Goal: Task Accomplishment & Management: Complete application form

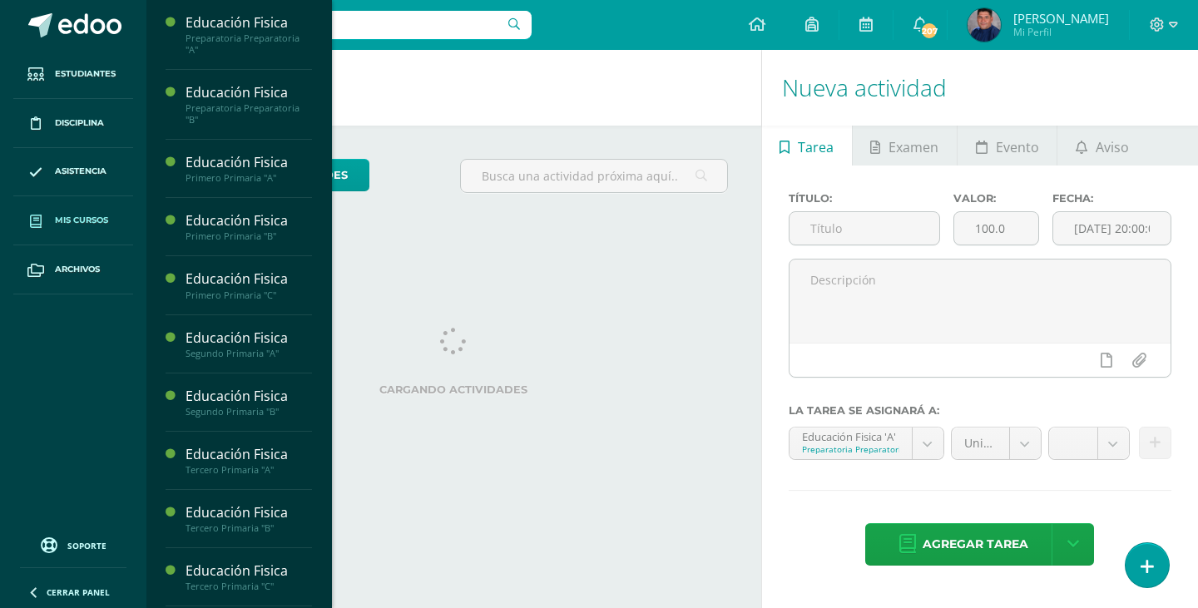
click at [83, 215] on span "Mis cursos" at bounding box center [81, 220] width 53 height 13
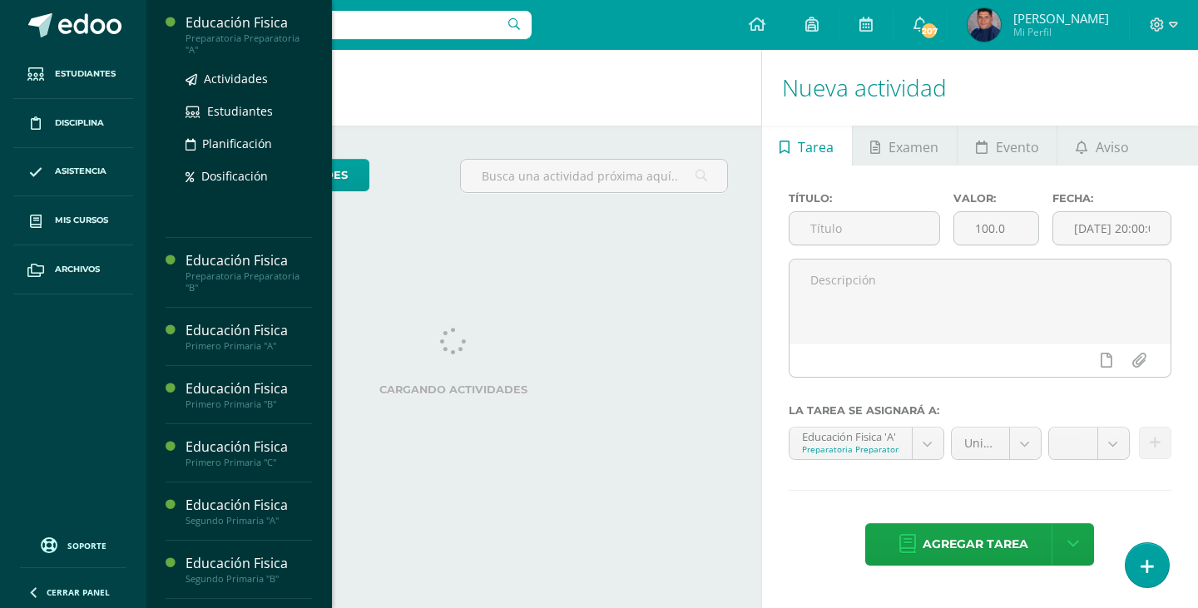
click at [203, 38] on div "Preparatoria Preparatoria "A"" at bounding box center [249, 43] width 126 height 23
click at [231, 82] on span "Actividades" at bounding box center [236, 79] width 64 height 16
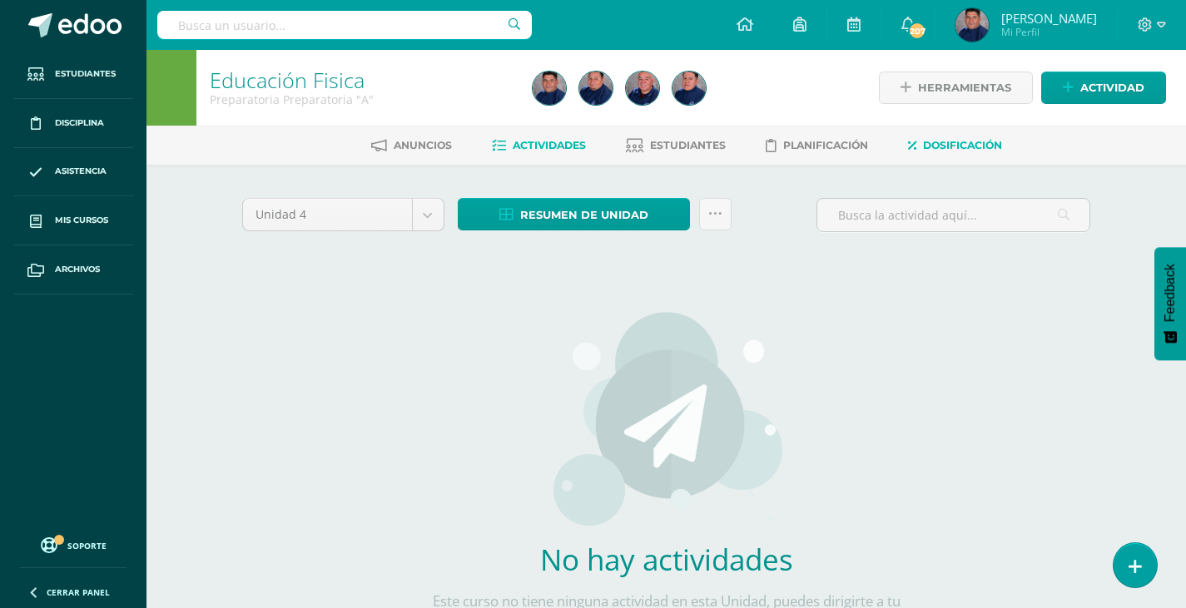
click at [973, 151] on span "Dosificación" at bounding box center [962, 145] width 79 height 12
click at [960, 143] on span "Dosificación" at bounding box center [962, 145] width 79 height 12
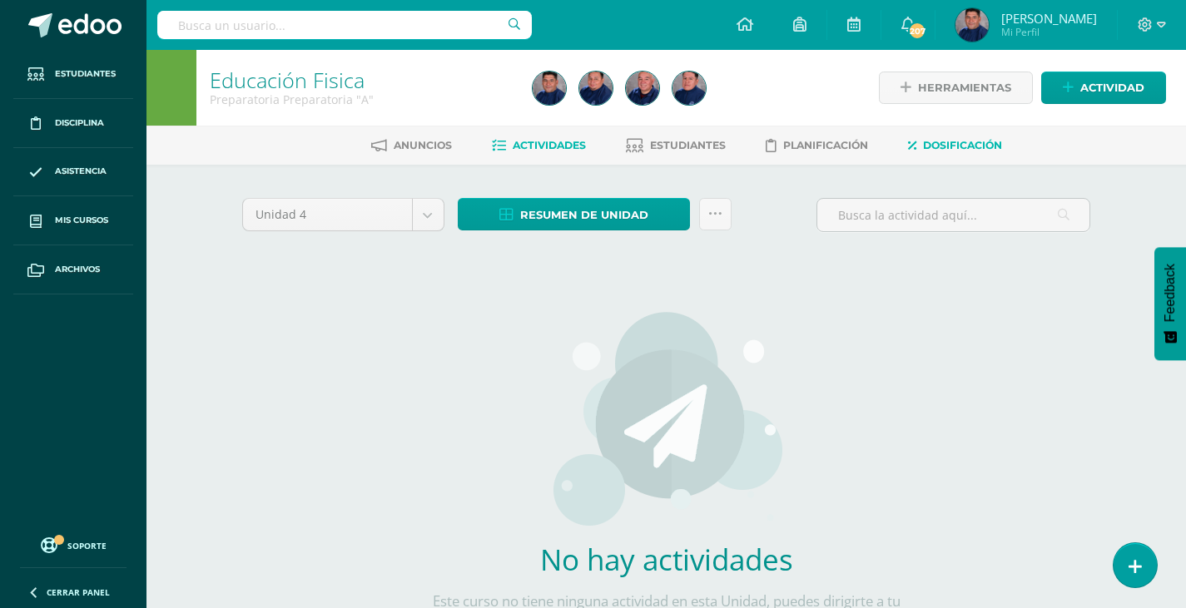
click at [960, 143] on span "Dosificación" at bounding box center [962, 145] width 79 height 12
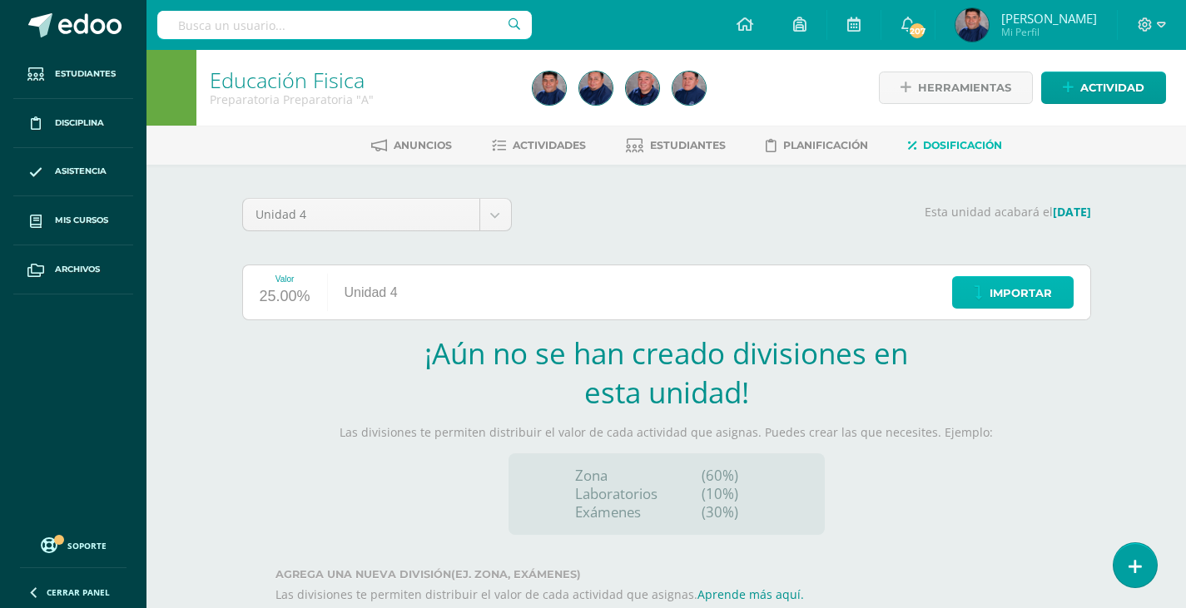
click at [1016, 285] on span "Importar" at bounding box center [1020, 293] width 62 height 31
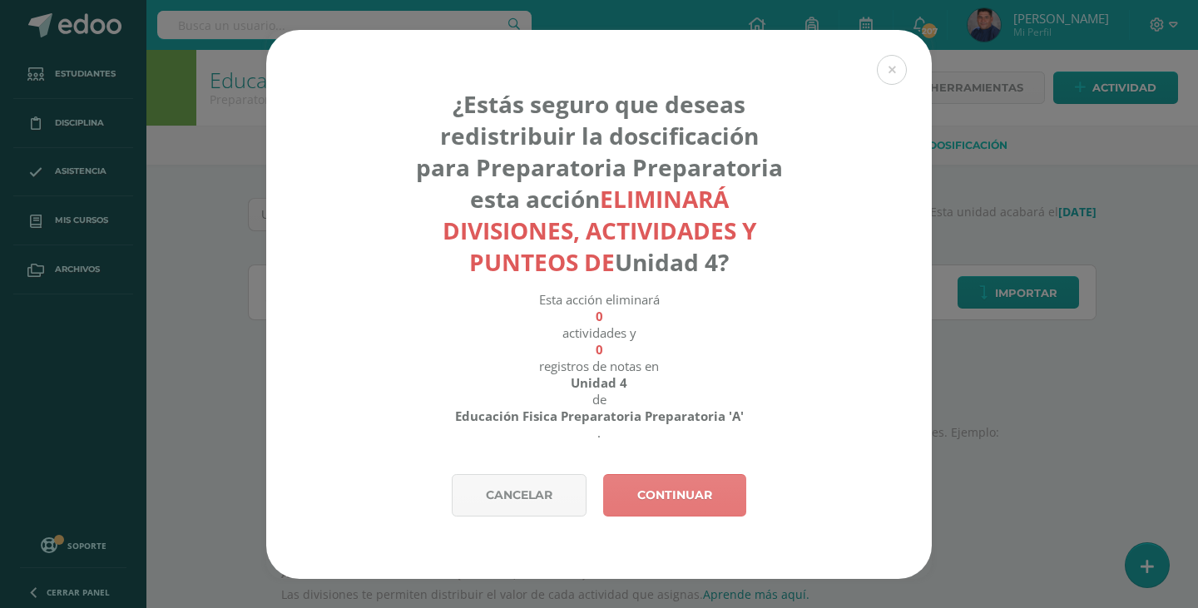
click at [671, 498] on link "Continuar" at bounding box center [674, 495] width 143 height 42
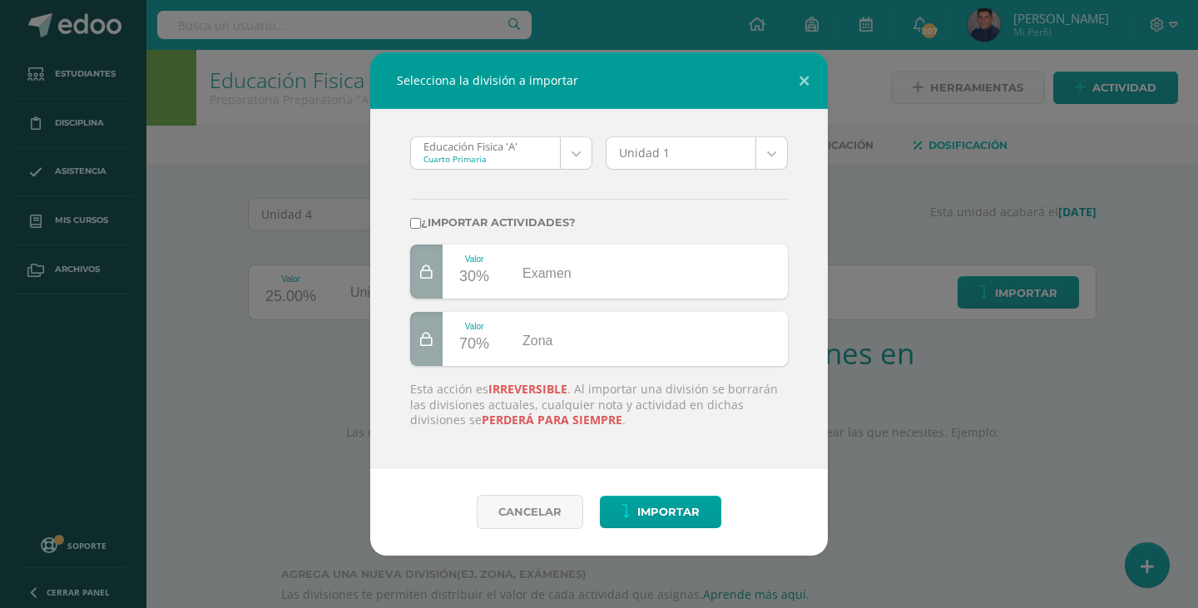
click at [414, 227] on input "¿Importar actividades?" at bounding box center [415, 223] width 11 height 11
checkbox input "true"
click at [780, 153] on body "Selecciona la división a importar Educación Fisica 'A' Cuarto Primaria Educació…" at bounding box center [599, 352] width 1198 height 705
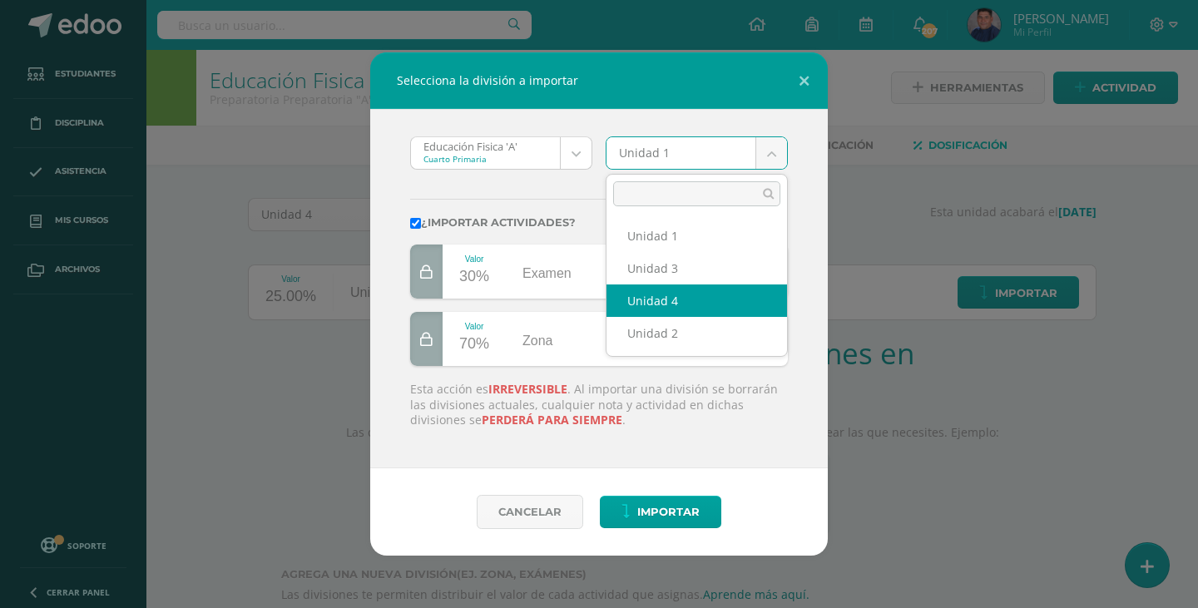
select select "211203"
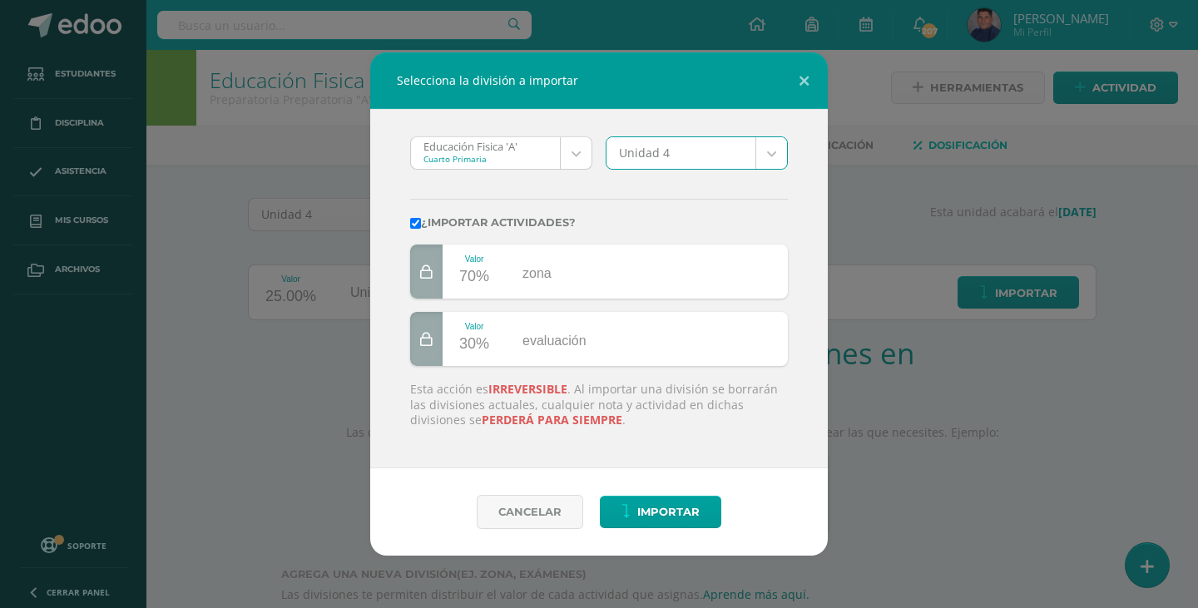
click at [582, 151] on body "Selecciona la división a importar Educación Fisica 'A' Cuarto Primaria Educació…" at bounding box center [599, 352] width 1198 height 705
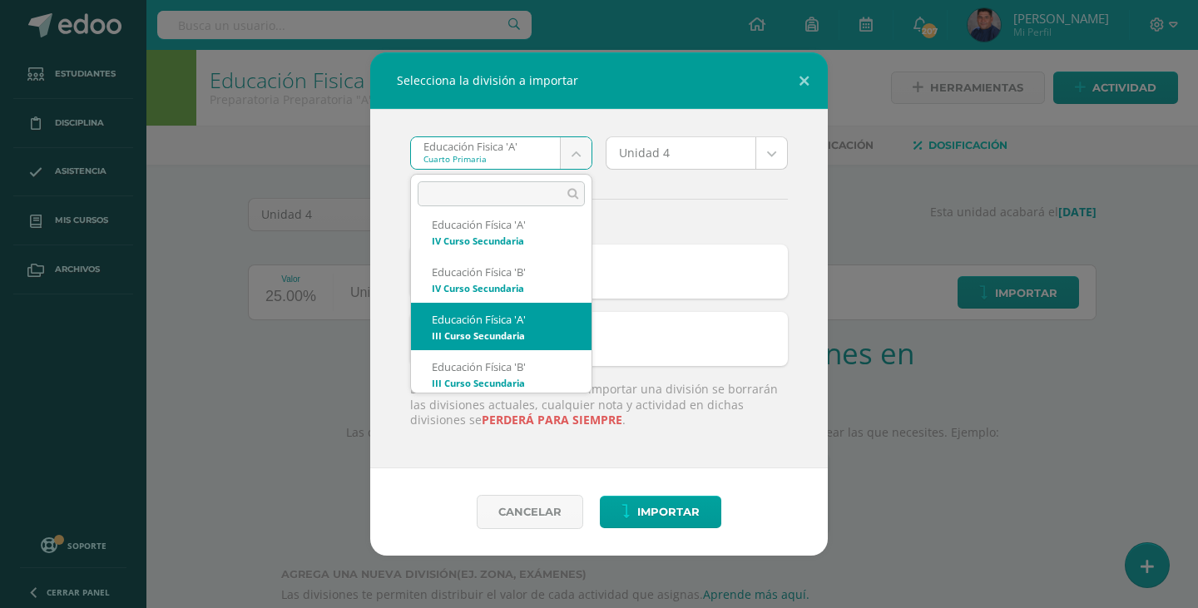
scroll to position [499, 0]
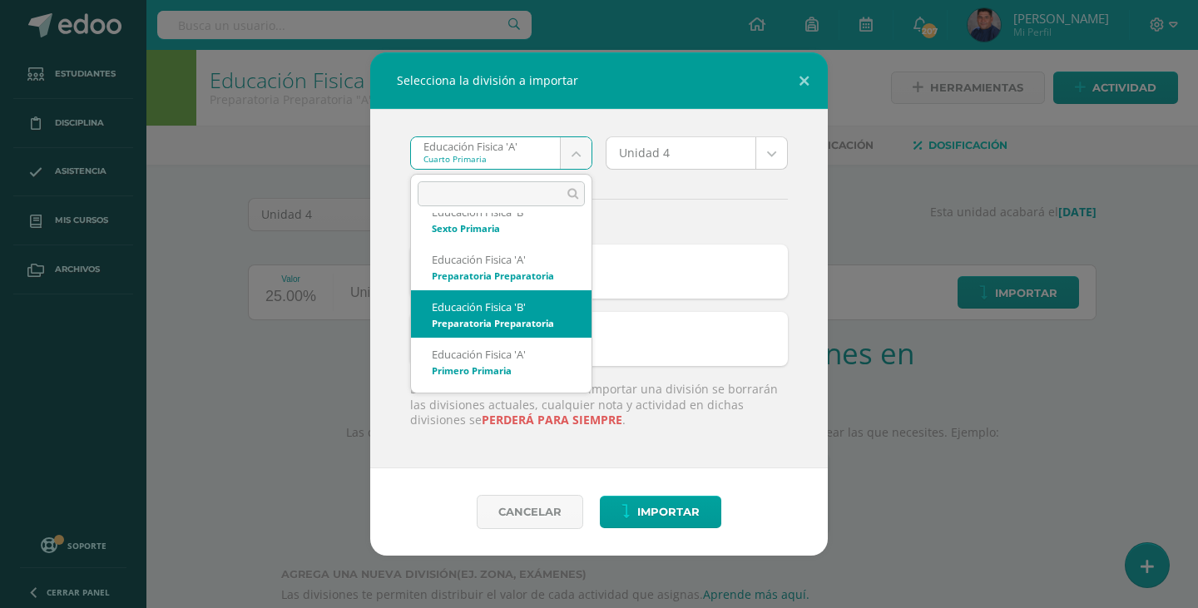
select select "5064"
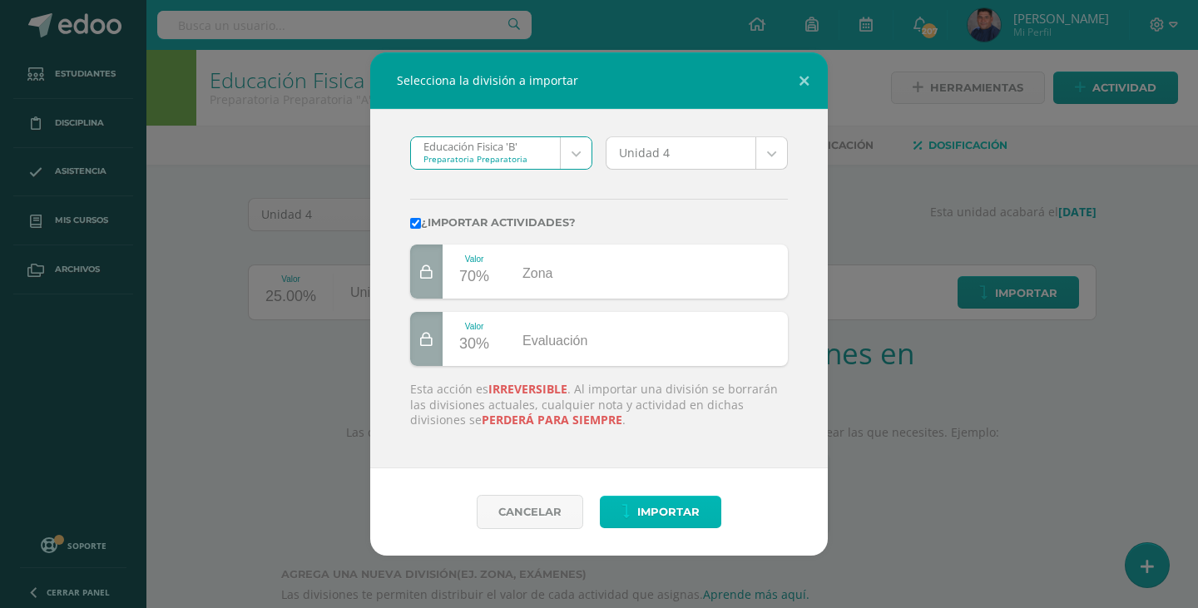
click at [674, 515] on span "Importar" at bounding box center [668, 512] width 62 height 31
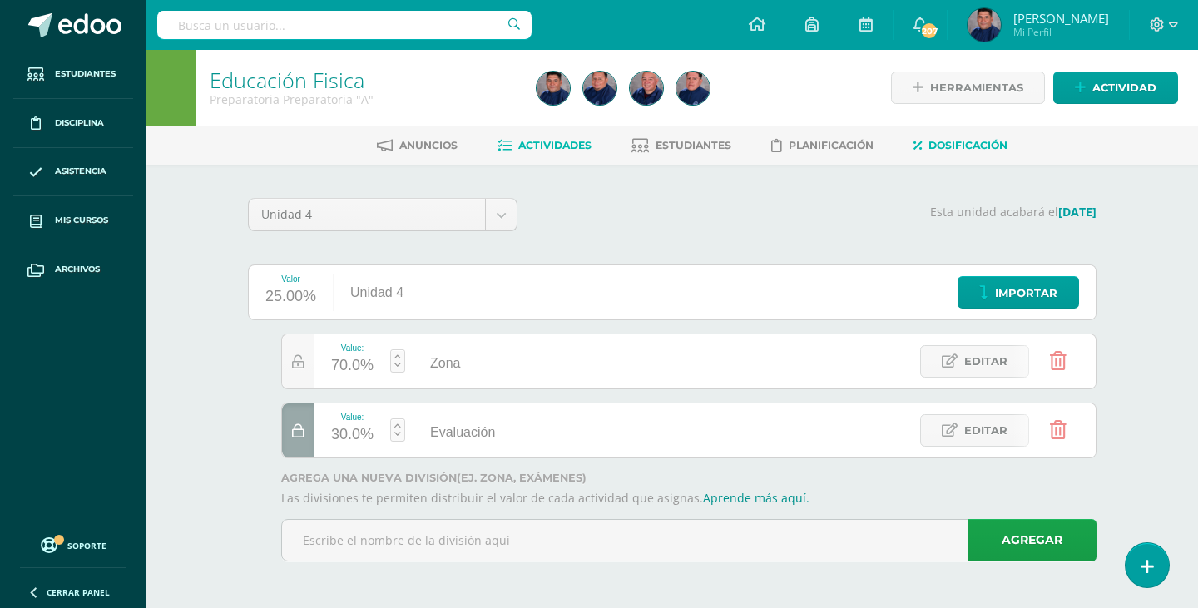
click at [552, 147] on span "Actividades" at bounding box center [554, 145] width 73 height 12
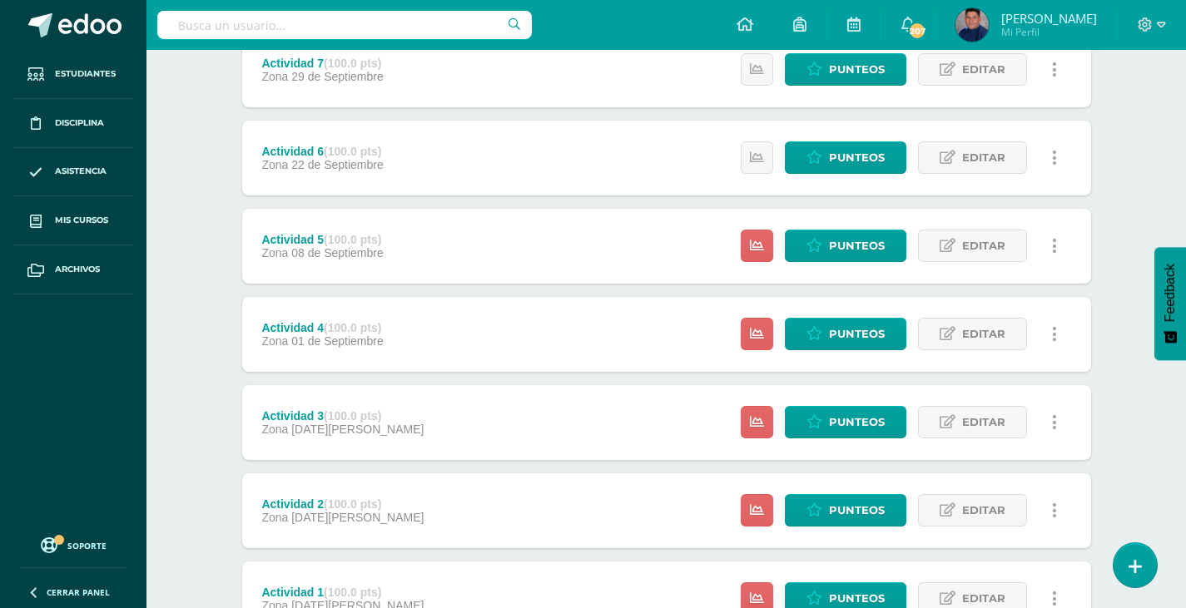
scroll to position [472, 0]
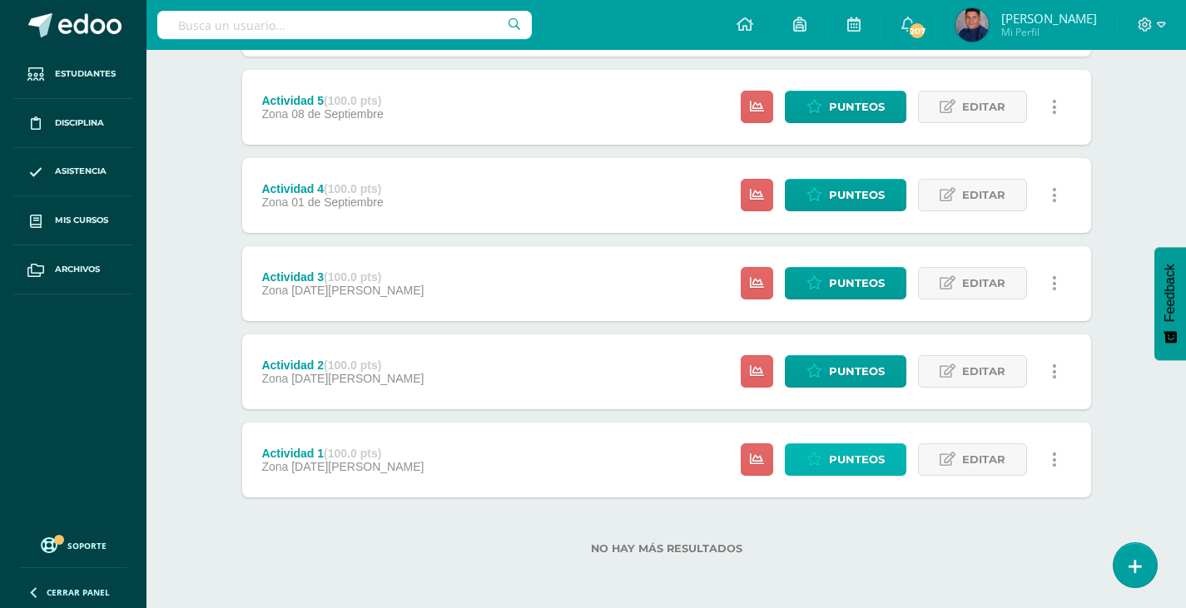
click at [866, 452] on span "Punteos" at bounding box center [857, 459] width 56 height 31
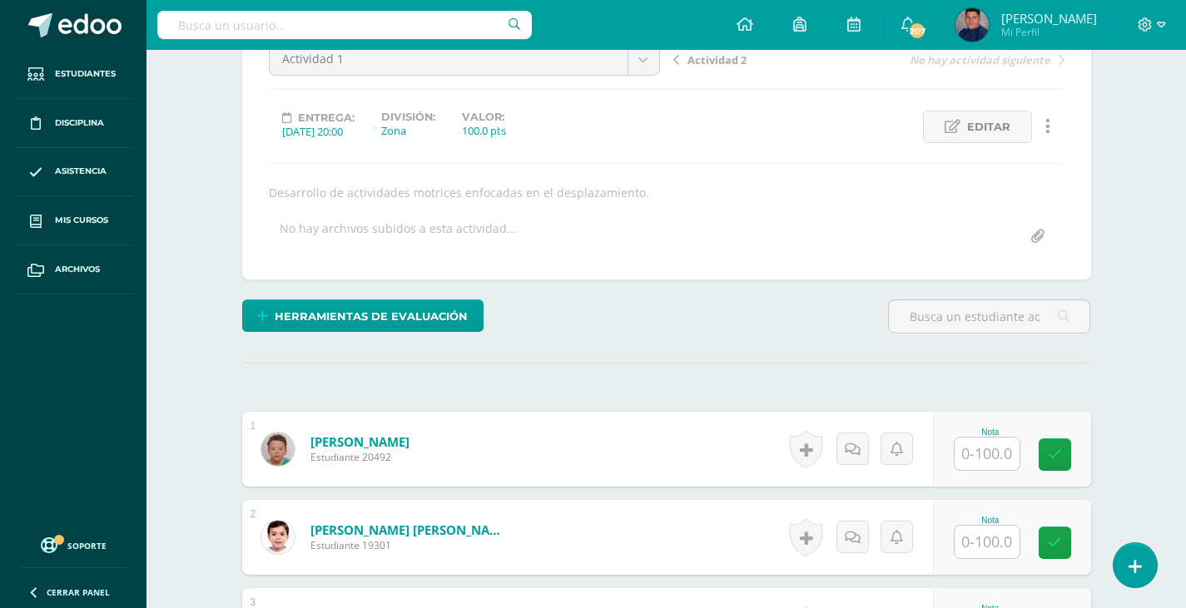
scroll to position [183, 0]
click at [999, 454] on input "text" at bounding box center [986, 453] width 65 height 32
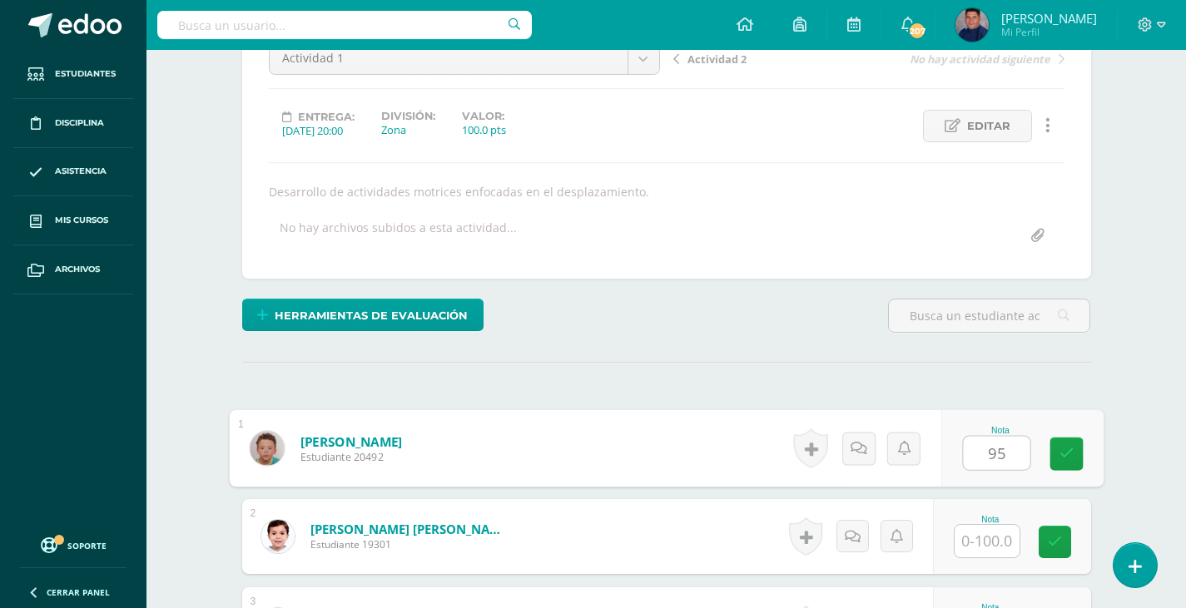
scroll to position [184, 0]
type input "95"
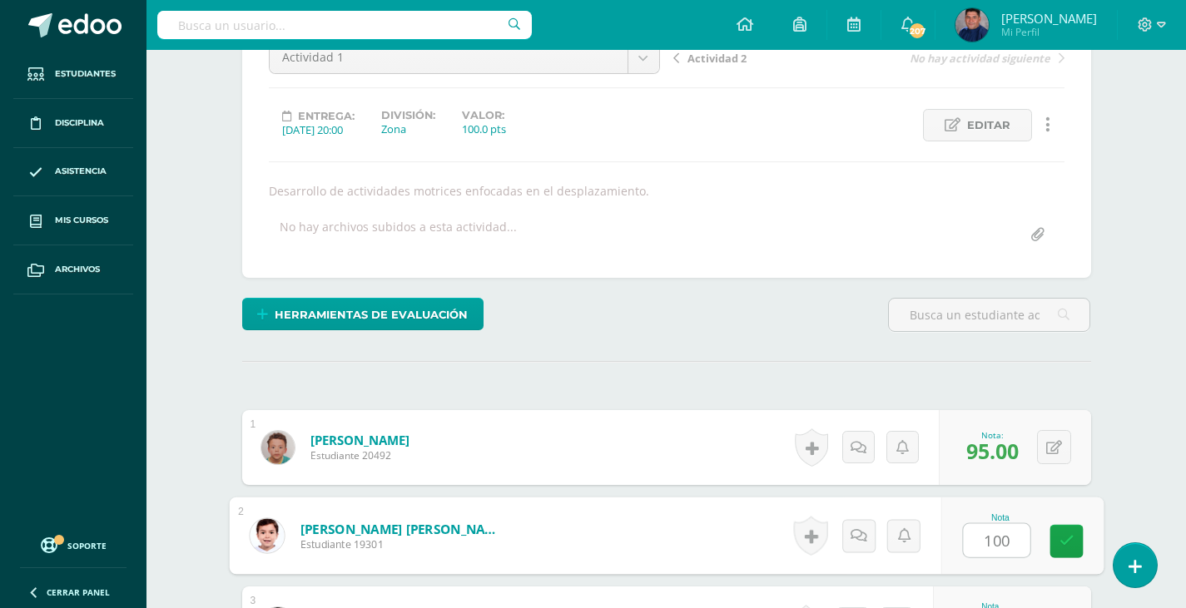
type input "100"
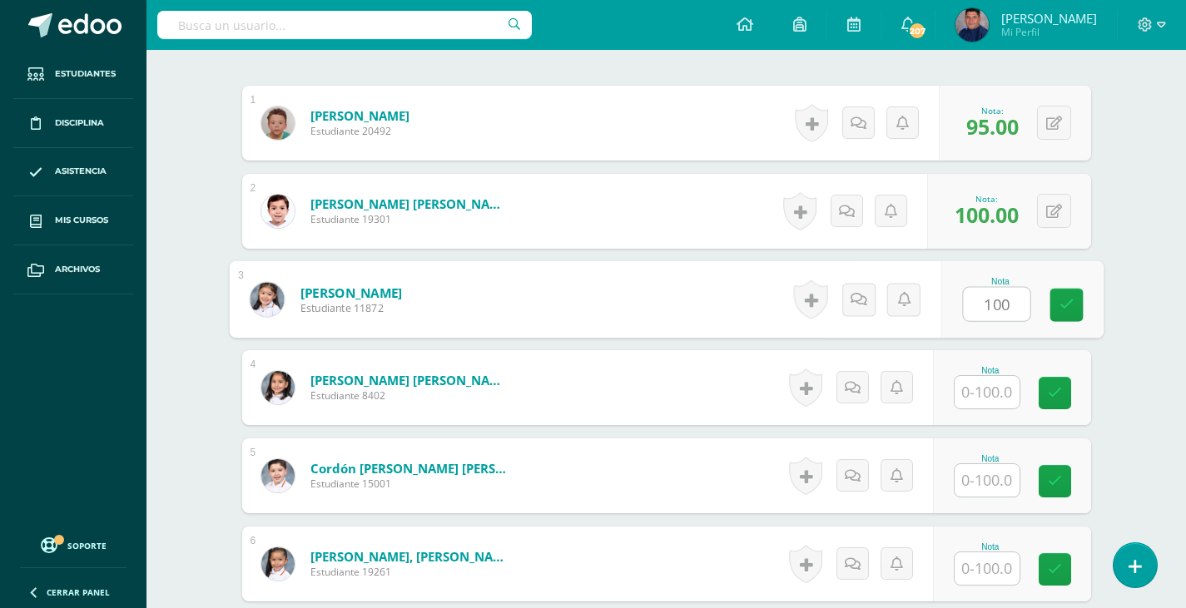
type input "100"
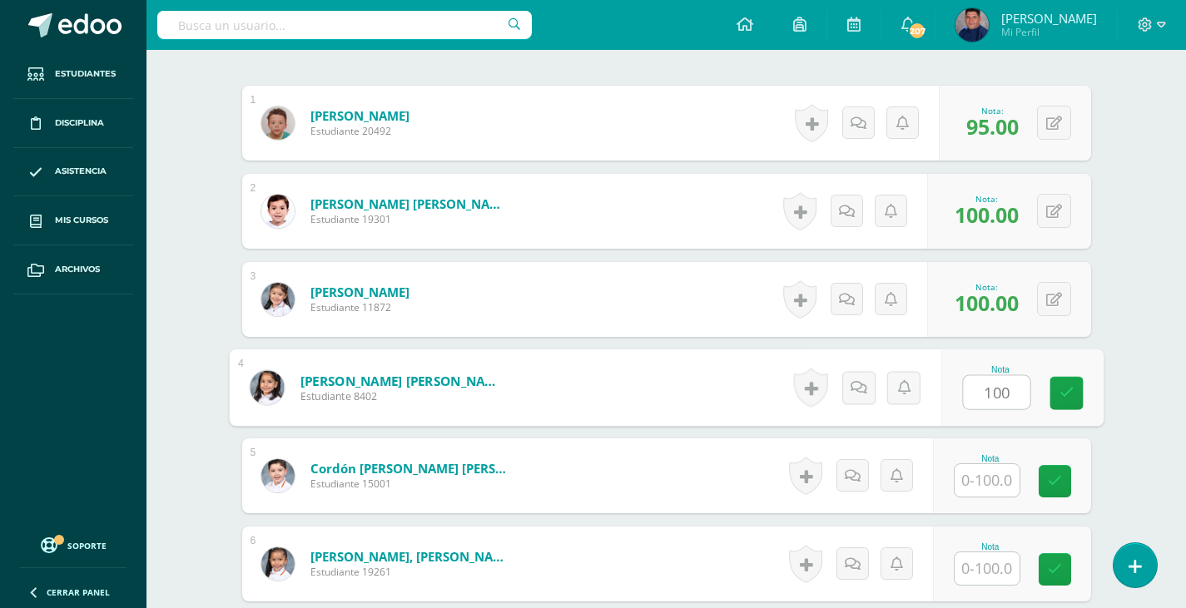
type input "100"
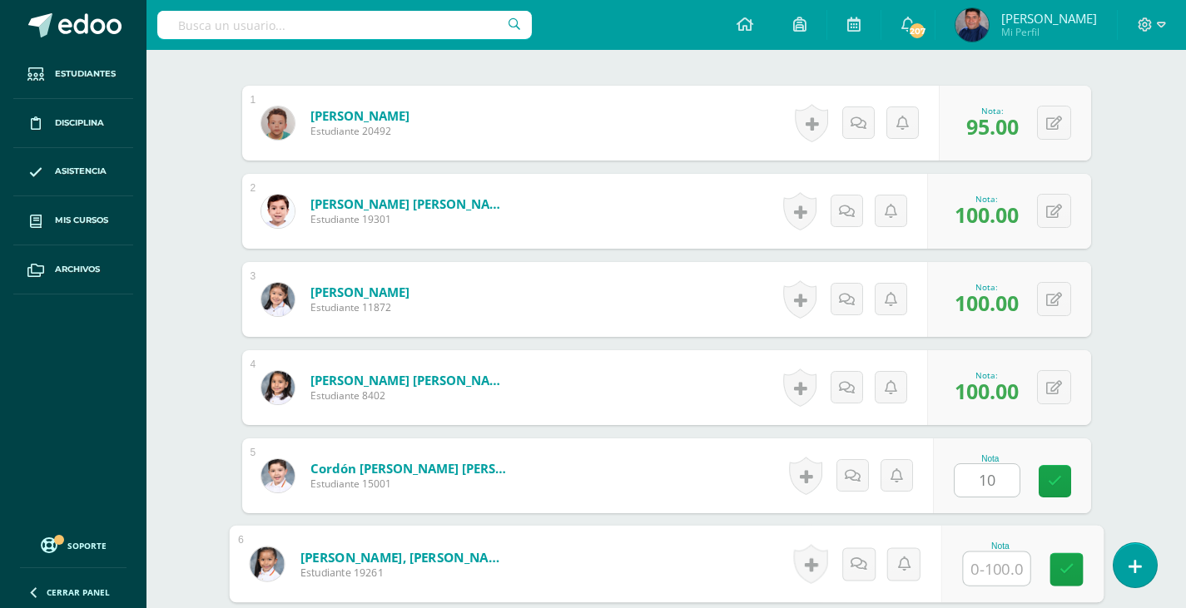
type input "10.00"
click at [1047, 475] on button at bounding box center [1054, 475] width 34 height 34
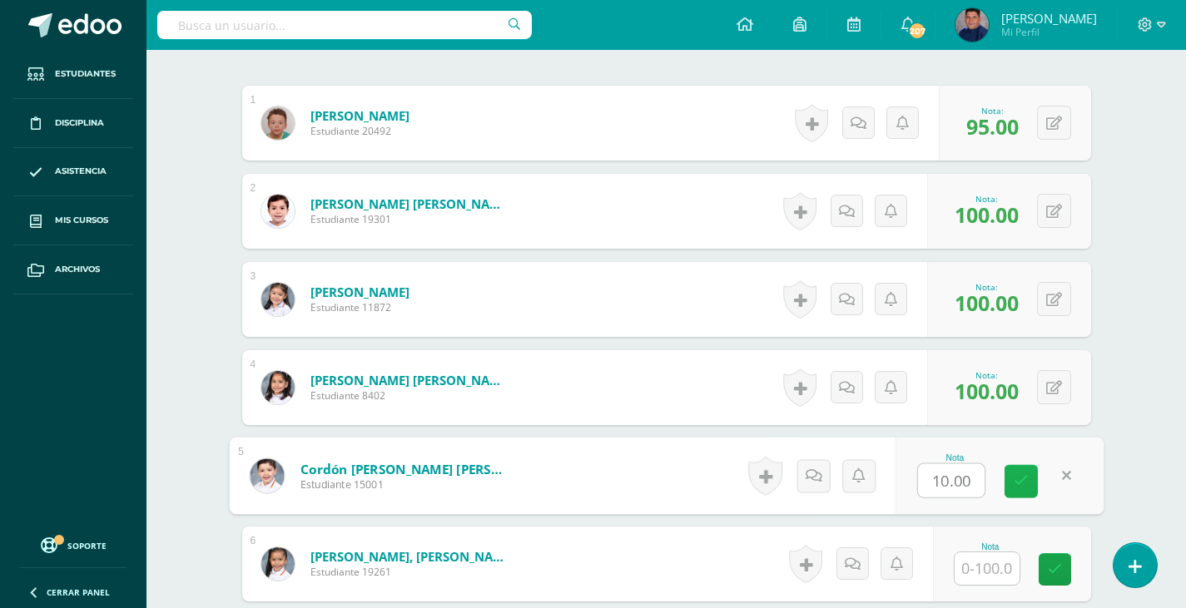
click at [1018, 478] on icon at bounding box center [1020, 481] width 15 height 14
click at [1018, 478] on form "Cordón Villafuerte, Julio Manuel Estudiante 15001 Nota 10.00 0 Logros" at bounding box center [666, 476] width 874 height 77
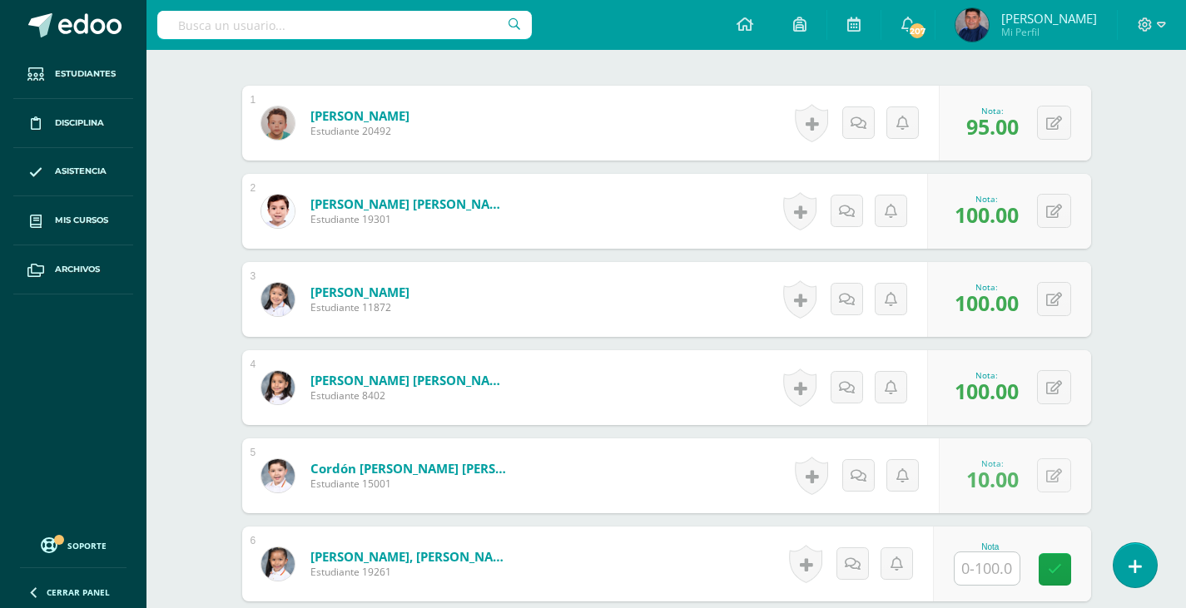
click at [1018, 478] on div "Nota: 10.00" at bounding box center [992, 476] width 66 height 36
click at [1064, 469] on button at bounding box center [1064, 475] width 35 height 35
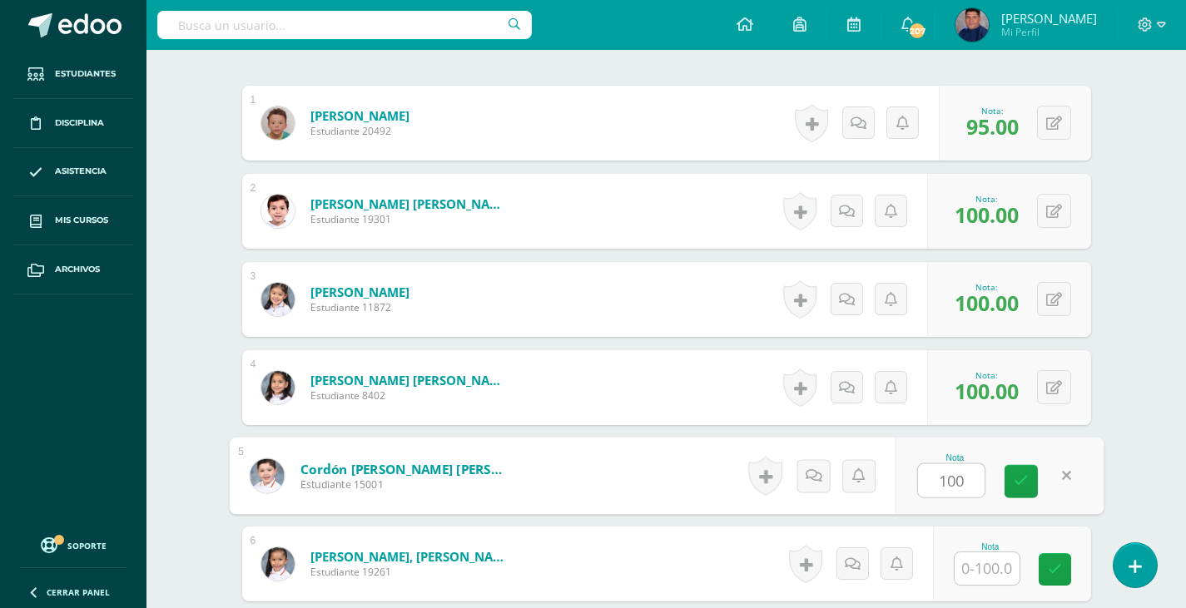
type input "100"
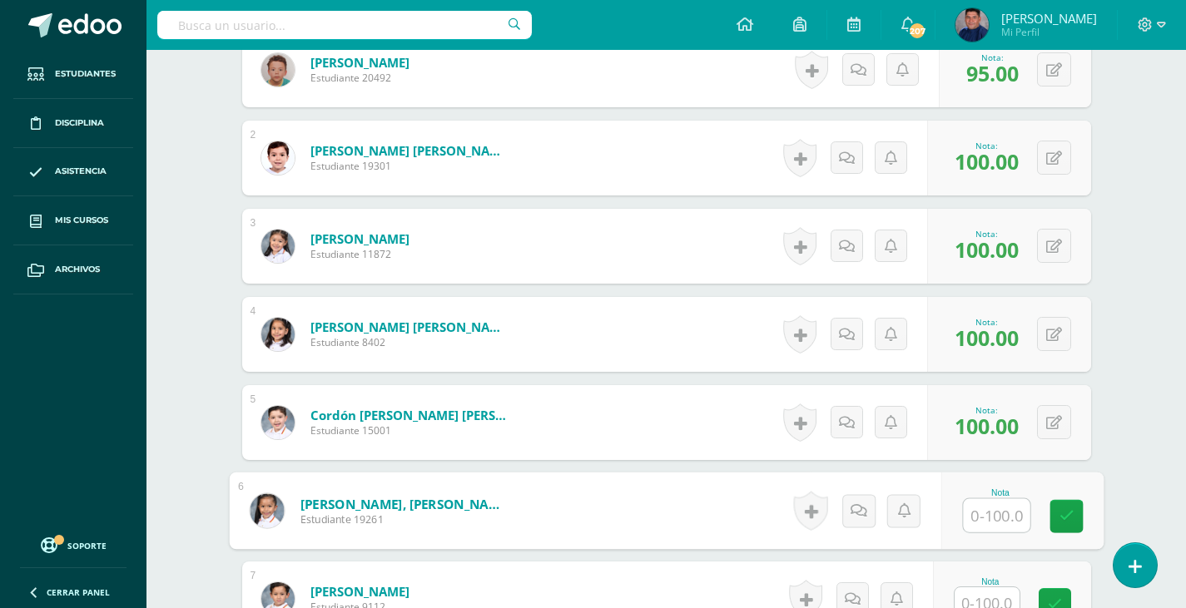
scroll to position [675, 0]
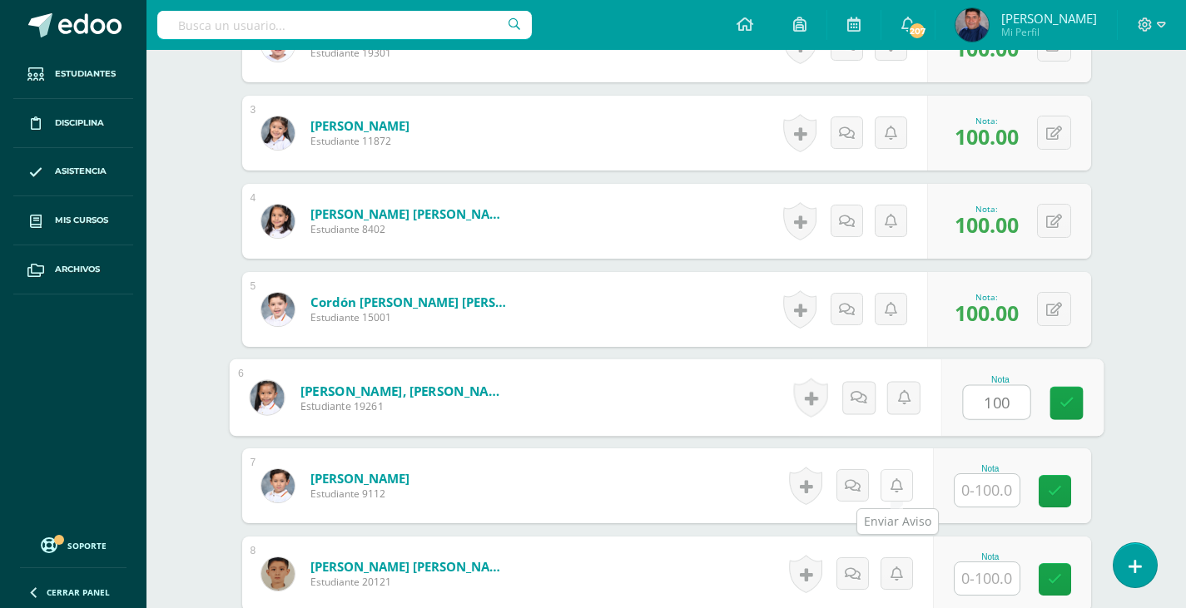
type input "100"
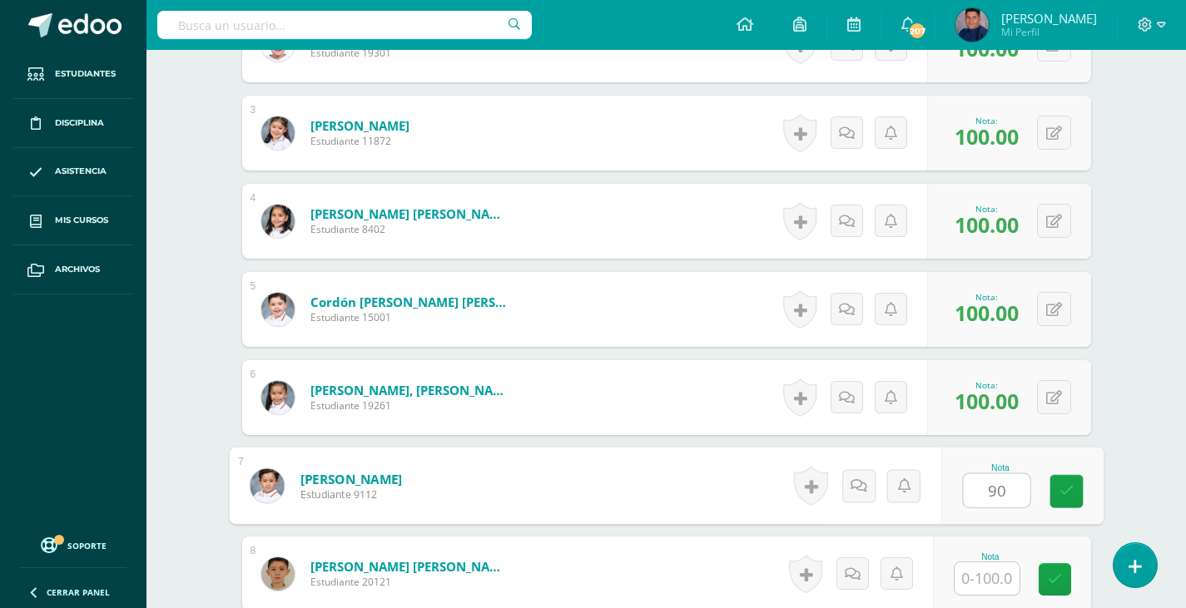
type input "90"
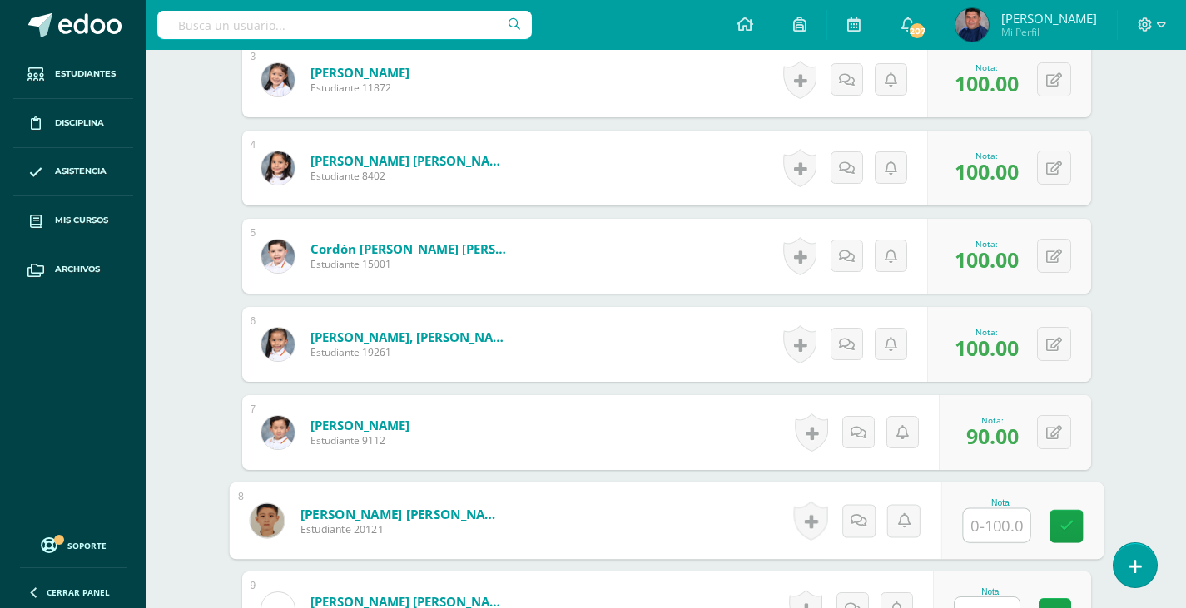
scroll to position [758, 0]
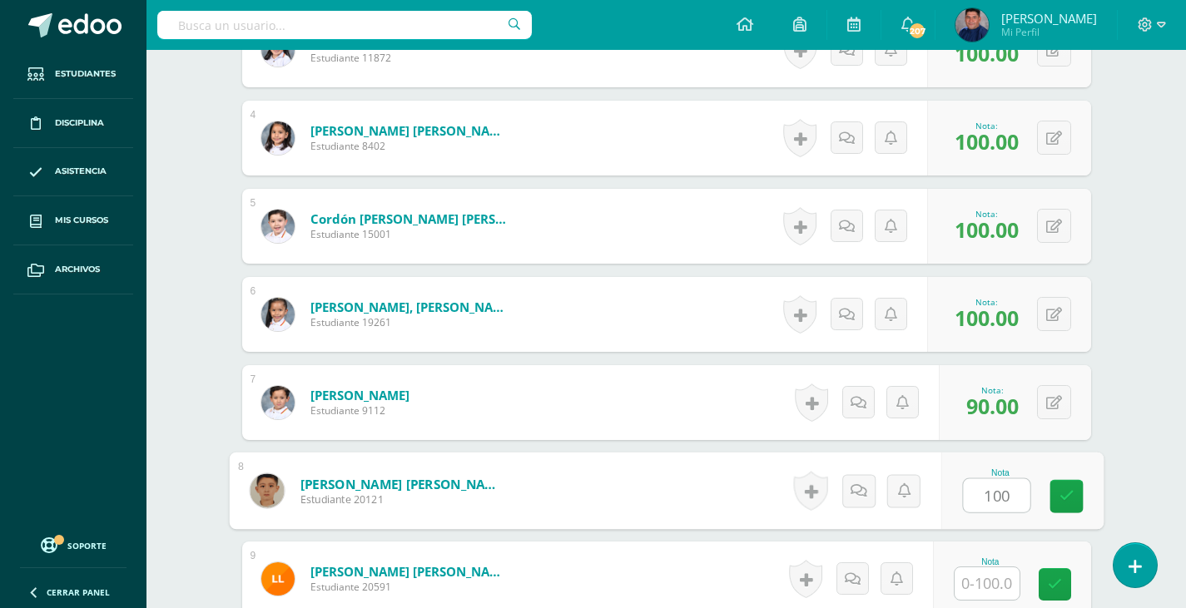
type input "100"
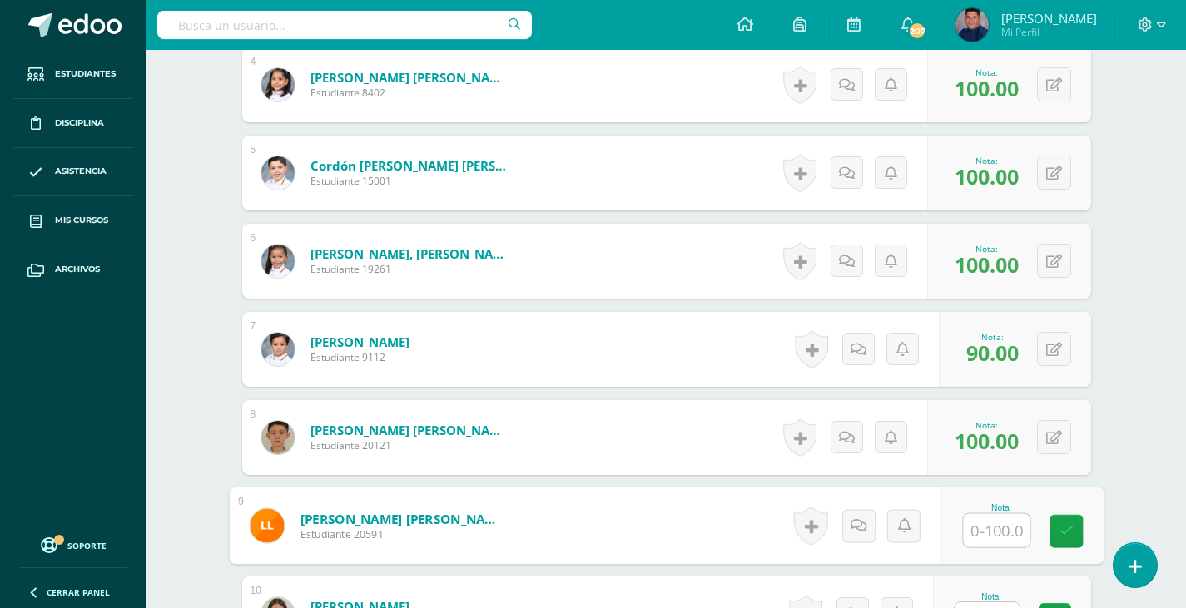
scroll to position [841, 0]
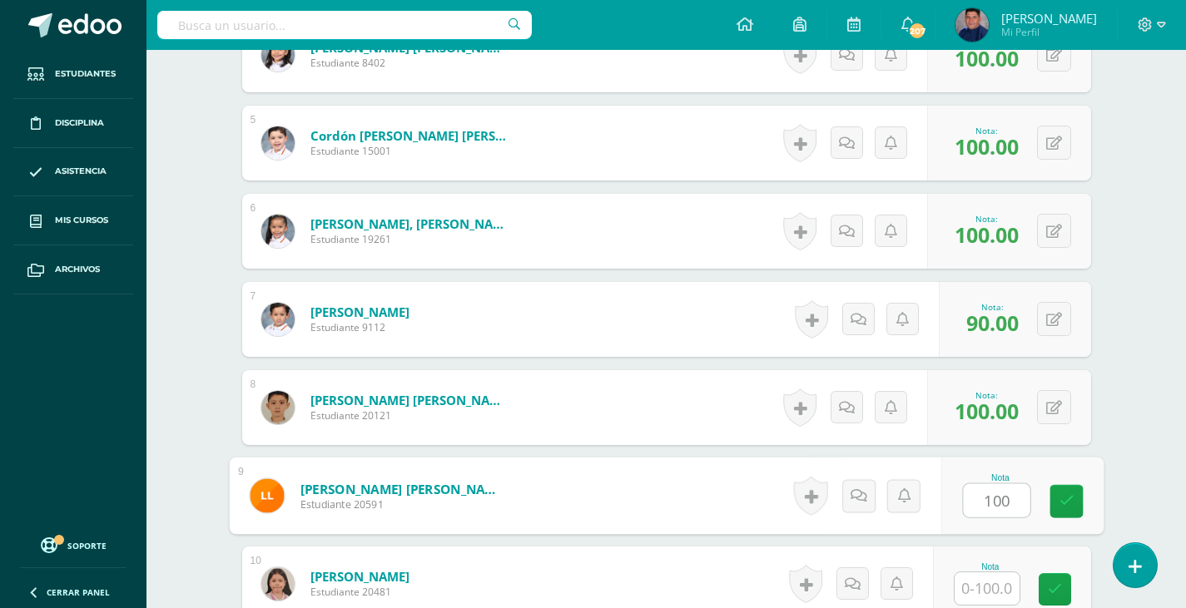
type input "100"
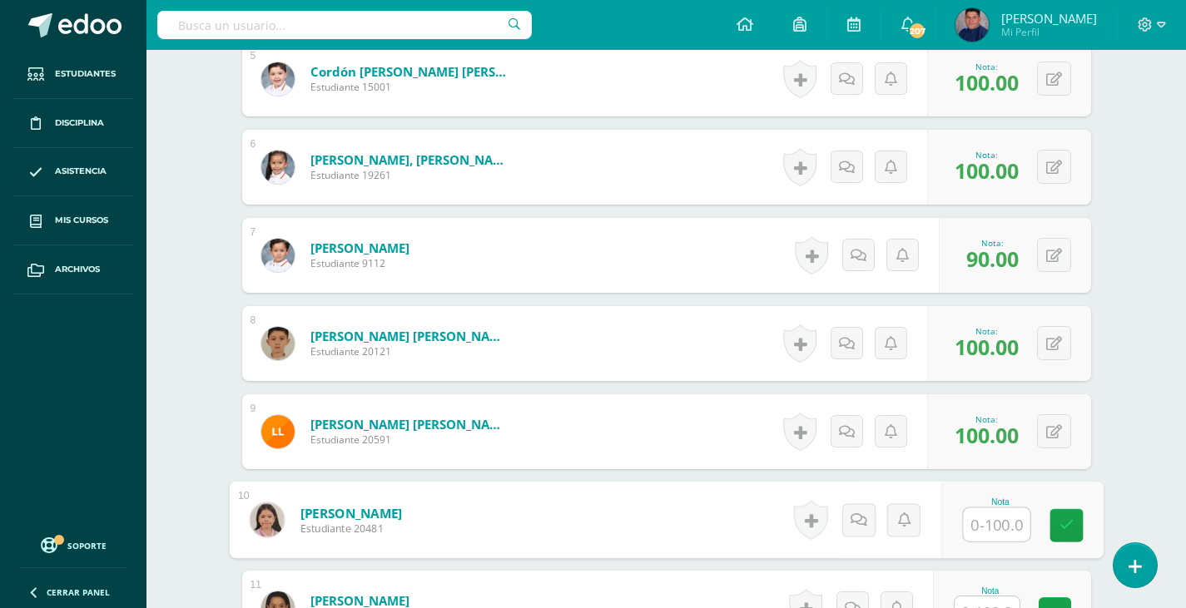
scroll to position [924, 0]
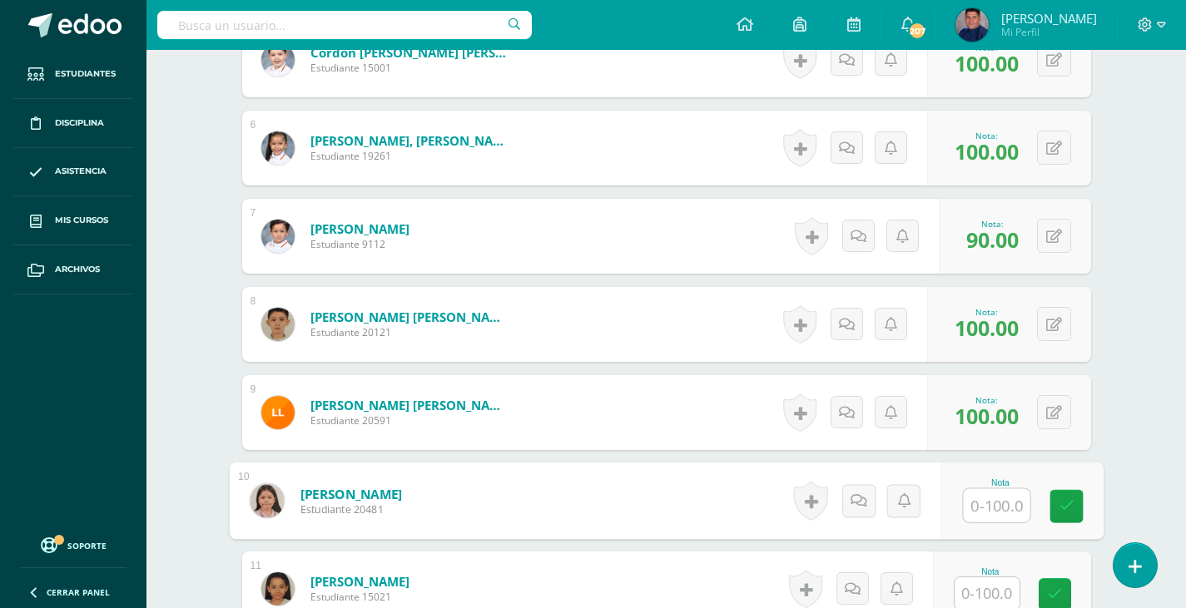
click at [1001, 508] on input "text" at bounding box center [996, 505] width 67 height 33
type input "100"
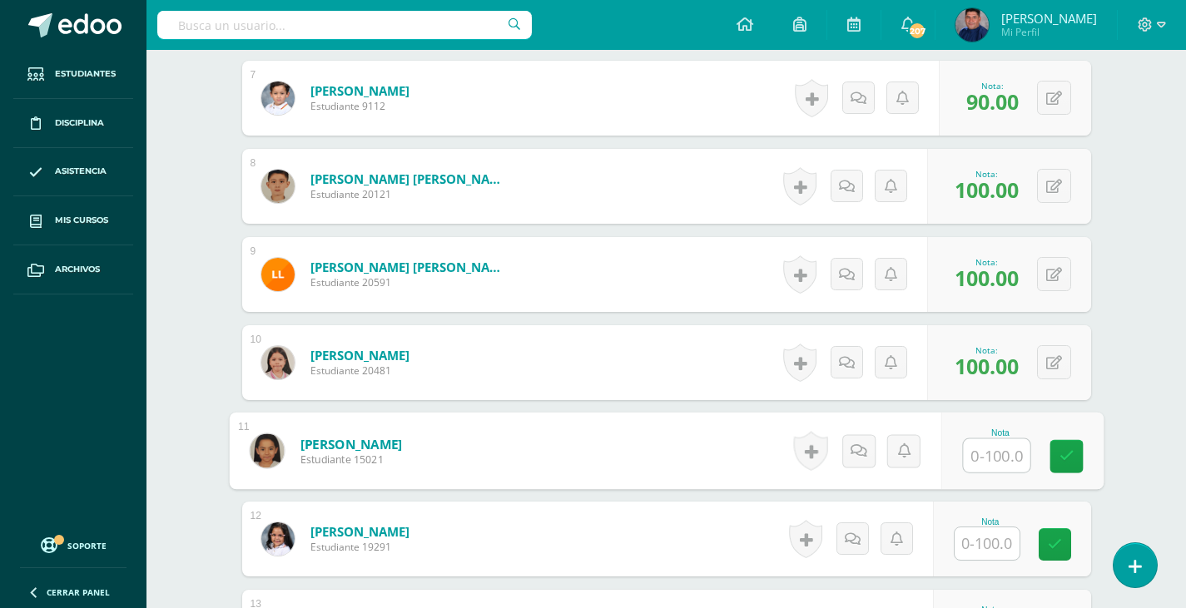
scroll to position [1092, 0]
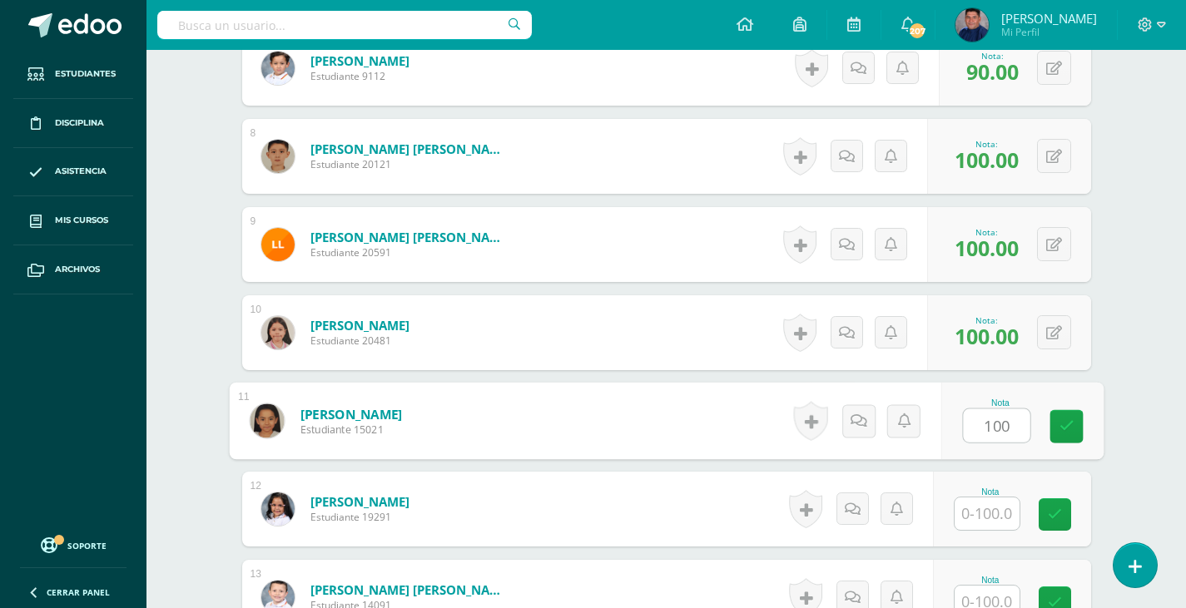
type input "100"
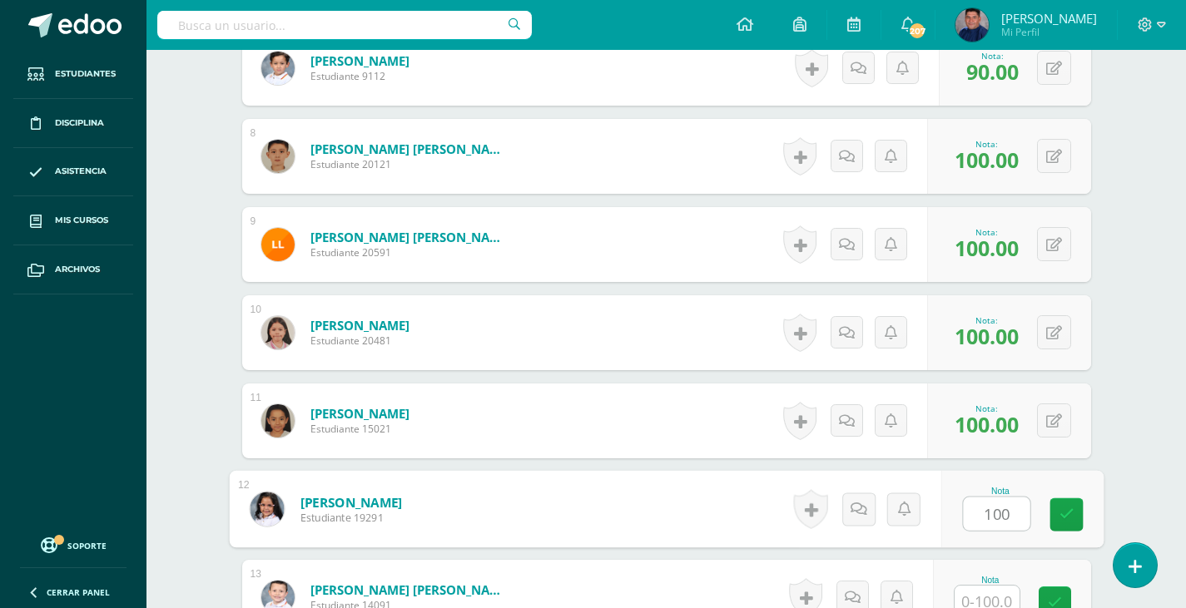
type input "100"
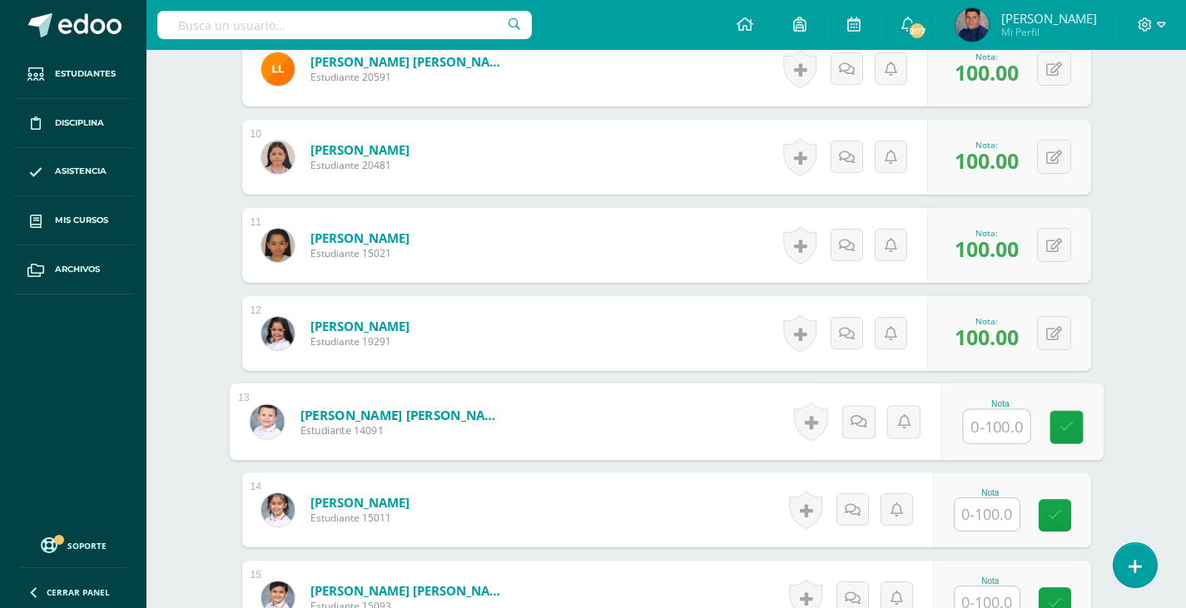
scroll to position [1269, 0]
type input "100"
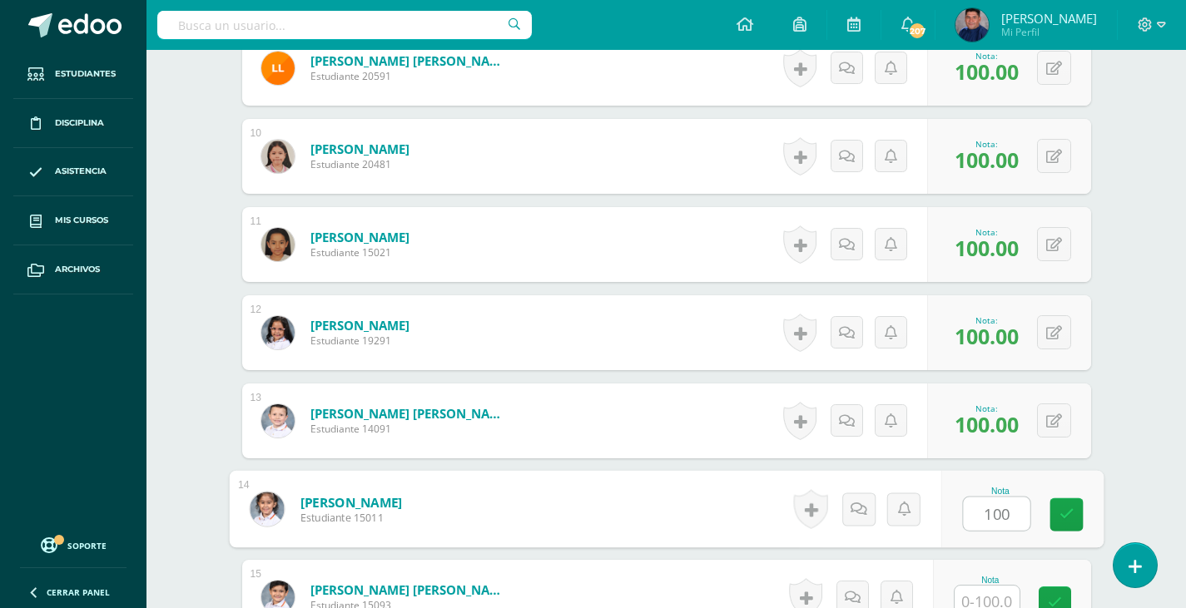
type input "100"
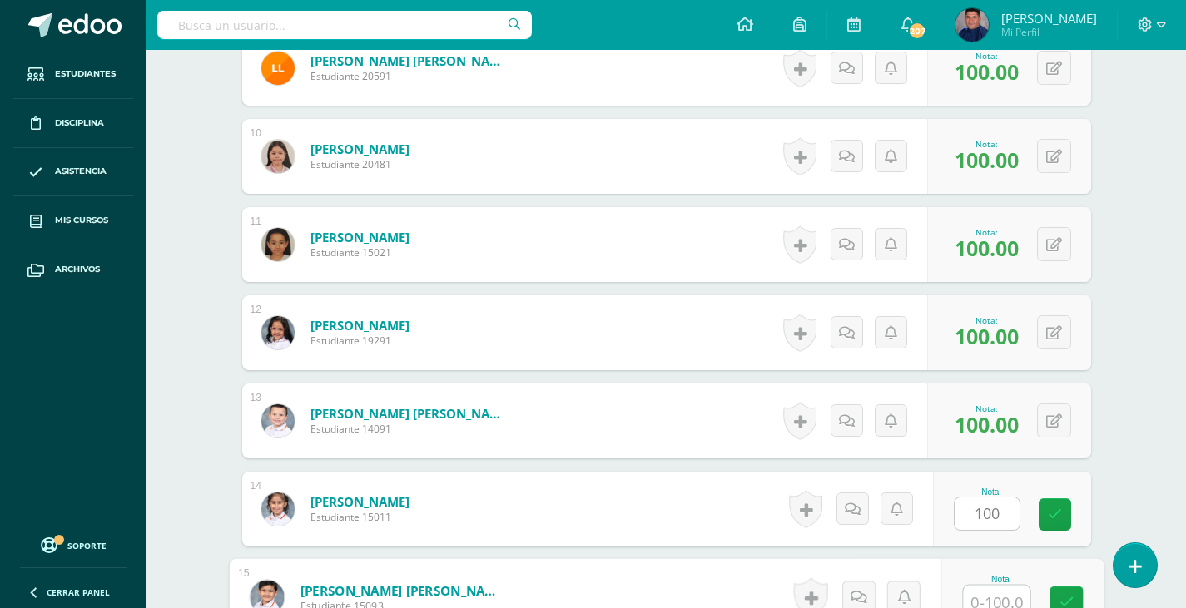
scroll to position [1279, 0]
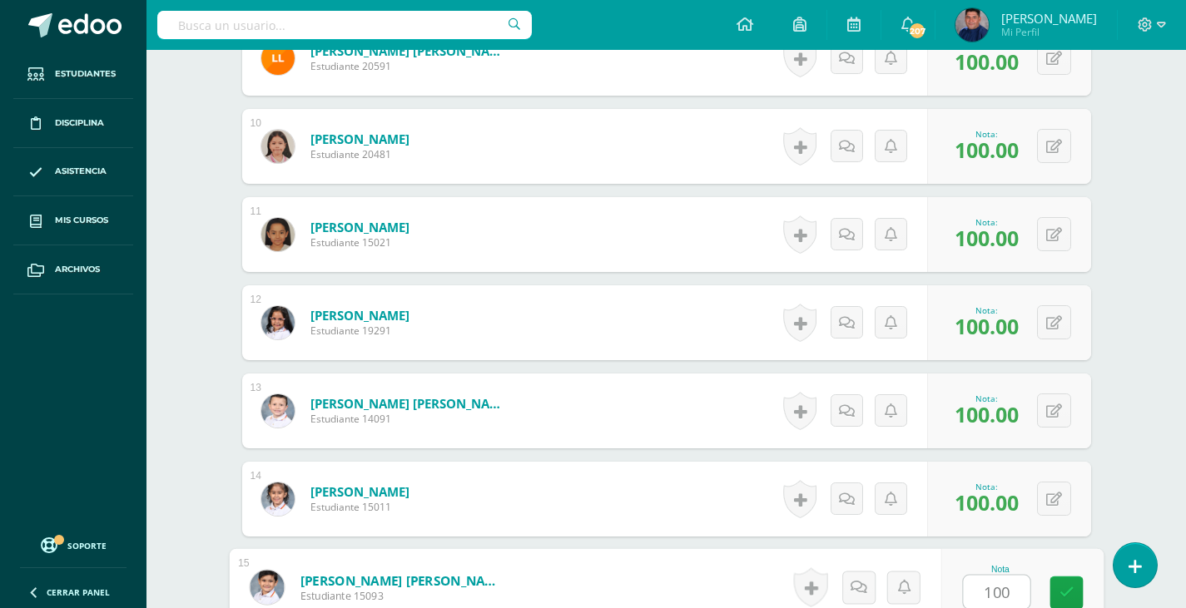
type input "100"
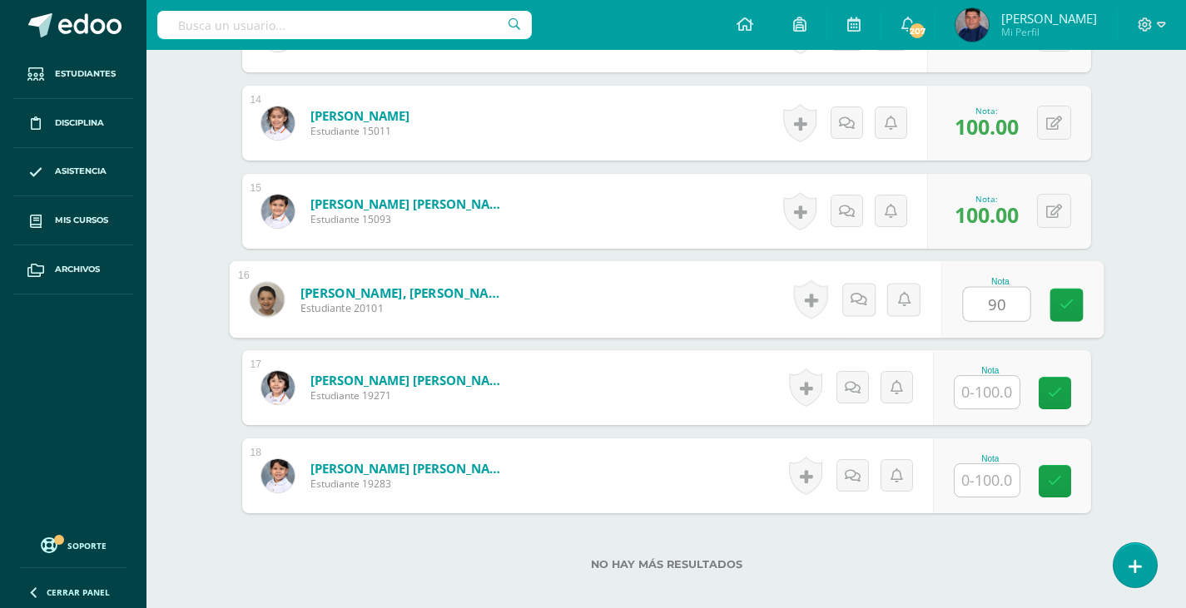
type input "90"
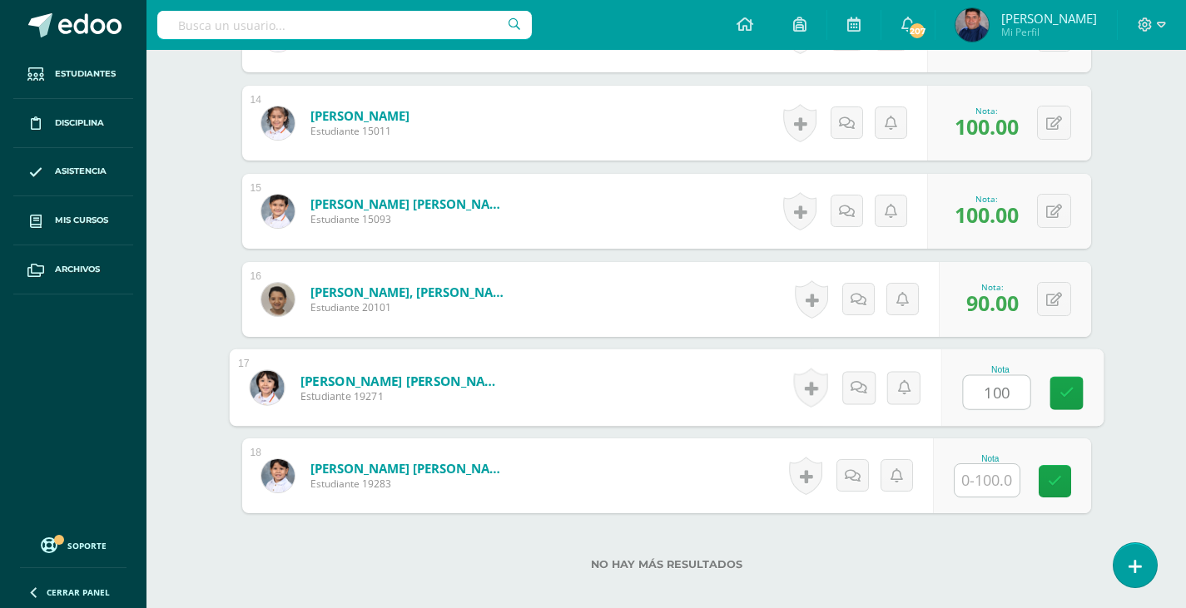
type input "100"
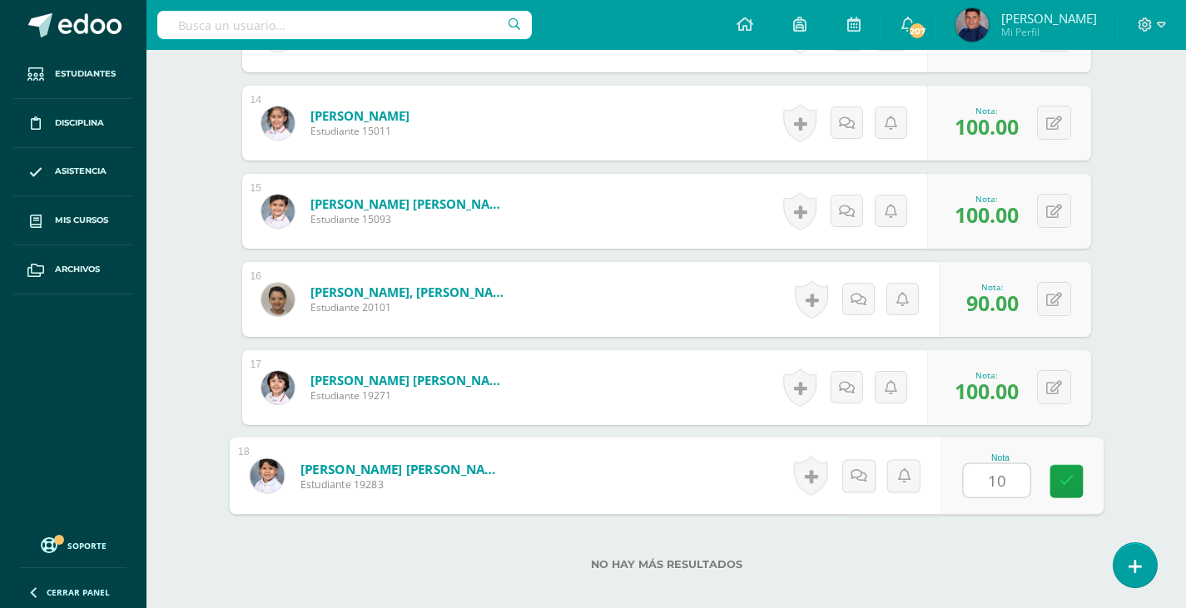
type input "100"
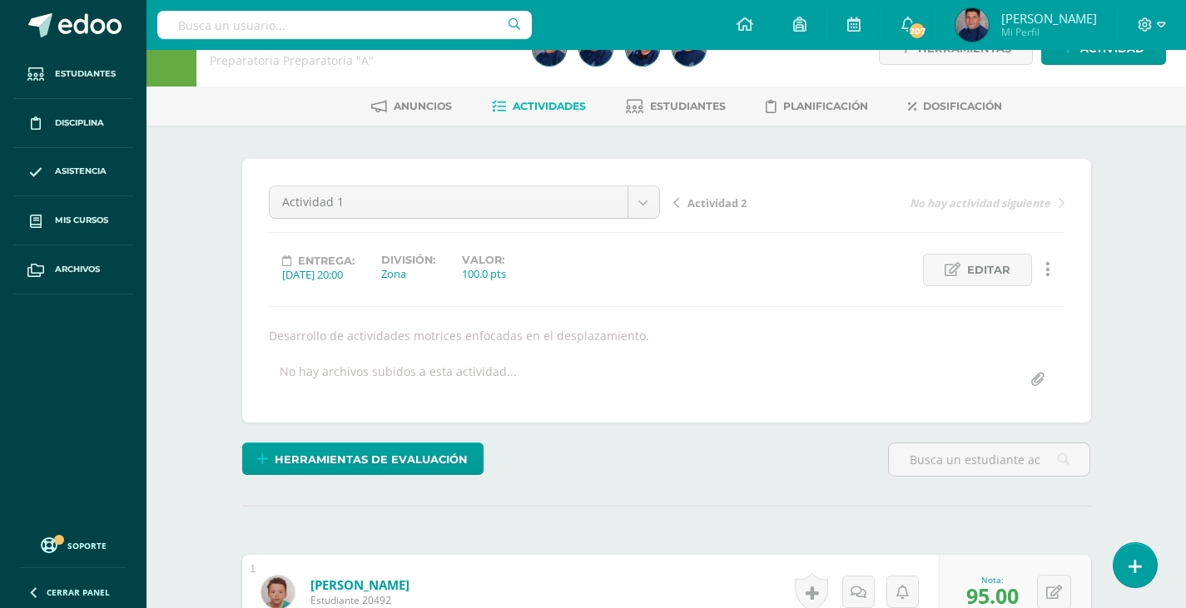
scroll to position [0, 0]
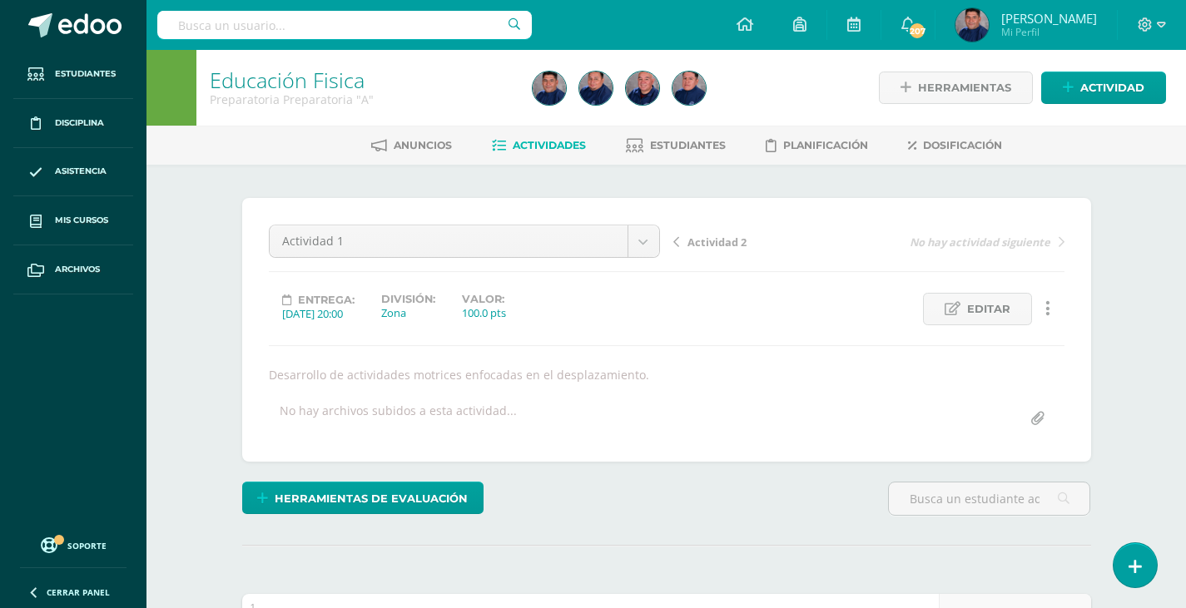
click at [731, 244] on span "Actividad 2" at bounding box center [716, 242] width 59 height 15
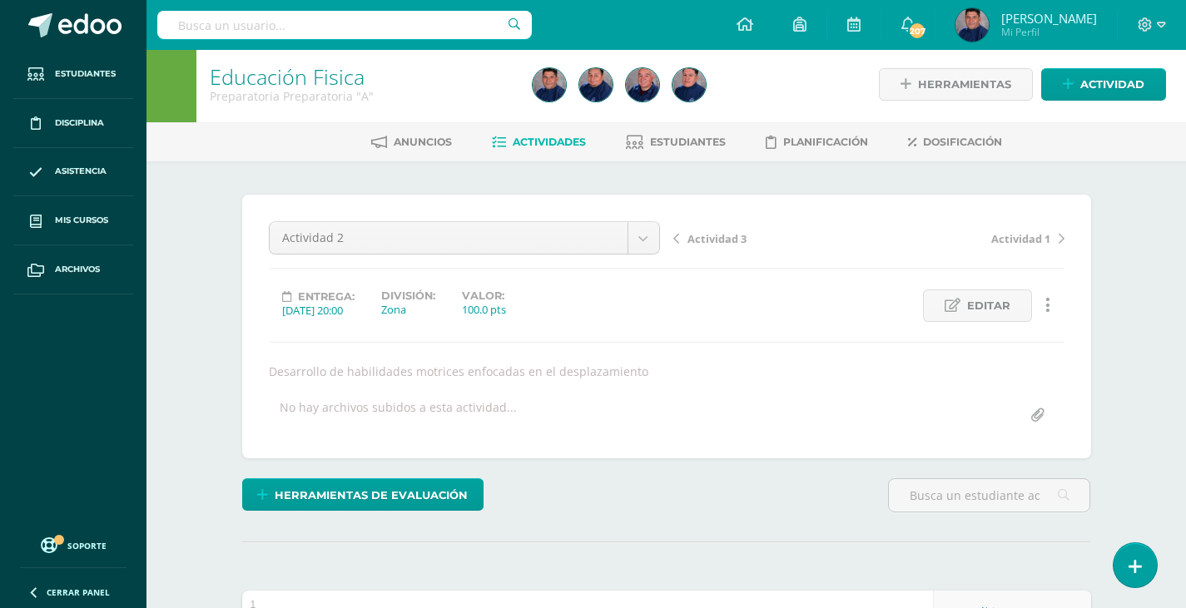
scroll to position [418, 0]
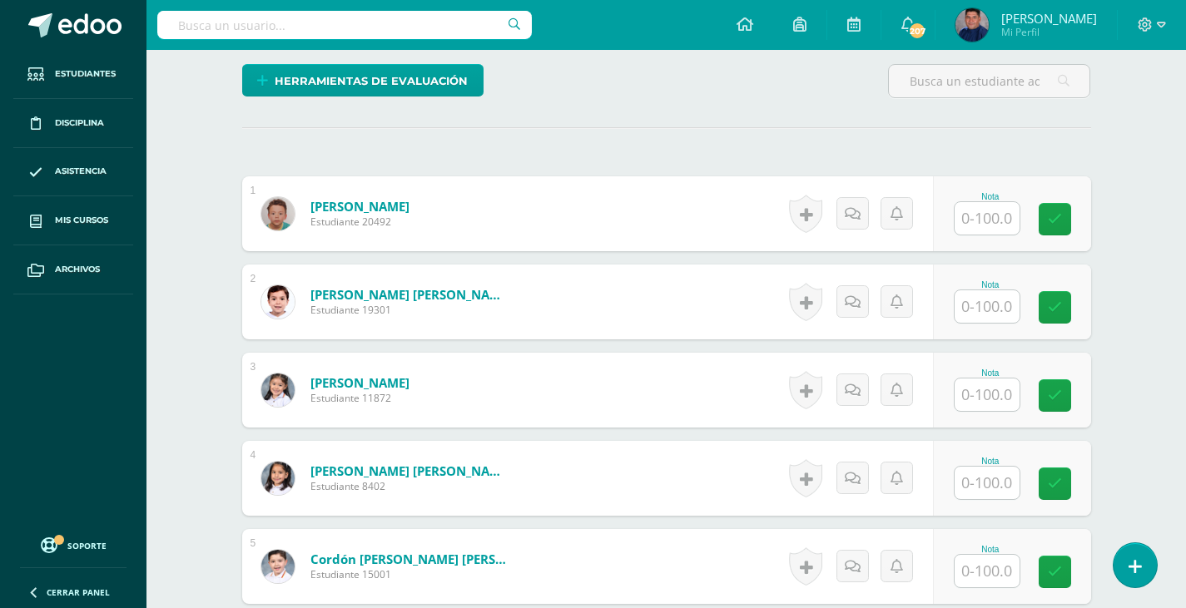
click at [964, 224] on input "text" at bounding box center [986, 218] width 65 height 32
type input "9"
type input "90"
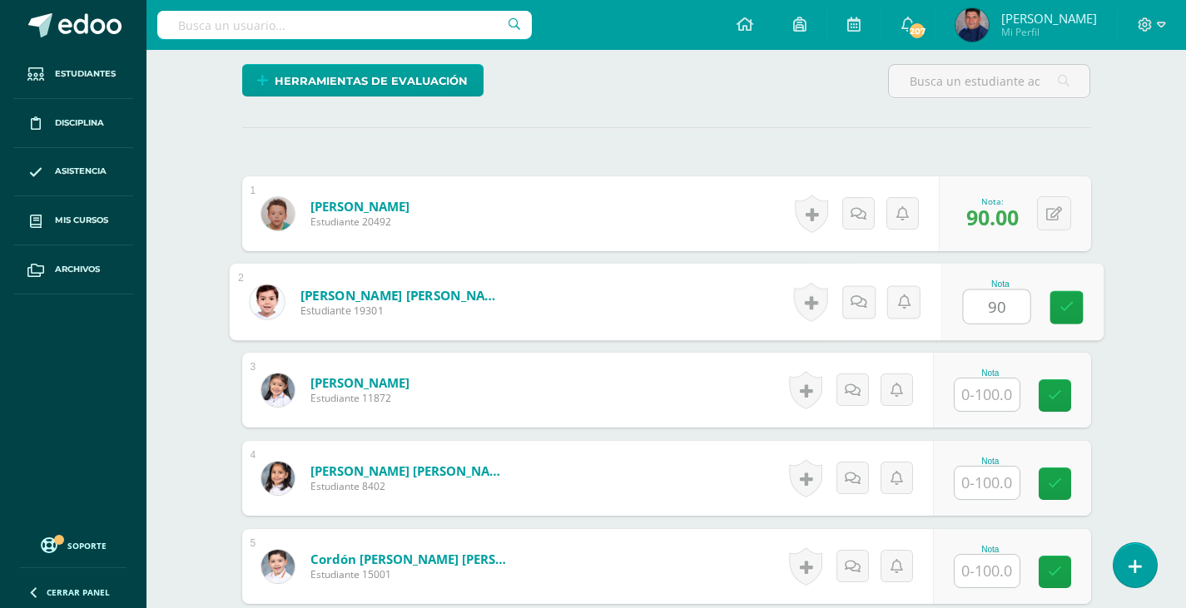
type input "90"
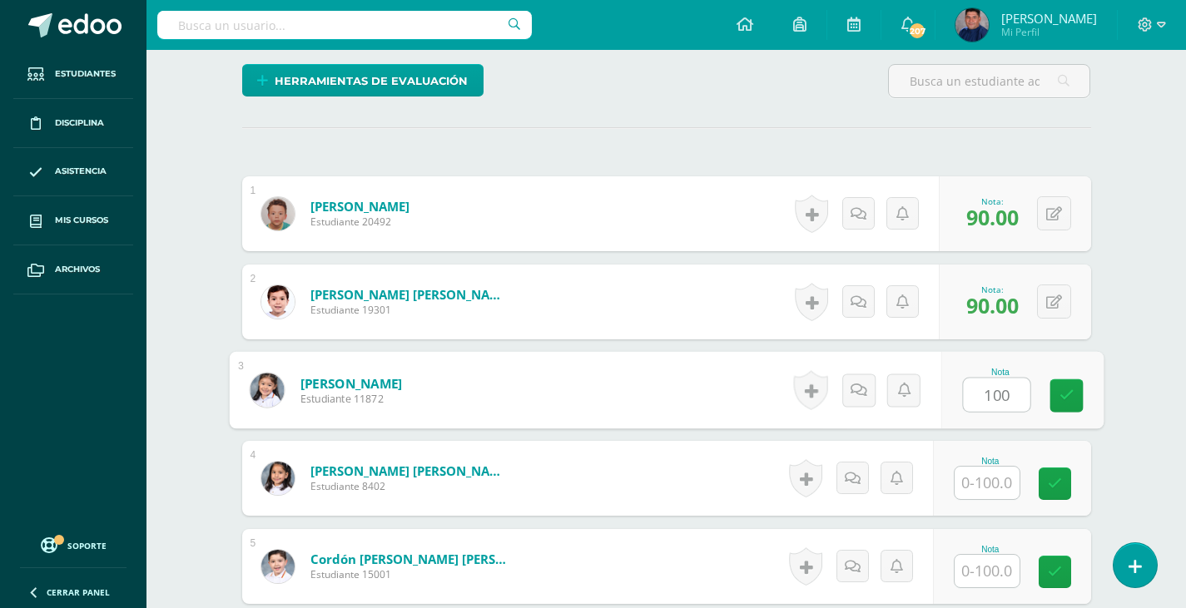
type input "100"
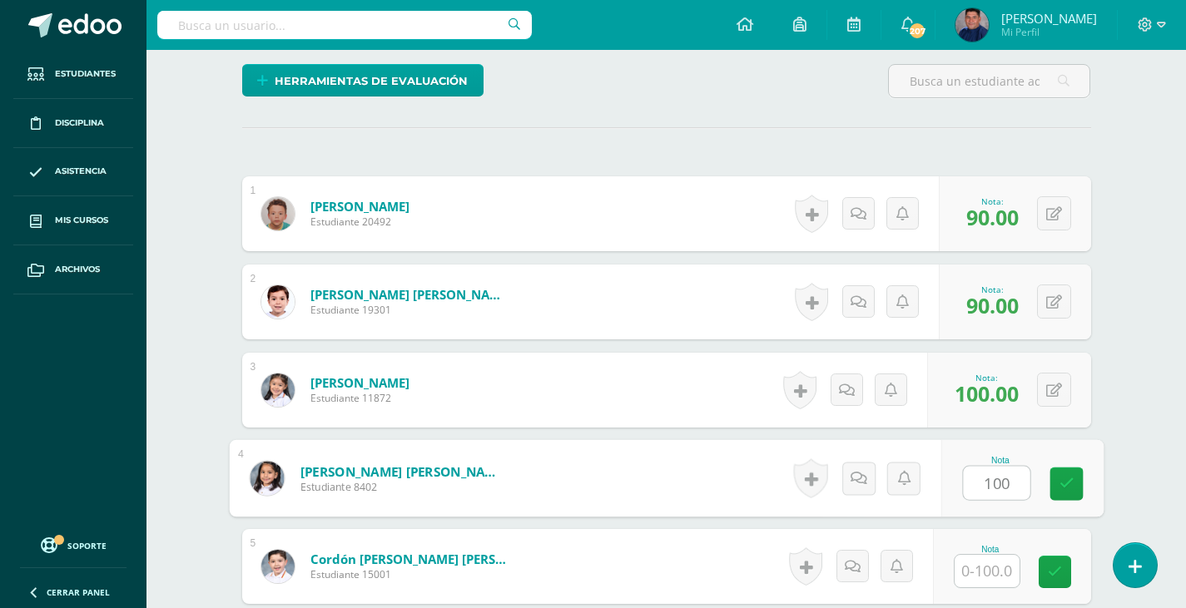
type input "100"
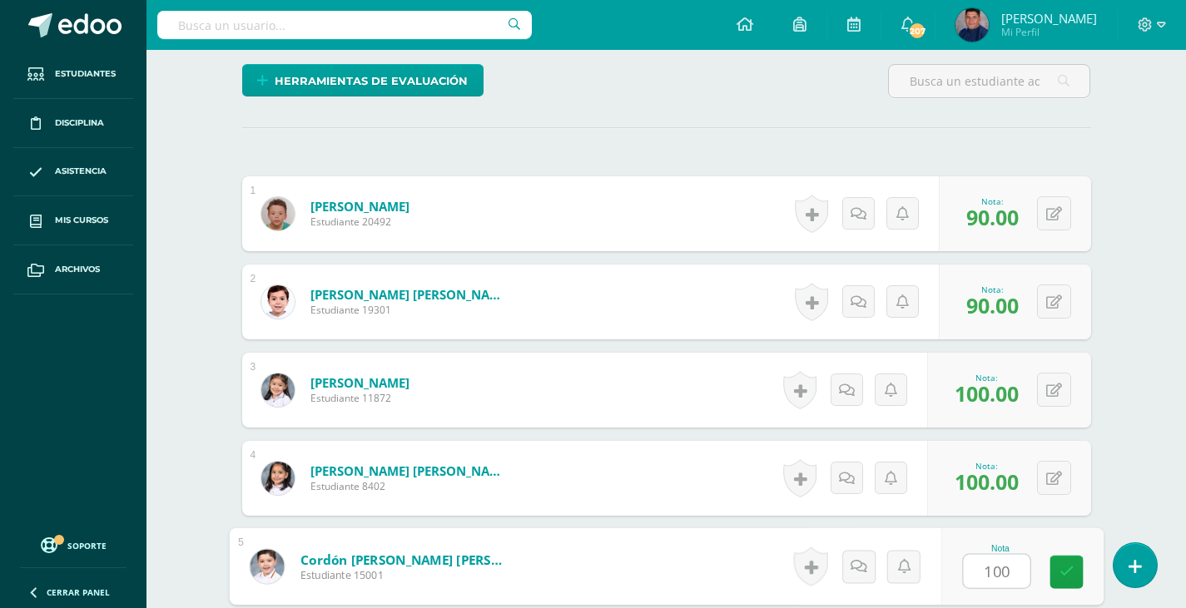
type input "100"
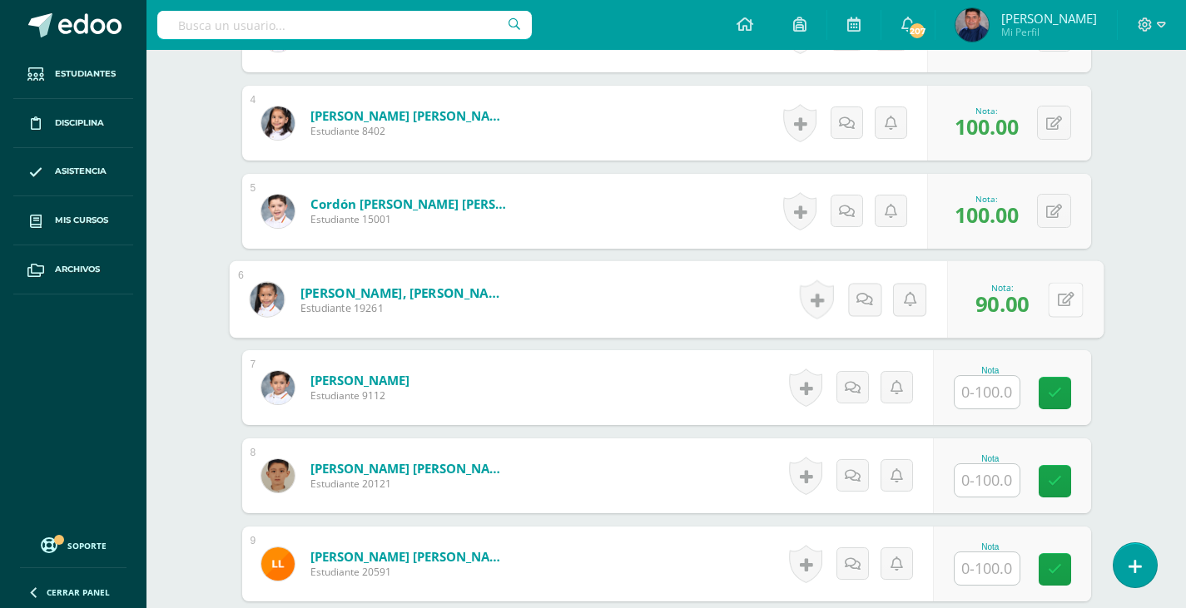
click at [1047, 303] on button at bounding box center [1064, 299] width 35 height 35
type input "100"
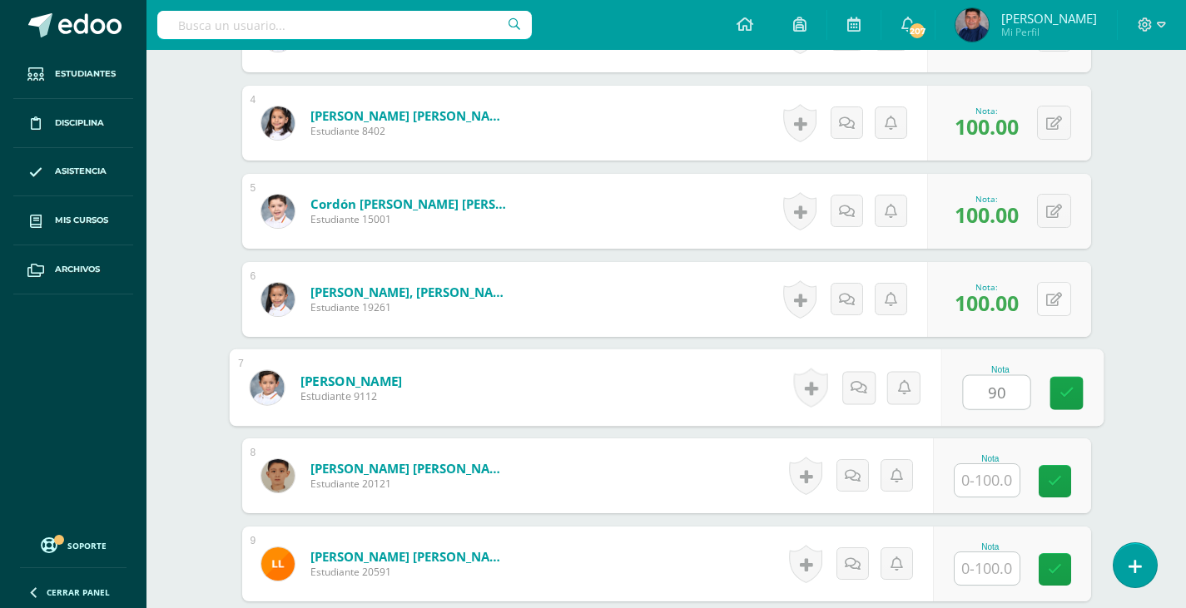
type input "90"
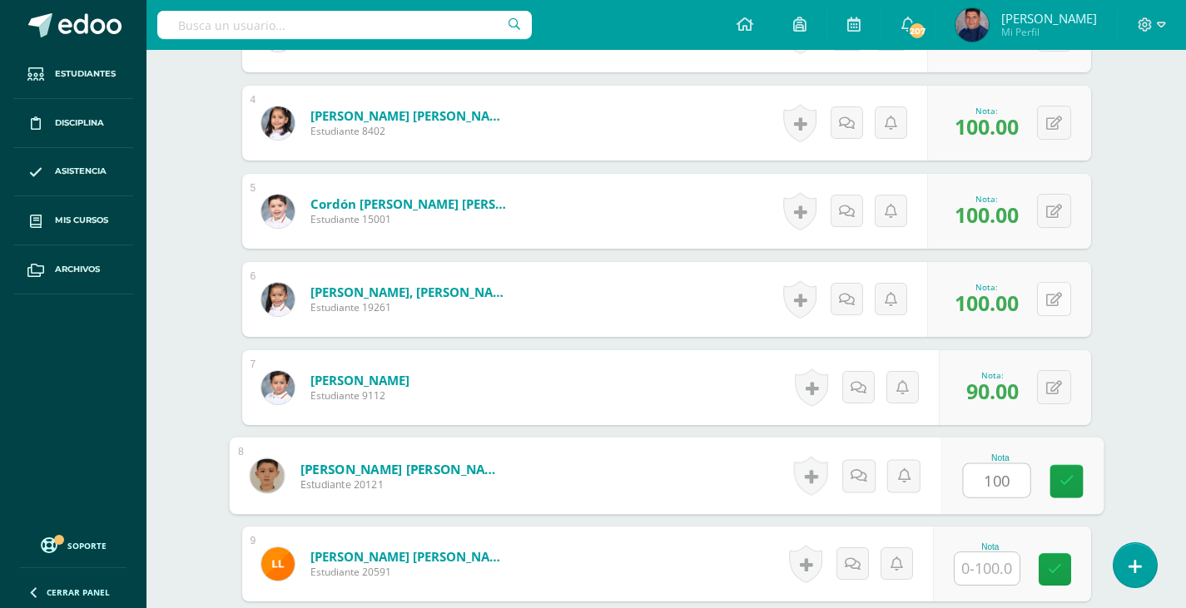
type input "100"
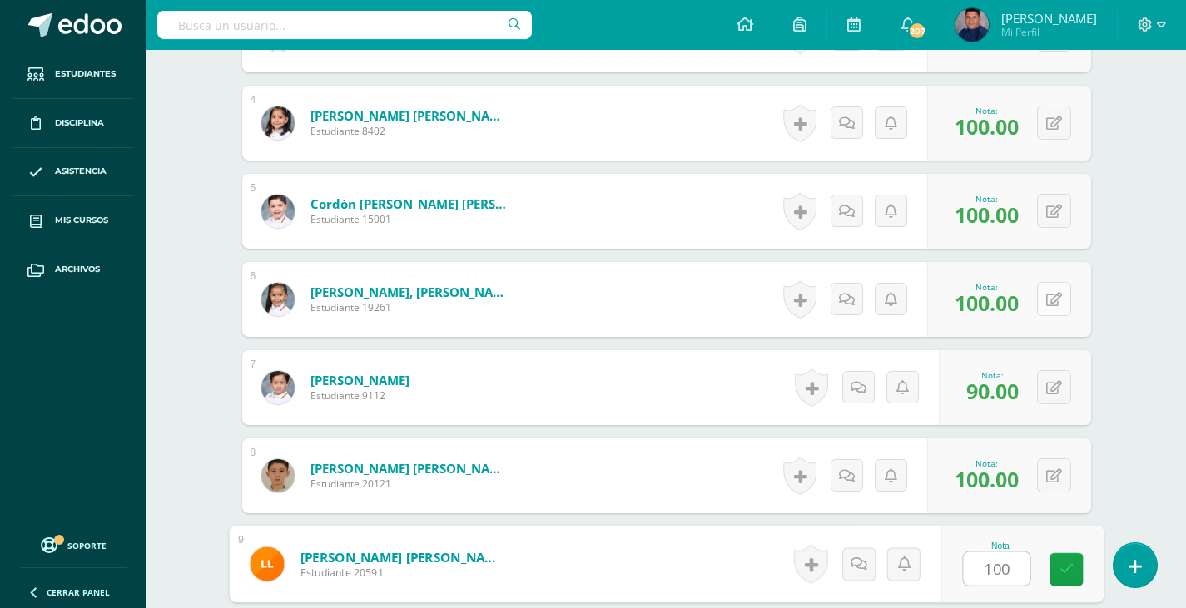
type input "100"
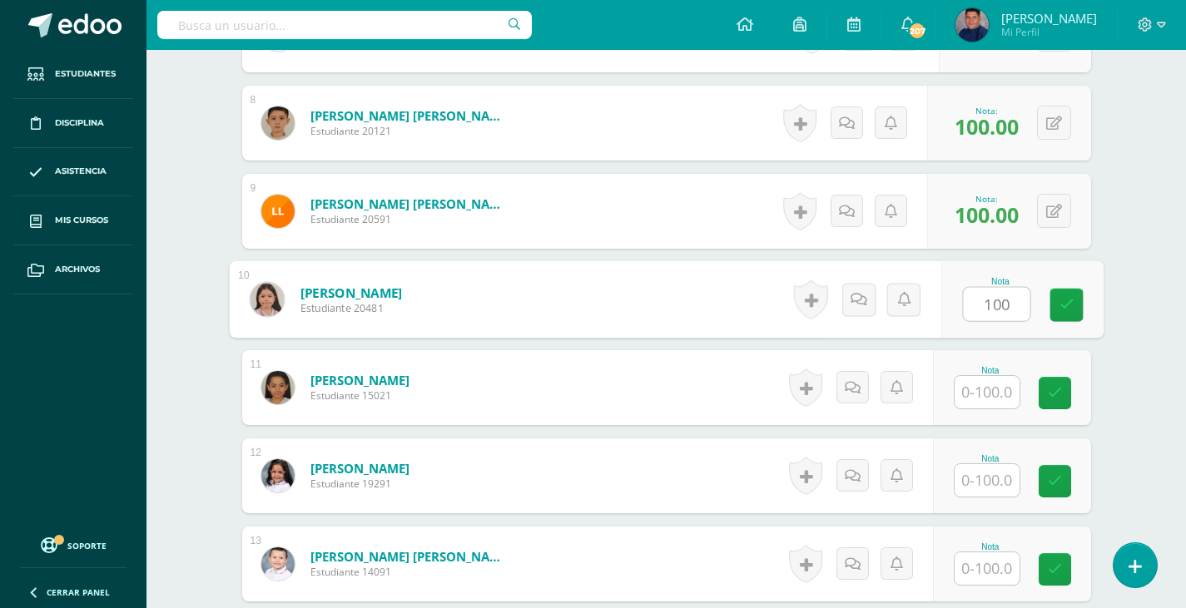
type input "100"
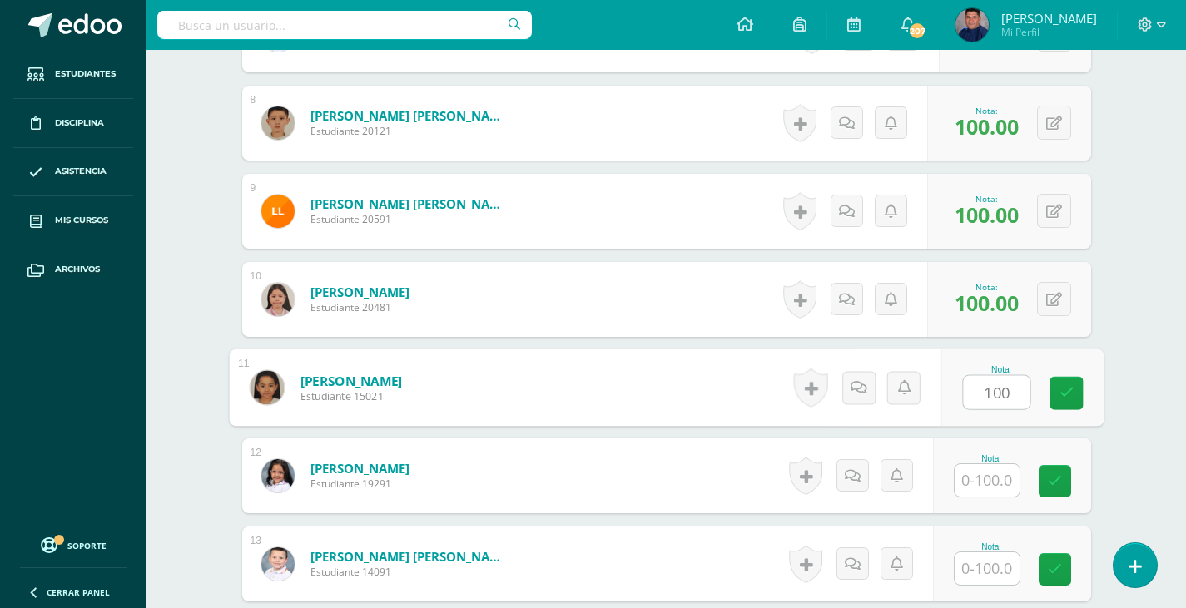
type input "100"
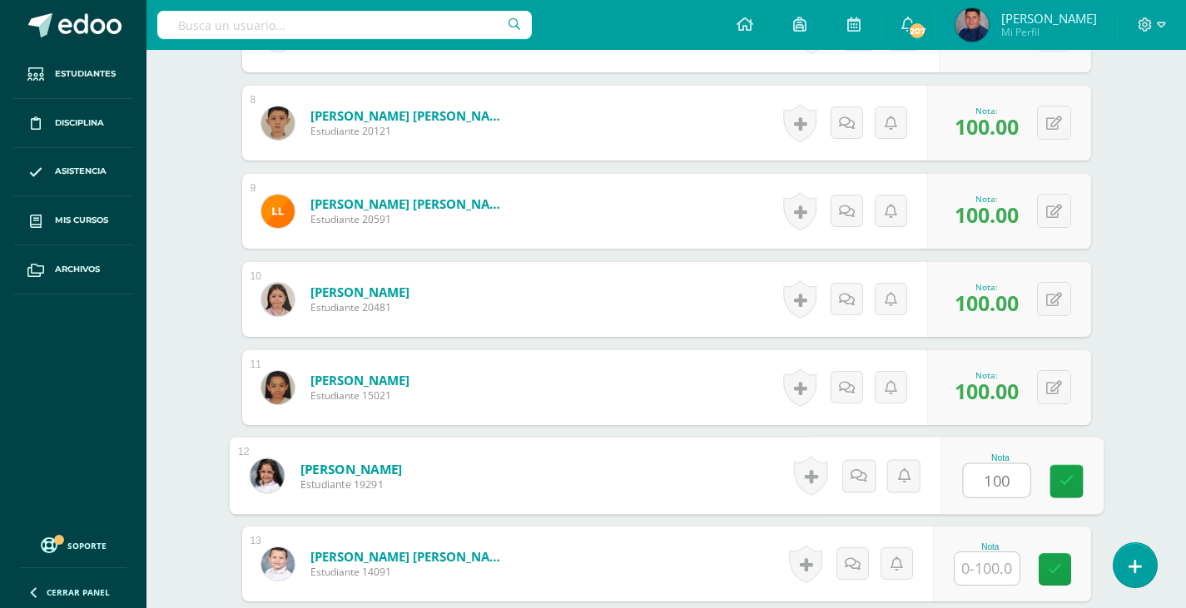
type input "100"
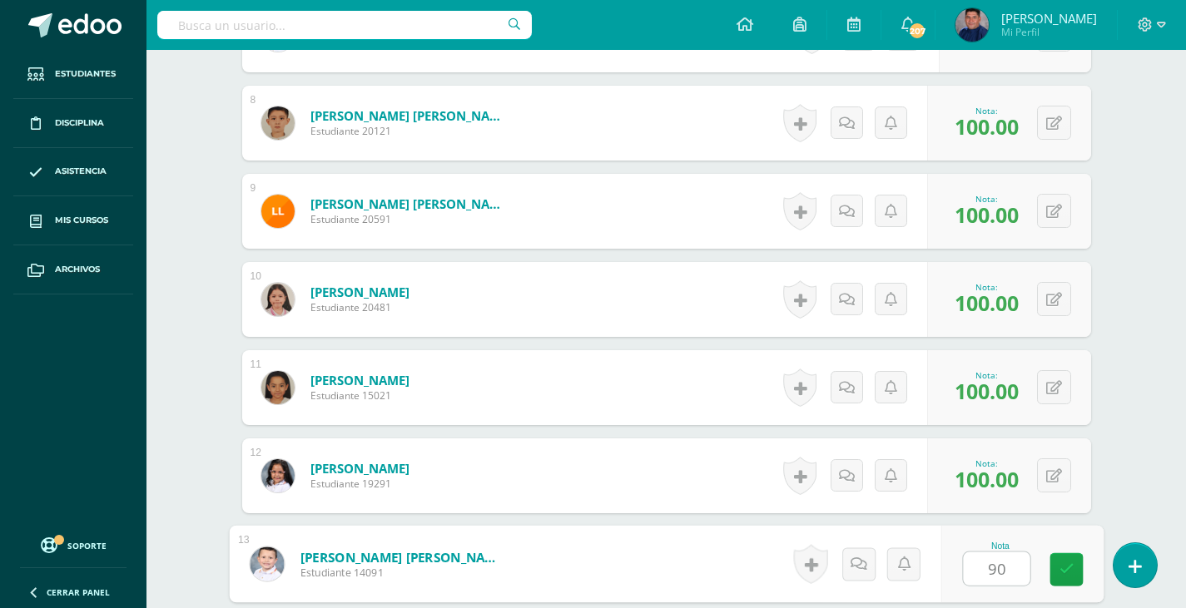
type input "90"
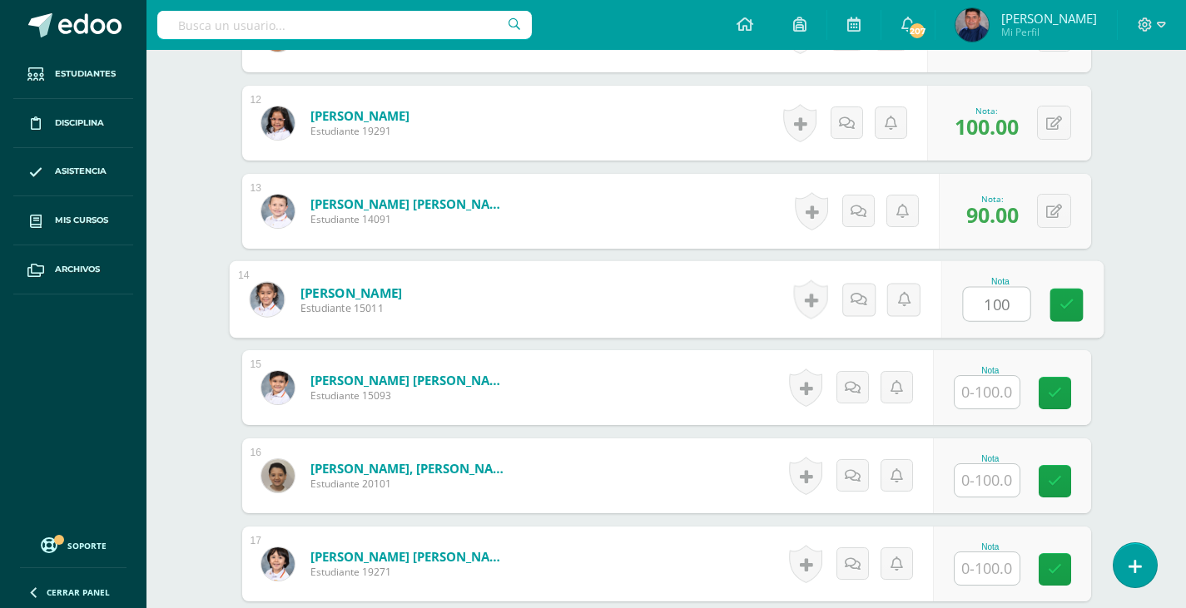
type input "100"
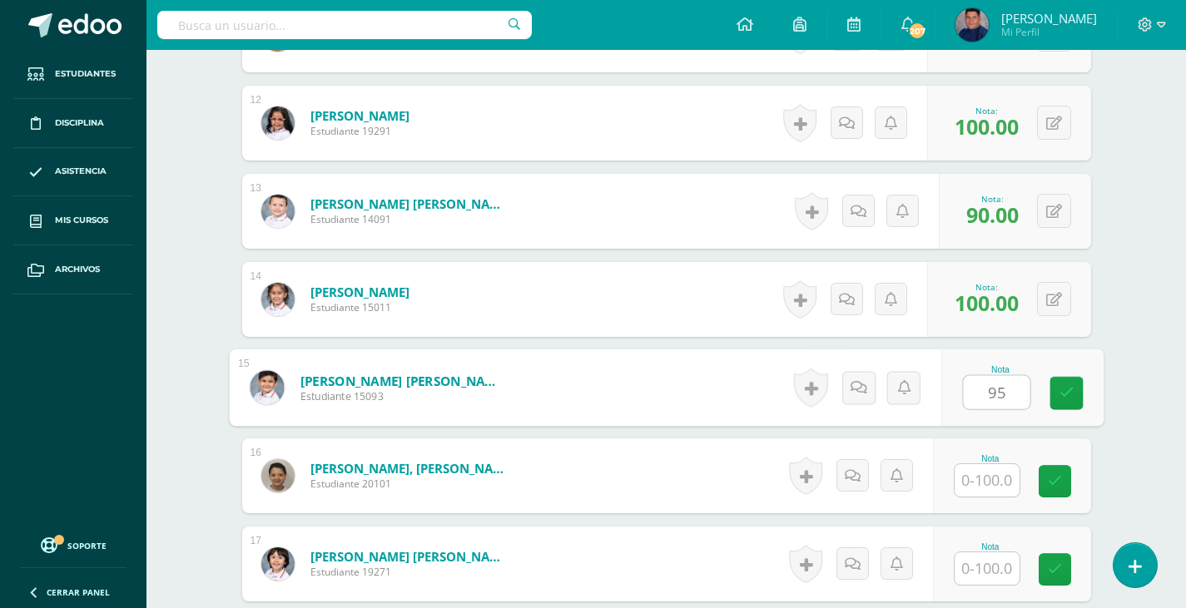
type input "95"
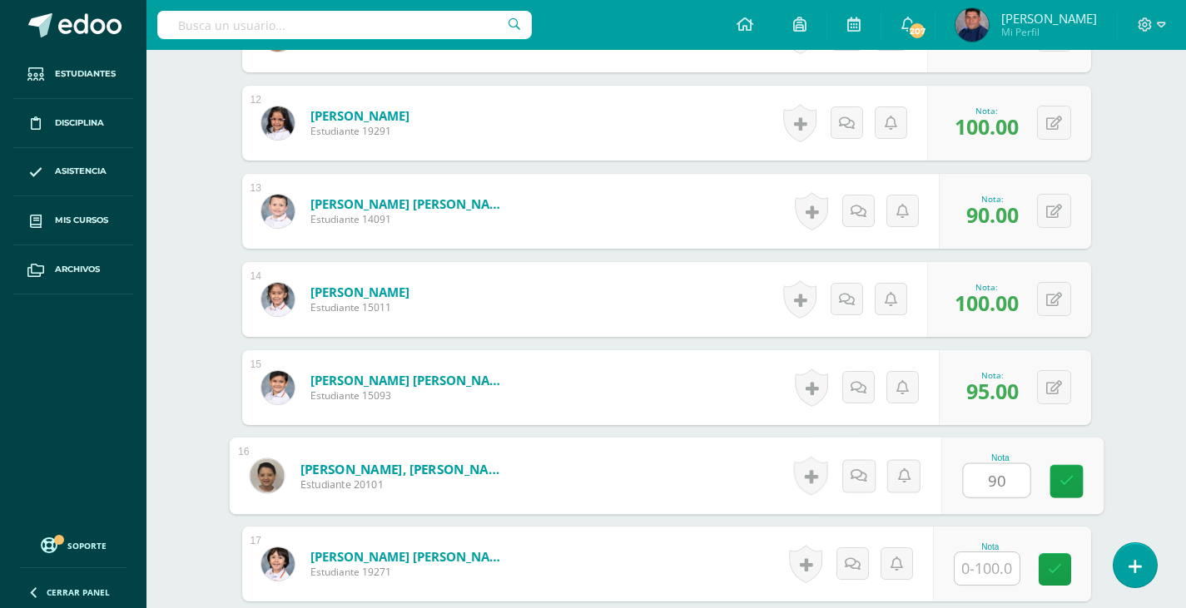
type input "90"
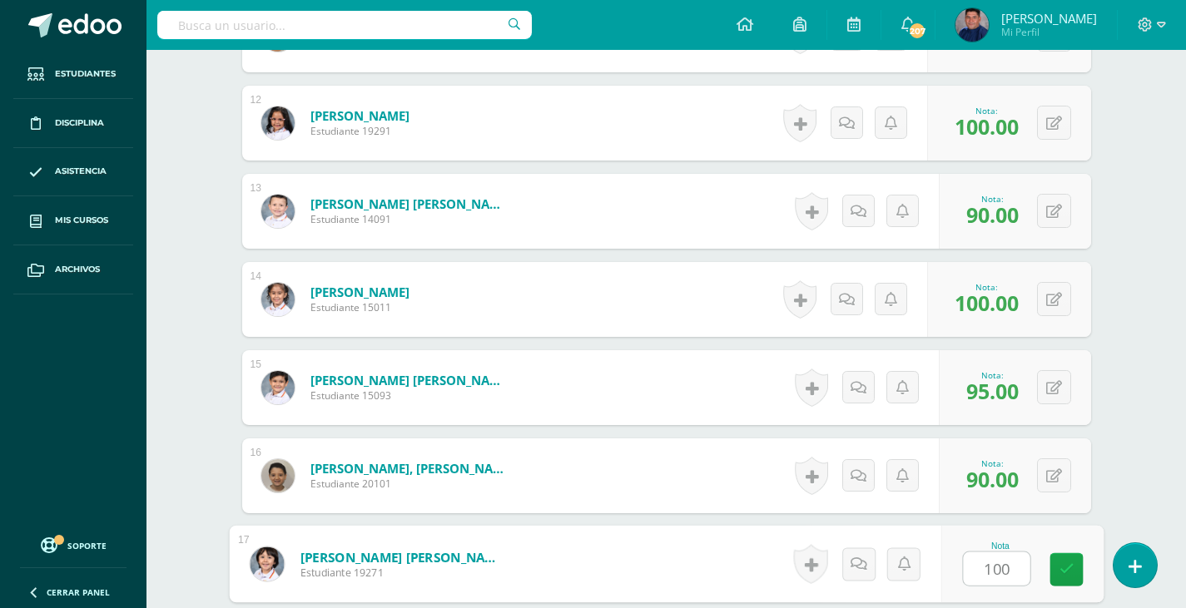
type input "100"
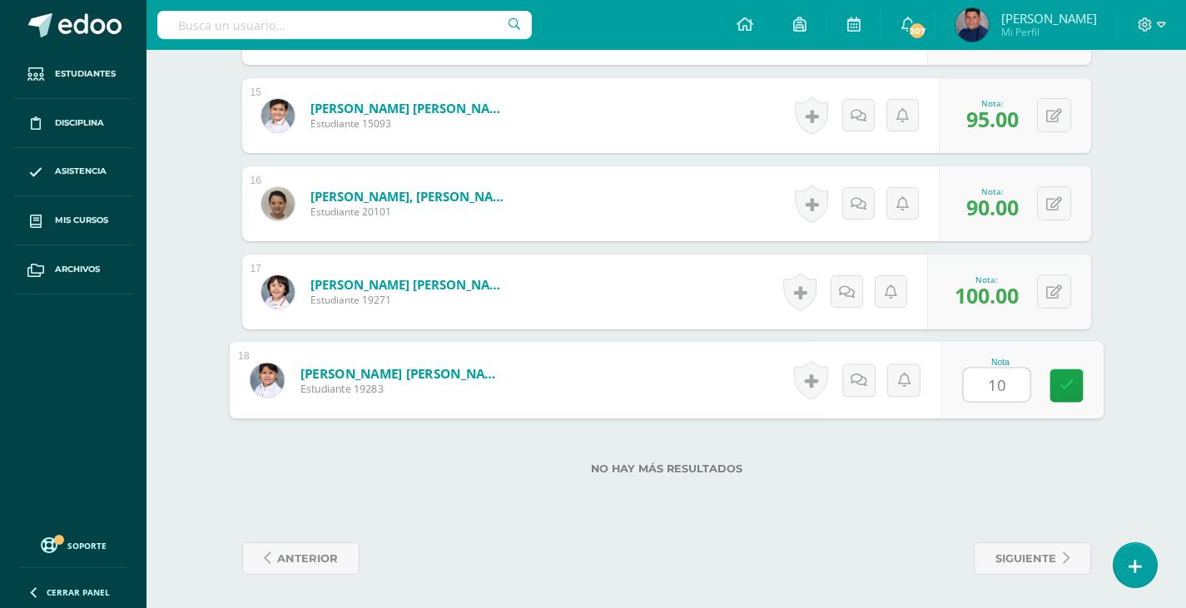
type input "100"
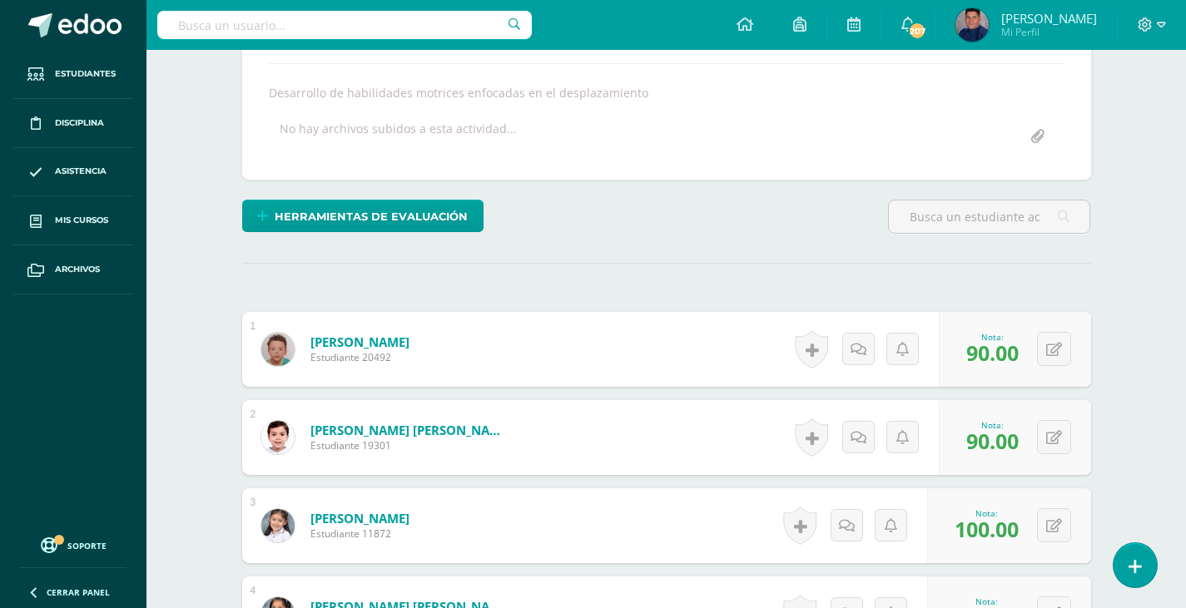
scroll to position [3, 0]
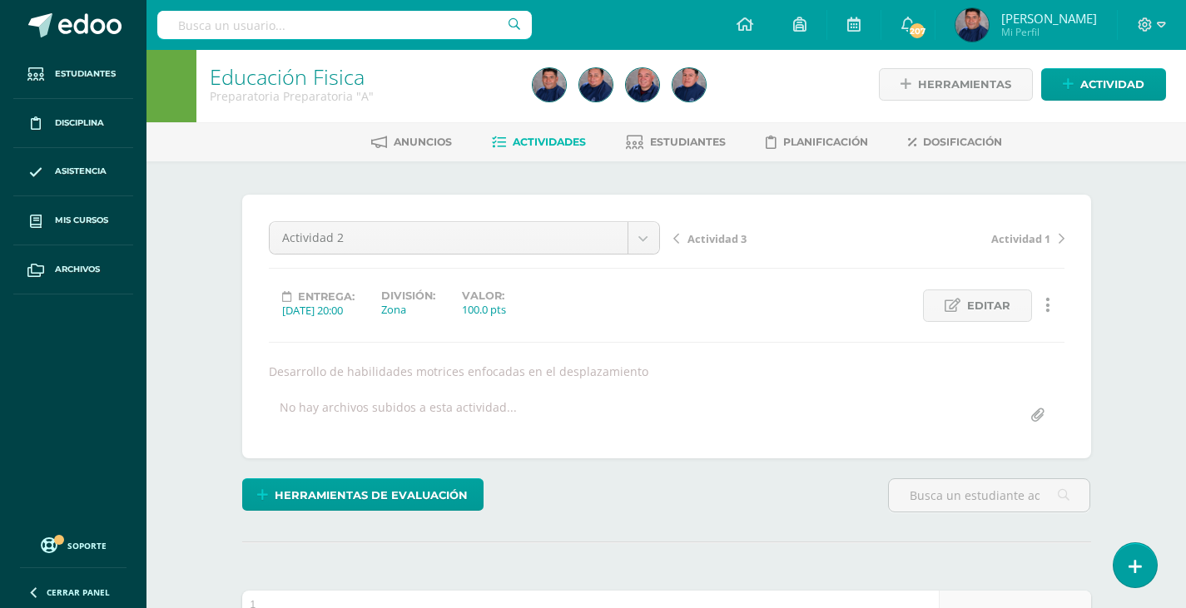
click at [713, 236] on span "Actividad 3" at bounding box center [716, 238] width 59 height 15
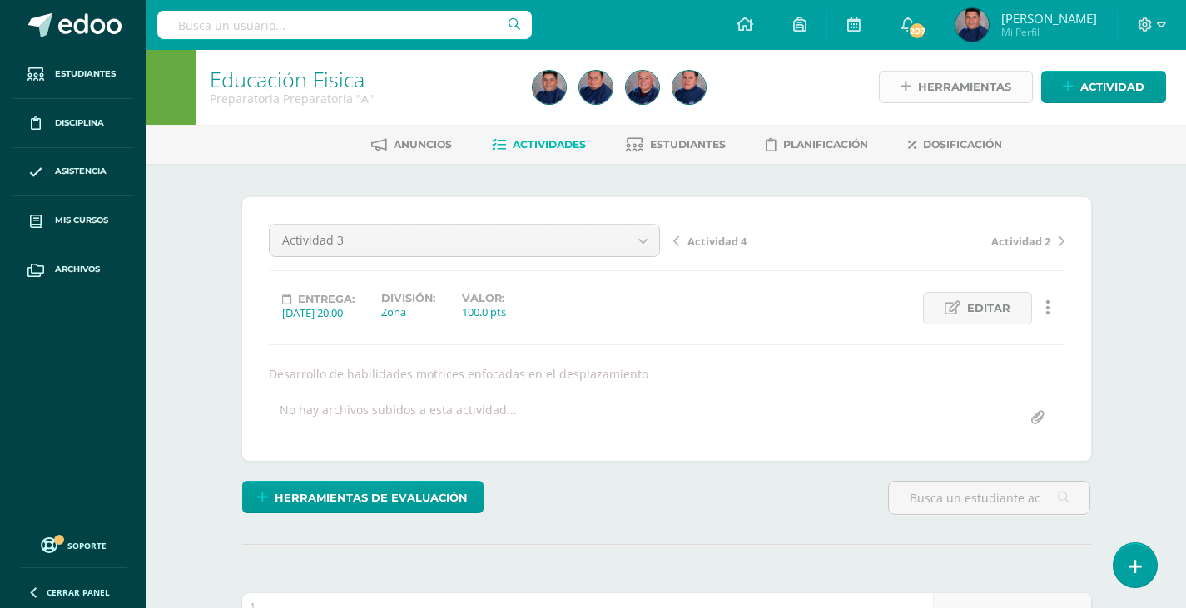
scroll to position [417, 0]
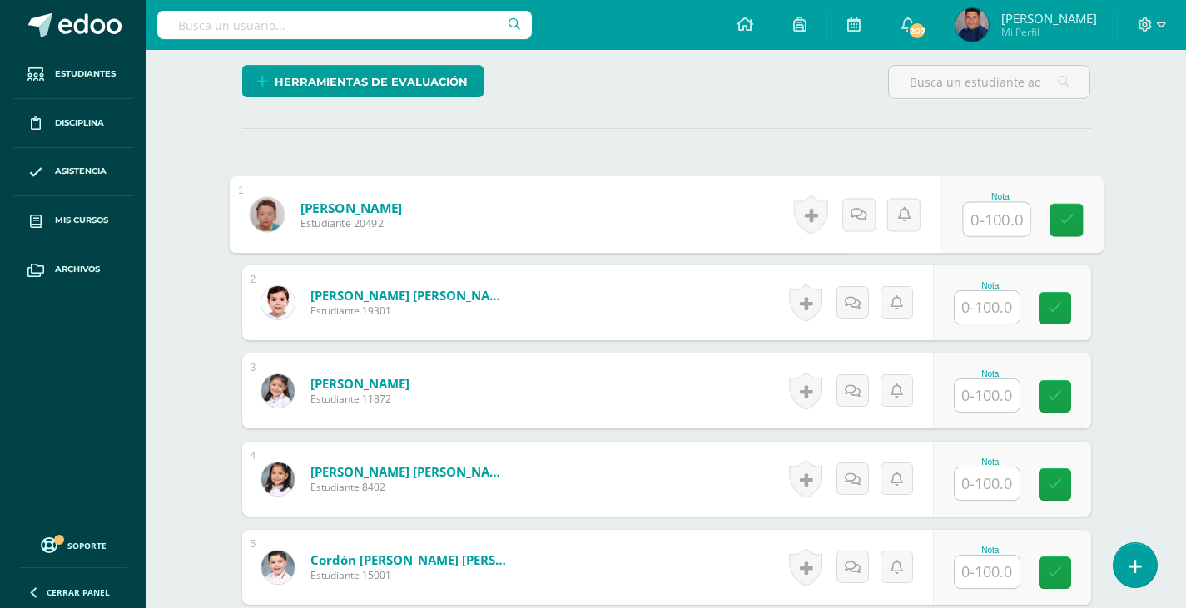
click at [1013, 225] on input "text" at bounding box center [996, 219] width 67 height 33
type input "100"
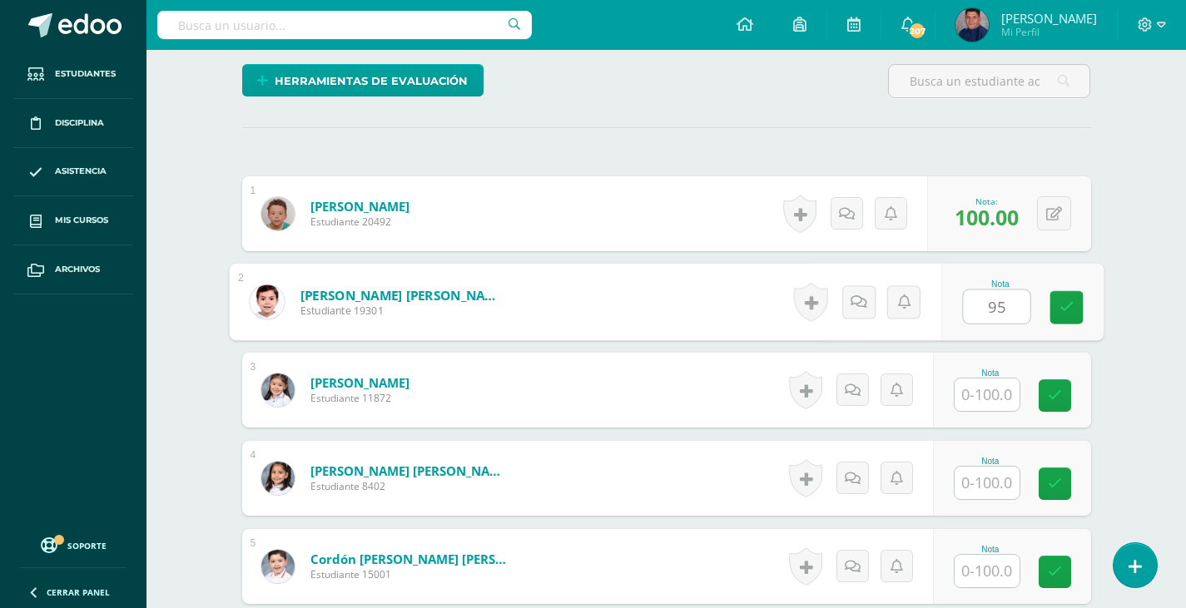
type input "95"
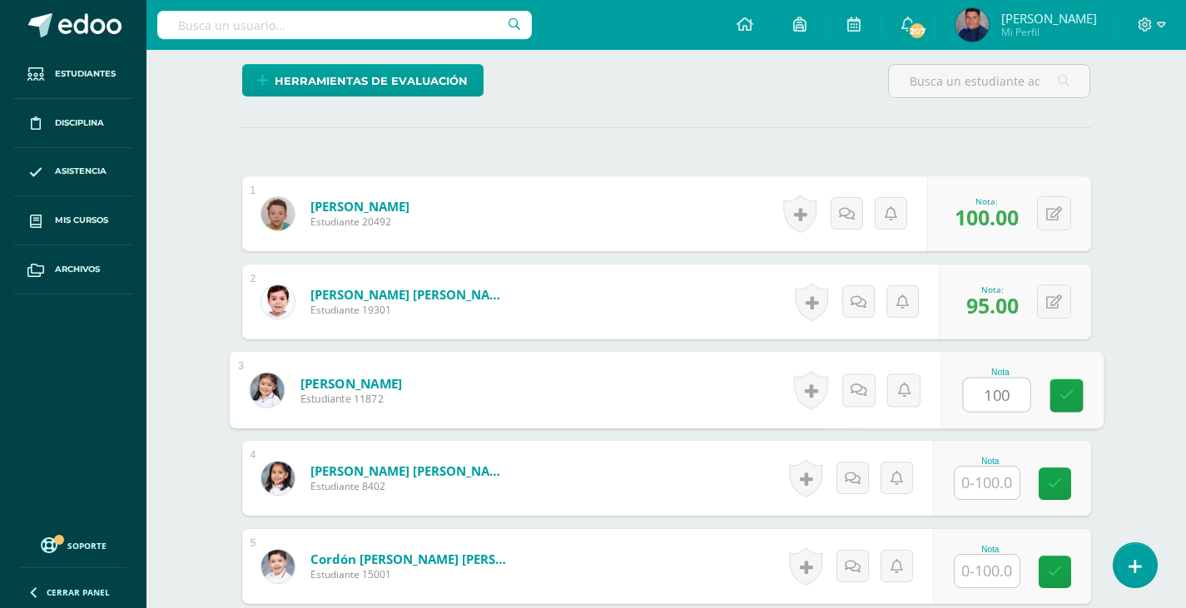
type input "100"
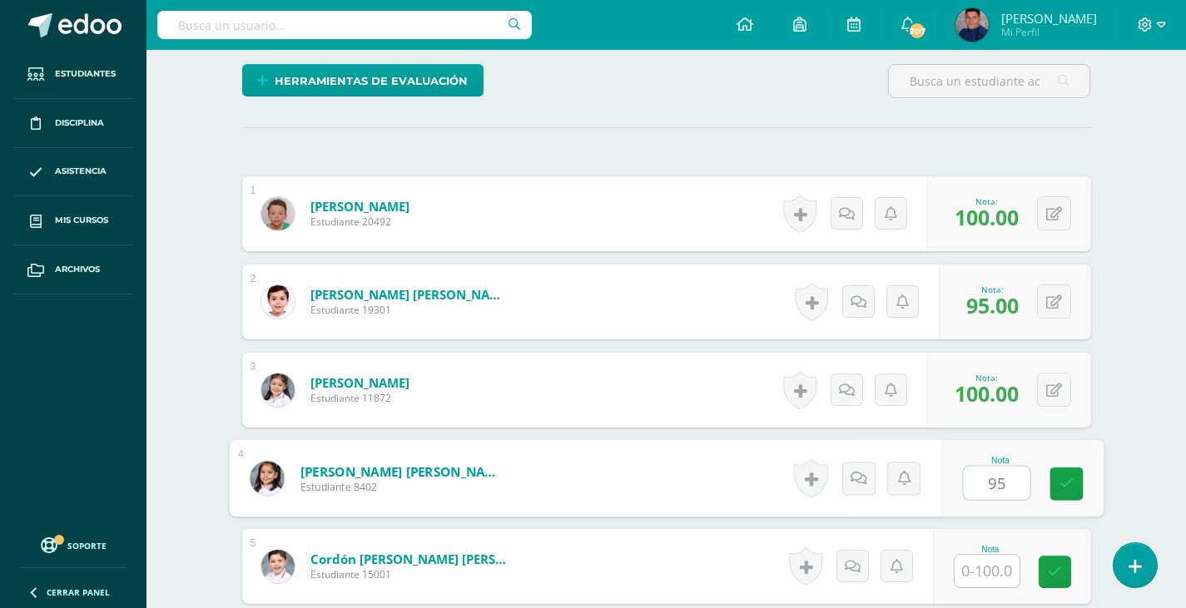
type input "95"
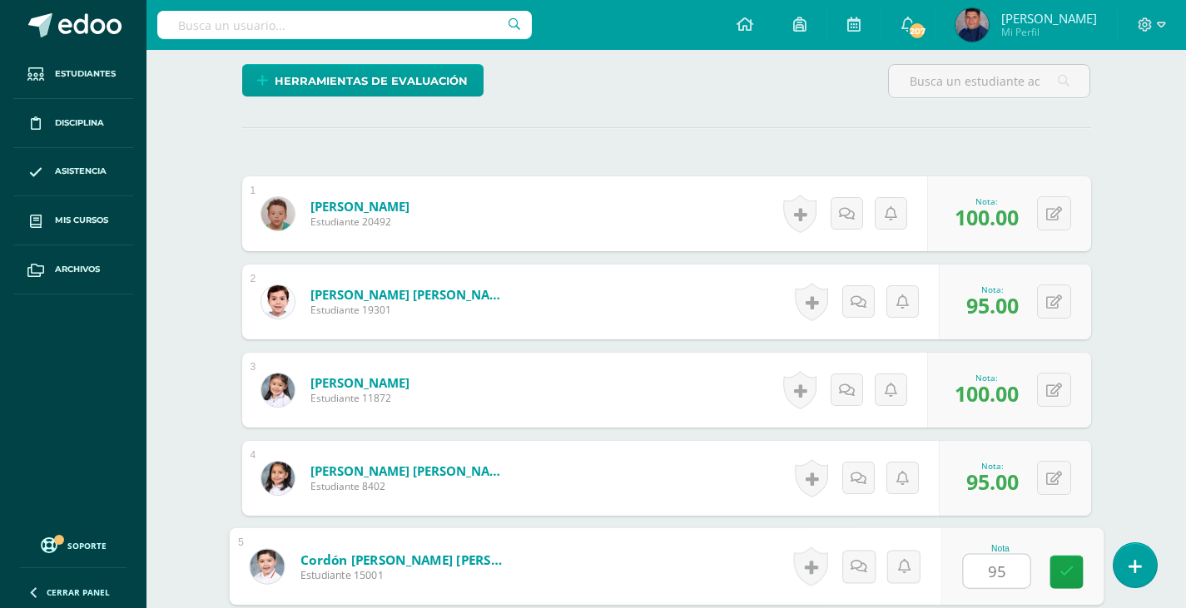
type input "95"
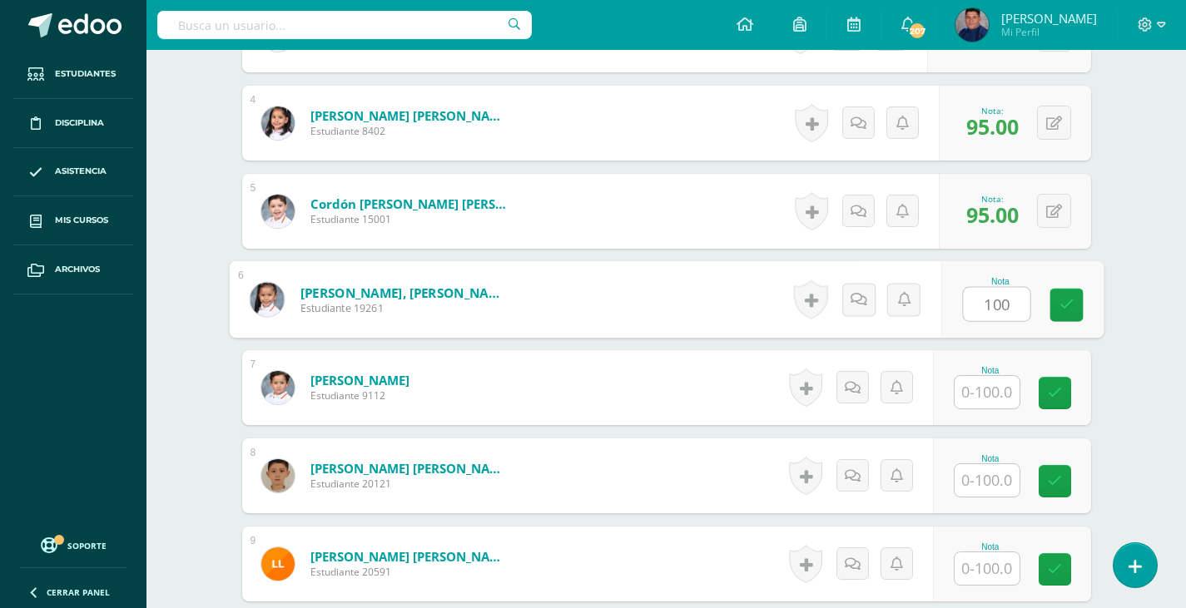
type input "100"
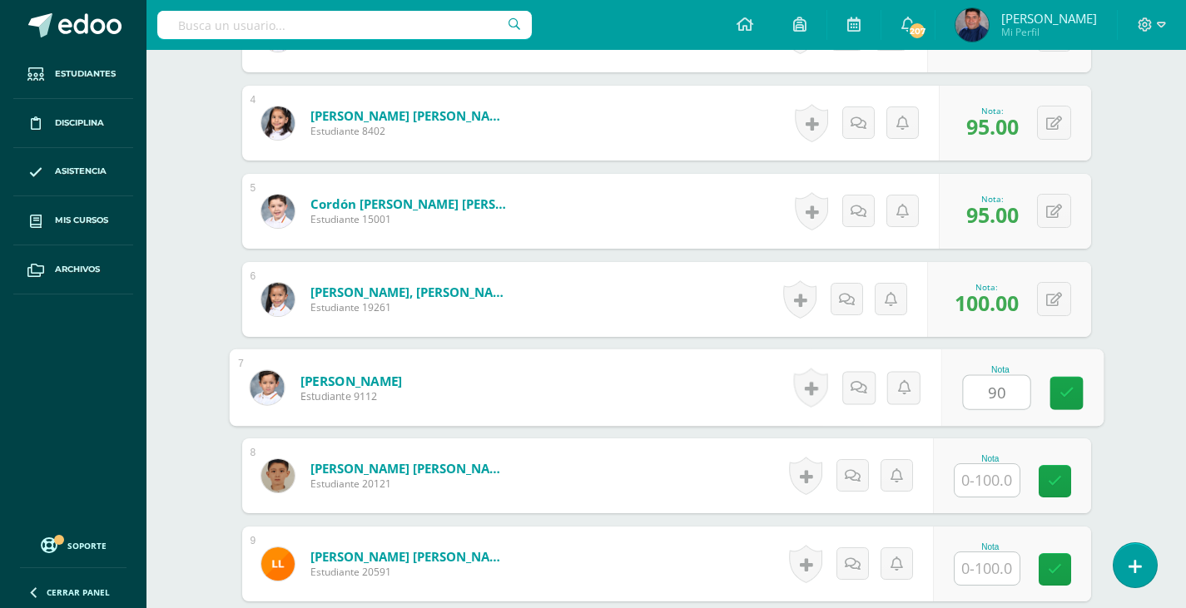
type input "90"
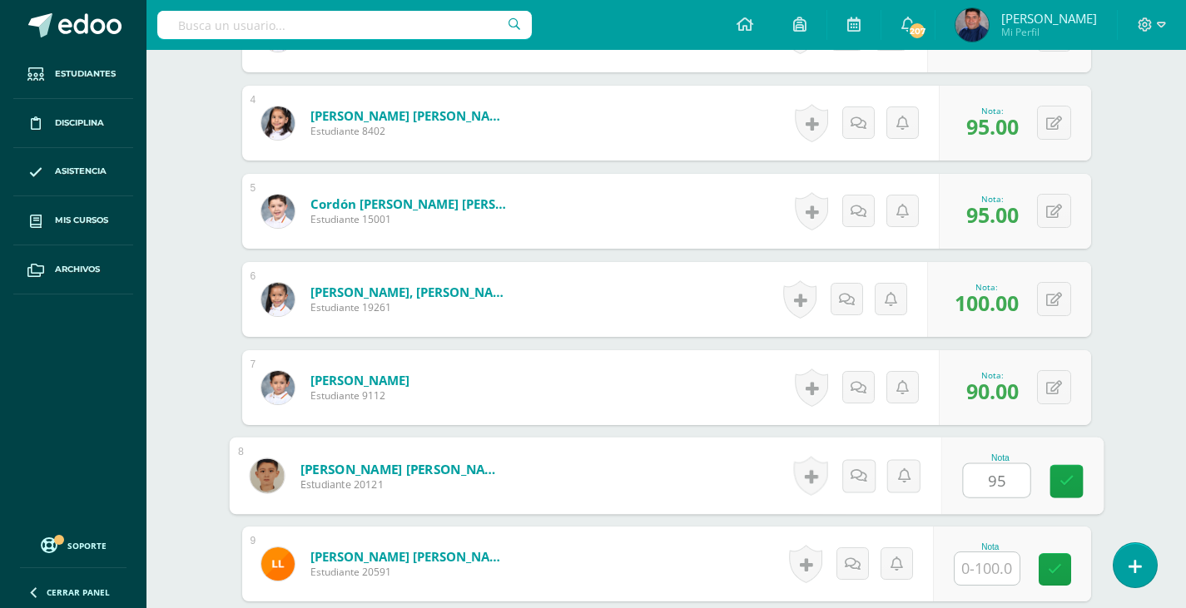
type input "95"
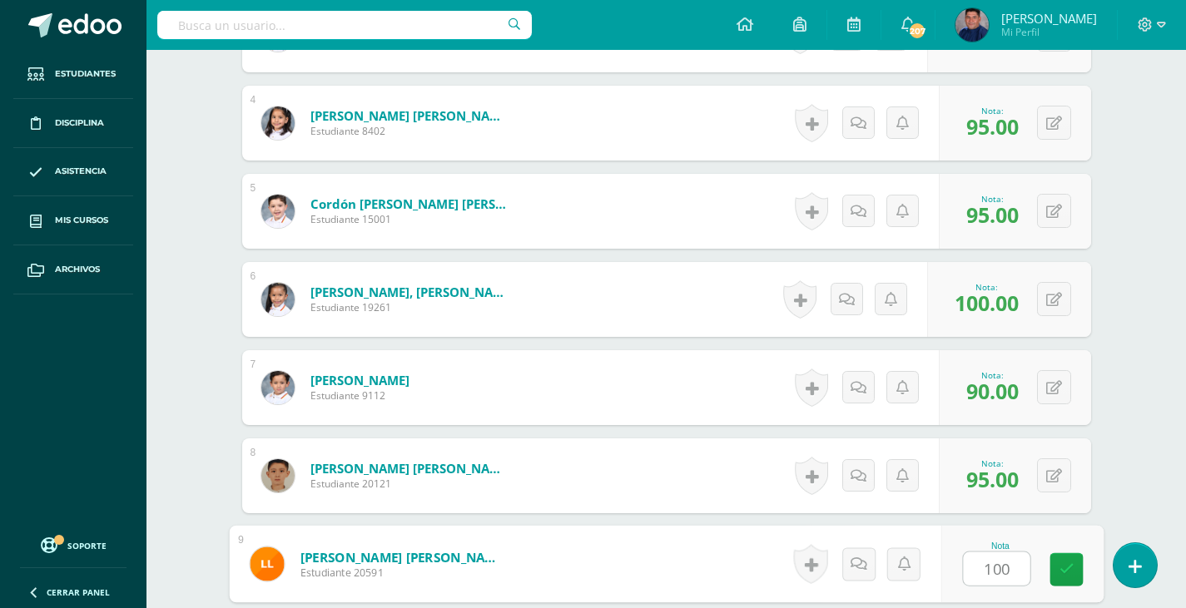
type input "100"
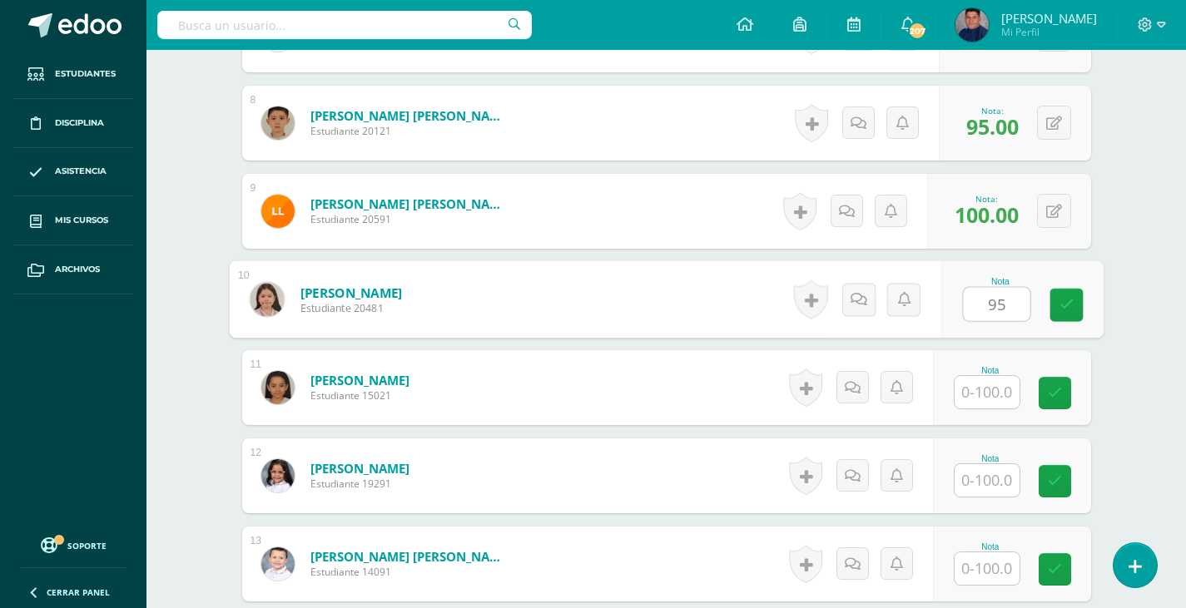
type input "95"
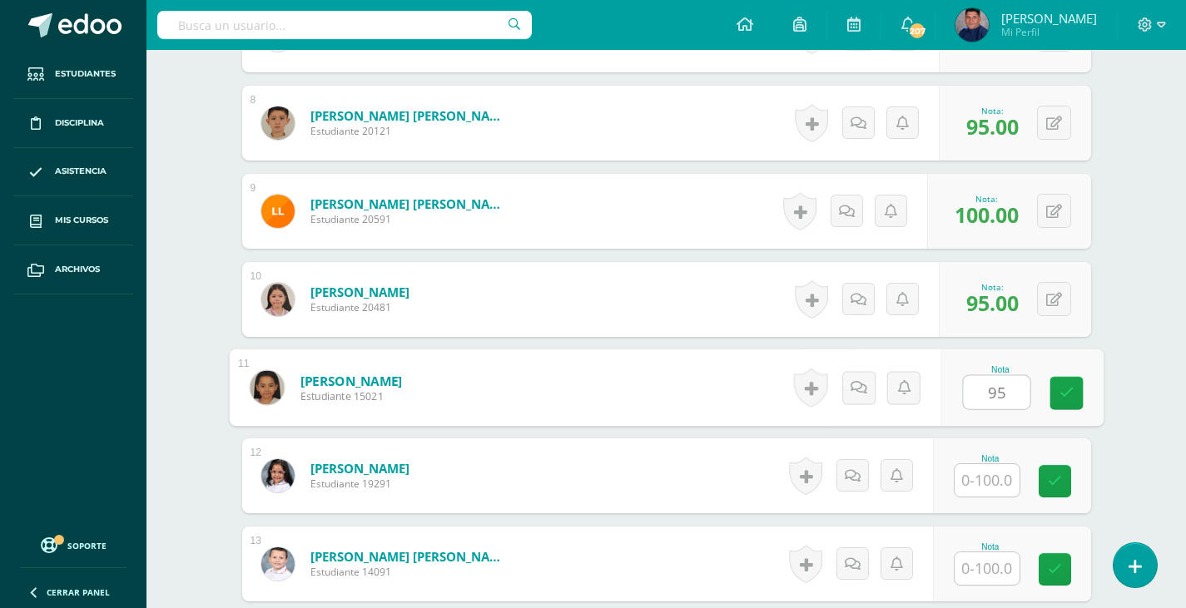
type input "95"
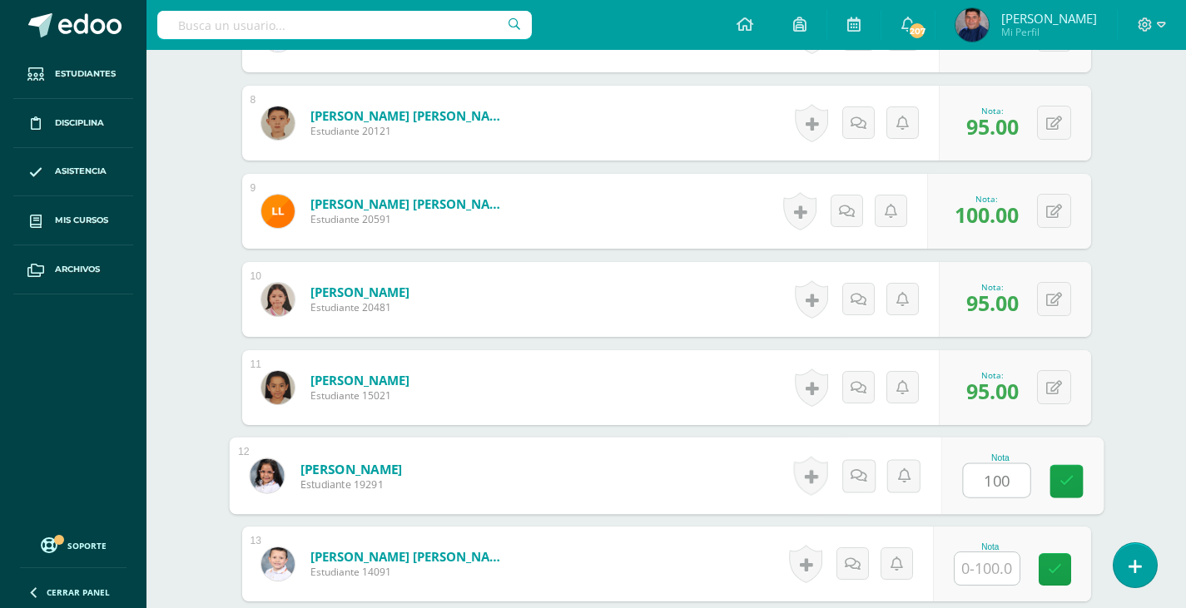
type input "100"
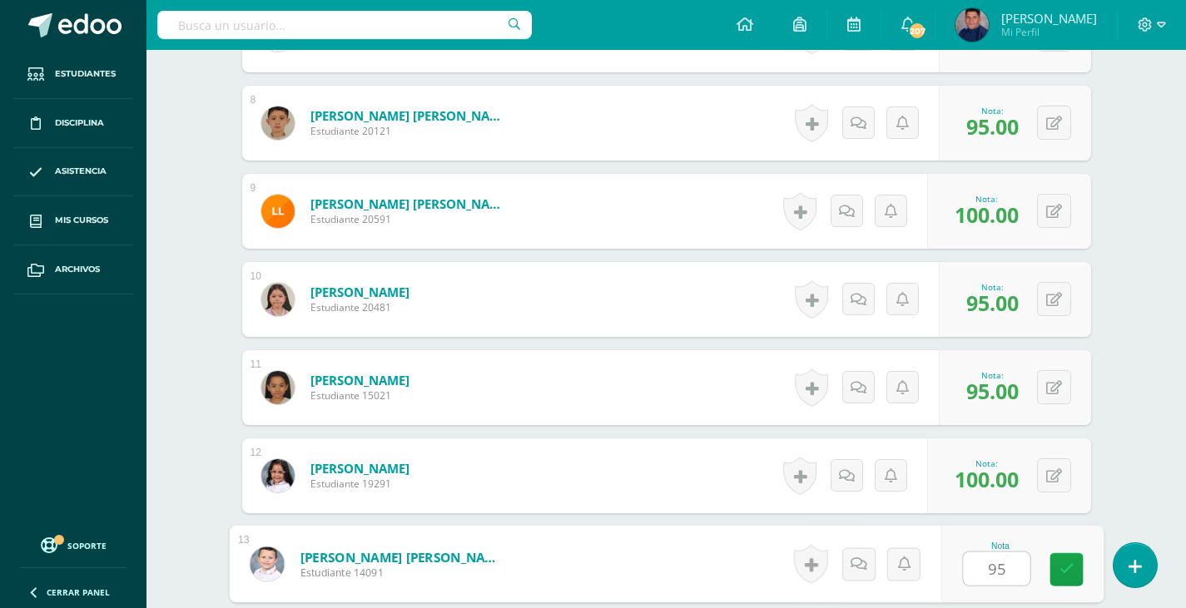
type input "95"
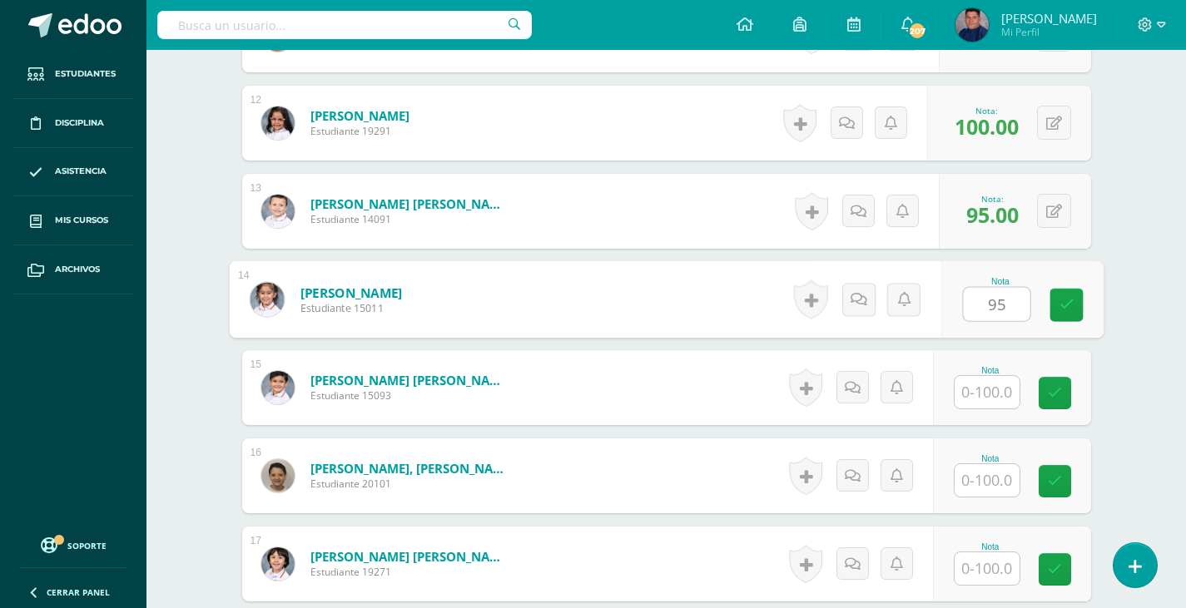
type input "95"
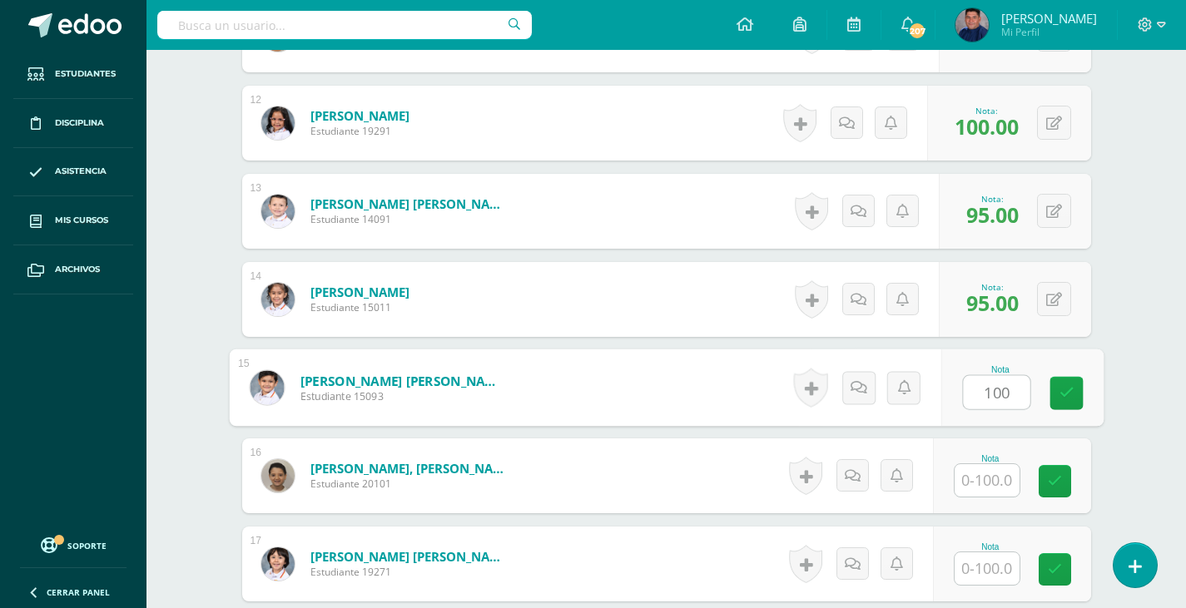
type input "100"
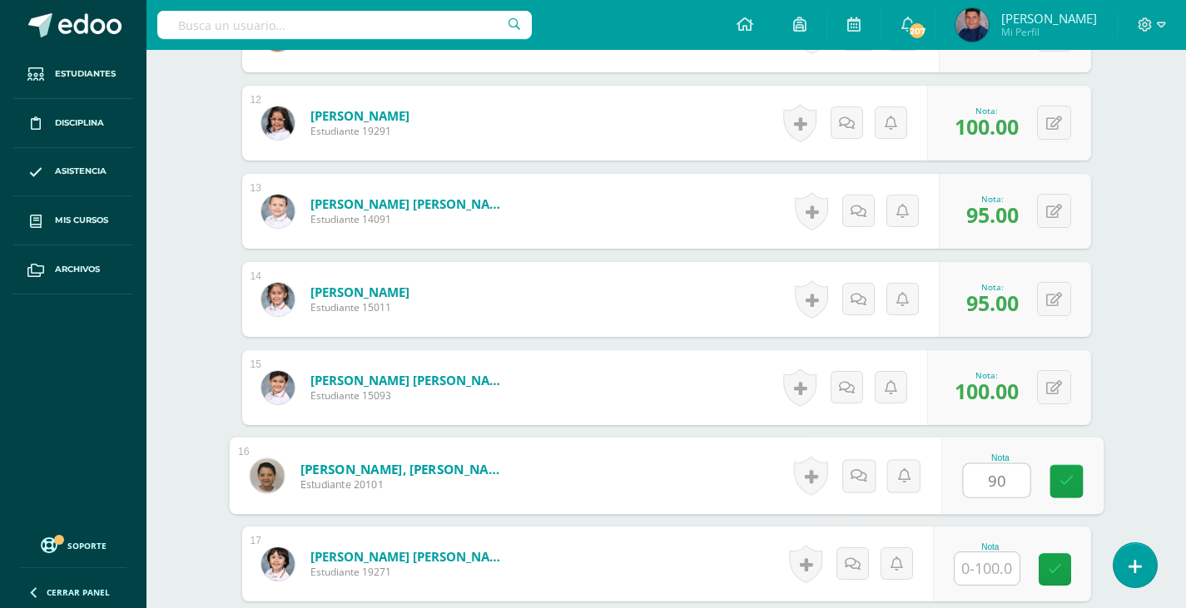
type input "90"
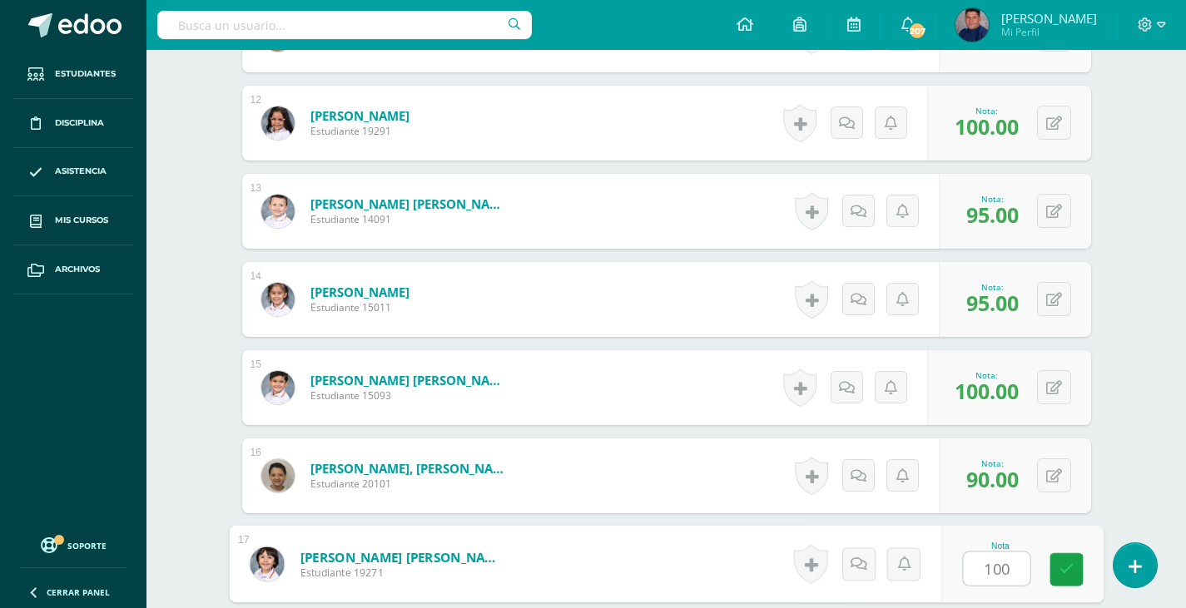
type input "100"
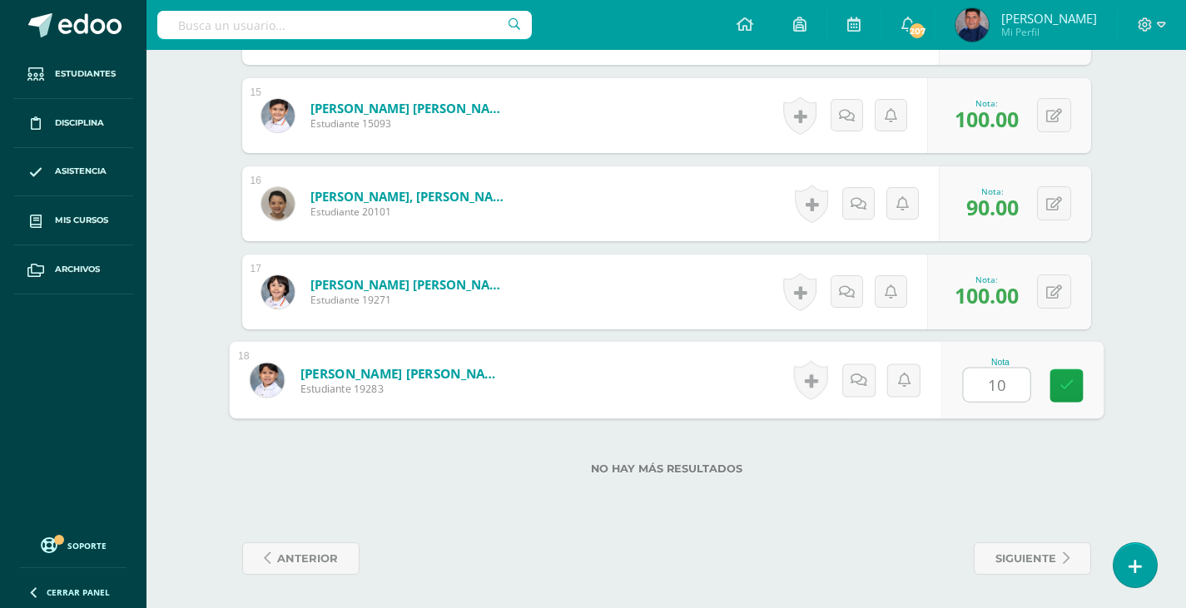
type input "100"
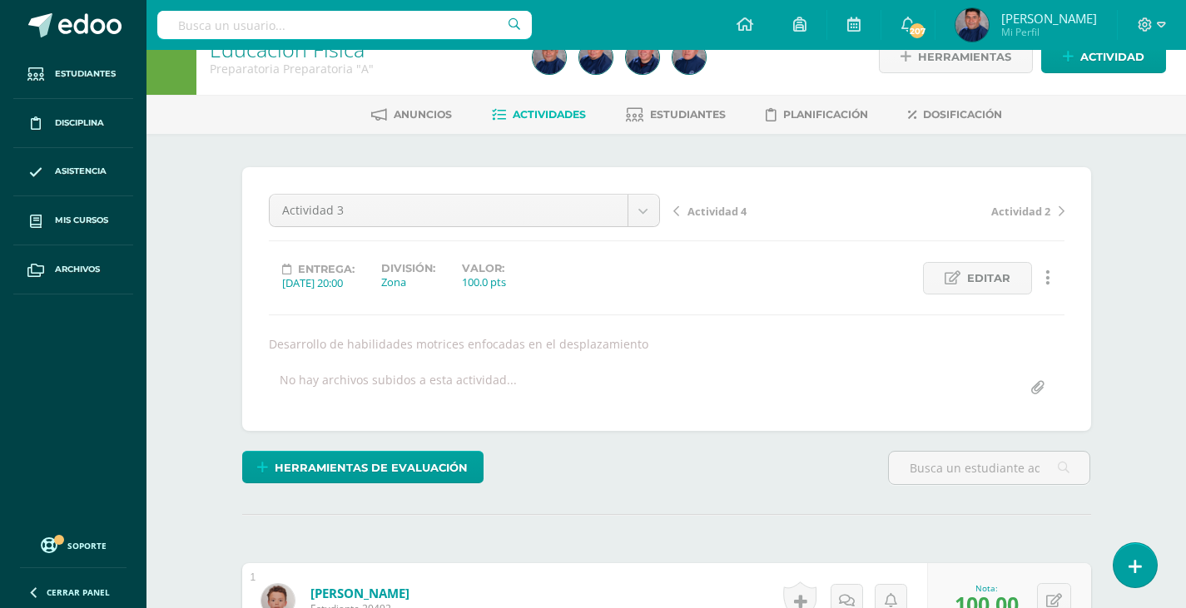
scroll to position [0, 0]
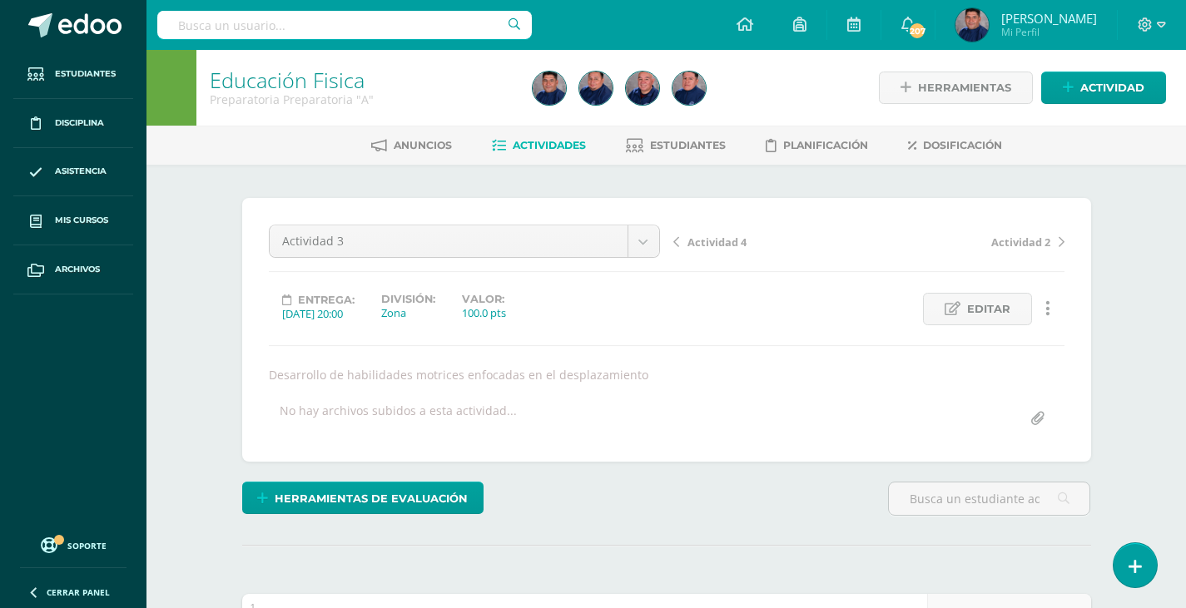
click at [711, 248] on span "Actividad 4" at bounding box center [716, 242] width 59 height 15
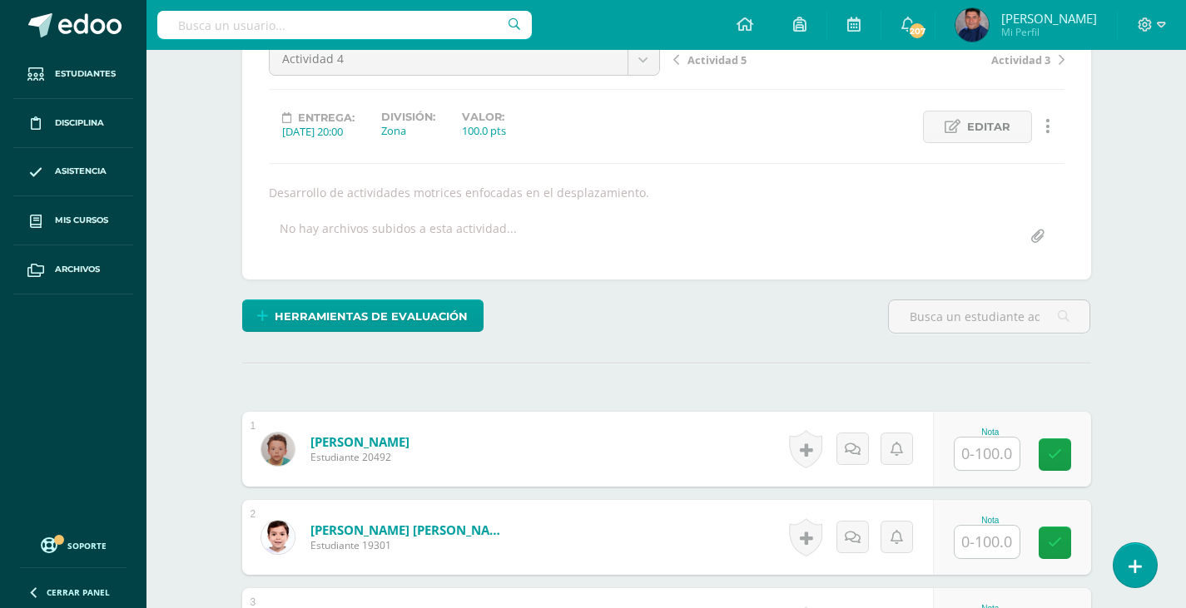
scroll to position [183, 0]
click at [996, 466] on input "text" at bounding box center [986, 453] width 65 height 32
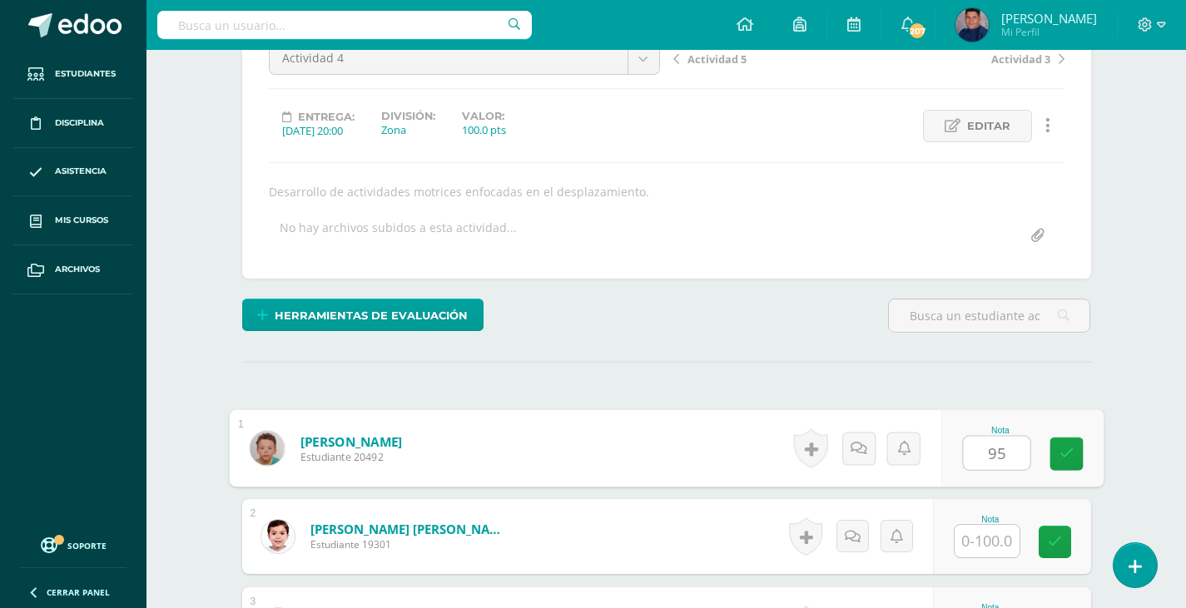
type input "95"
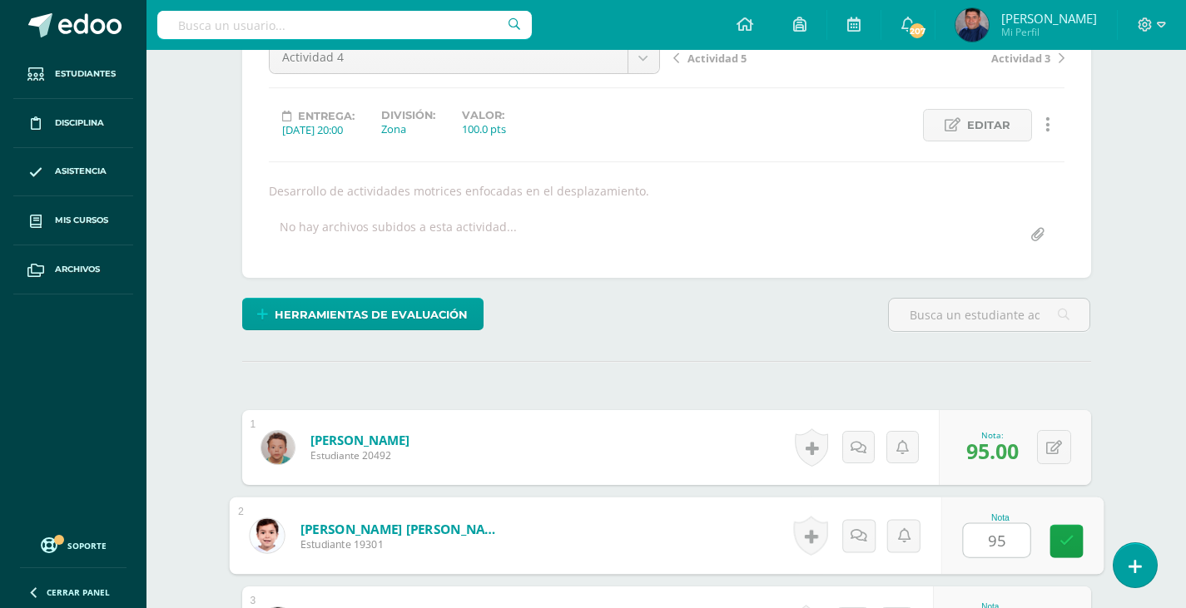
type input "95"
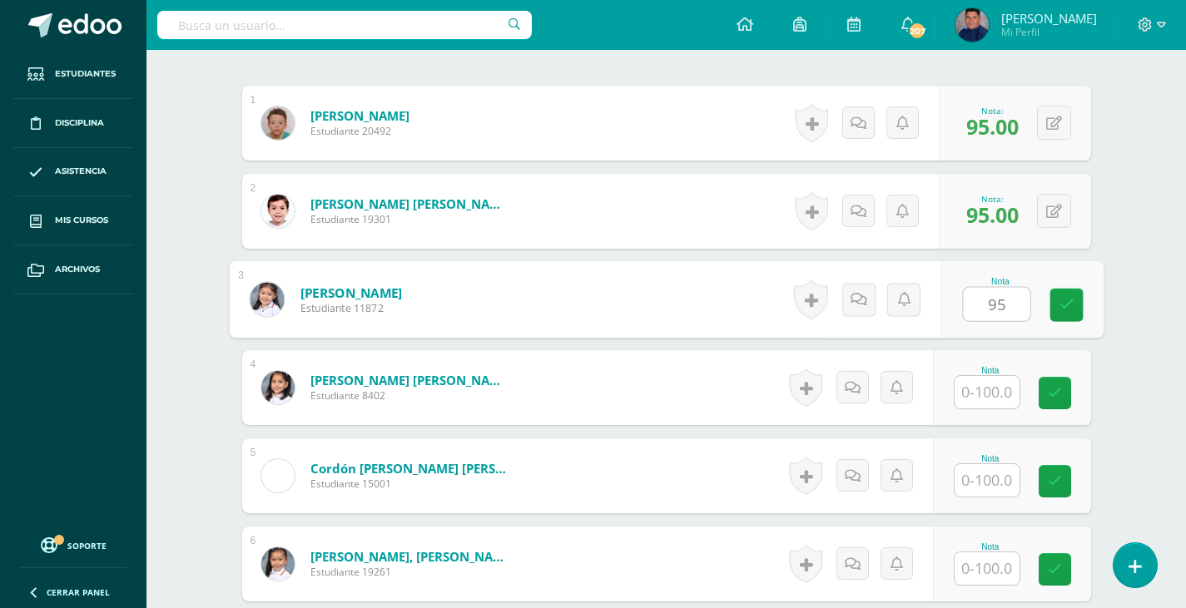
type input "95"
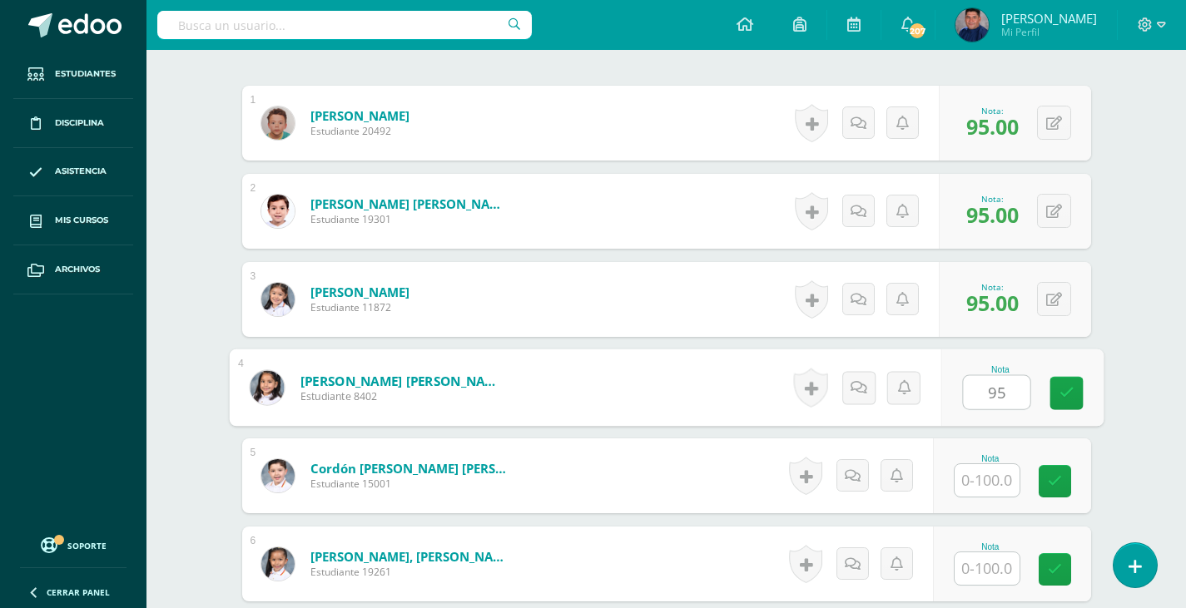
type input "95"
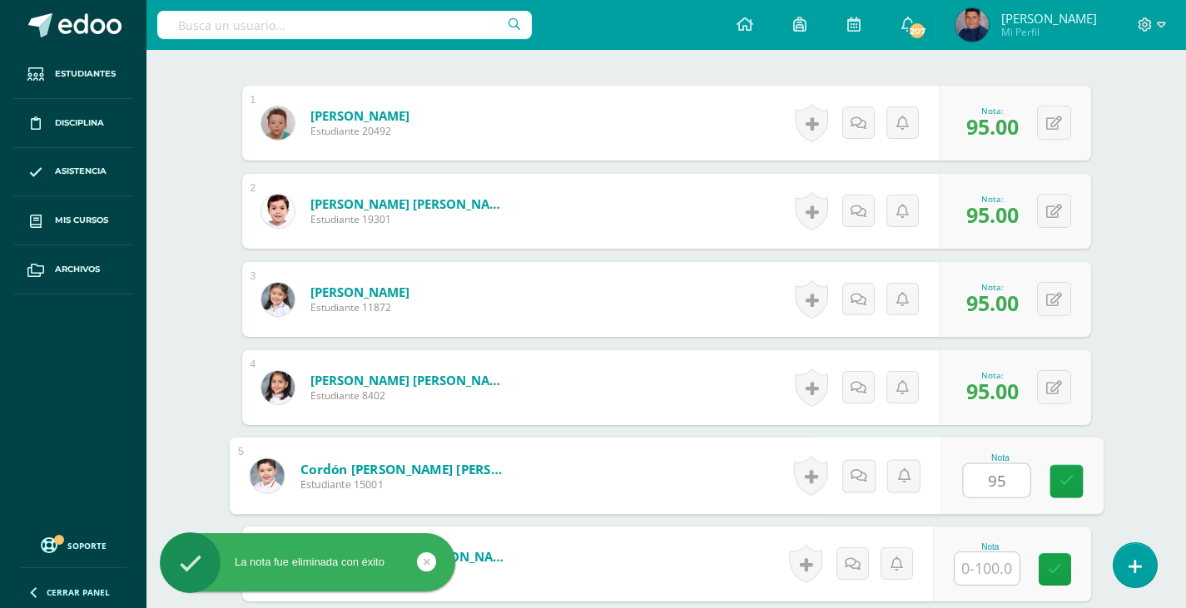
type input "95"
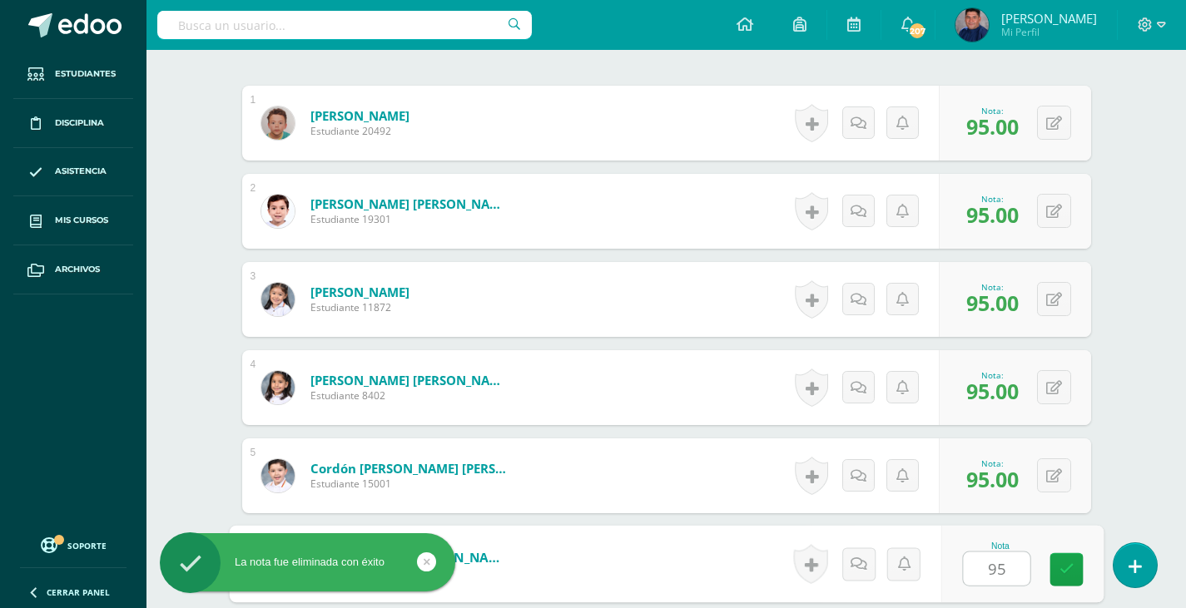
type input "95"
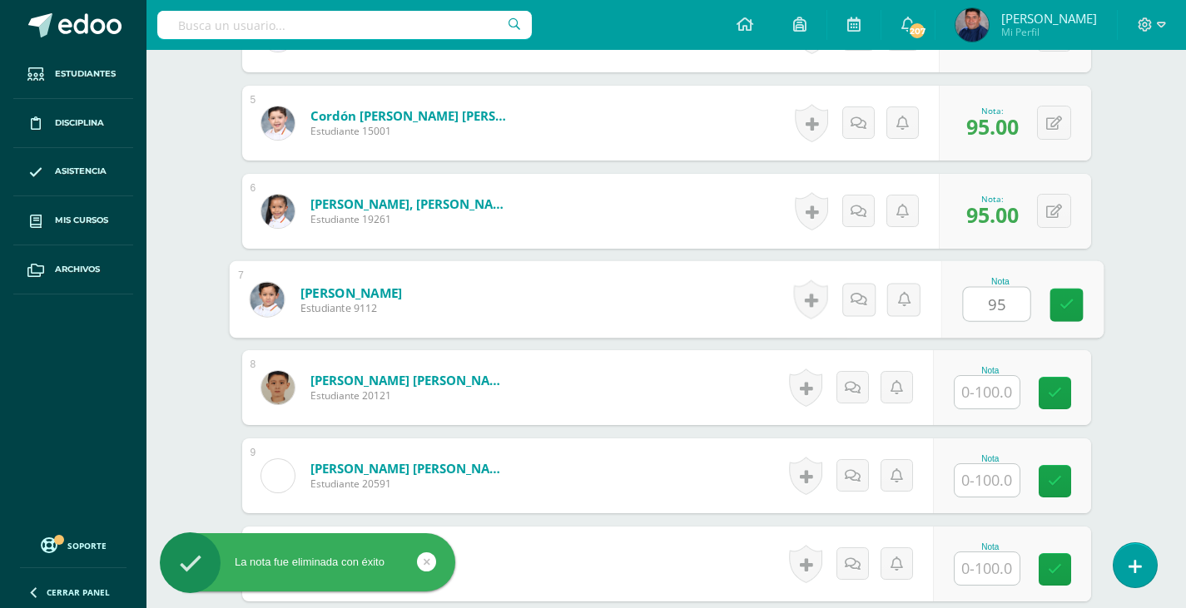
type input "95"
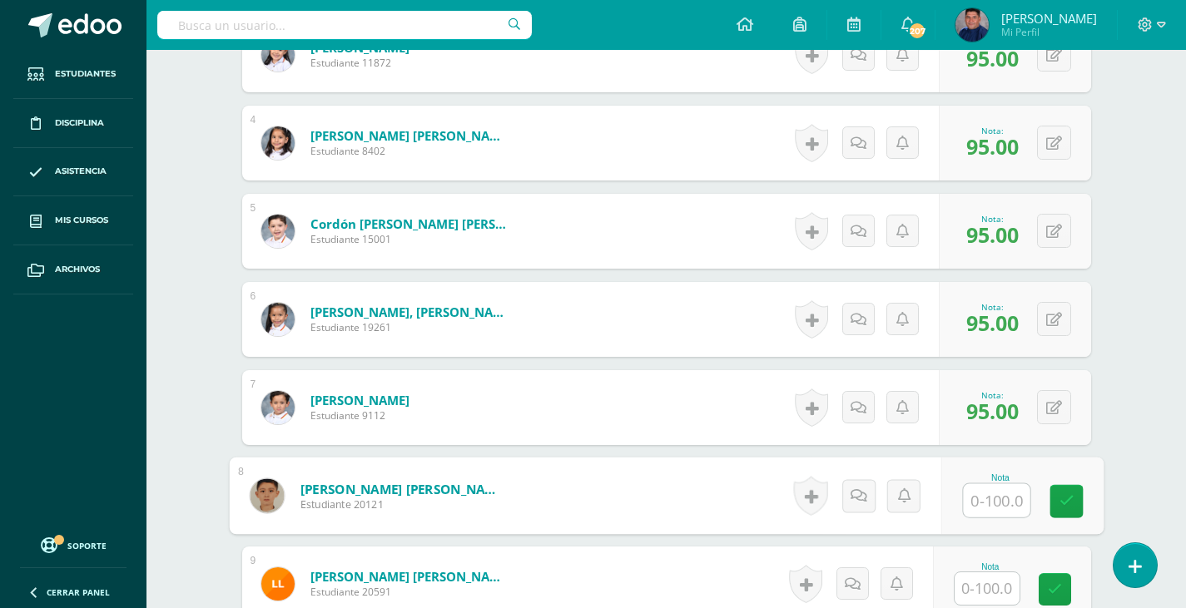
scroll to position [832, 0]
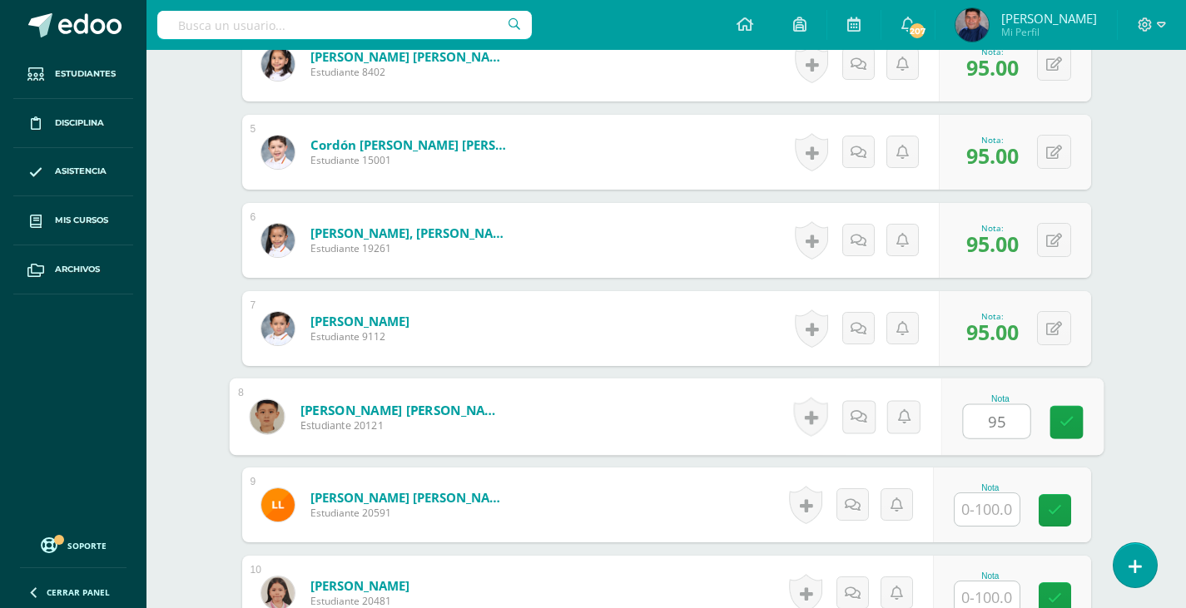
type input "95"
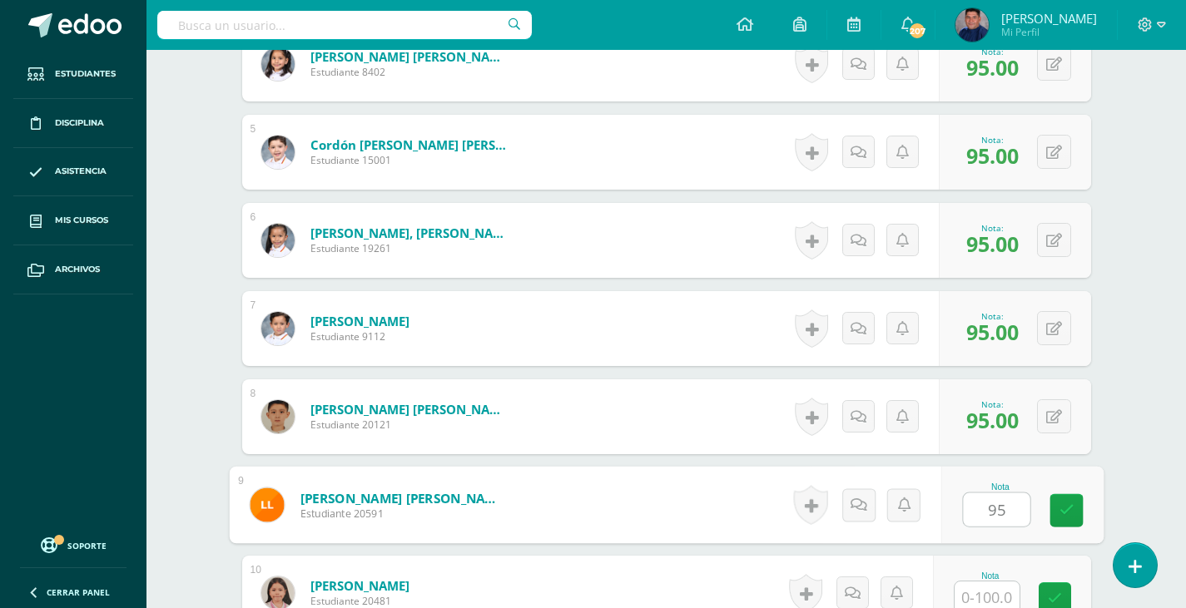
type input "95"
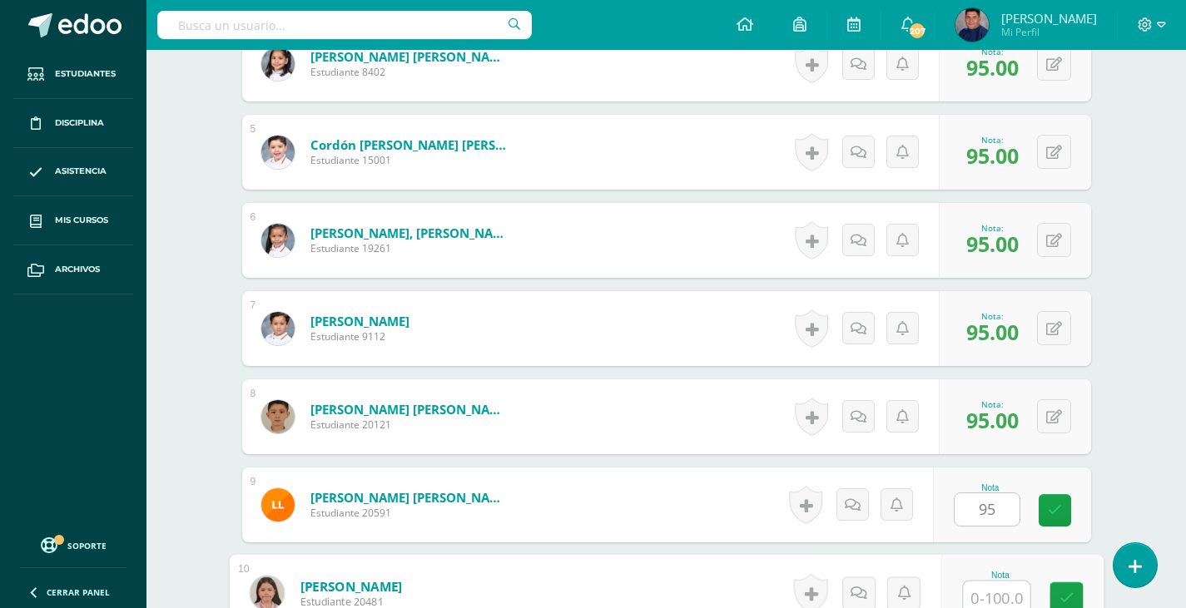
scroll to position [838, 0]
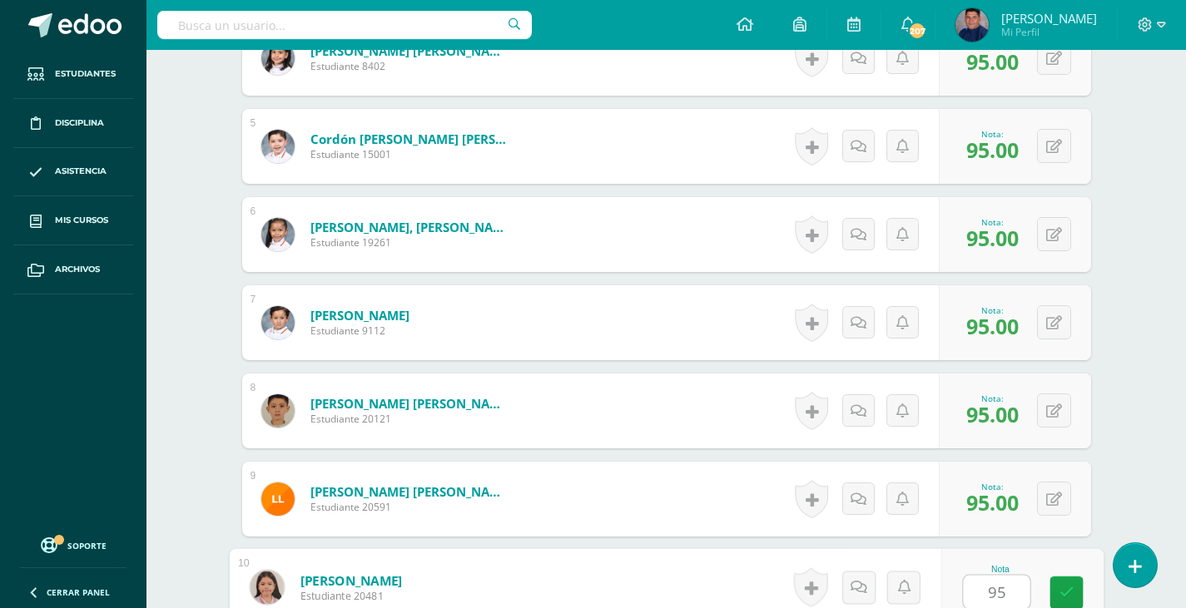
type input "95"
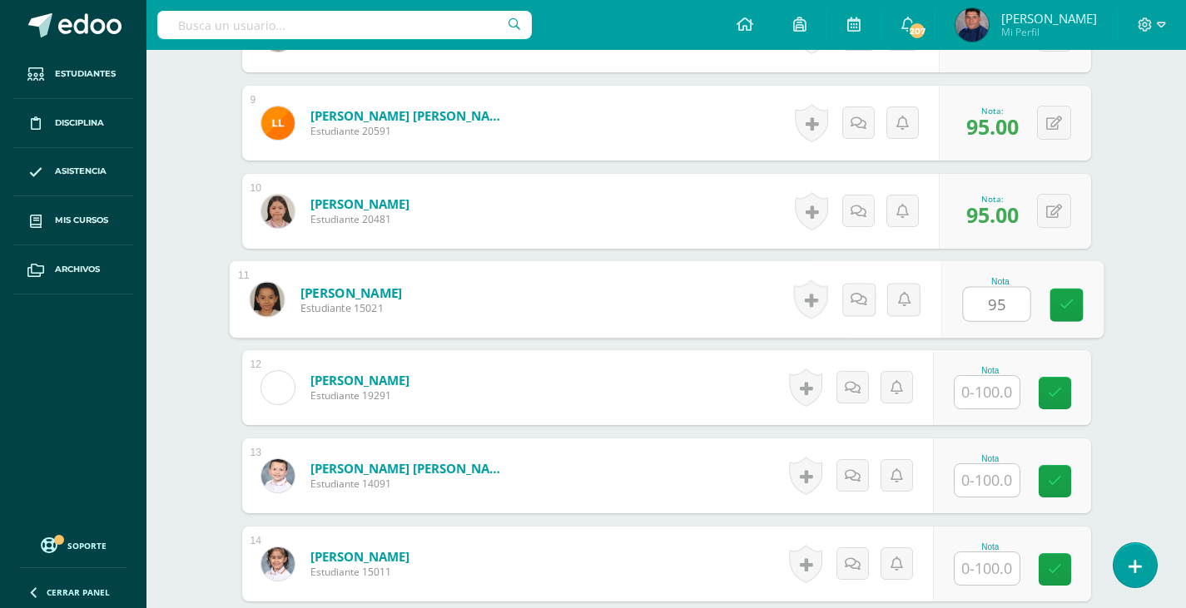
type input "95"
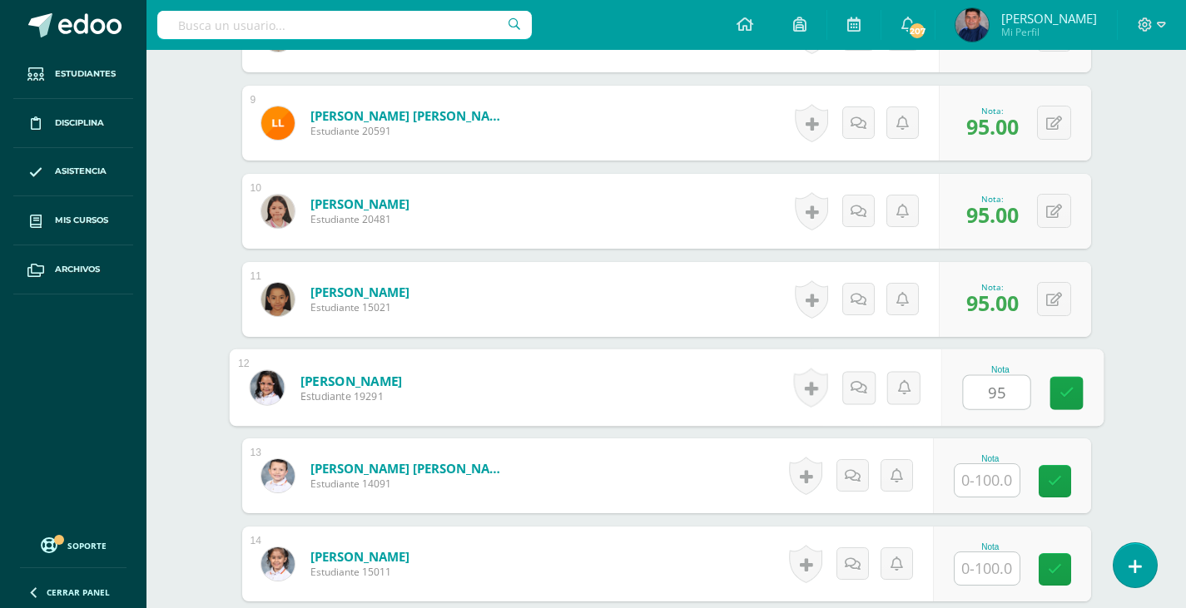
type input "95"
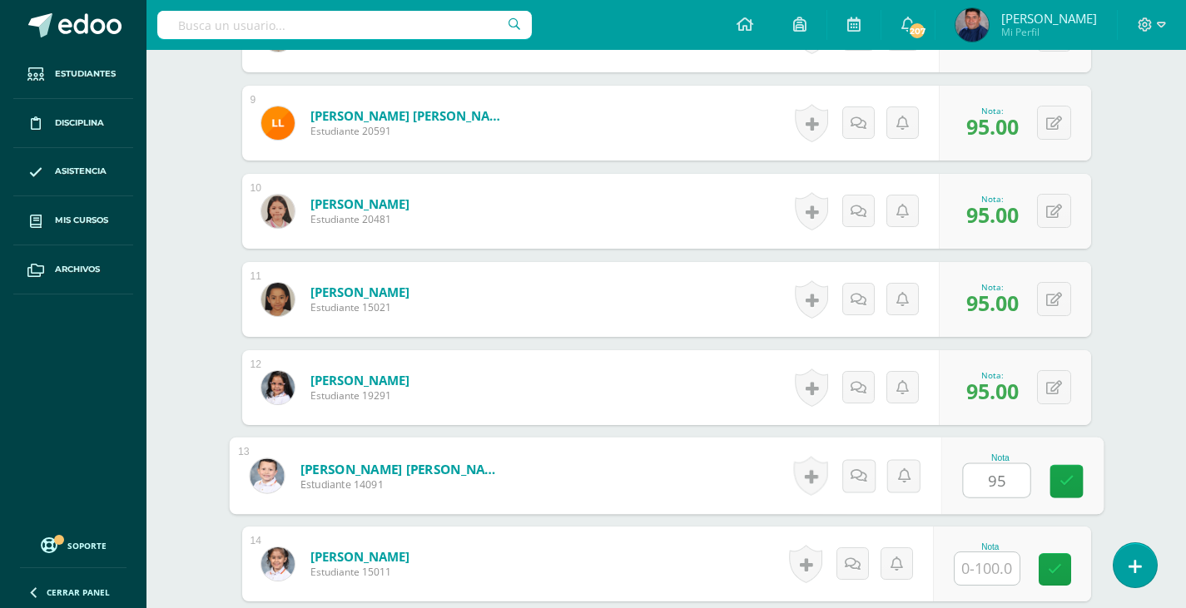
type input "95"
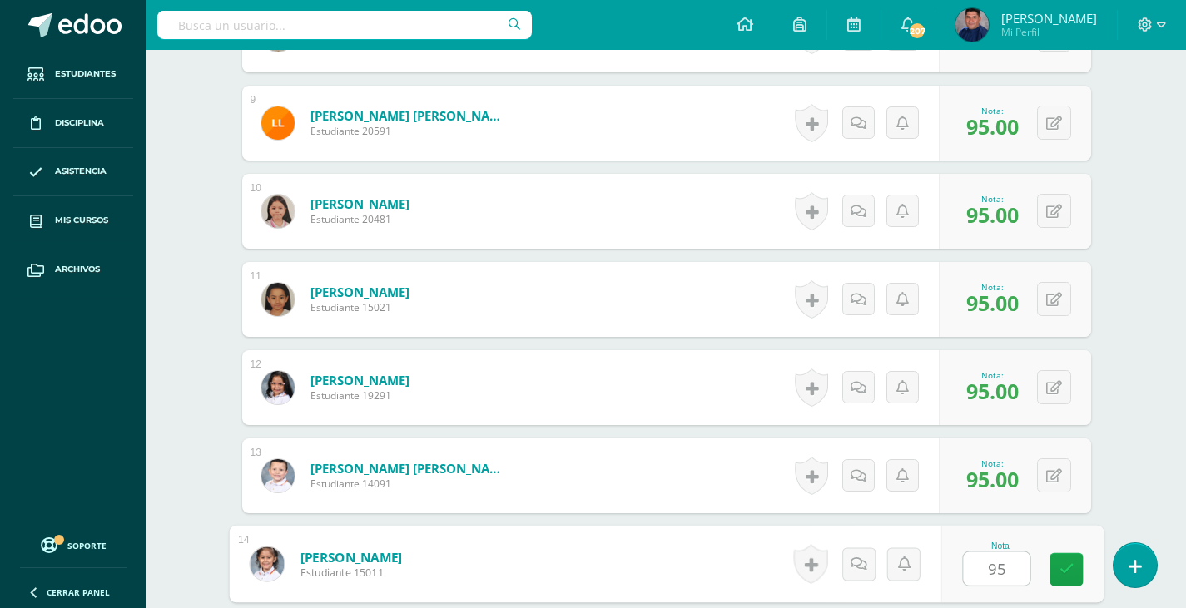
type input "95"
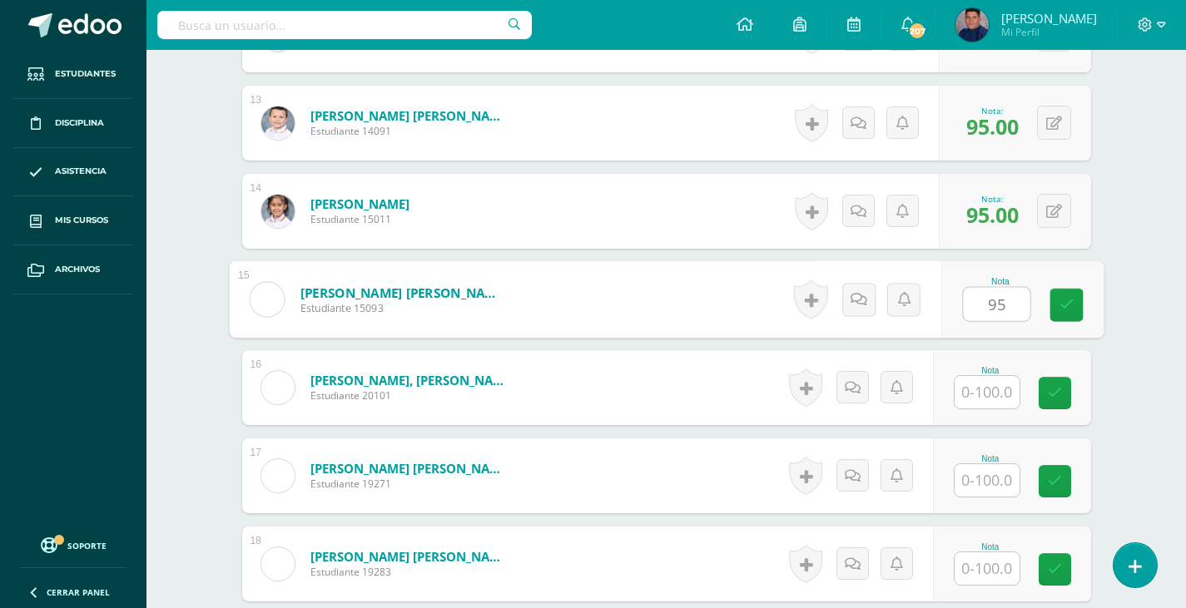
type input "95"
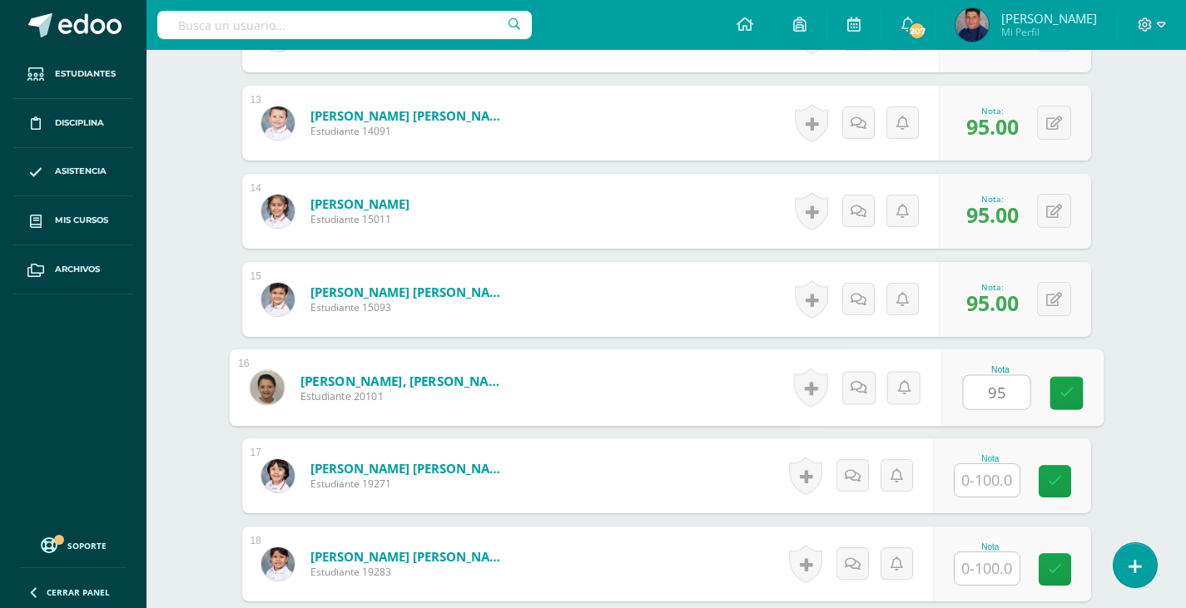
type input "95"
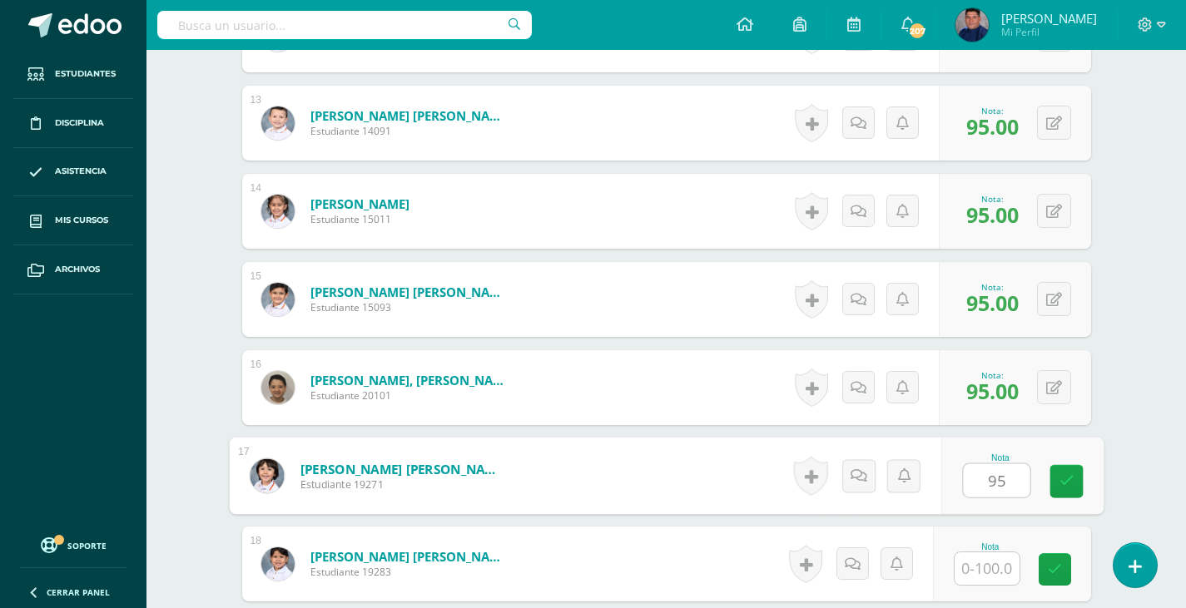
type input "95"
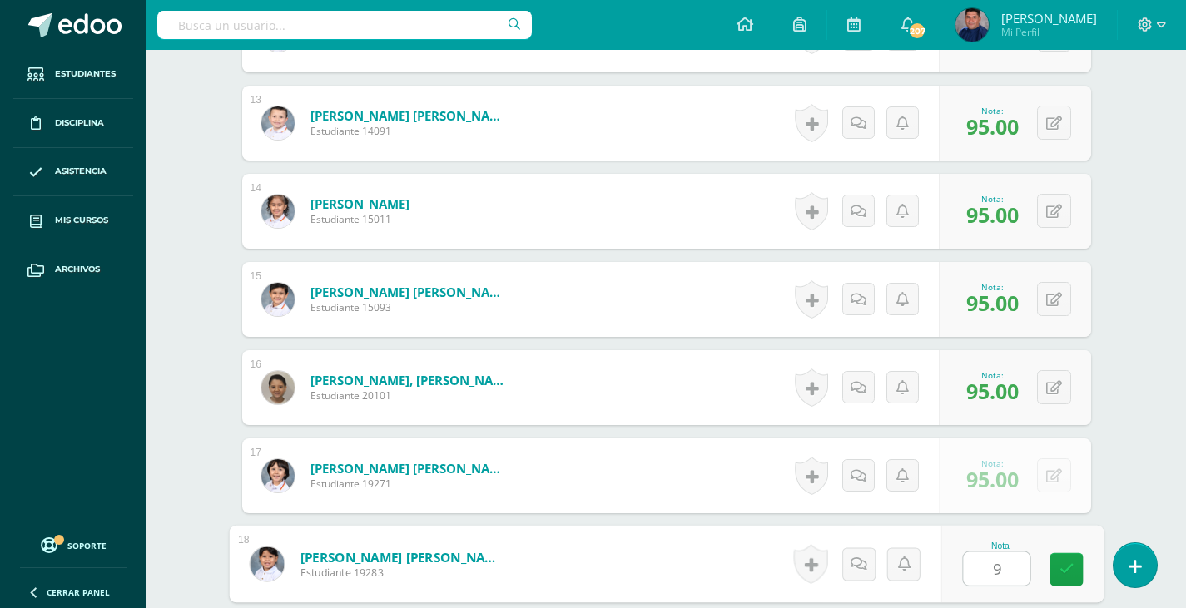
type input "95"
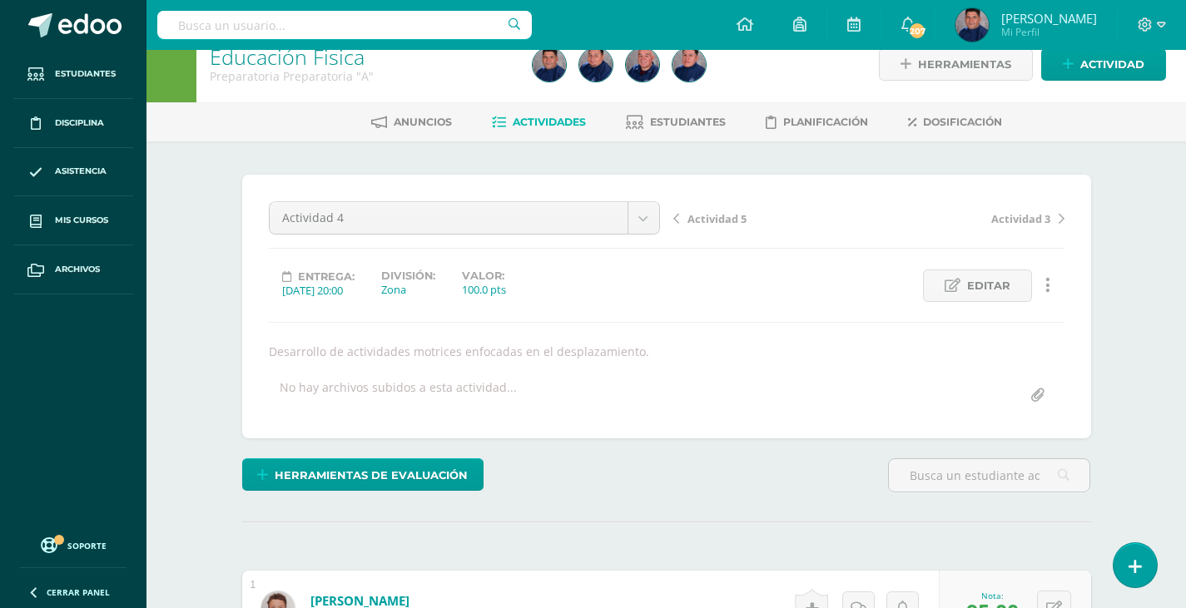
scroll to position [0, 0]
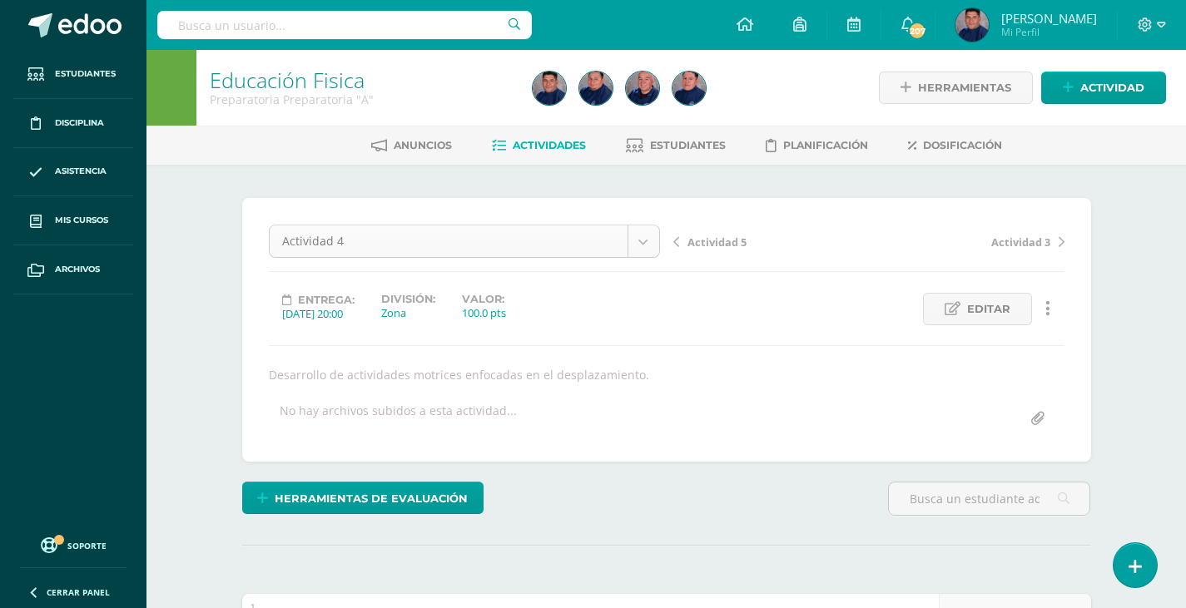
click at [704, 240] on span "Actividad 5" at bounding box center [716, 242] width 59 height 15
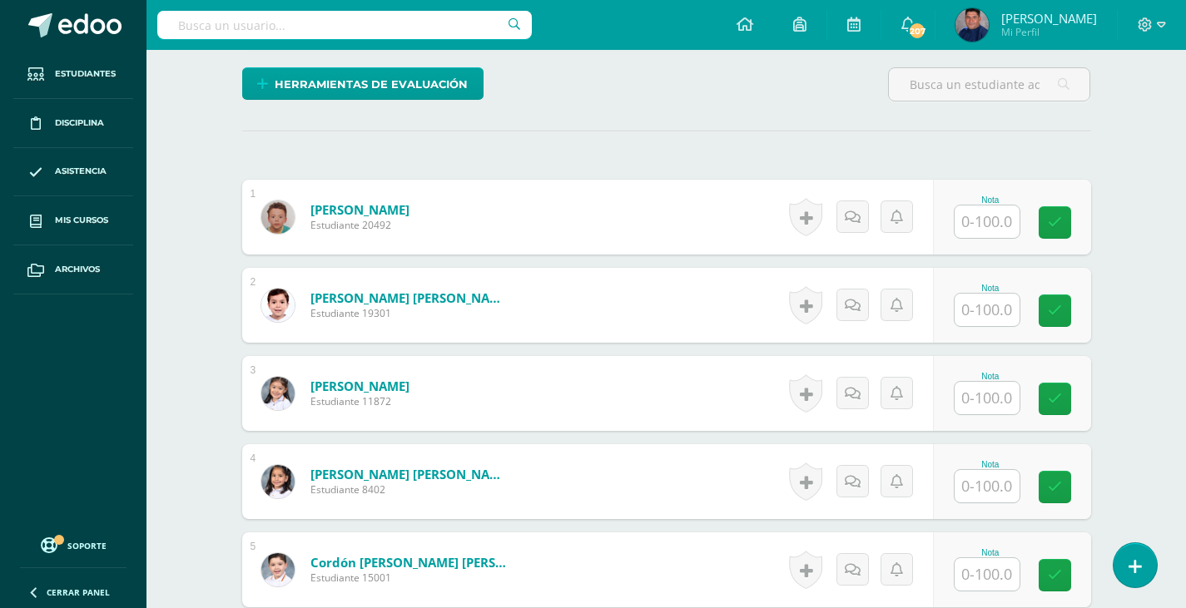
scroll to position [418, 0]
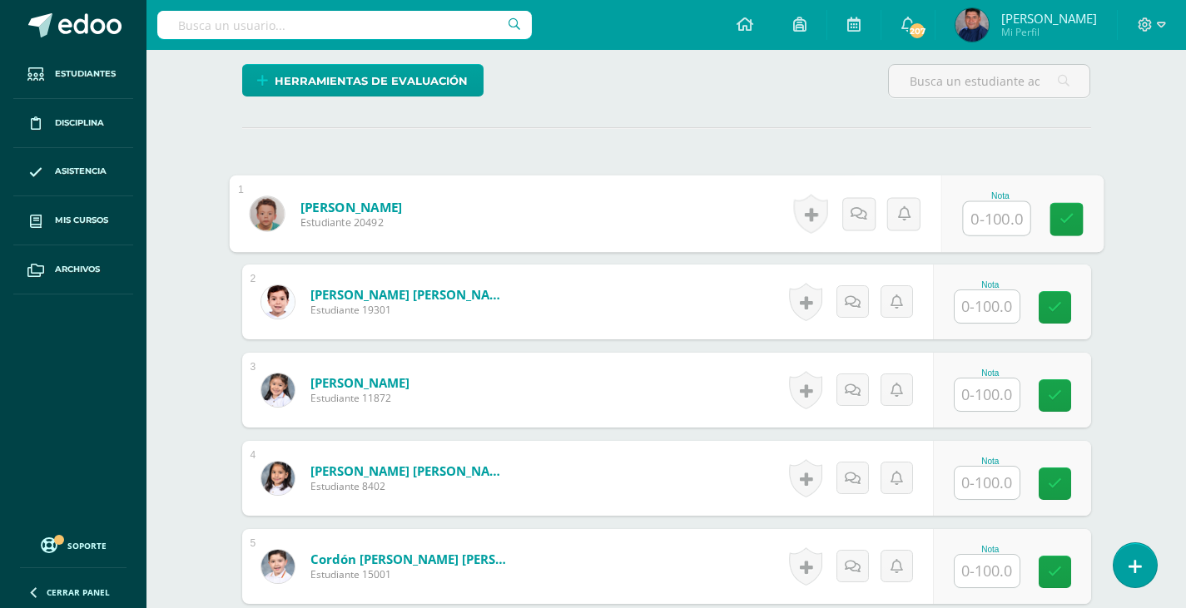
click at [997, 212] on input "text" at bounding box center [996, 218] width 67 height 33
type input "100"
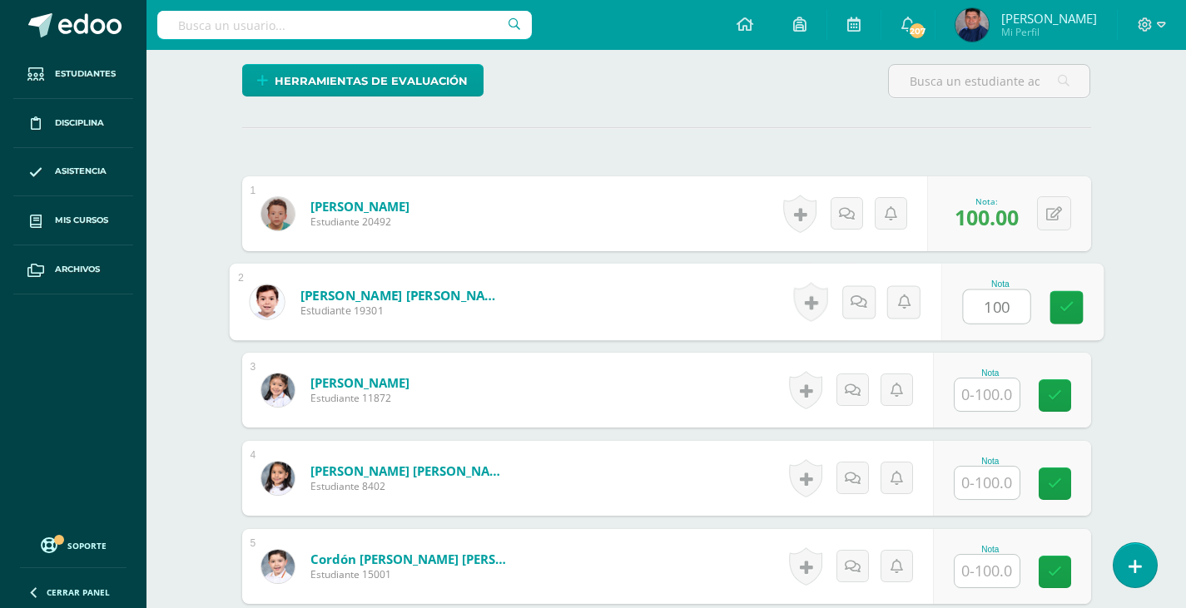
type input "100"
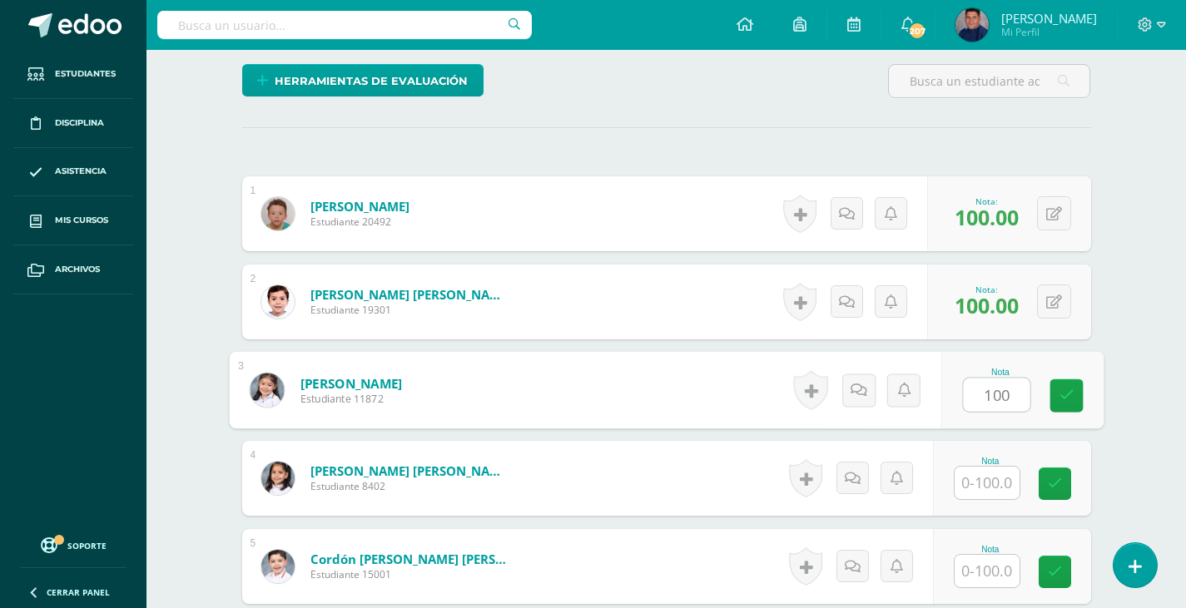
type input "100"
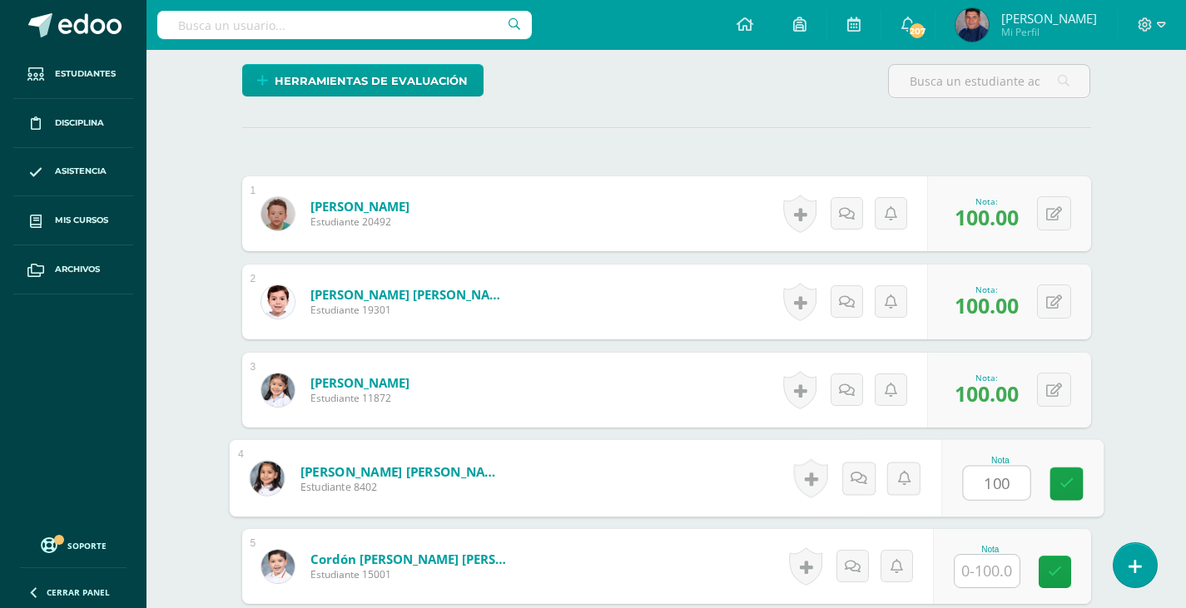
type input "100"
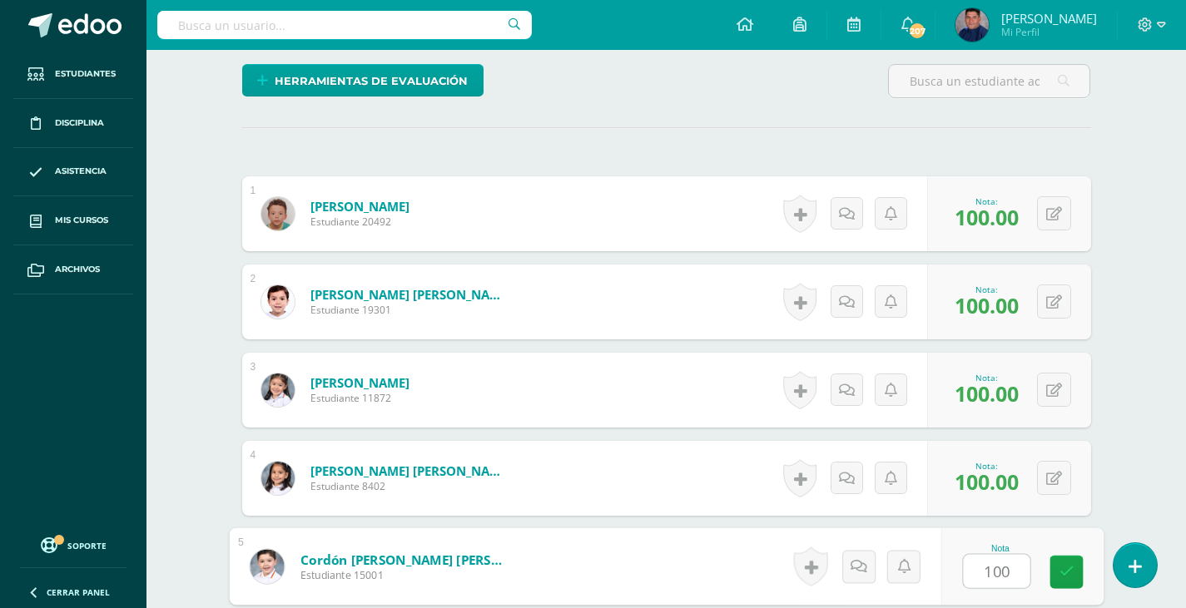
type input "100"
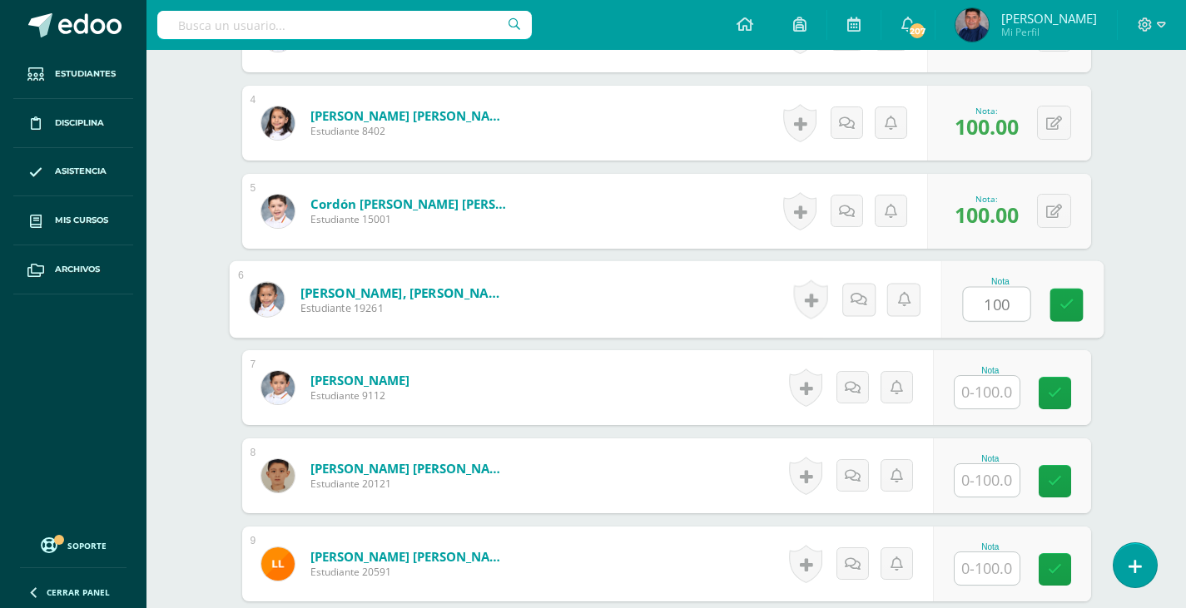
type input "100"
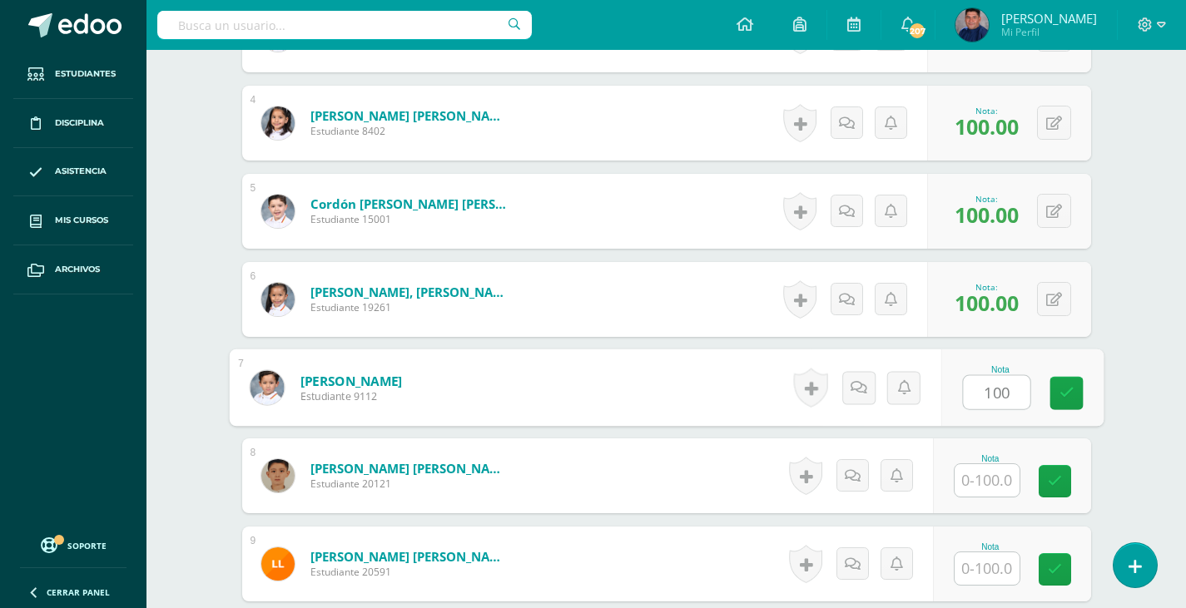
type input "100"
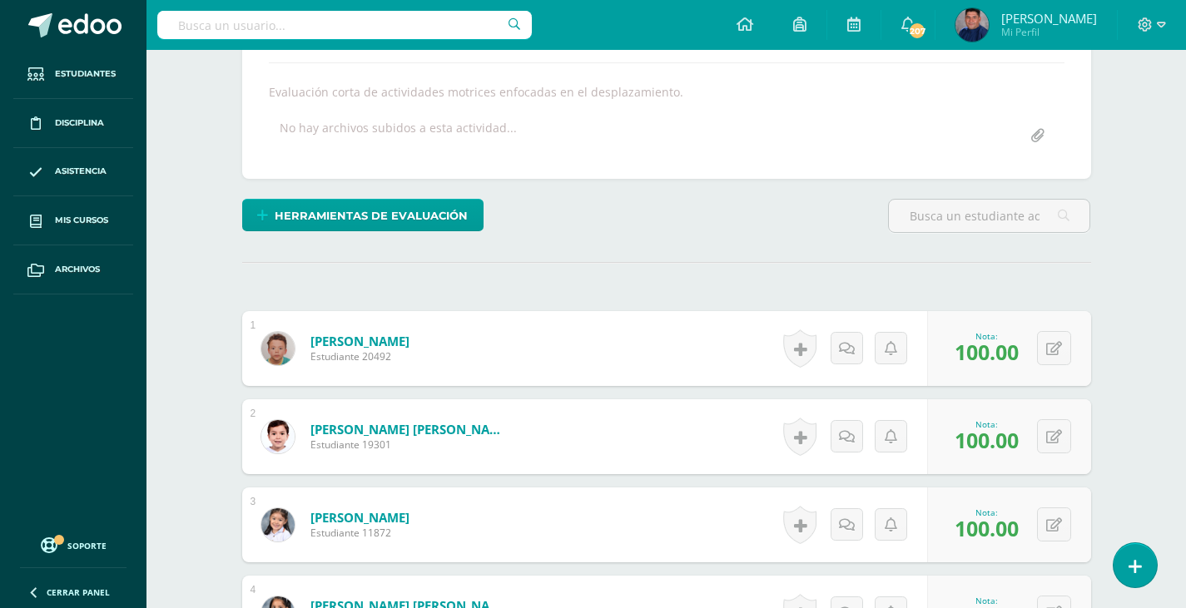
scroll to position [274, 0]
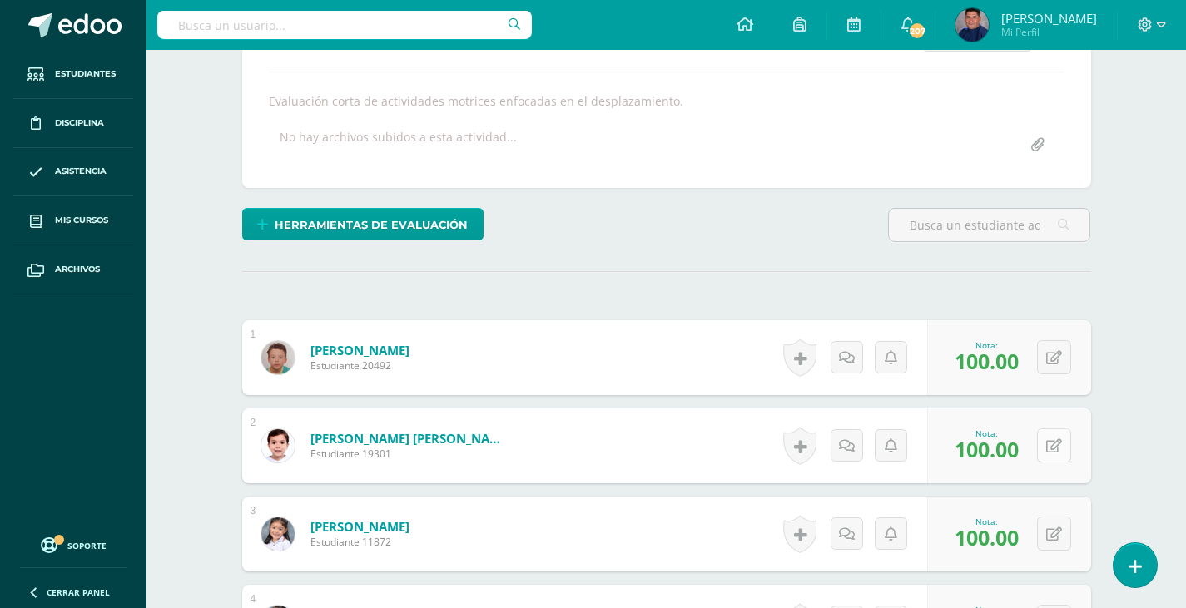
click at [1058, 458] on button at bounding box center [1054, 445] width 34 height 34
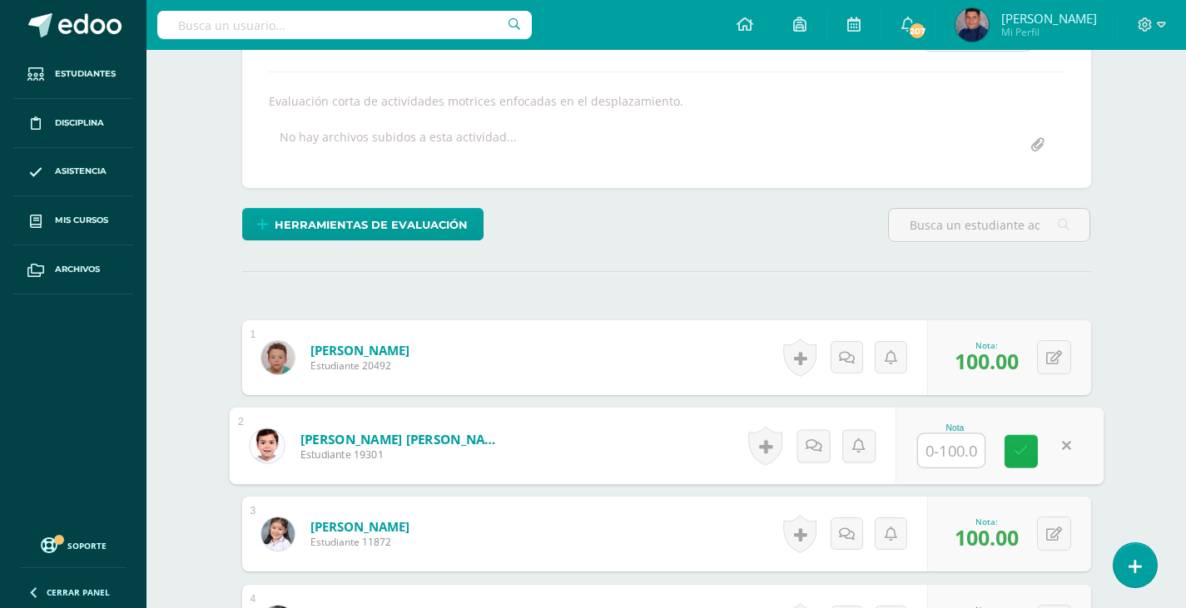
click at [1016, 452] on icon at bounding box center [1020, 451] width 15 height 14
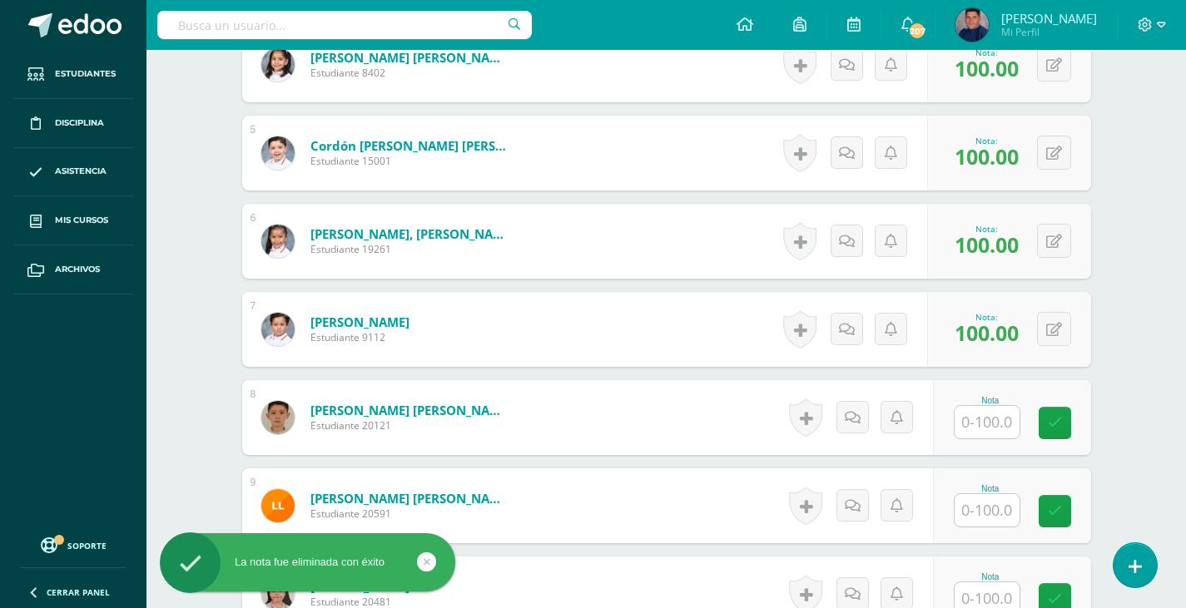
scroll to position [856, 0]
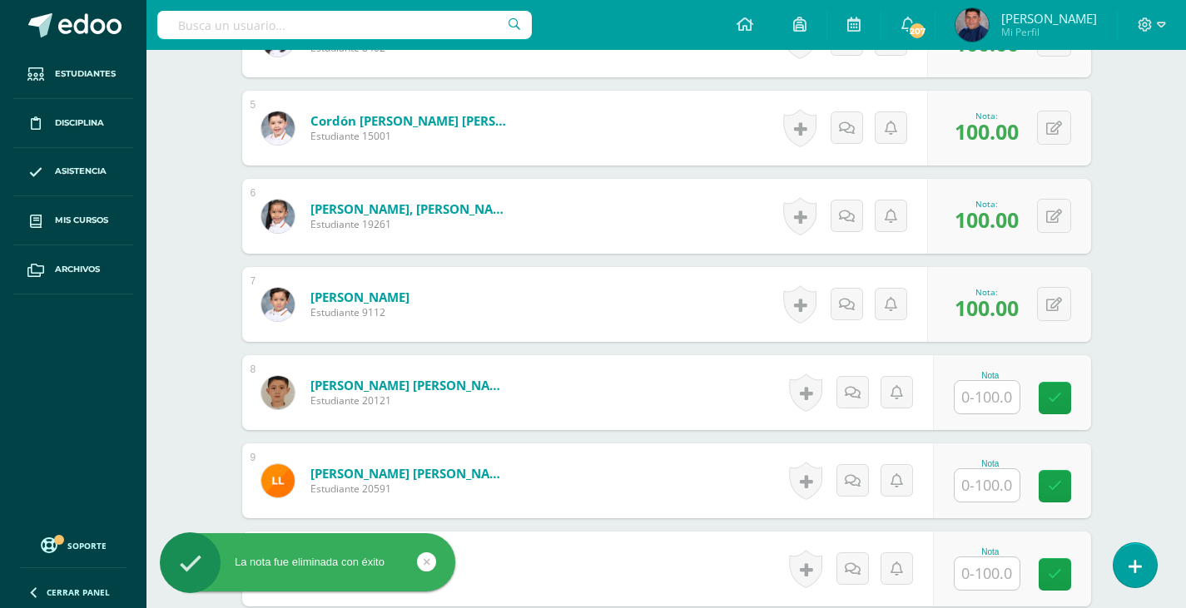
click at [984, 403] on input "text" at bounding box center [986, 397] width 65 height 32
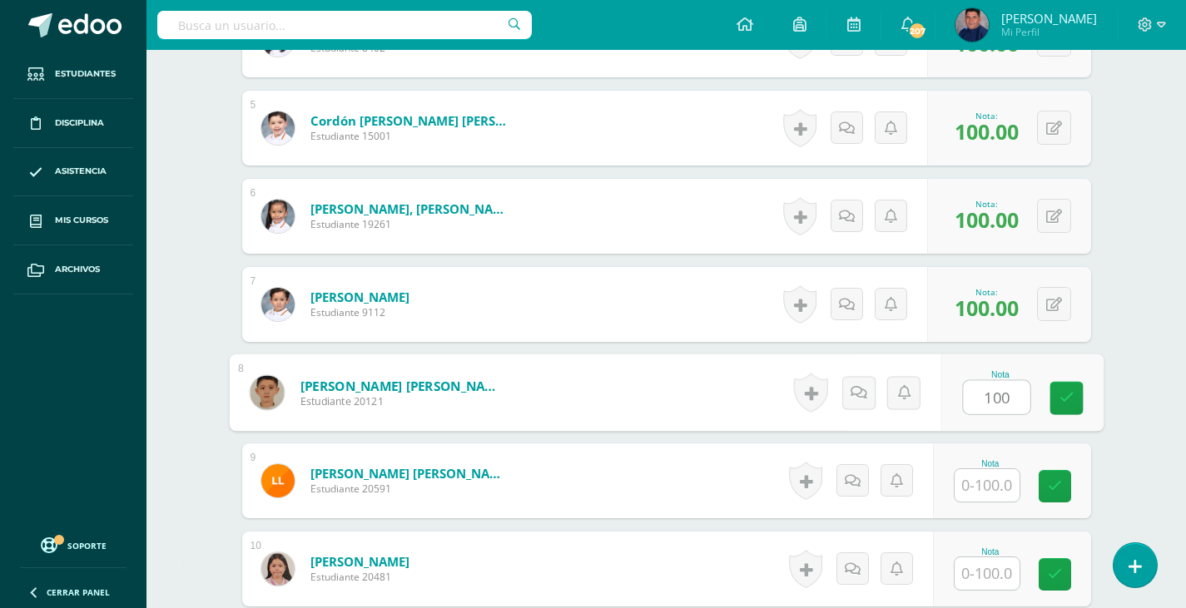
type input "100"
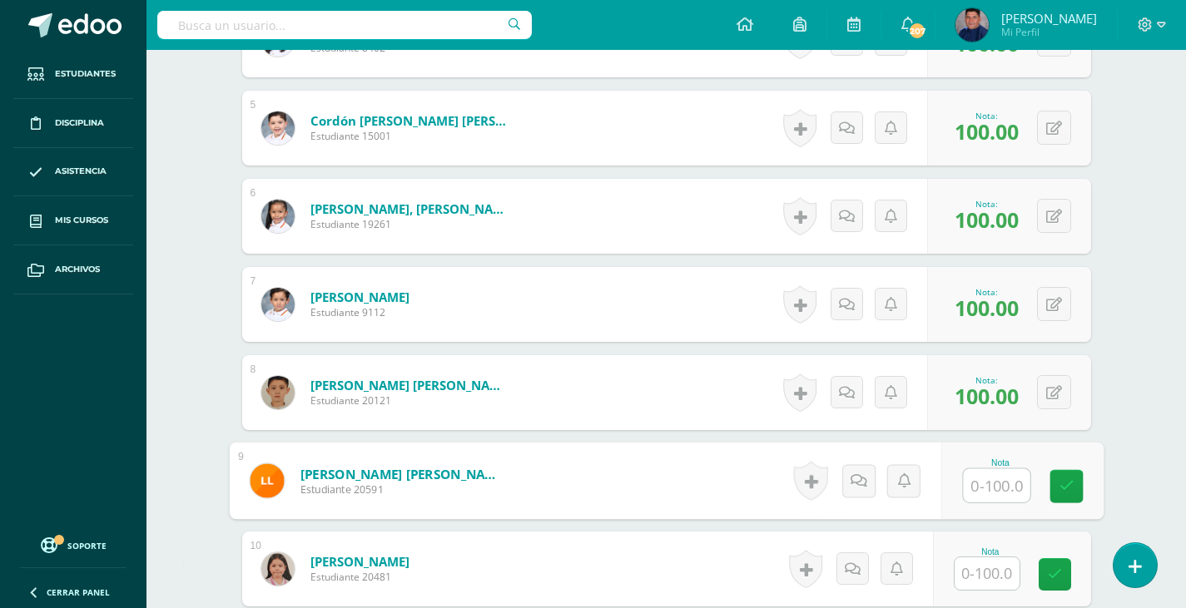
scroll to position [939, 0]
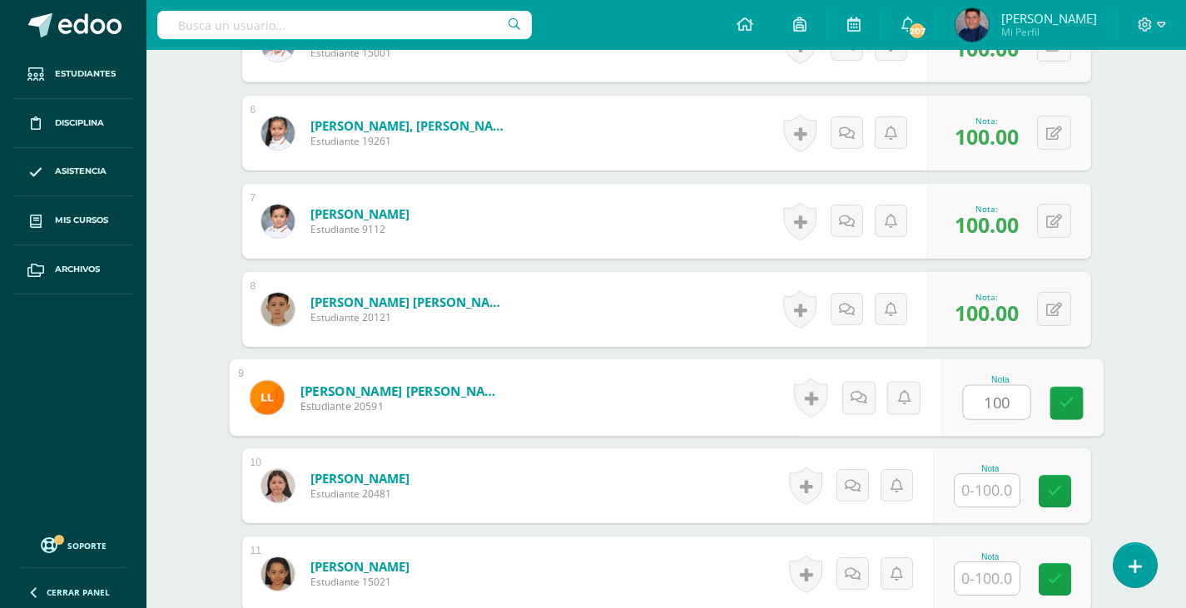
type input "100"
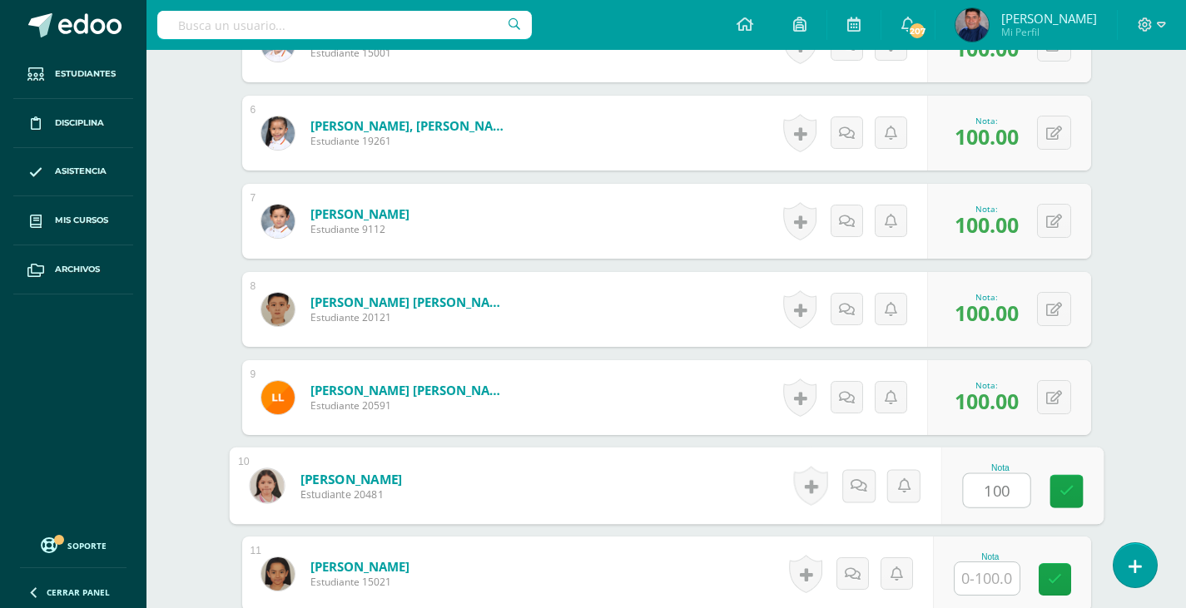
type input "100"
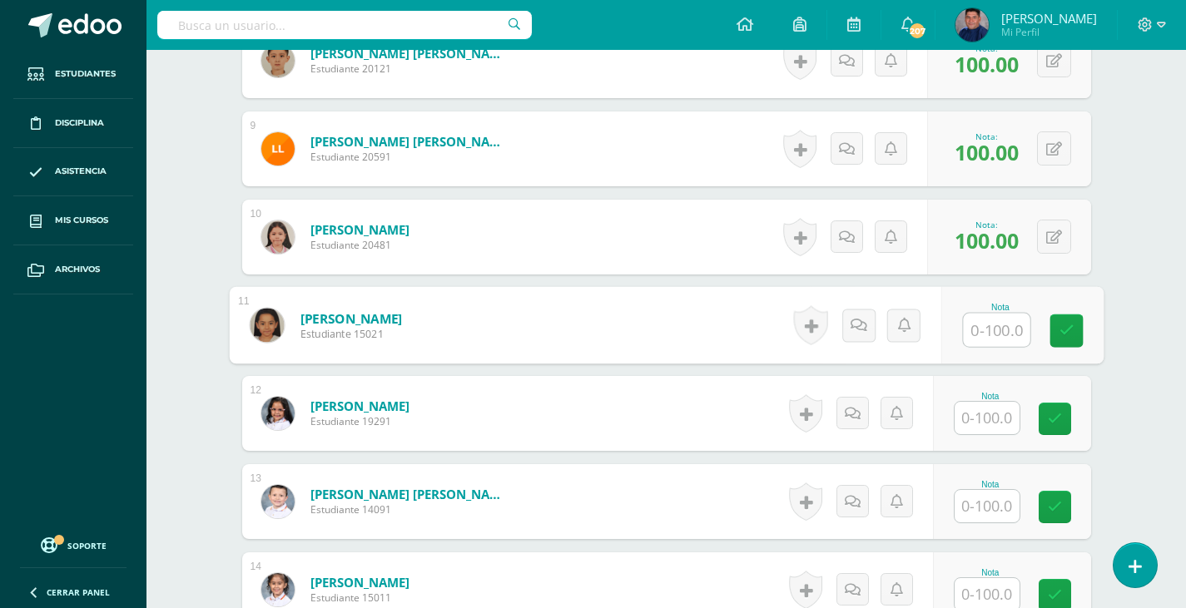
scroll to position [1189, 0]
click at [998, 418] on input "text" at bounding box center [986, 417] width 65 height 32
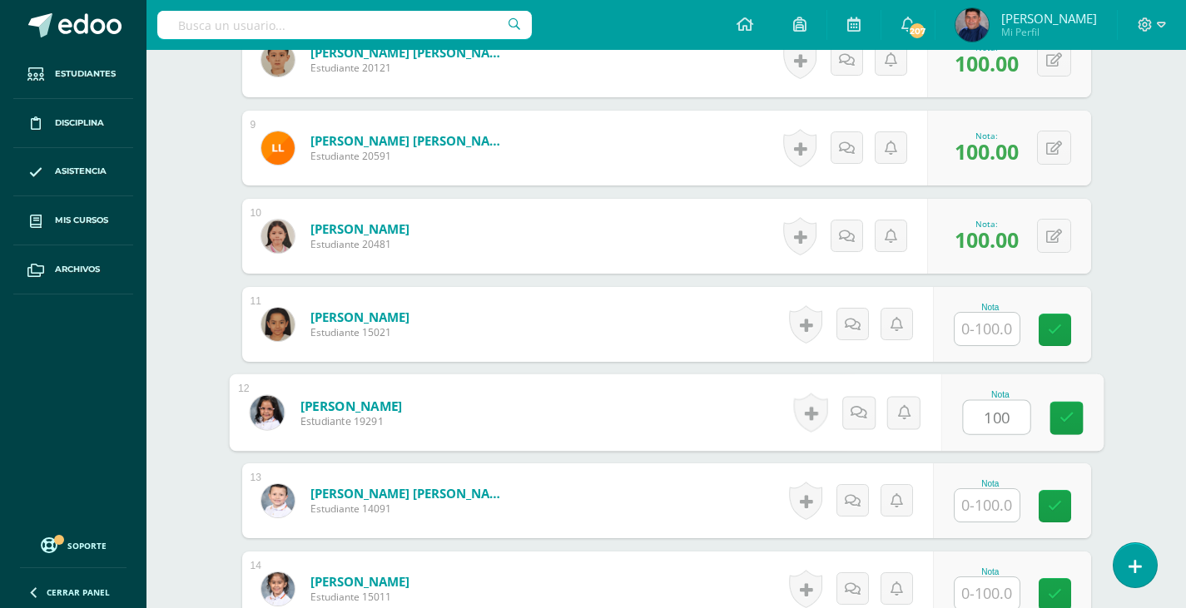
type input "100"
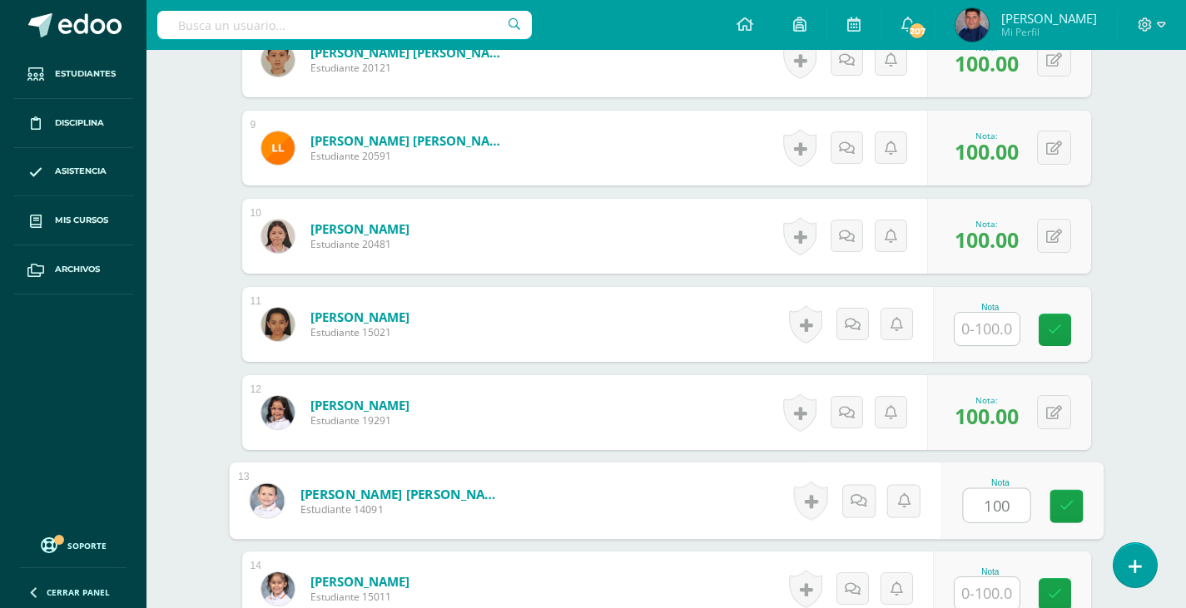
type input "100"
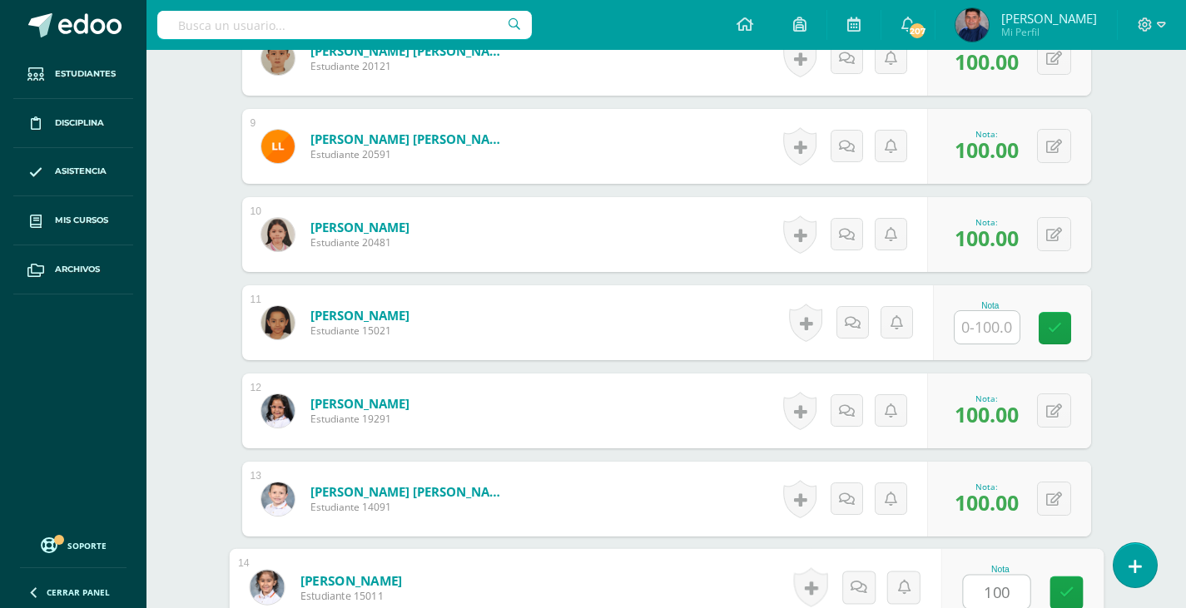
type input "100"
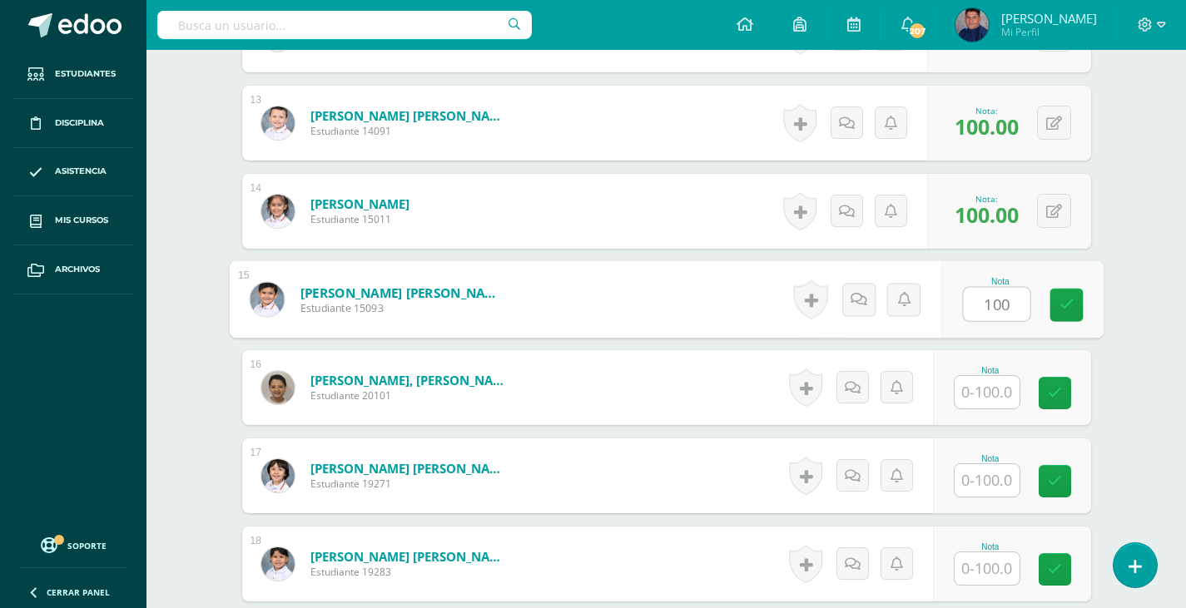
type input "100"
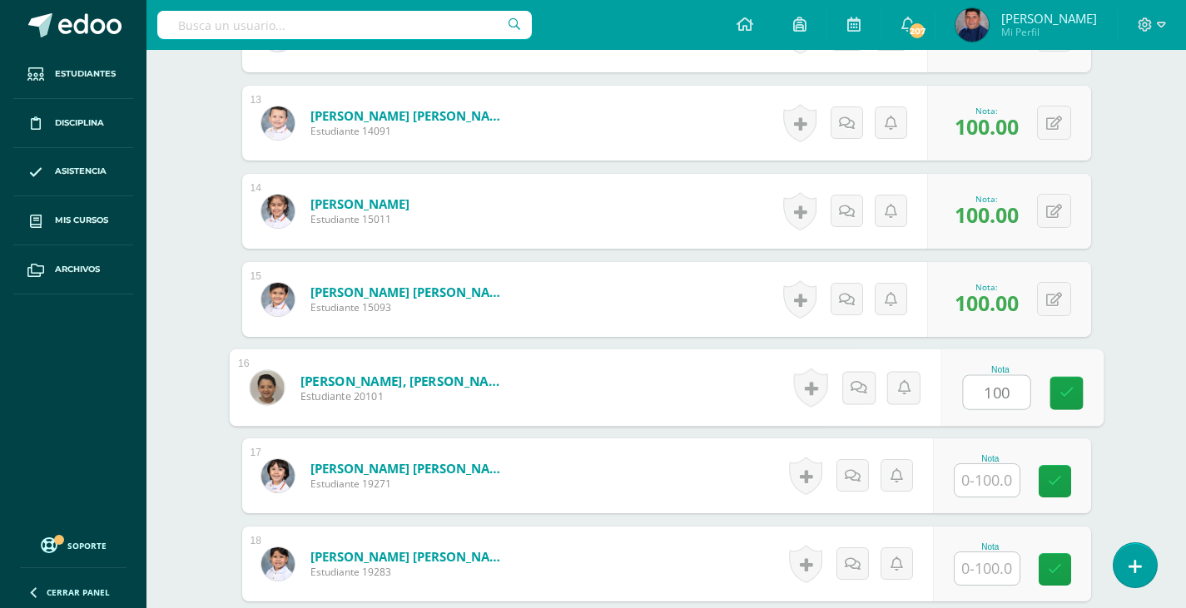
type input "100"
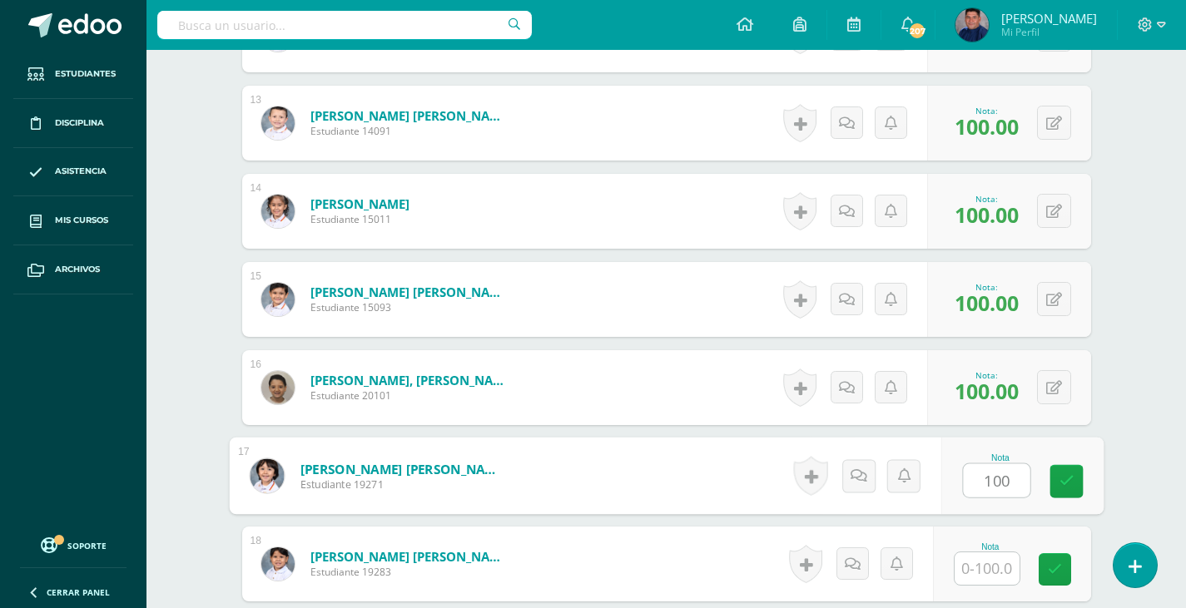
type input "100"
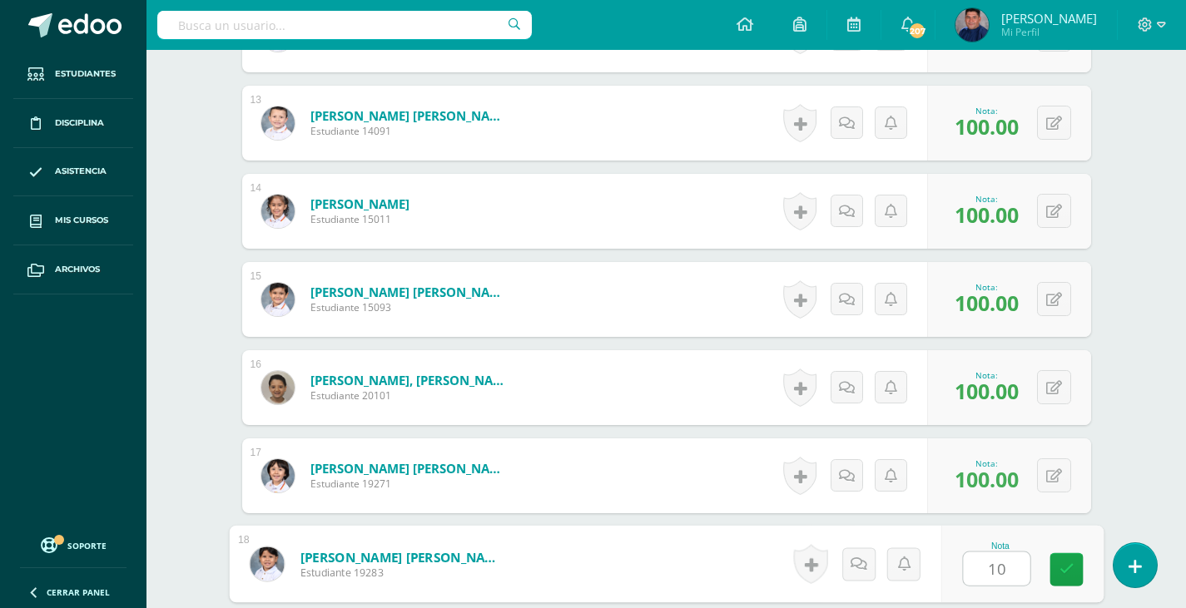
type input "100"
click at [1052, 389] on button at bounding box center [1054, 387] width 34 height 34
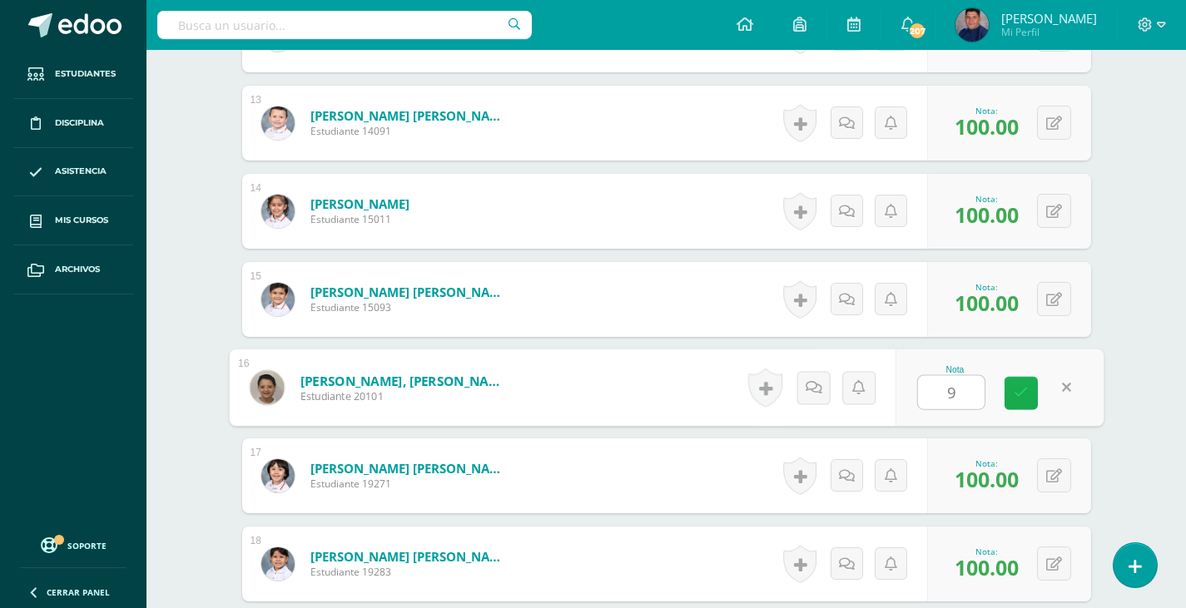
type input "90"
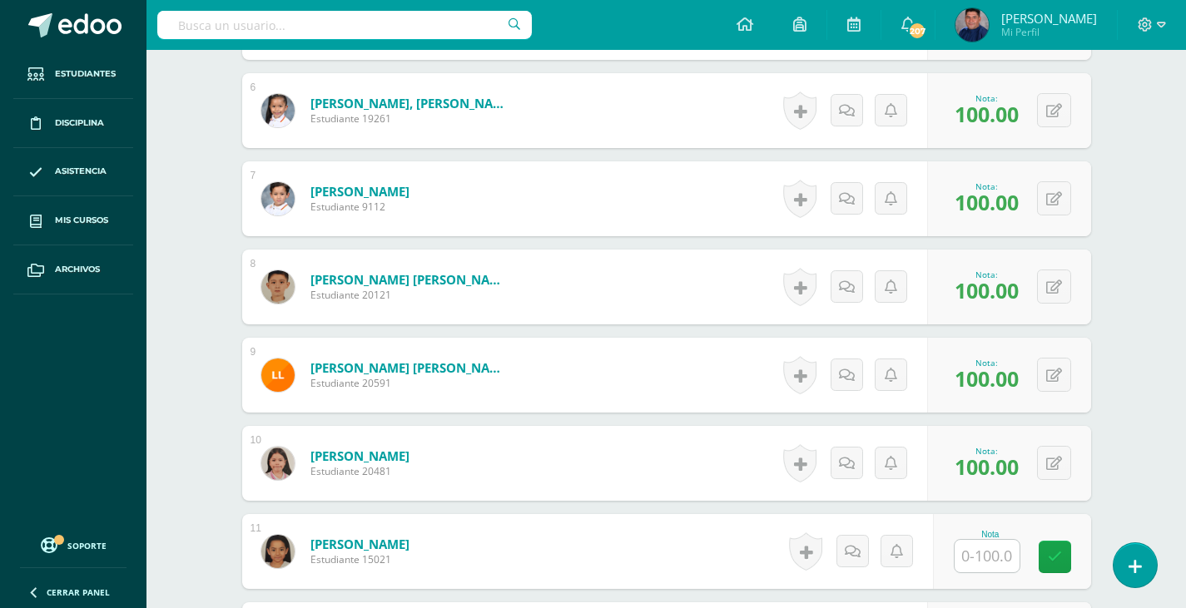
scroll to position [901, 0]
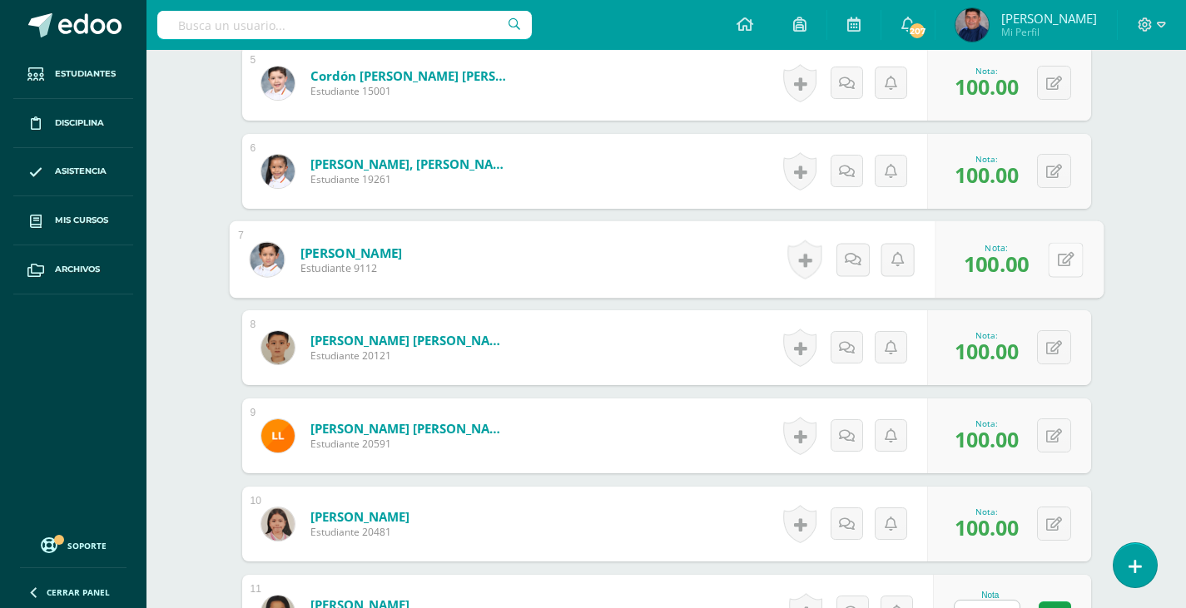
click at [1057, 260] on icon at bounding box center [1065, 259] width 17 height 14
type input "90"
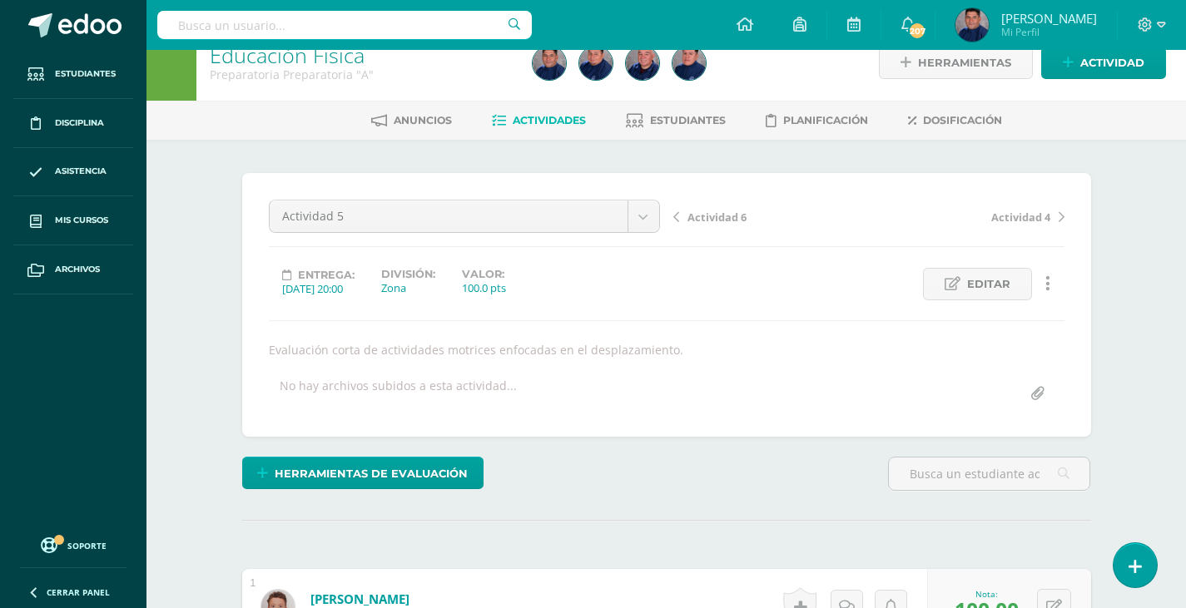
scroll to position [0, 0]
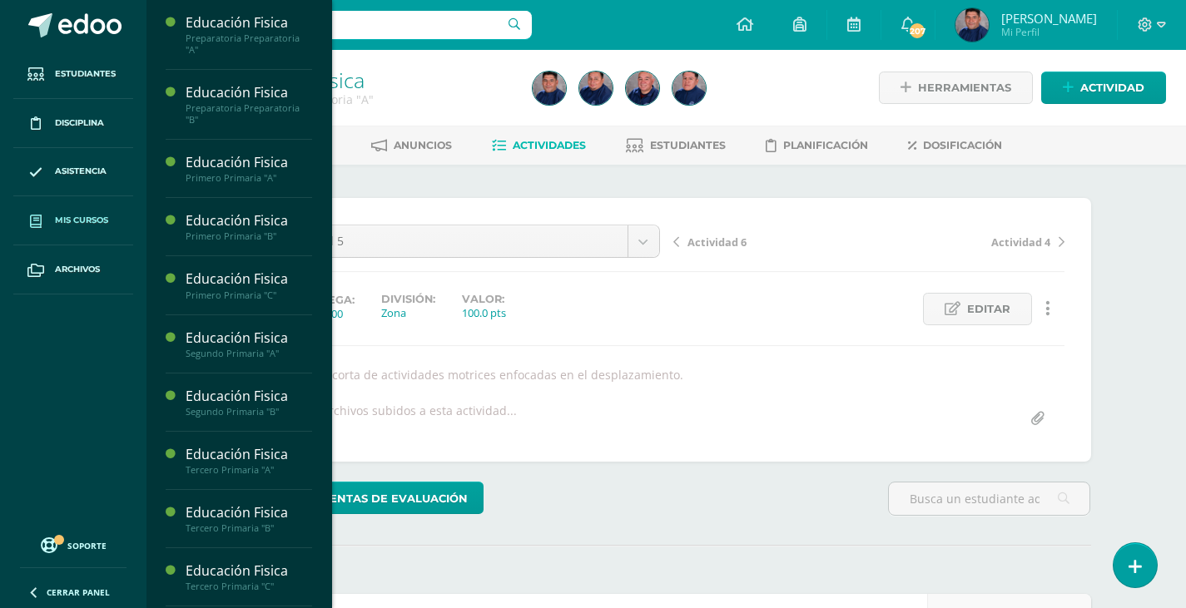
click at [97, 220] on span "Mis cursos" at bounding box center [81, 220] width 53 height 13
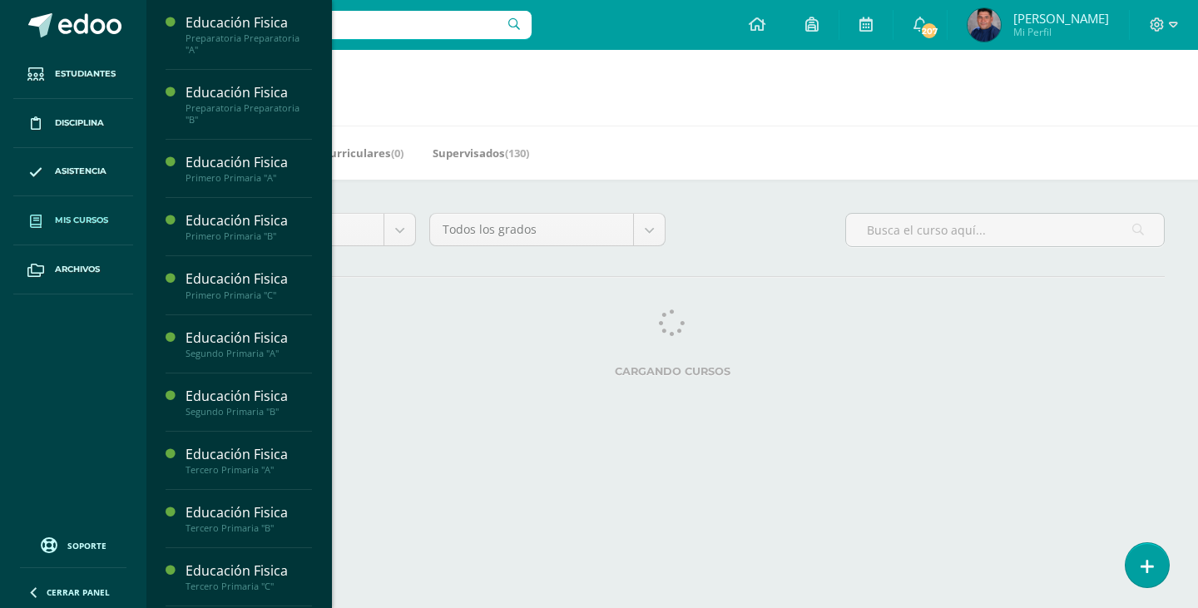
click at [84, 218] on span "Mis cursos" at bounding box center [81, 220] width 53 height 13
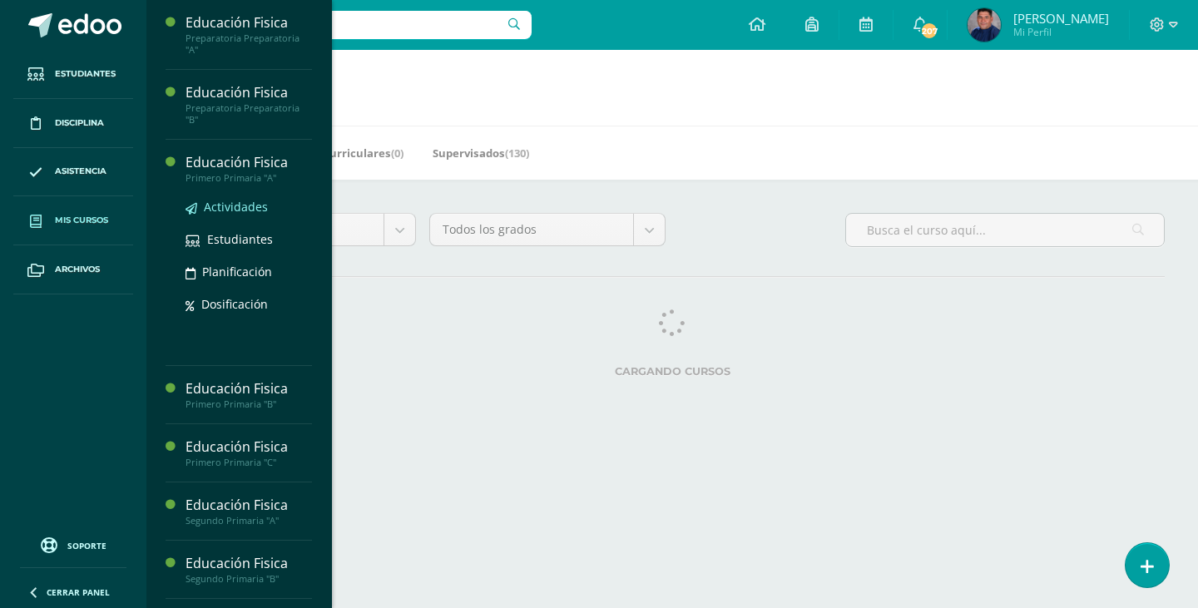
click at [230, 201] on span "Actividades" at bounding box center [236, 207] width 64 height 16
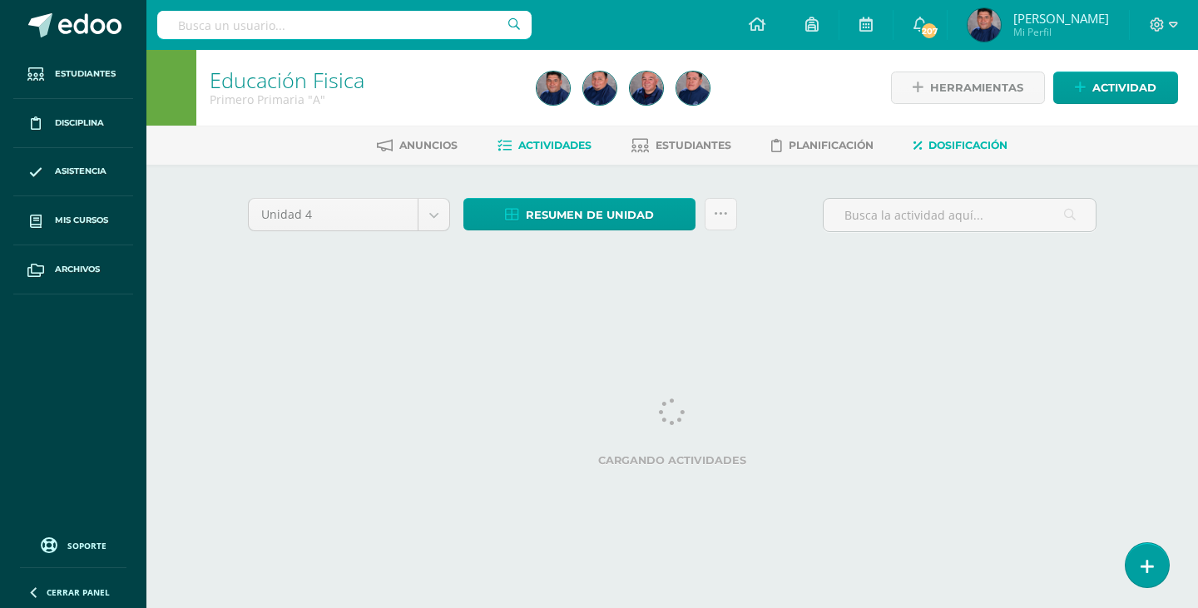
click at [953, 145] on span "Dosificación" at bounding box center [967, 145] width 79 height 12
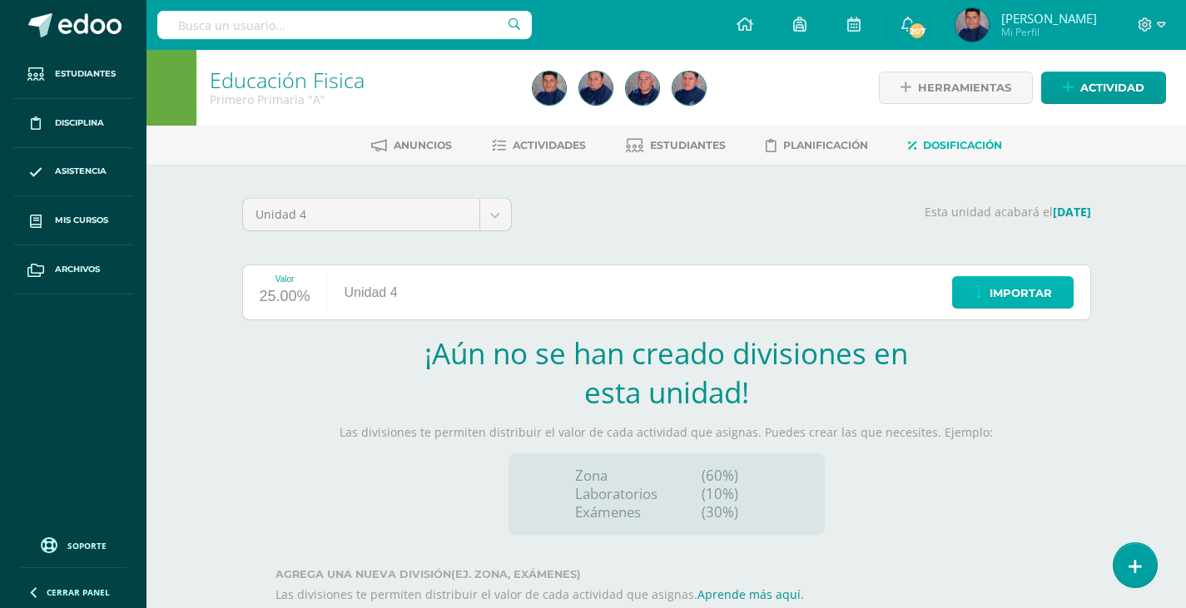
click at [1041, 284] on span "Importar" at bounding box center [1020, 293] width 62 height 31
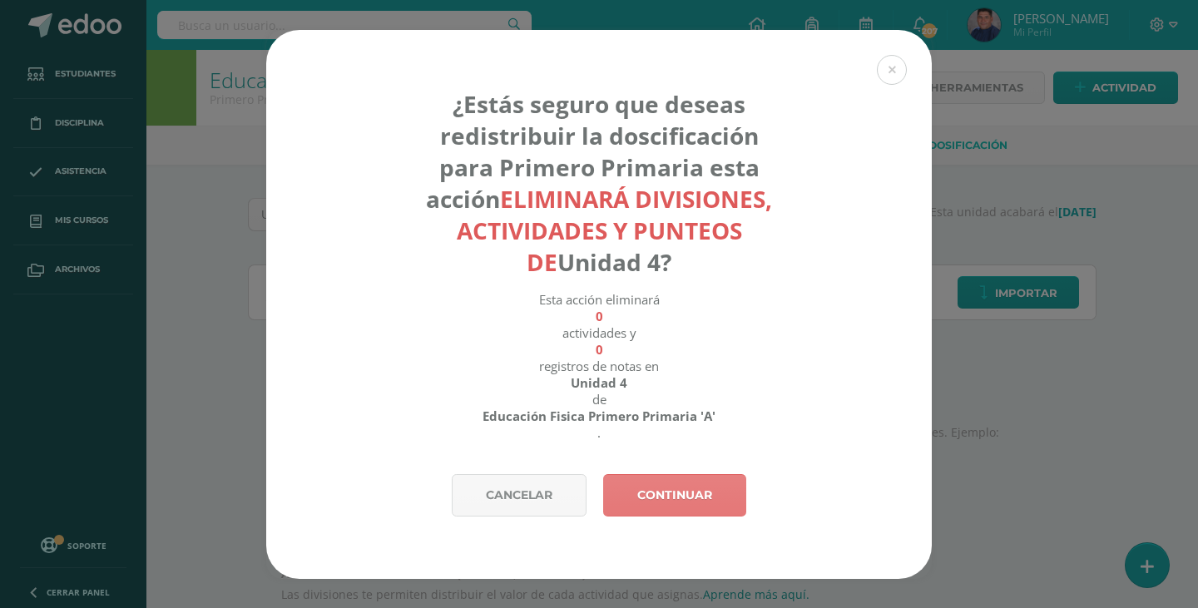
click at [684, 505] on link "Continuar" at bounding box center [674, 495] width 143 height 42
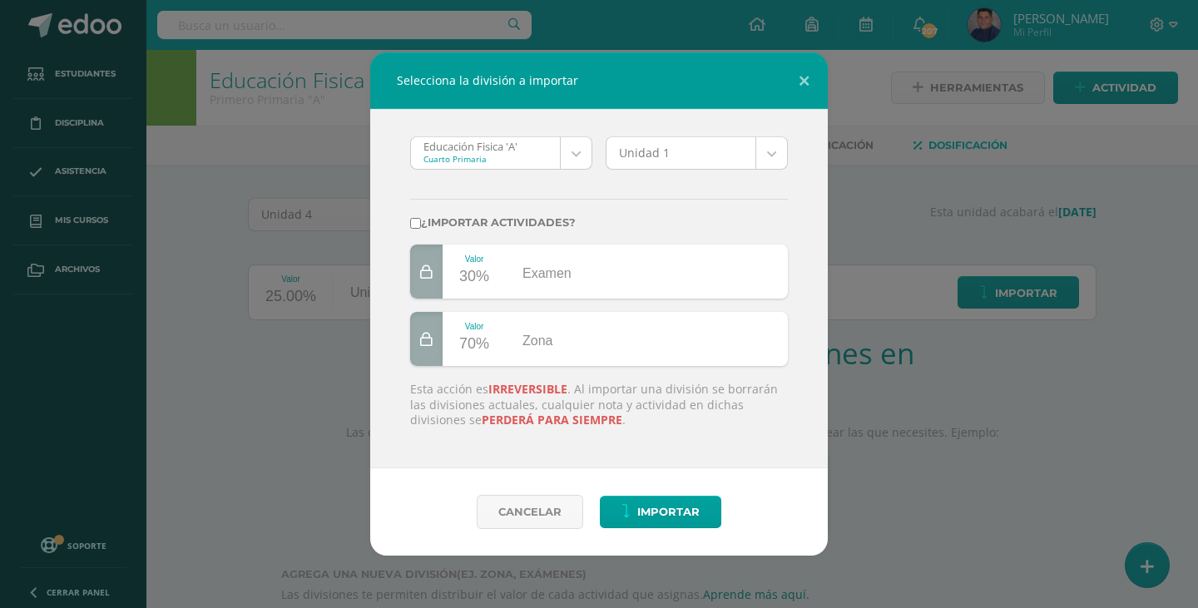
click at [416, 225] on input "¿Importar actividades?" at bounding box center [415, 223] width 11 height 11
checkbox input "true"
click at [582, 158] on body "Selecciona la división a importar Educación Fisica 'A' Cuarto Primaria Educació…" at bounding box center [599, 352] width 1198 height 705
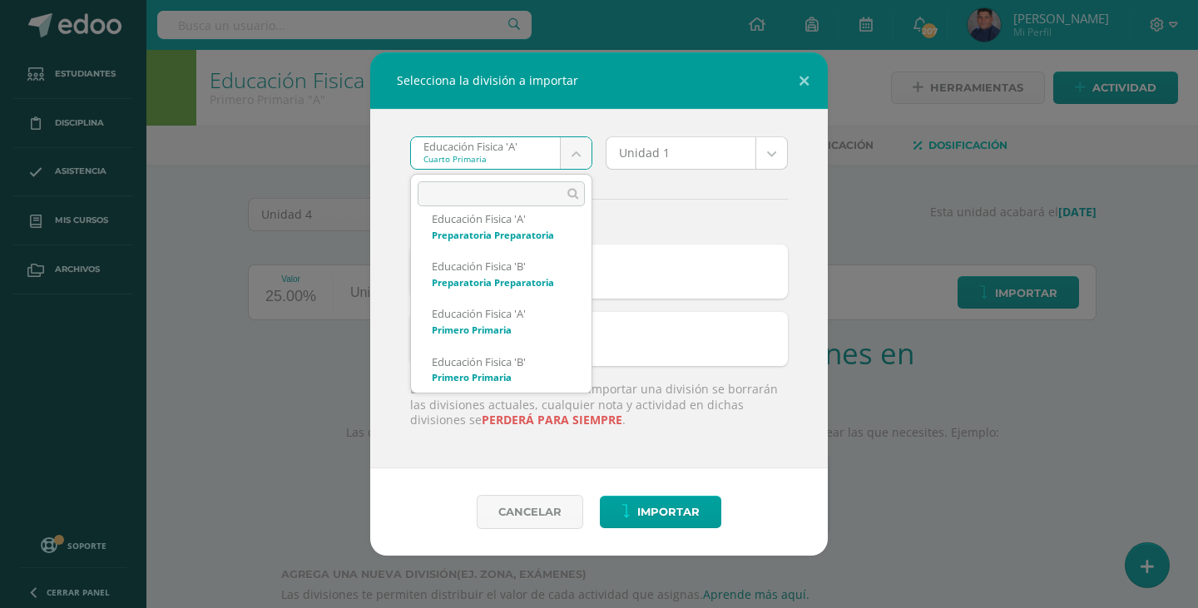
scroll to position [666, 0]
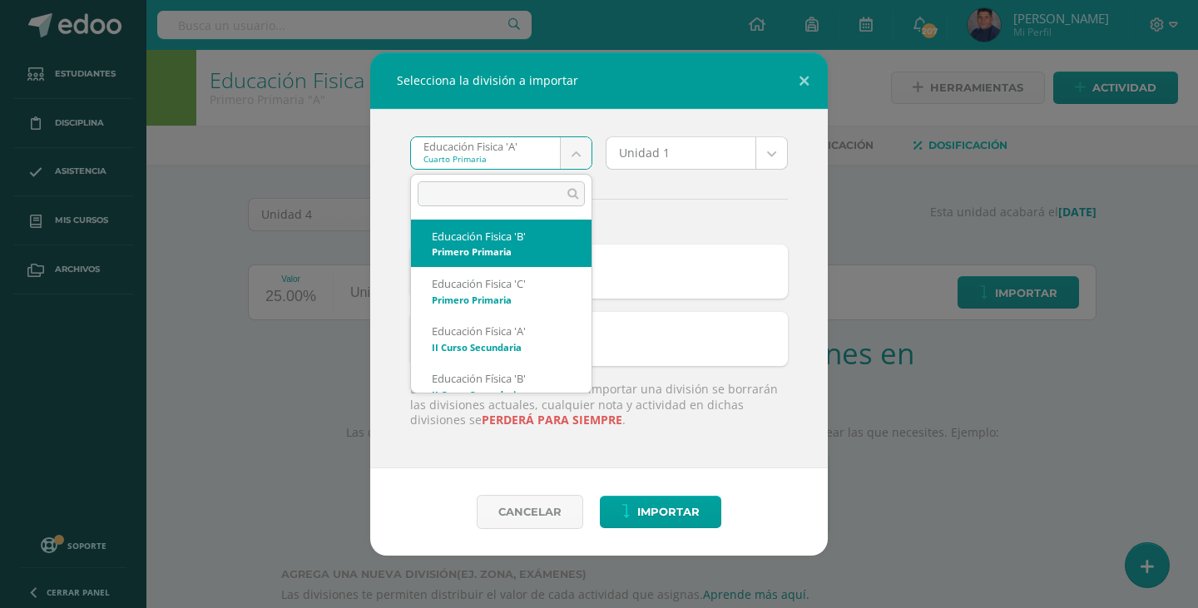
select select "5084"
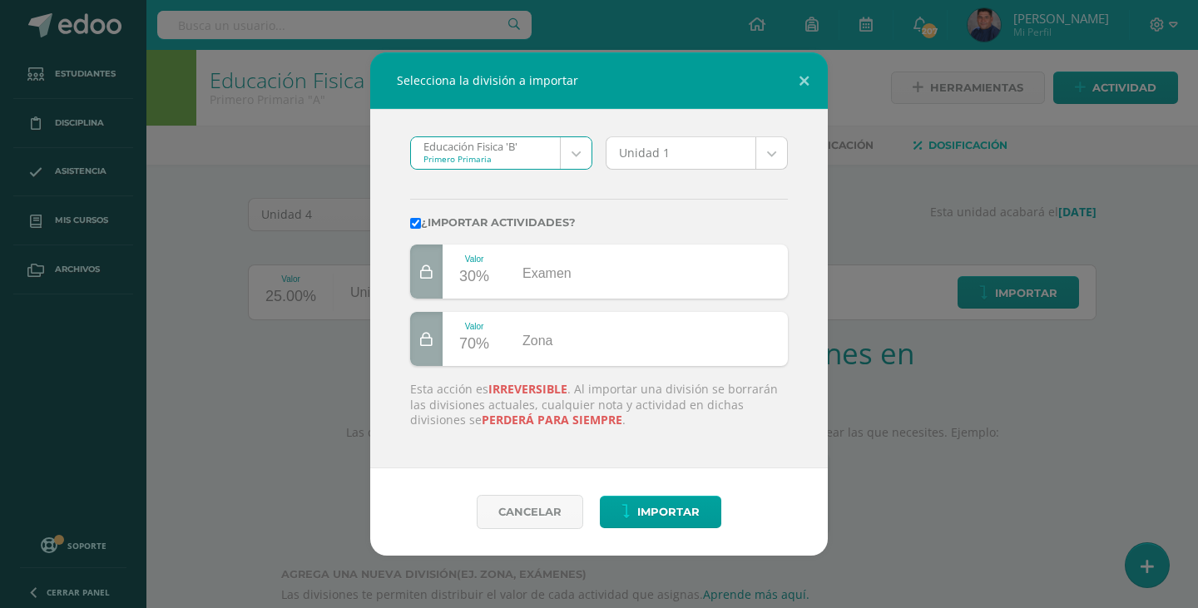
click at [775, 151] on body "Selecciona la división a importar Educación Fisica 'B' Primero Primaria Educaci…" at bounding box center [599, 352] width 1198 height 705
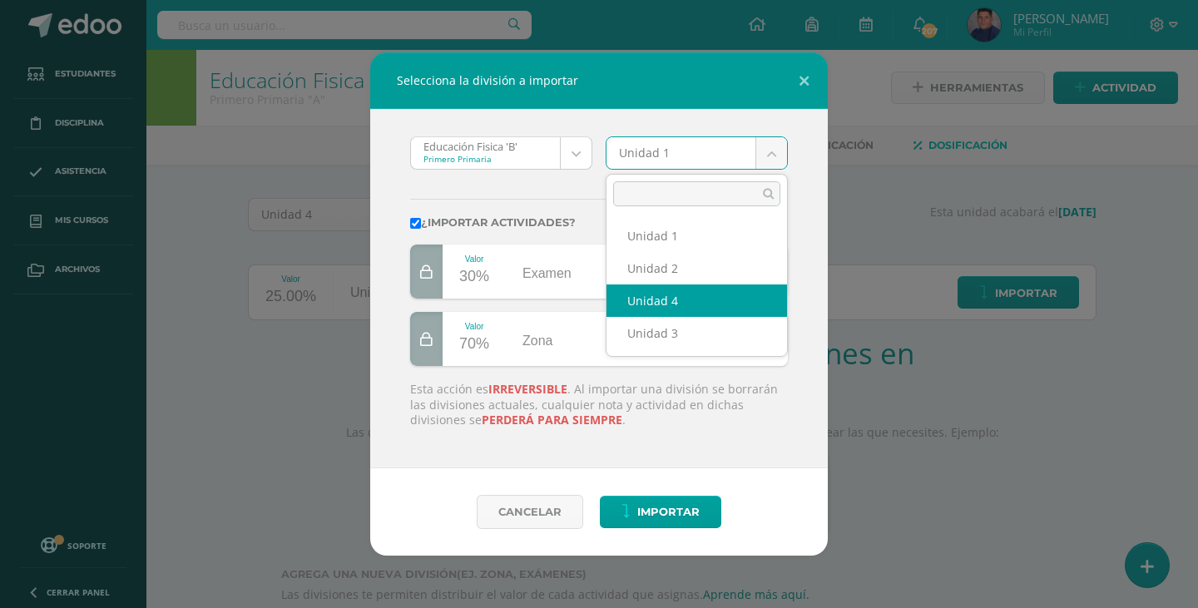
select select "210319"
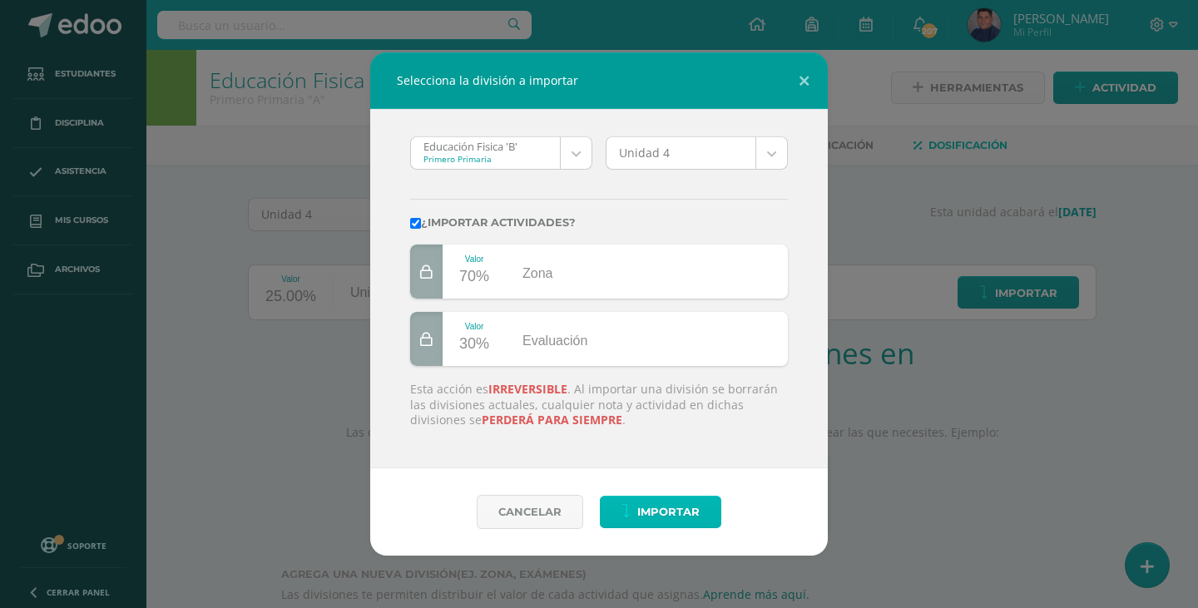
click at [676, 505] on span "Importar" at bounding box center [668, 512] width 62 height 31
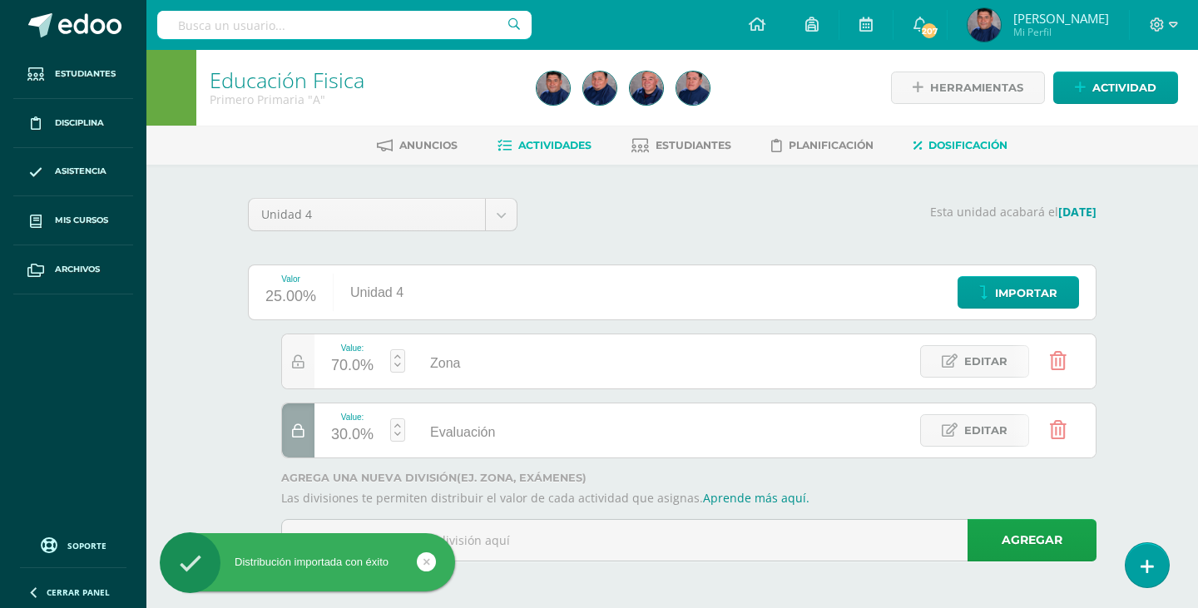
click at [540, 144] on span "Actividades" at bounding box center [554, 145] width 73 height 12
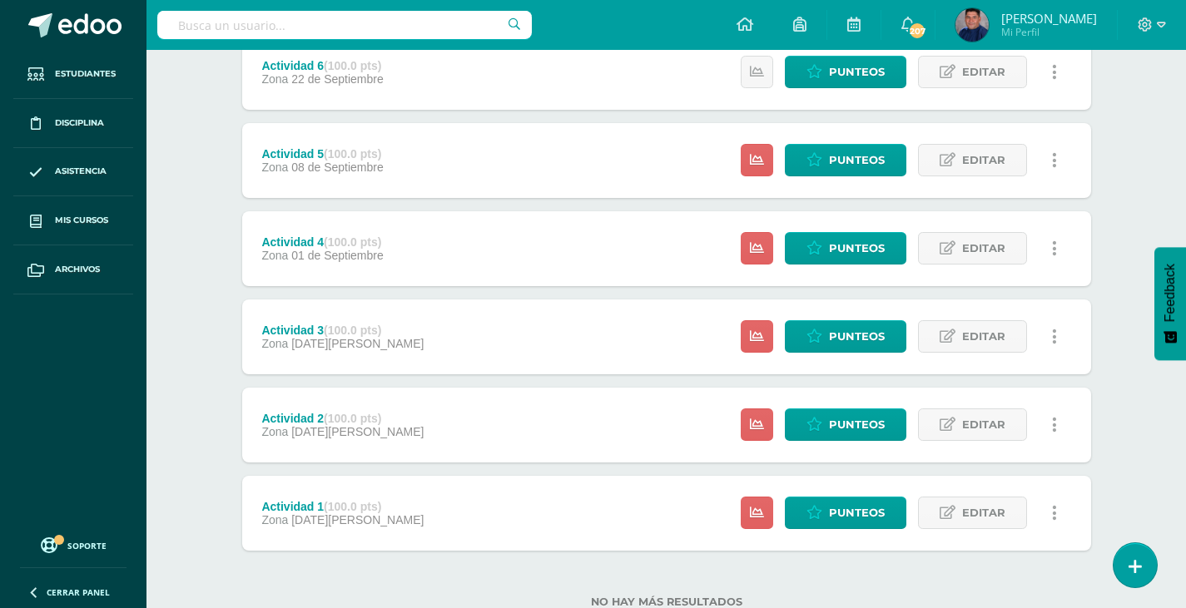
scroll to position [389, 0]
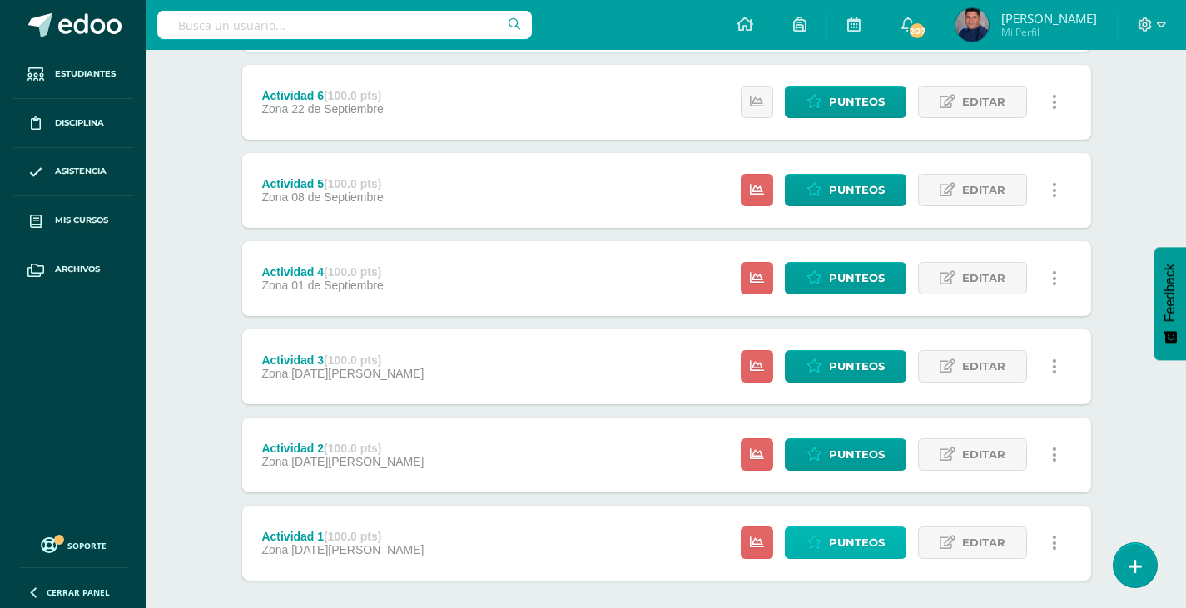
click at [839, 546] on span "Punteos" at bounding box center [857, 542] width 56 height 31
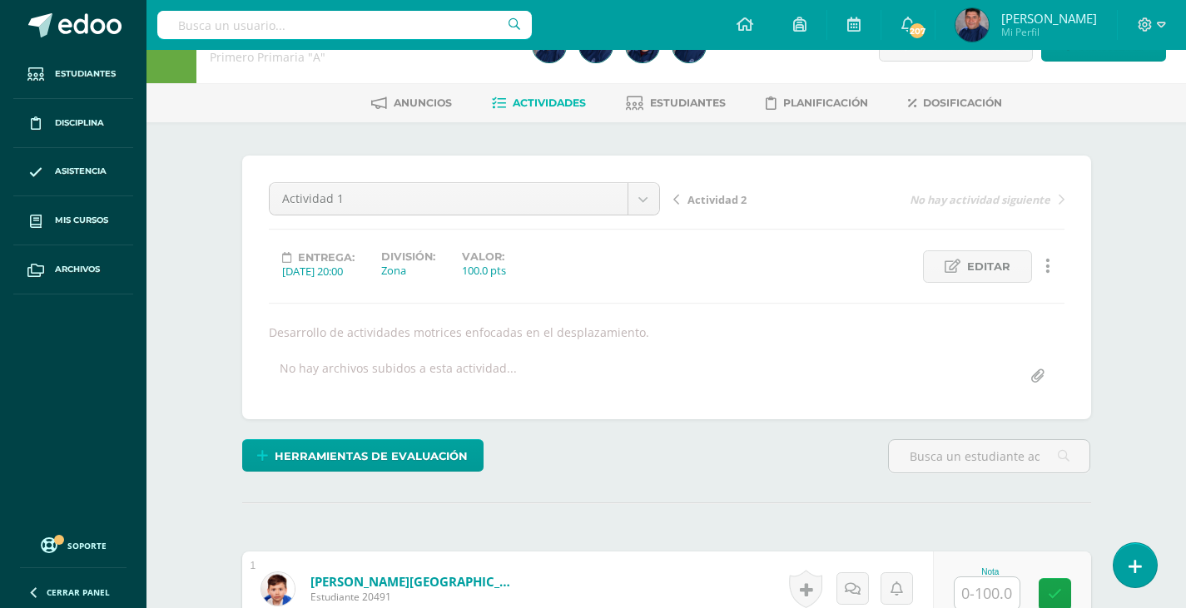
scroll to position [334, 0]
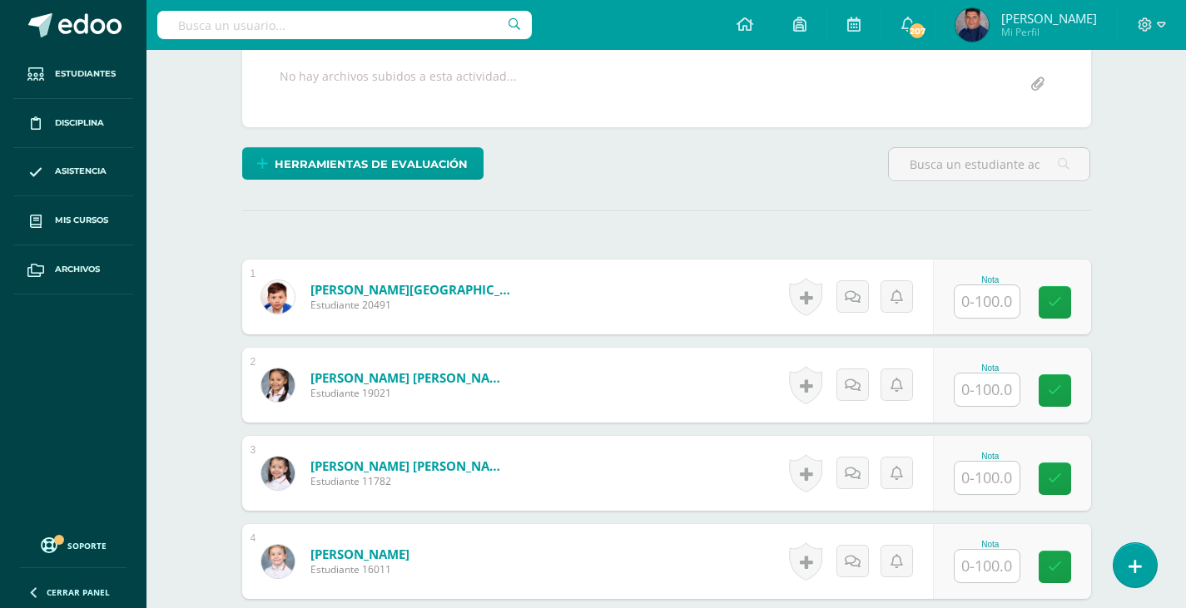
click at [982, 301] on input "text" at bounding box center [986, 301] width 65 height 32
type input "95"
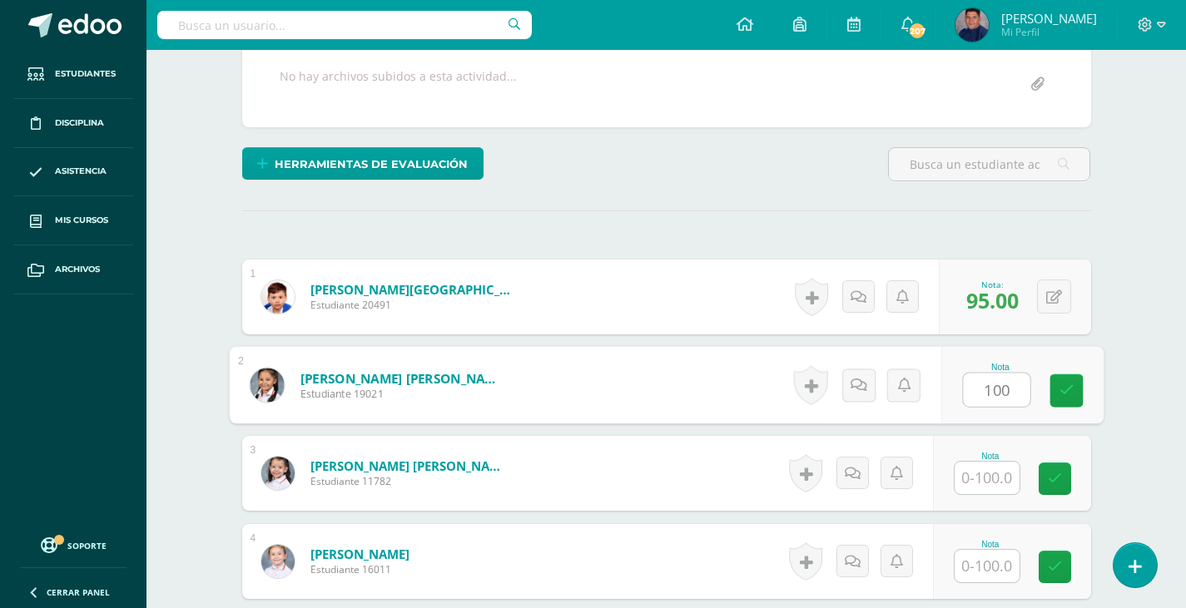
type input "100"
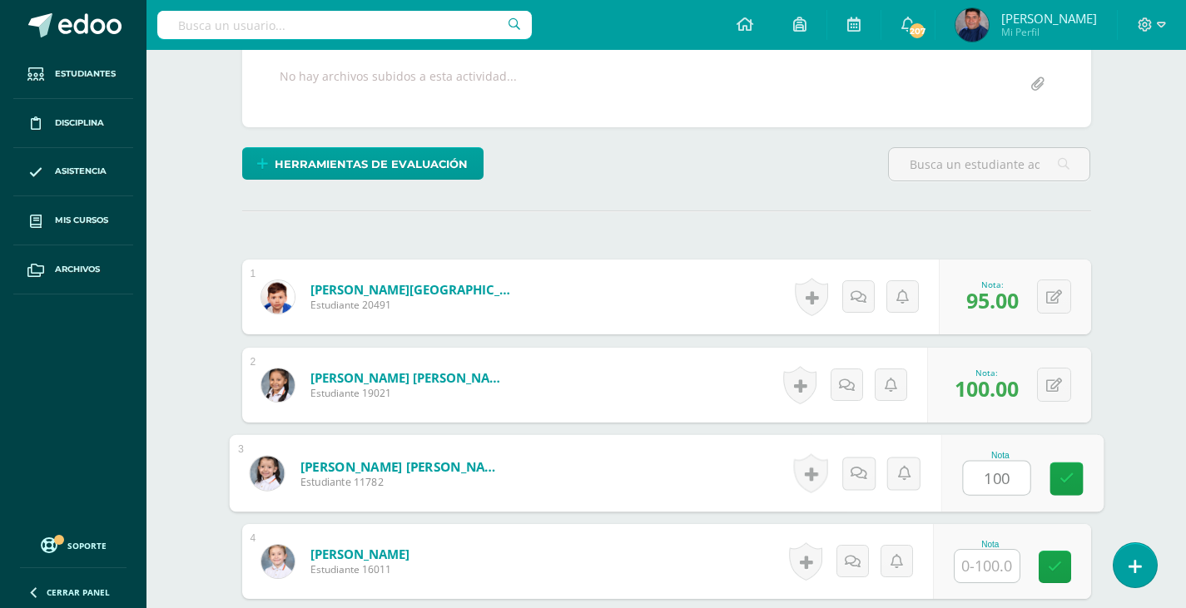
type input "100"
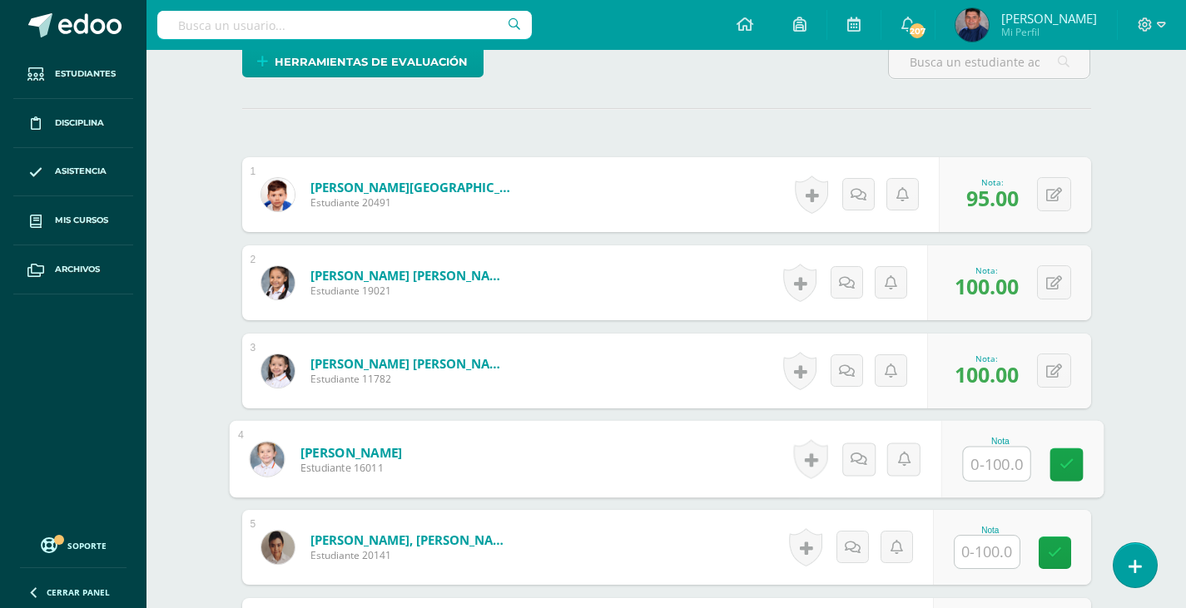
scroll to position [584, 0]
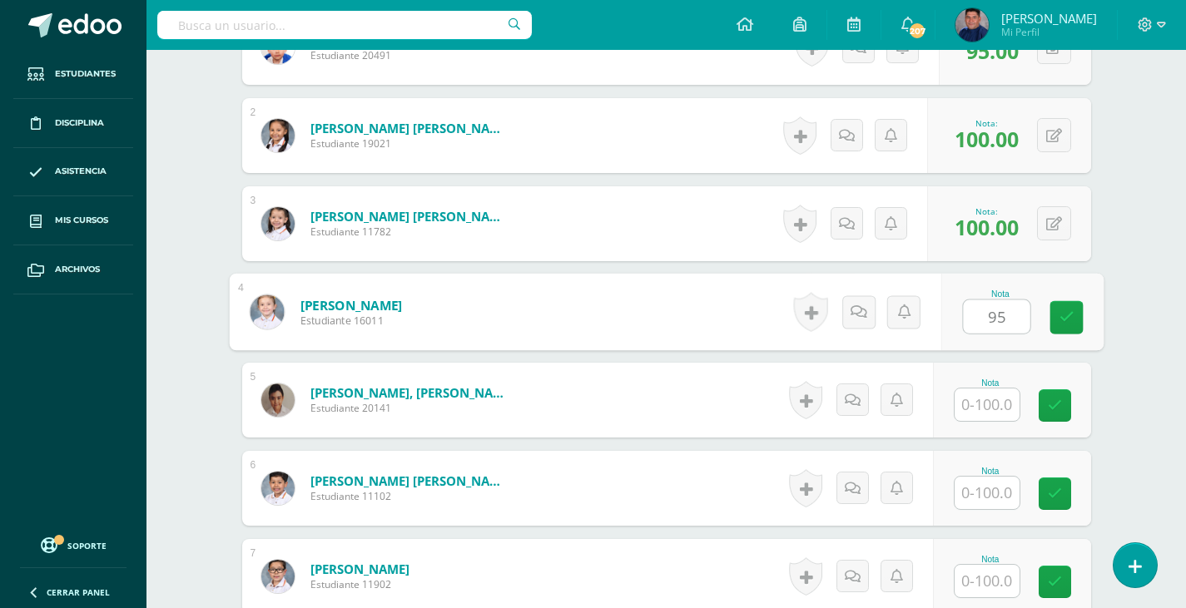
type input "95"
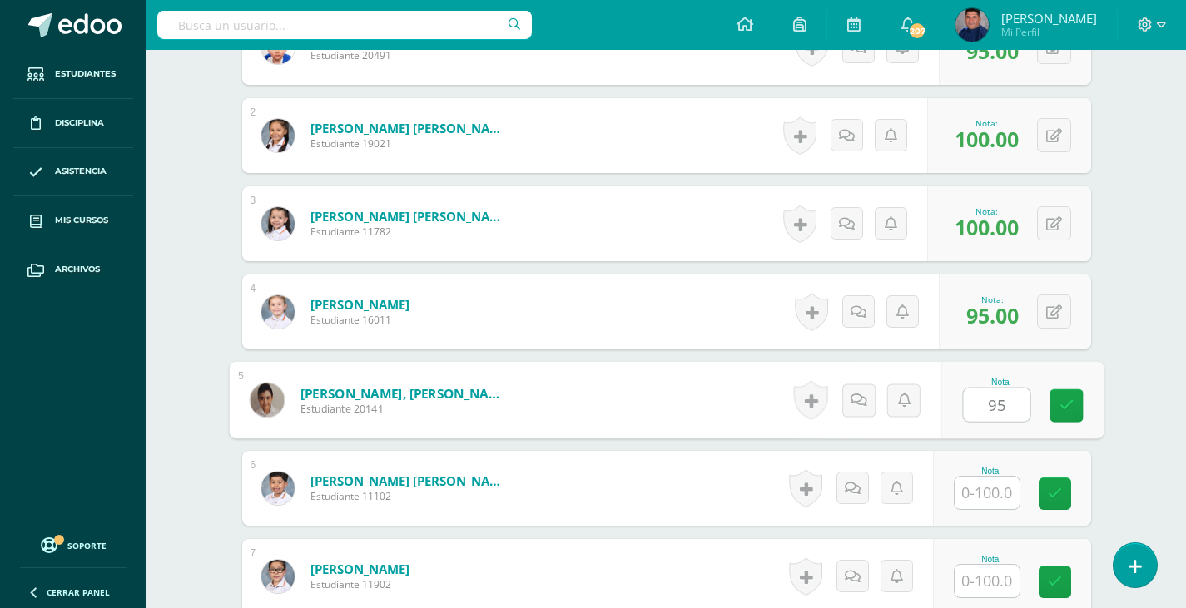
type input "95"
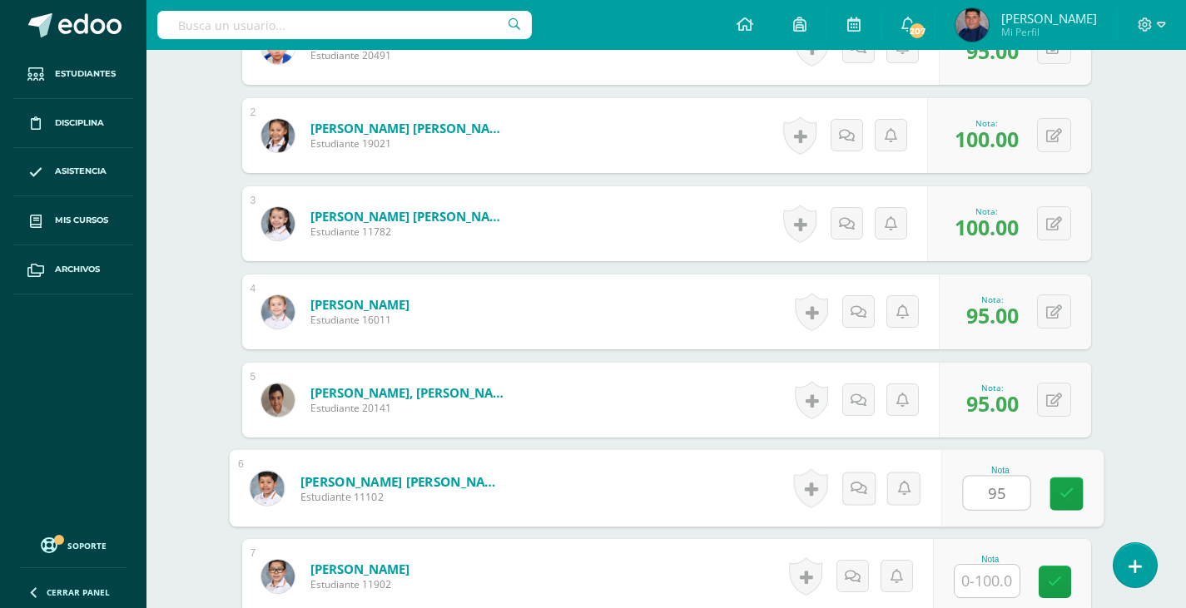
type input "95"
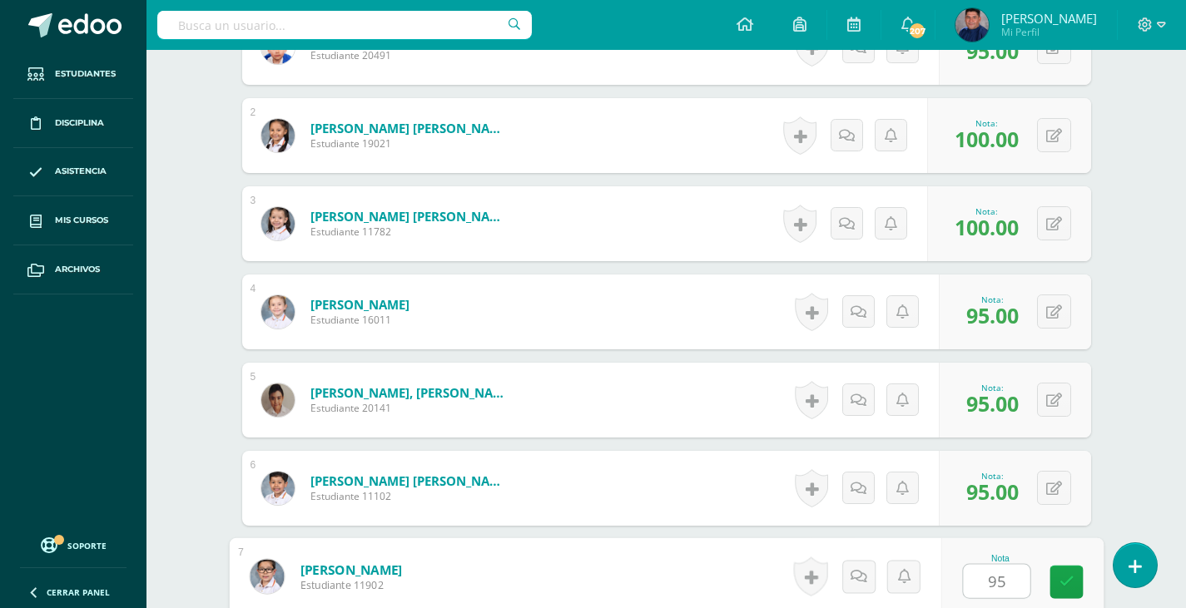
type input "95"
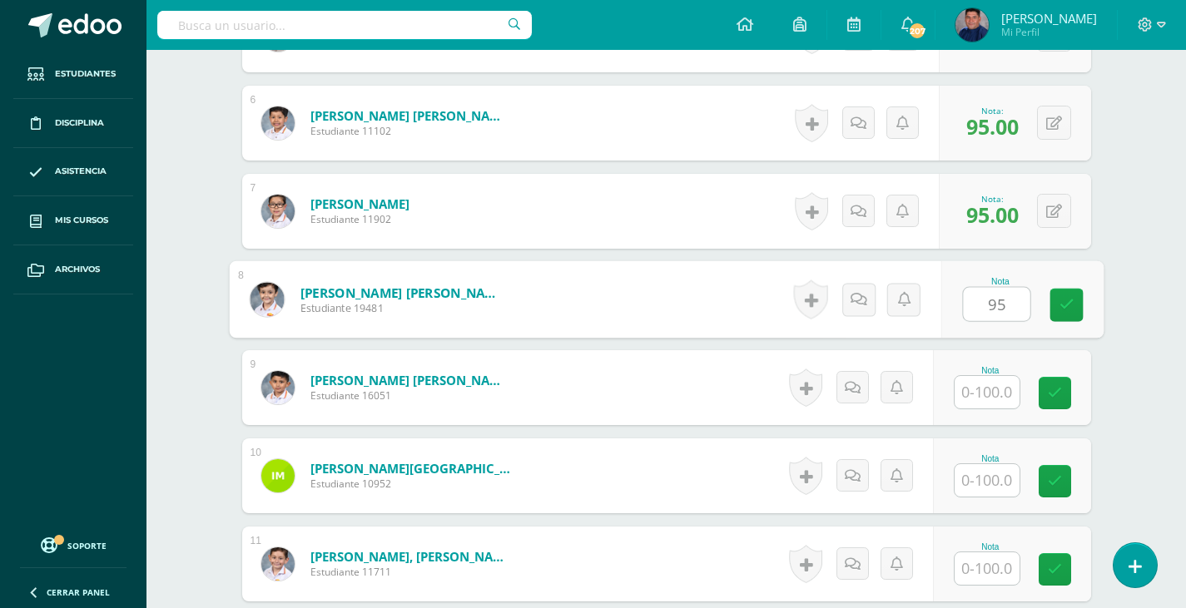
type input "95"
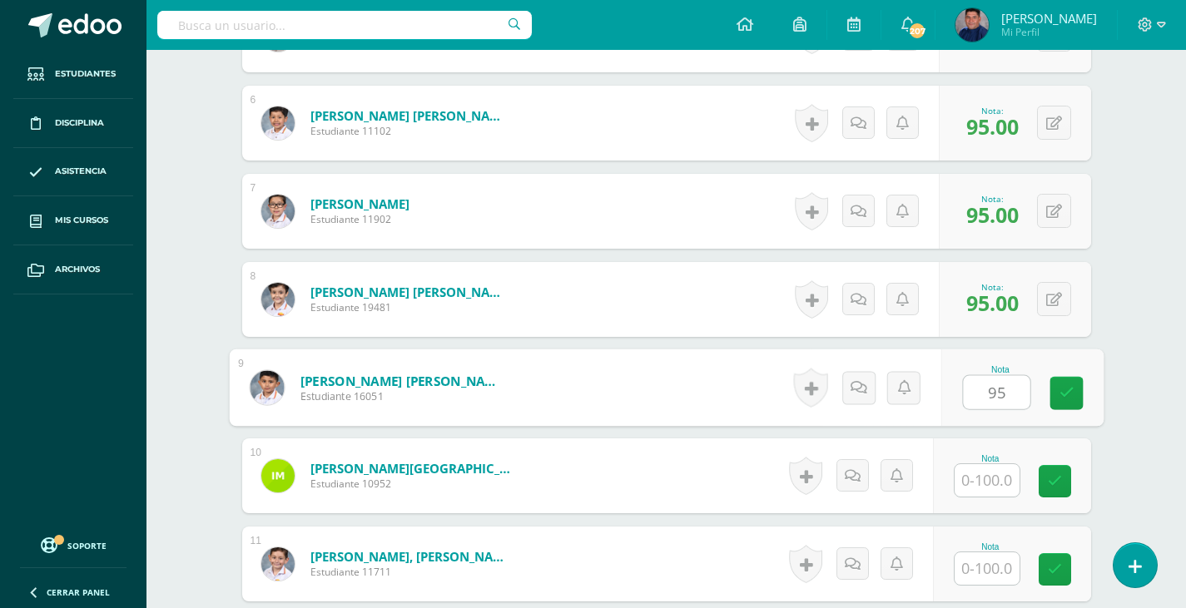
type input "95"
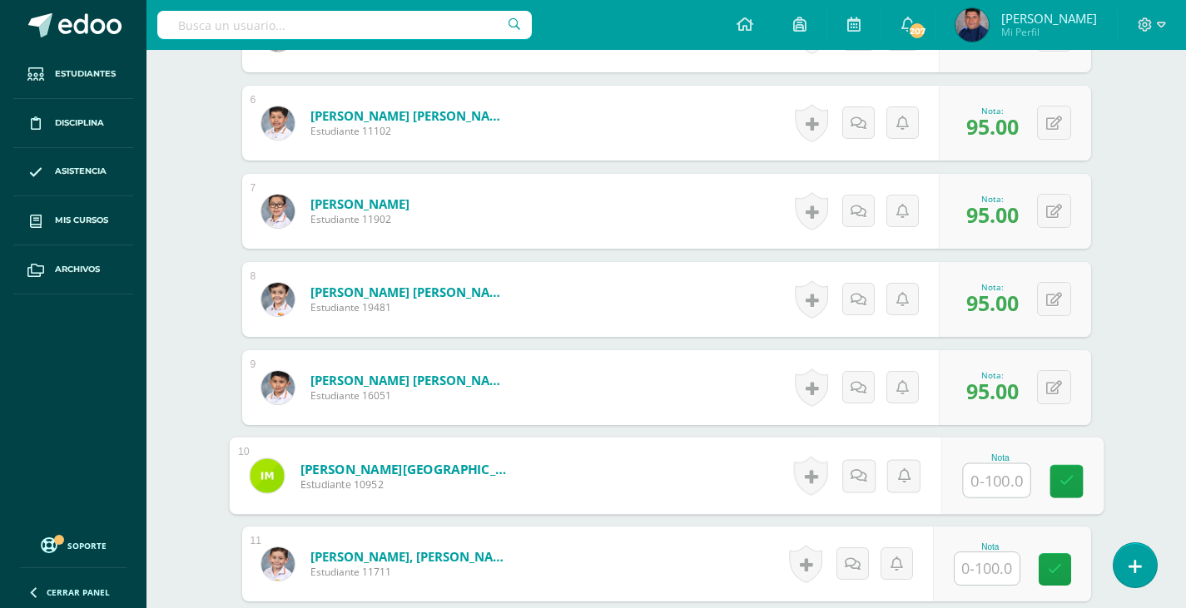
click at [409, 469] on link "Marroquín Nájera-Farfán, Ivanna" at bounding box center [402, 468] width 205 height 17
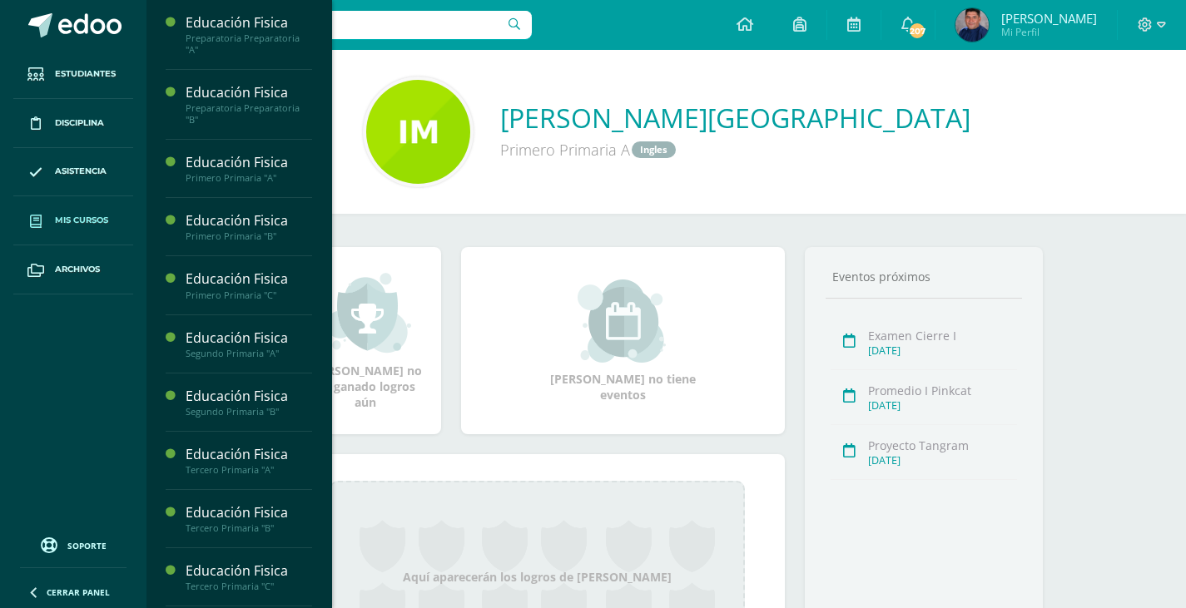
click at [95, 217] on span "Mis cursos" at bounding box center [81, 220] width 53 height 13
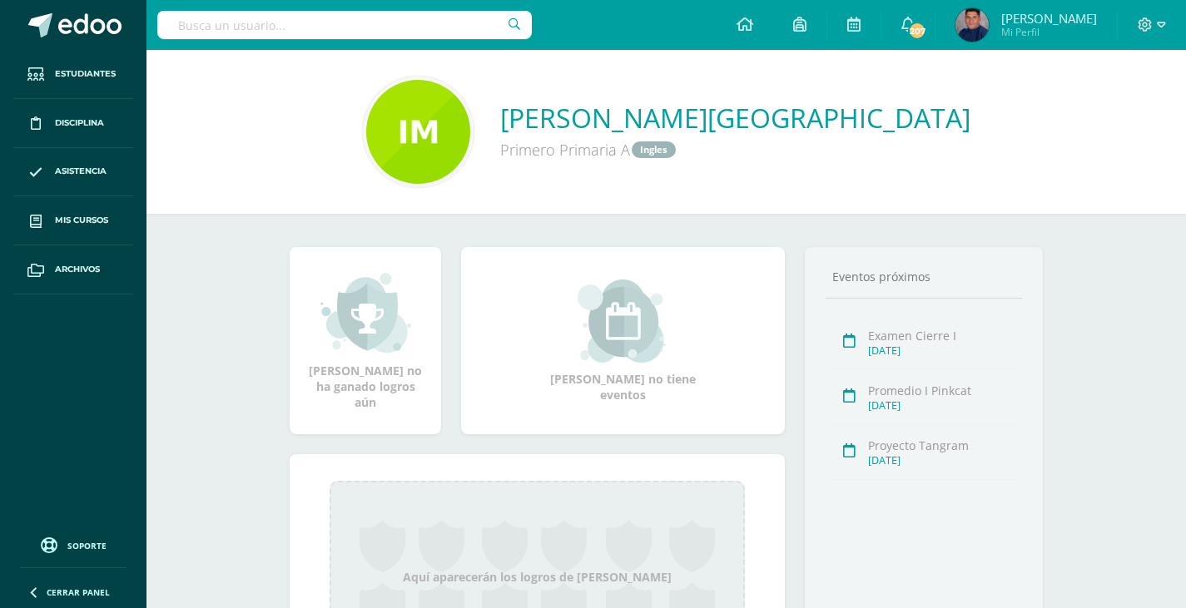
click at [723, 369] on div "[PERSON_NAME] no tiene eventos" at bounding box center [622, 341] width 337 height 123
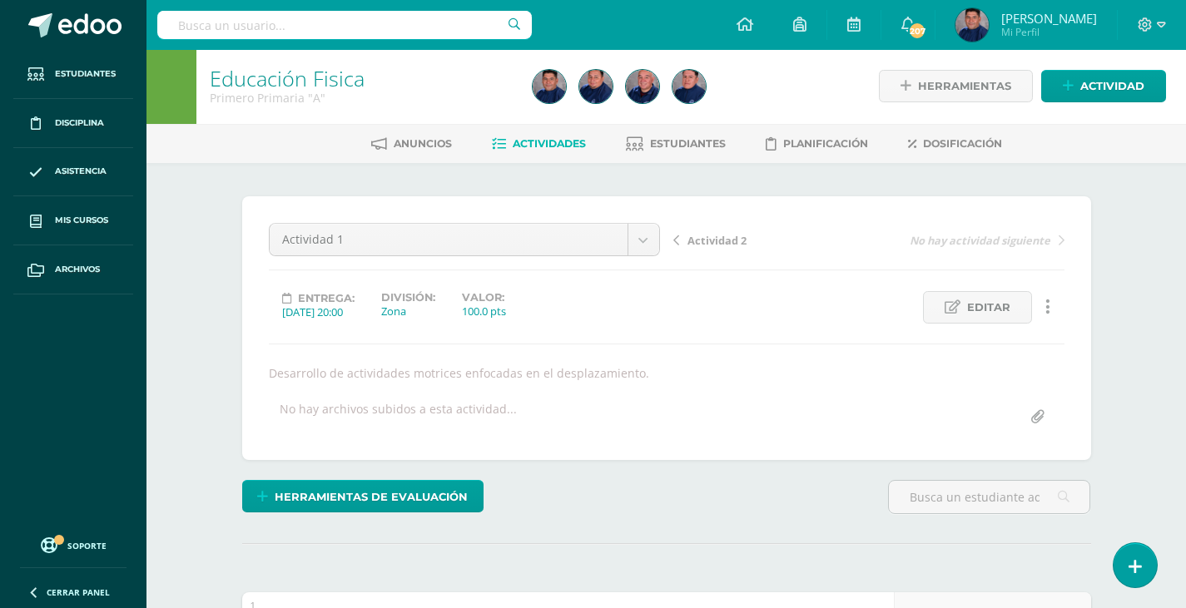
scroll to position [58, 0]
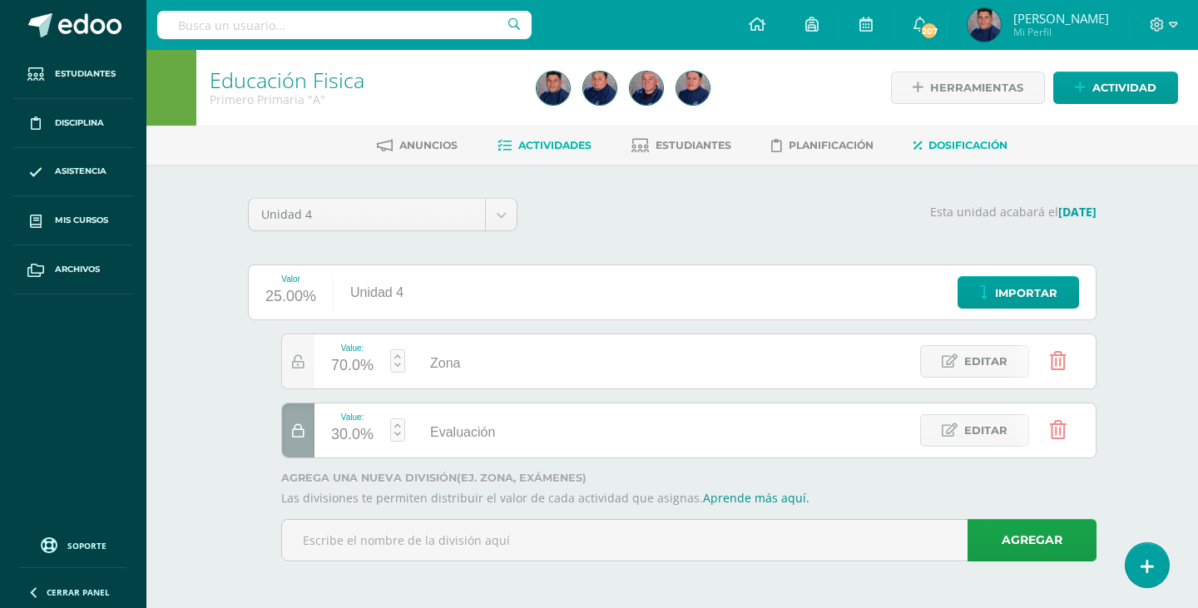
click at [547, 151] on span "Actividades" at bounding box center [554, 145] width 73 height 12
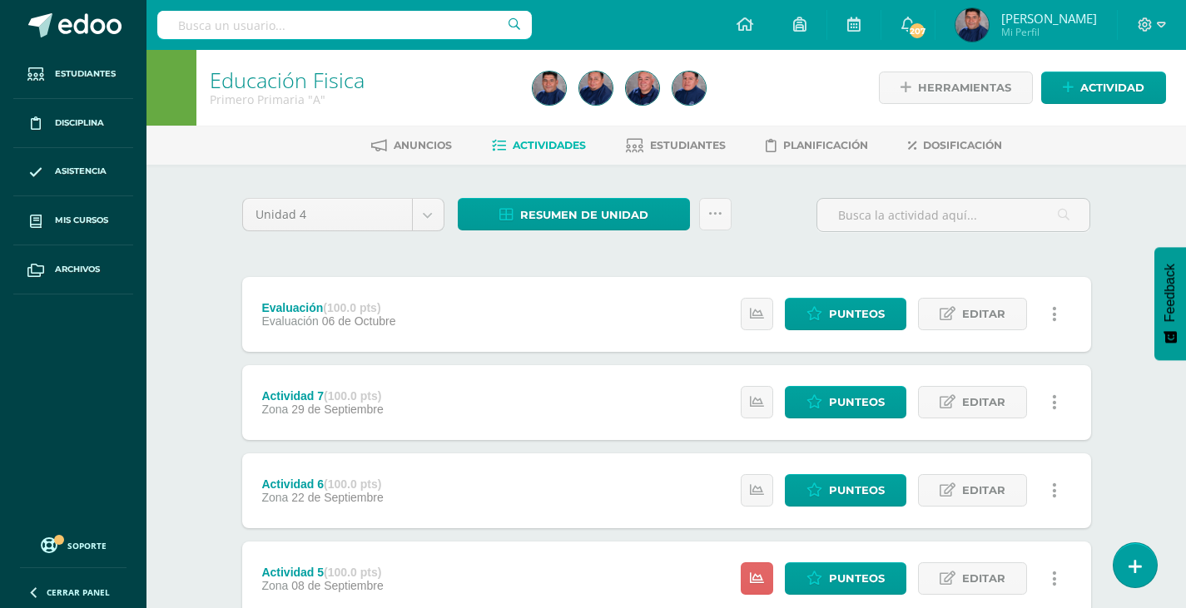
scroll to position [472, 0]
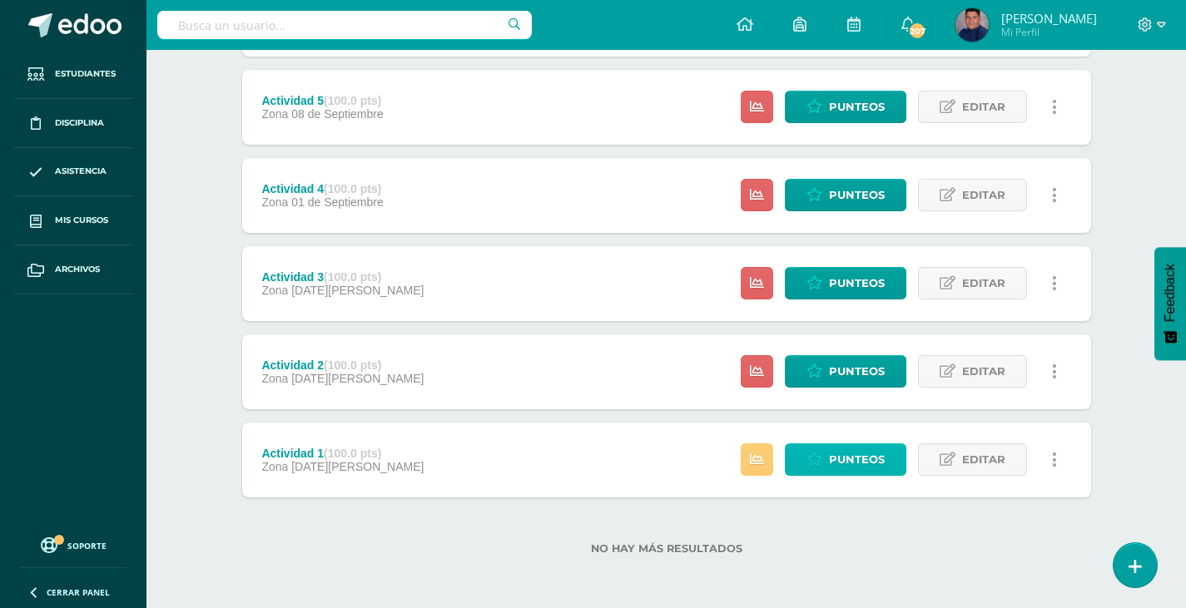
click at [836, 466] on span "Punteos" at bounding box center [857, 459] width 56 height 31
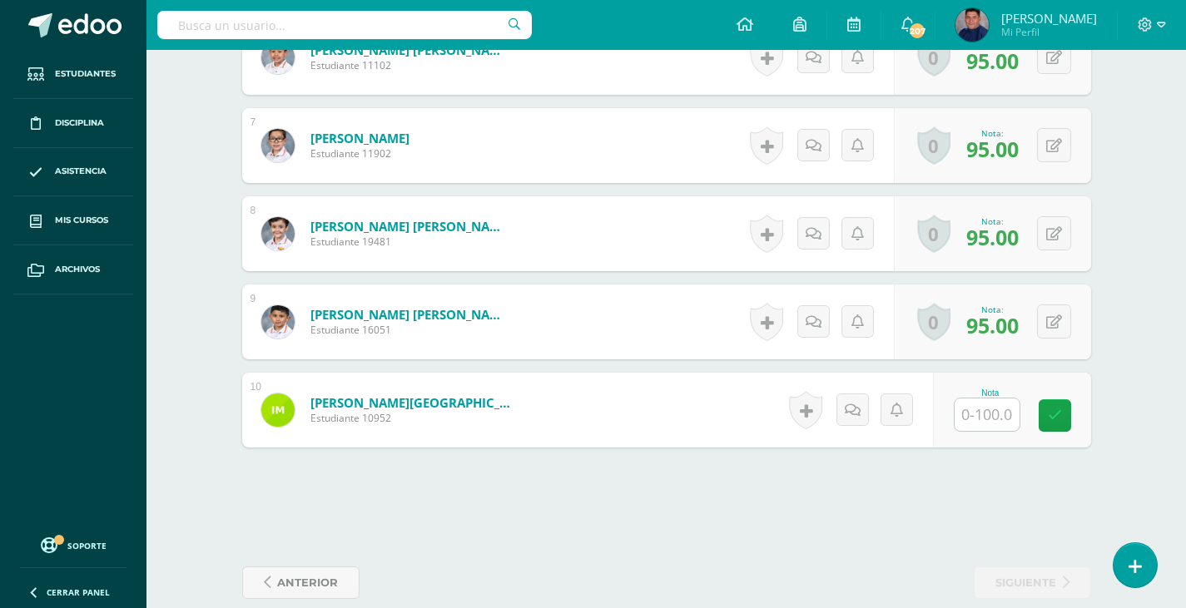
scroll to position [1039, 0]
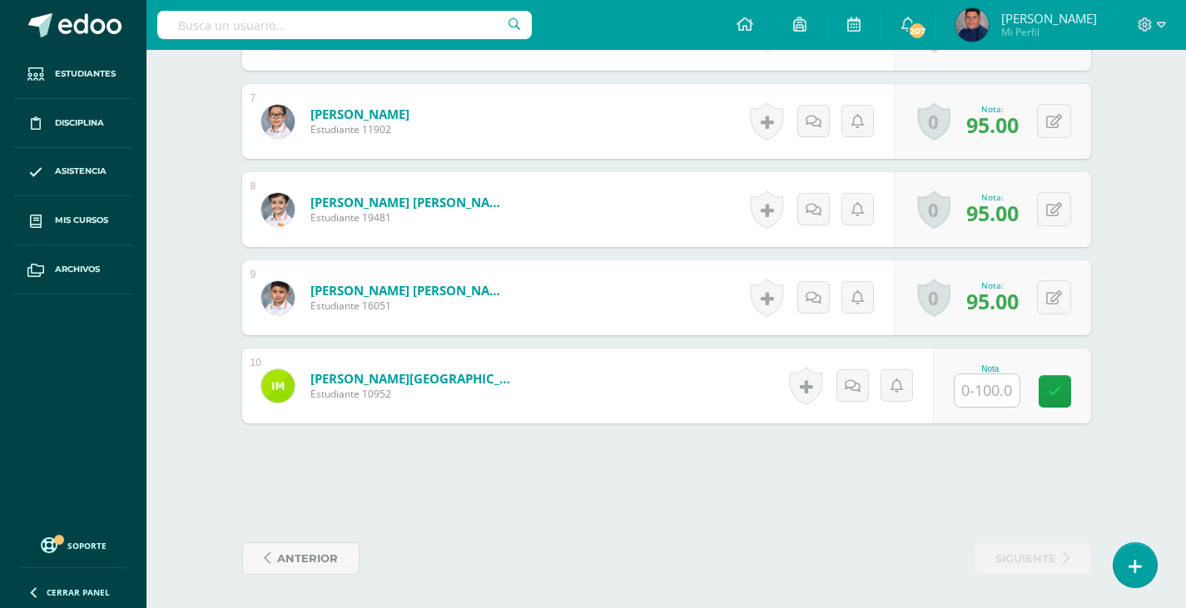
click at [975, 387] on input "text" at bounding box center [986, 390] width 65 height 32
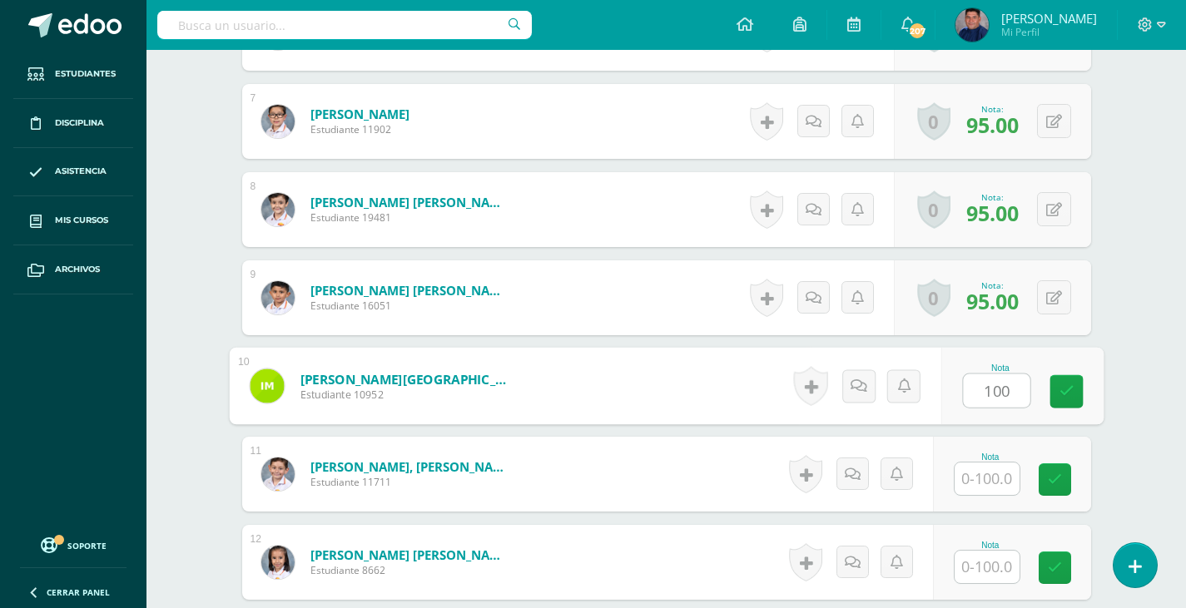
type input "100"
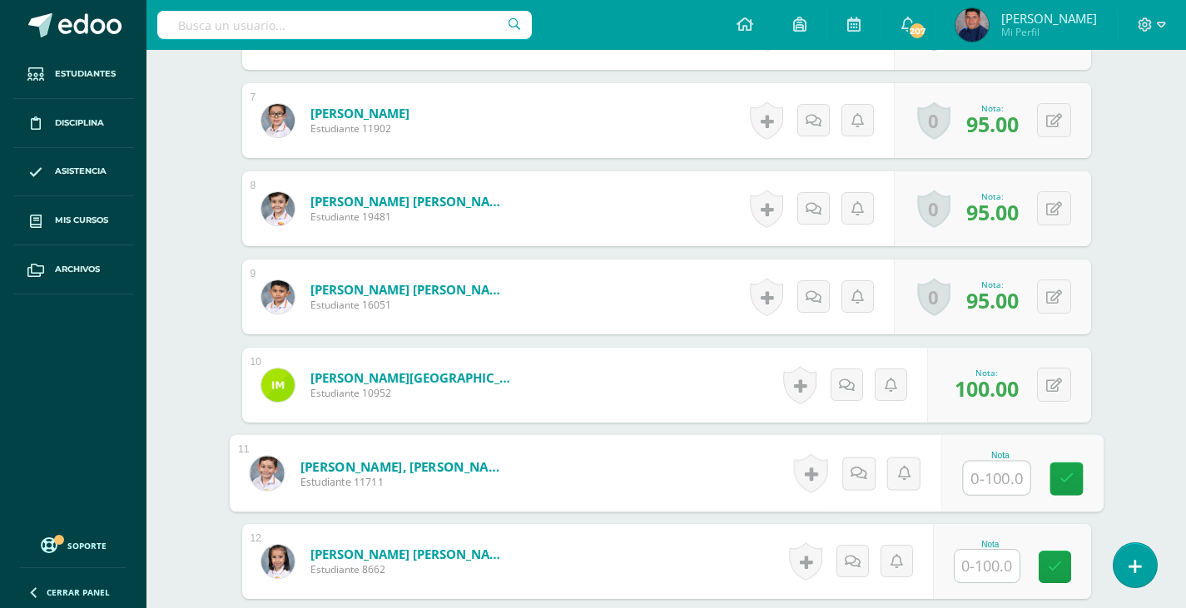
click at [988, 488] on input "text" at bounding box center [996, 478] width 67 height 33
type input "95"
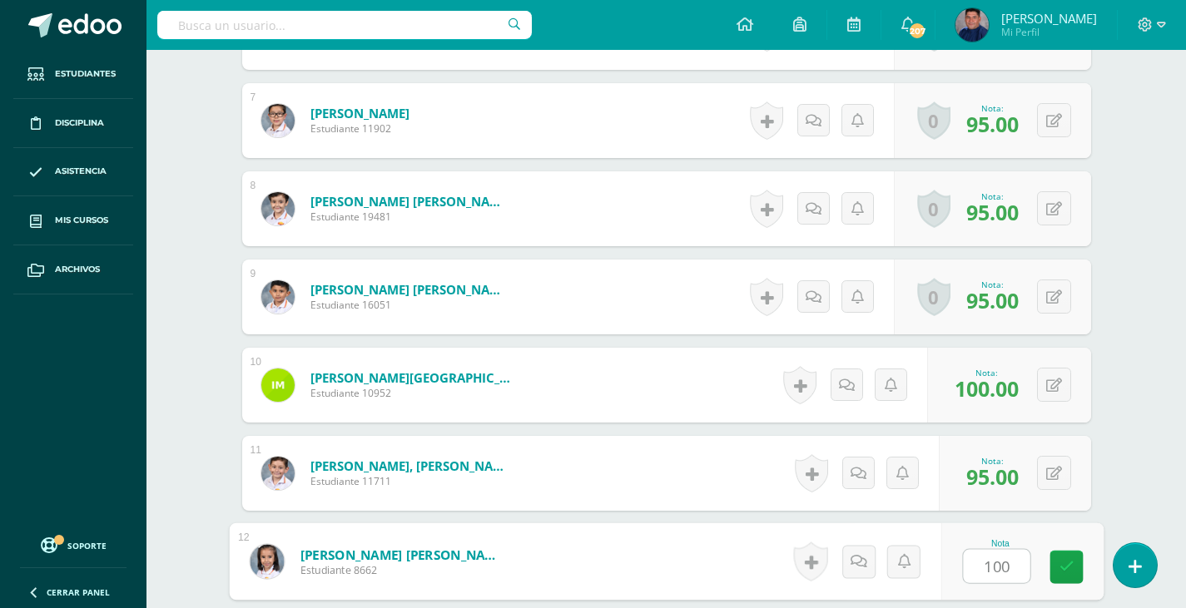
type input "100"
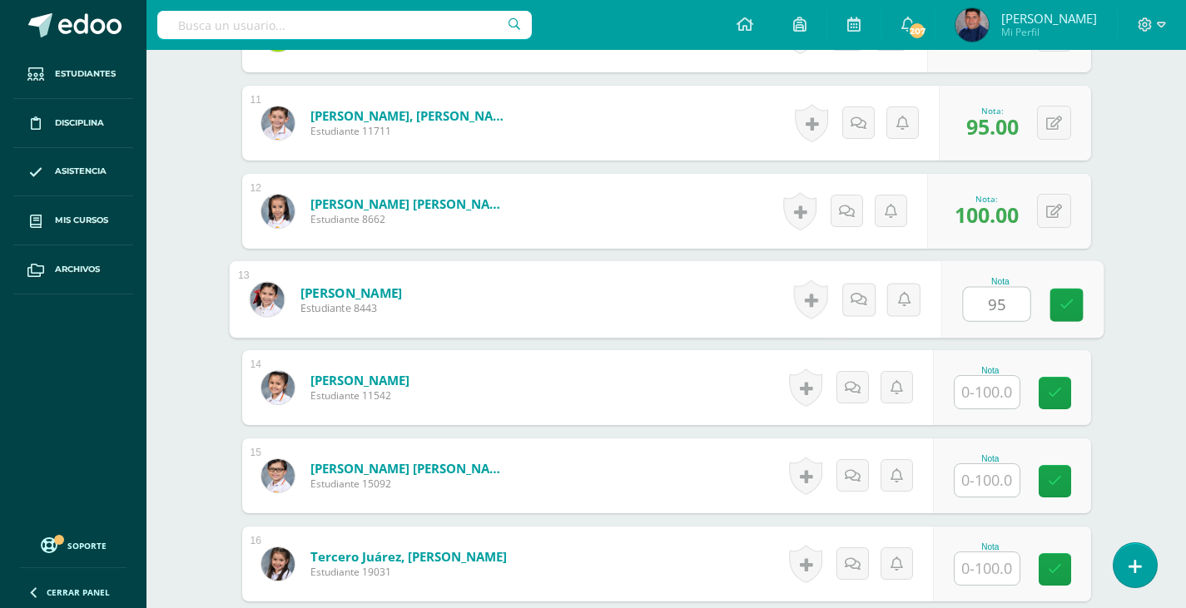
type input "95"
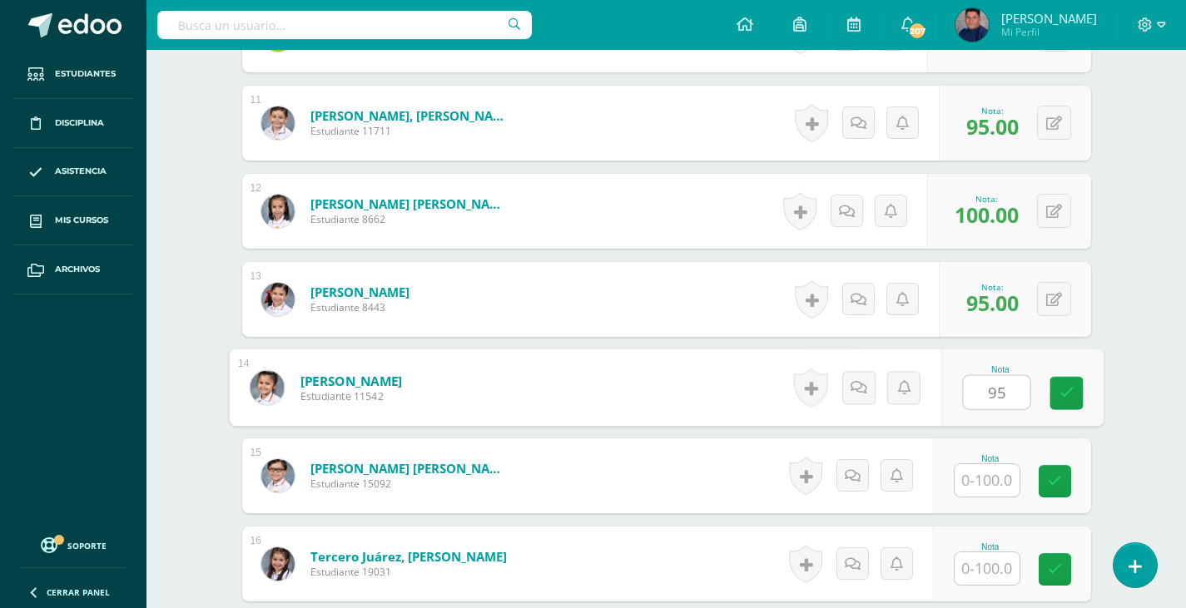
type input "95"
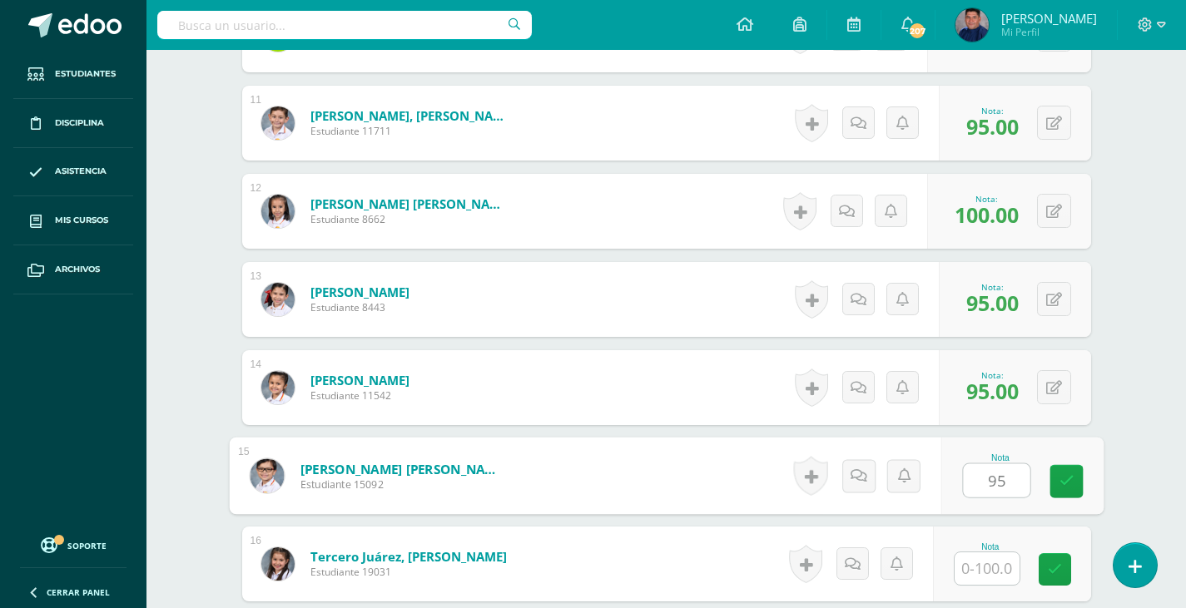
type input "95"
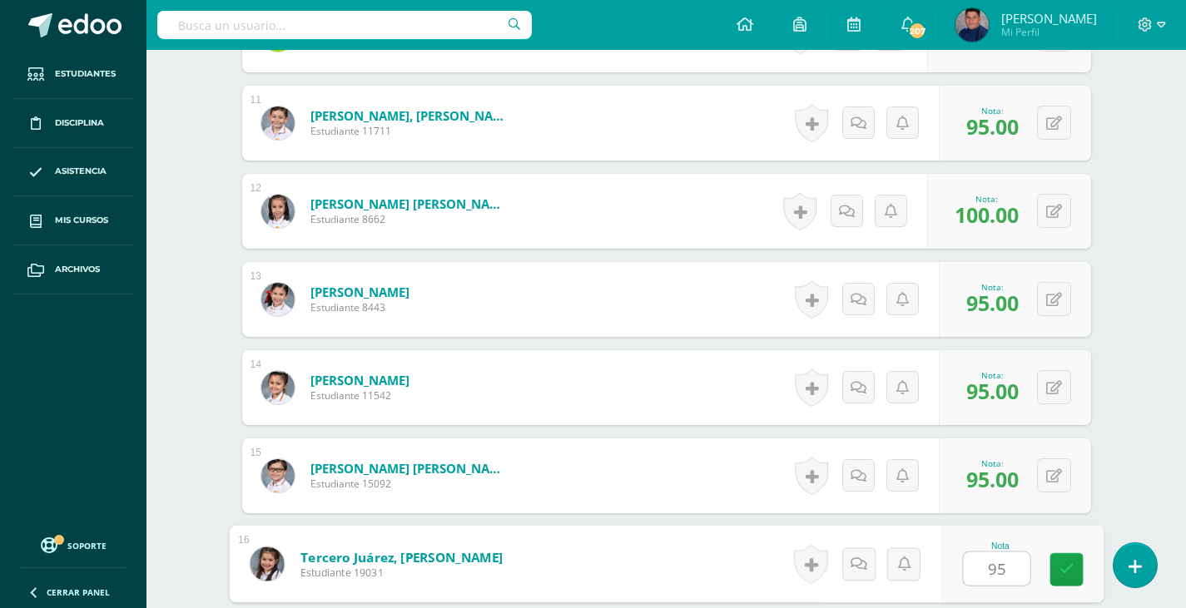
type input "95"
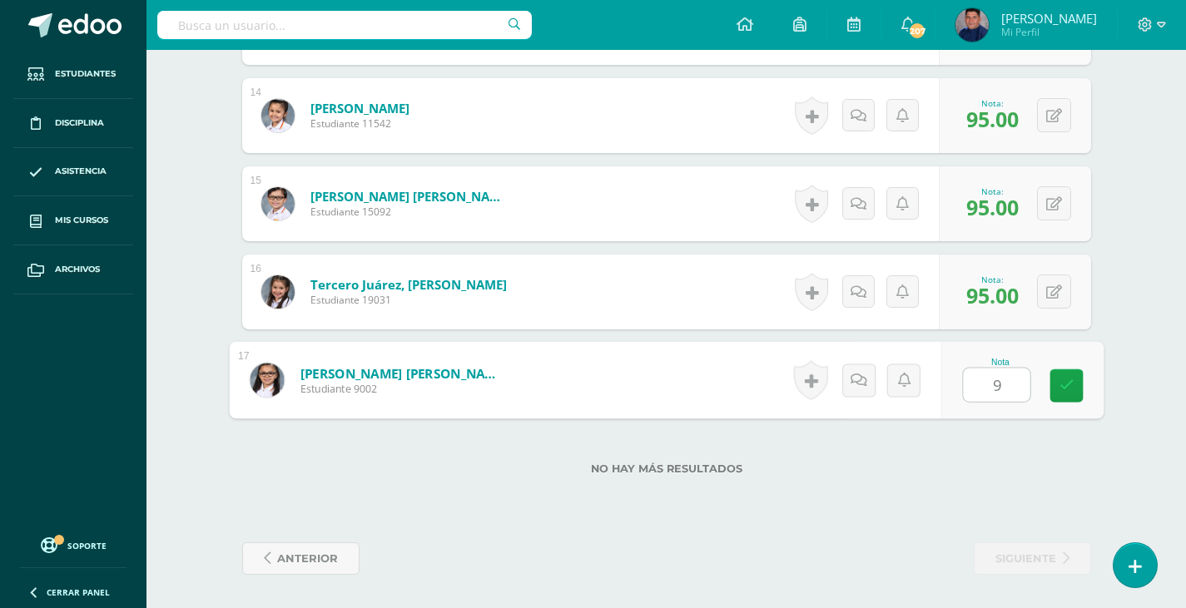
type input "95"
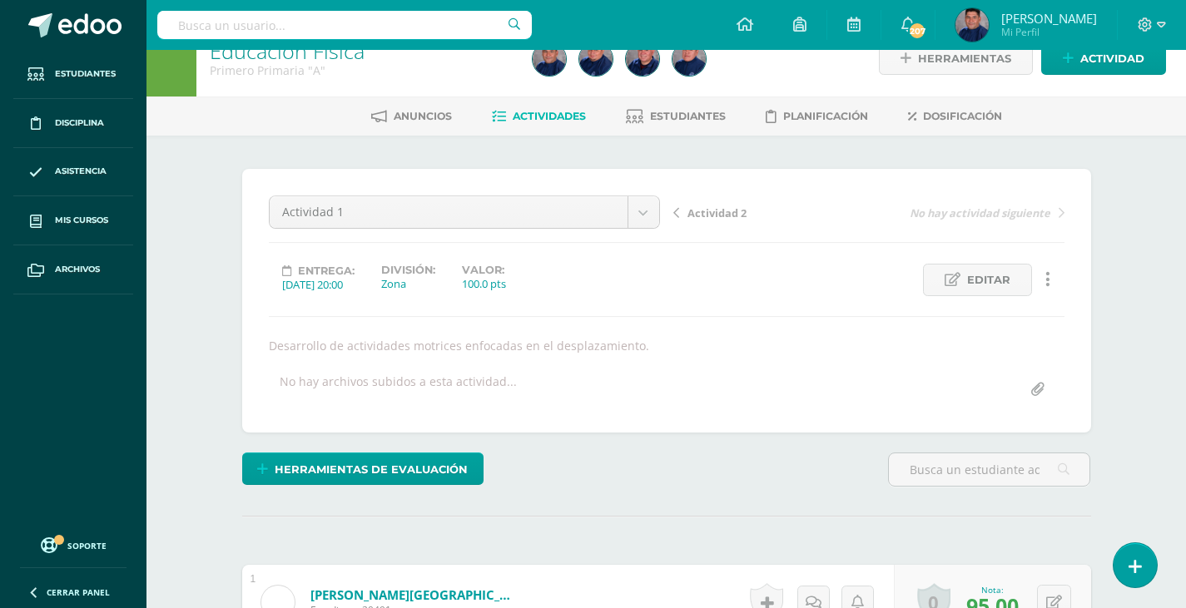
scroll to position [0, 0]
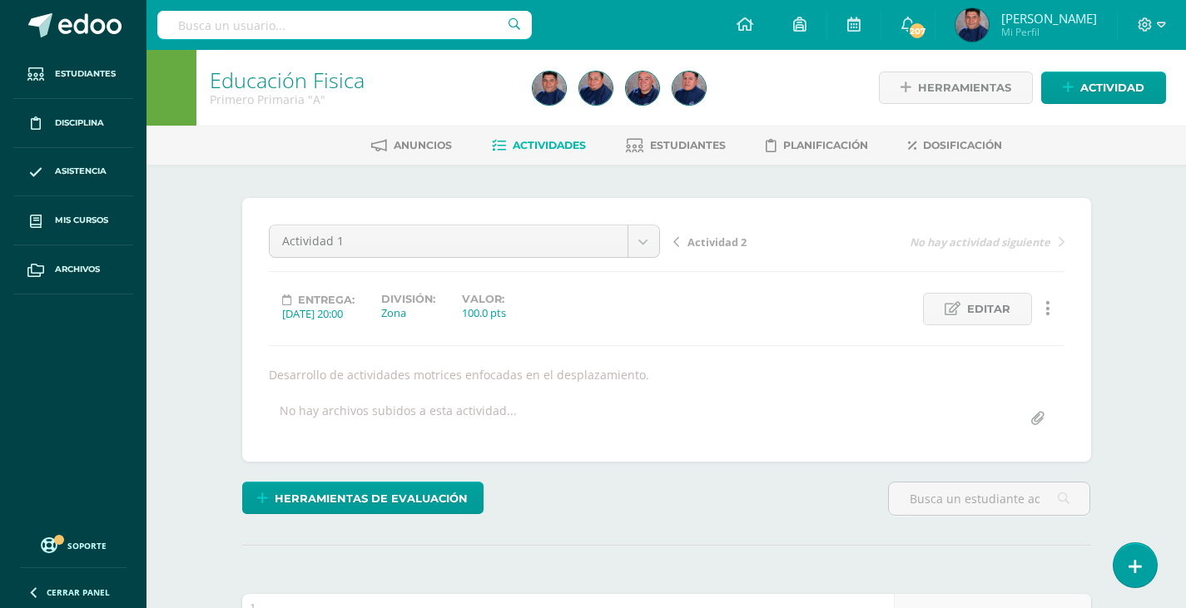
click at [707, 245] on span "Actividad 2" at bounding box center [716, 242] width 59 height 15
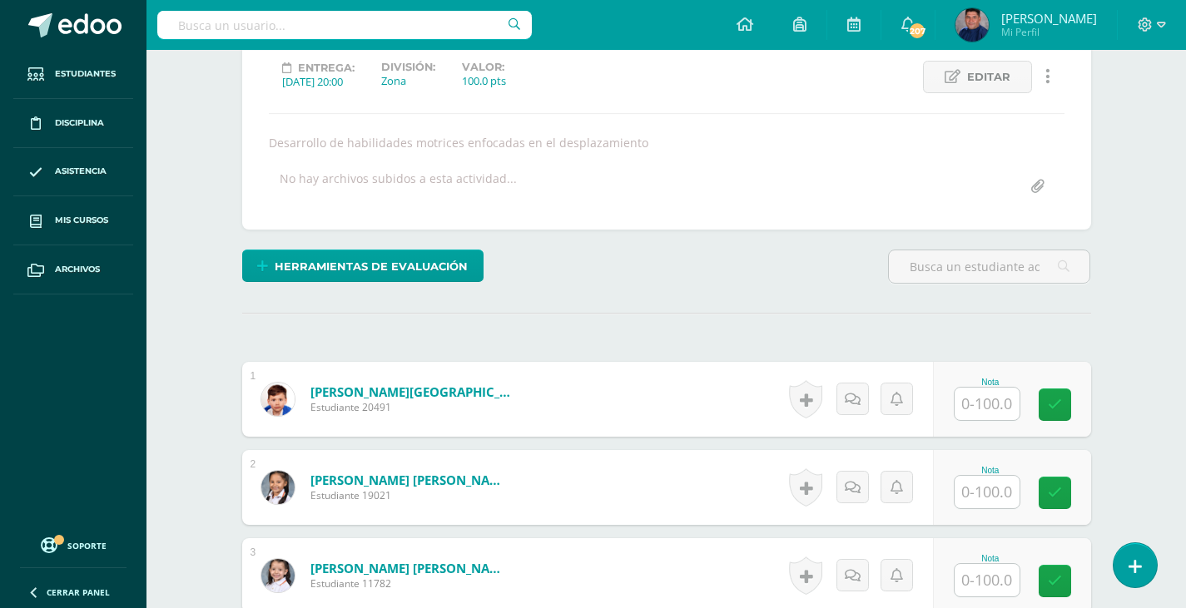
scroll to position [334, 0]
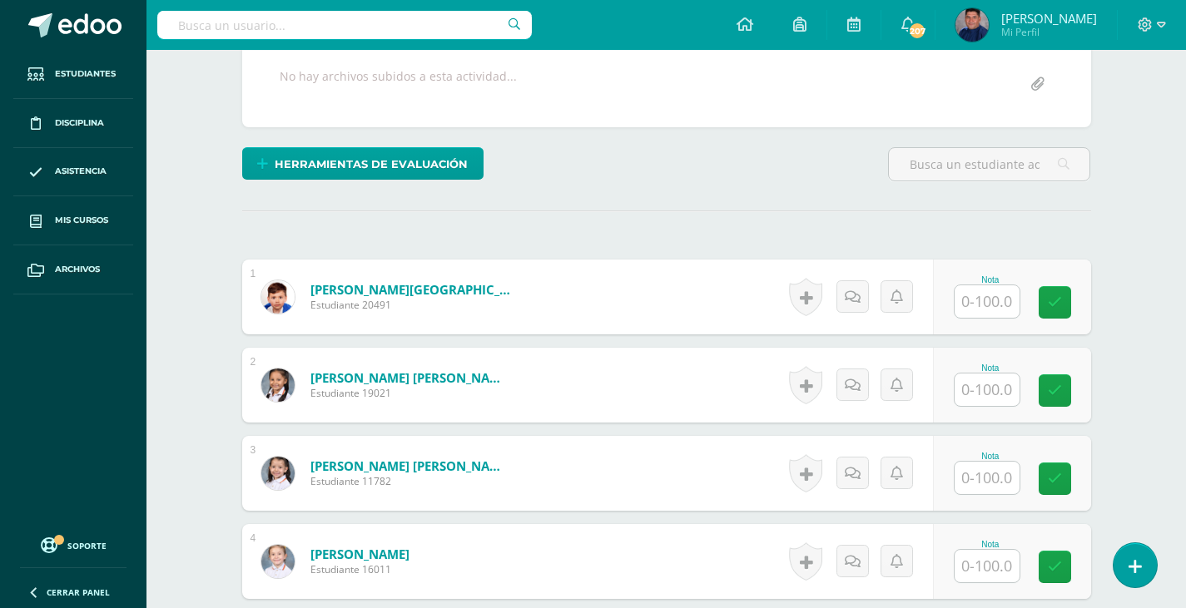
click at [983, 288] on input "text" at bounding box center [986, 301] width 65 height 32
type input "100"
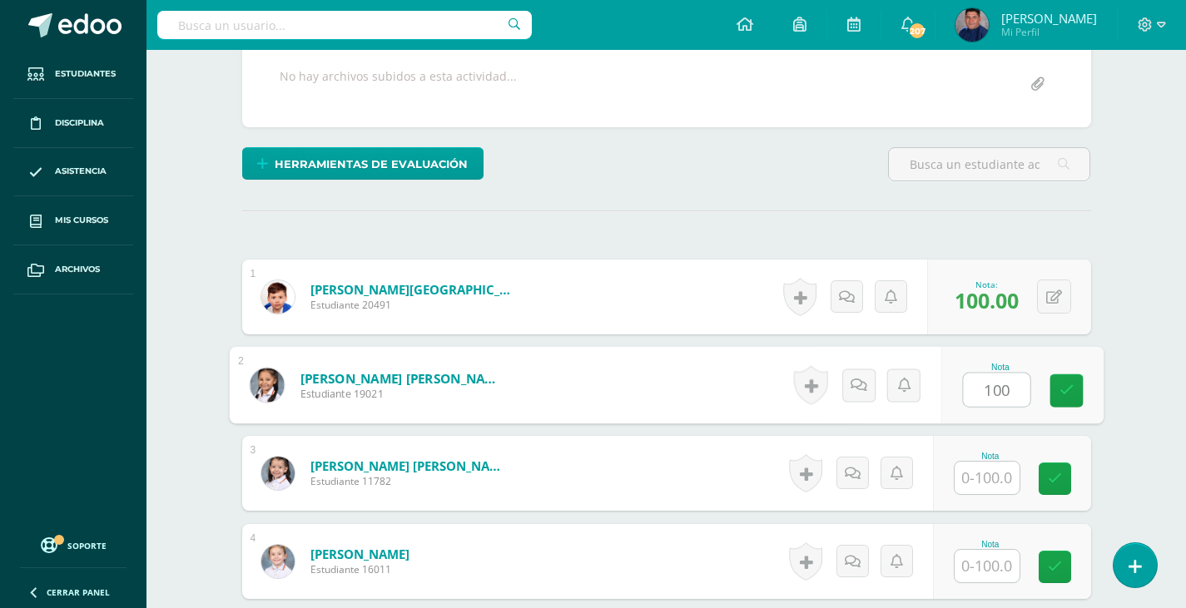
type input "100"
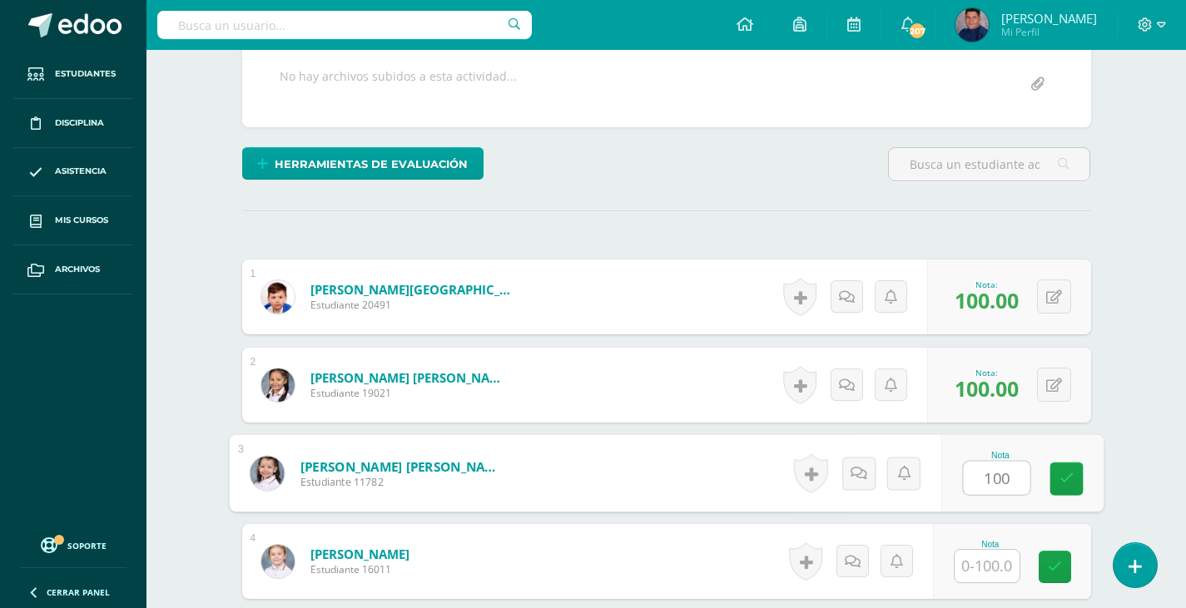
type input "100"
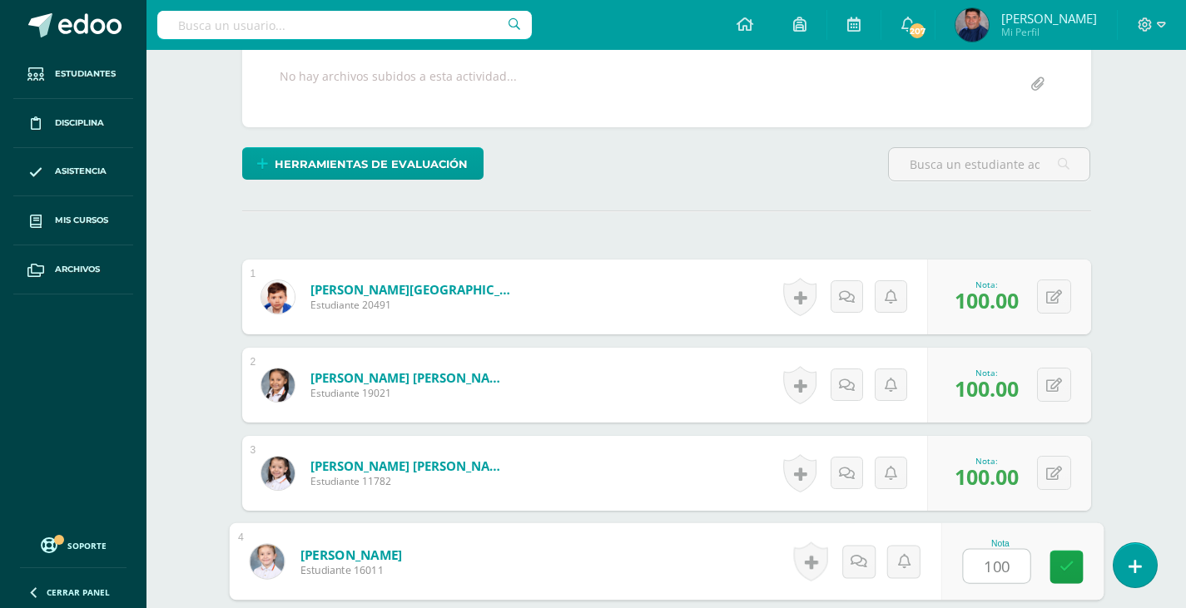
type input "100"
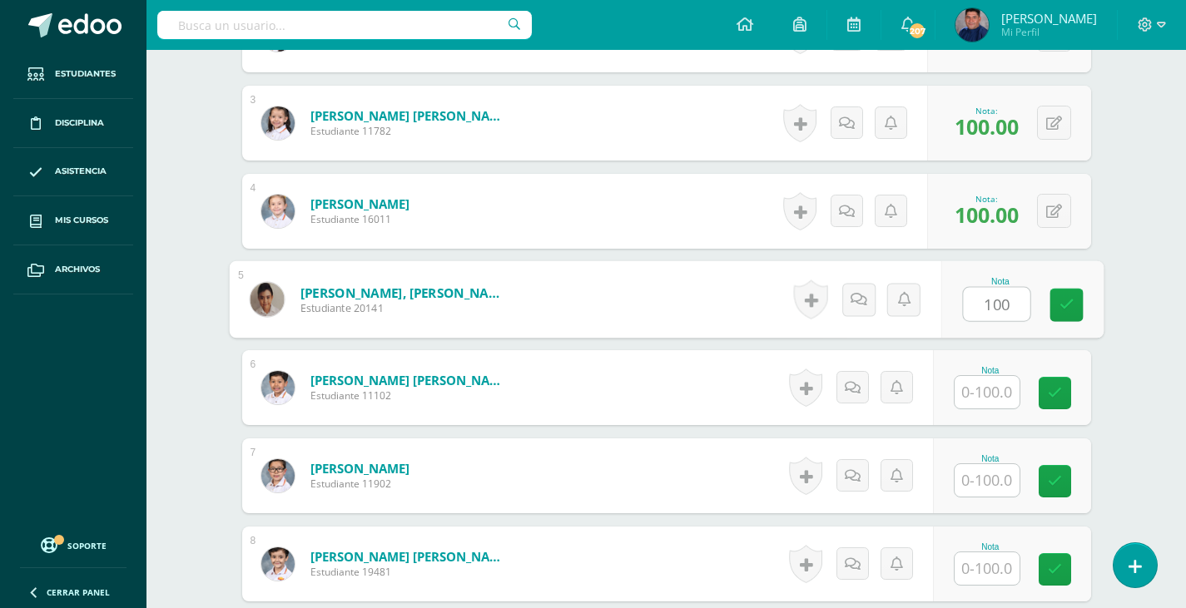
type input "100"
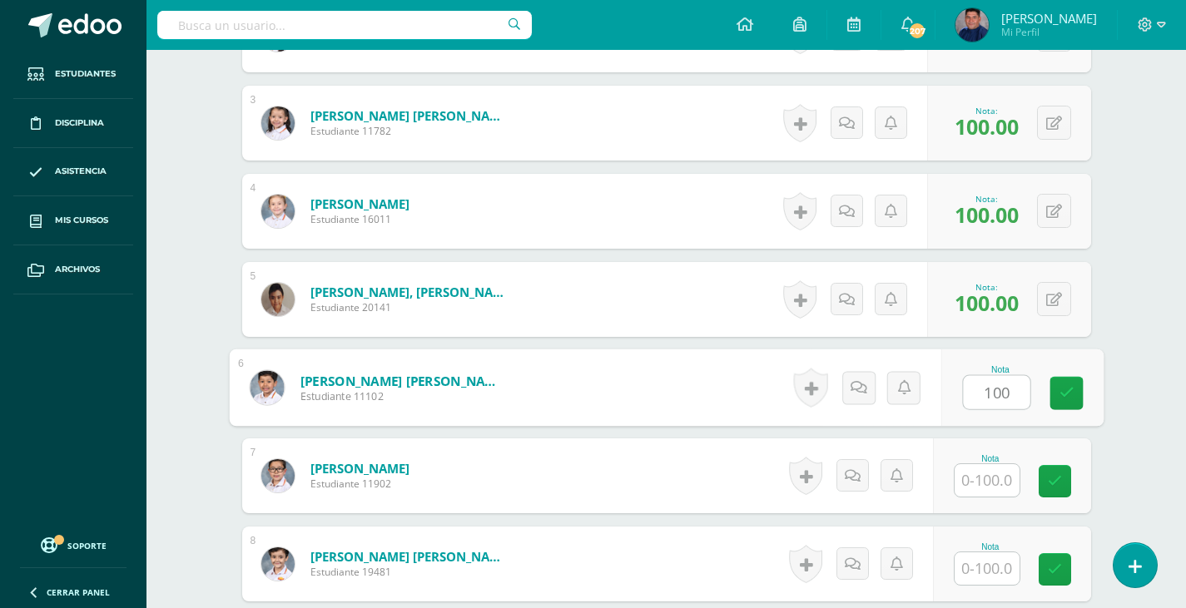
type input "100"
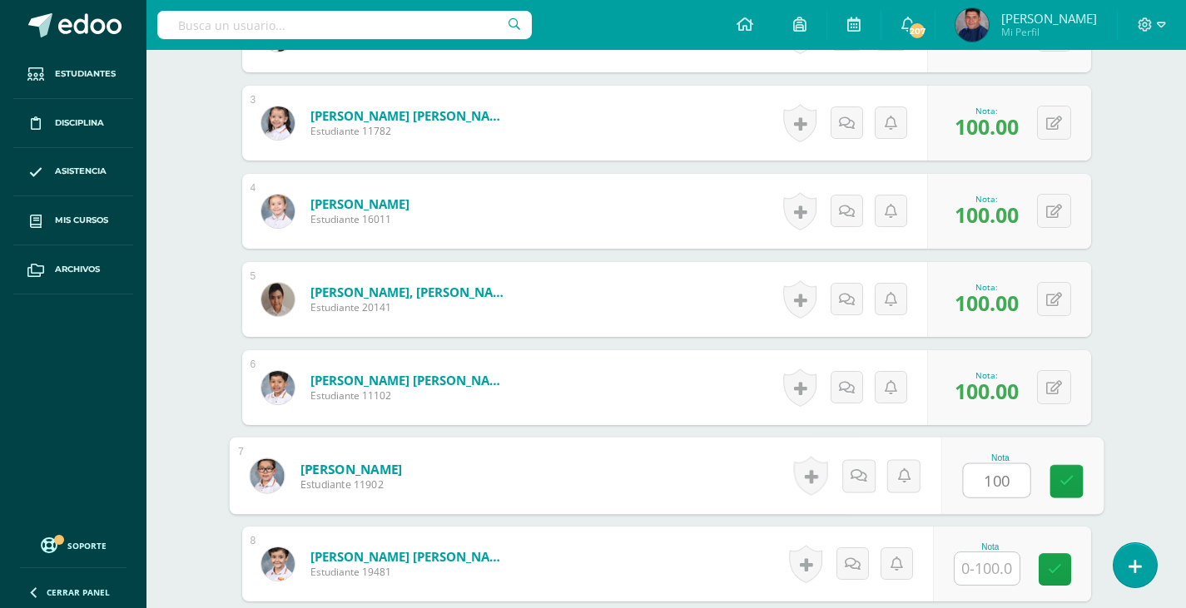
type input "100"
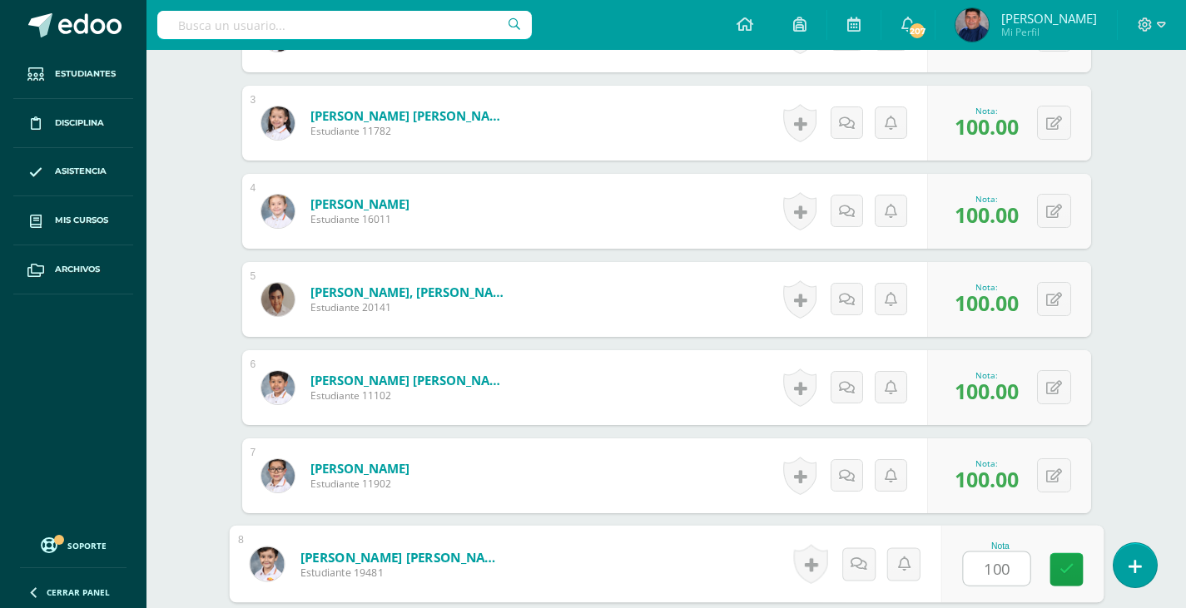
type input "100"
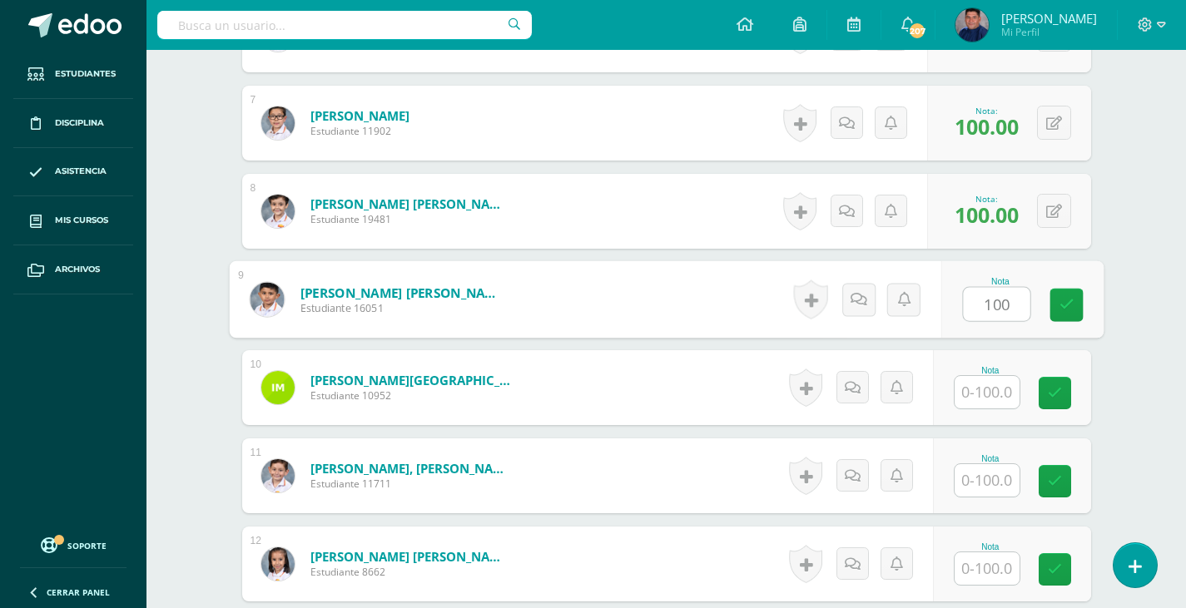
type input "100"
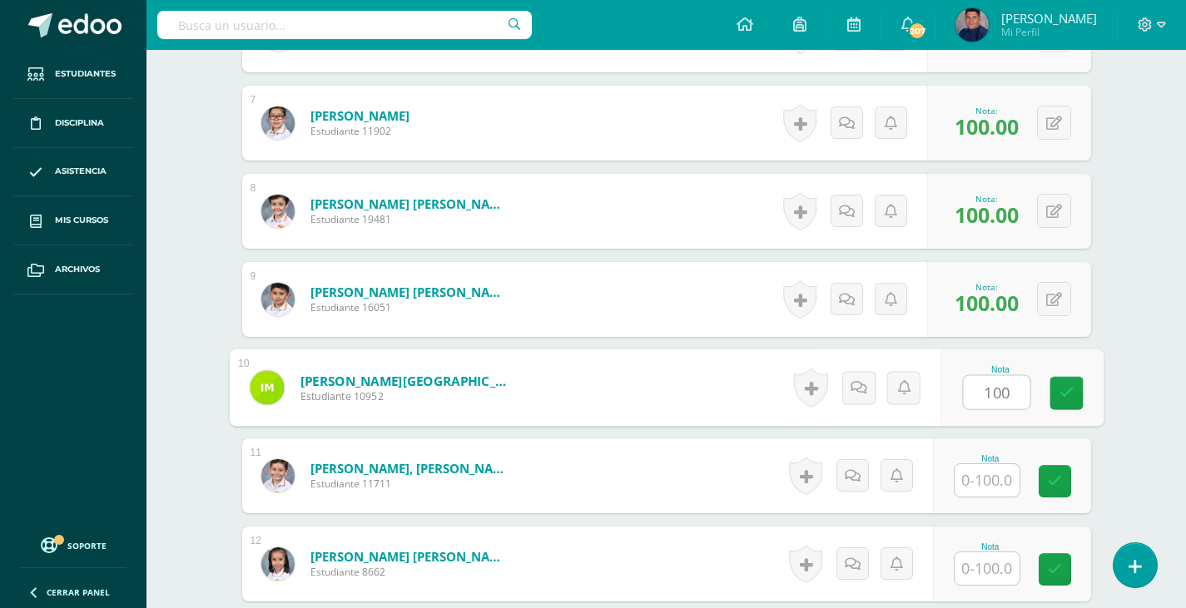
type input "100"
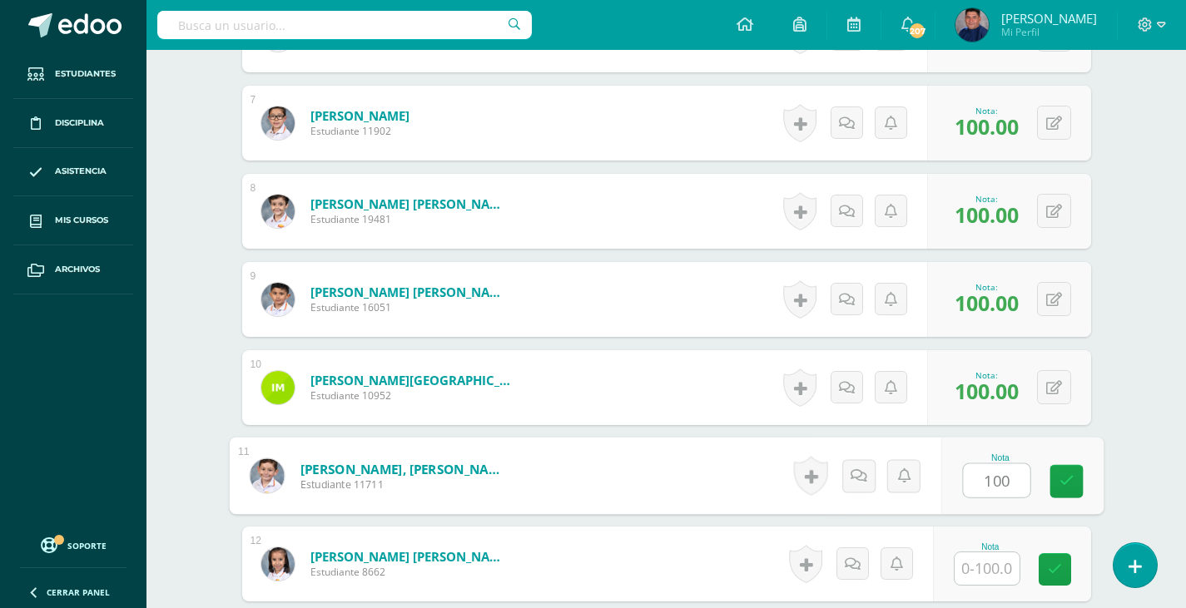
type input "100"
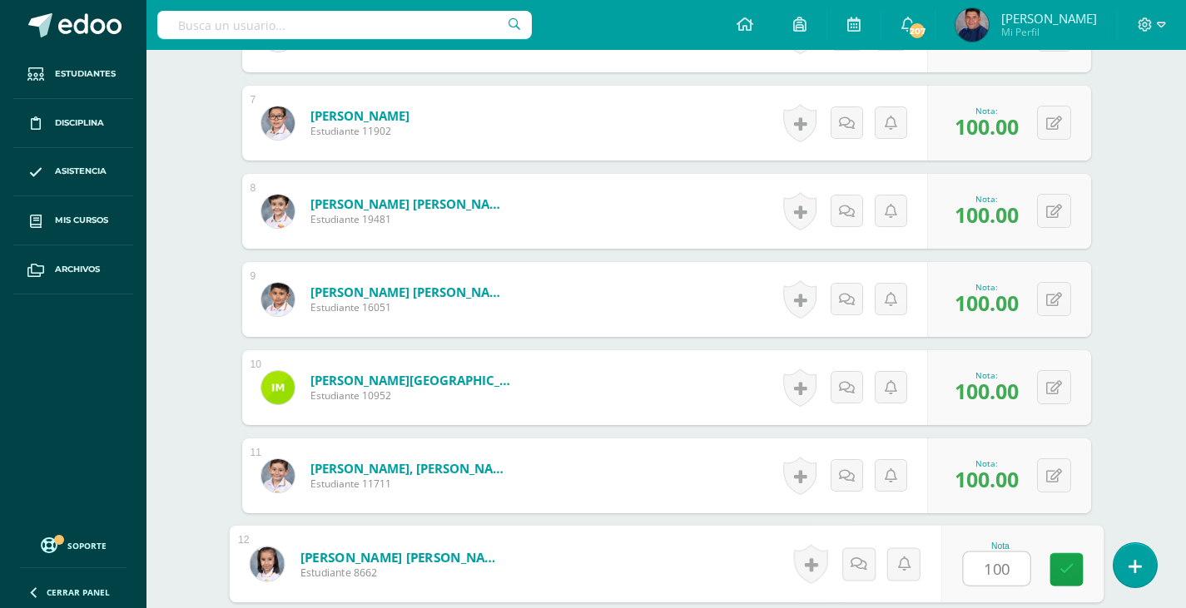
type input "100"
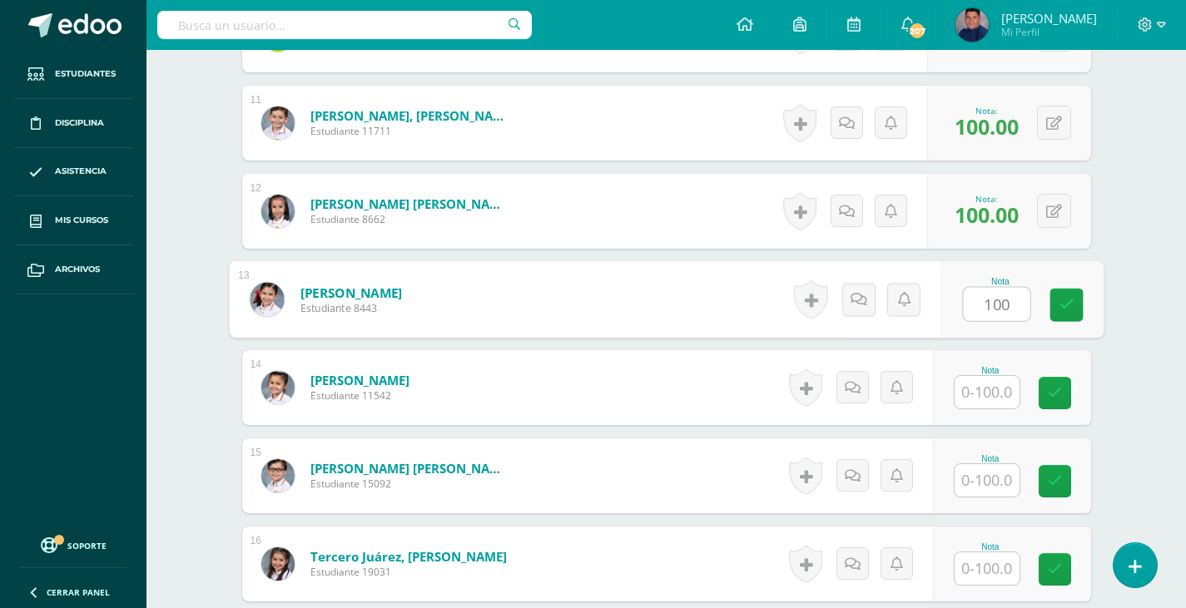
type input "100"
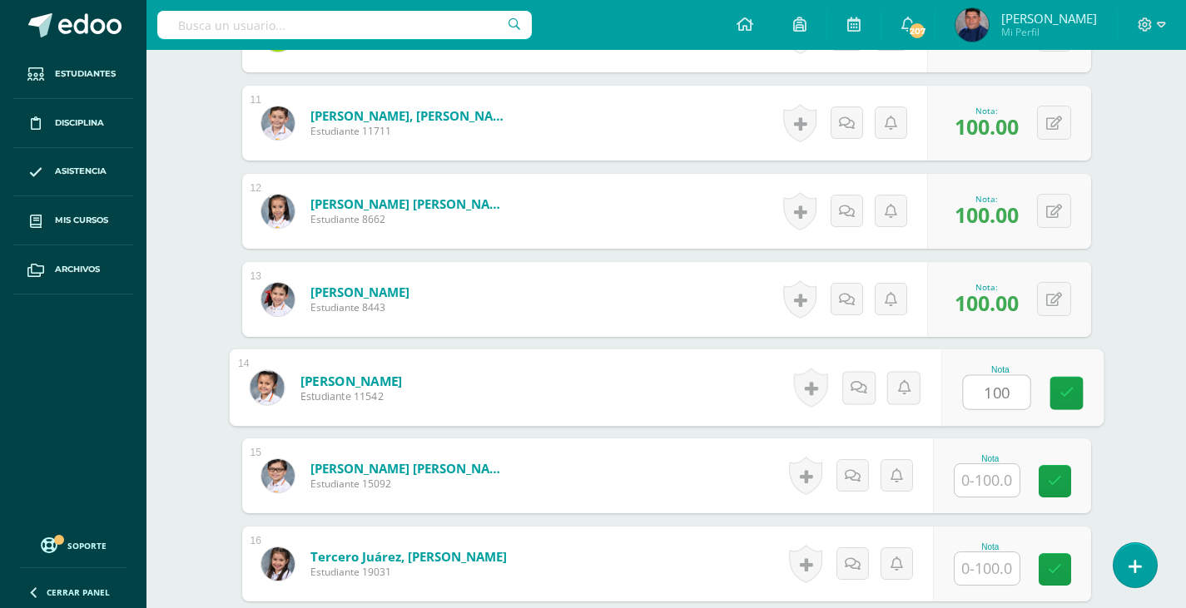
type input "100"
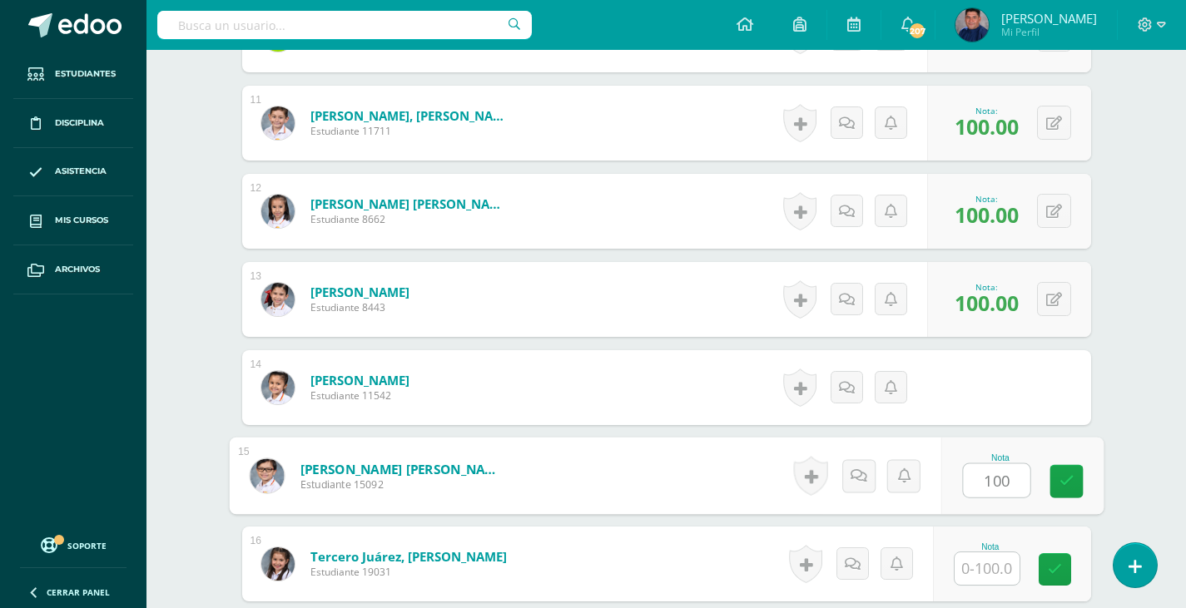
type input "100"
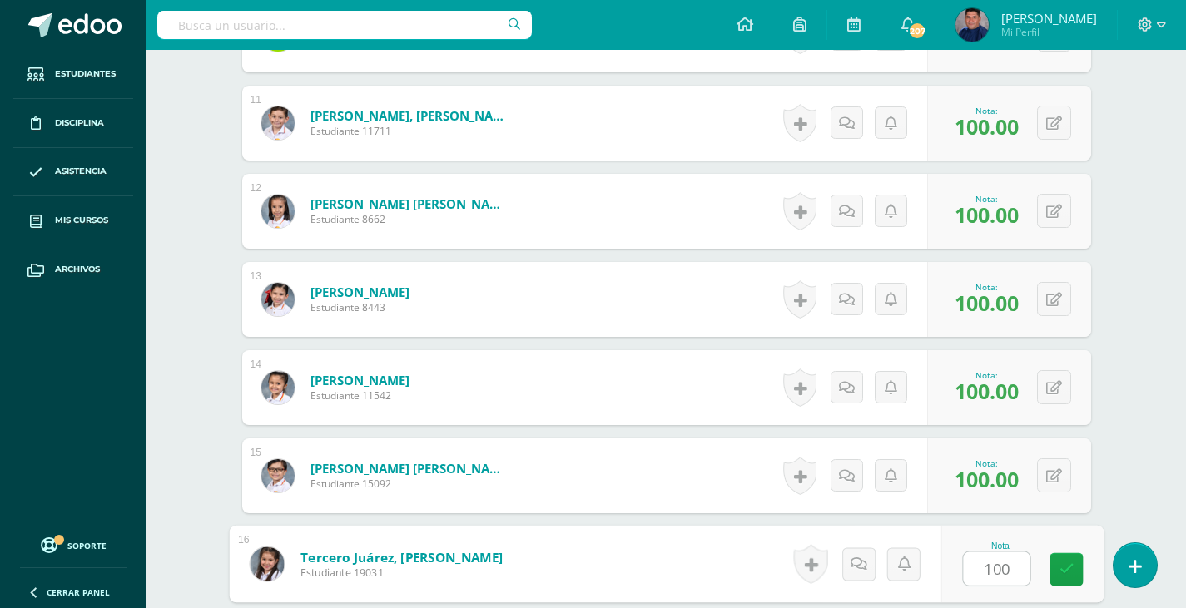
type input "100"
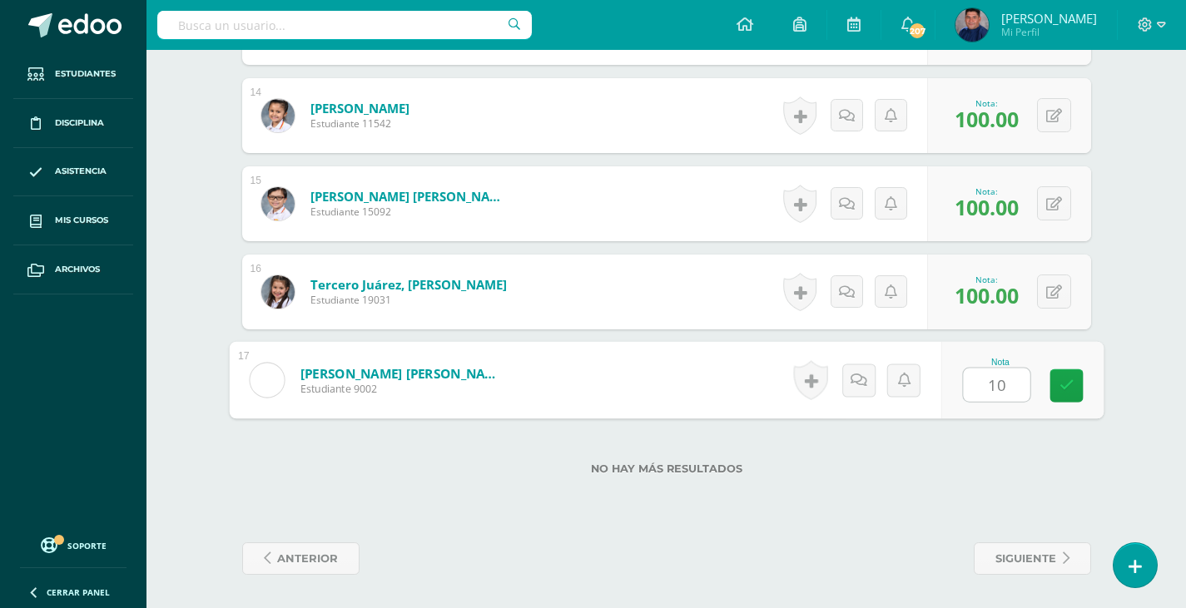
type input "100"
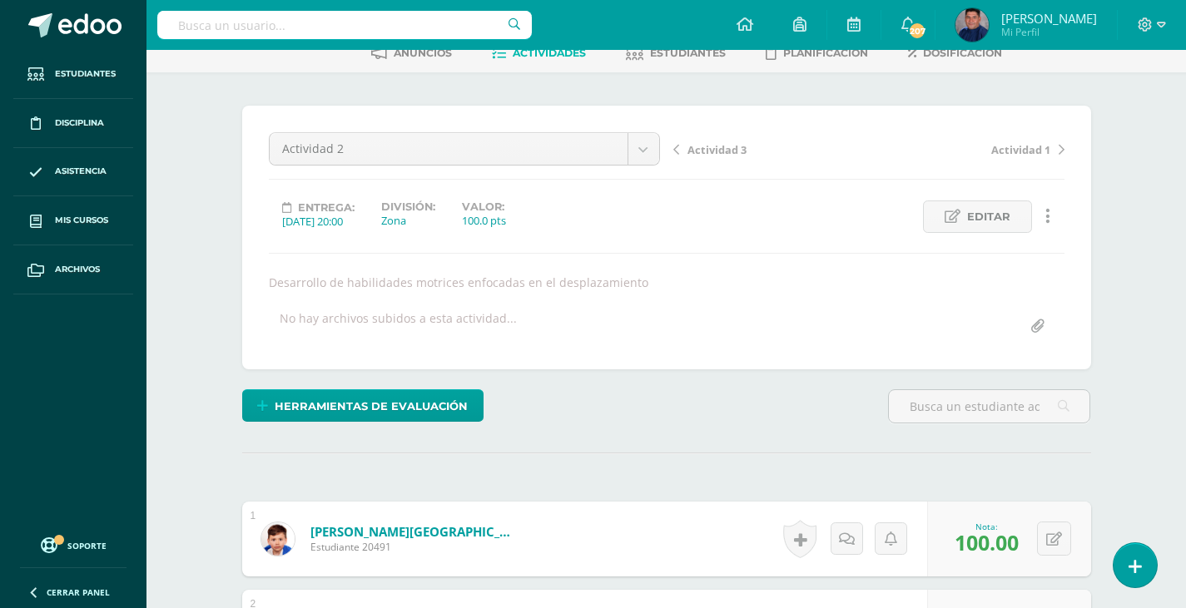
scroll to position [0, 0]
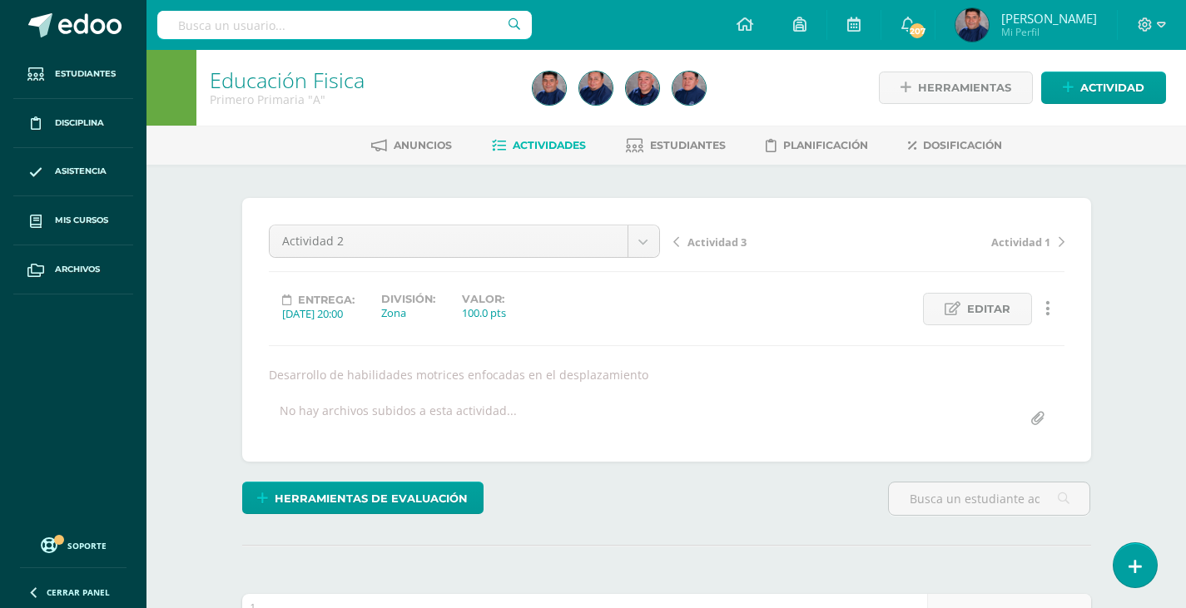
click at [704, 241] on span "Actividad 3" at bounding box center [716, 242] width 59 height 15
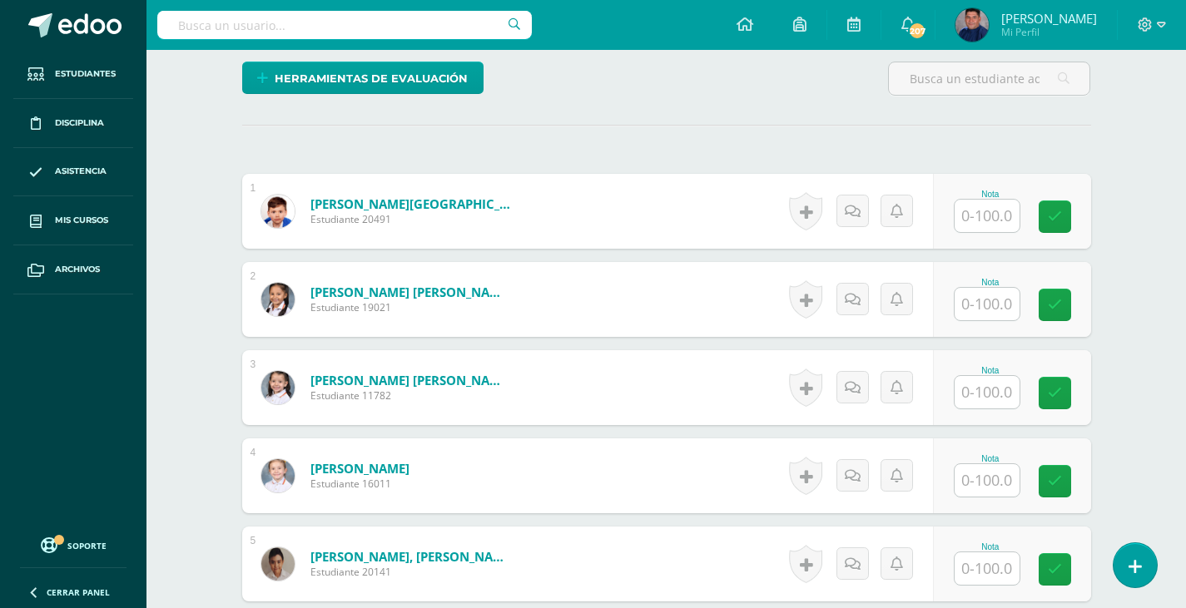
scroll to position [418, 0]
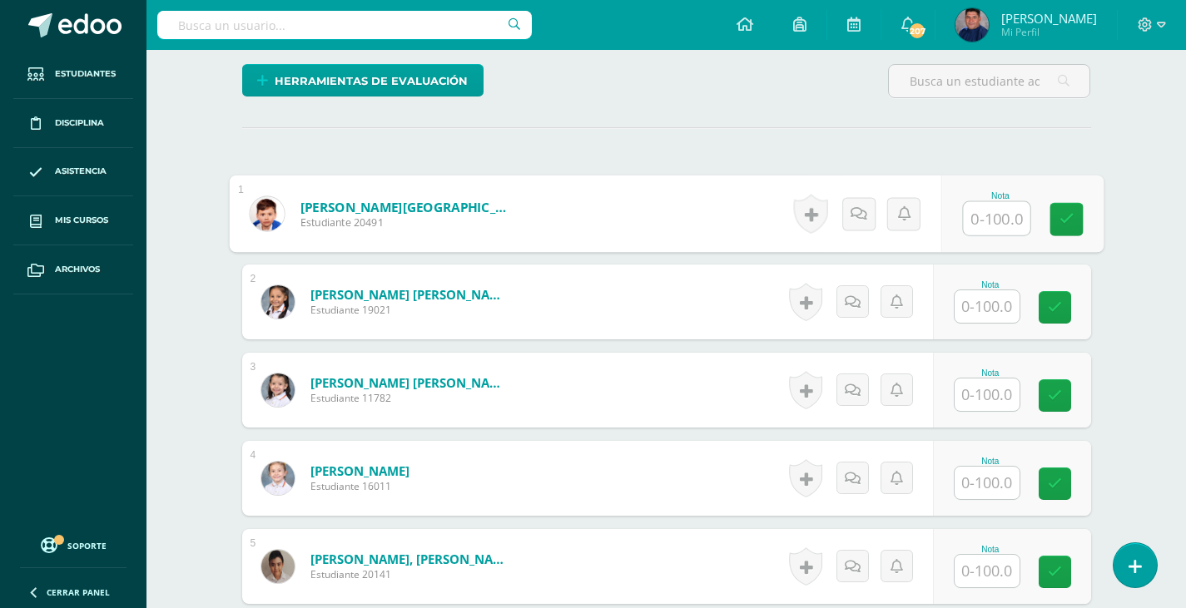
click at [1004, 224] on input "text" at bounding box center [996, 218] width 67 height 33
type input "90"
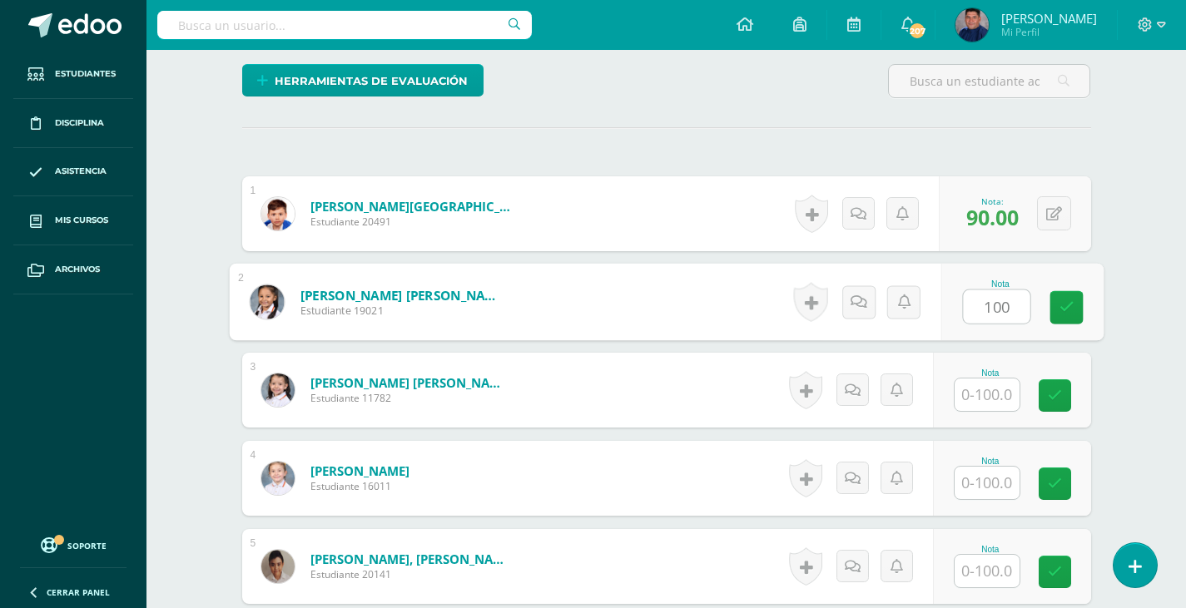
type input "100"
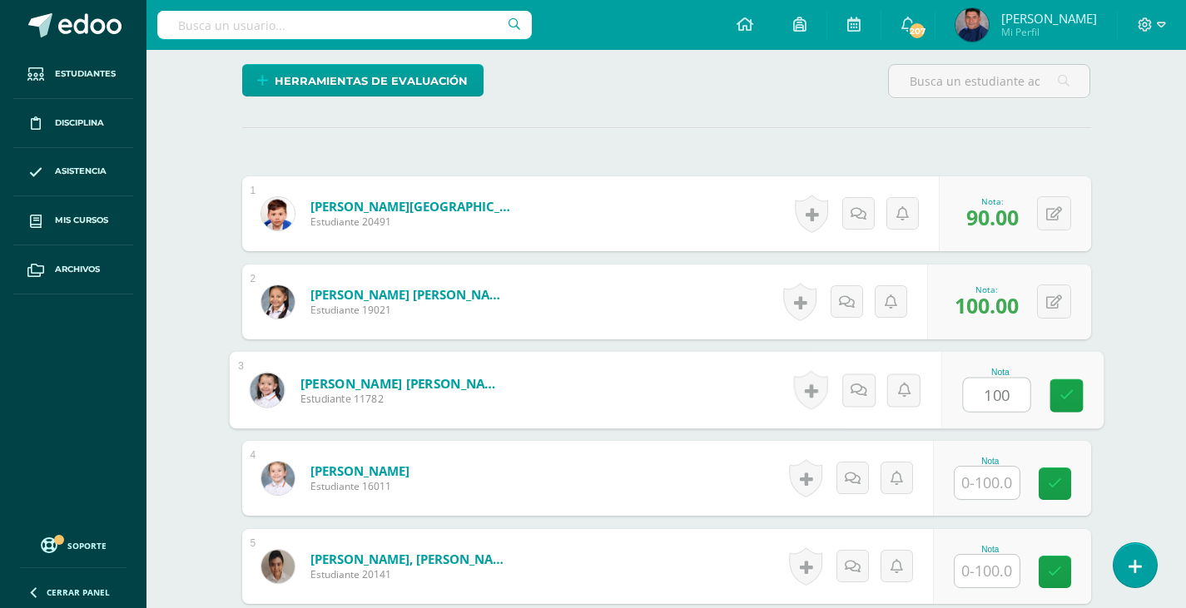
type input "100"
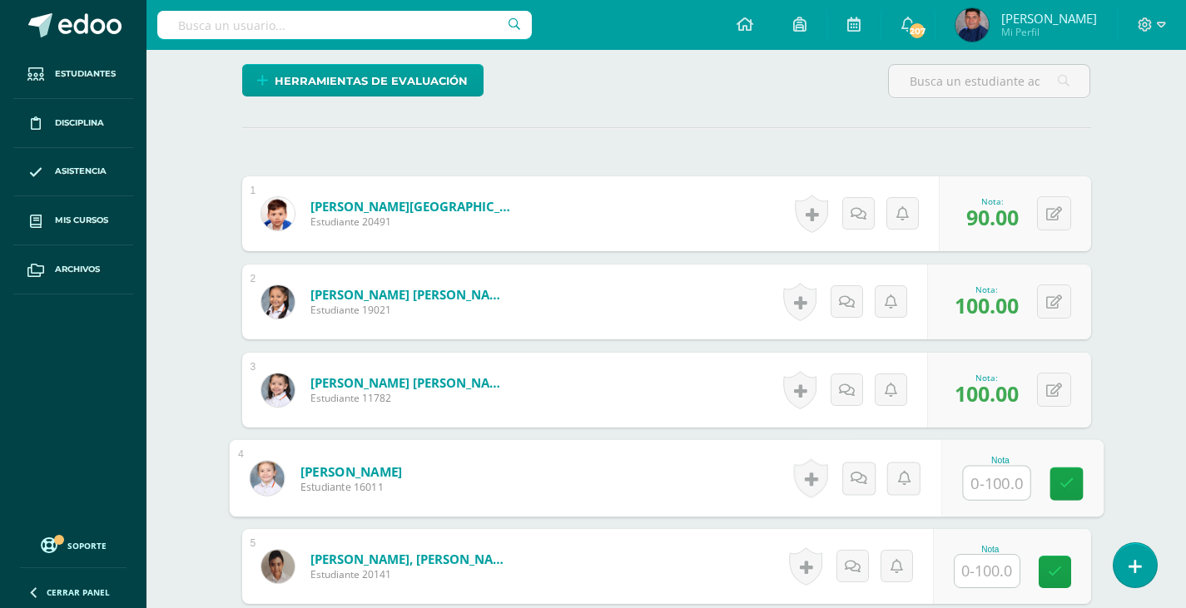
type input "1"
type input "90"
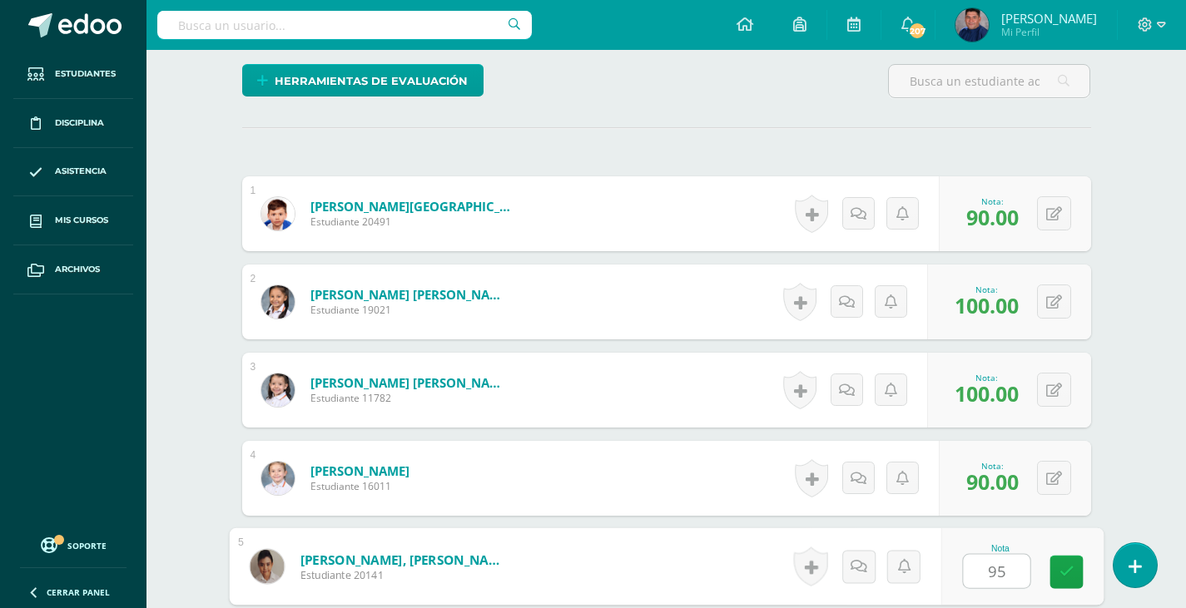
type input "95"
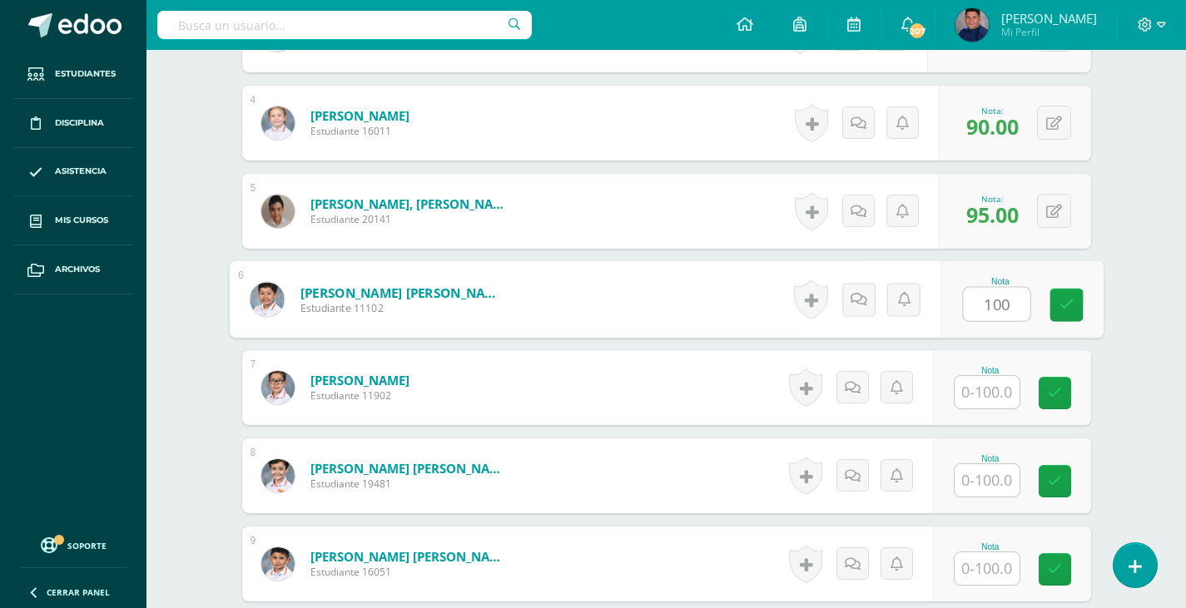
type input "100"
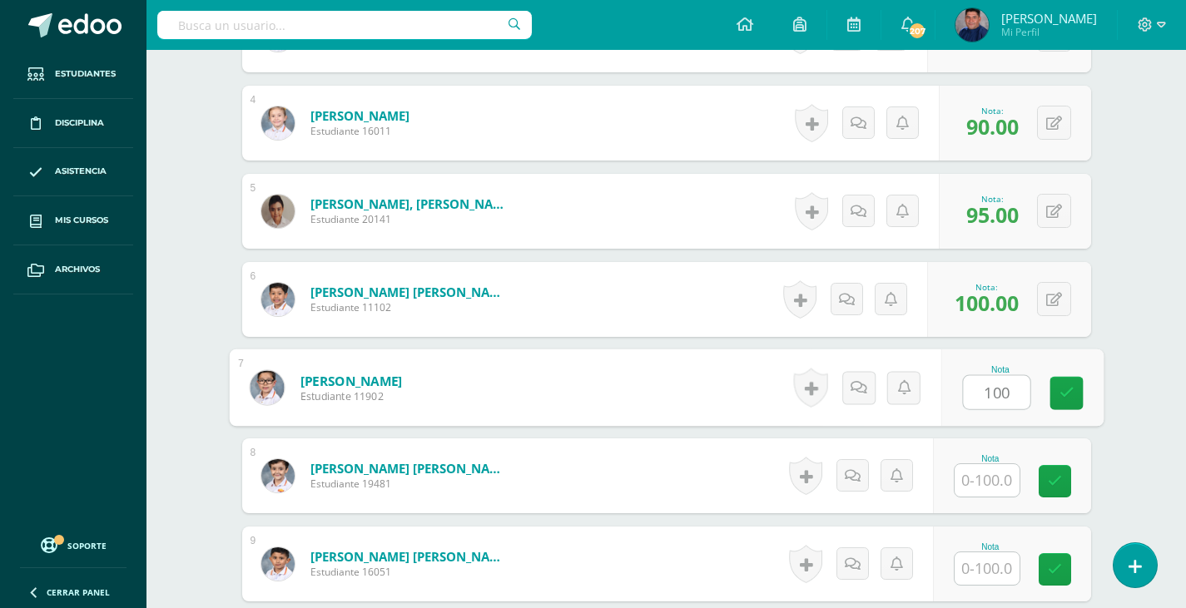
type input "100"
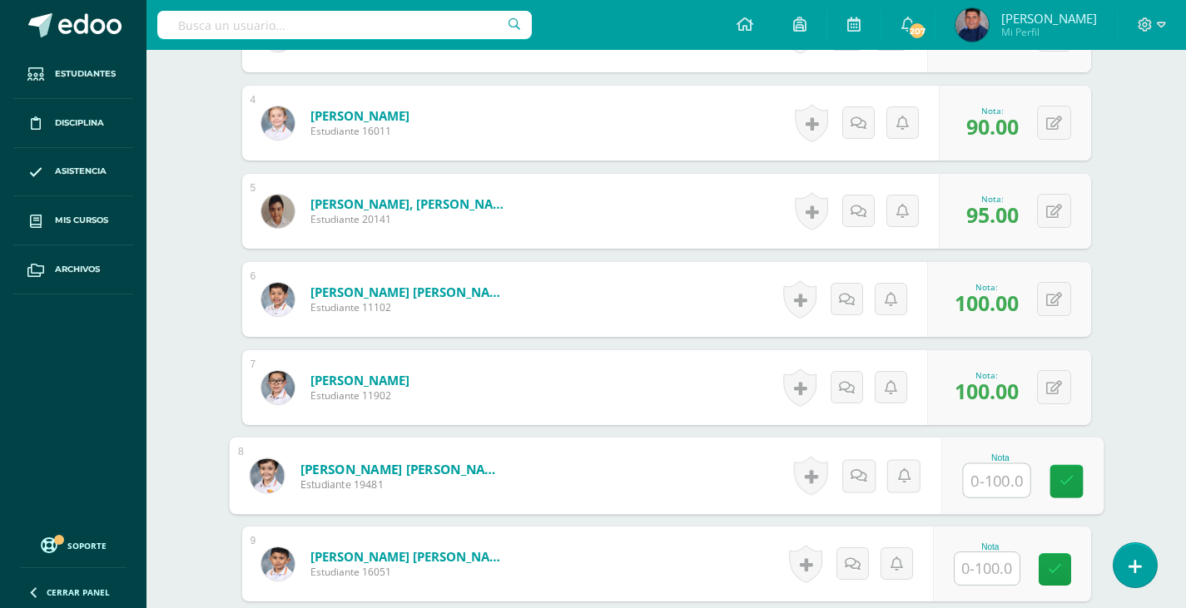
type input "1"
type input "95"
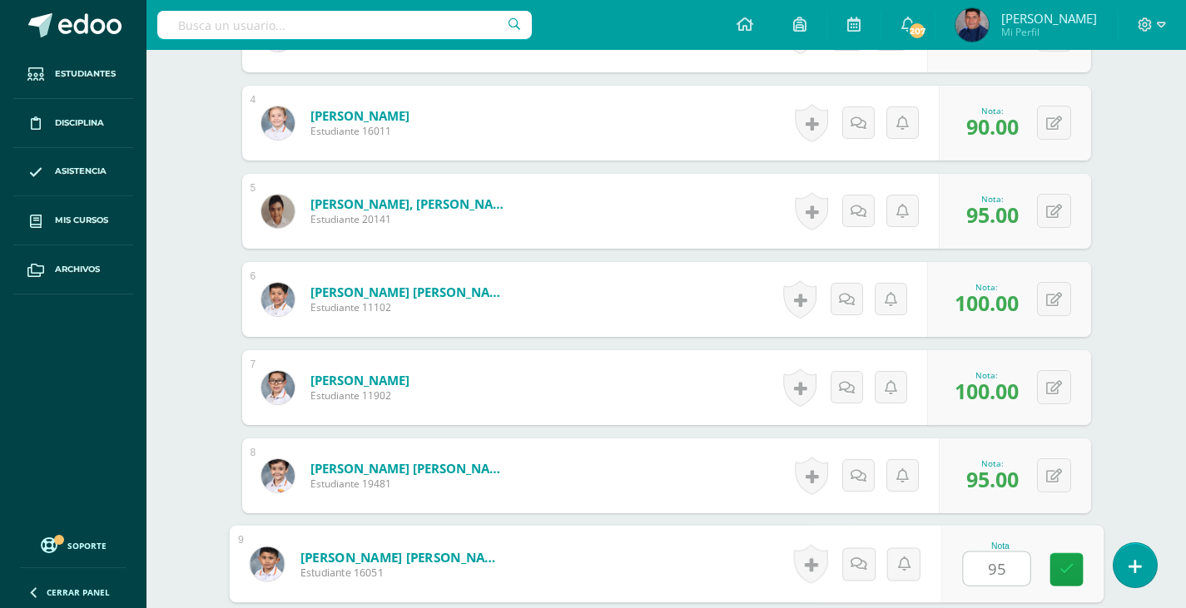
type input "95"
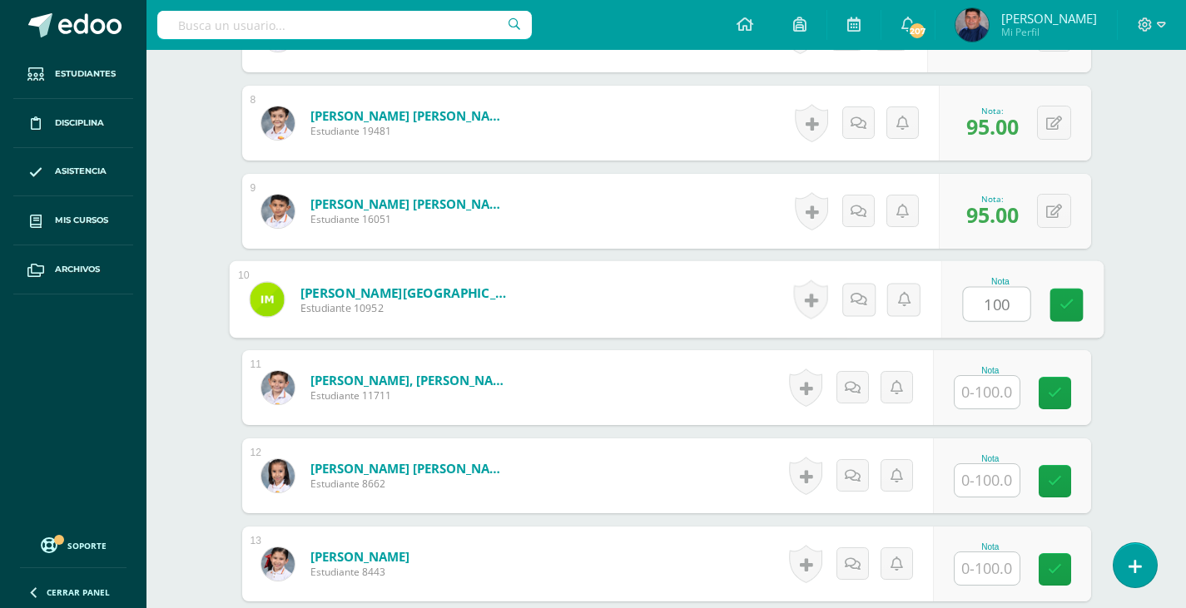
type input "100"
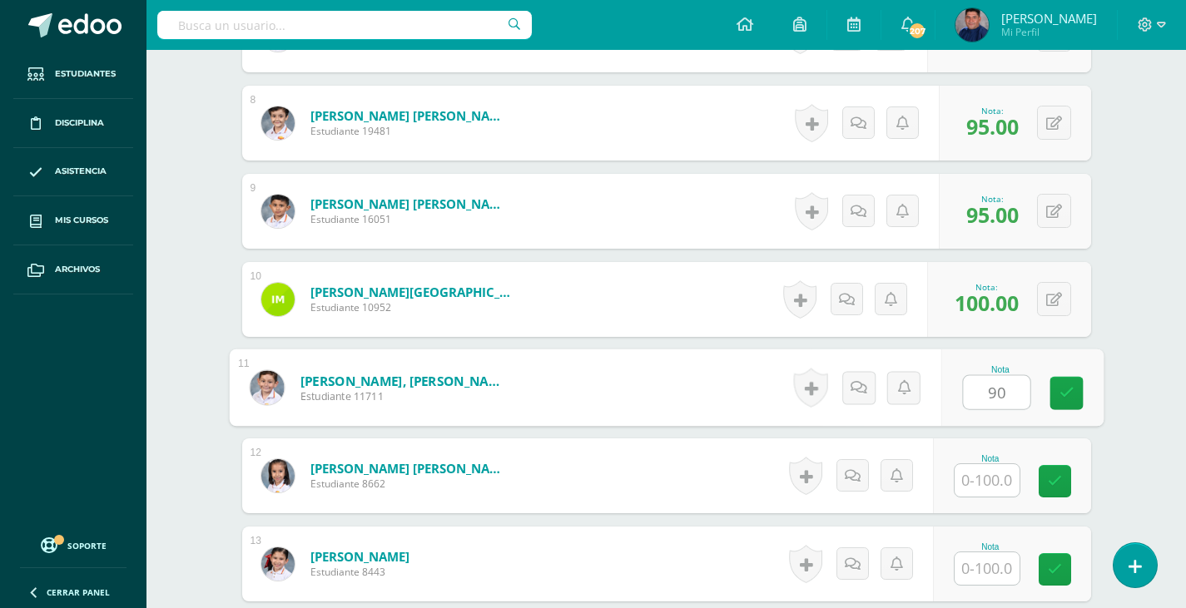
type input "90"
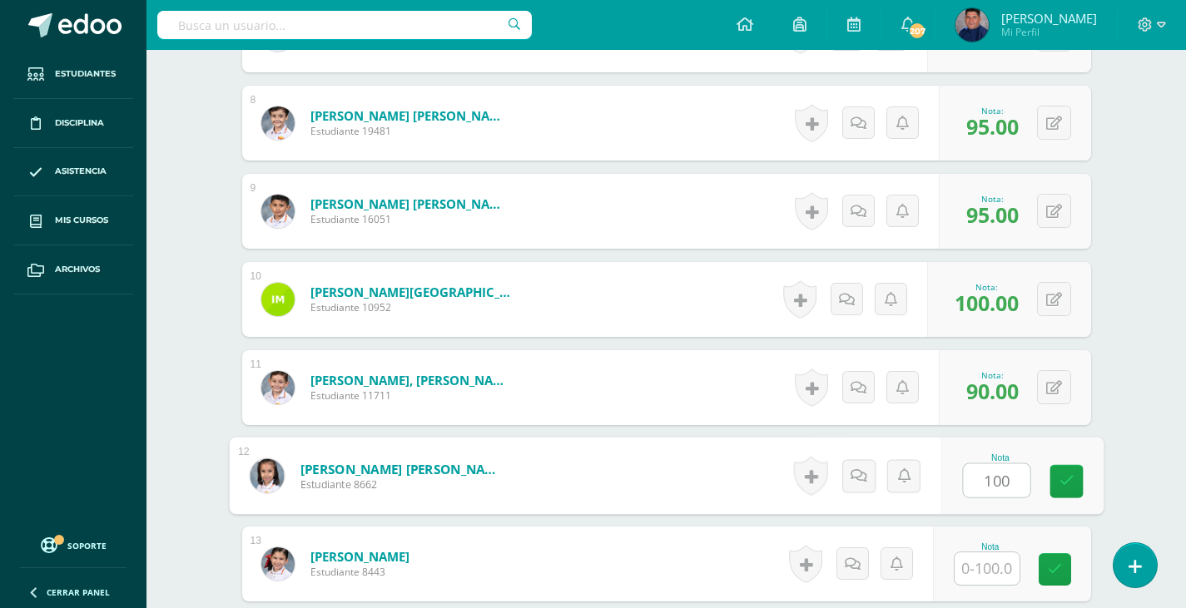
type input "100"
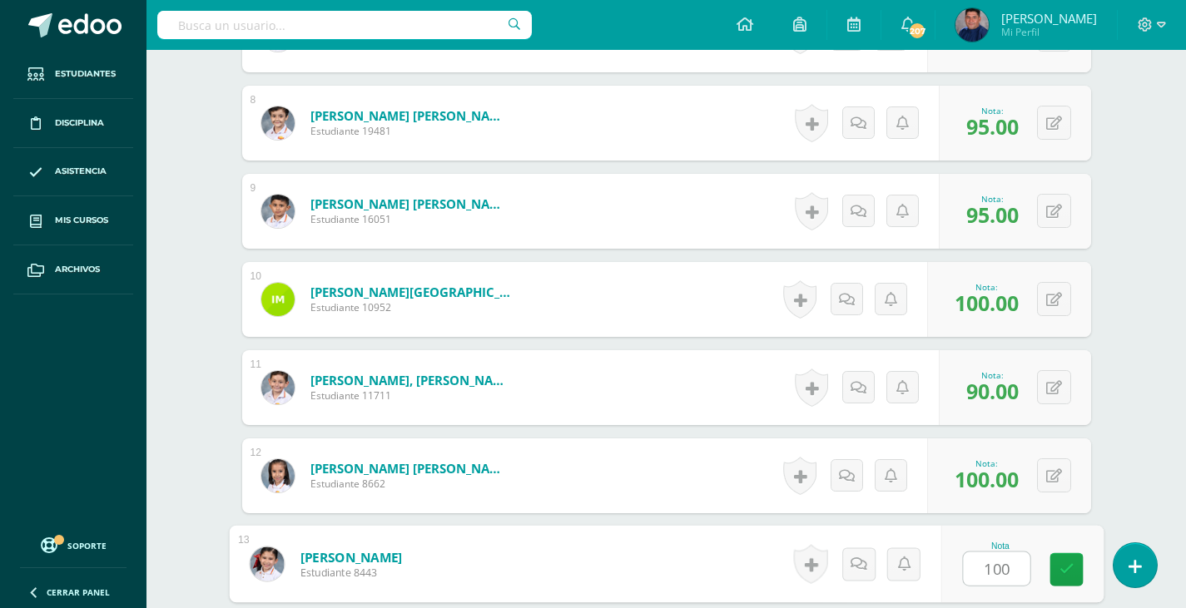
type input "100"
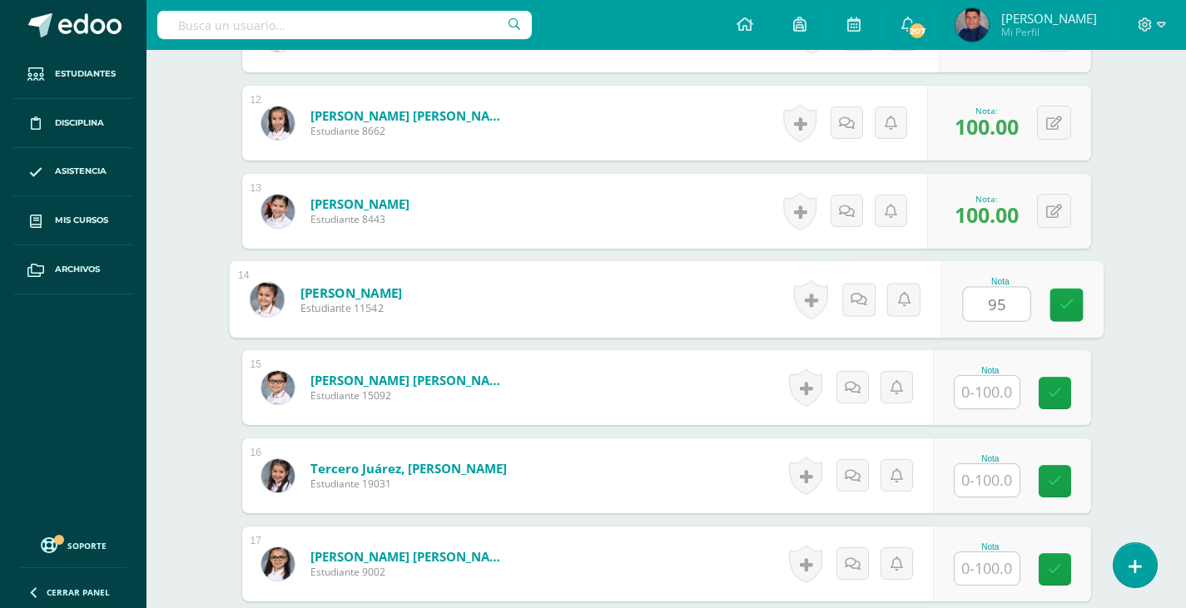
type input "95"
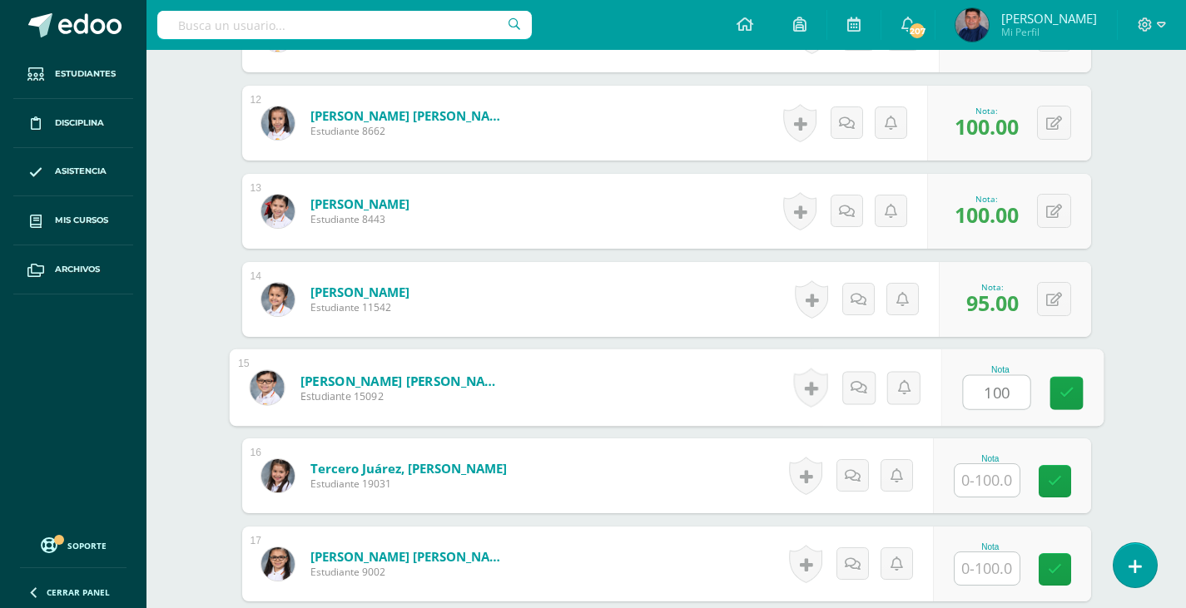
type input "100"
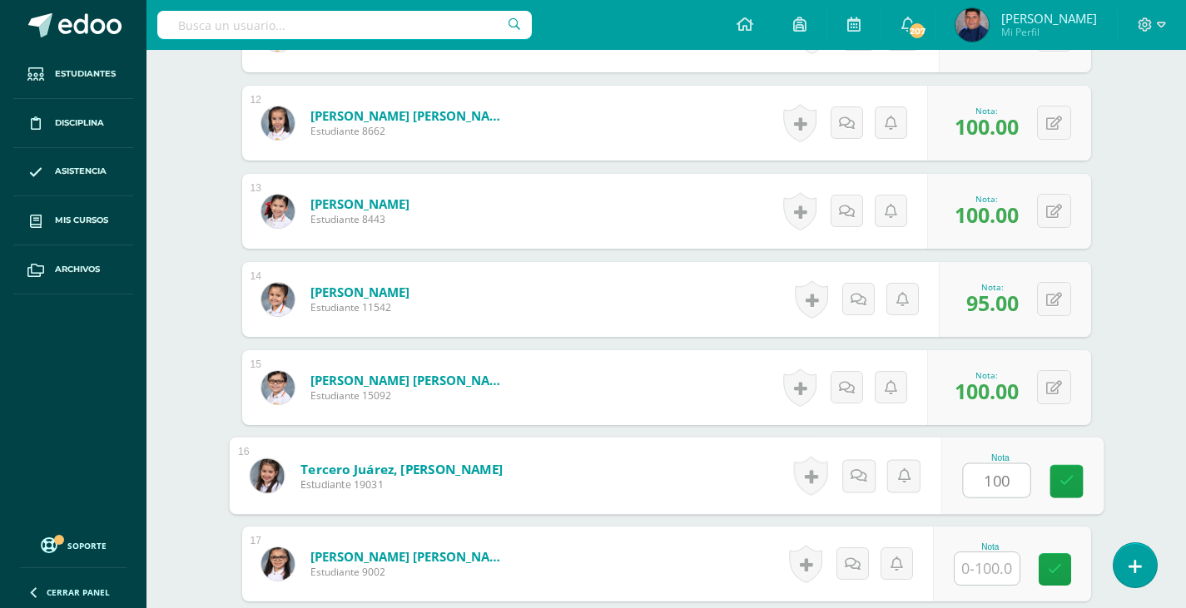
type input "100"
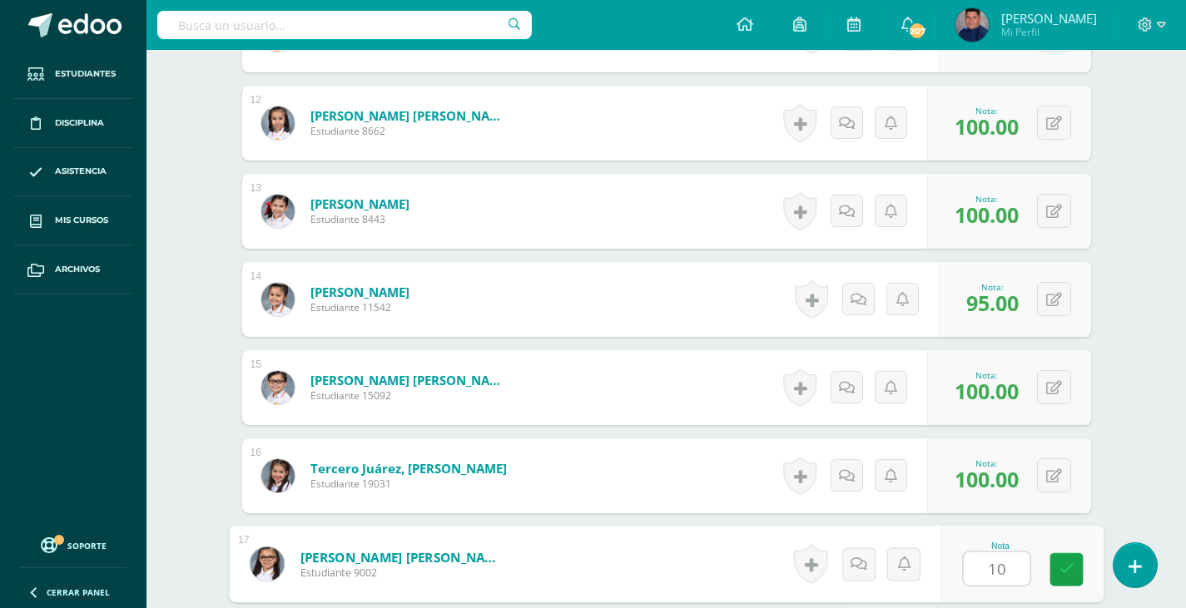
type input "100"
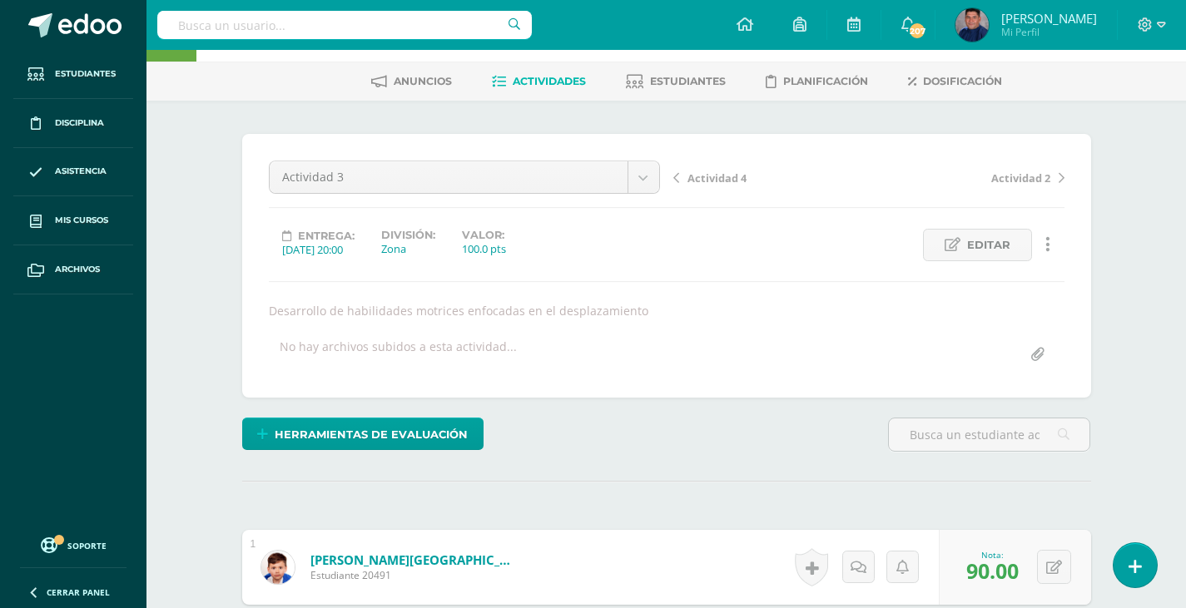
scroll to position [0, 0]
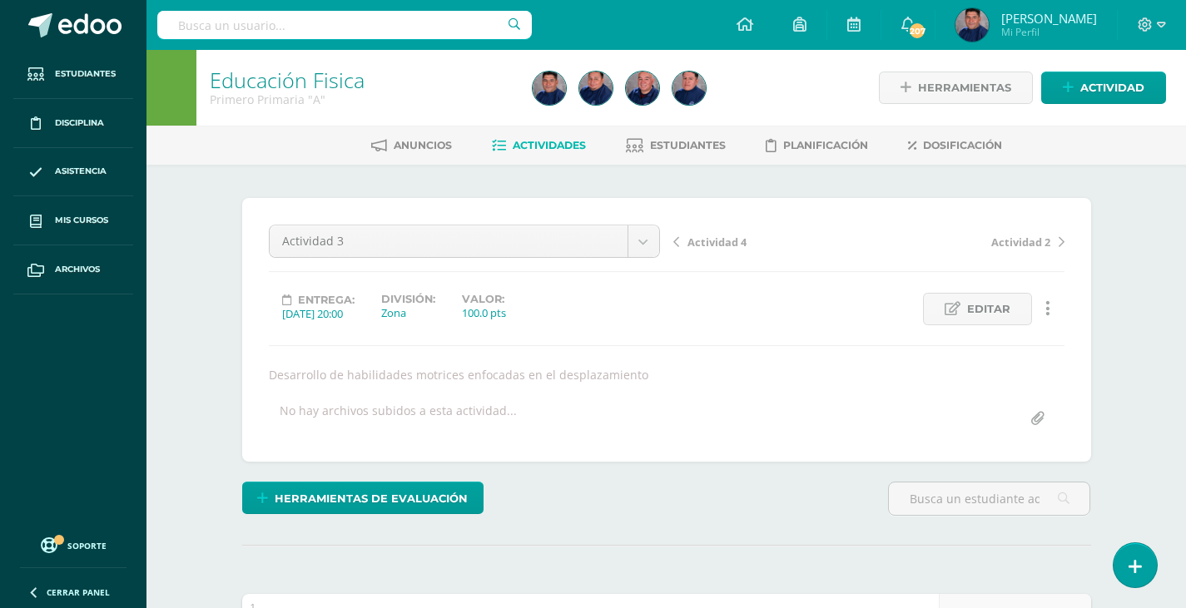
click at [719, 237] on span "Actividad 4" at bounding box center [716, 242] width 59 height 15
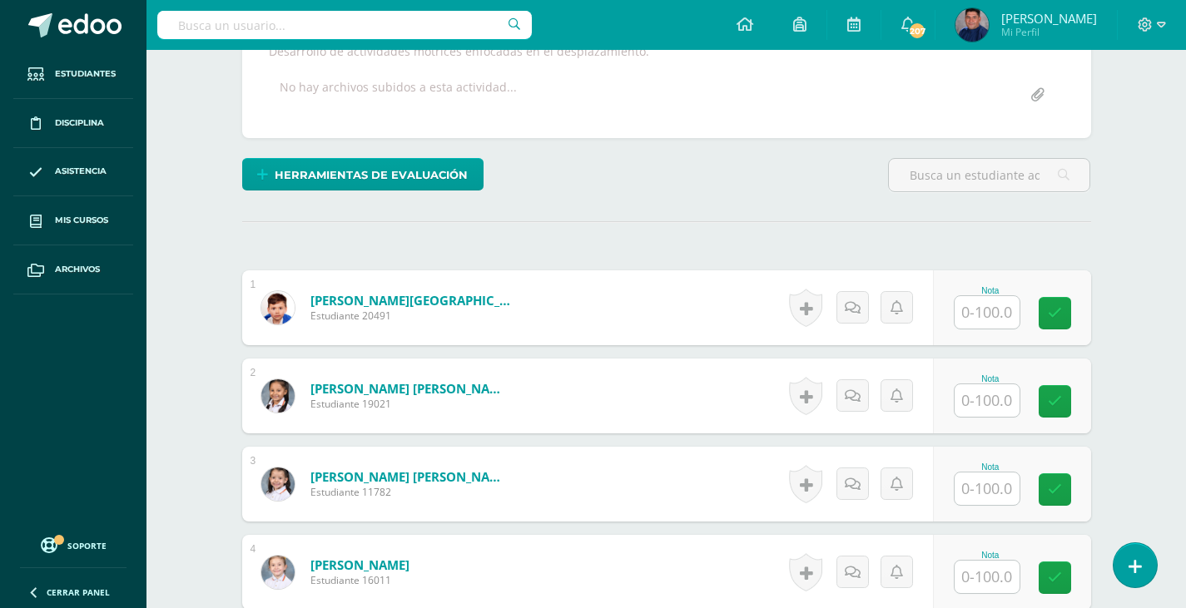
scroll to position [334, 0]
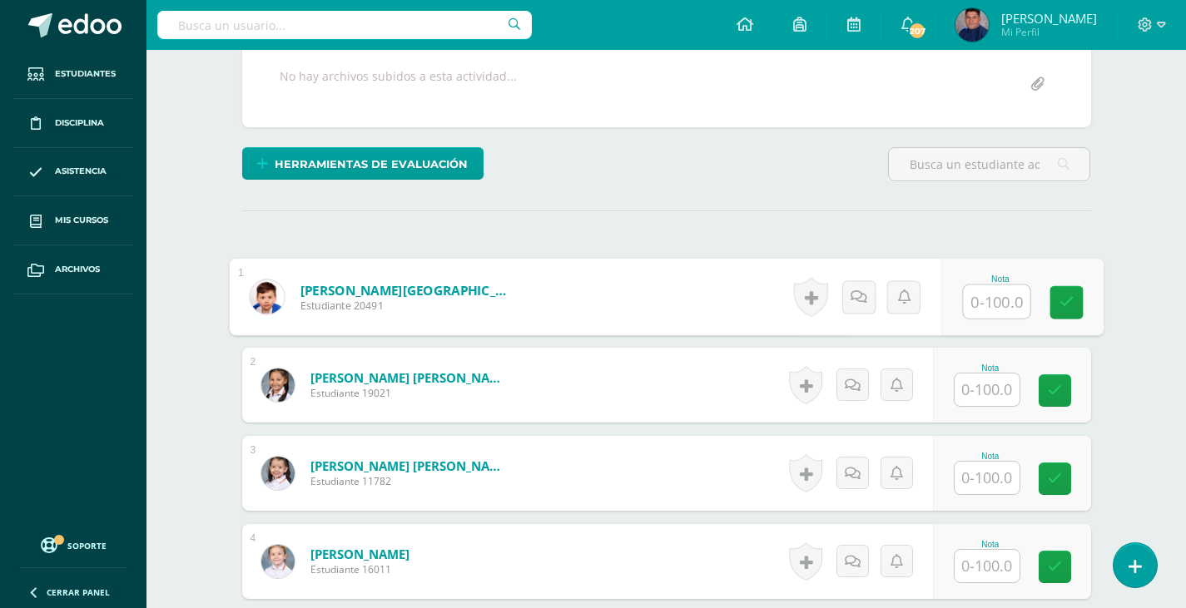
click at [1009, 295] on input "text" at bounding box center [996, 301] width 67 height 33
type input "100"
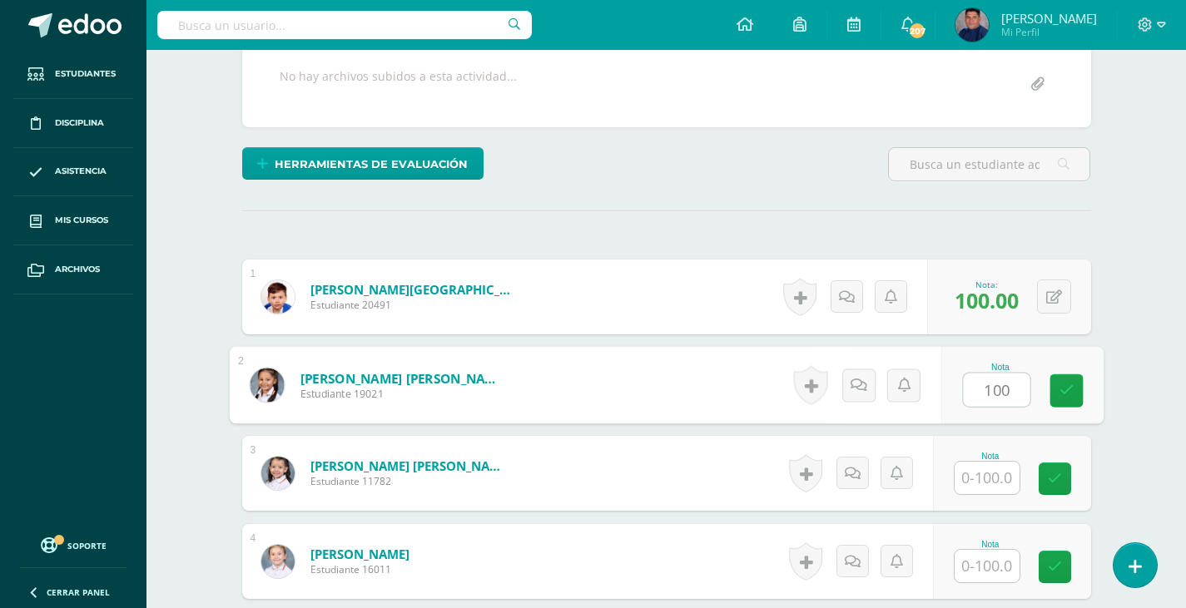
type input "100"
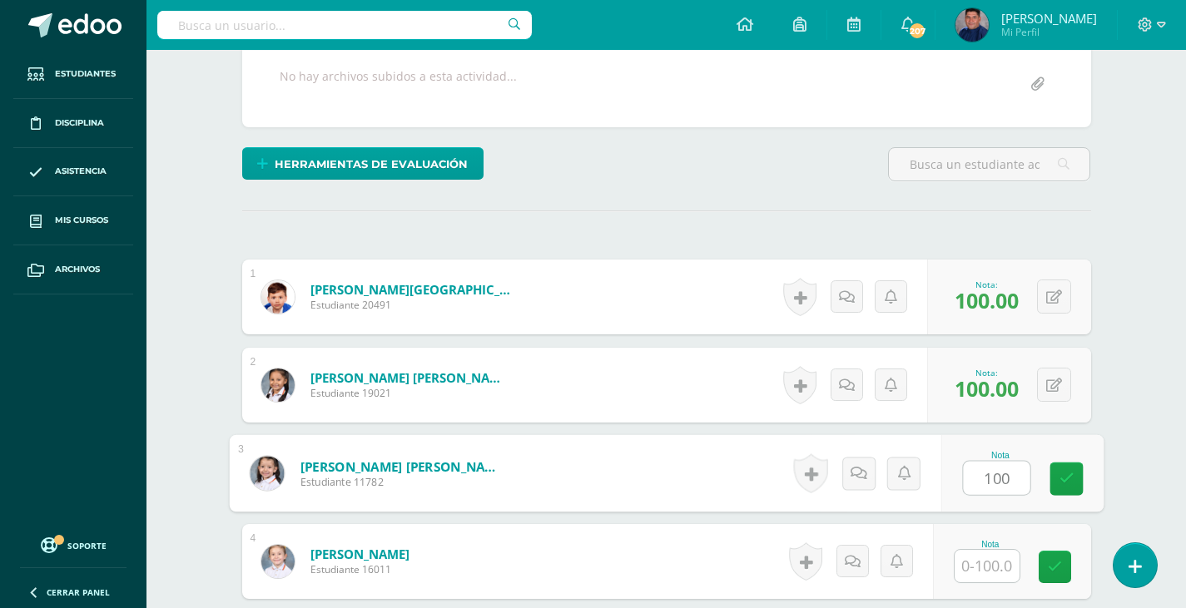
type input "100"
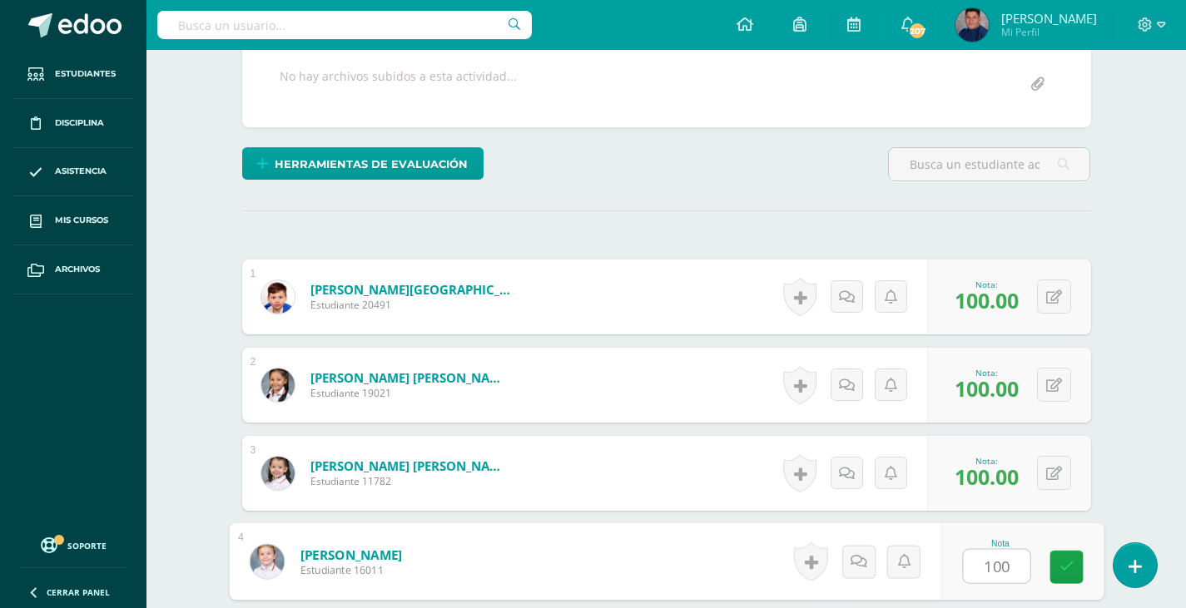
type input "100"
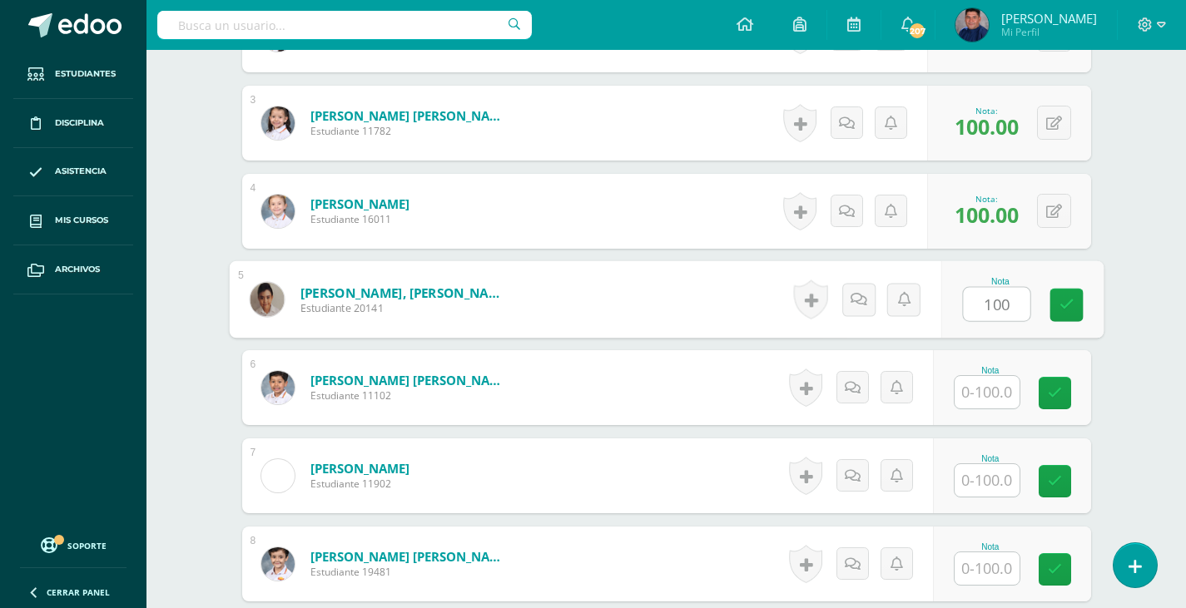
type input "100"
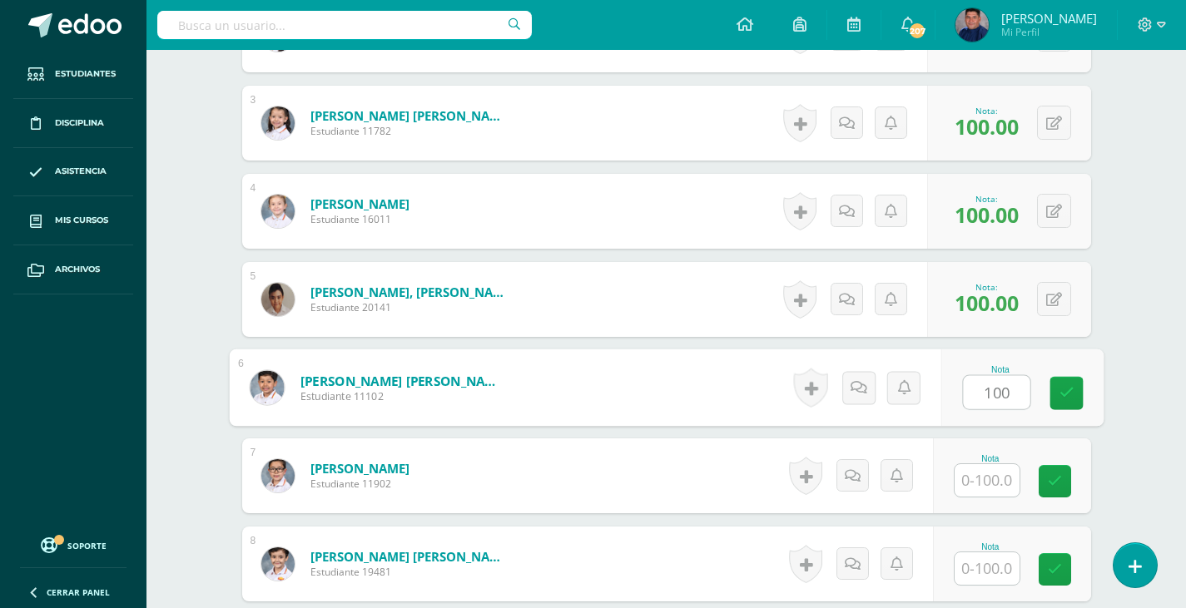
type input "100"
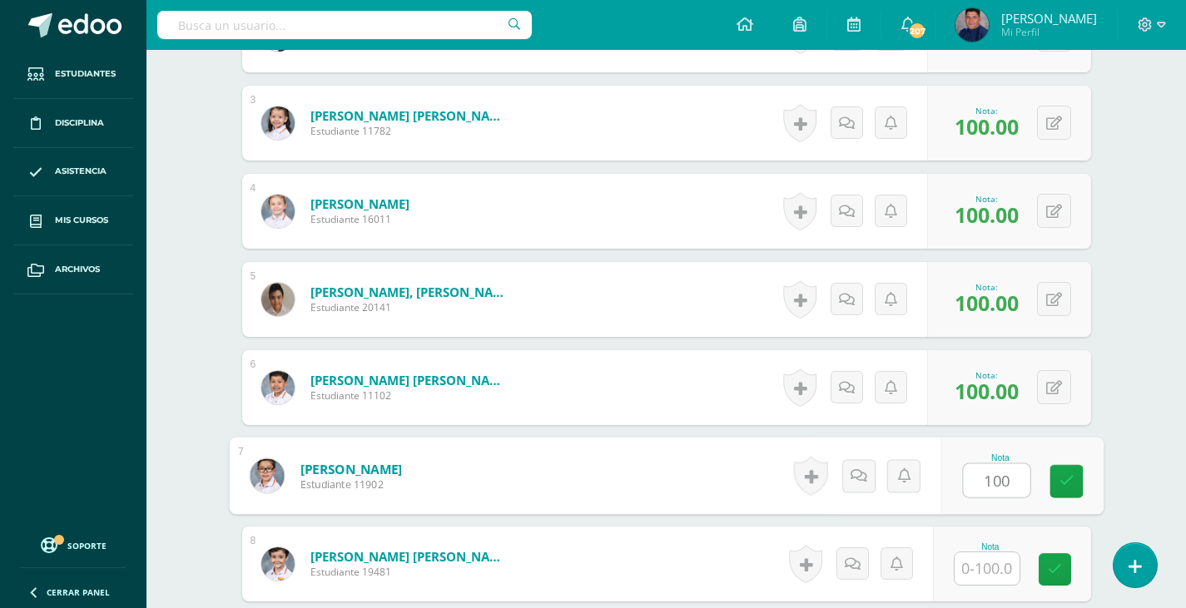
type input "100"
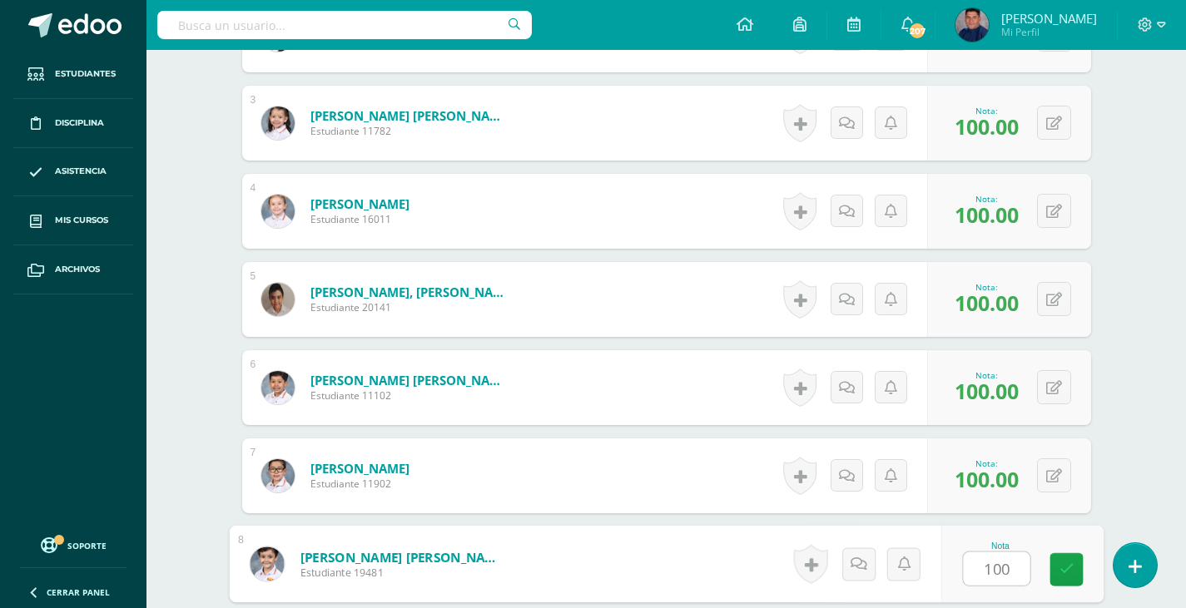
type input "100"
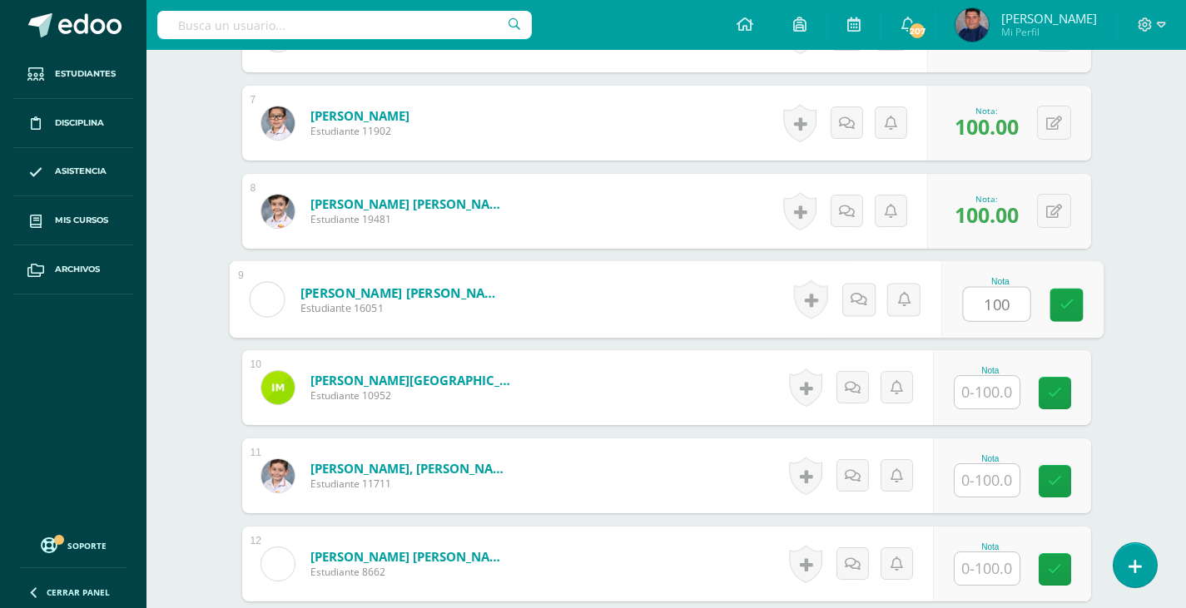
type input "100"
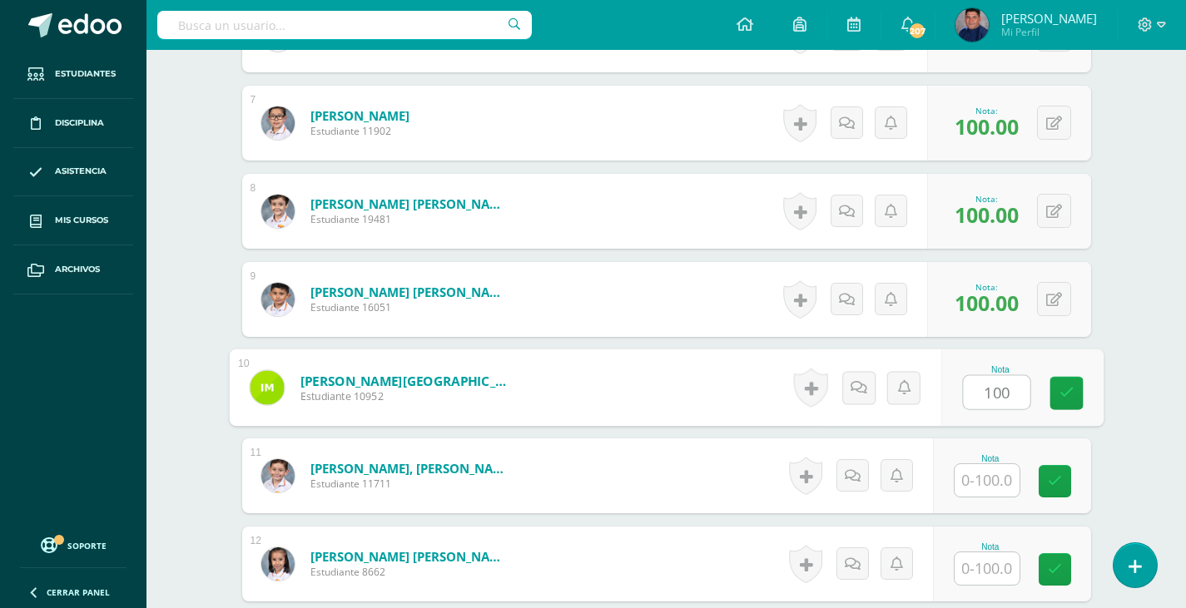
type input "100"
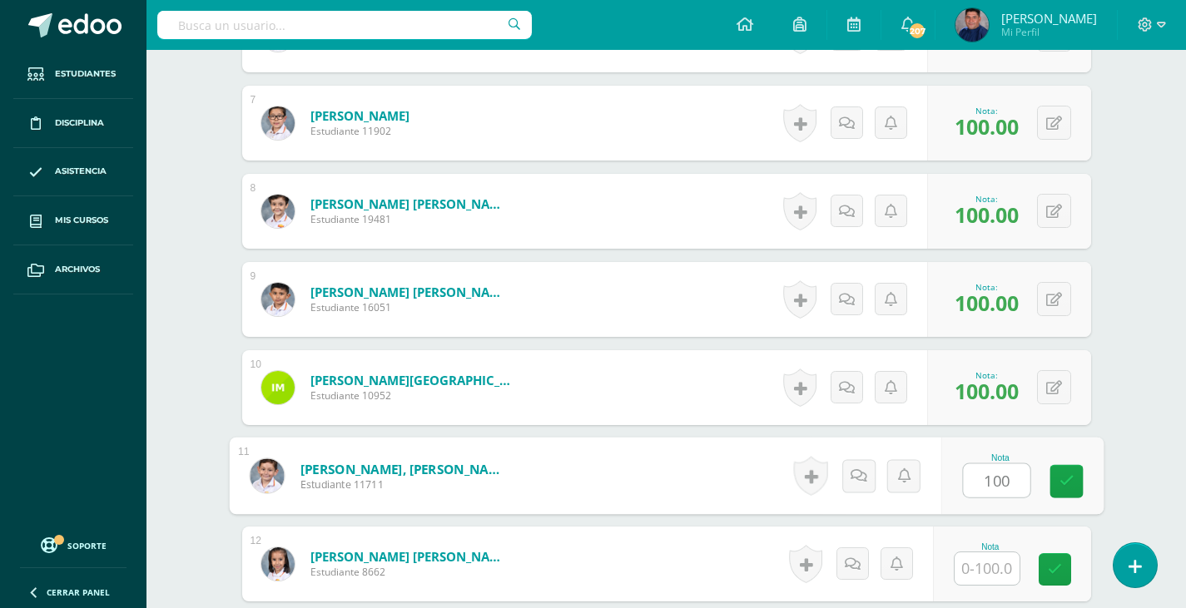
type input "100"
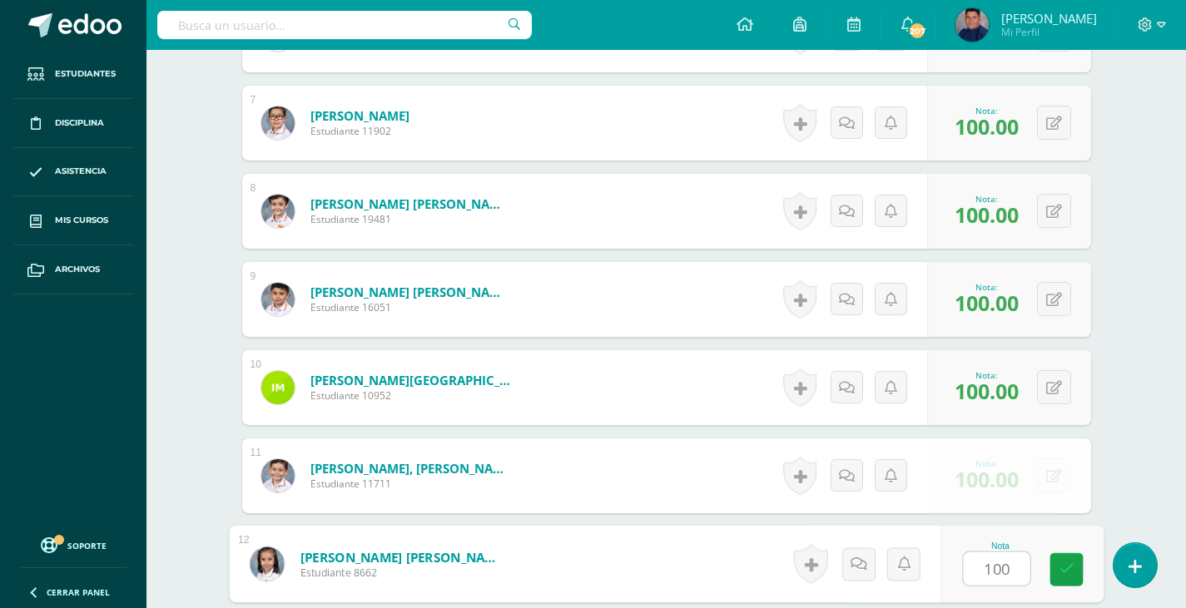
type input "100"
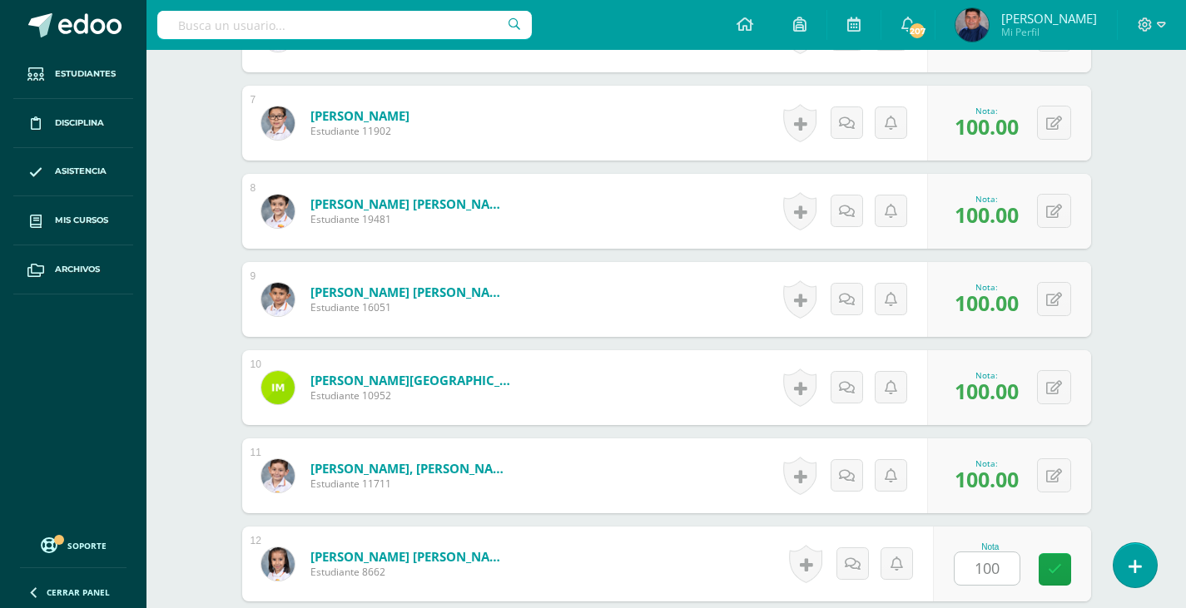
scroll to position [1390, 0]
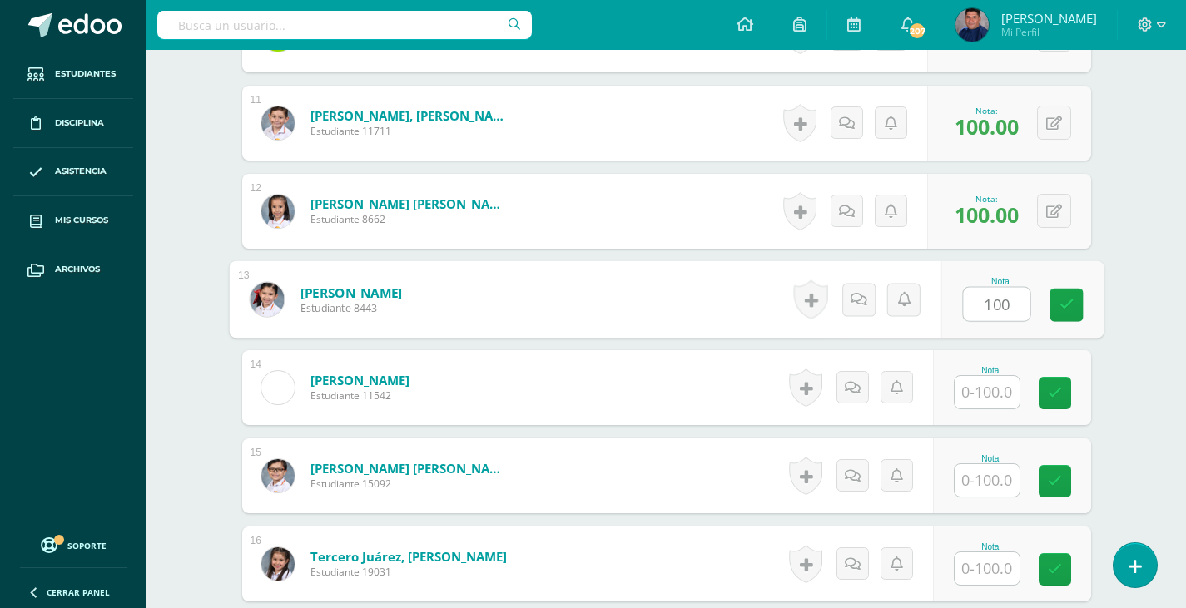
type input "100"
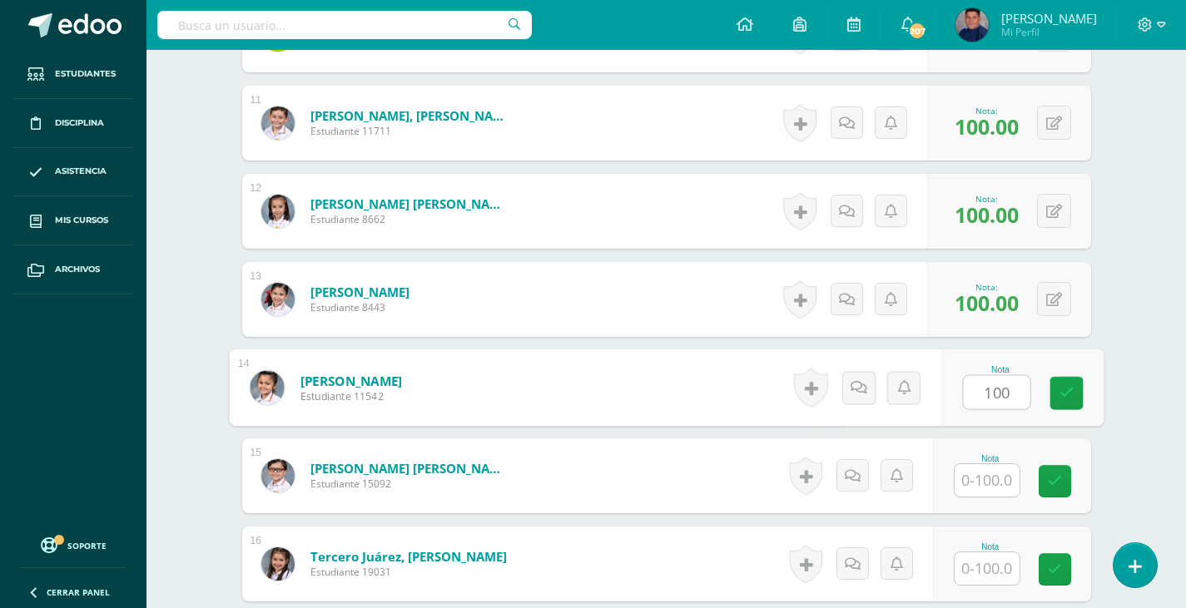
type input "100"
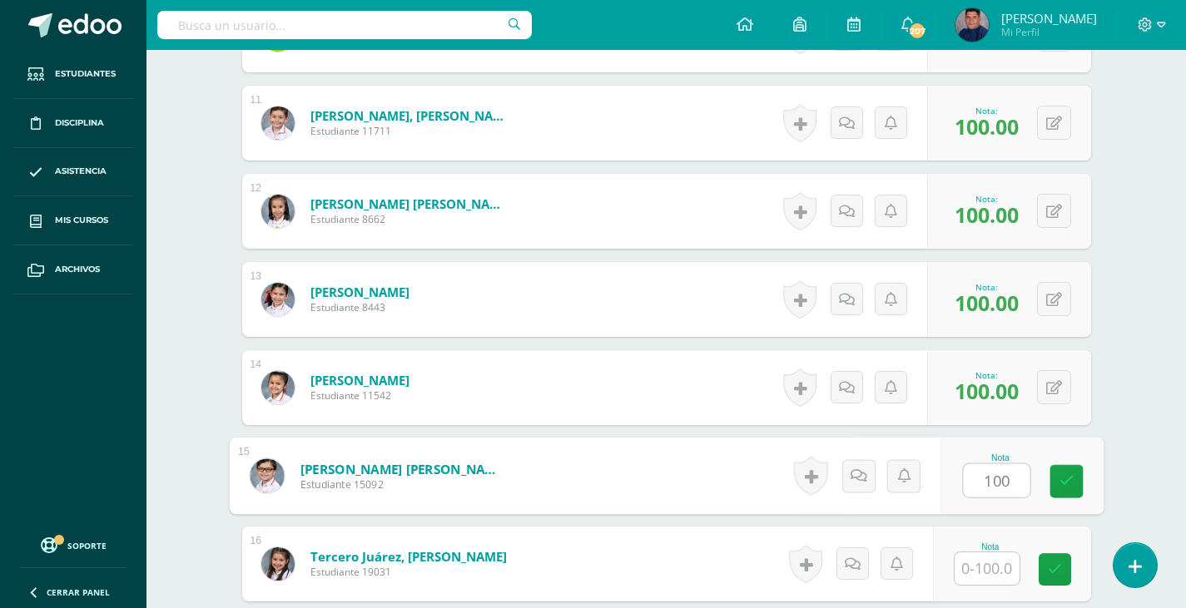
type input "100"
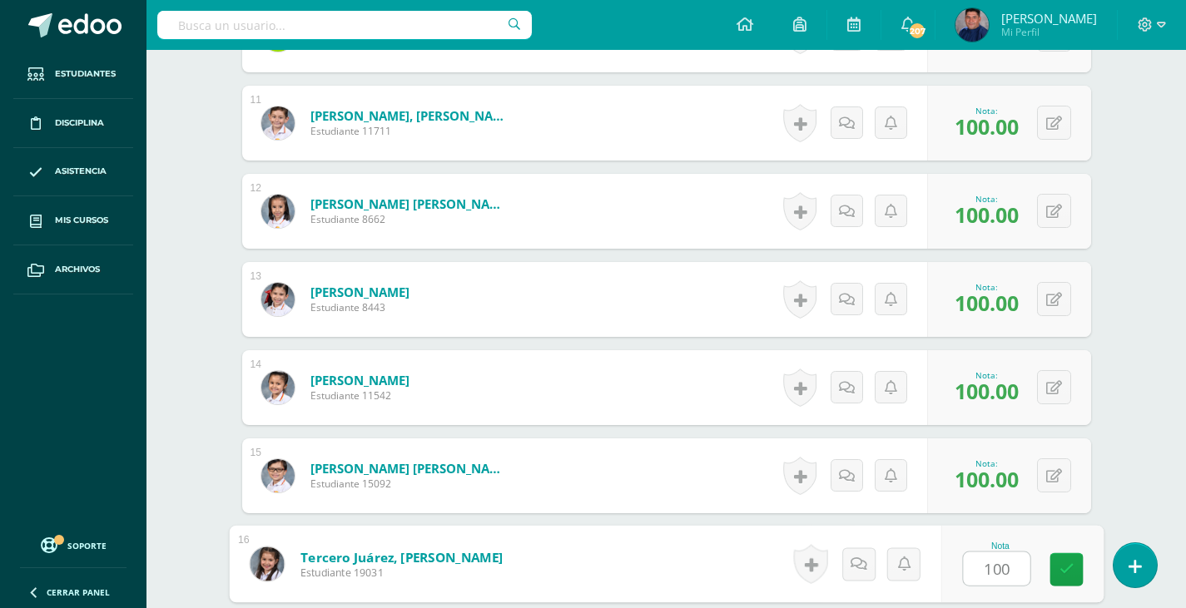
type input "100"
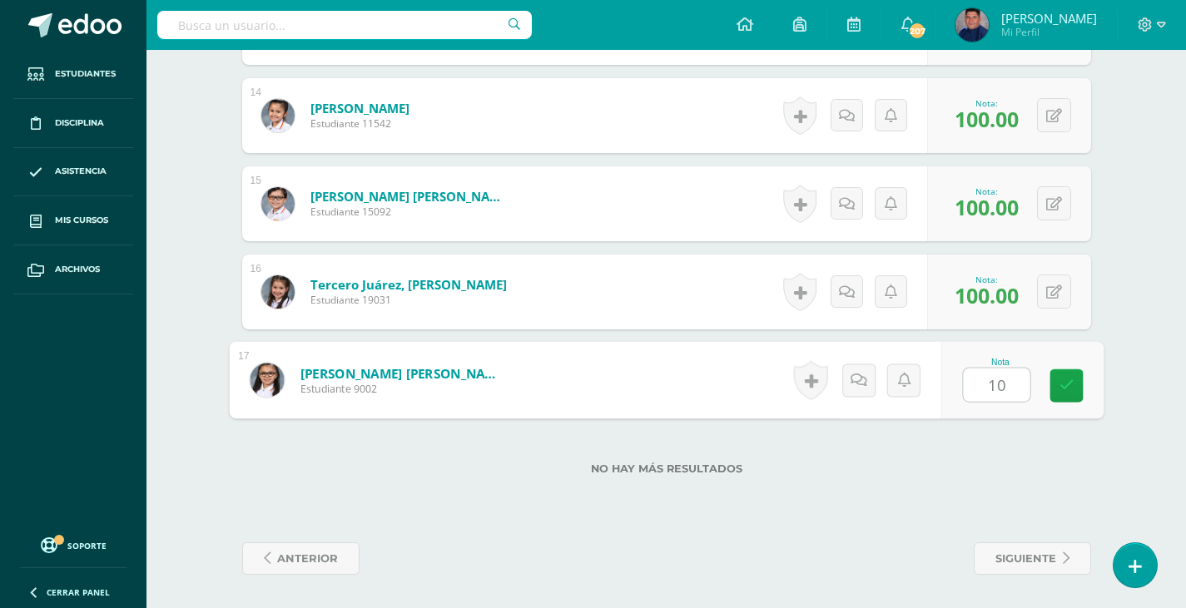
type input "100"
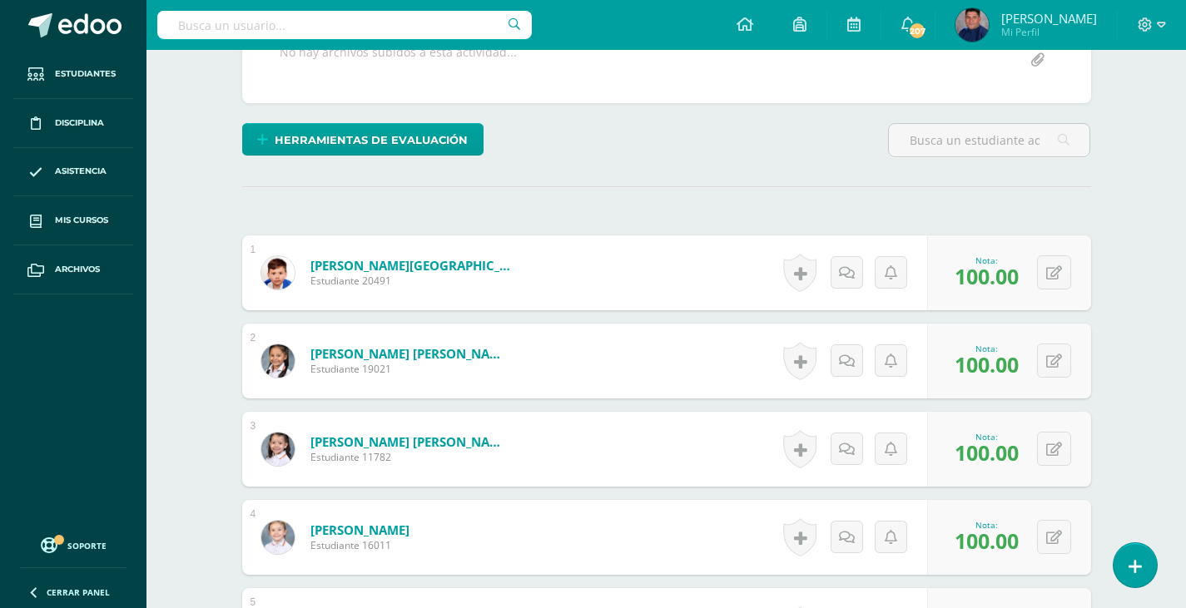
scroll to position [666, 0]
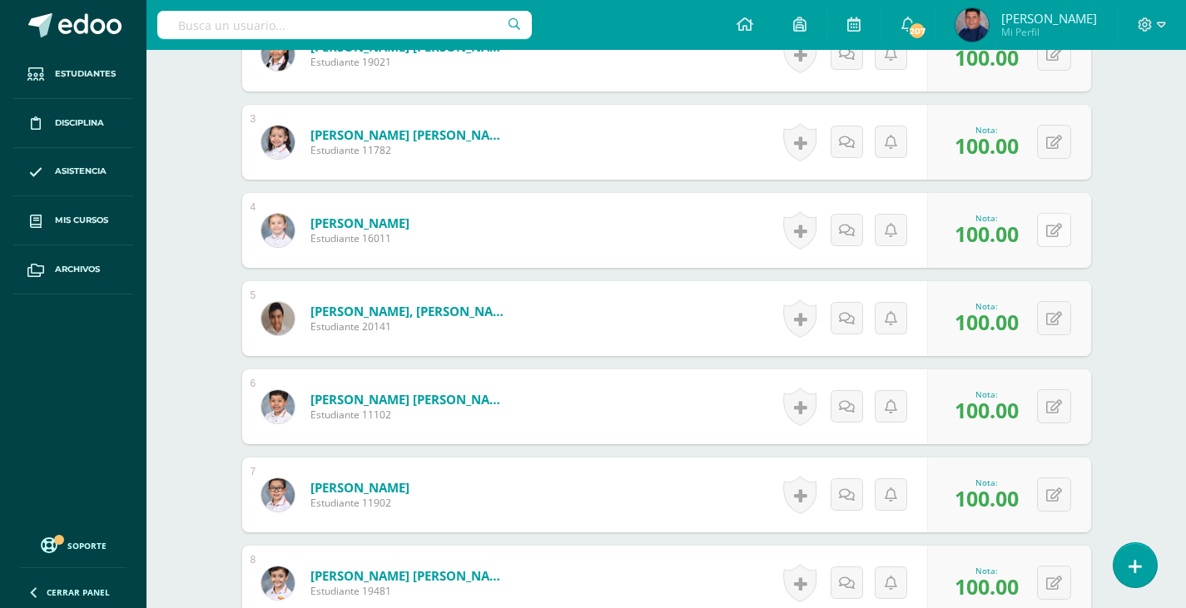
click at [1052, 224] on button at bounding box center [1054, 230] width 34 height 34
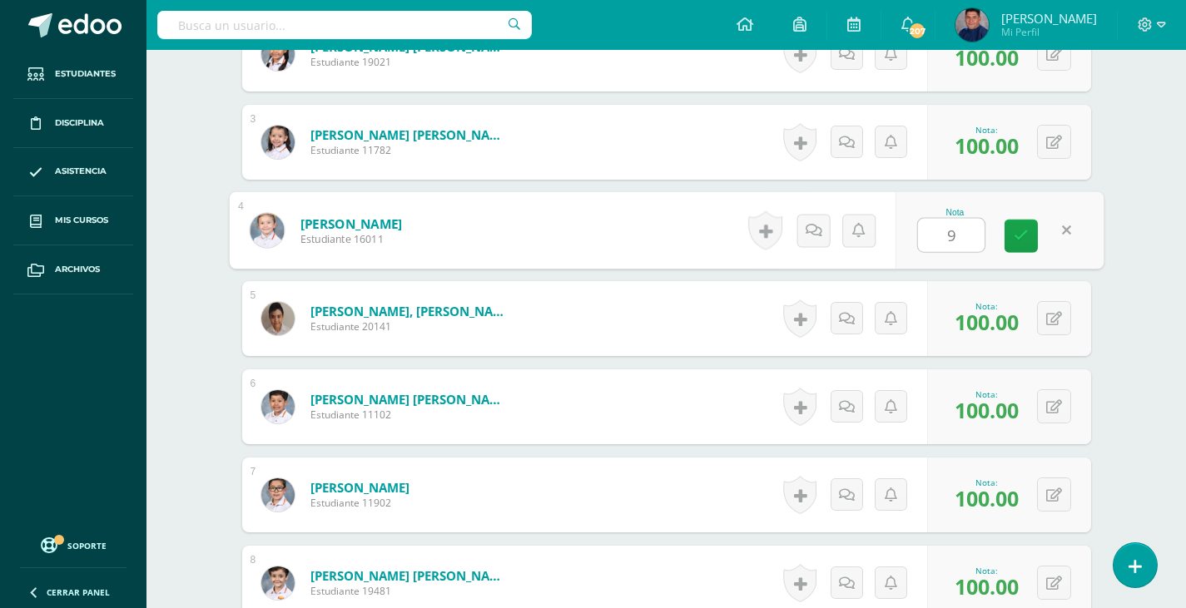
type input "90"
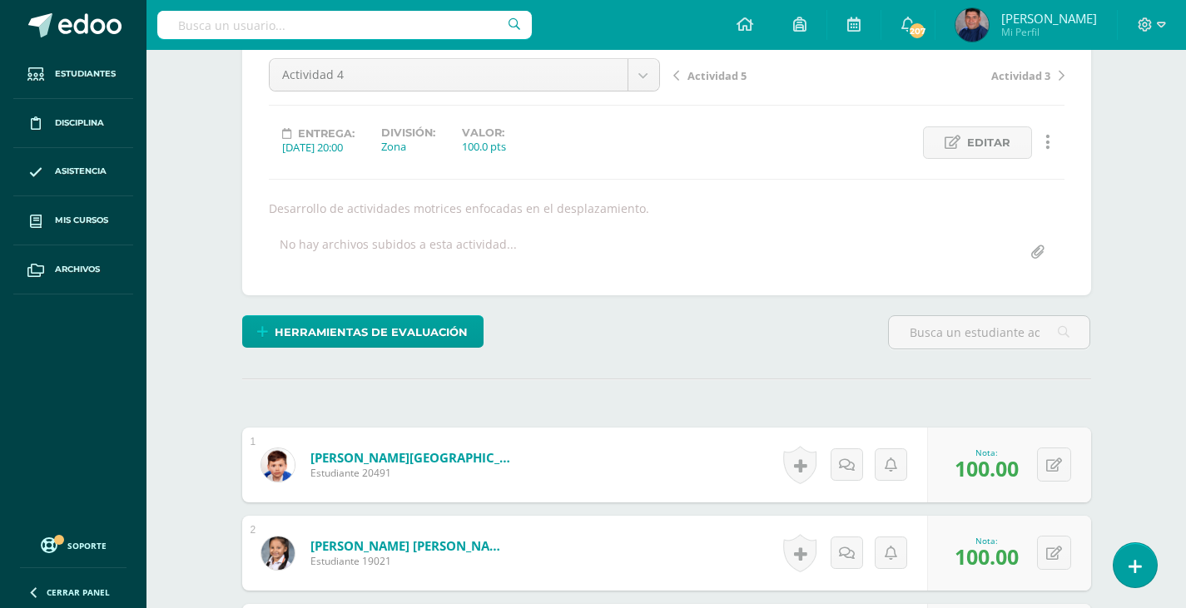
scroll to position [0, 0]
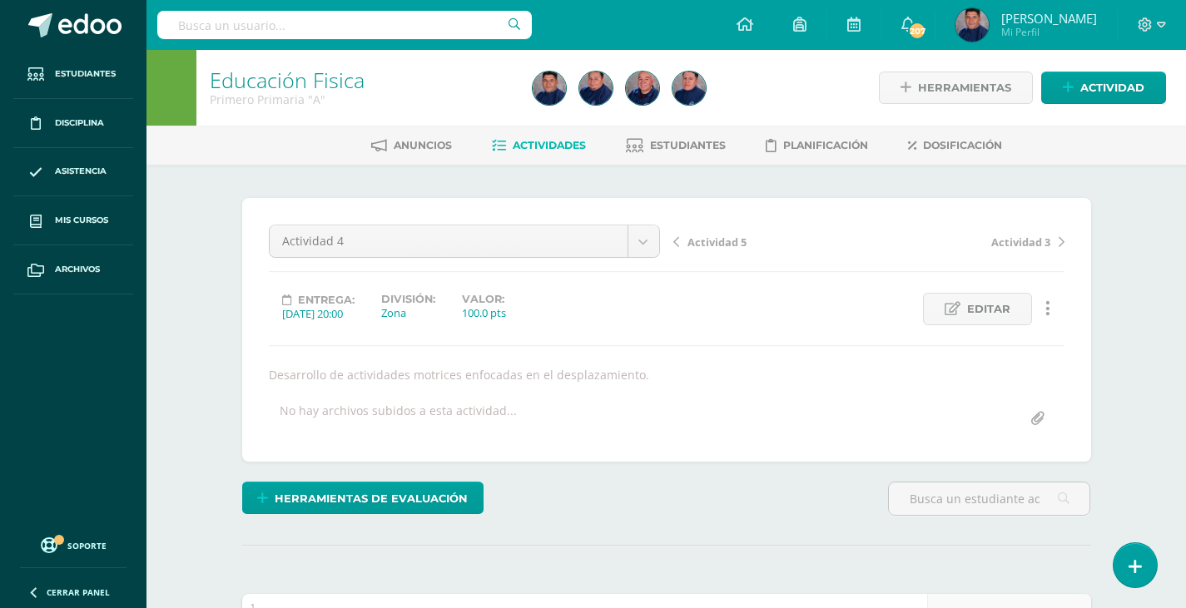
click at [720, 245] on span "Actividad 5" at bounding box center [716, 242] width 59 height 15
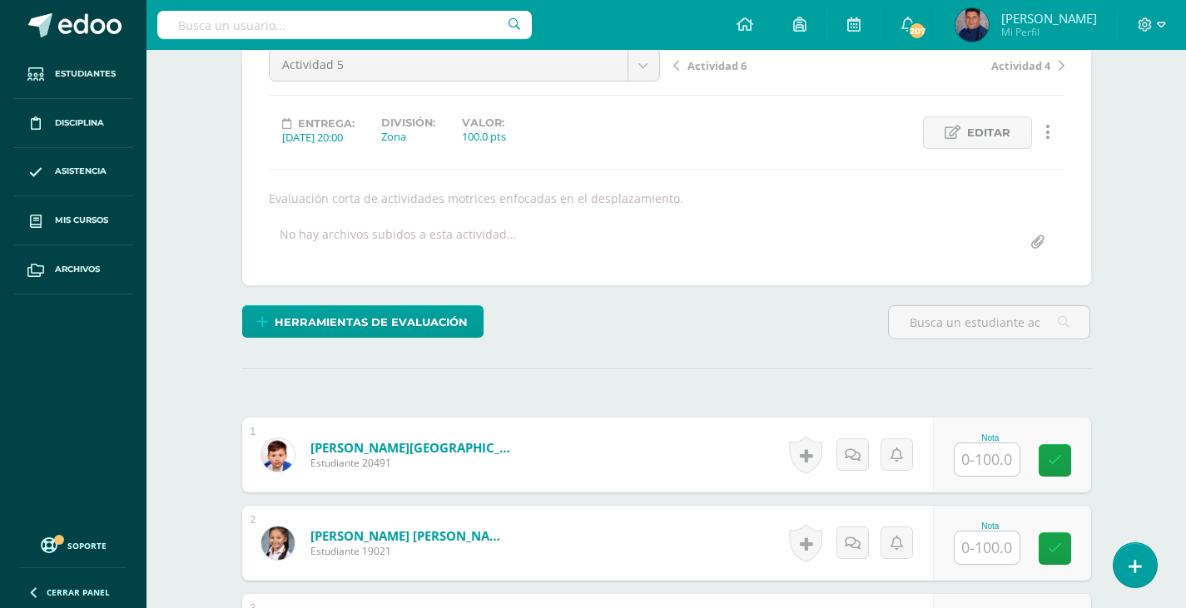
scroll to position [251, 0]
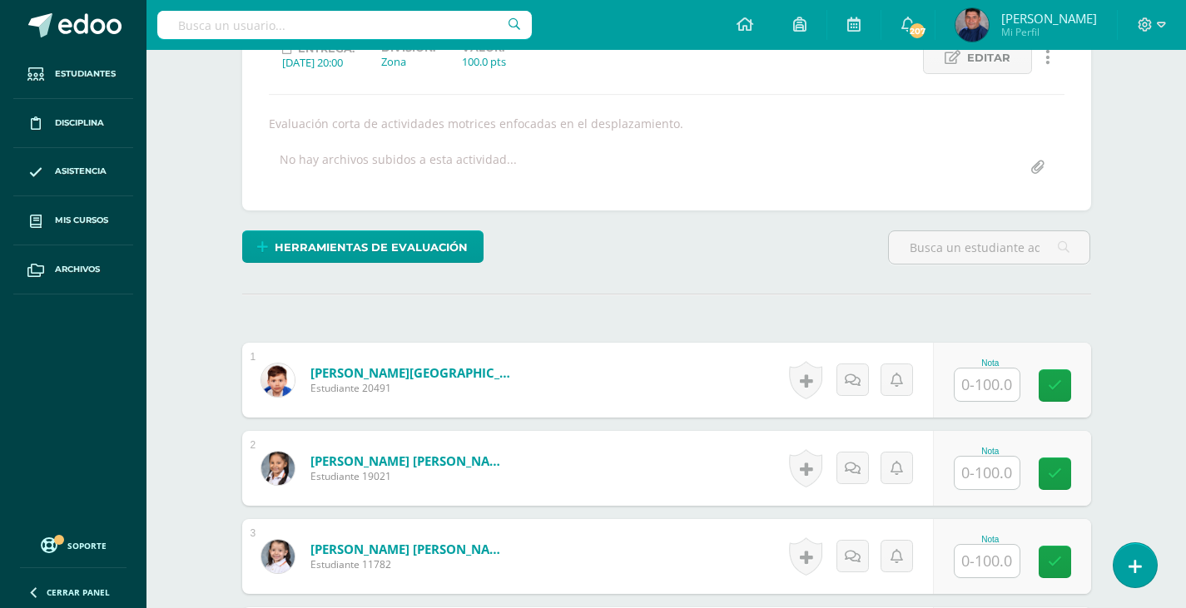
click at [975, 383] on input "text" at bounding box center [986, 385] width 65 height 32
type input "100"
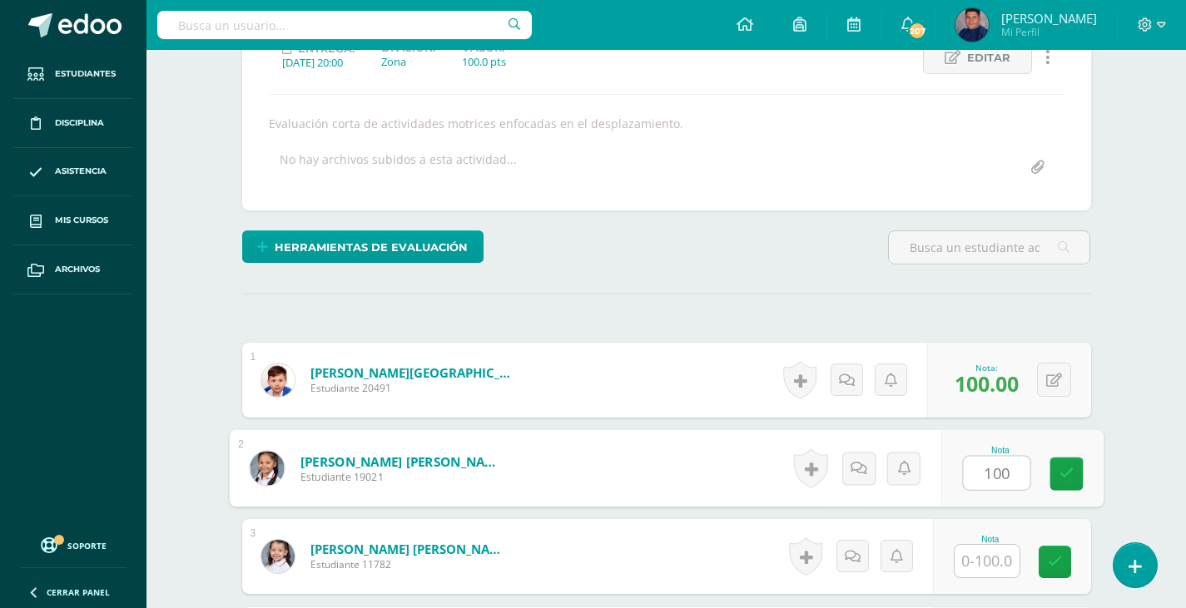
type input "100"
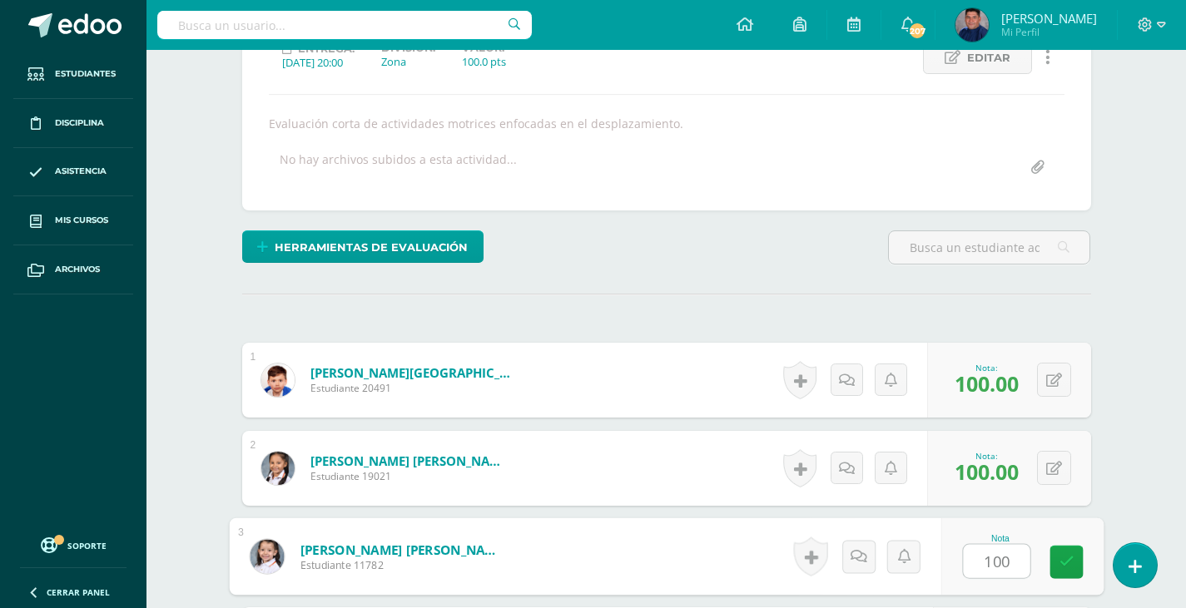
type input "100"
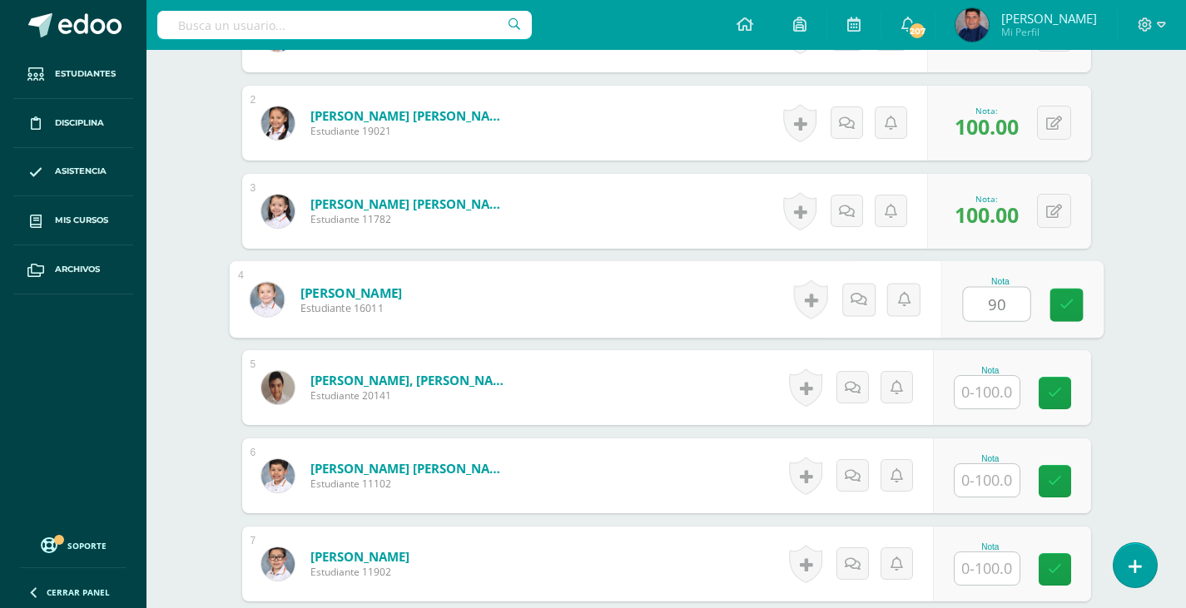
type input "90"
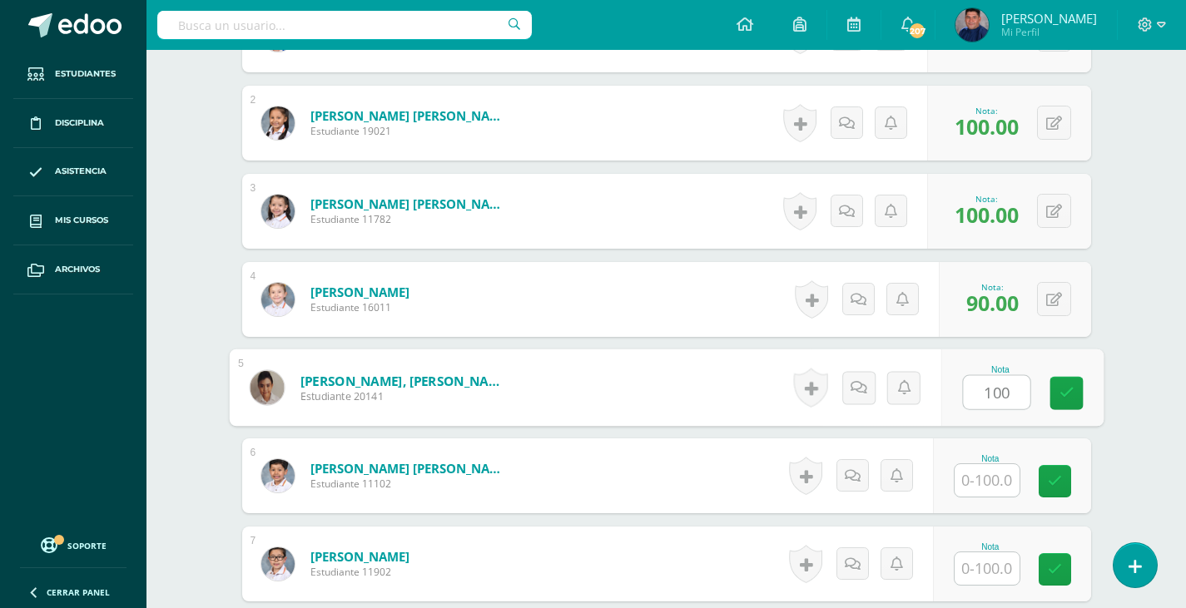
type input "100"
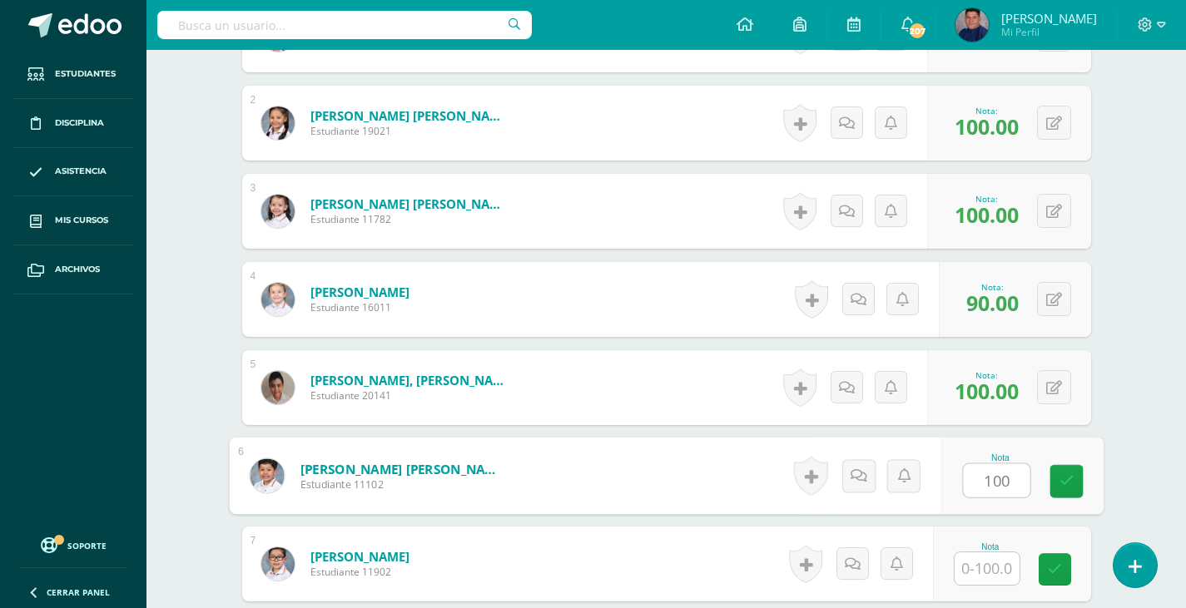
type input "100"
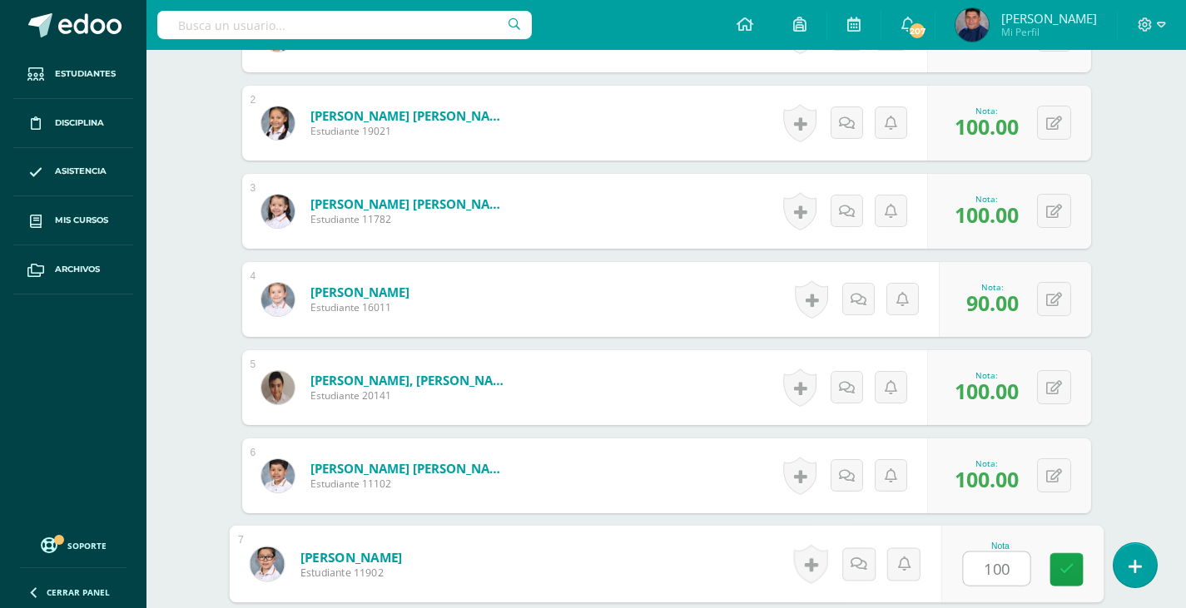
type input "100"
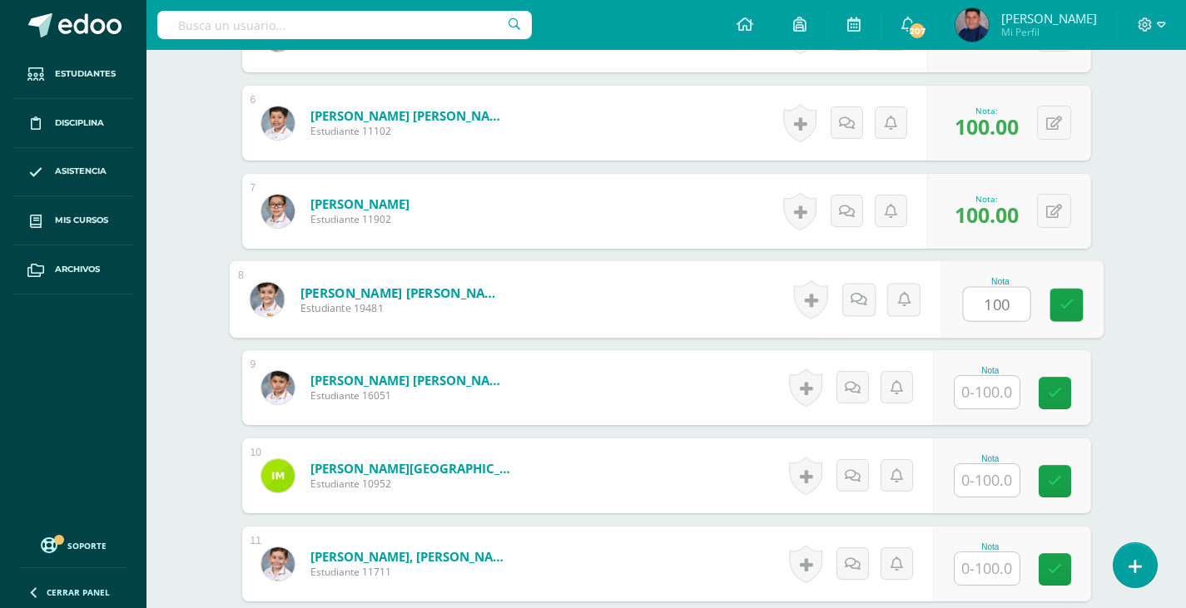
type input "100"
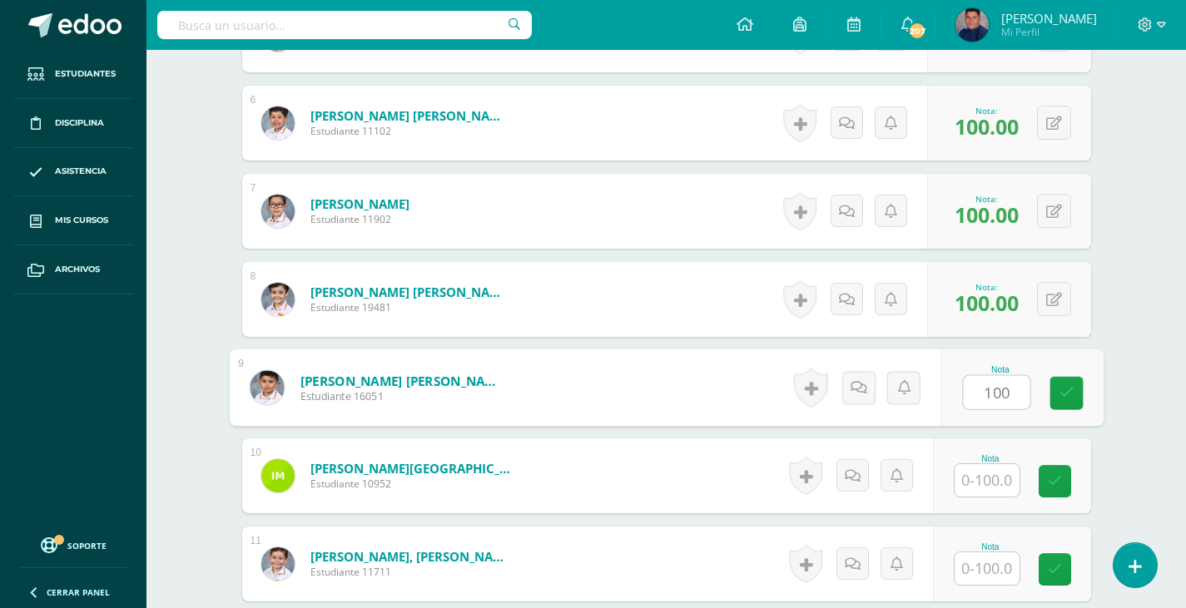
type input "100"
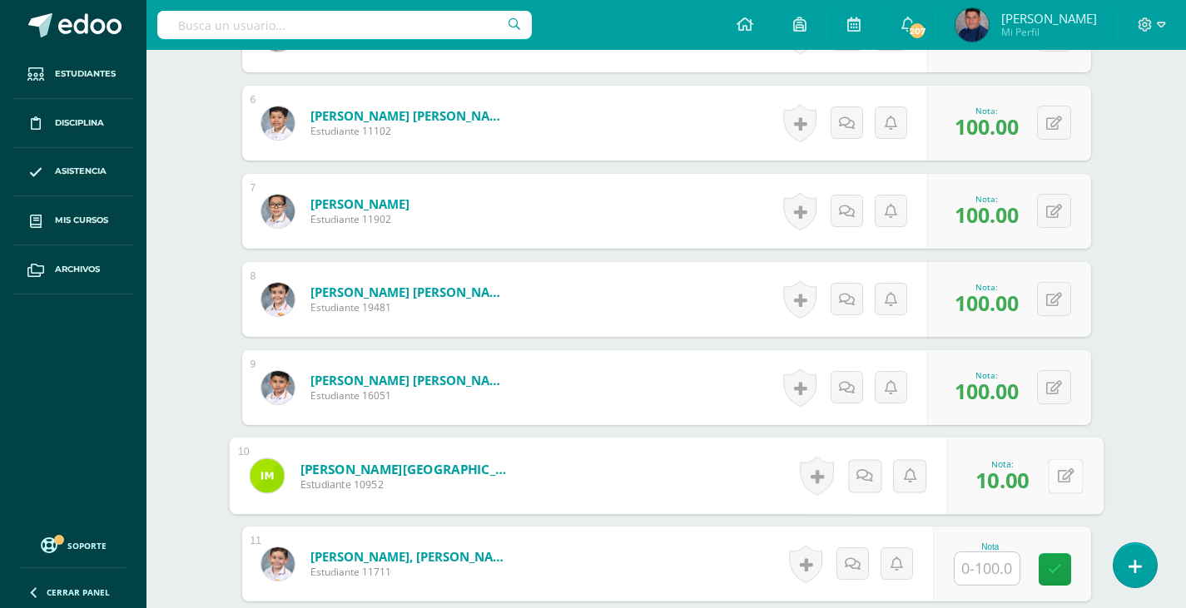
click at [1052, 473] on button at bounding box center [1064, 475] width 35 height 35
type input "100"
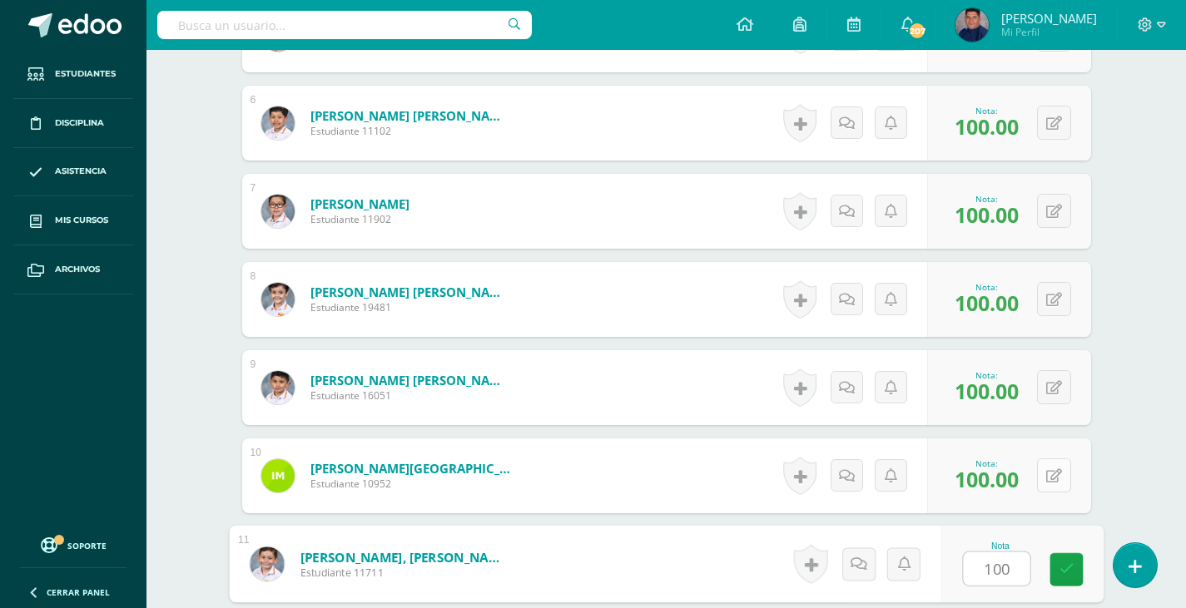
type input "100"
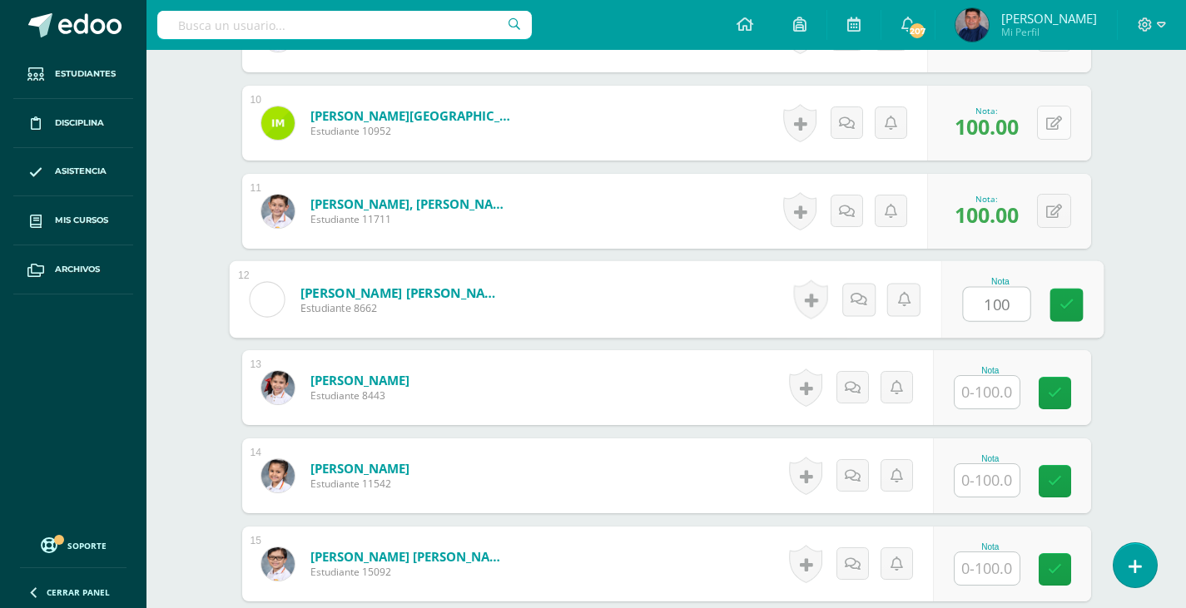
type input "100"
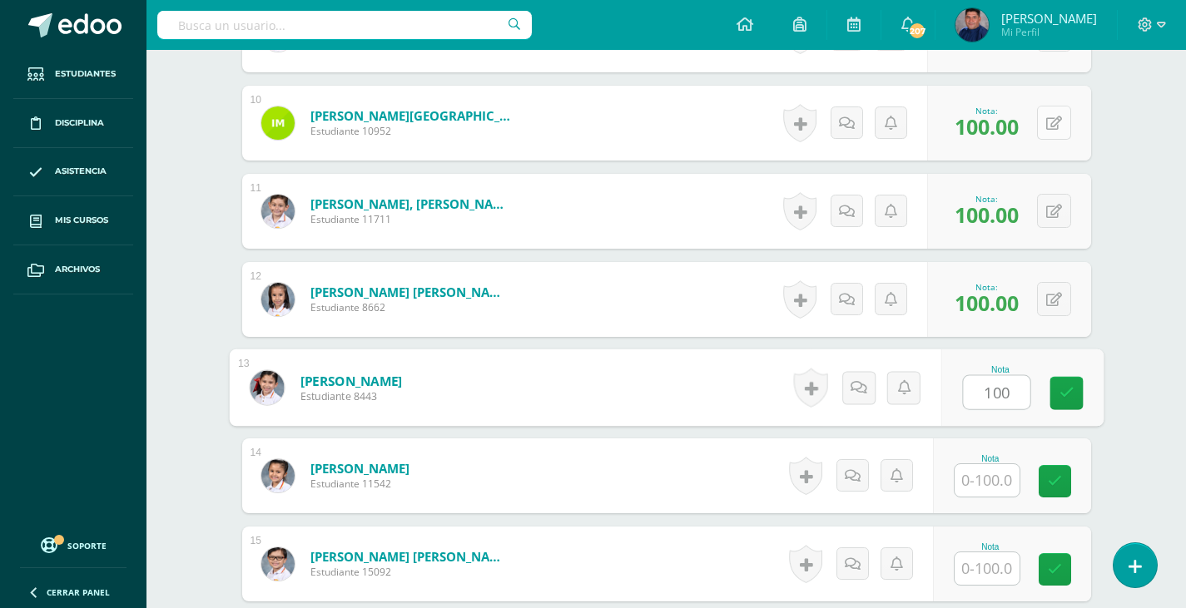
type input "100"
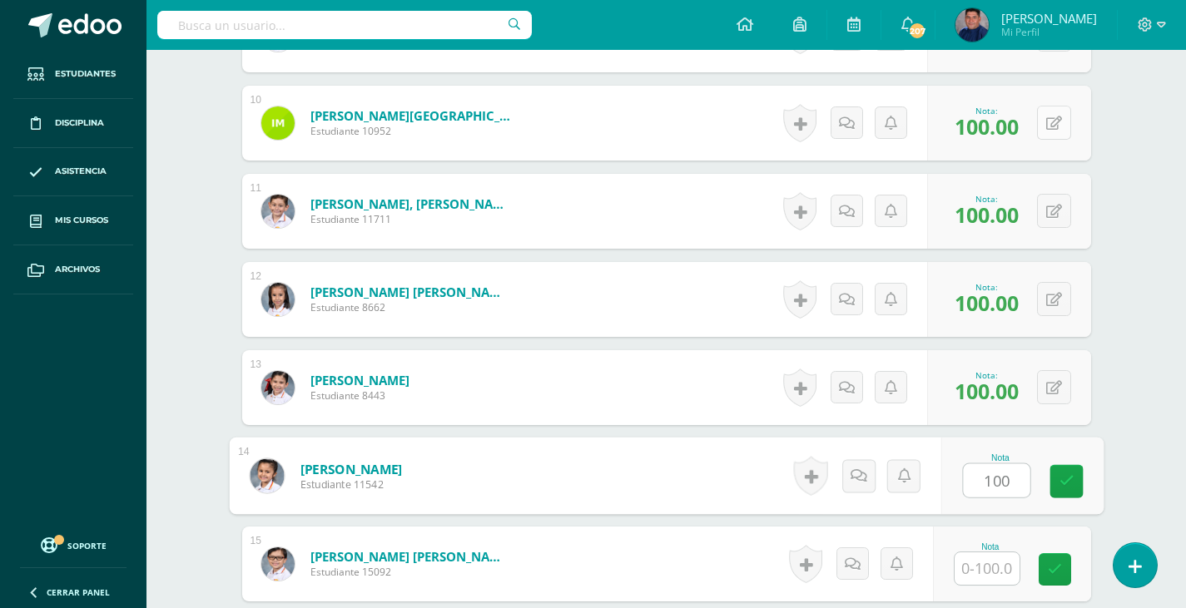
type input "100"
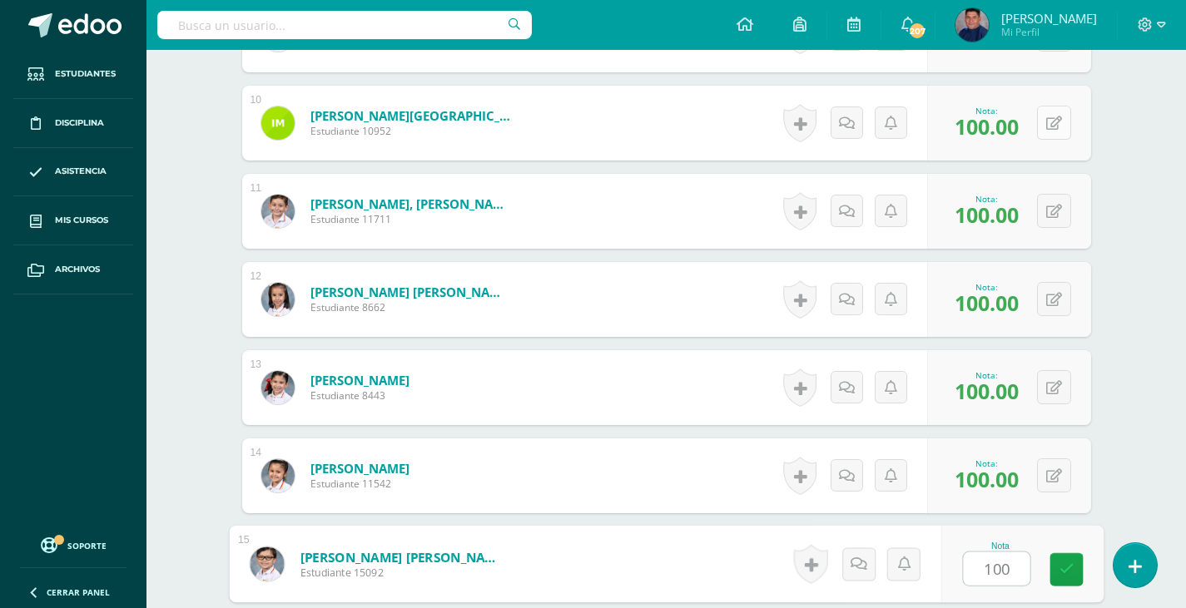
type input "100"
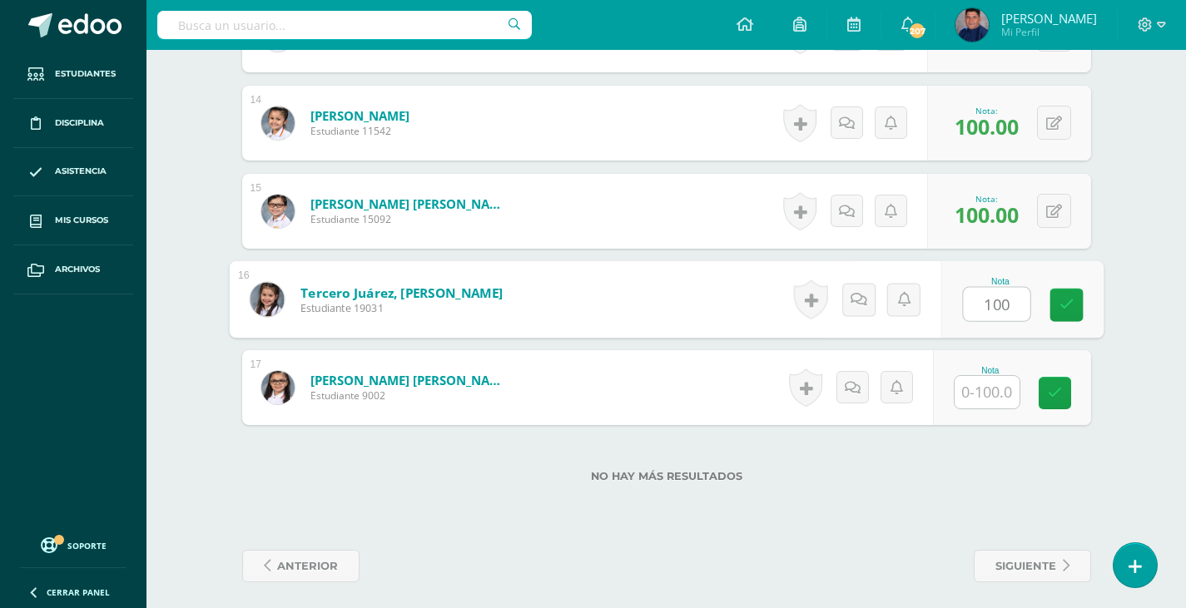
type input "100"
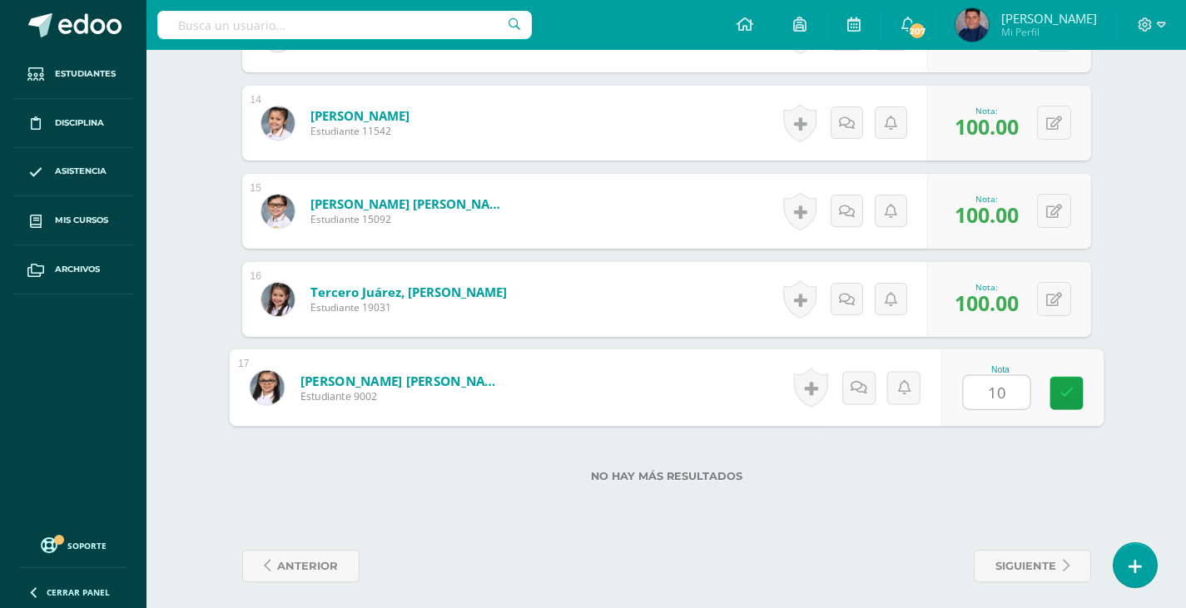
type input "100"
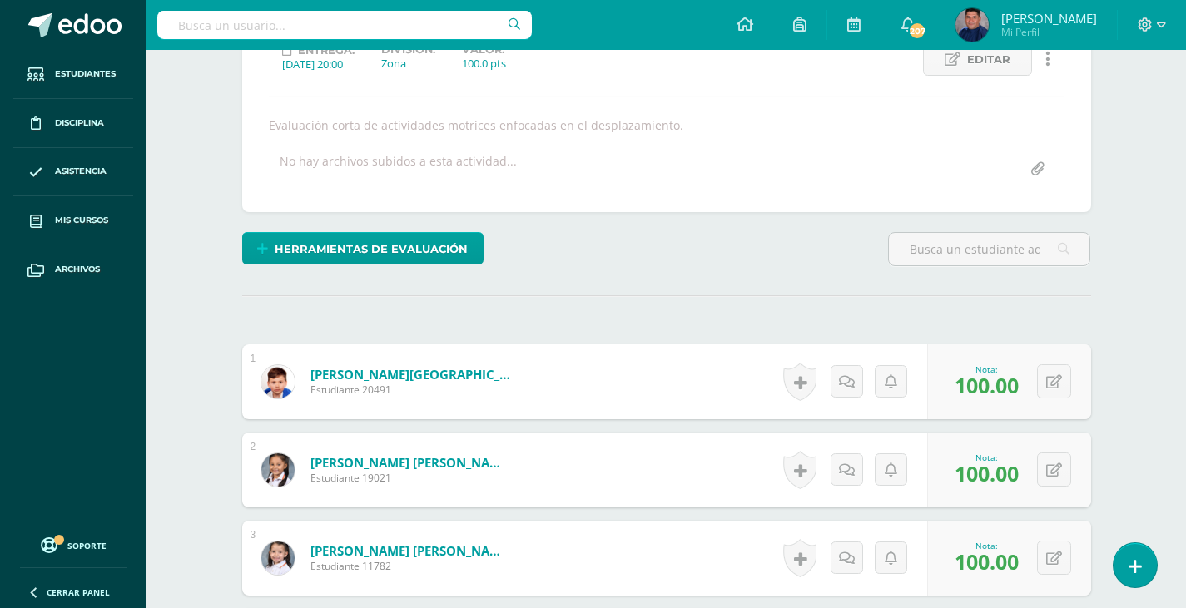
scroll to position [0, 0]
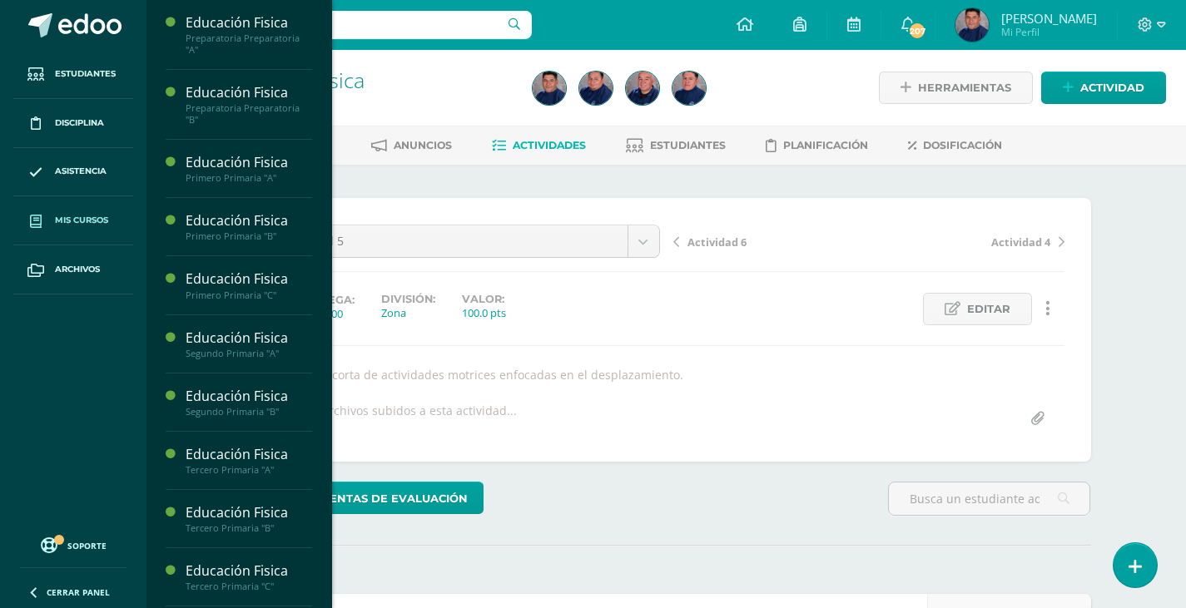
click at [93, 216] on span "Mis cursos" at bounding box center [81, 220] width 53 height 13
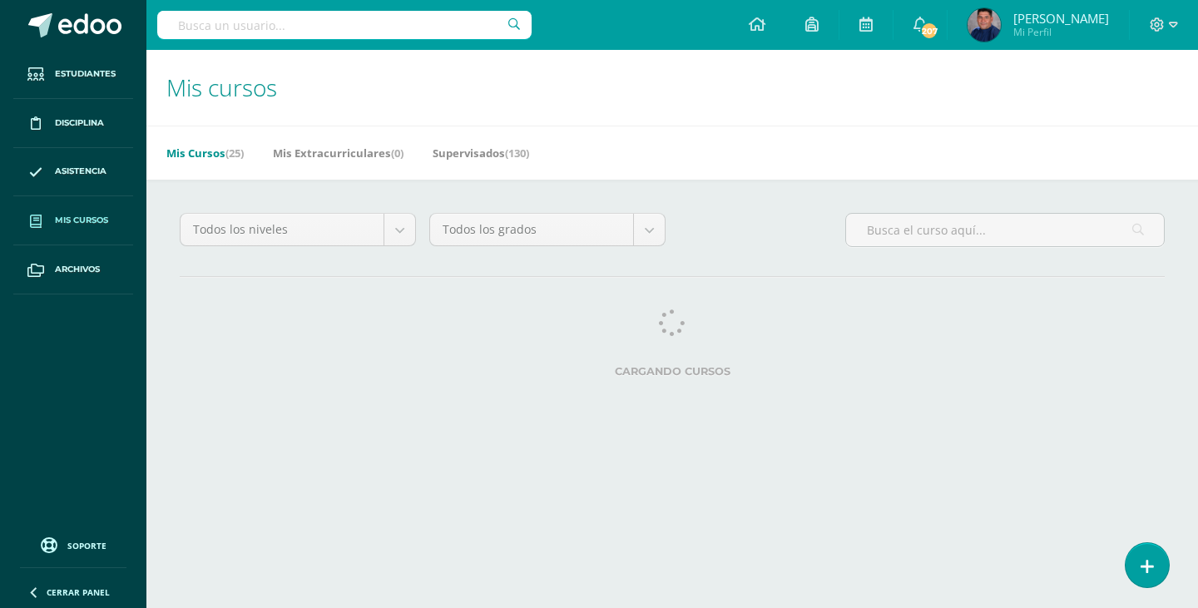
click at [114, 217] on link "Mis cursos" at bounding box center [73, 220] width 120 height 49
click at [101, 220] on span "Mis cursos" at bounding box center [81, 220] width 53 height 13
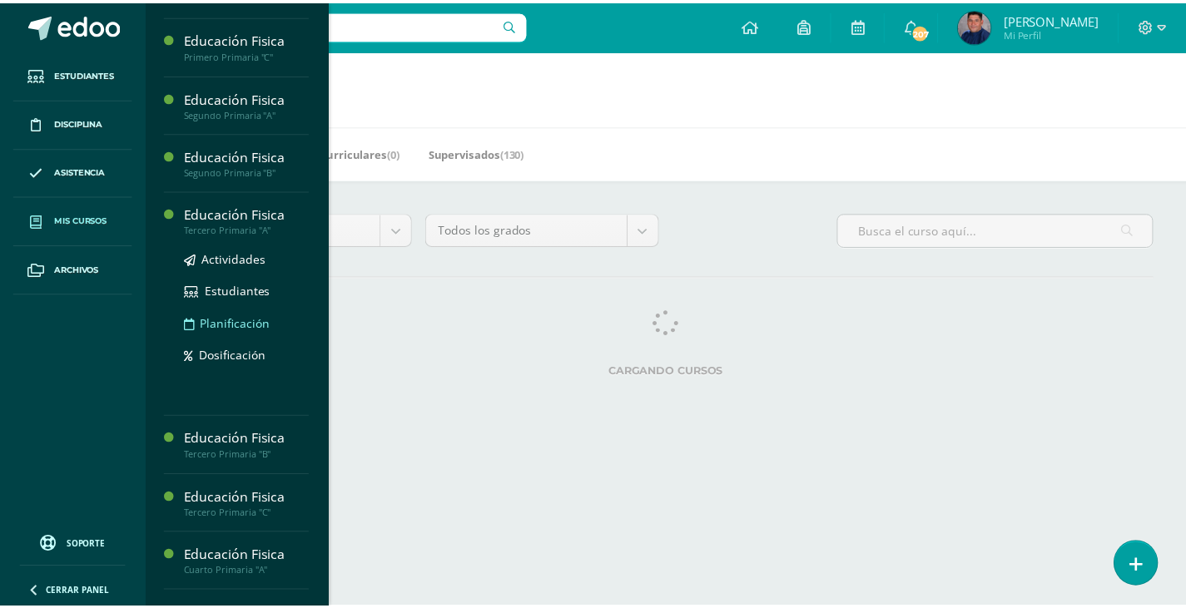
scroll to position [250, 0]
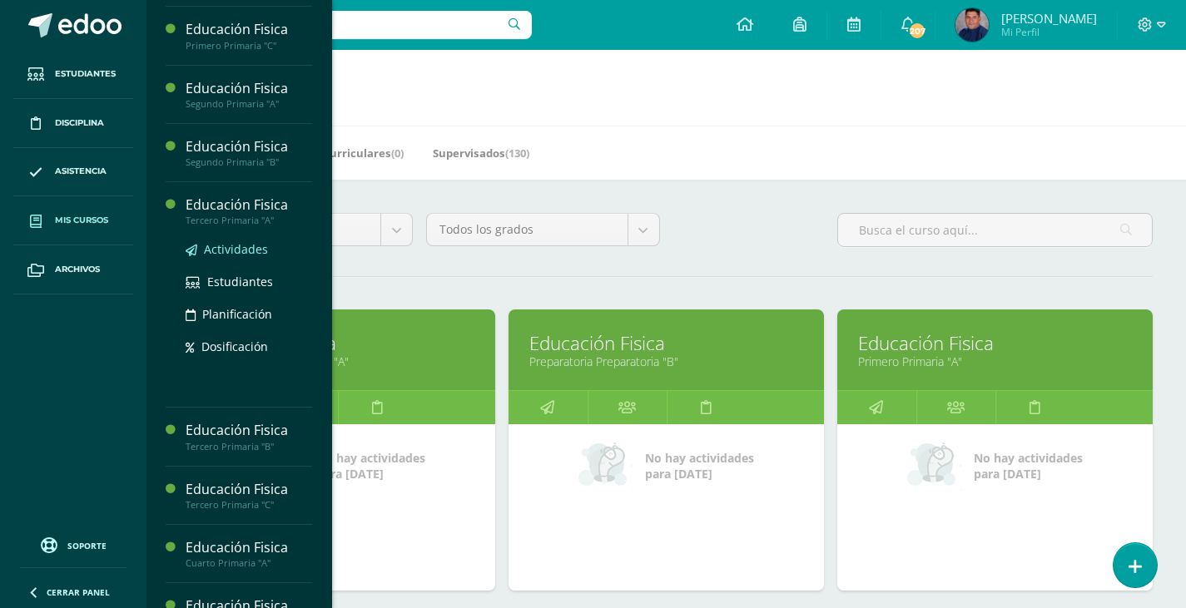
click at [241, 253] on span "Actividades" at bounding box center [236, 249] width 64 height 16
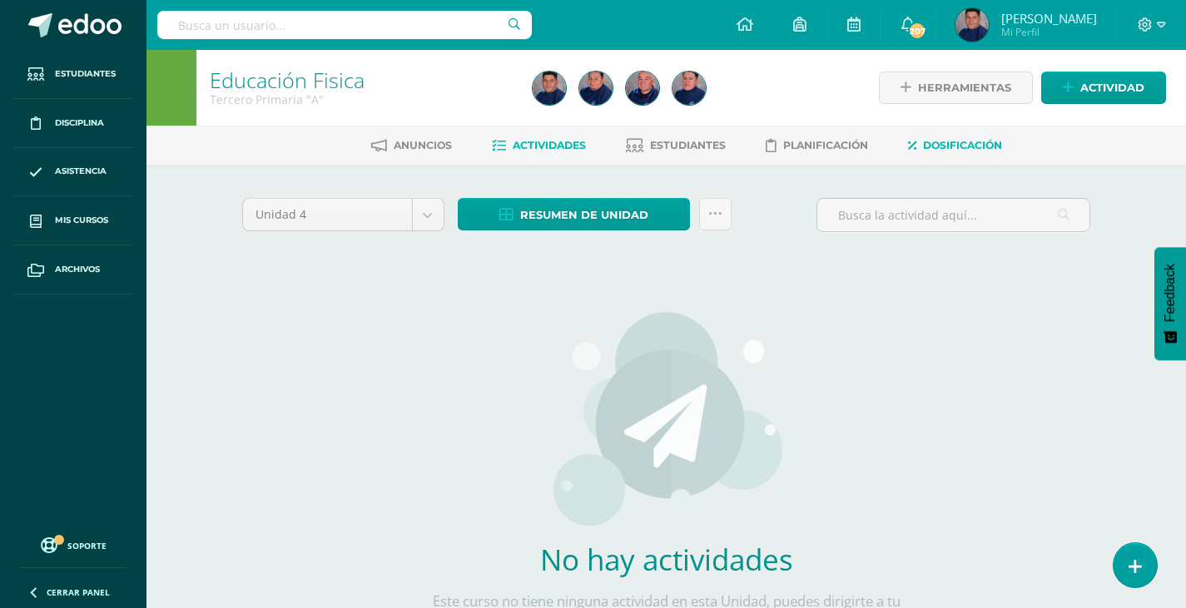
click at [982, 143] on span "Dosificación" at bounding box center [962, 145] width 79 height 12
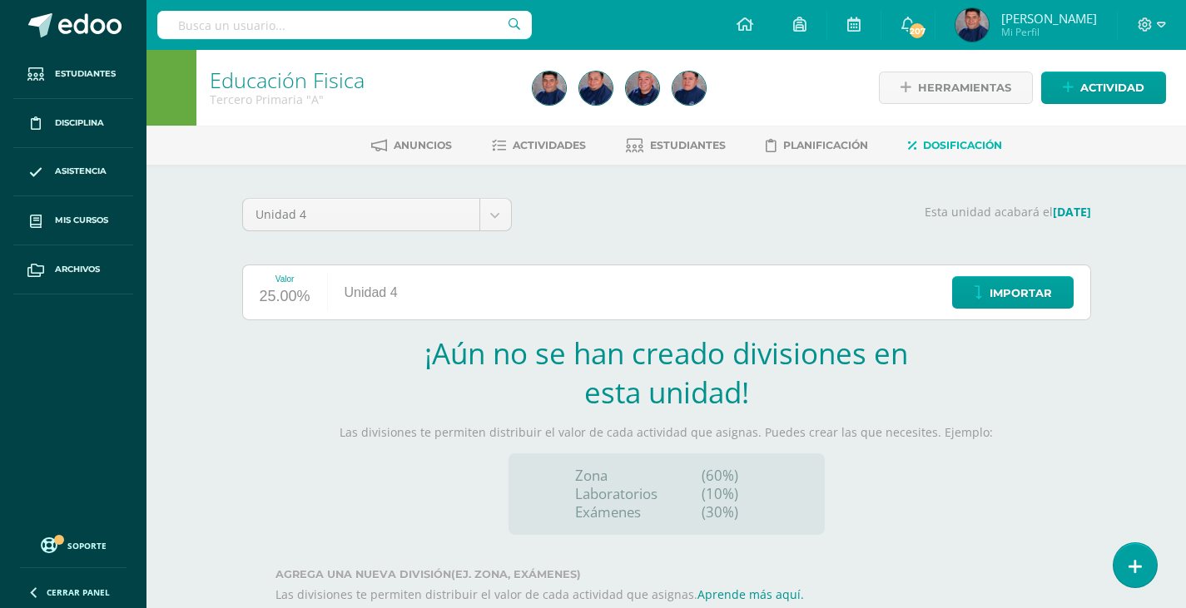
click at [978, 143] on span "Dosificación" at bounding box center [962, 145] width 79 height 12
click at [995, 297] on span "Importar" at bounding box center [1020, 293] width 62 height 31
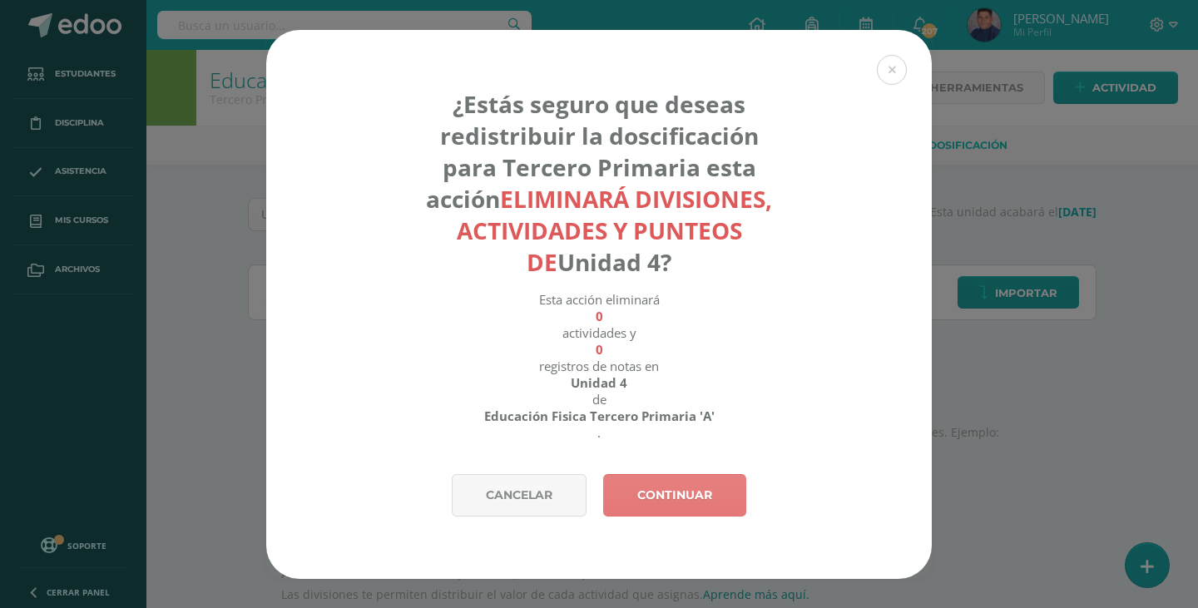
click at [686, 498] on link "Continuar" at bounding box center [674, 495] width 143 height 42
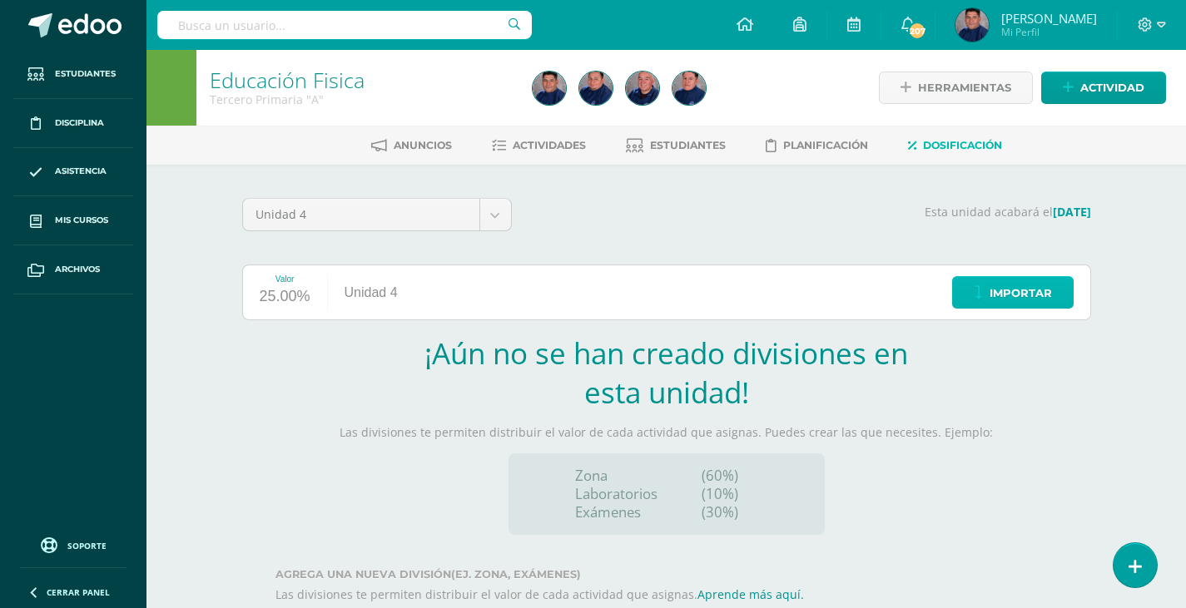
click at [1000, 285] on span "Importar" at bounding box center [1020, 293] width 62 height 31
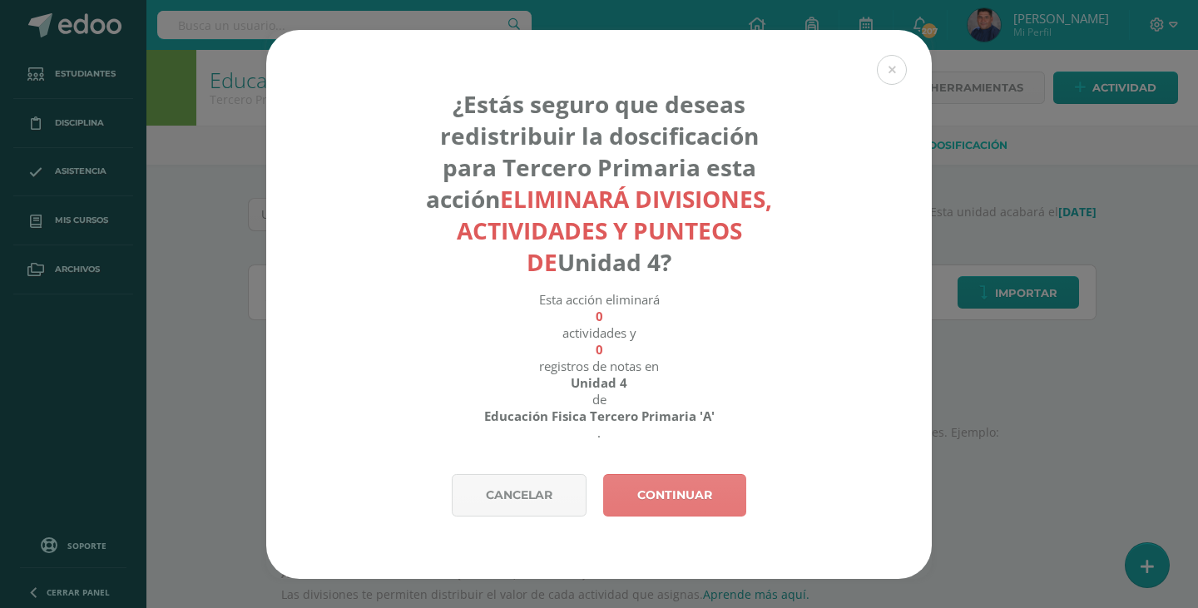
click at [636, 491] on link "Continuar" at bounding box center [674, 495] width 143 height 42
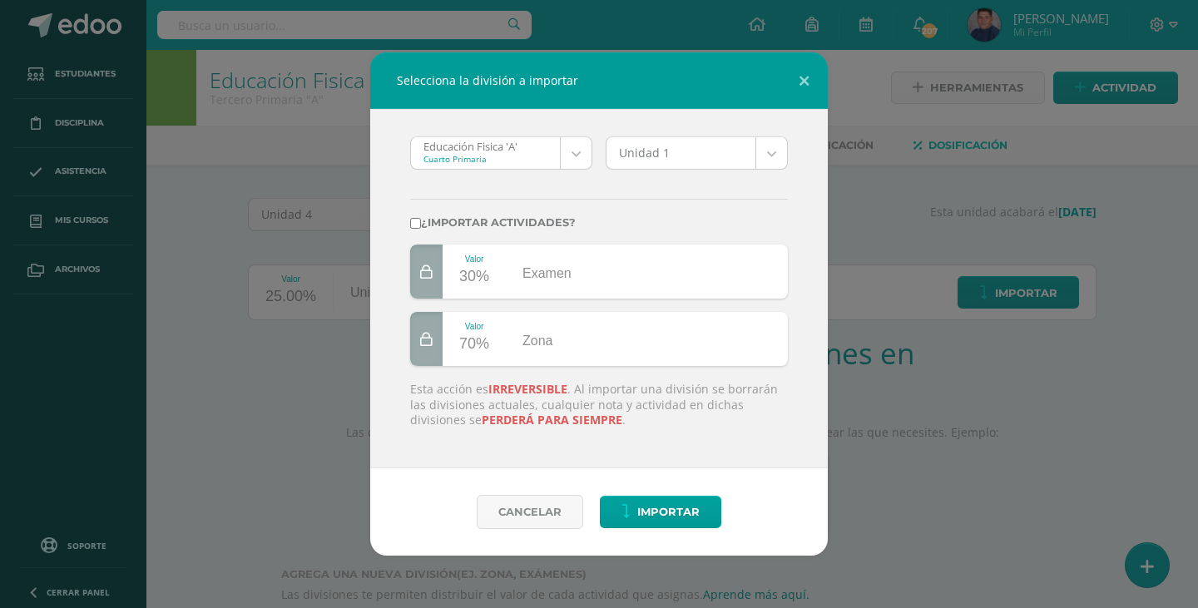
click at [419, 227] on input "¿Importar actividades?" at bounding box center [415, 223] width 11 height 11
checkbox input "true"
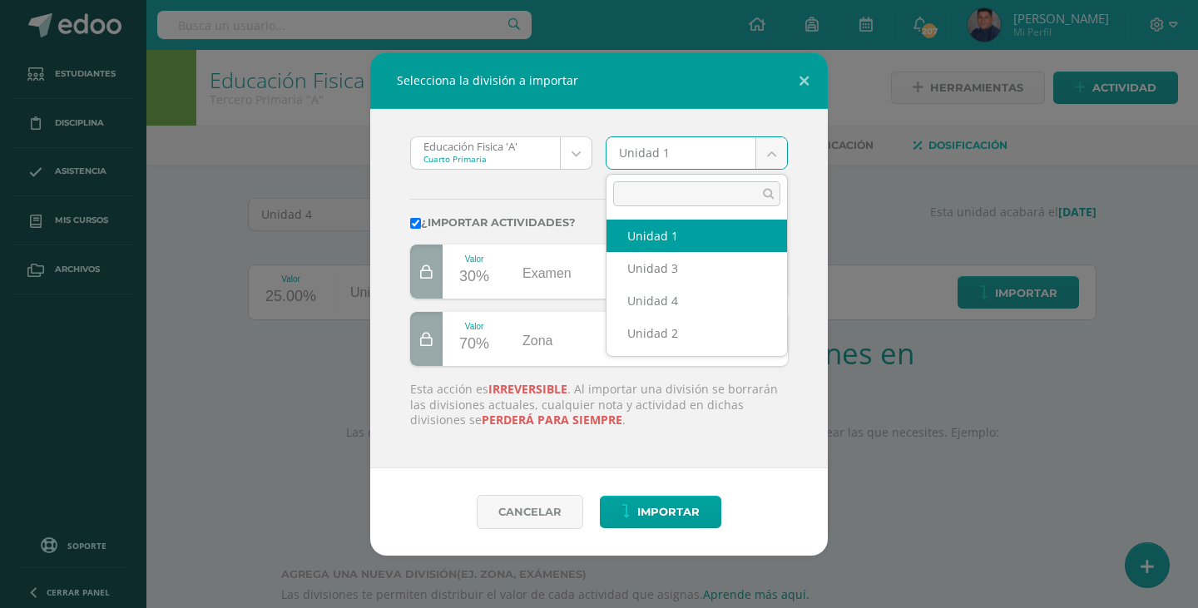
click at [781, 156] on body "Selecciona la división a importar Educación Fisica 'A' Cuarto Primaria Educació…" at bounding box center [599, 352] width 1198 height 705
click at [231, 456] on body "Selecciona la división a importar Educación Fisica 'A' Cuarto Primaria Educació…" at bounding box center [599, 352] width 1198 height 705
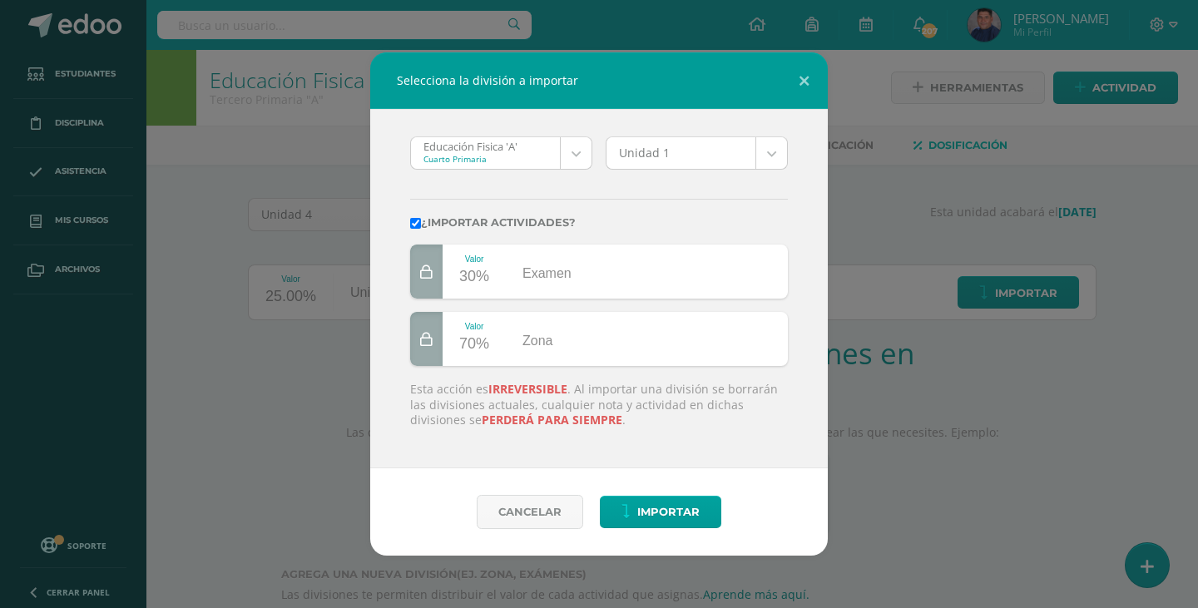
click at [577, 162] on body "Selecciona la división a importar Educación Fisica 'A' Cuarto Primaria Educació…" at bounding box center [599, 352] width 1198 height 705
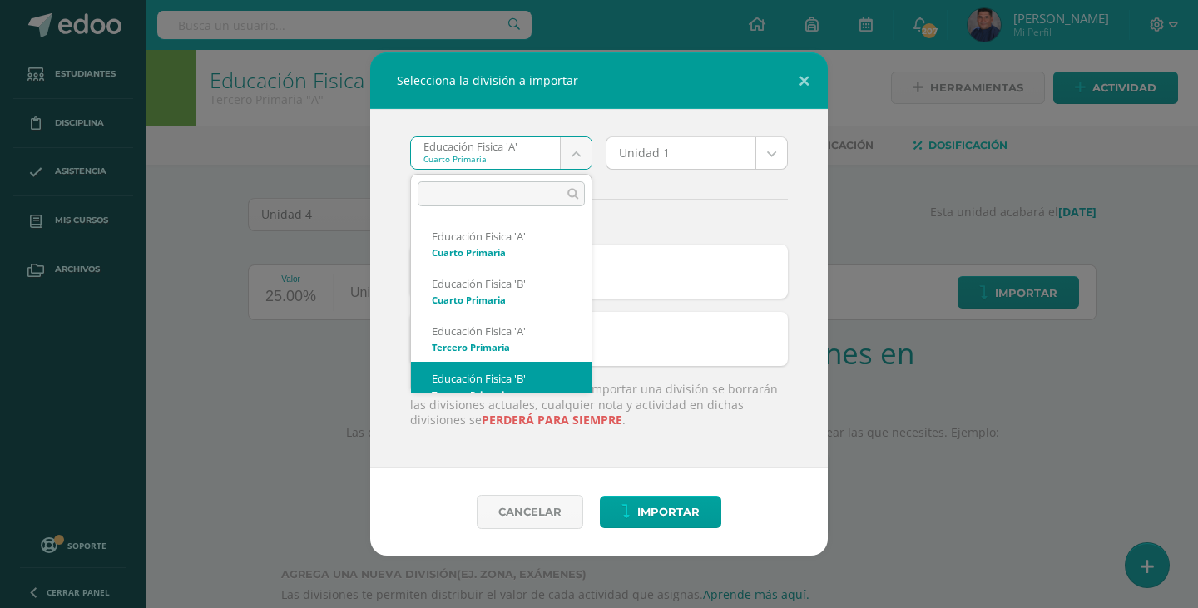
scroll to position [17, 0]
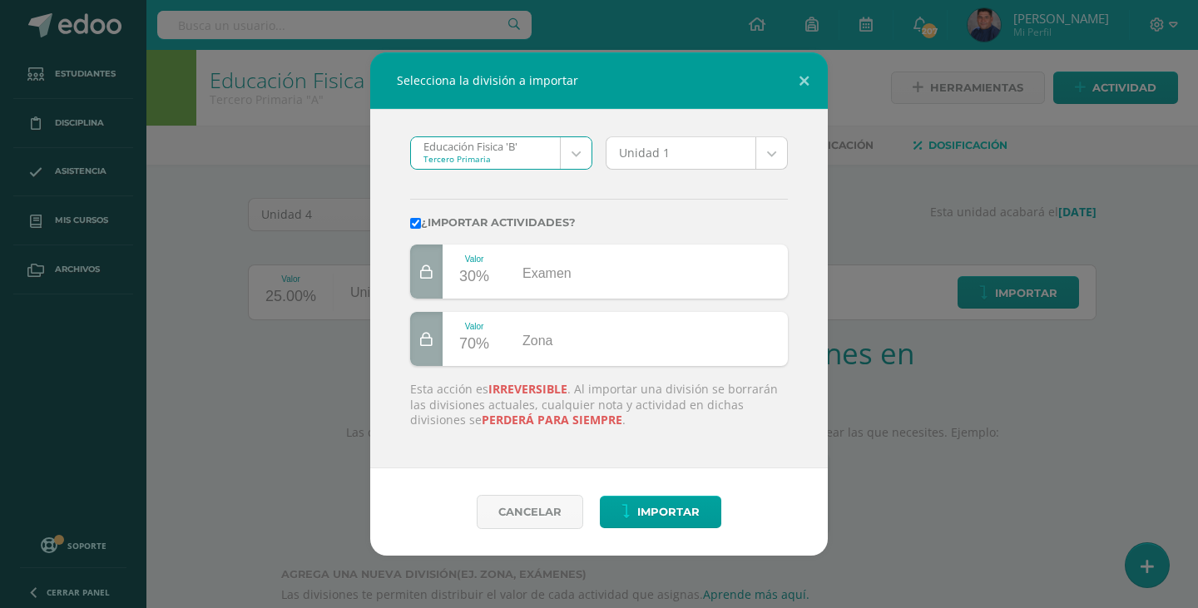
select select "5159"
click at [667, 528] on div "Cancelar Importar" at bounding box center [599, 511] width 458 height 87
click at [657, 512] on span "Importar" at bounding box center [668, 512] width 62 height 31
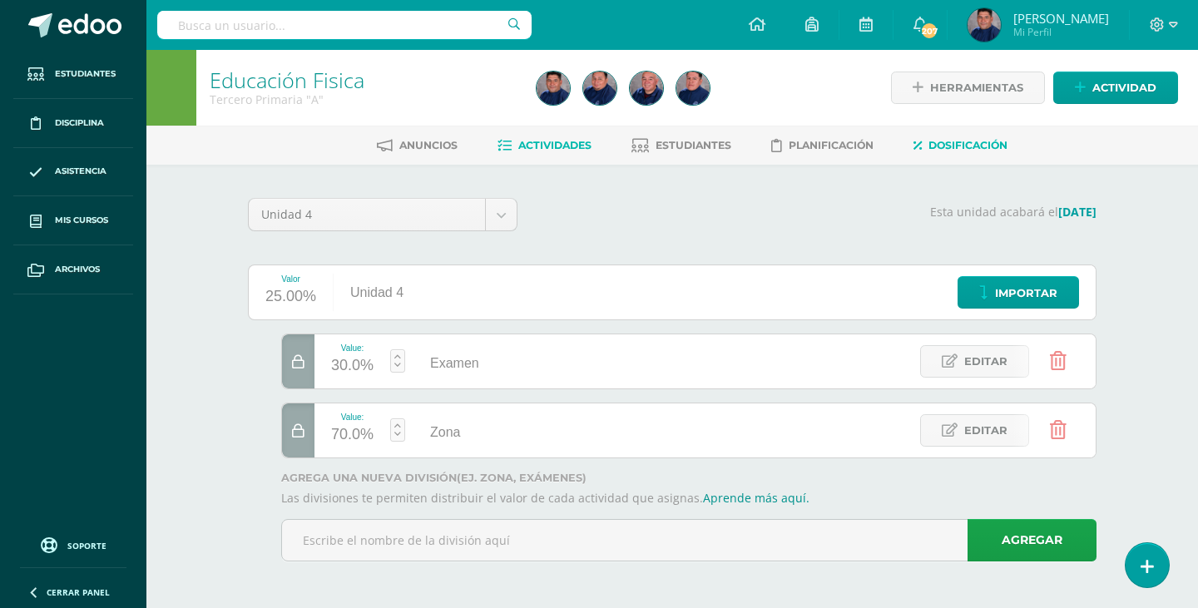
click at [559, 147] on span "Actividades" at bounding box center [554, 145] width 73 height 12
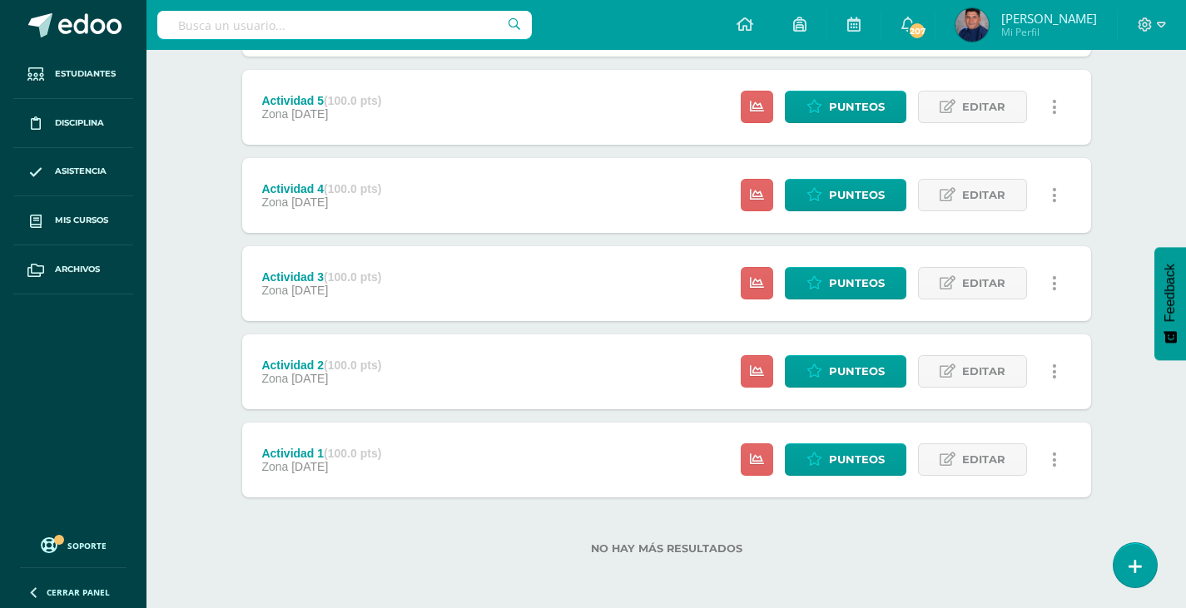
scroll to position [389, 0]
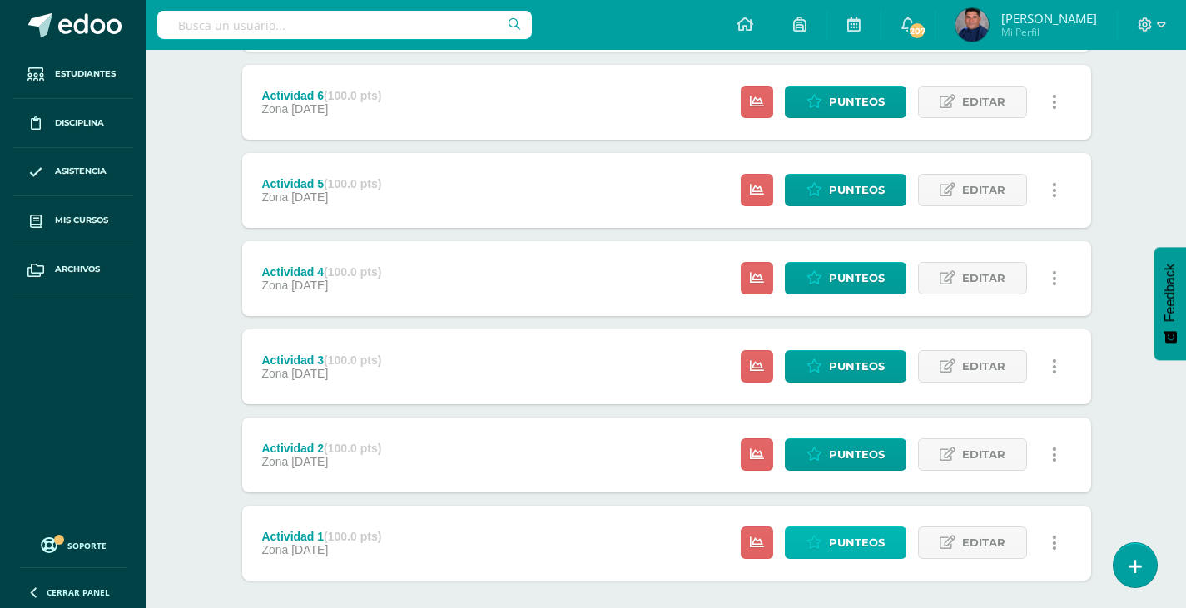
click at [859, 535] on span "Punteos" at bounding box center [857, 542] width 56 height 31
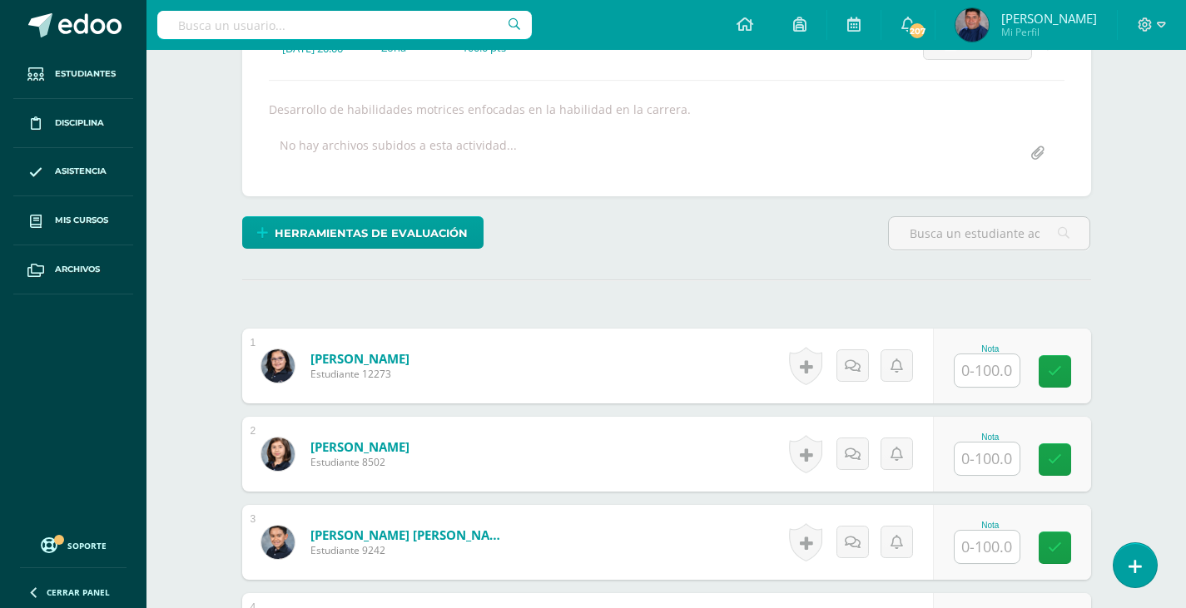
scroll to position [266, 0]
click at [1008, 372] on input "text" at bounding box center [986, 370] width 65 height 32
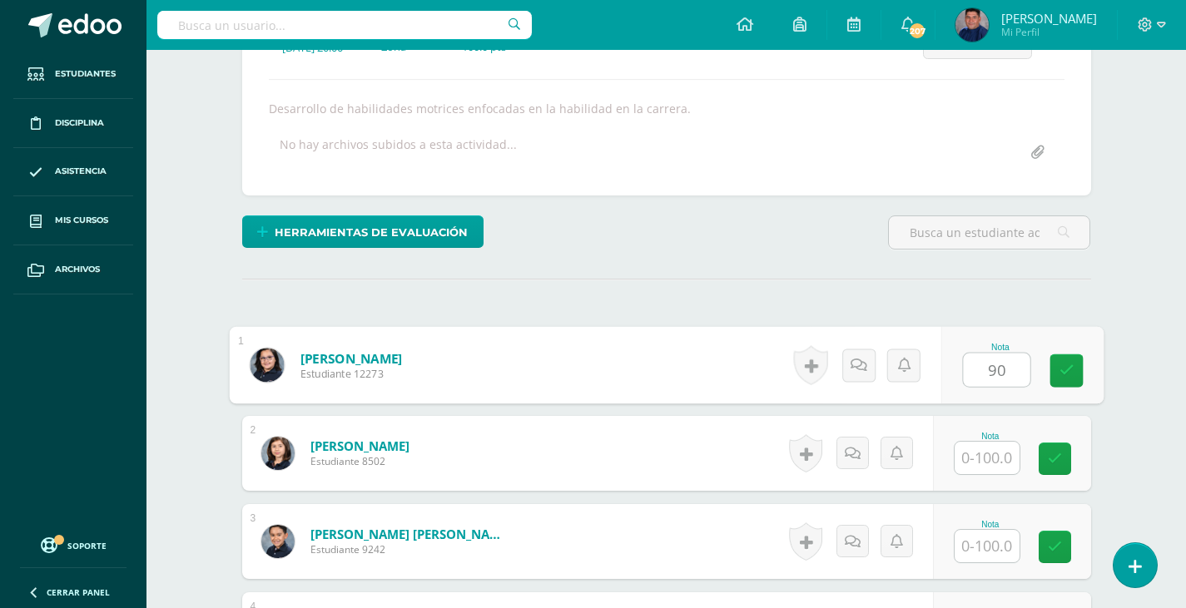
type input "90"
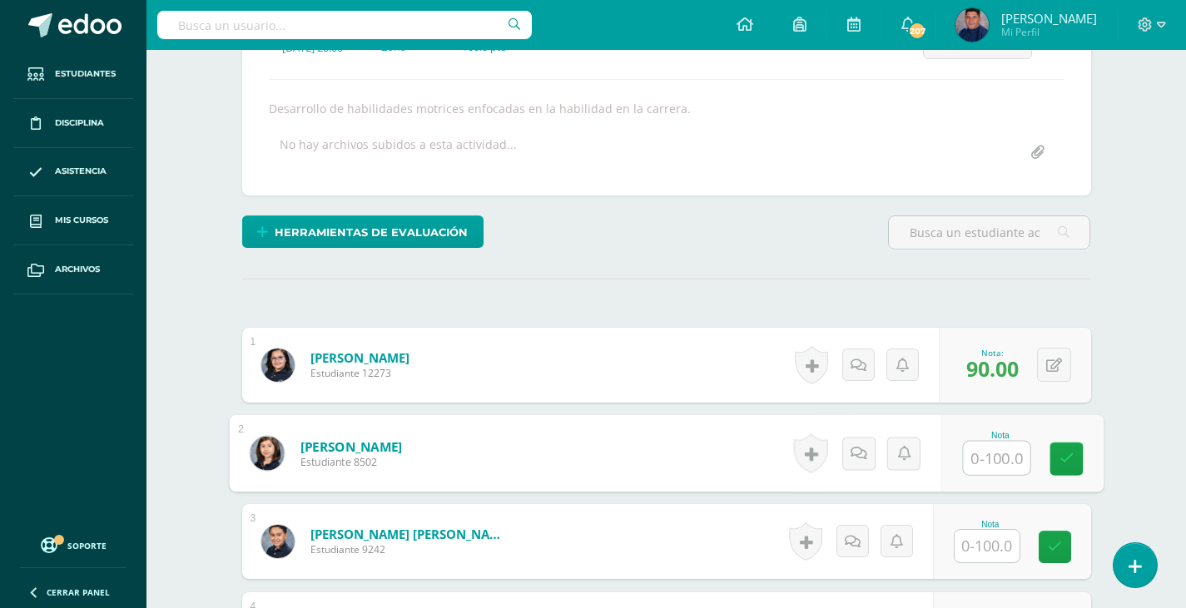
scroll to position [267, 0]
type input "90"
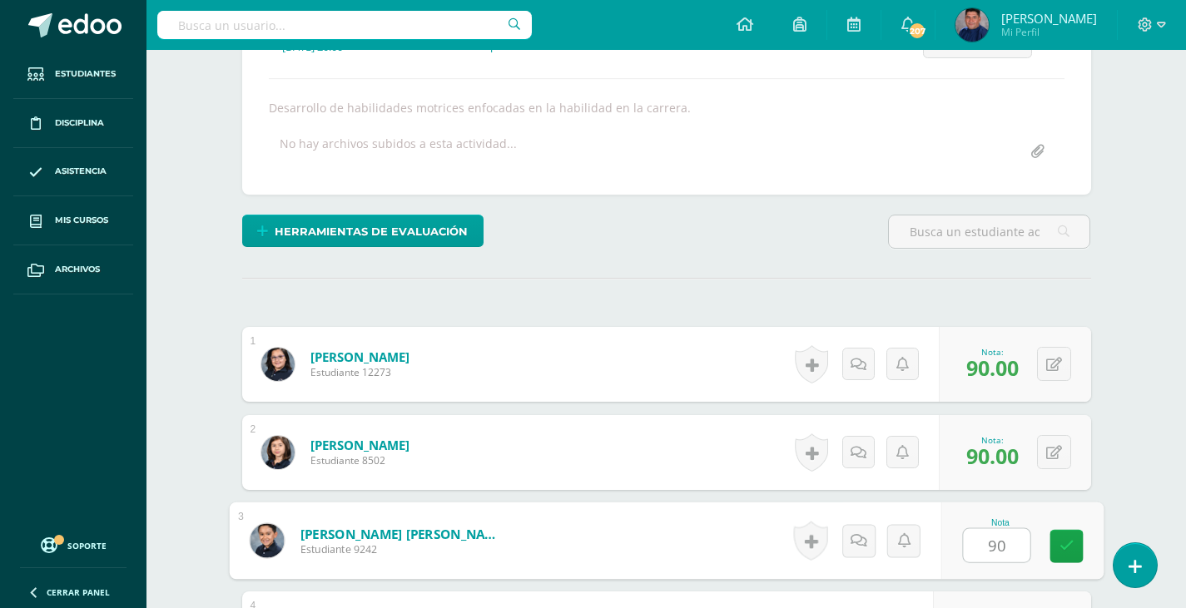
type input "90"
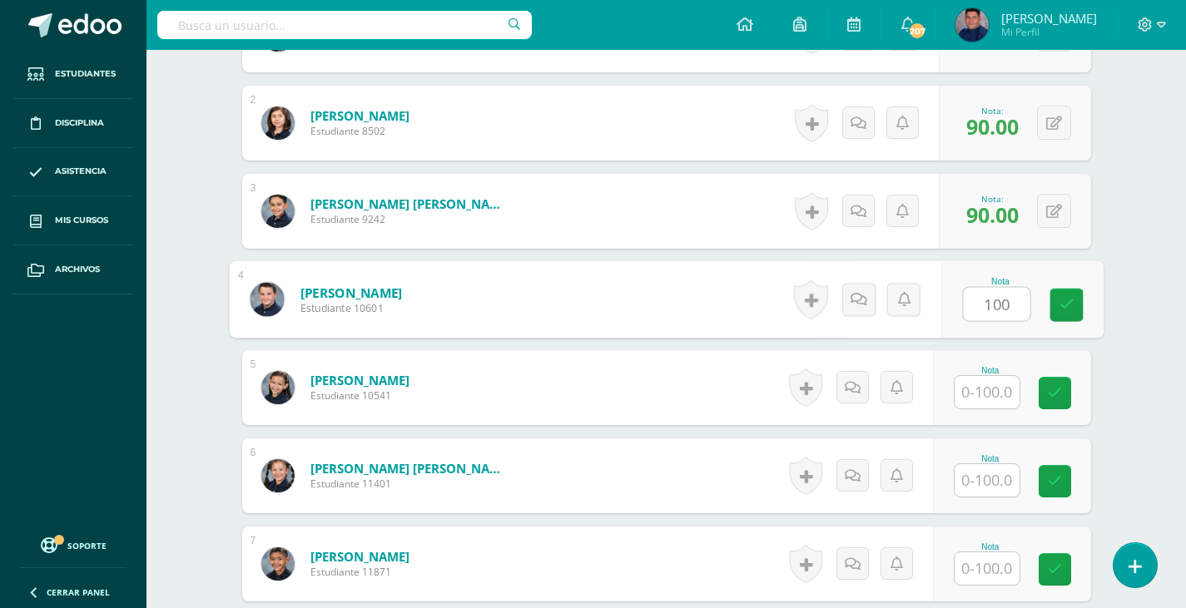
type input "100"
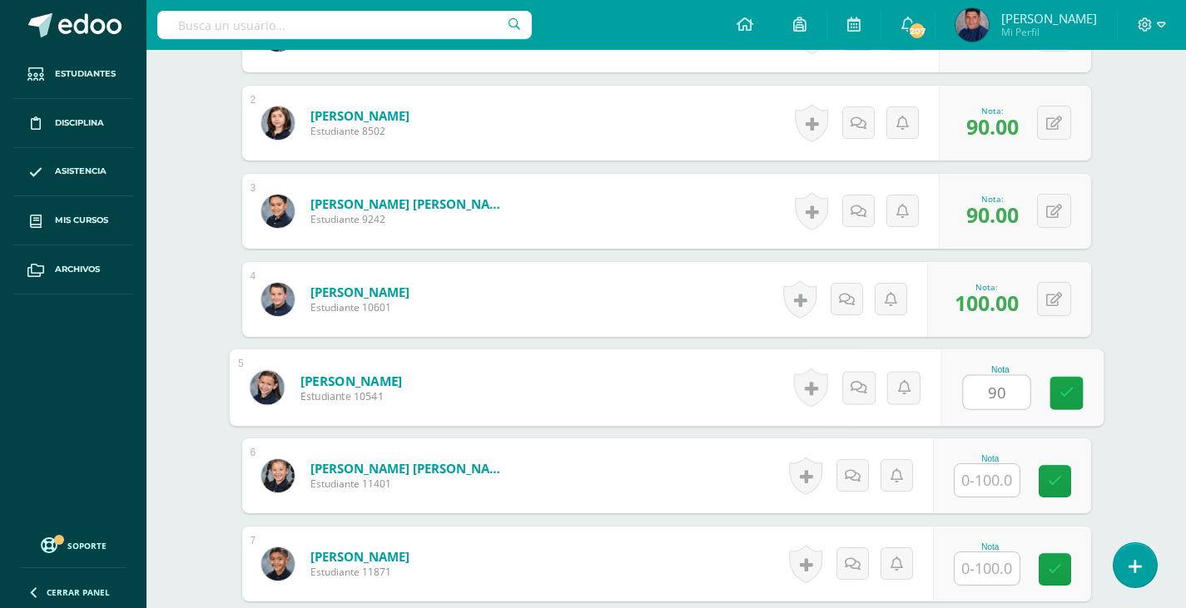
type input "90"
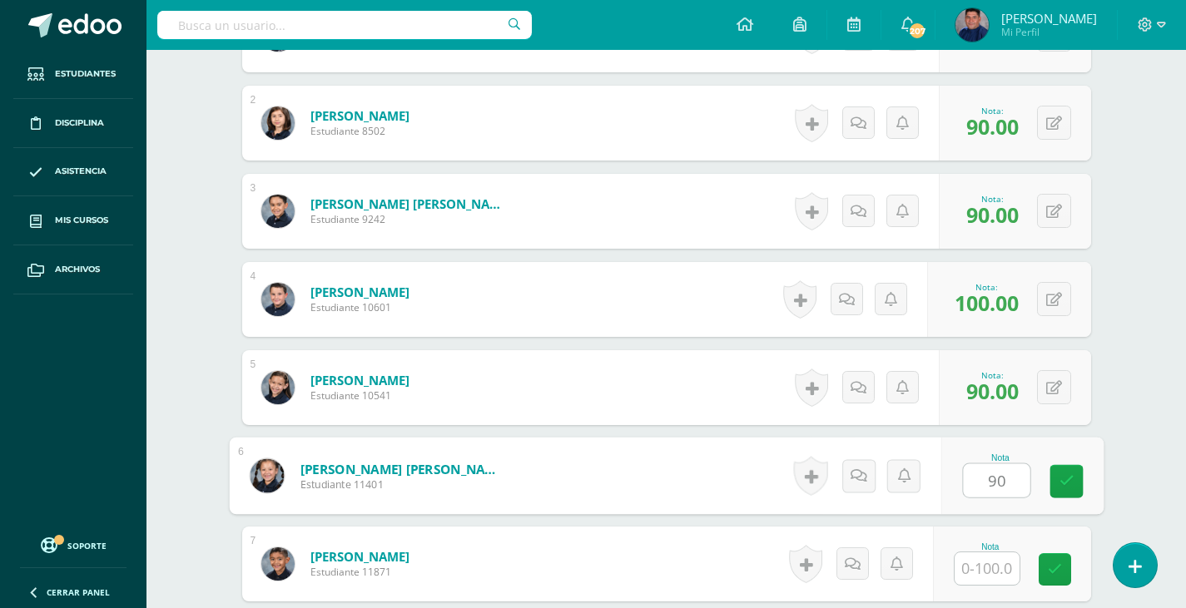
type input "90"
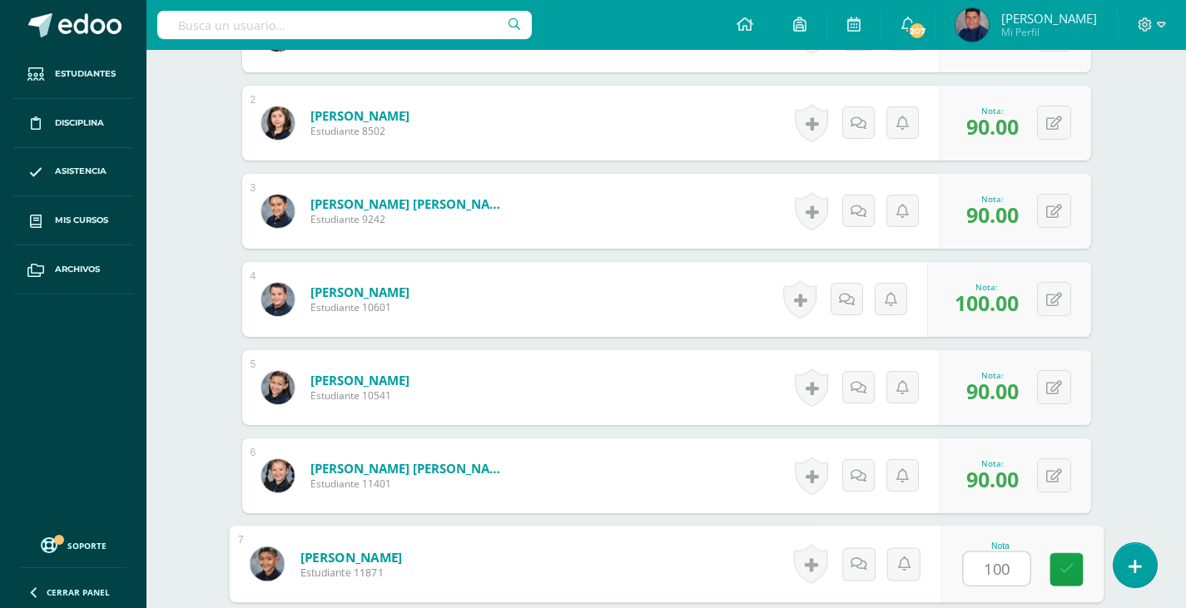
type input "100"
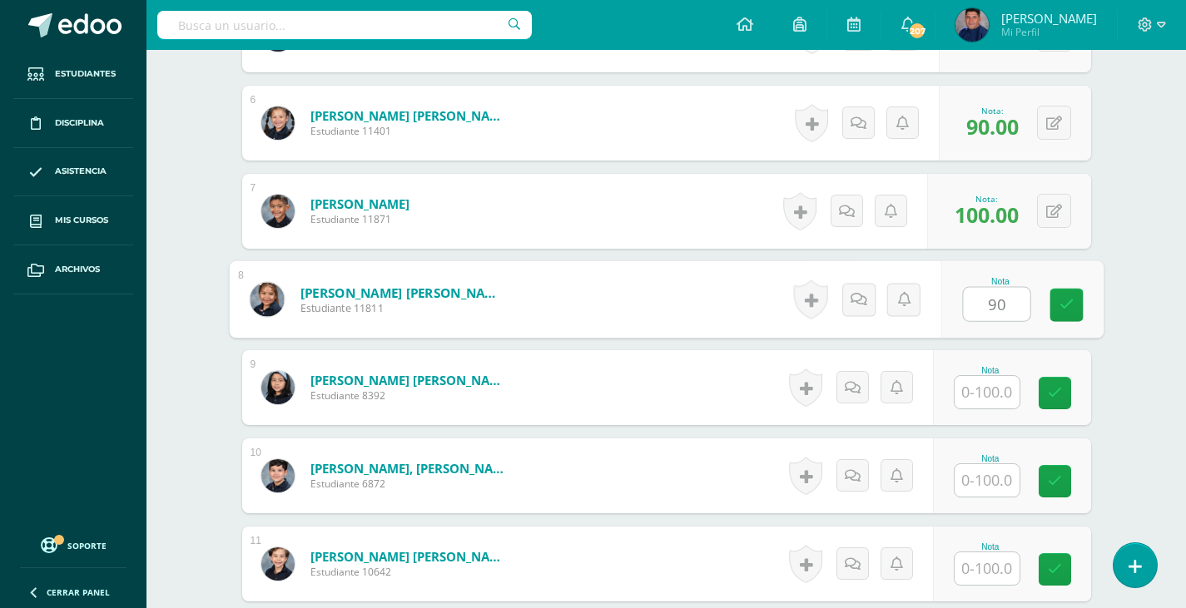
type input "90"
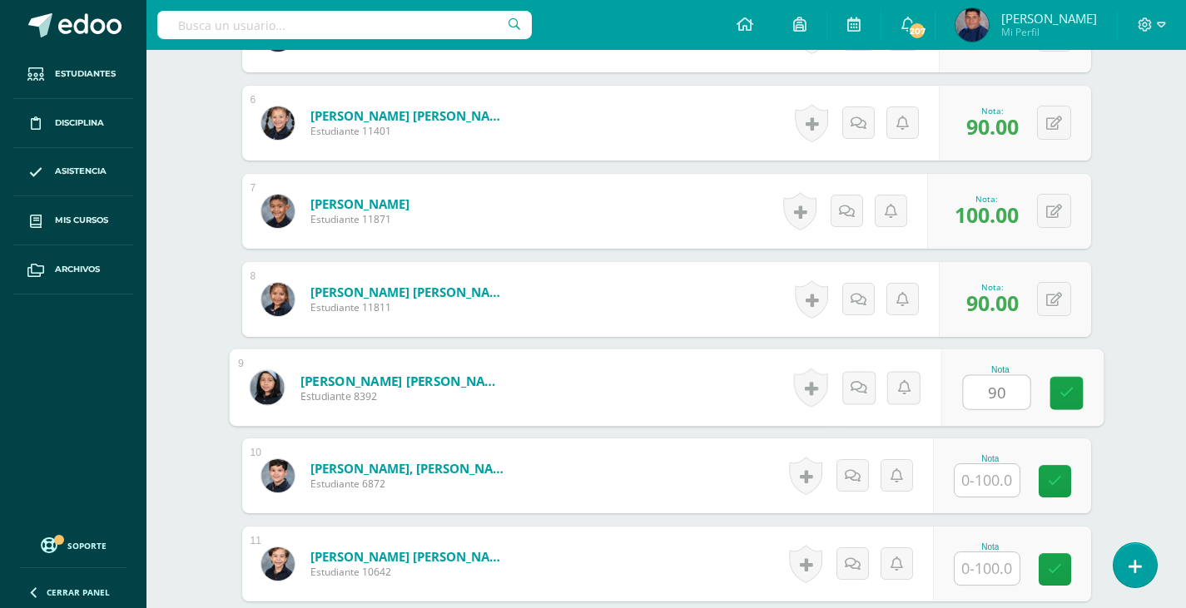
type input "90"
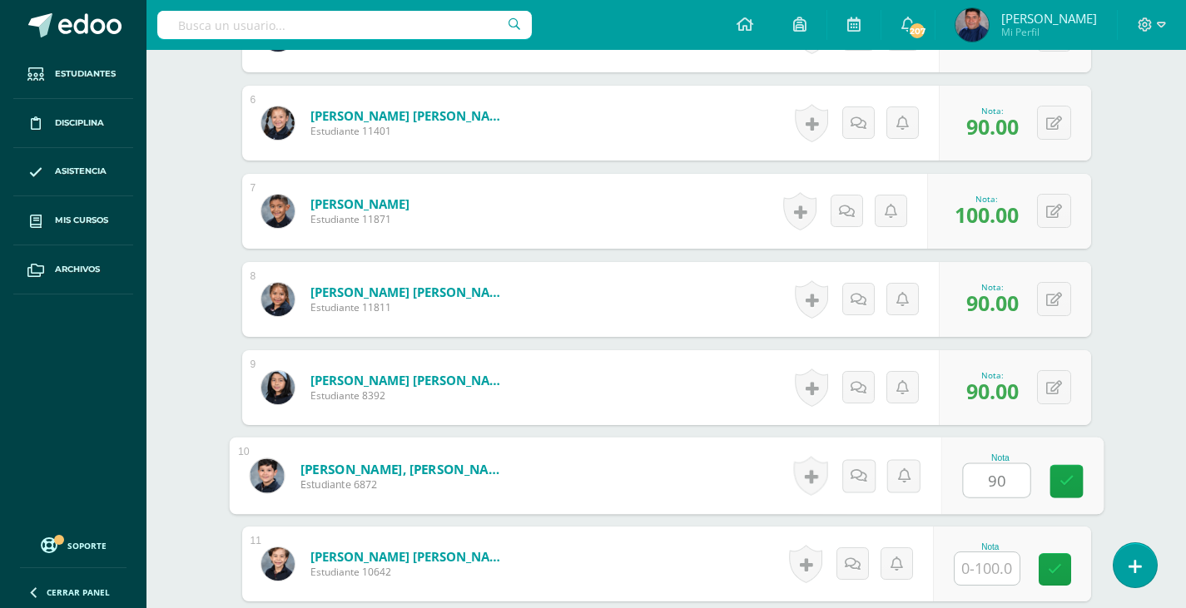
type input "90"
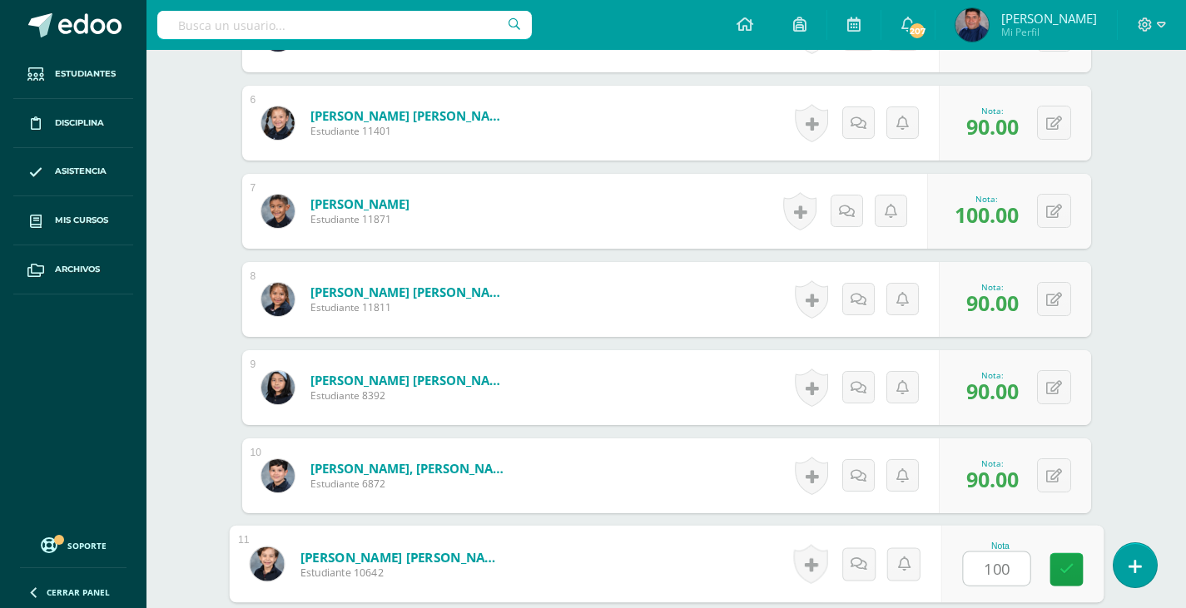
type input "100"
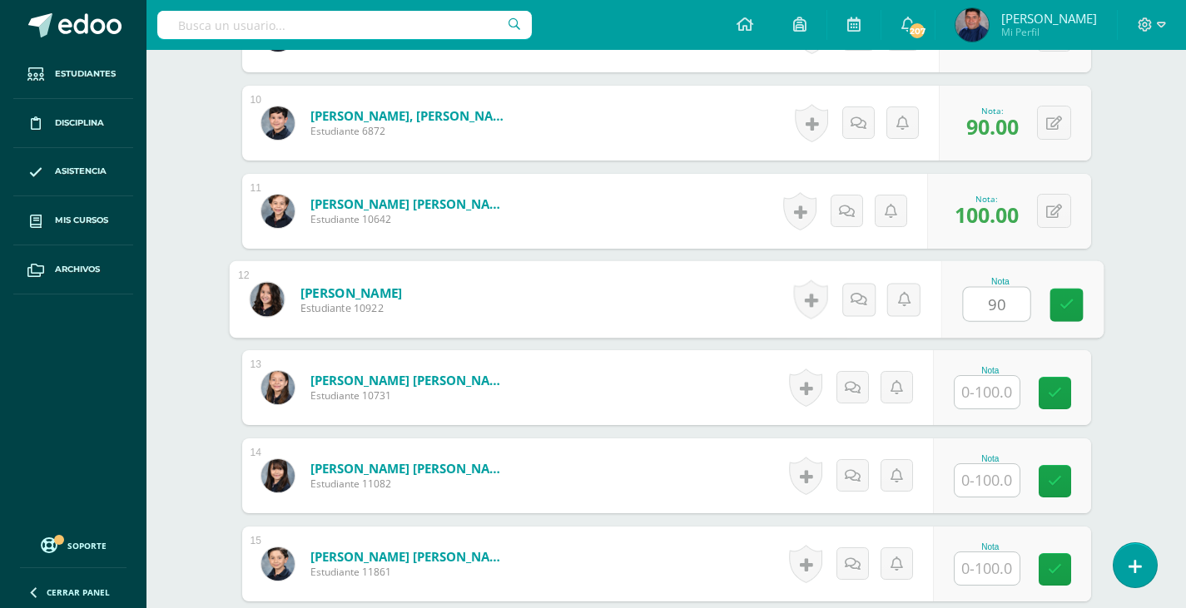
type input "90"
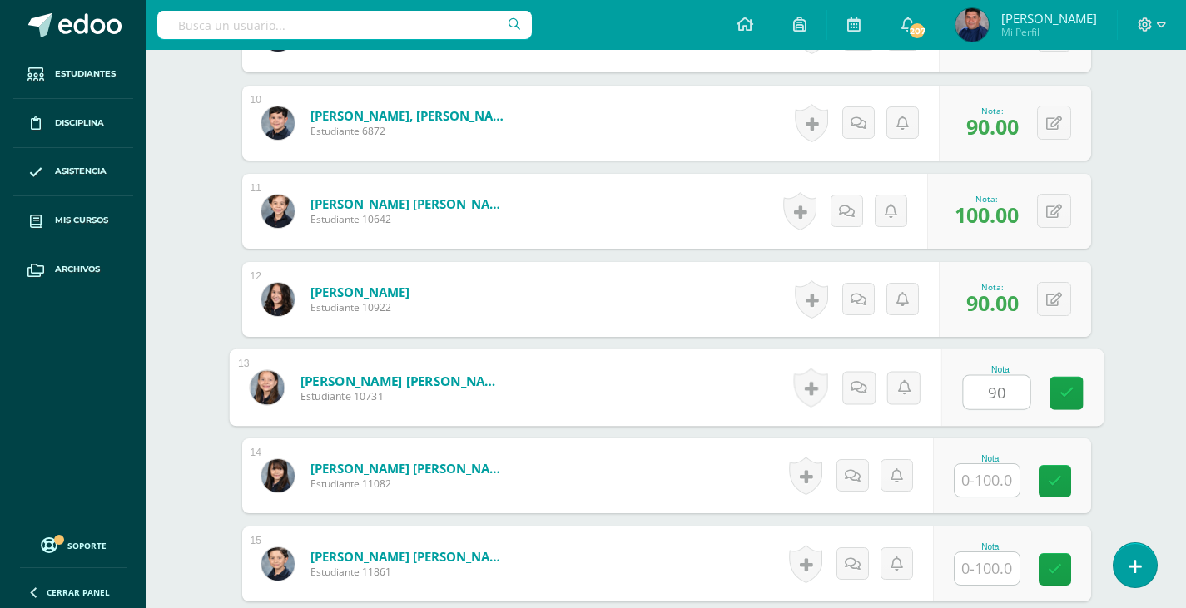
type input "90"
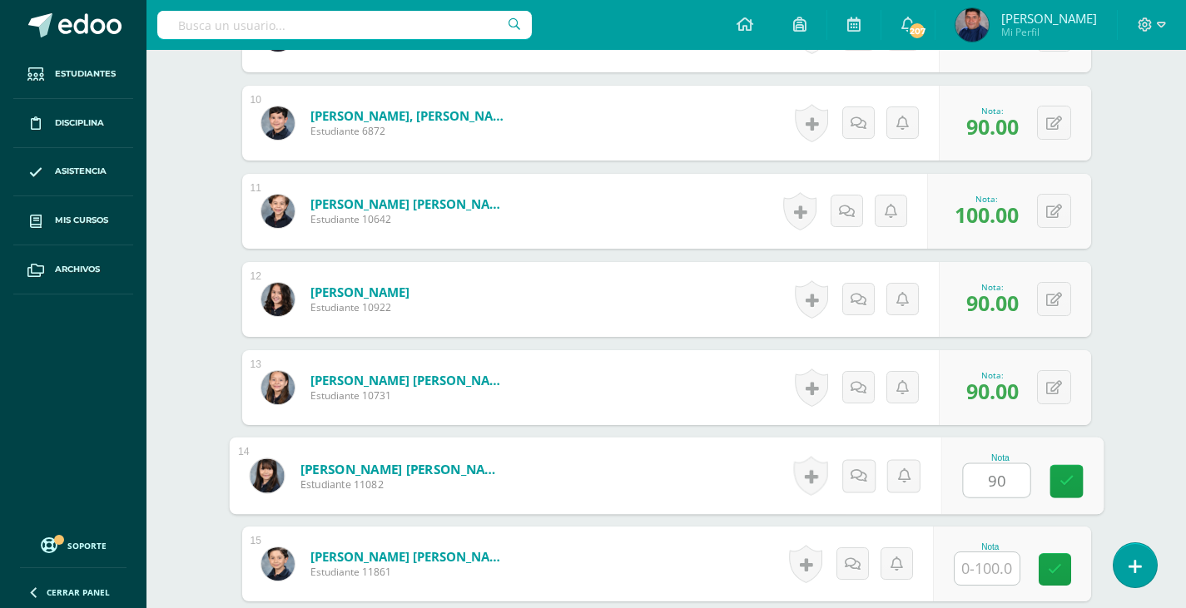
type input "90"
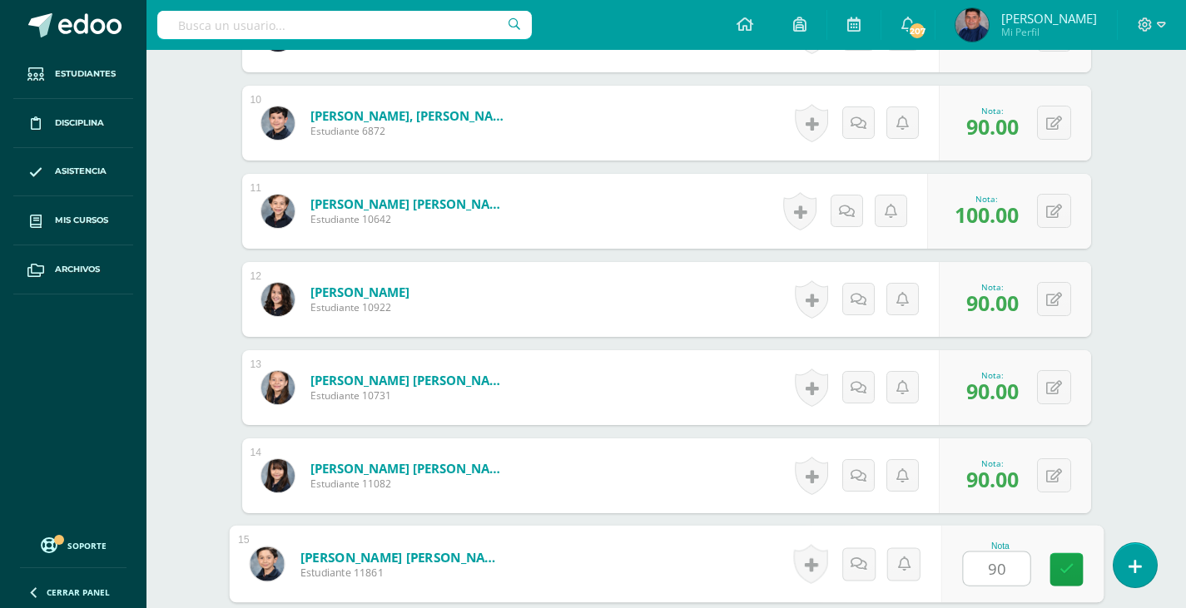
type input "90"
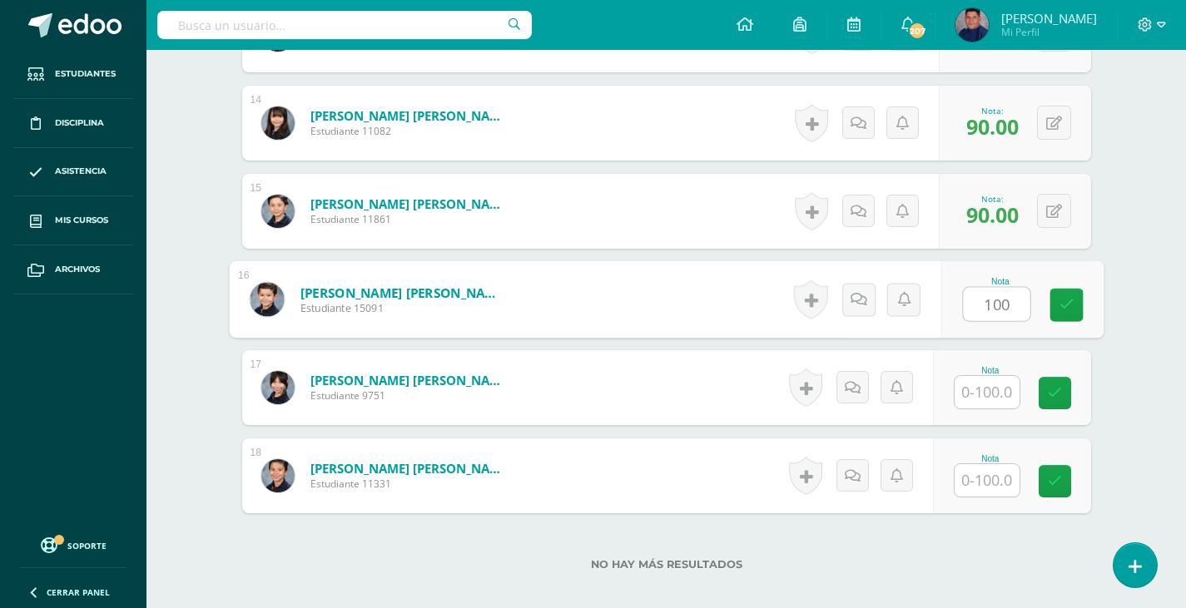
type input "100"
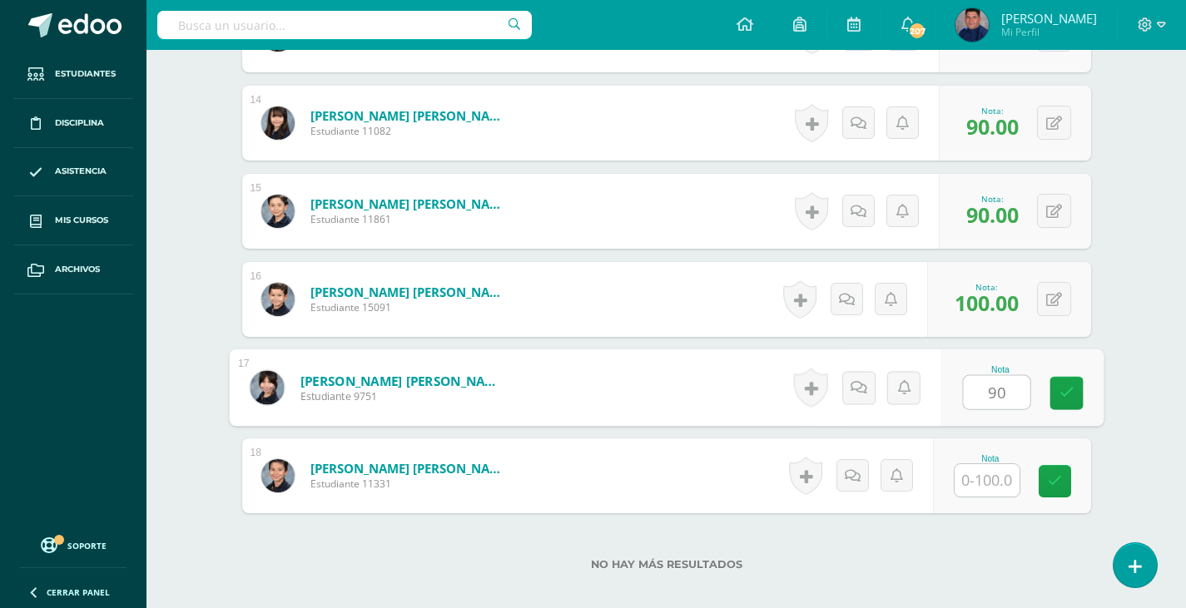
type input "90"
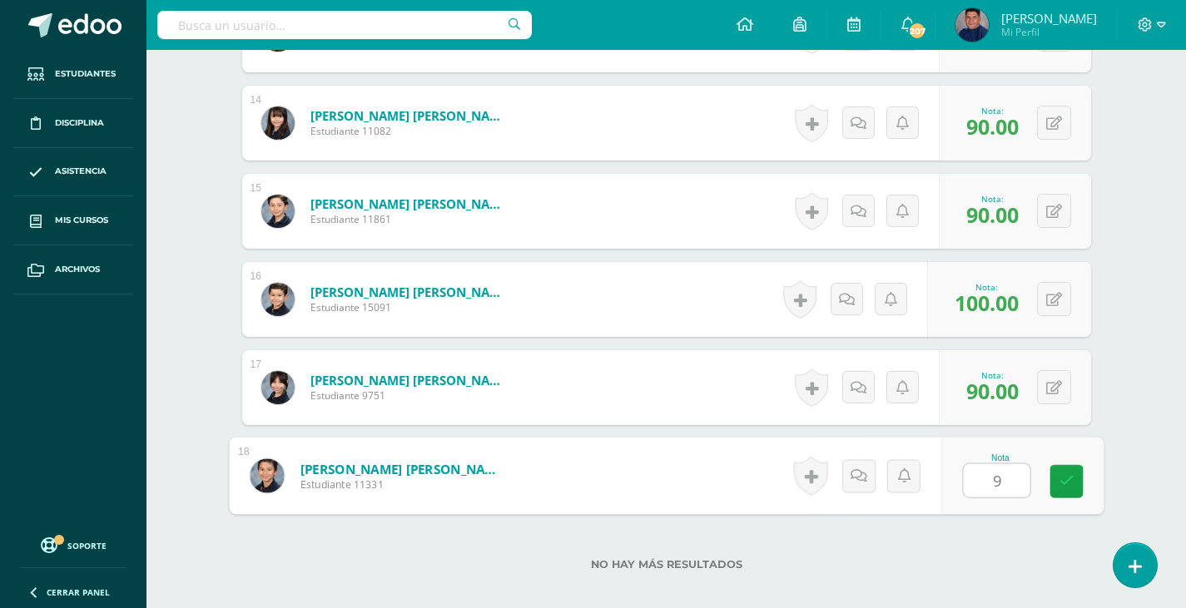
type input "90"
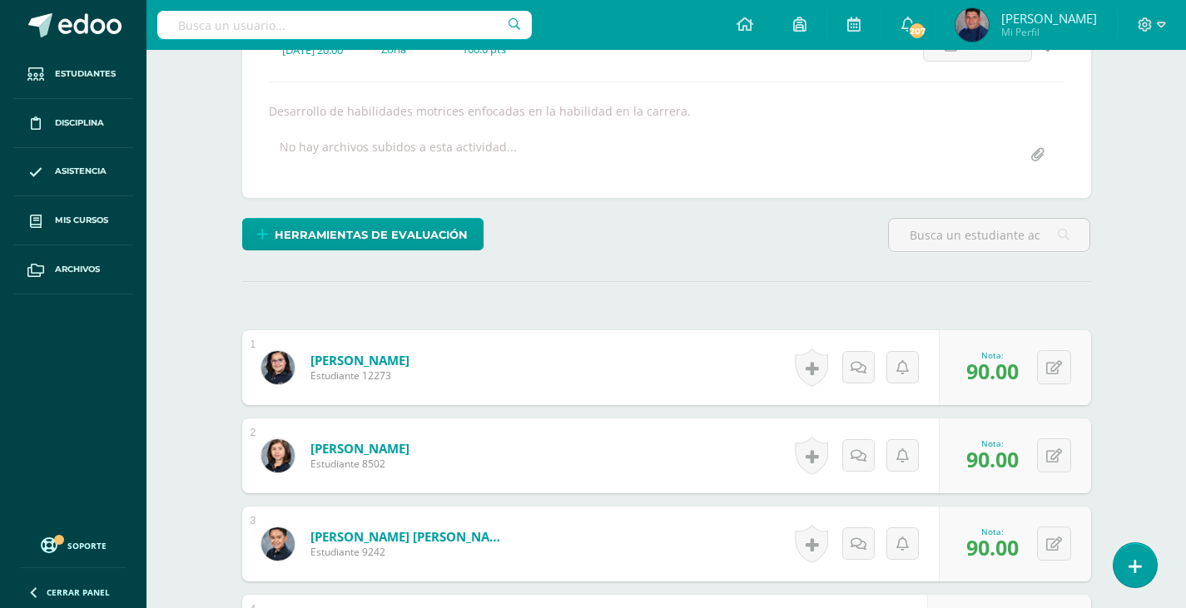
scroll to position [0, 0]
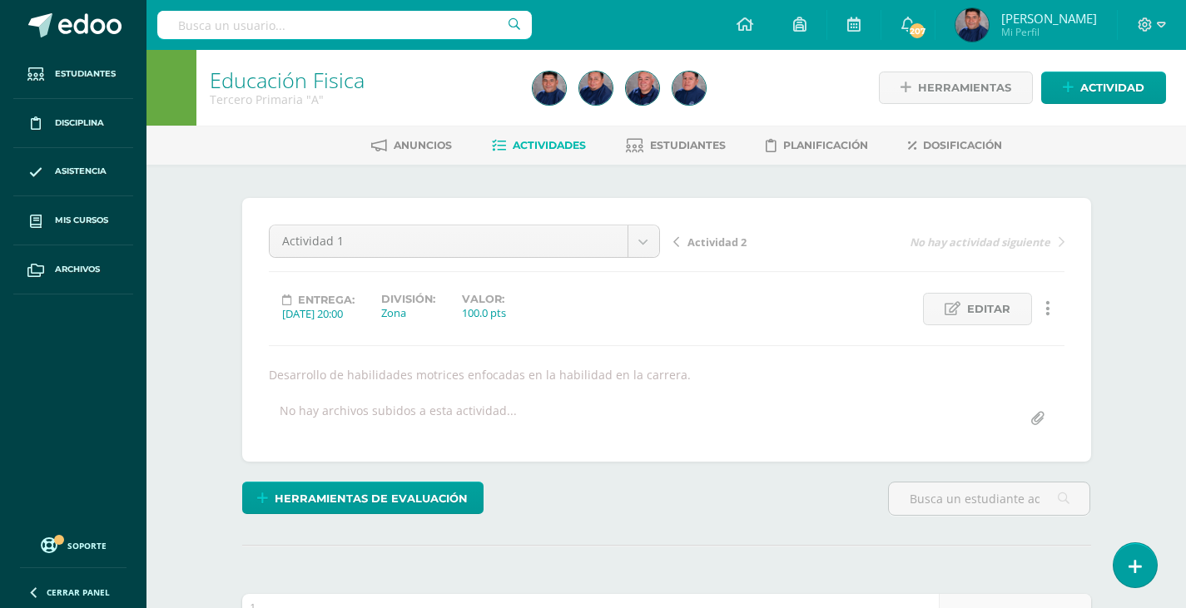
click at [714, 236] on span "Actividad 2" at bounding box center [716, 242] width 59 height 15
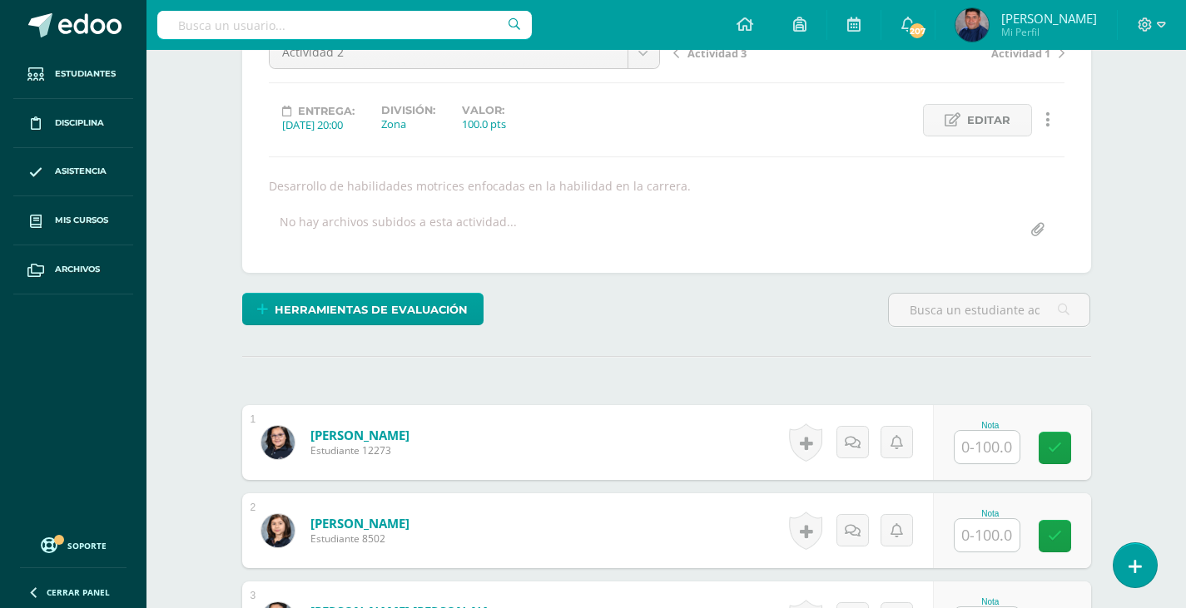
scroll to position [251, 0]
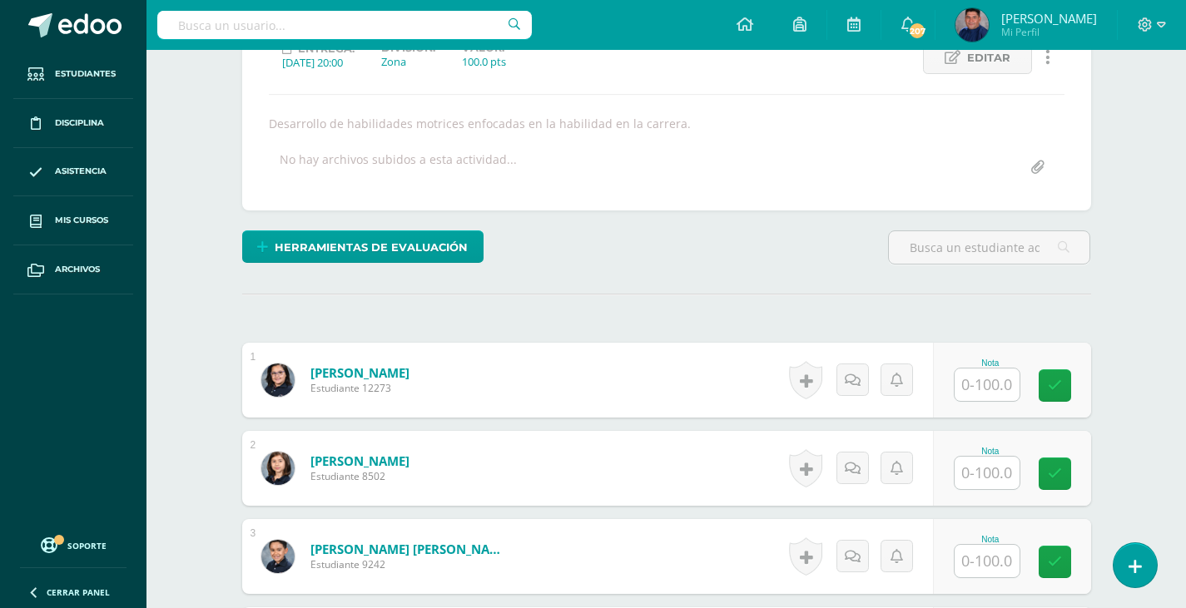
click at [1001, 394] on input "text" at bounding box center [986, 385] width 65 height 32
type input "90"
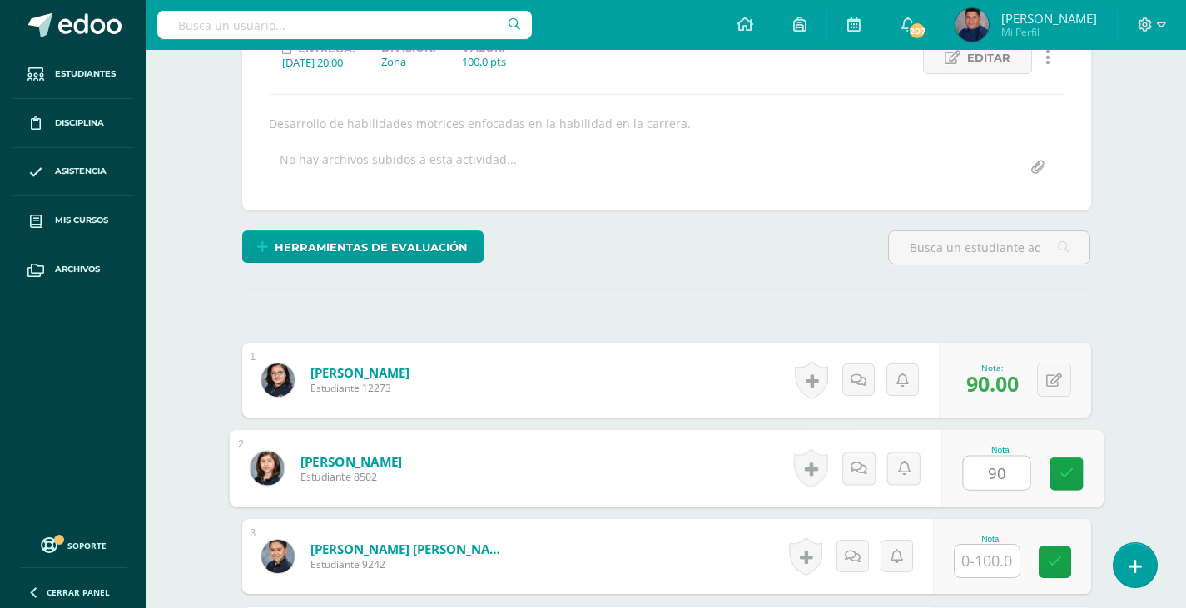
type input "90"
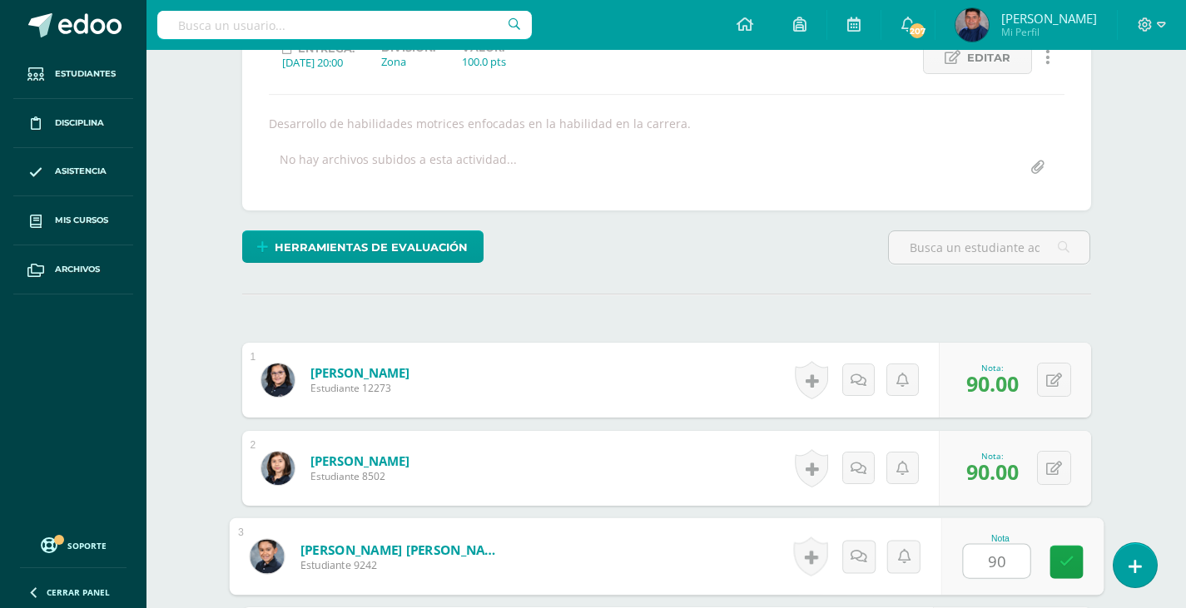
type input "90"
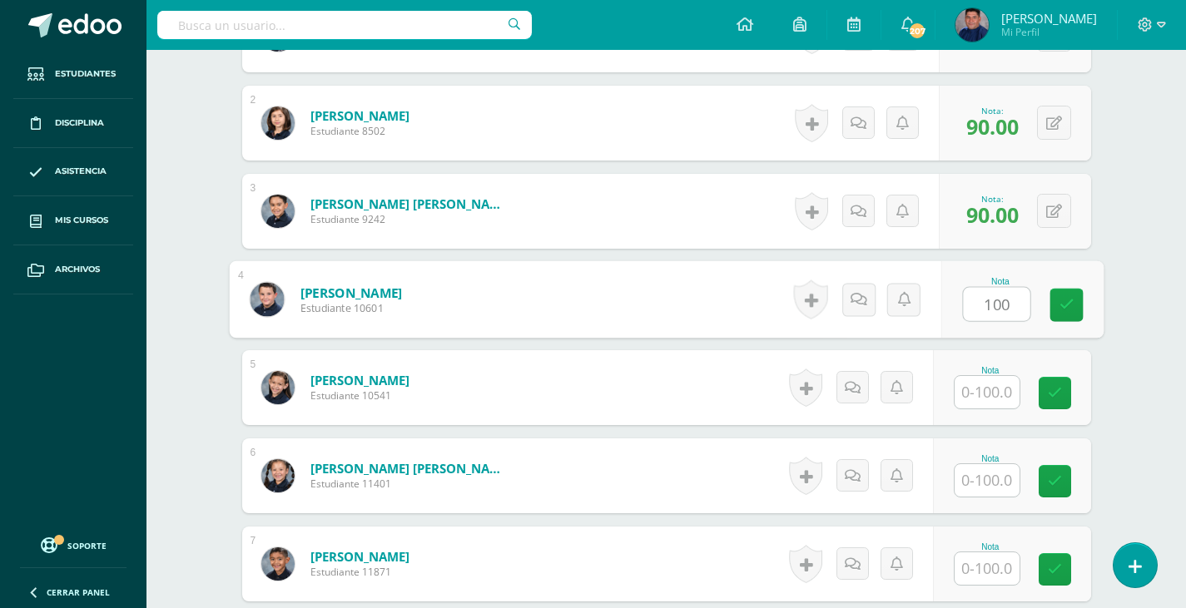
type input "100"
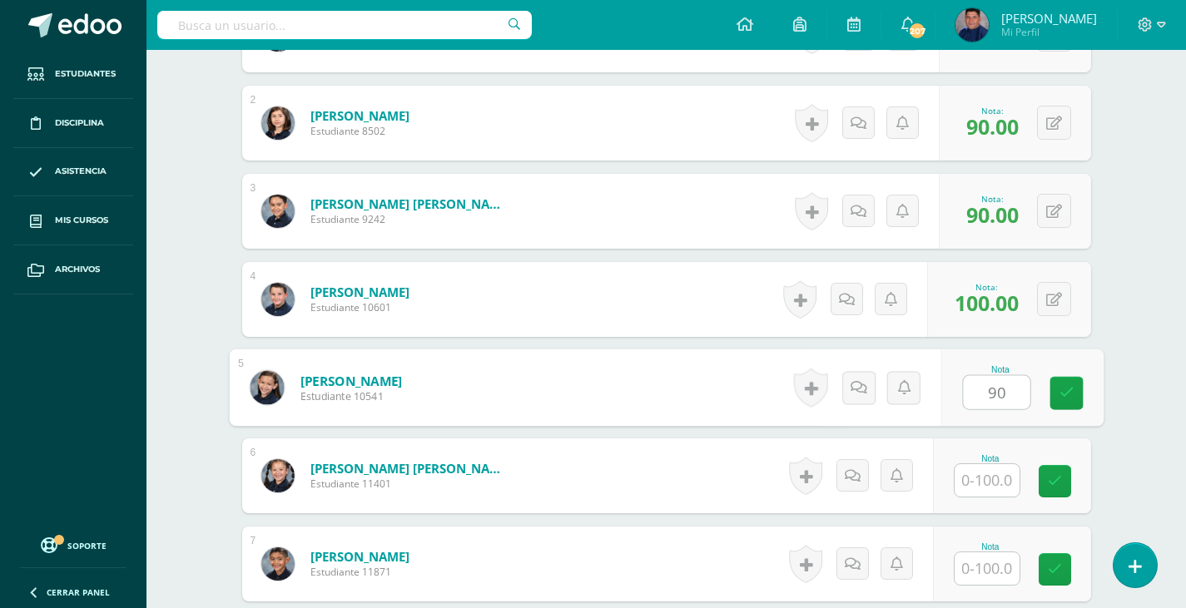
type input "90"
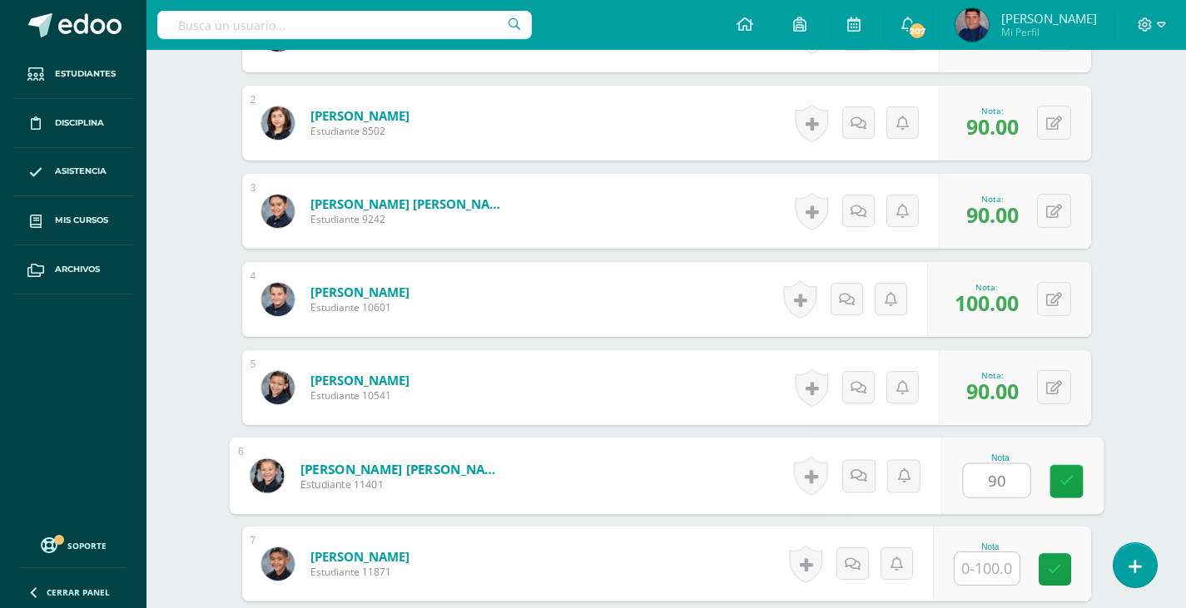
type input "90"
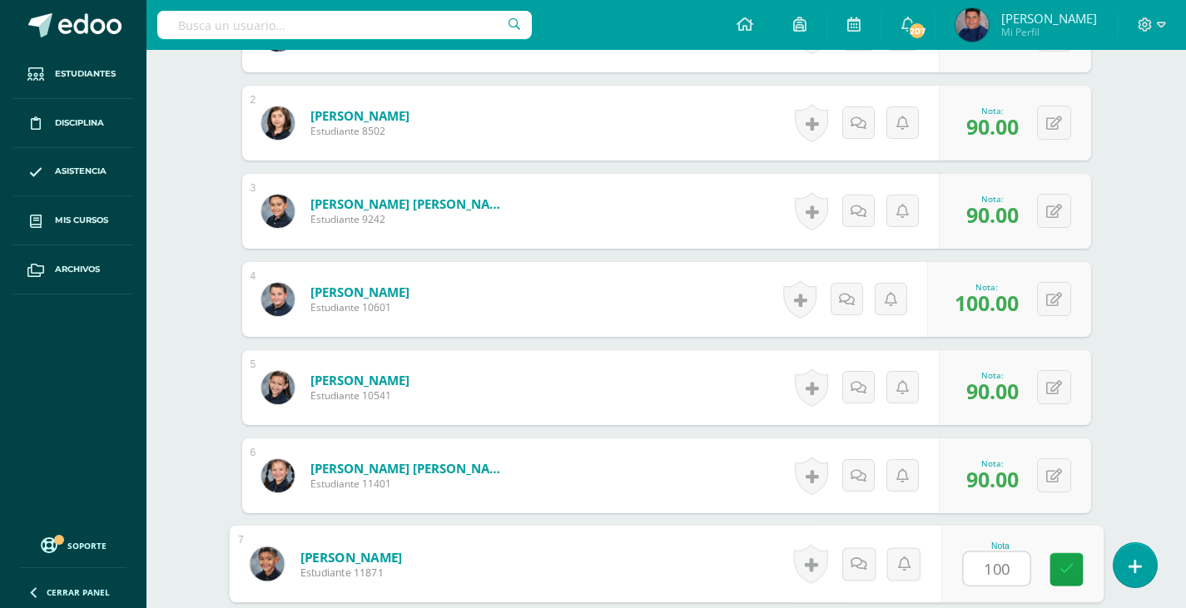
type input "100"
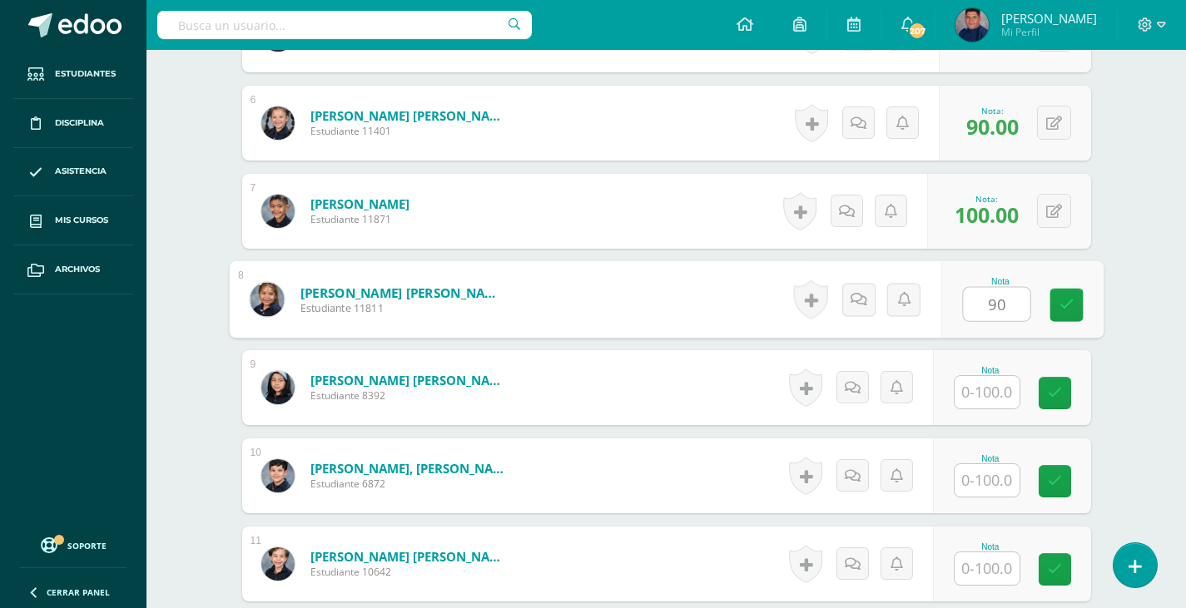
type input "90"
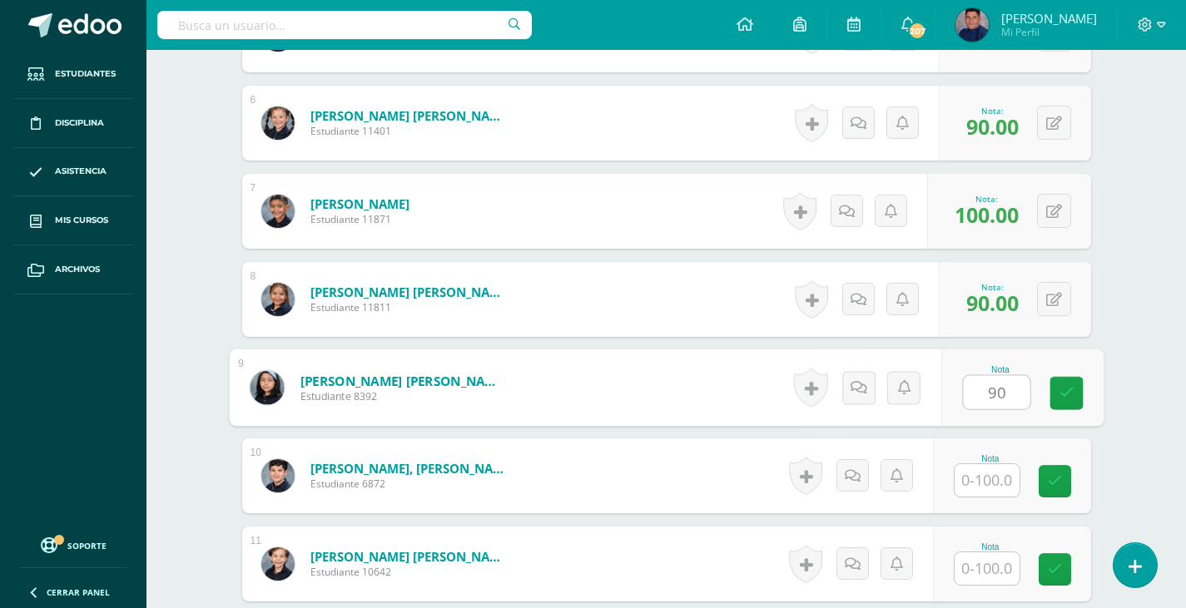
type input "90"
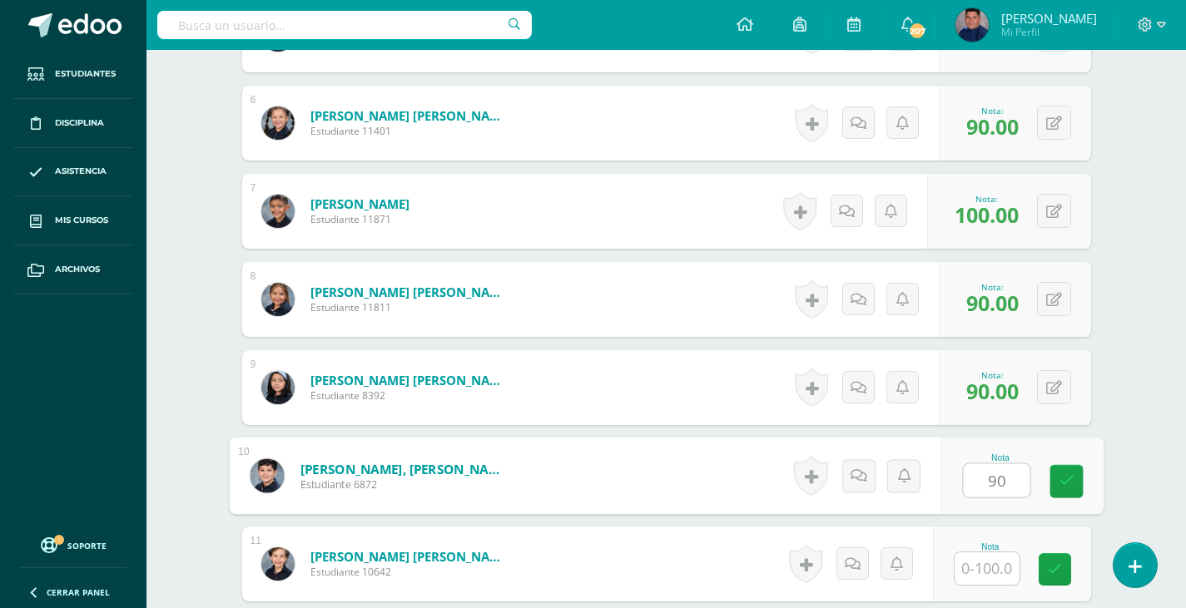
type input "90"
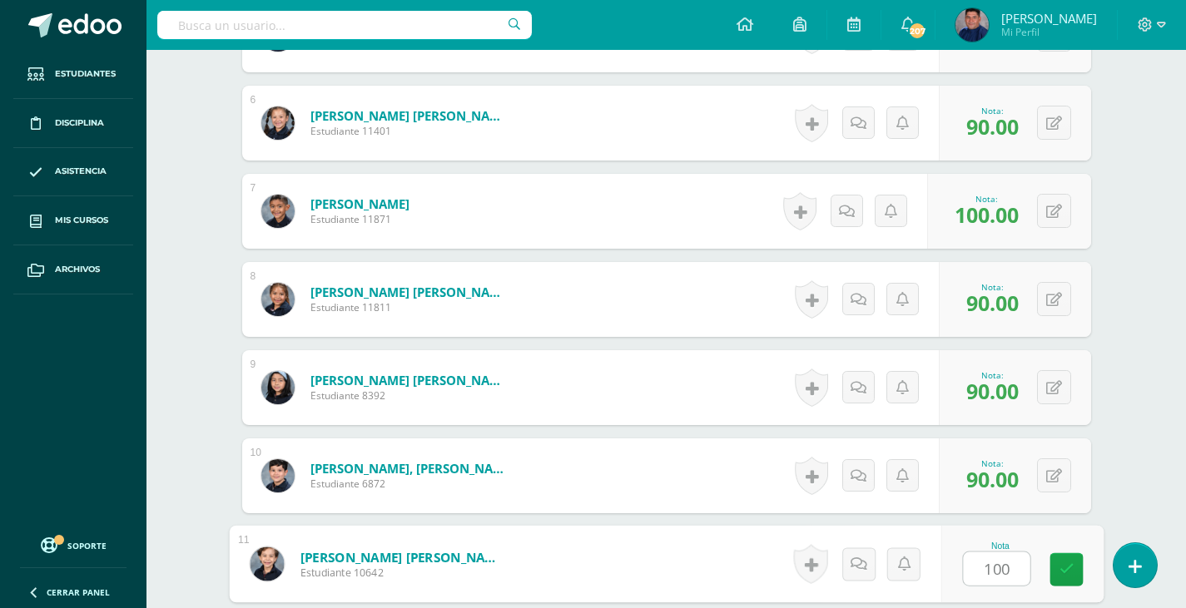
type input "100"
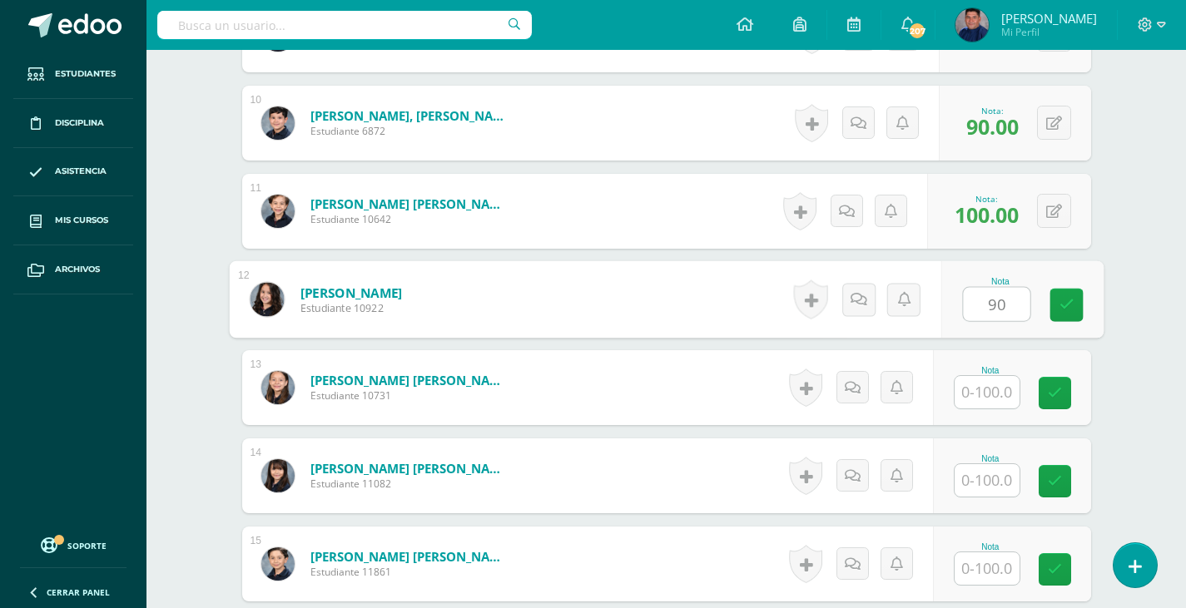
type input "90"
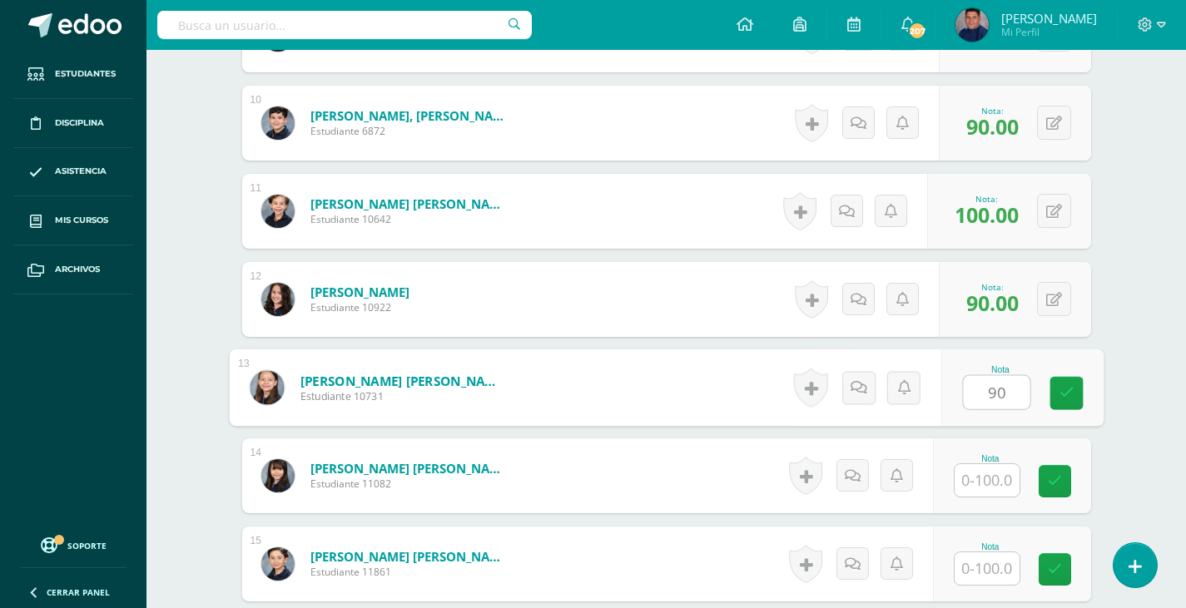
type input "90"
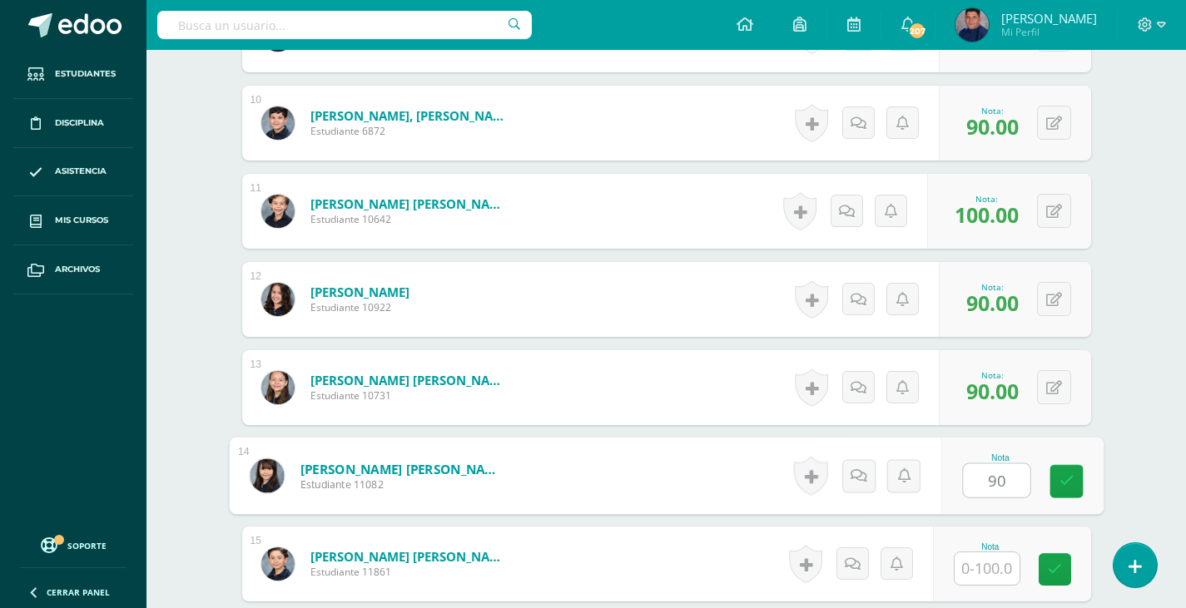
type input "90"
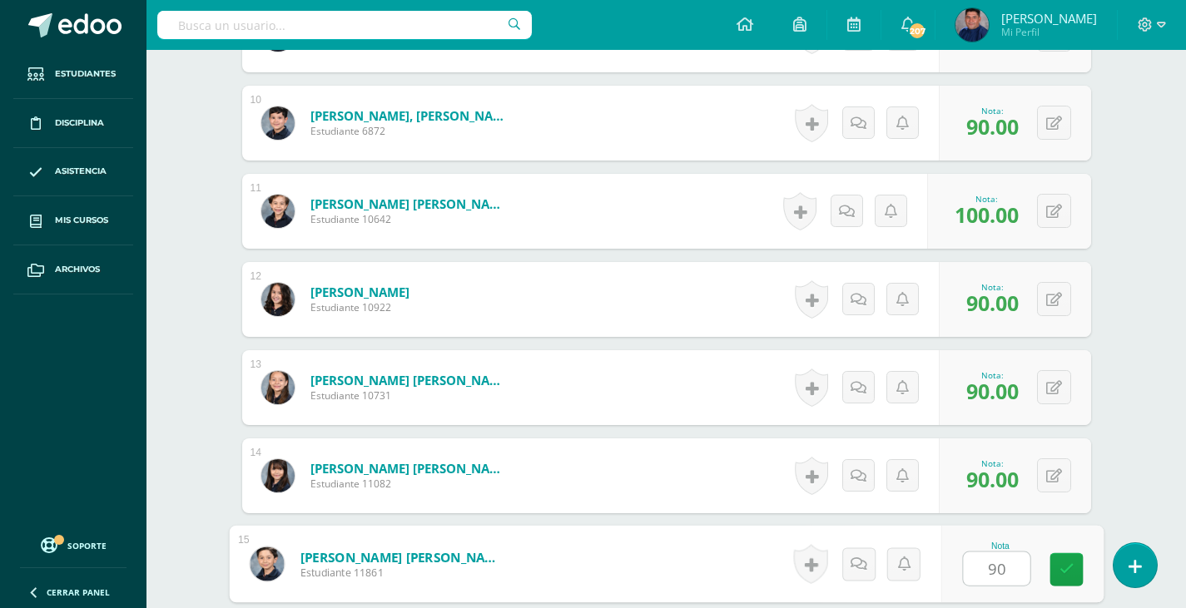
type input "90"
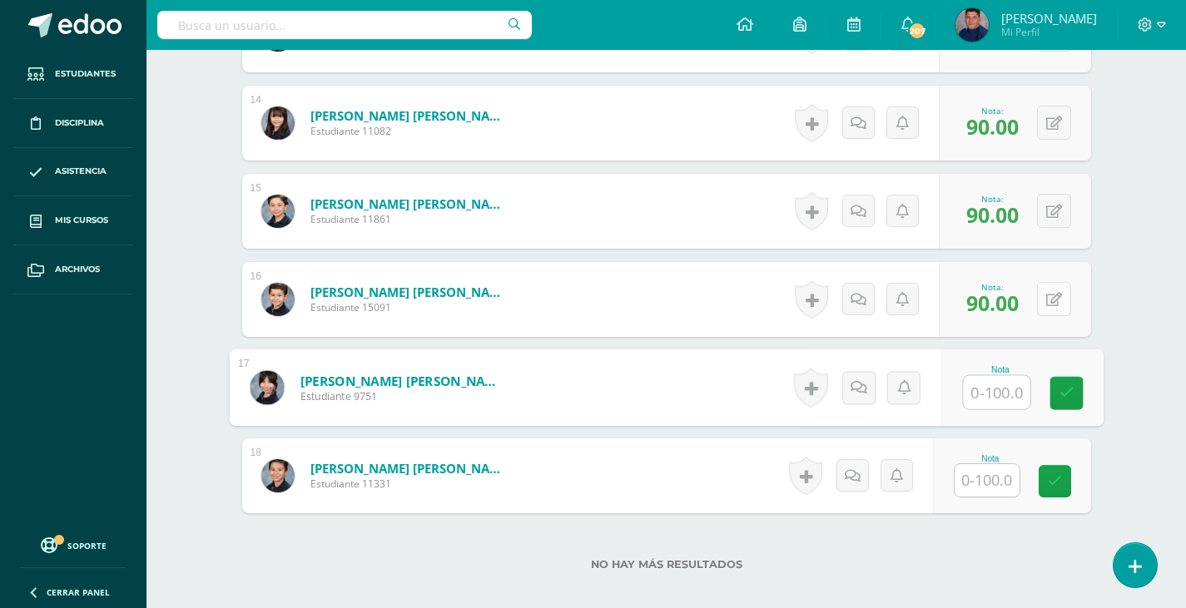
click at [1051, 285] on button at bounding box center [1054, 299] width 34 height 34
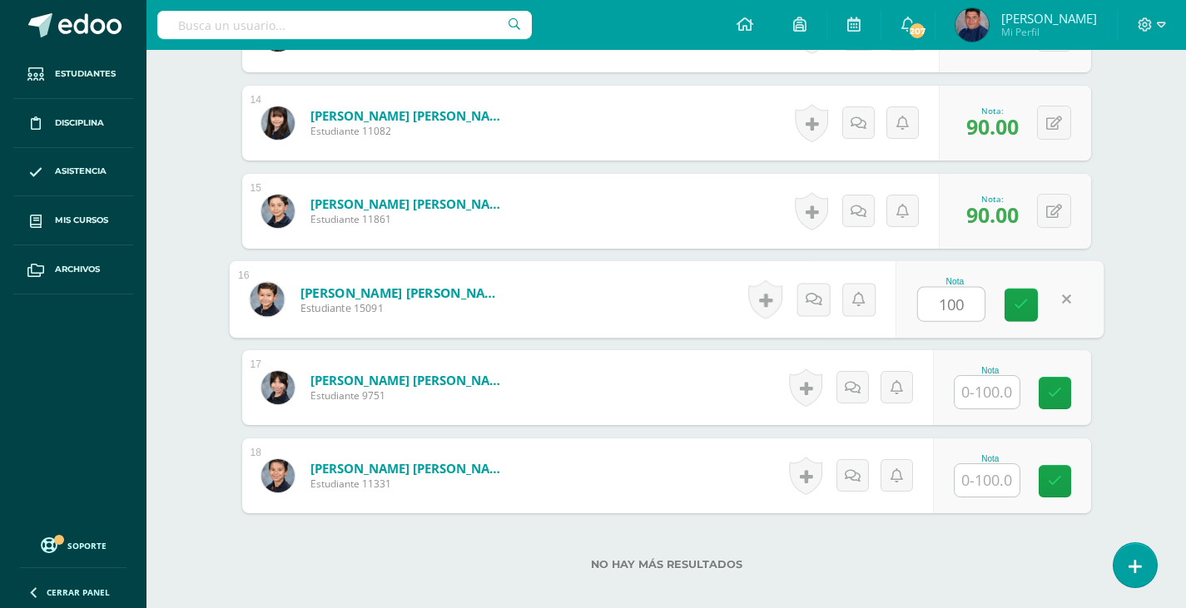
type input "100"
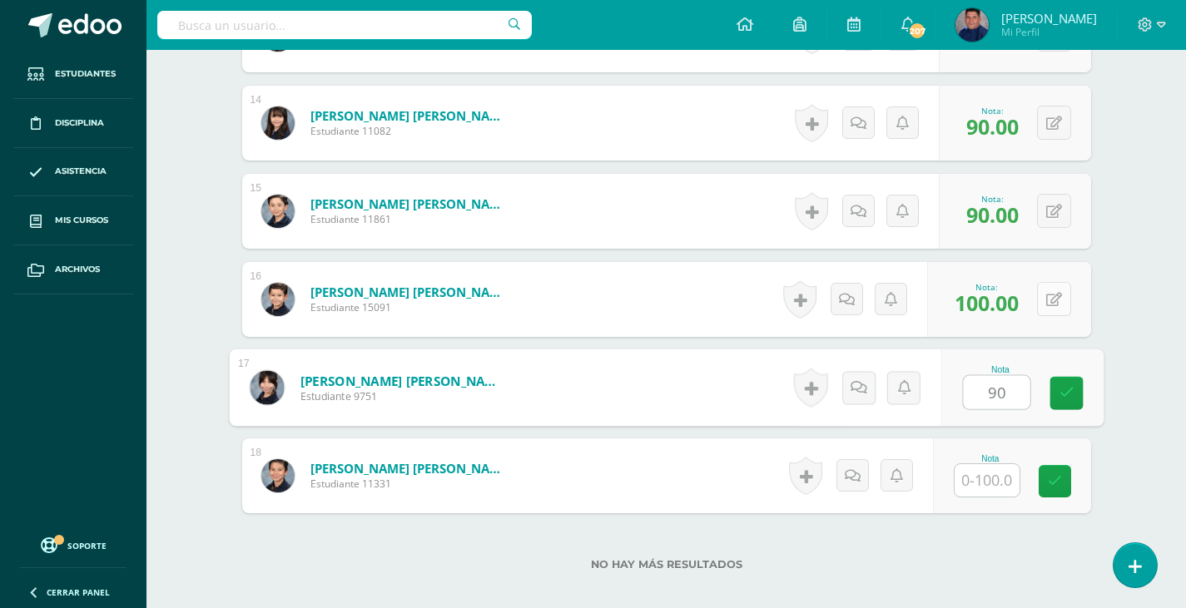
type input "90"
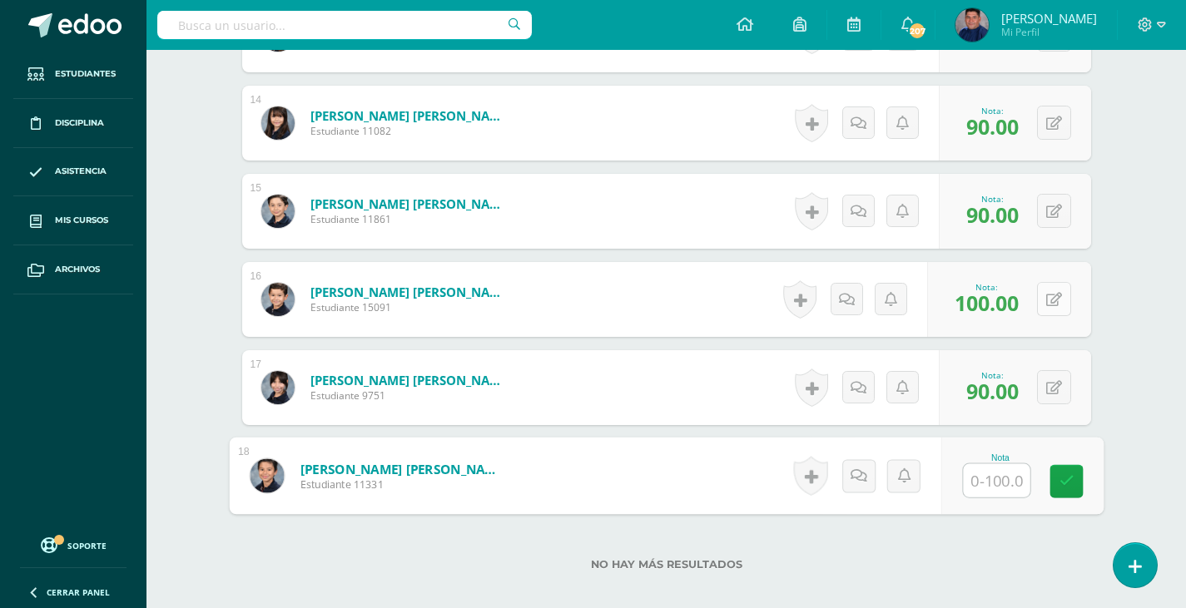
type input "1"
type input "90"
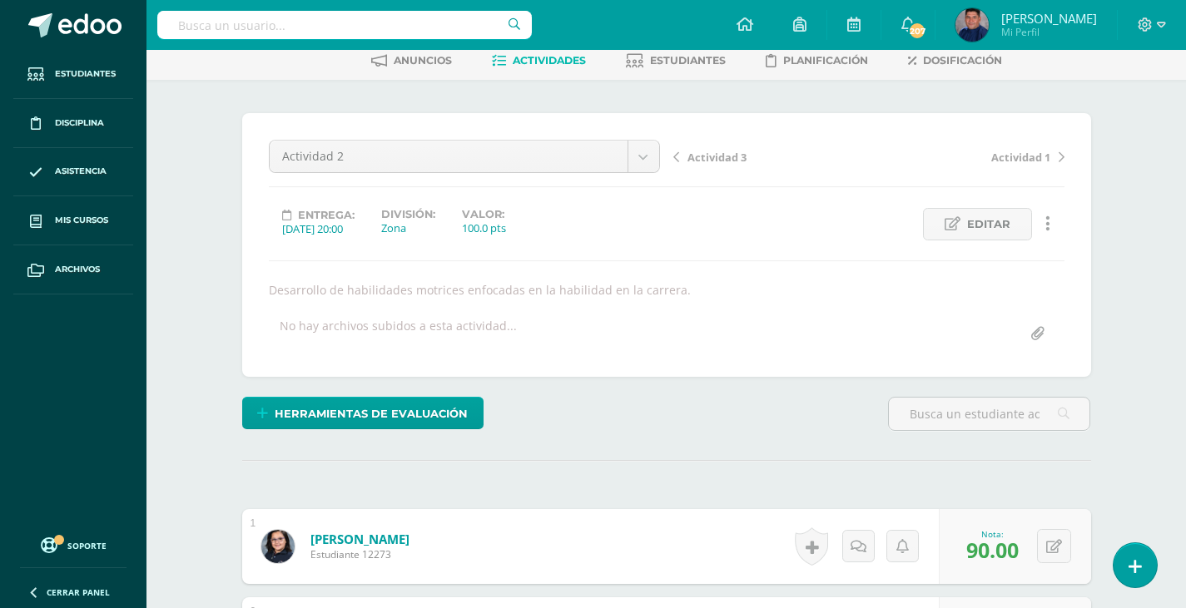
scroll to position [0, 0]
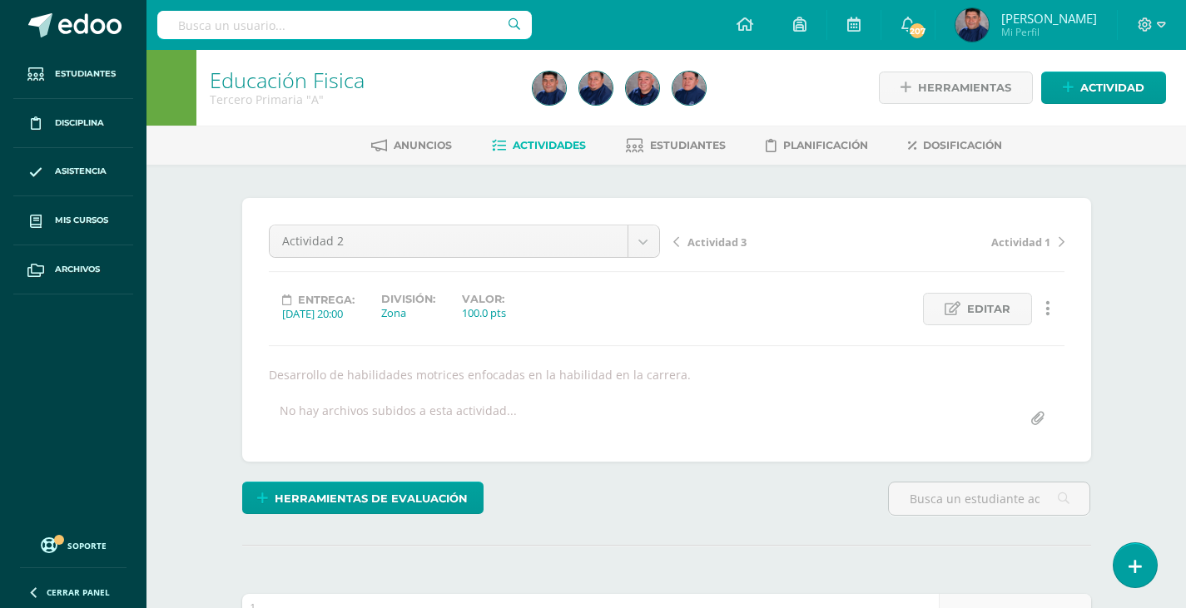
click at [732, 240] on span "Actividad 3" at bounding box center [716, 242] width 59 height 15
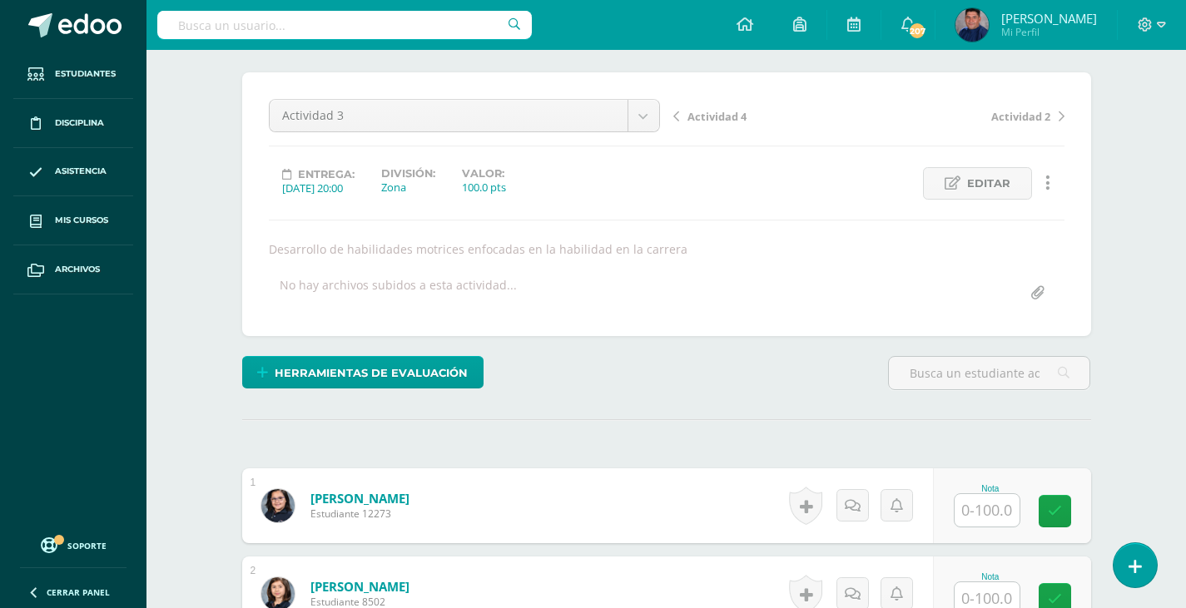
scroll to position [417, 0]
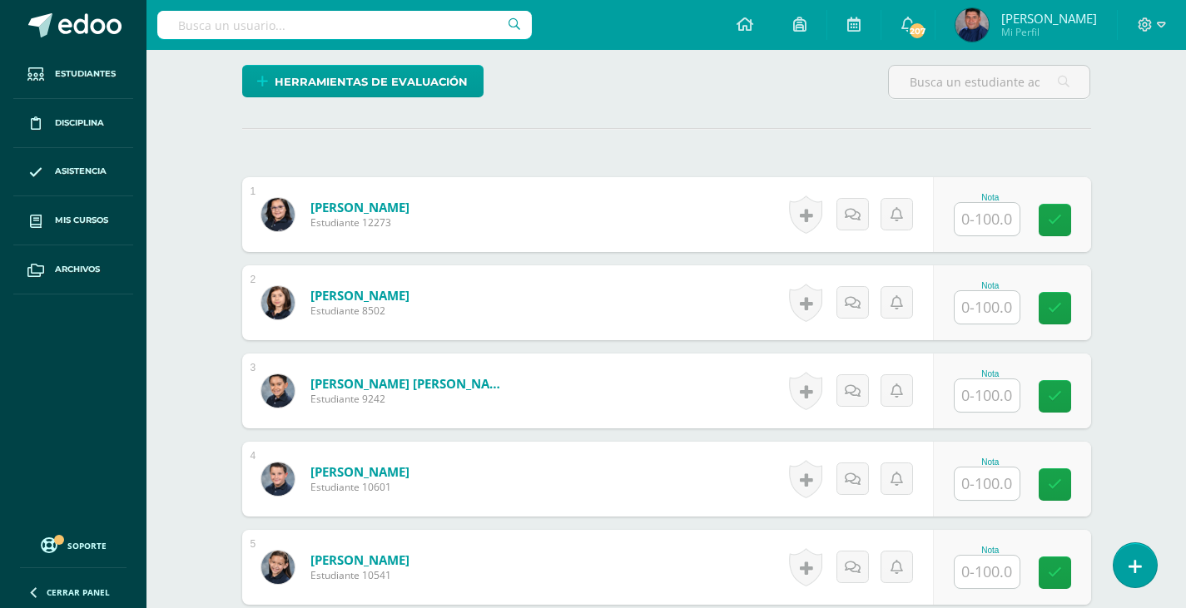
click at [986, 226] on input "text" at bounding box center [986, 219] width 65 height 32
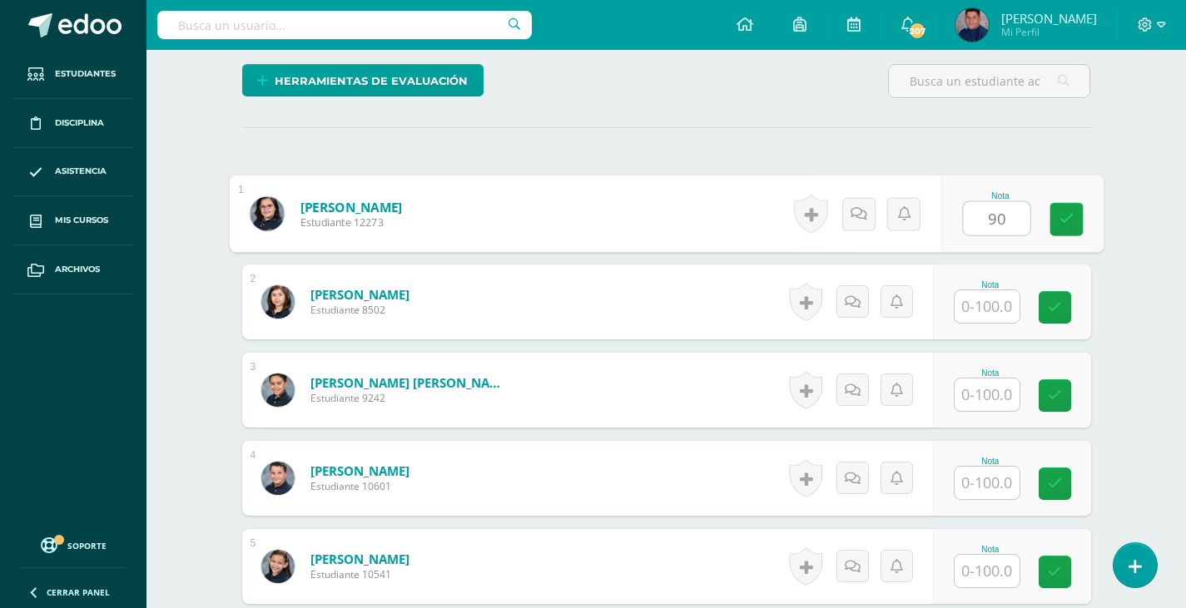
type input "90"
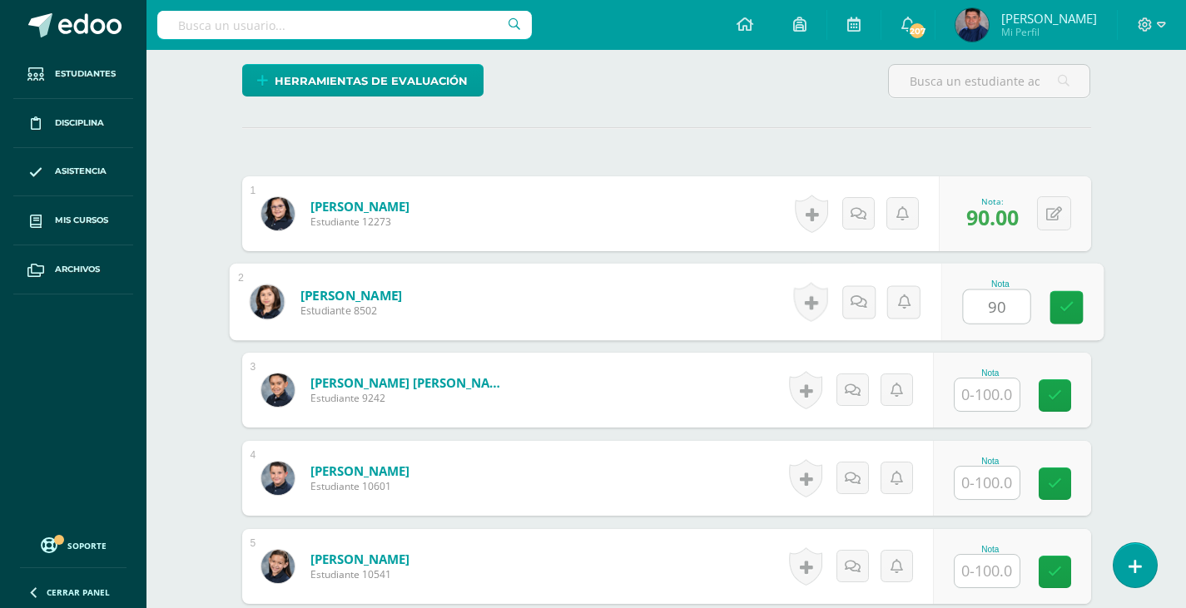
type input "90"
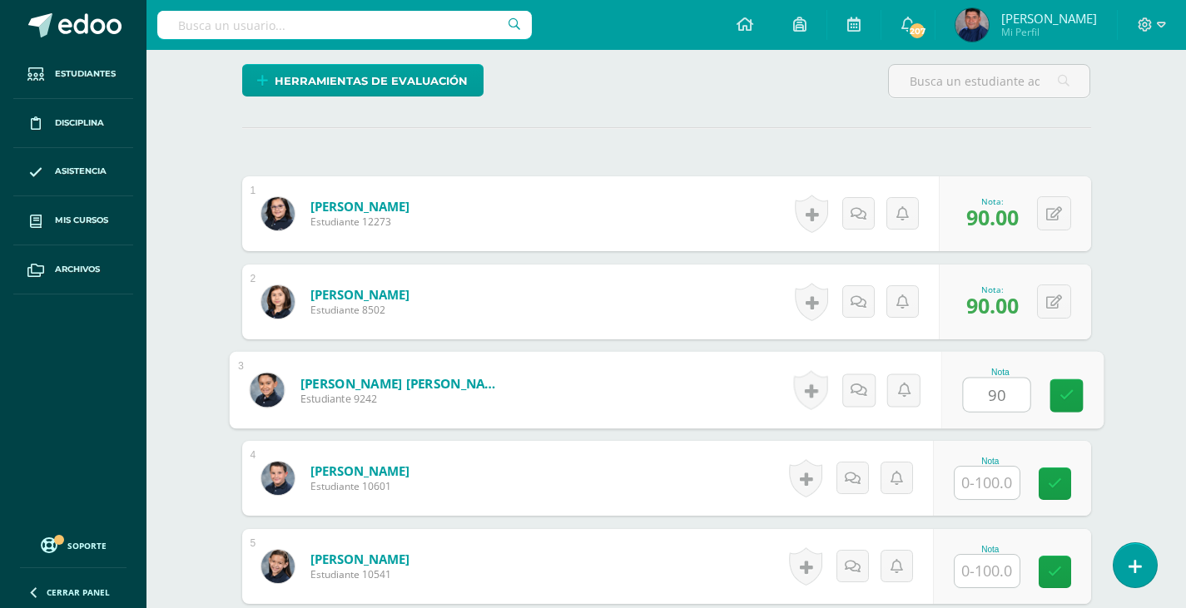
type input "90"
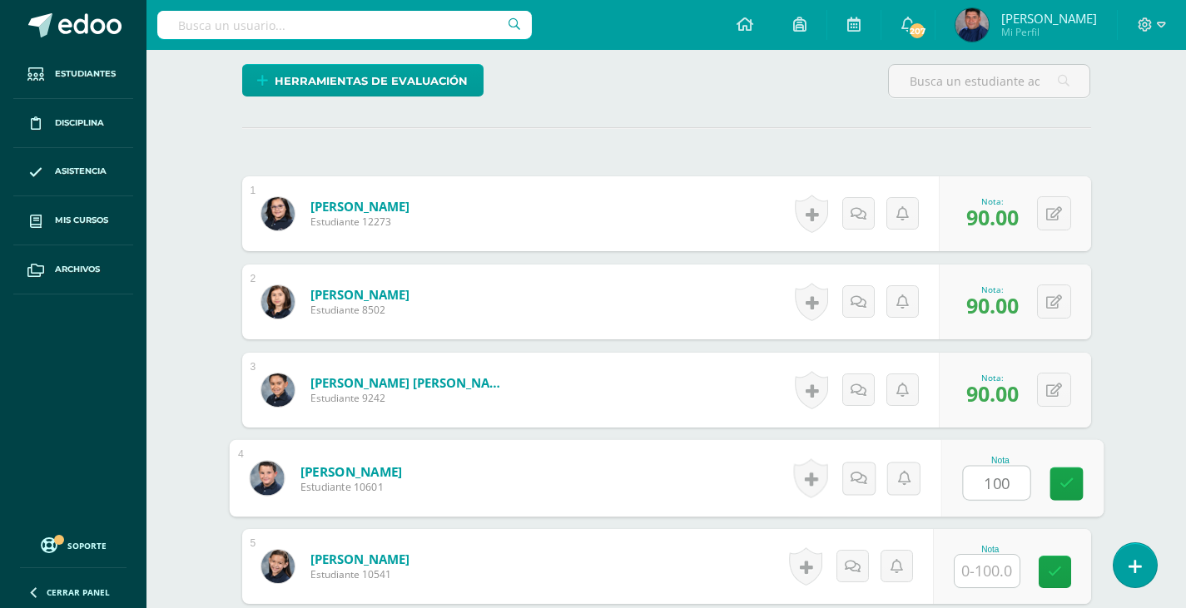
type input "100"
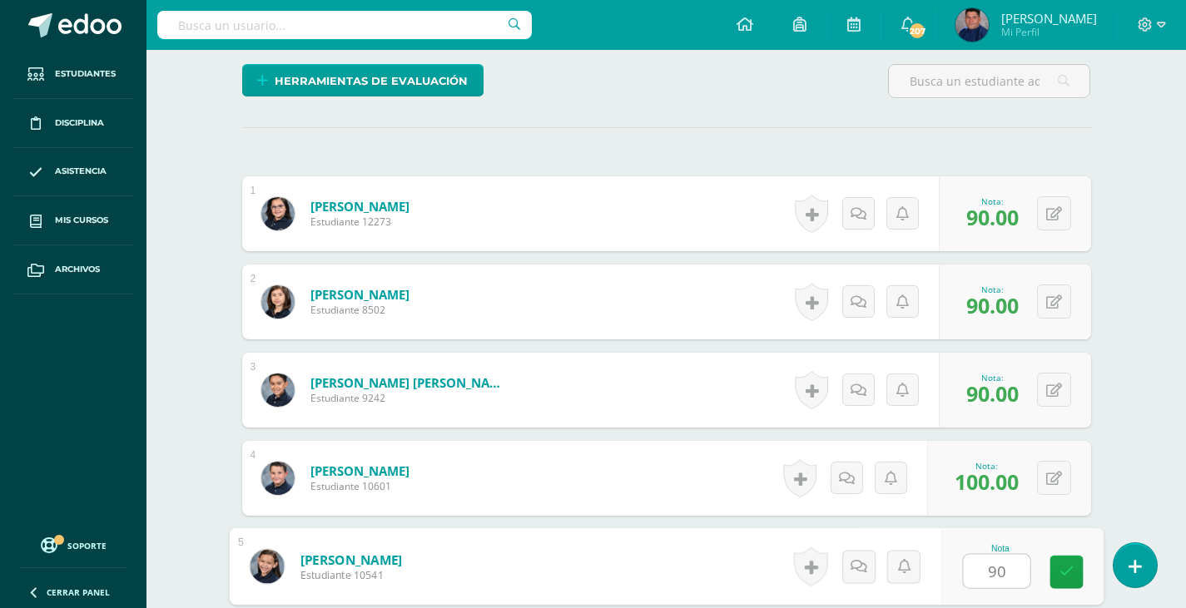
type input "90"
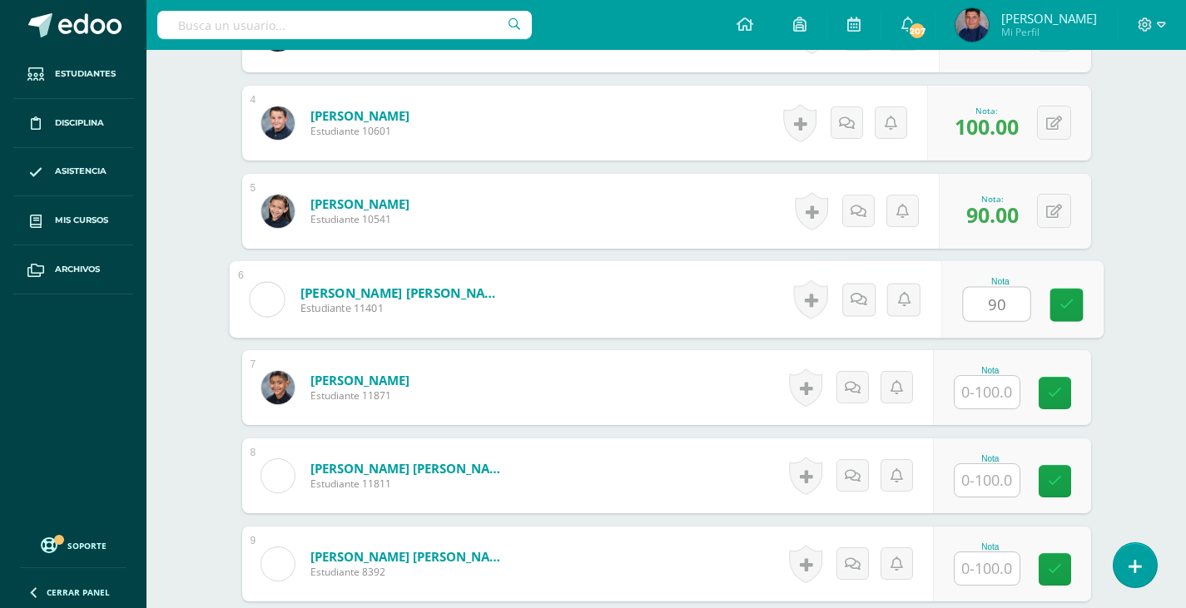
type input "90"
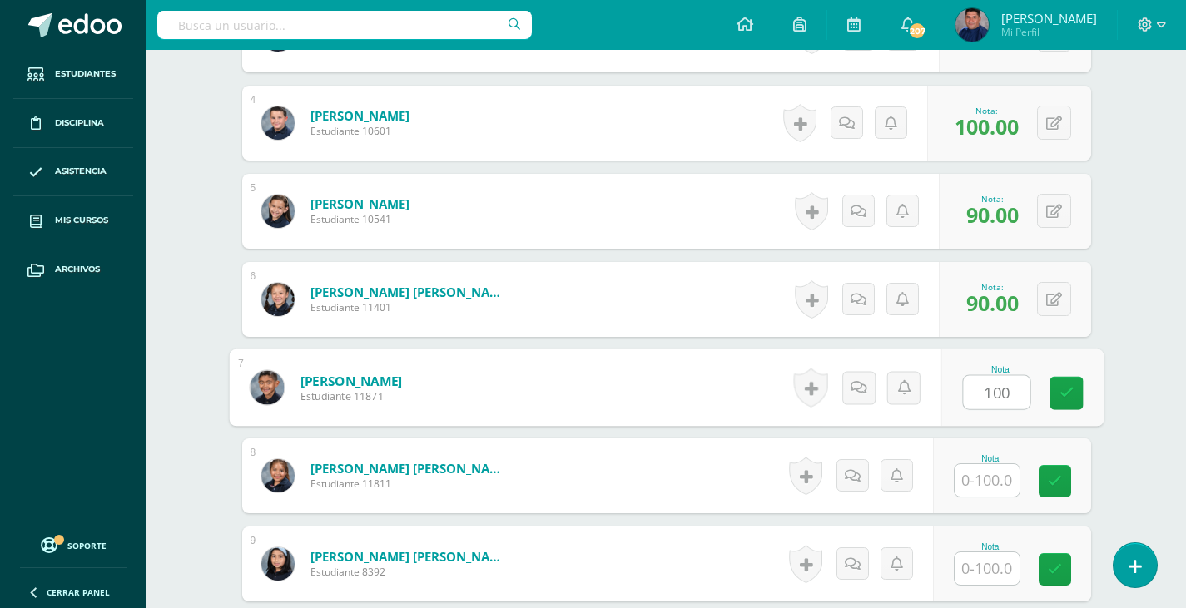
type input "100"
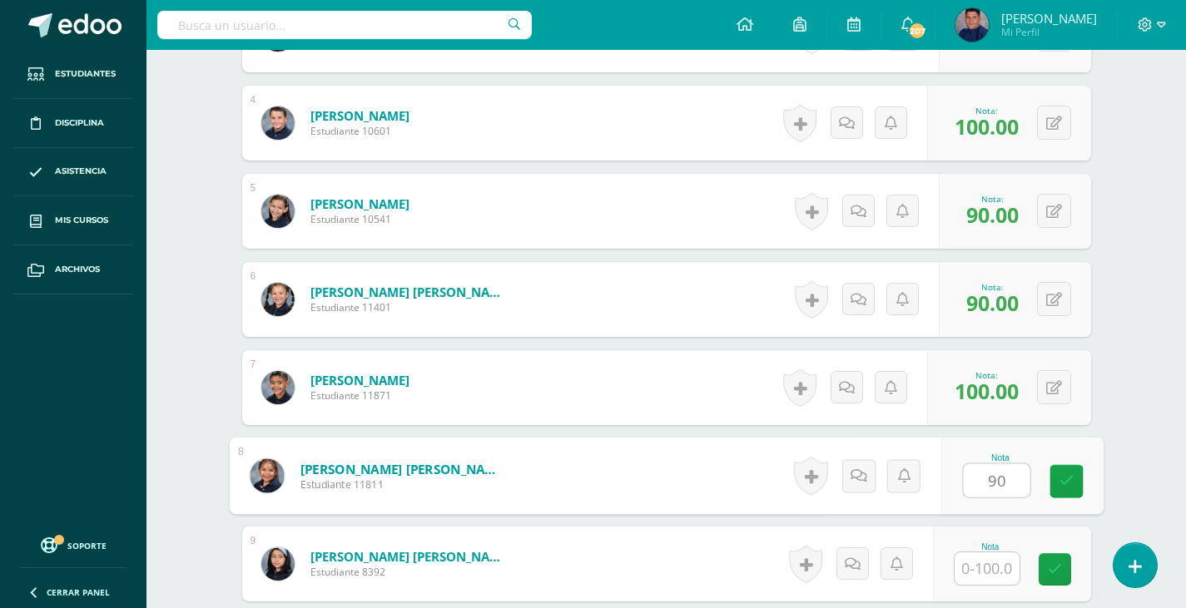
type input "90"
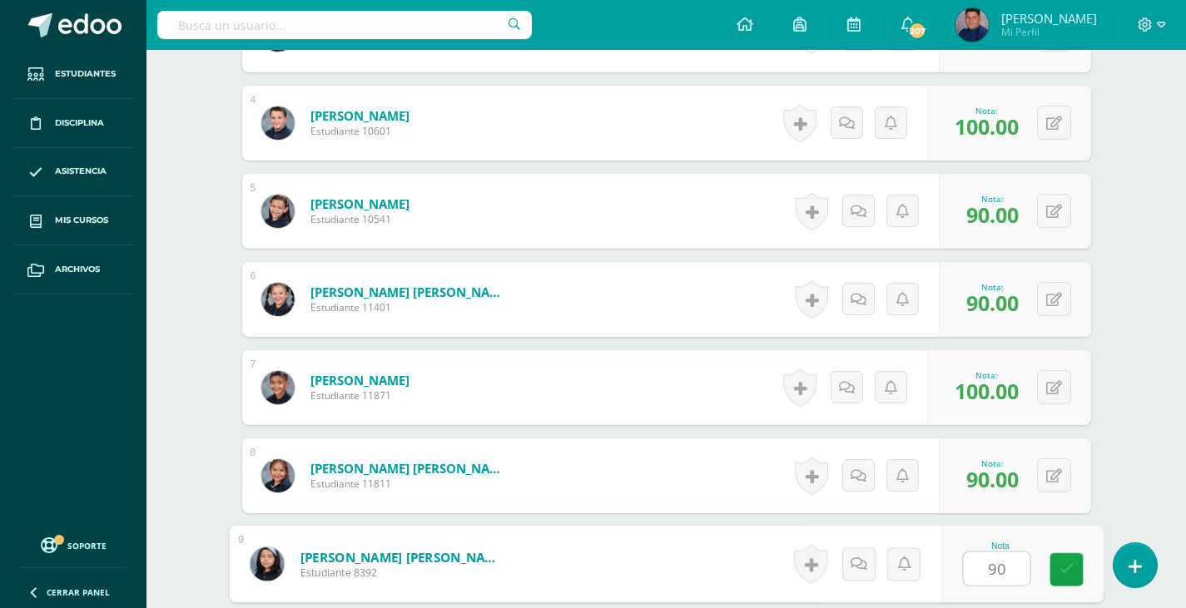
type input "90"
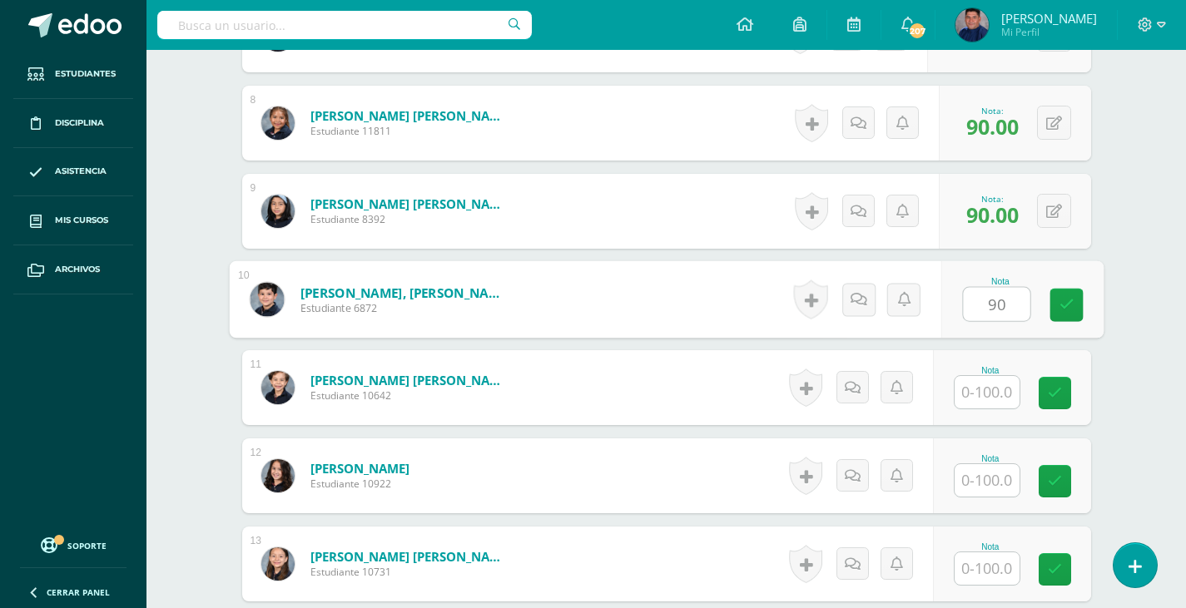
type input "90"
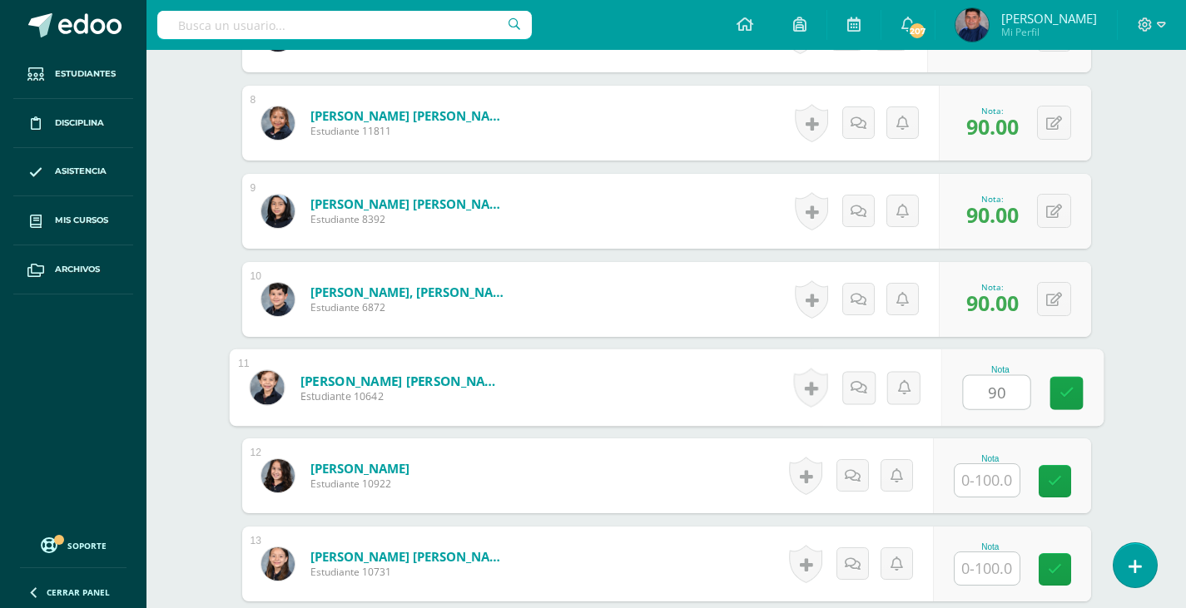
type input "90"
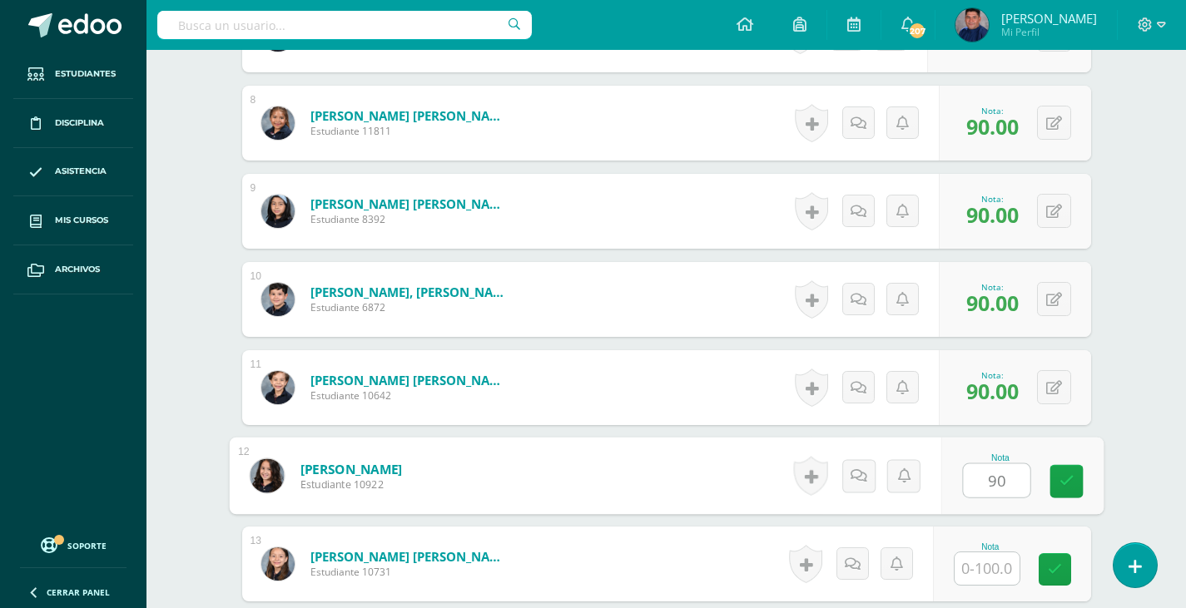
type input "90"
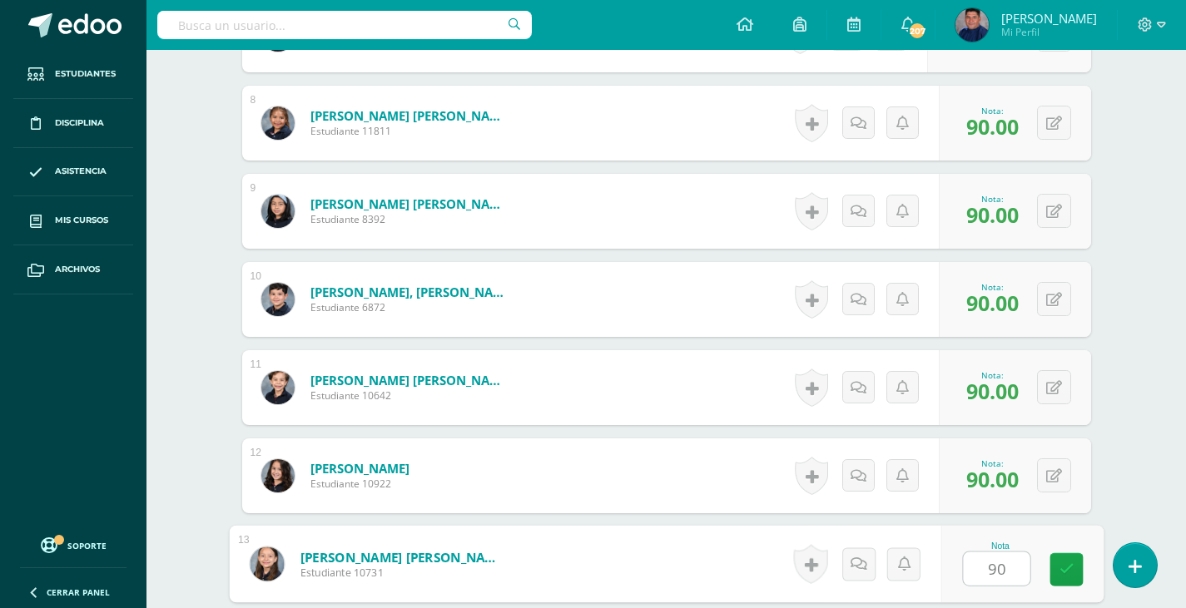
type input "90"
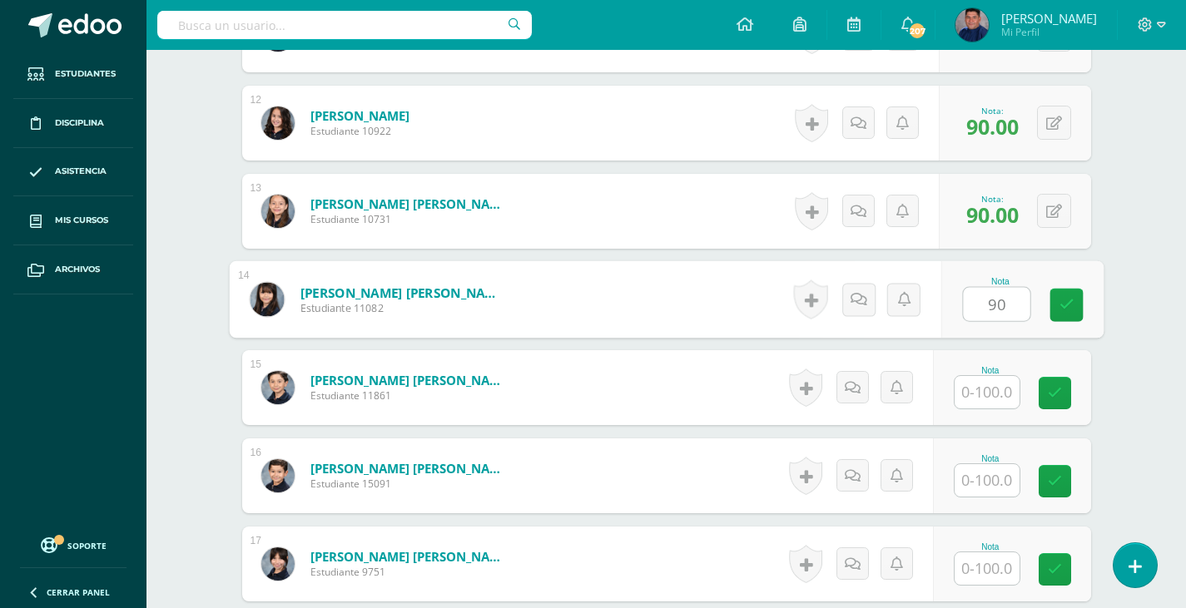
type input "90"
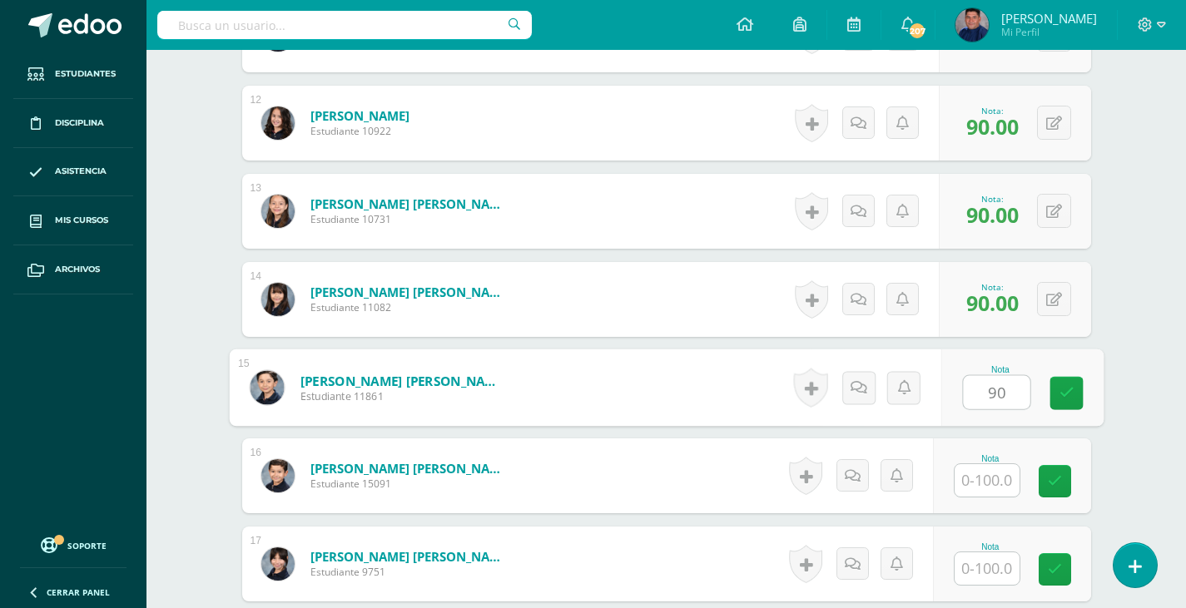
type input "90"
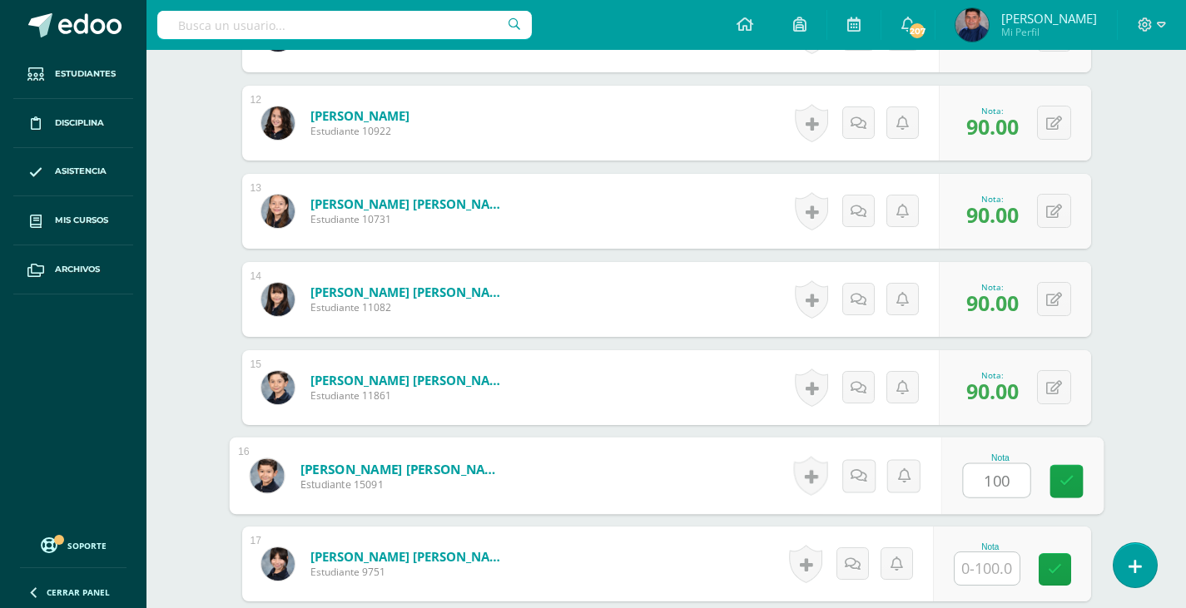
type input "100"
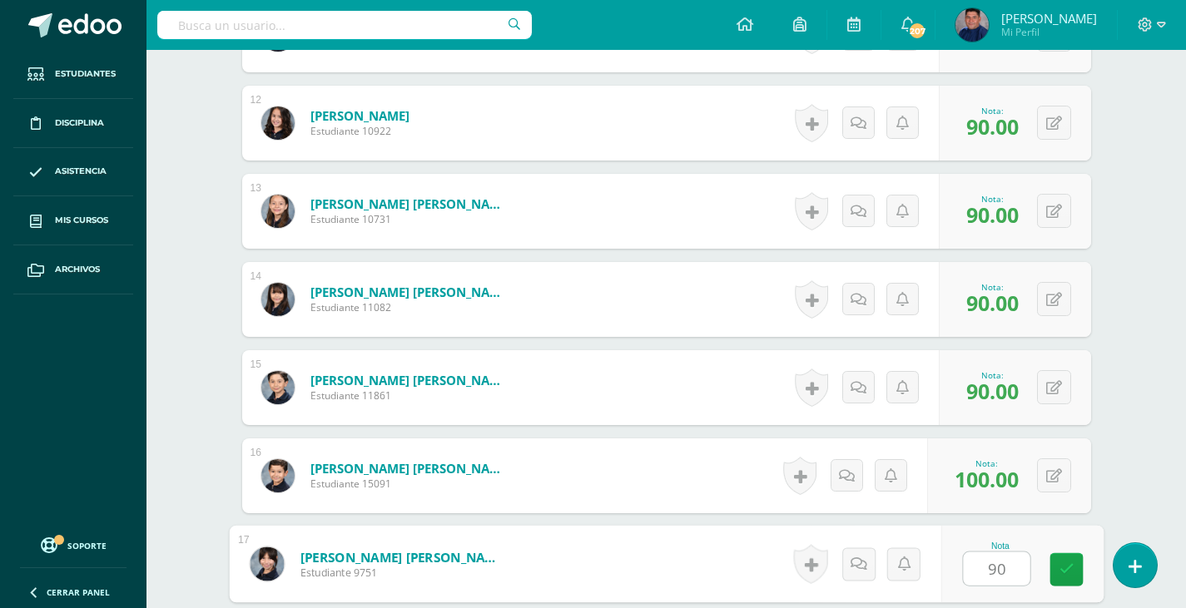
type input "90"
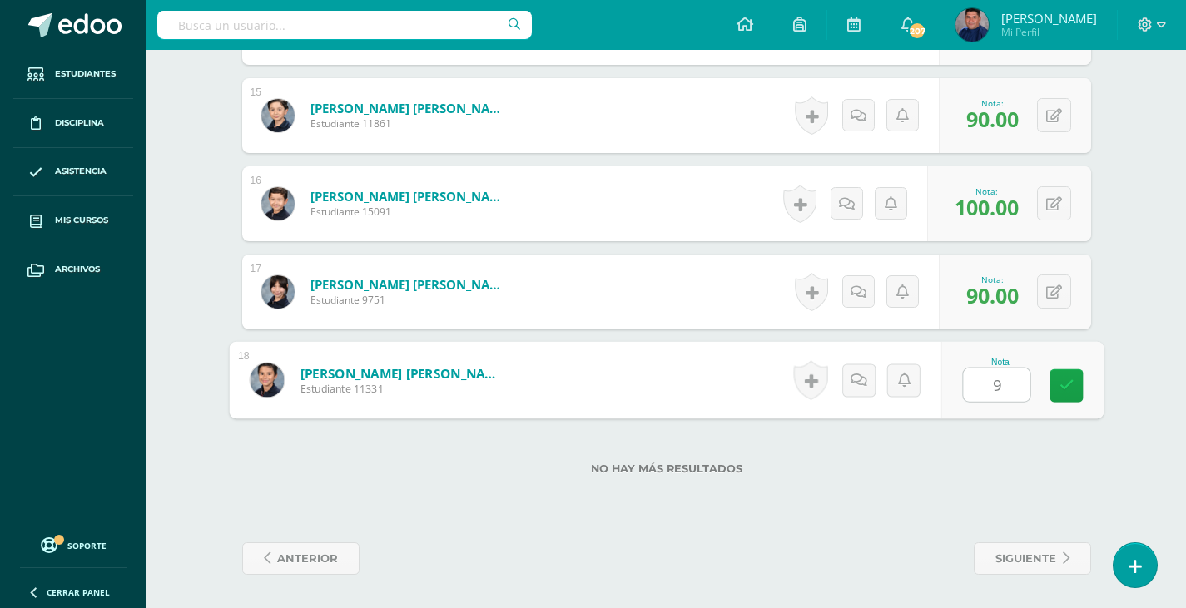
type input "90"
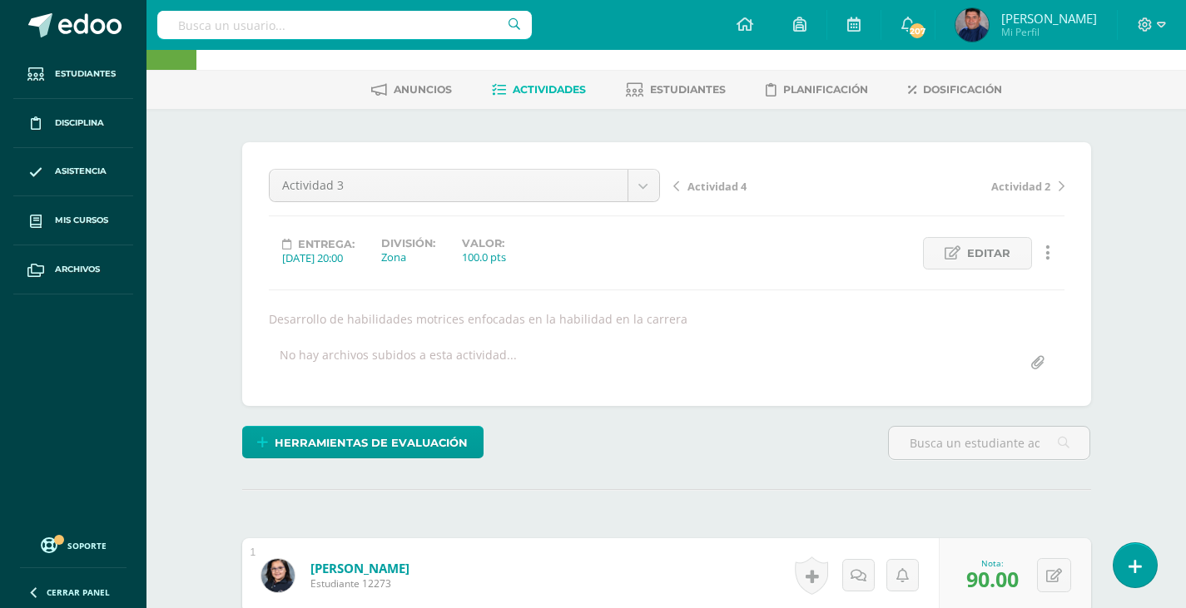
scroll to position [0, 0]
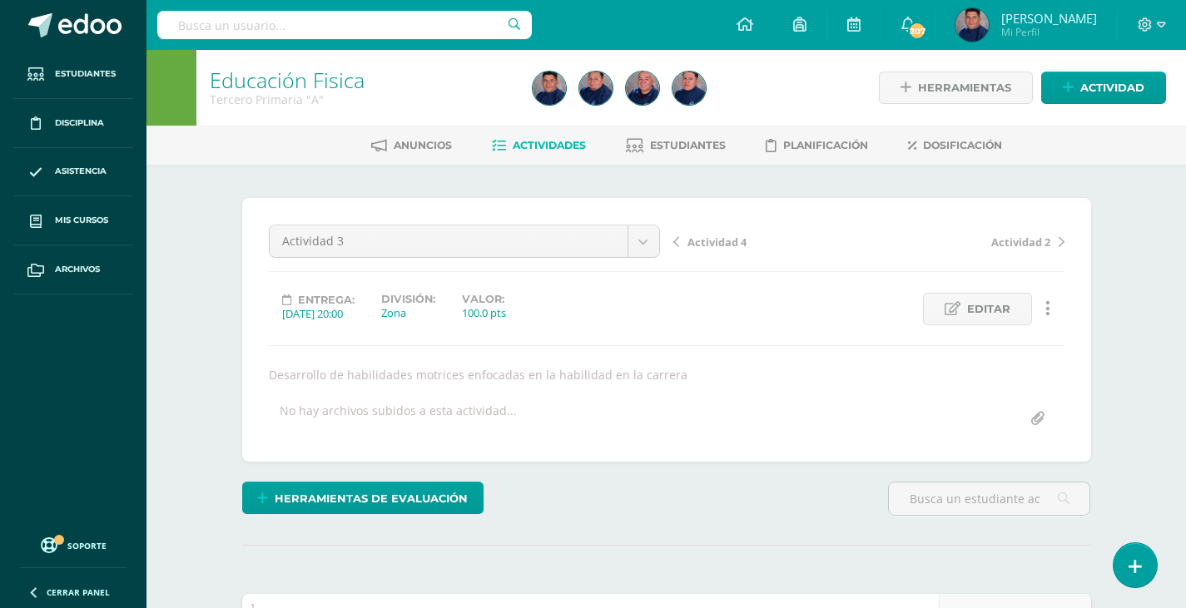
click at [728, 233] on link "Actividad 4" at bounding box center [771, 241] width 196 height 17
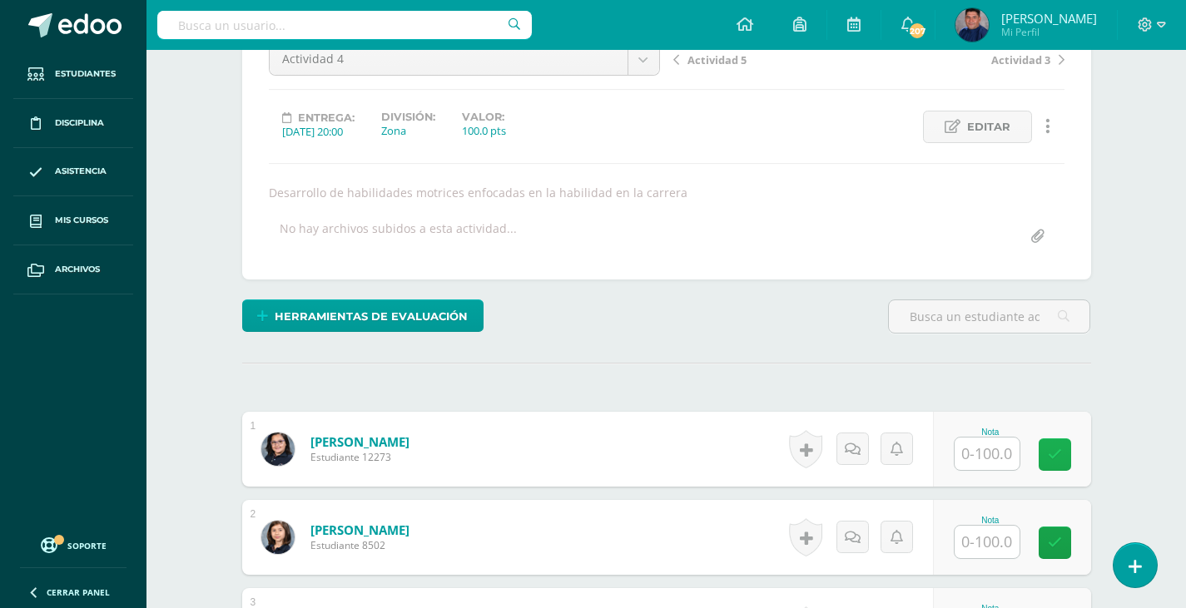
scroll to position [183, 0]
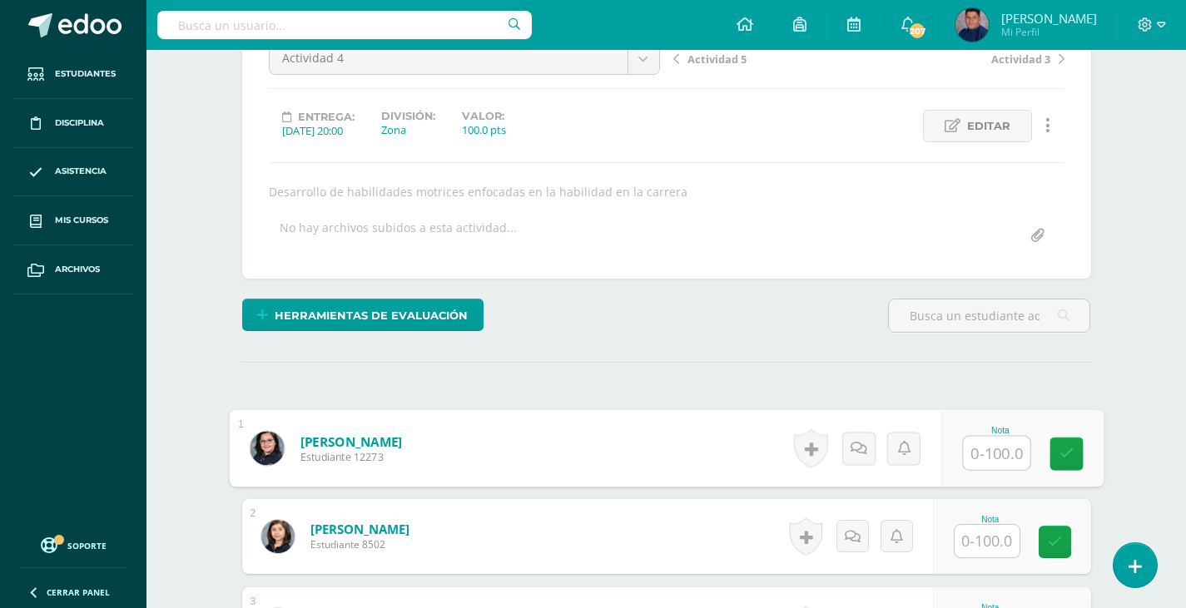
click at [1011, 445] on input "text" at bounding box center [996, 453] width 67 height 33
type input "90"
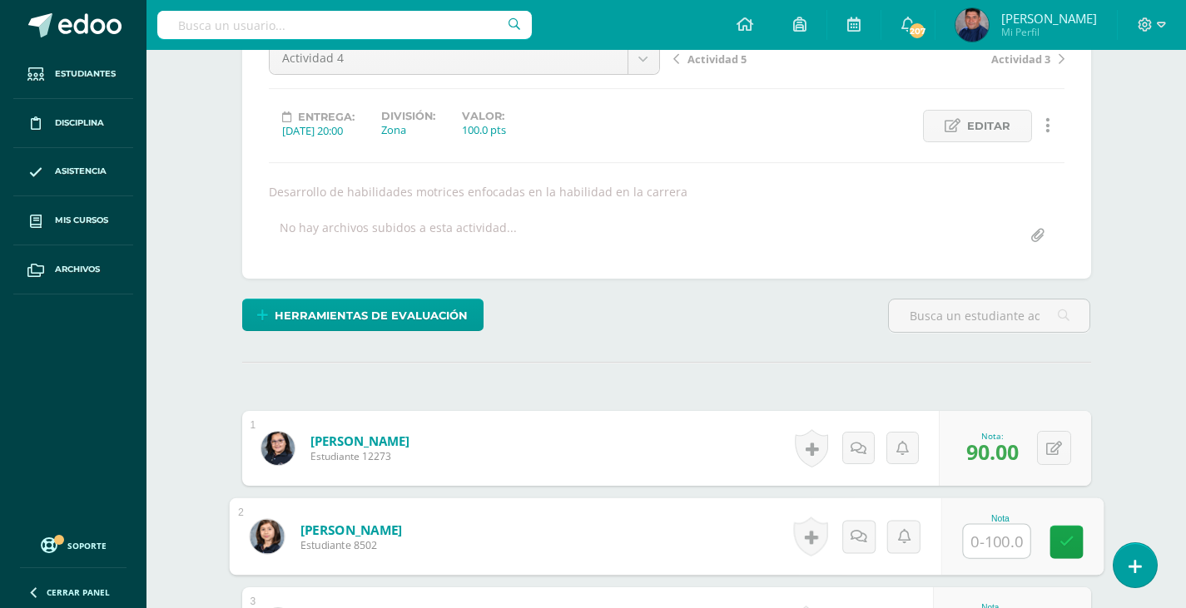
scroll to position [184, 0]
type input "90"
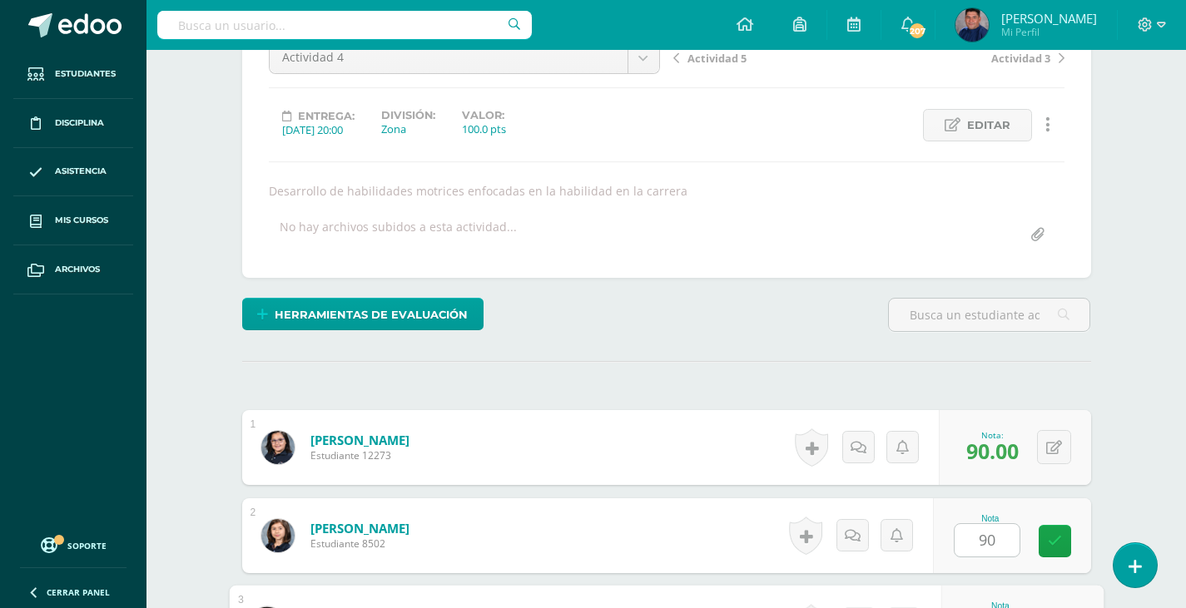
scroll to position [508, 0]
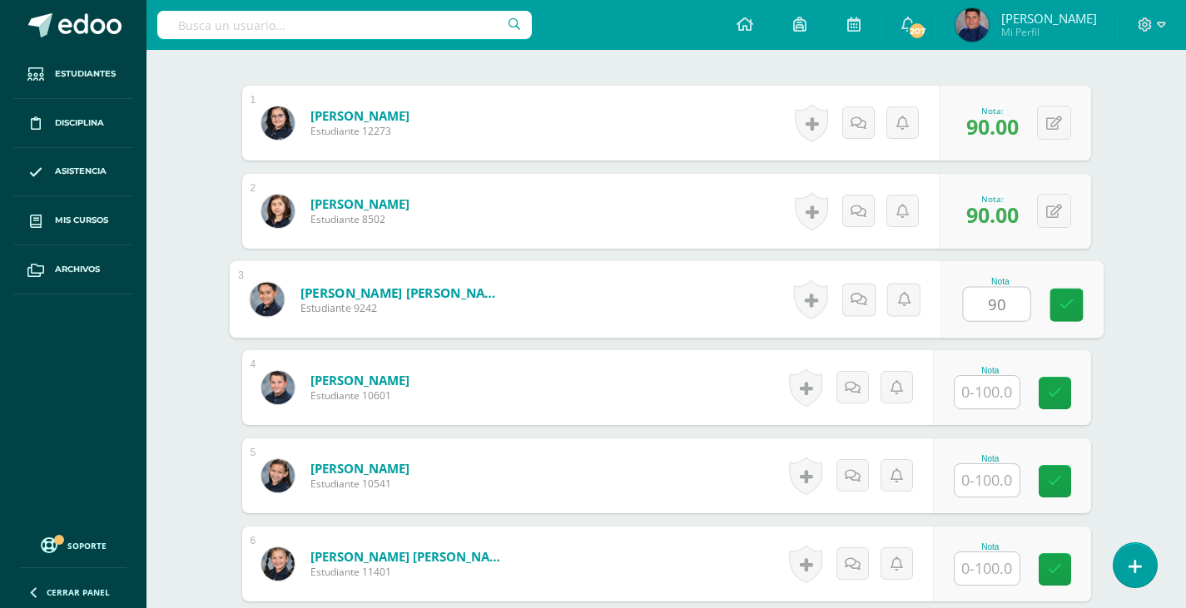
type input "90"
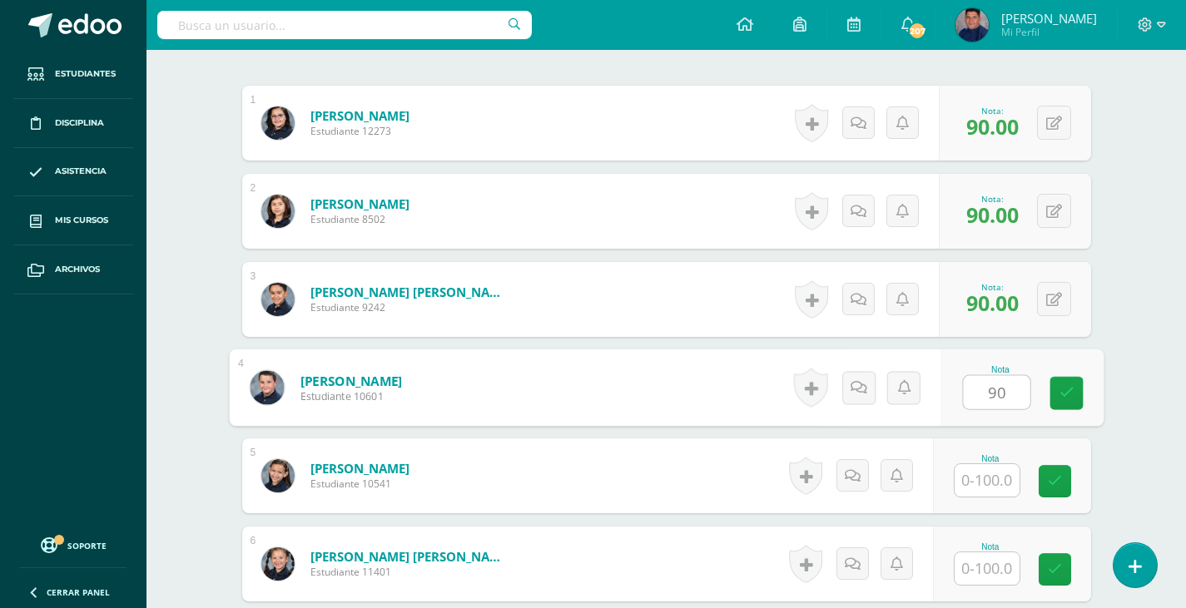
type input "90"
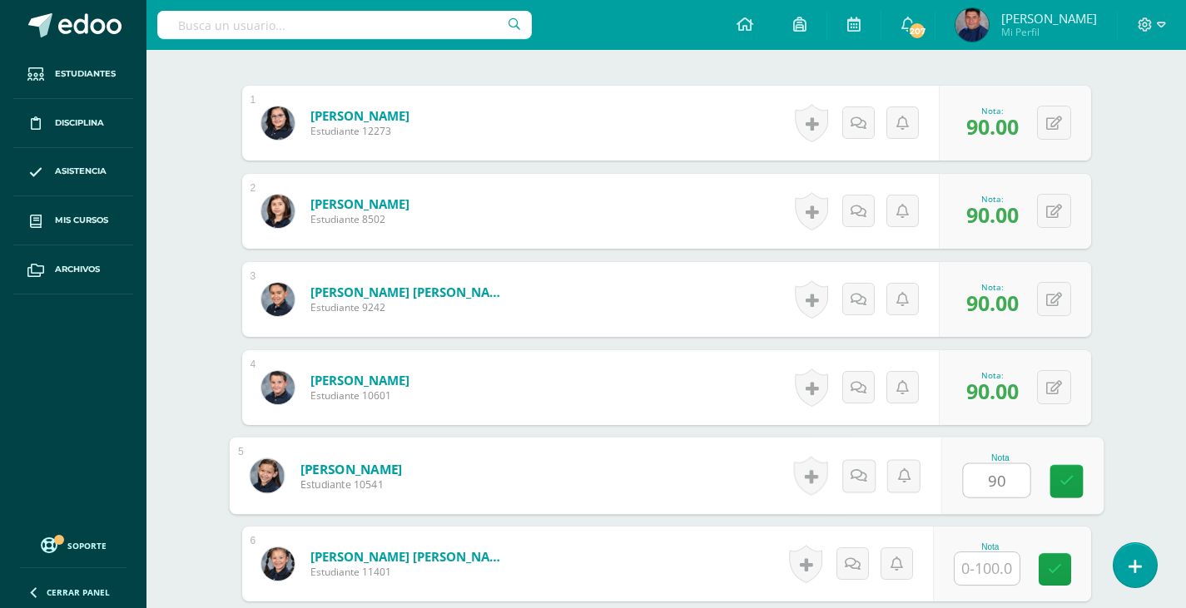
type input "90"
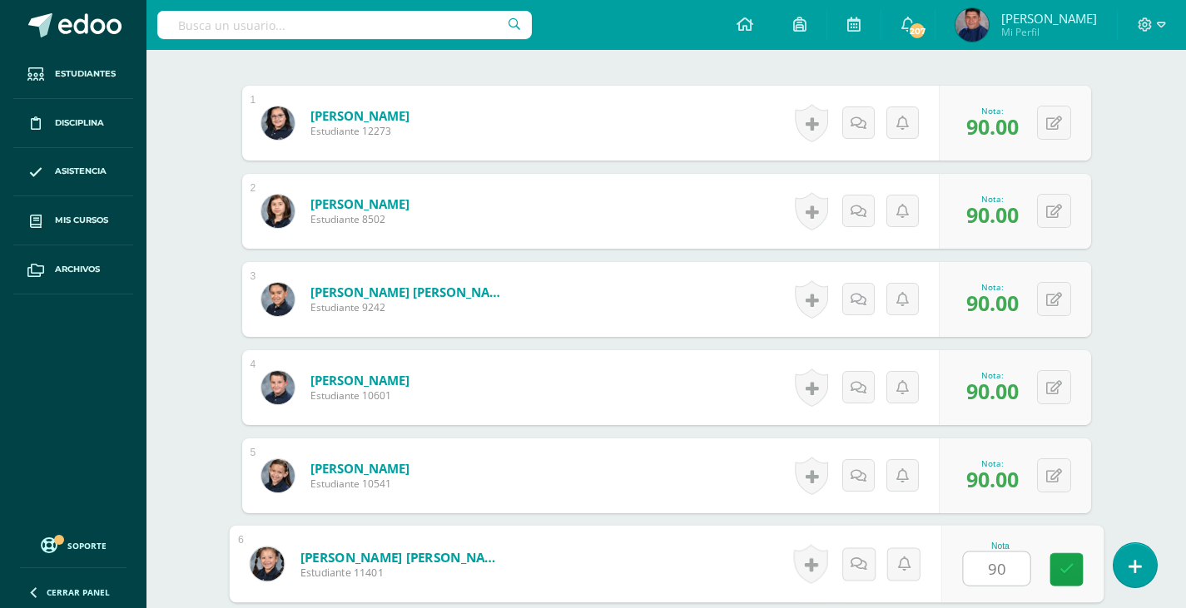
type input "90"
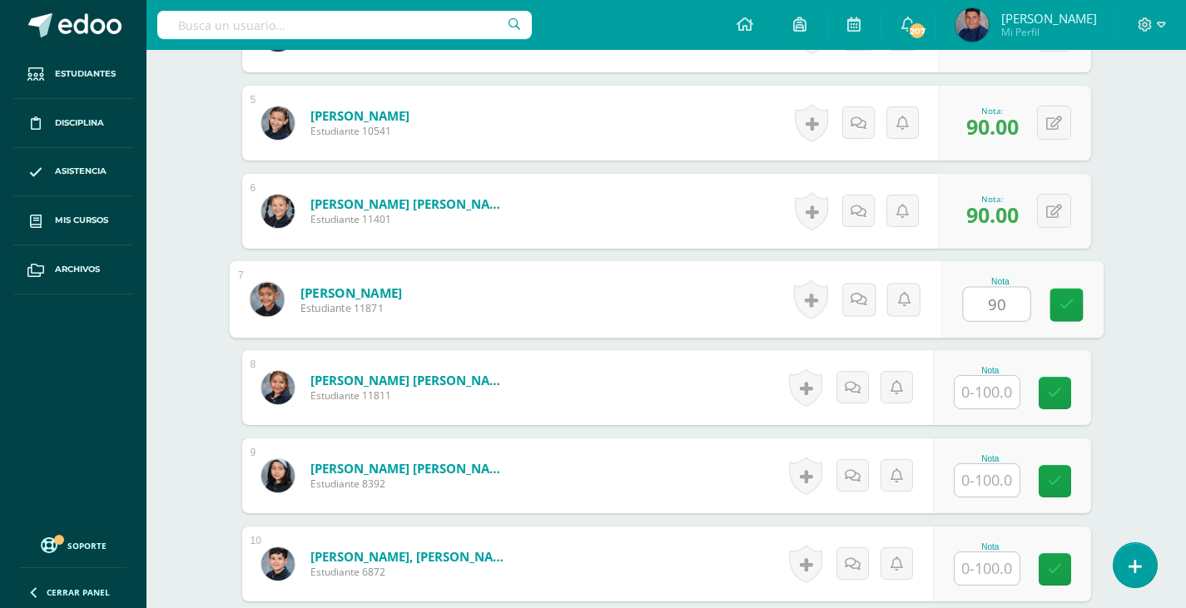
type input "90"
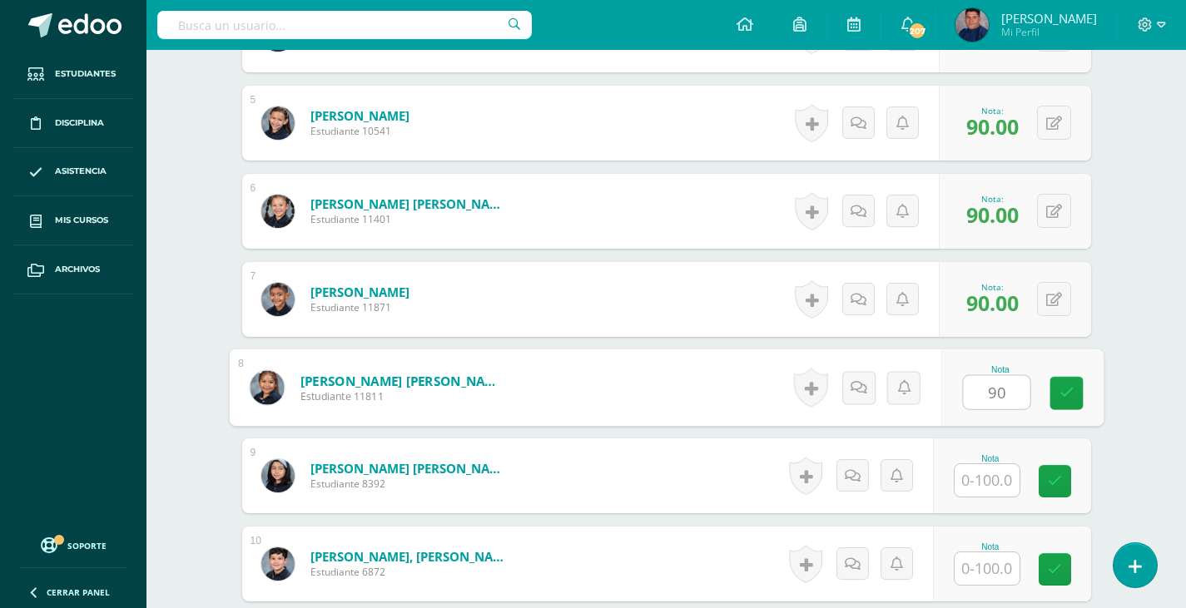
type input "90"
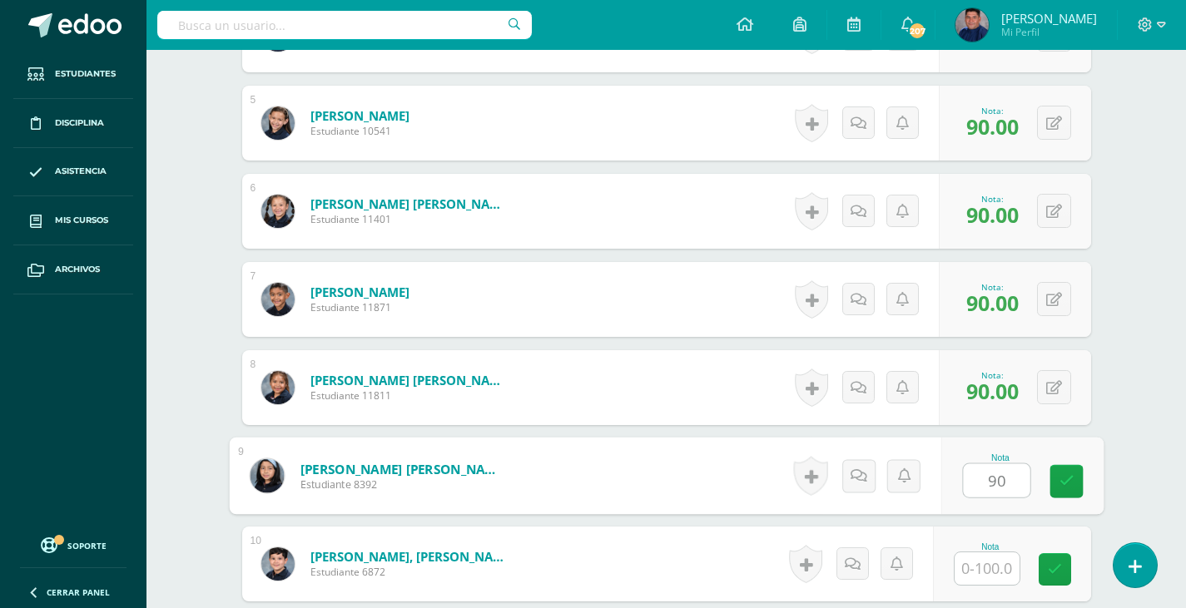
type input "90"
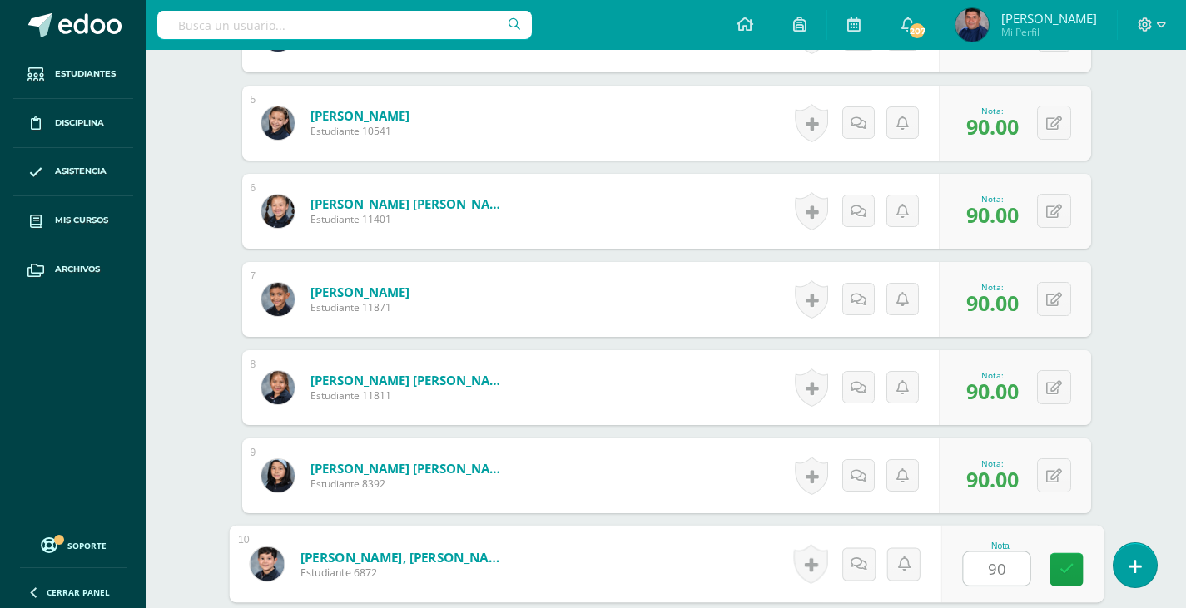
type input "90"
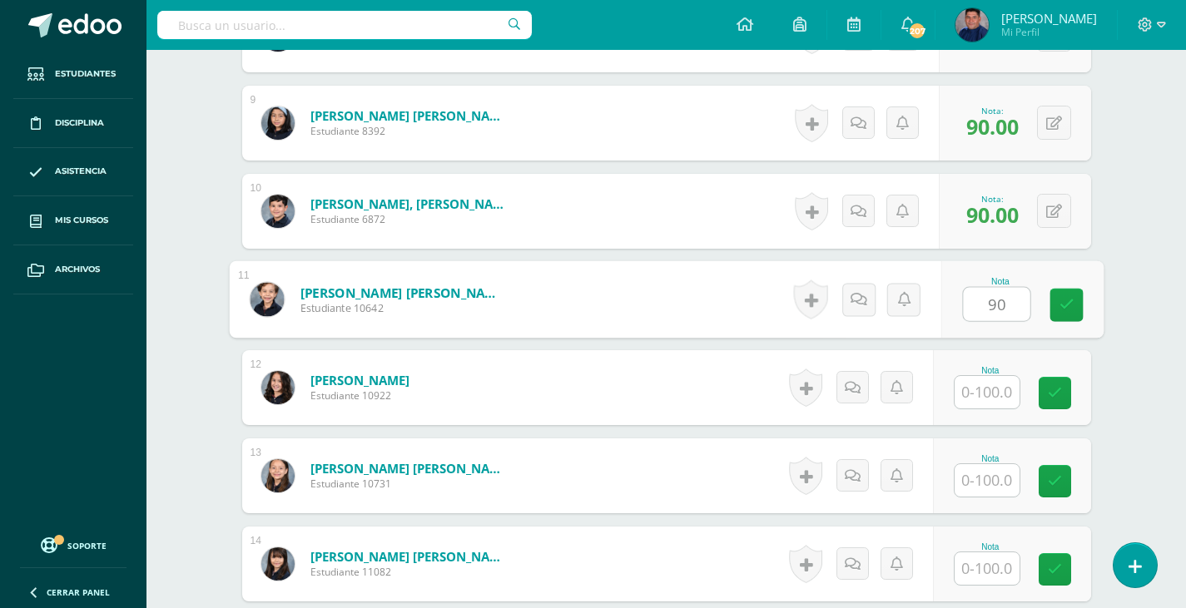
type input "90"
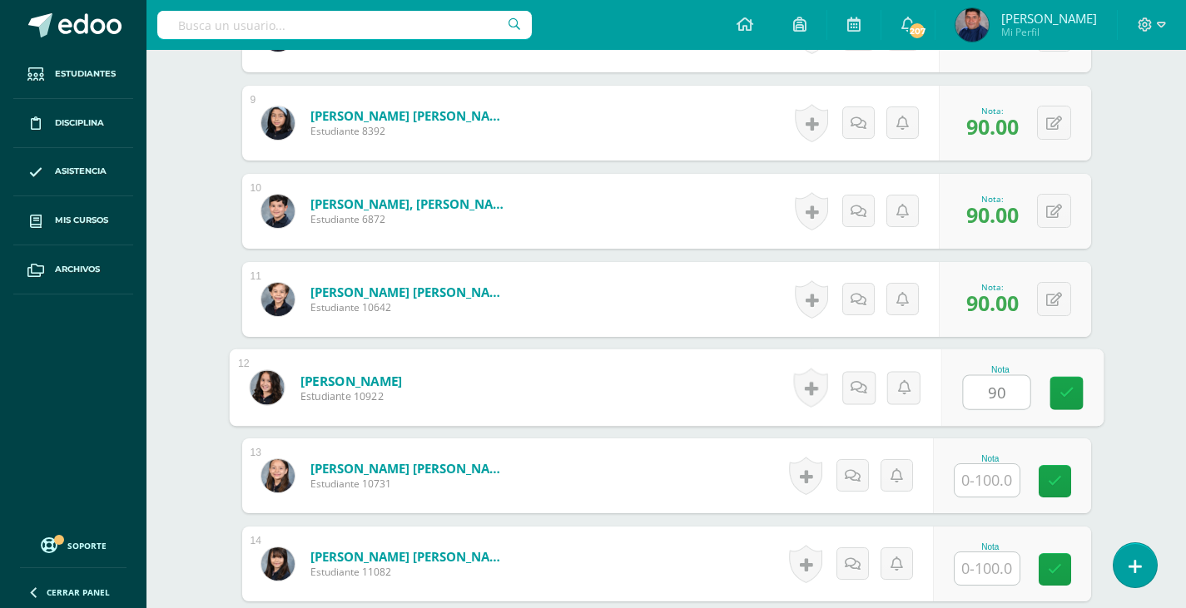
type input "90"
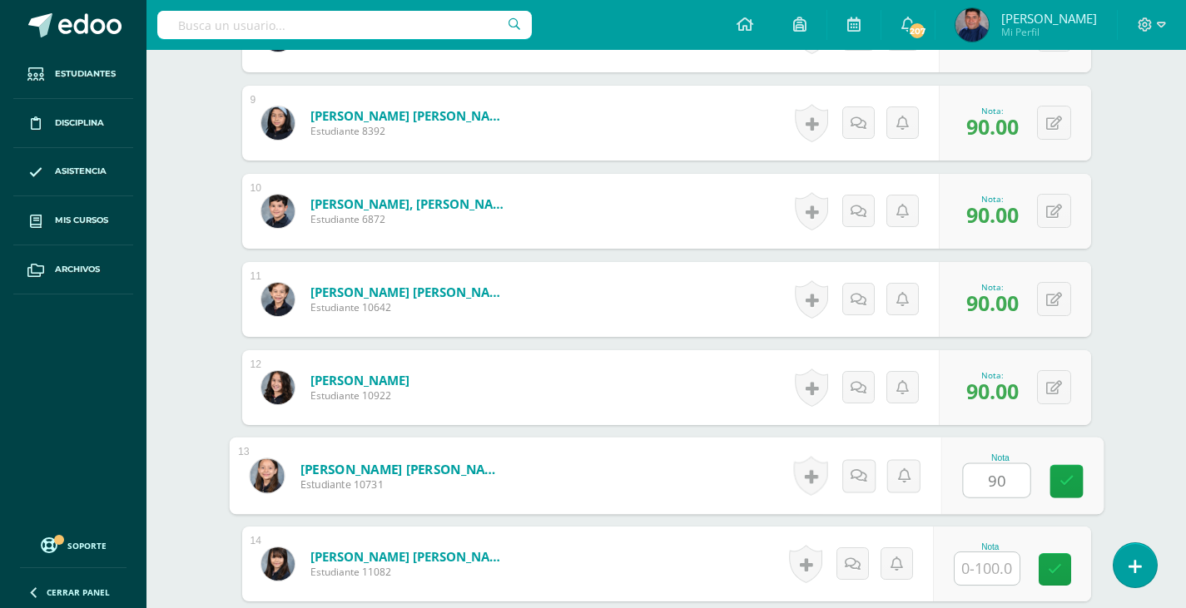
type input "90"
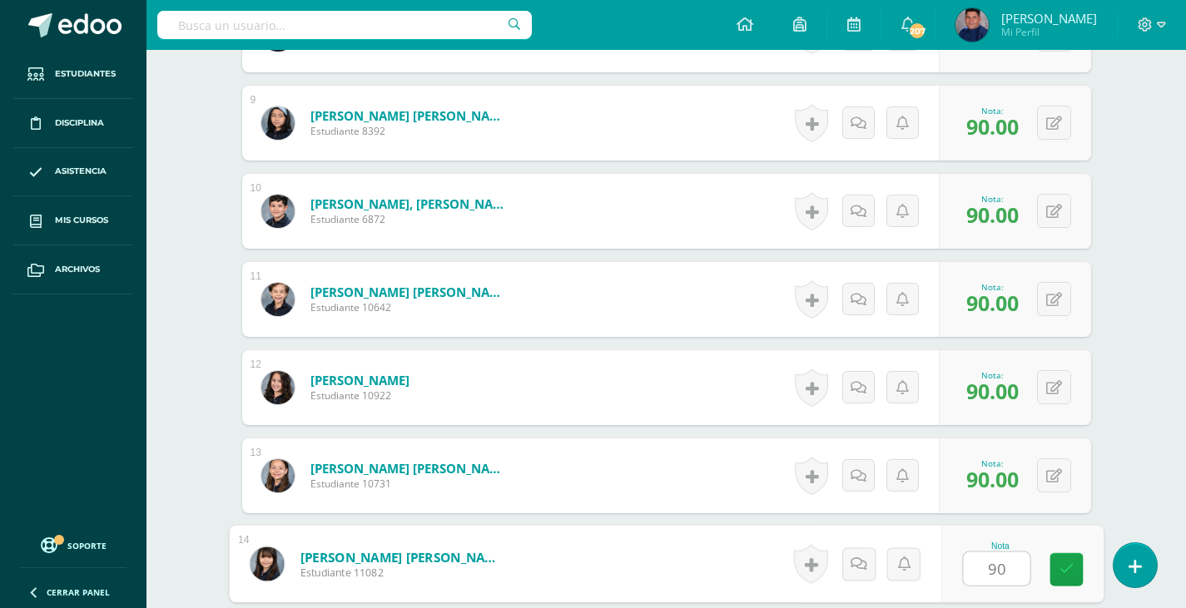
type input "90"
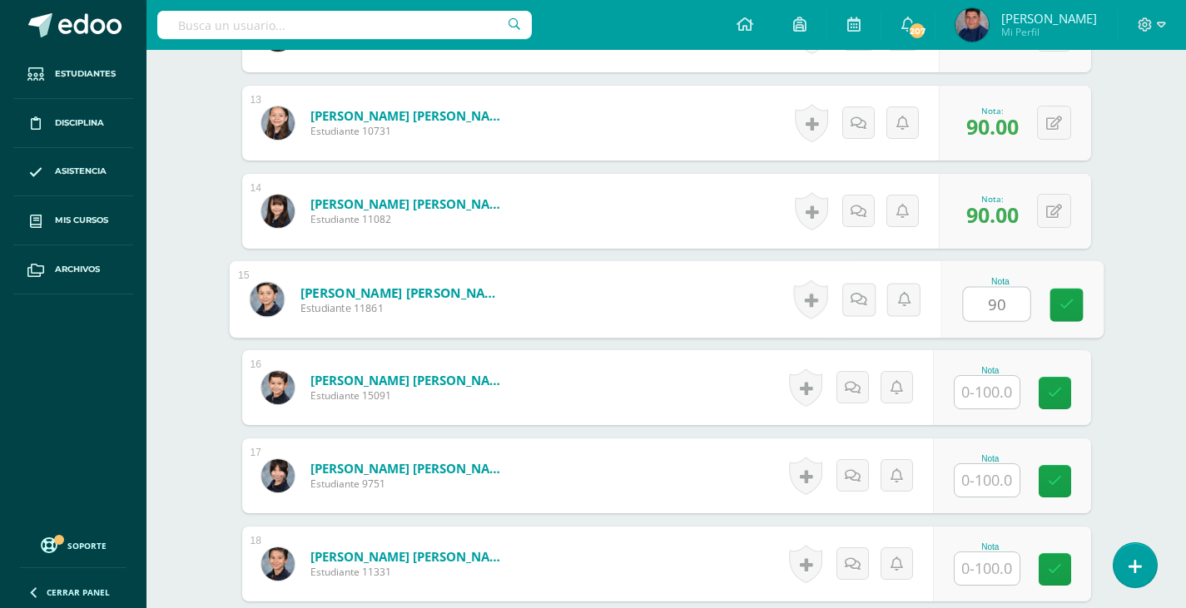
type input "90"
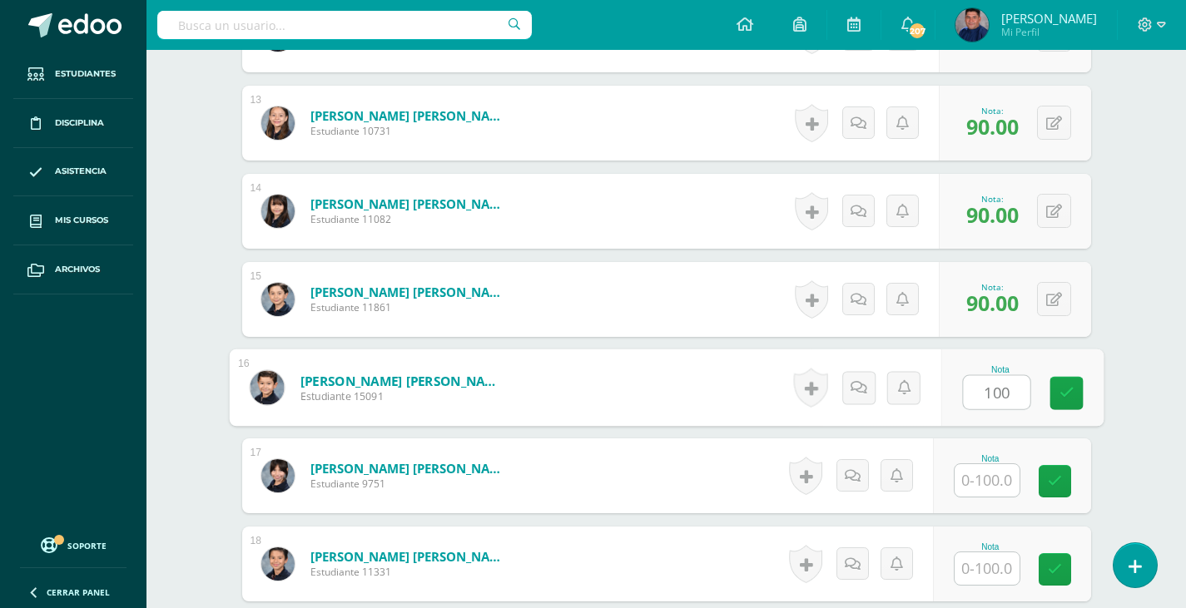
type input "100"
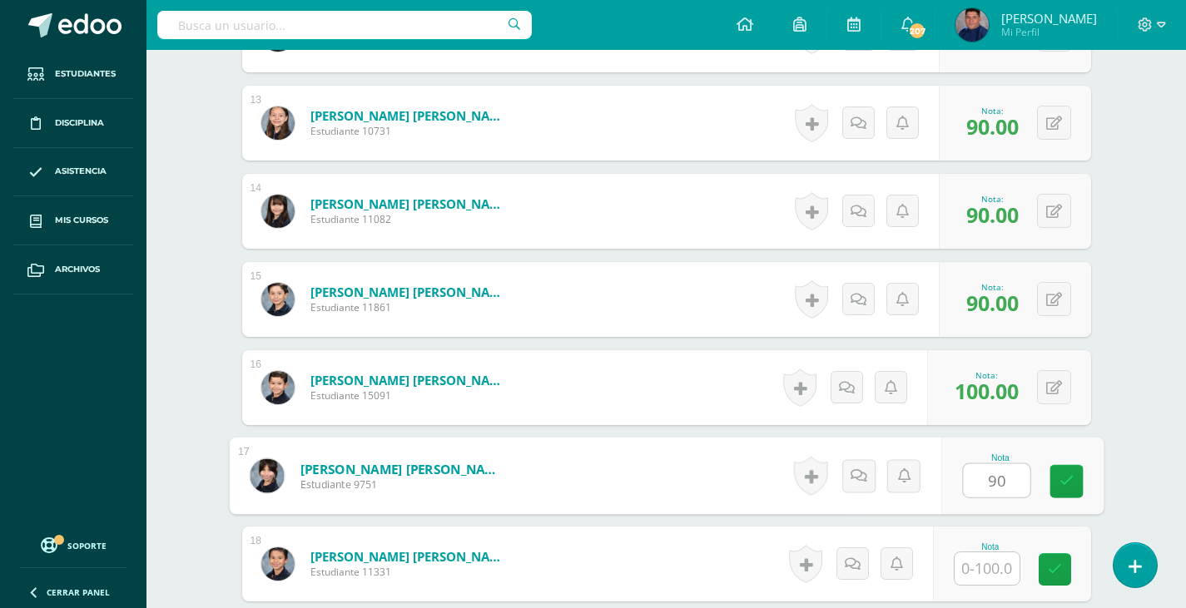
type input "90"
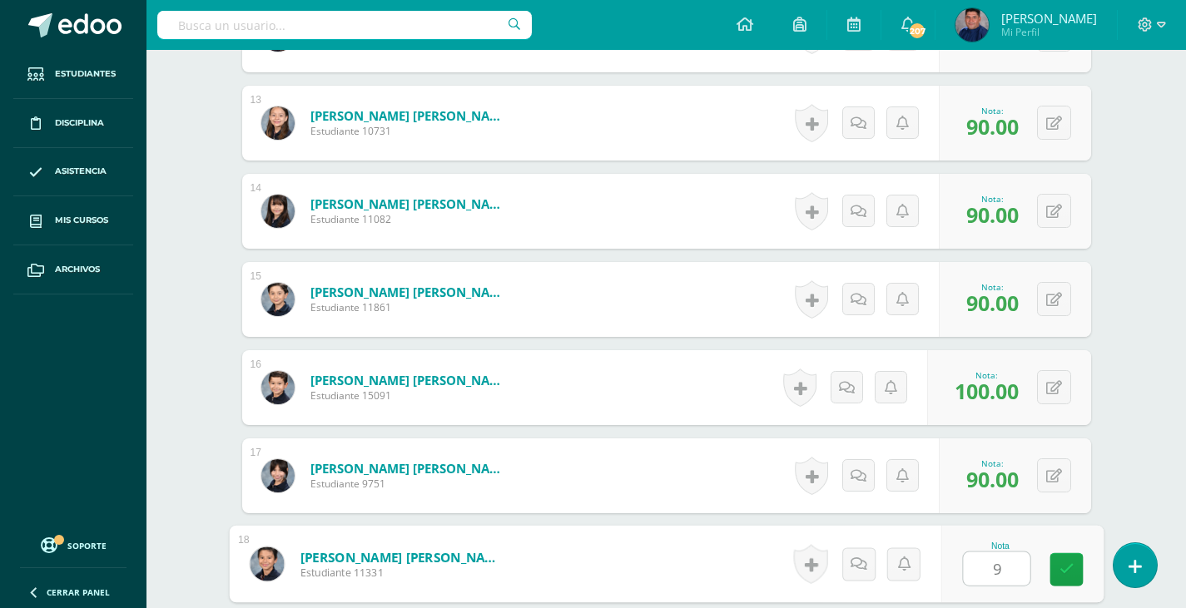
type input "90"
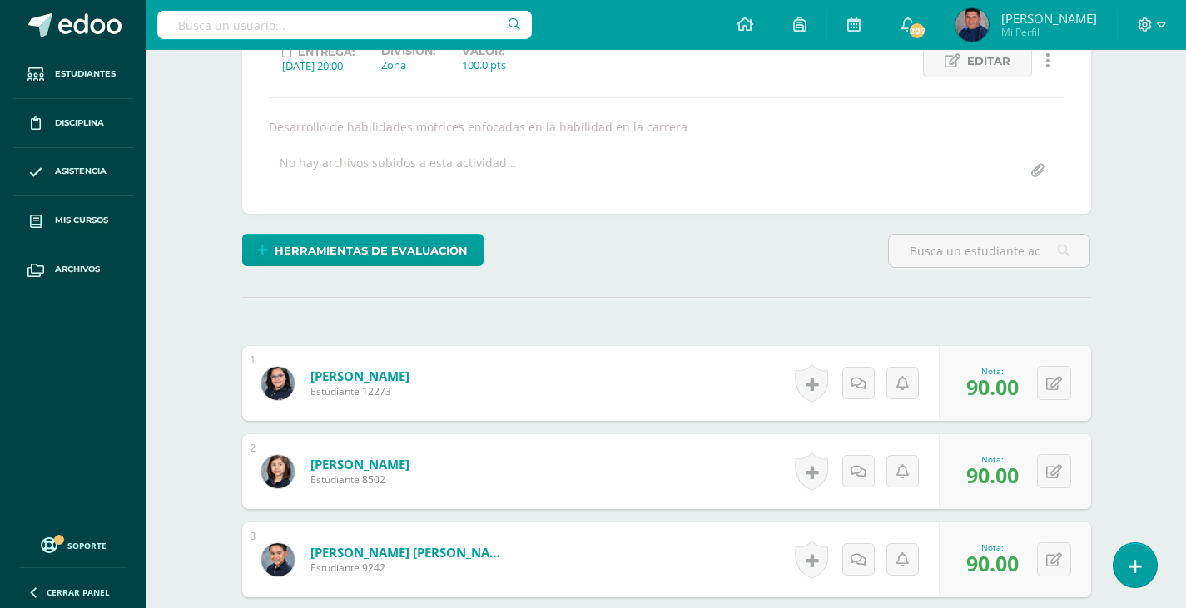
scroll to position [0, 0]
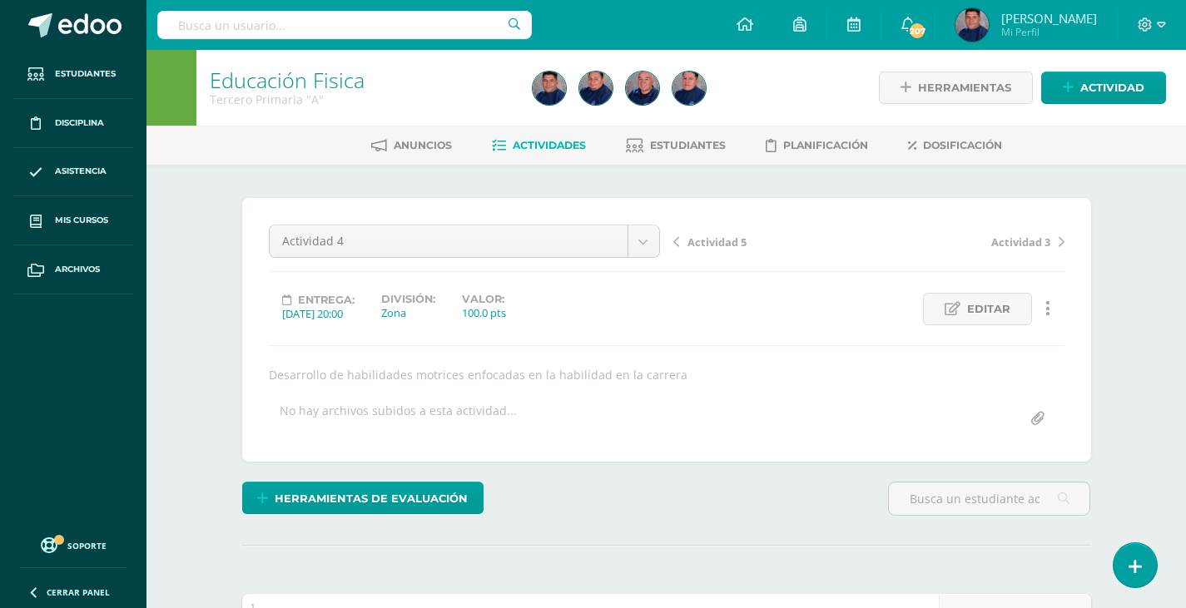
click at [735, 242] on span "Actividad 5" at bounding box center [716, 242] width 59 height 15
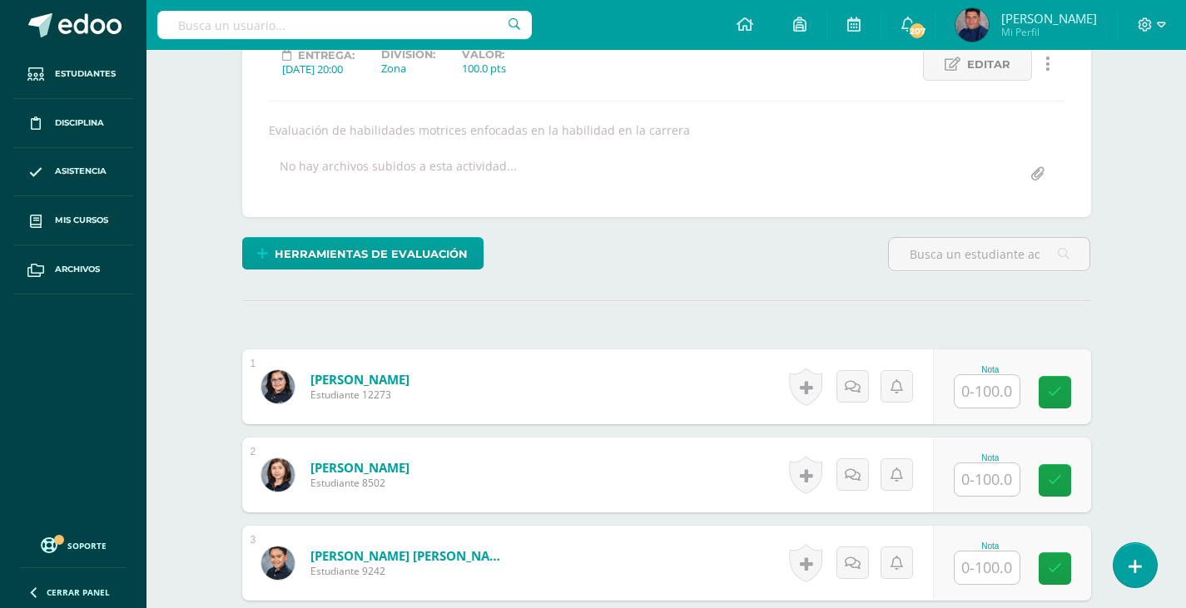
scroll to position [433, 0]
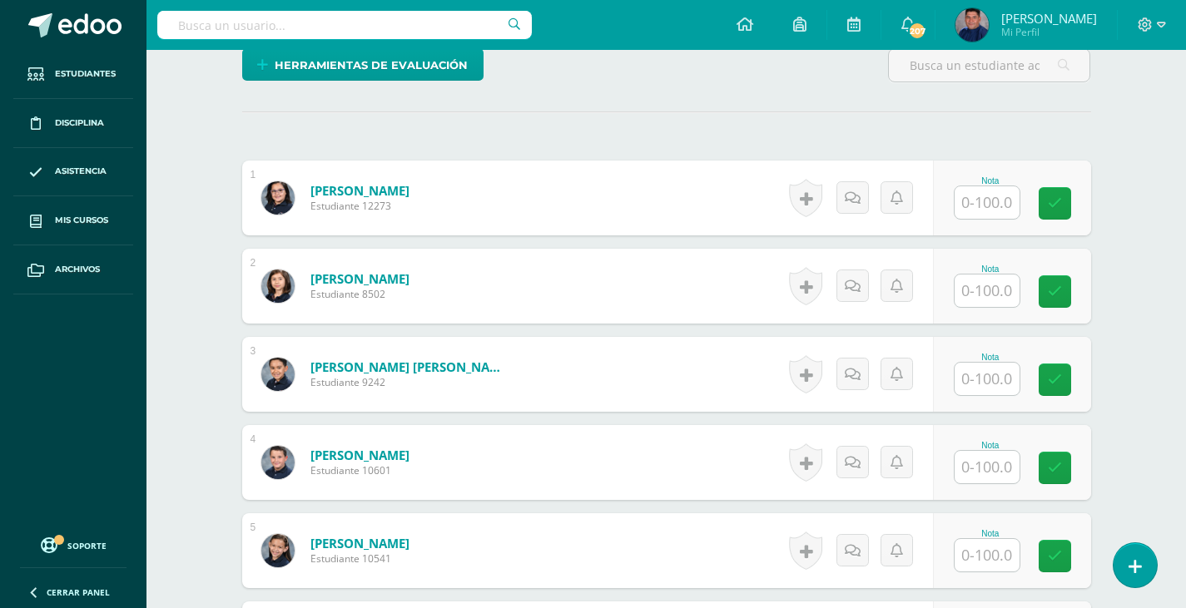
click at [990, 207] on input "text" at bounding box center [986, 202] width 65 height 32
type input "90"
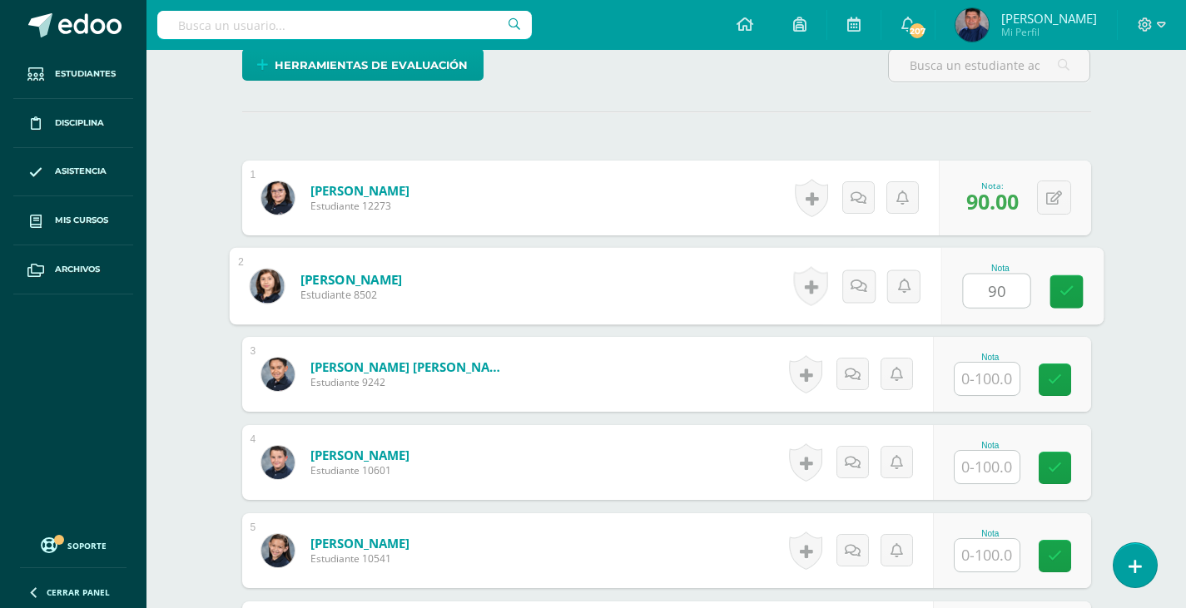
type input "90"
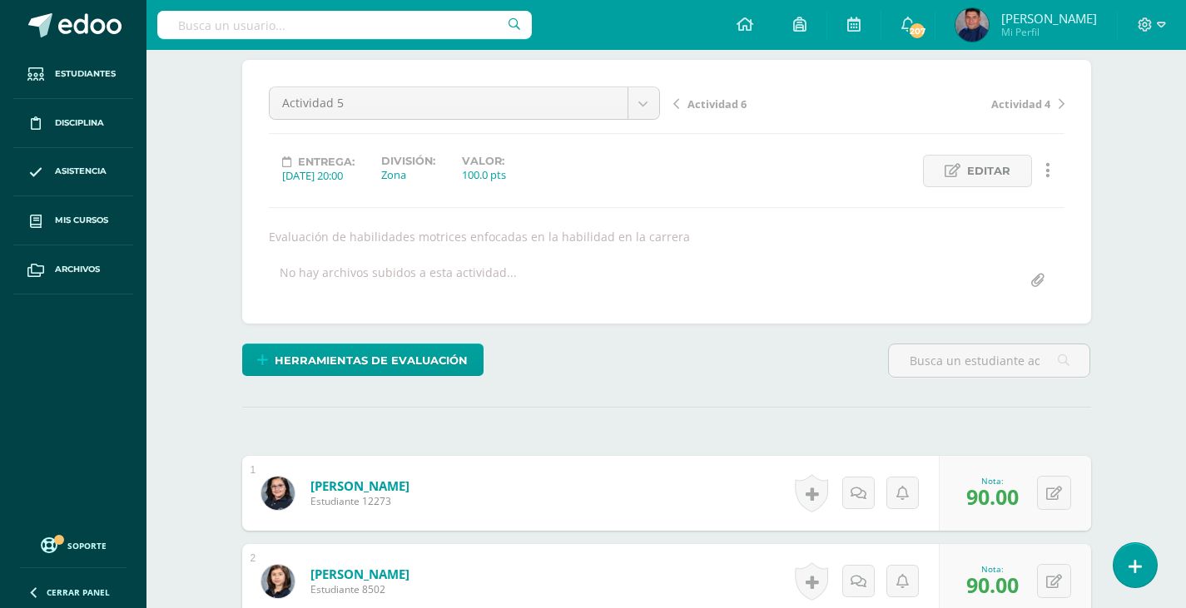
scroll to position [499, 0]
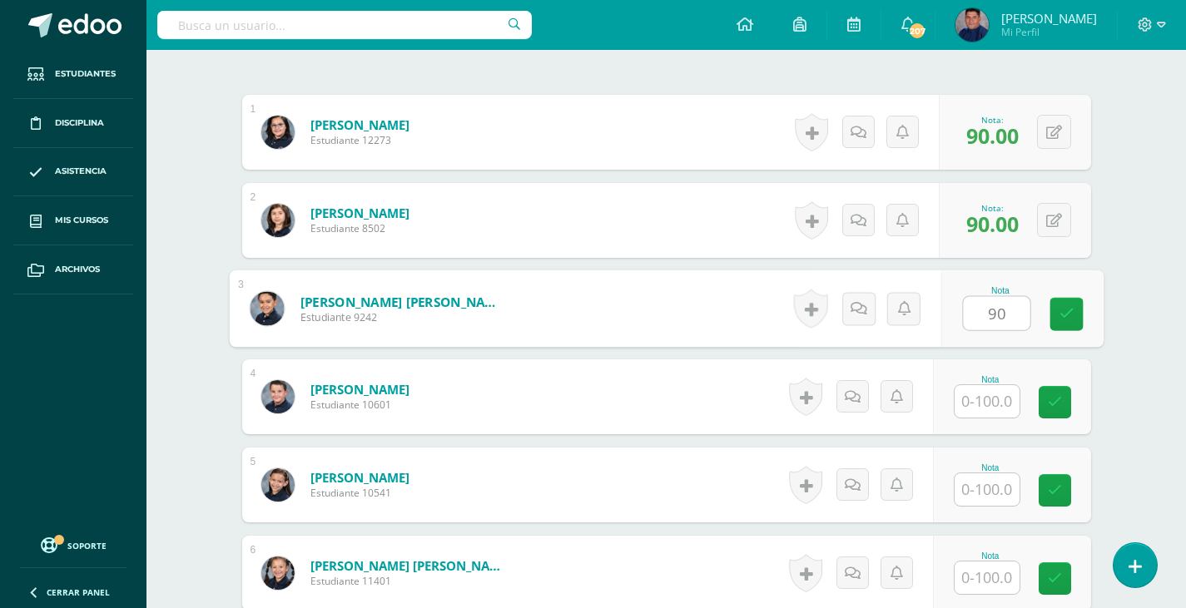
type input "90"
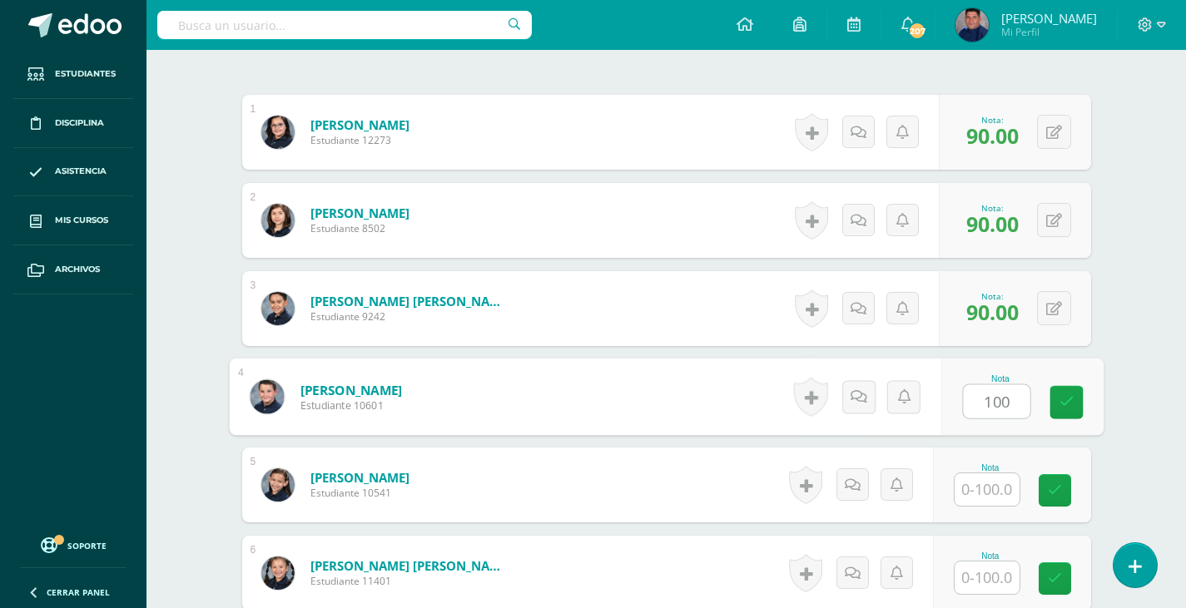
type input "100"
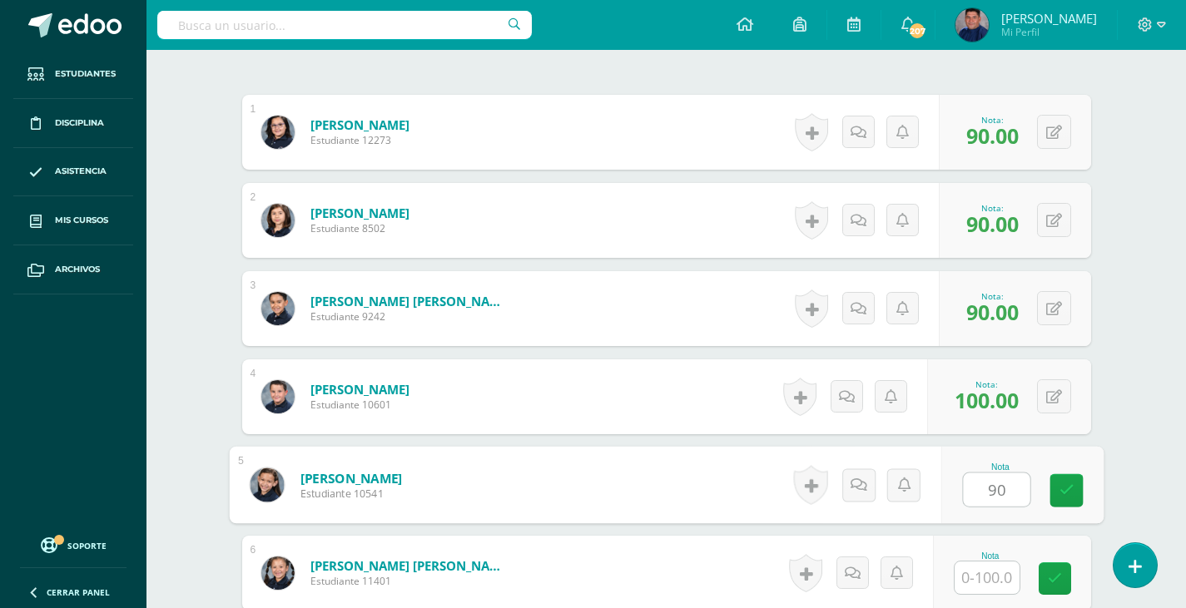
type input "90"
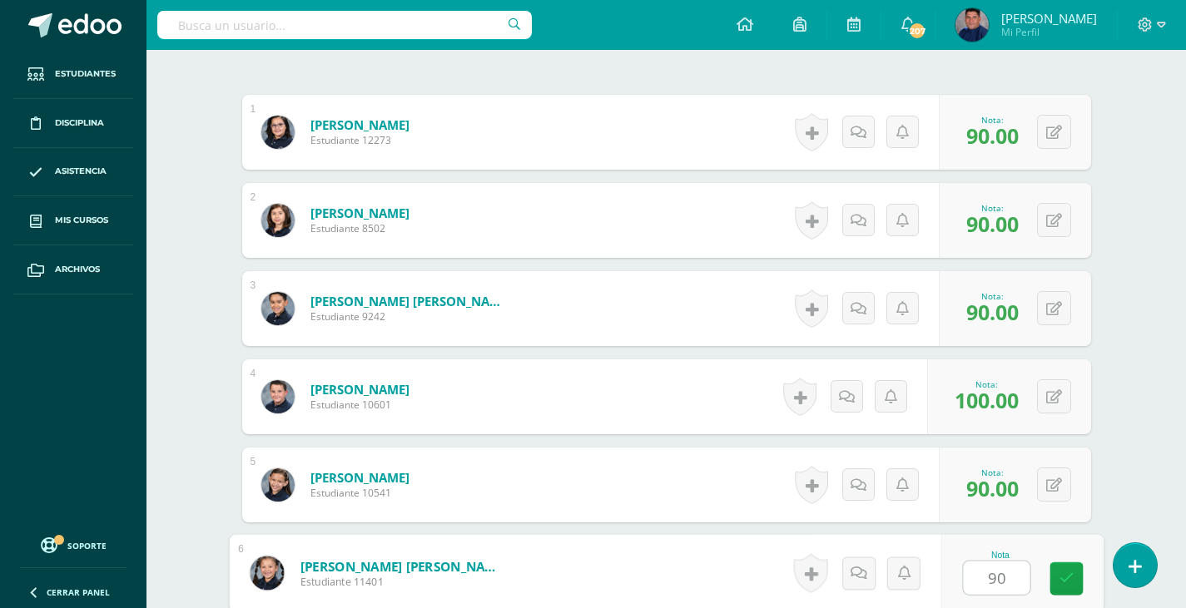
type input "90"
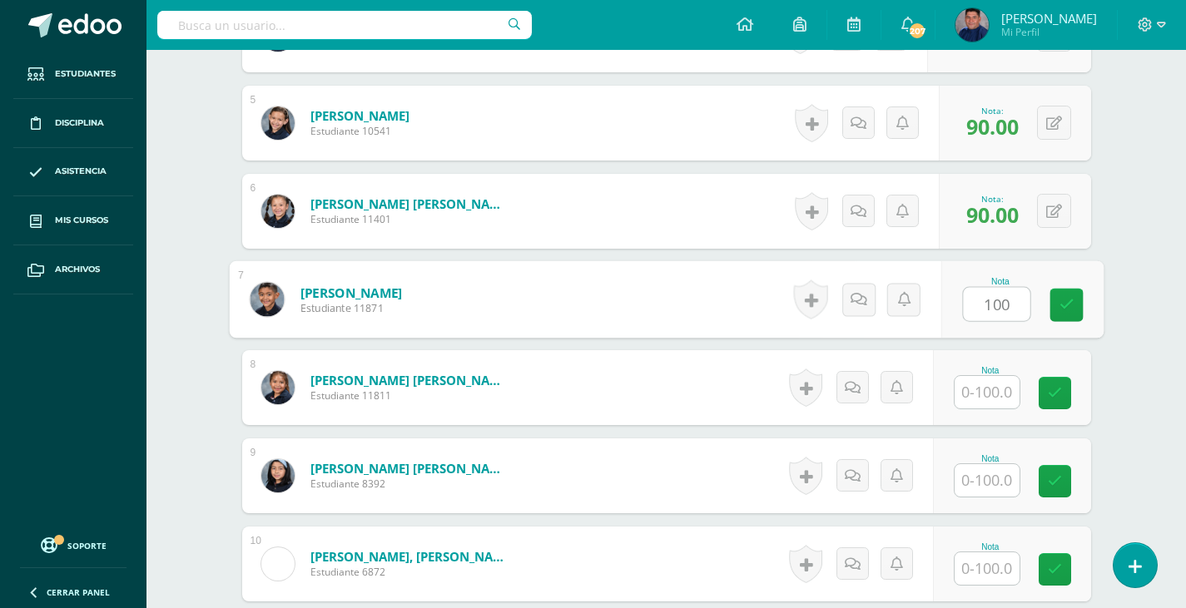
type input "100"
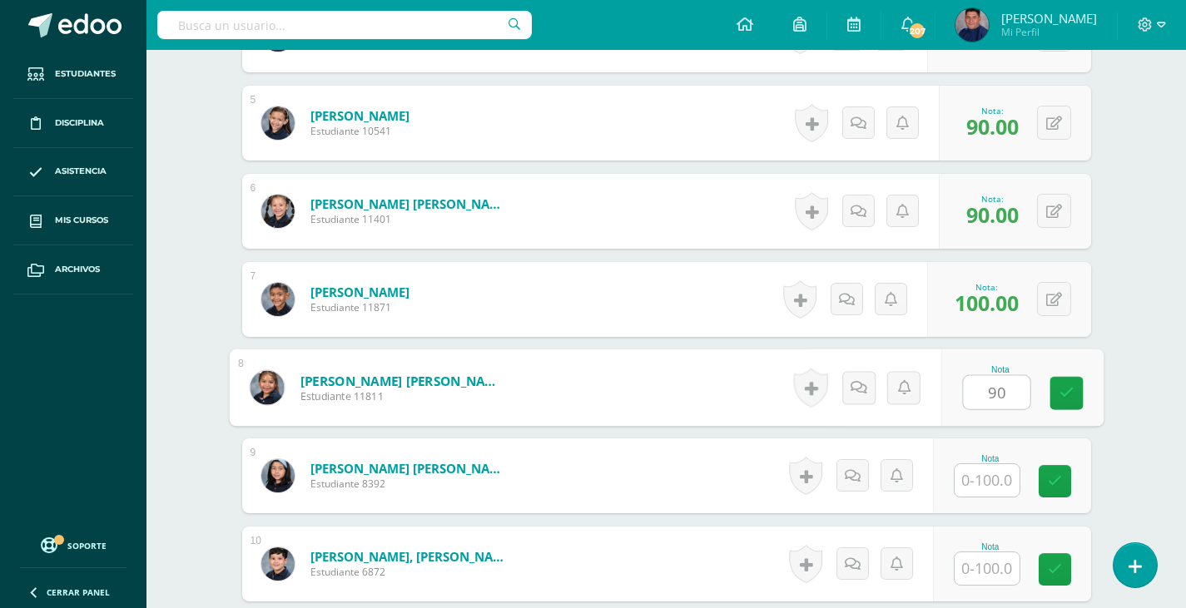
type input "90"
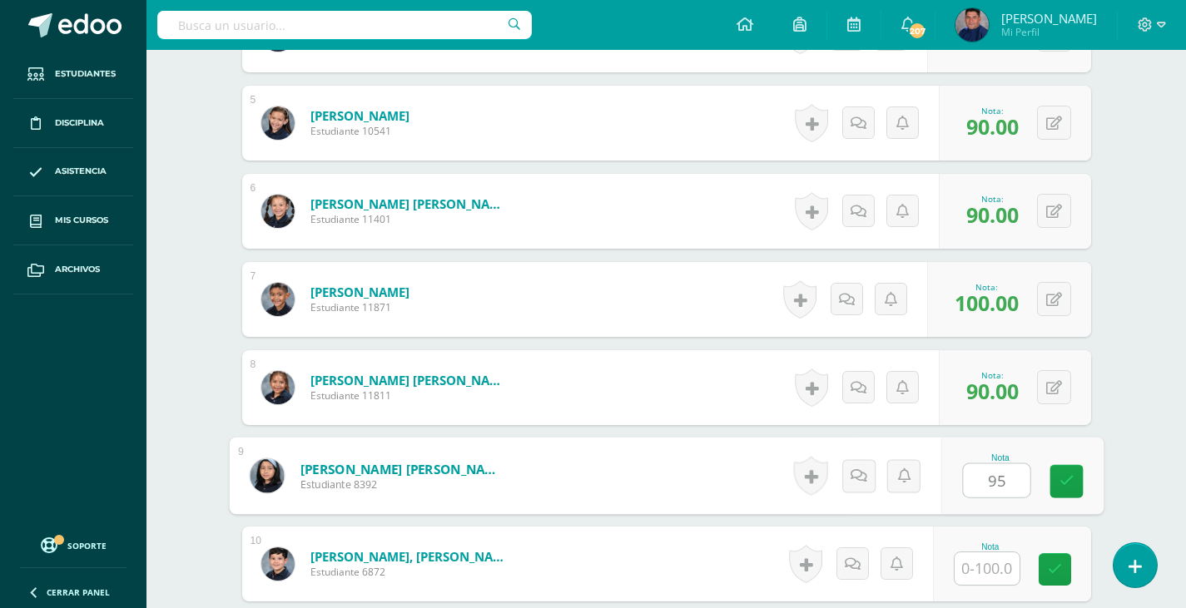
type input "95"
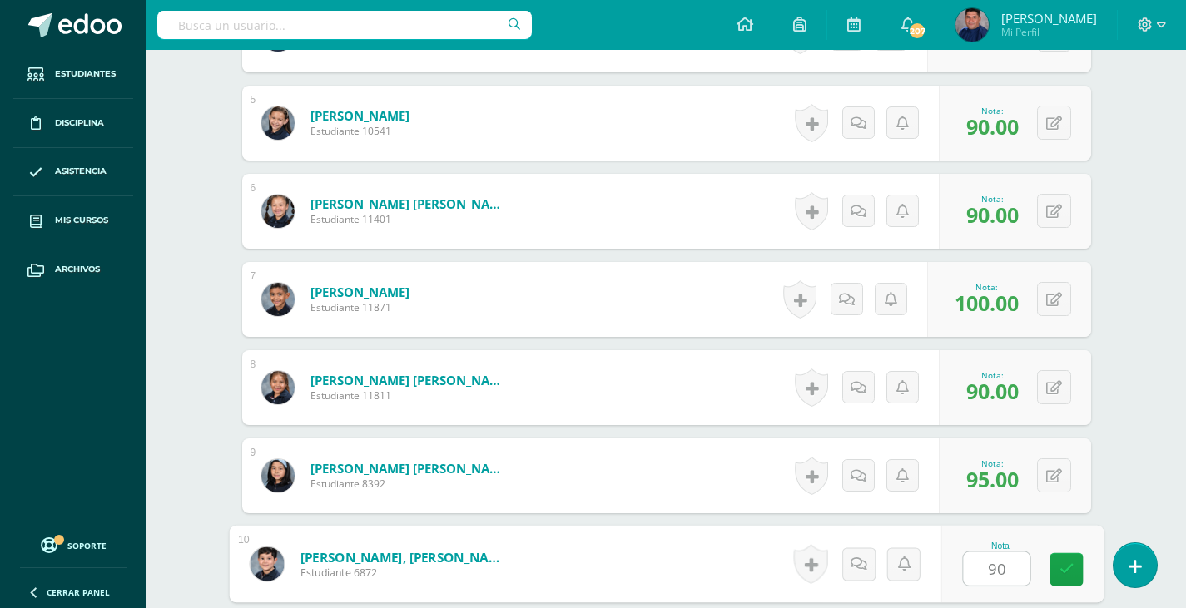
type input "90"
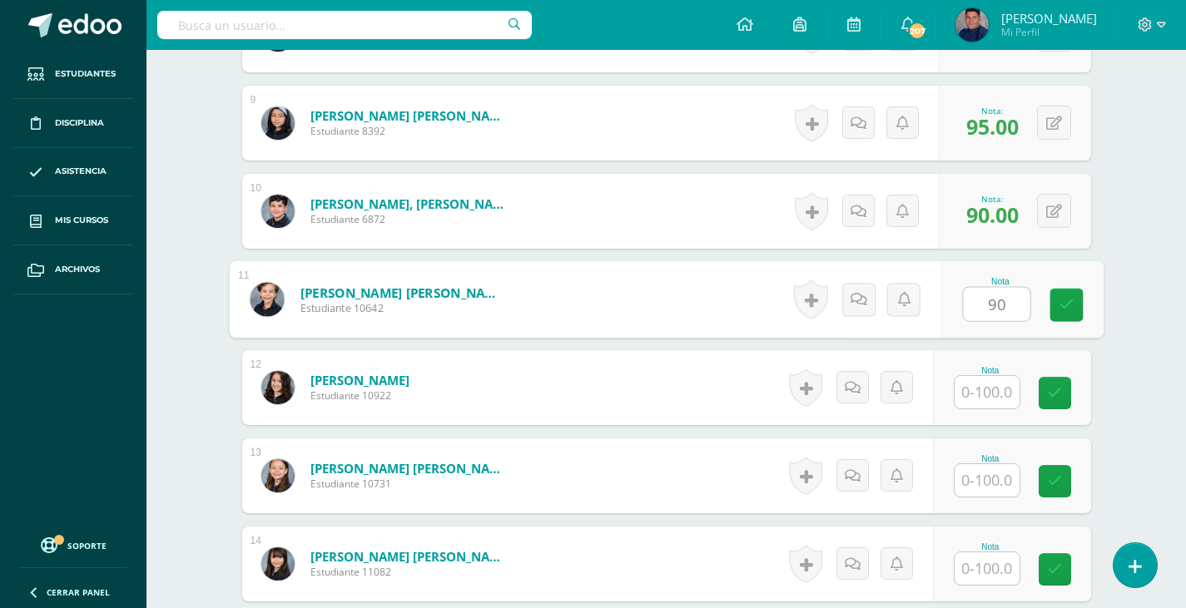
type input "90"
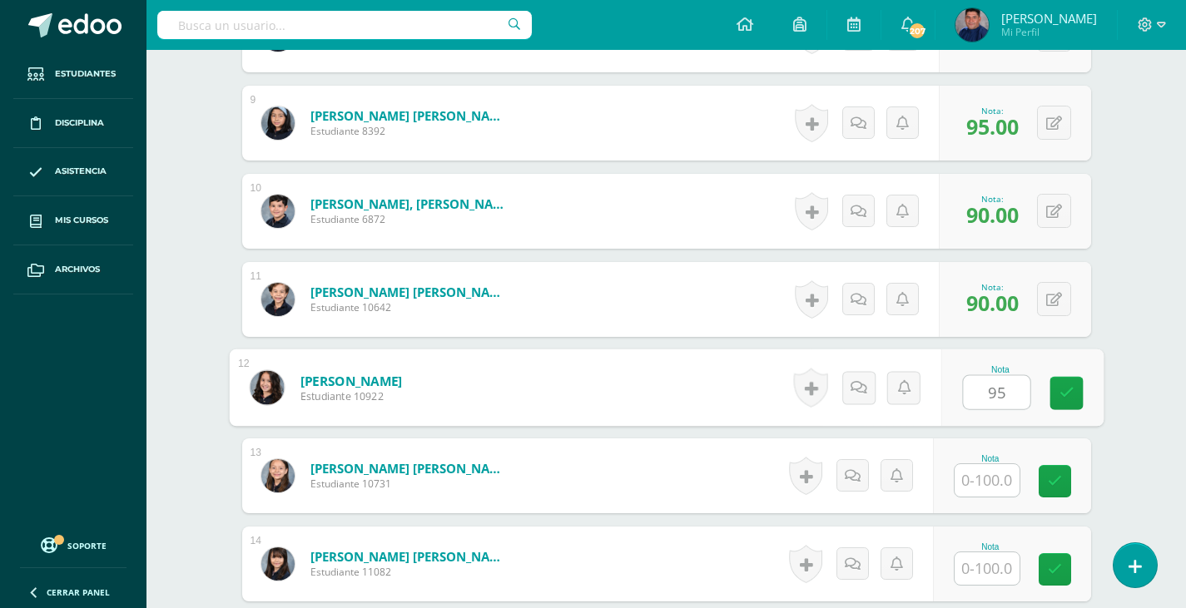
type input "95"
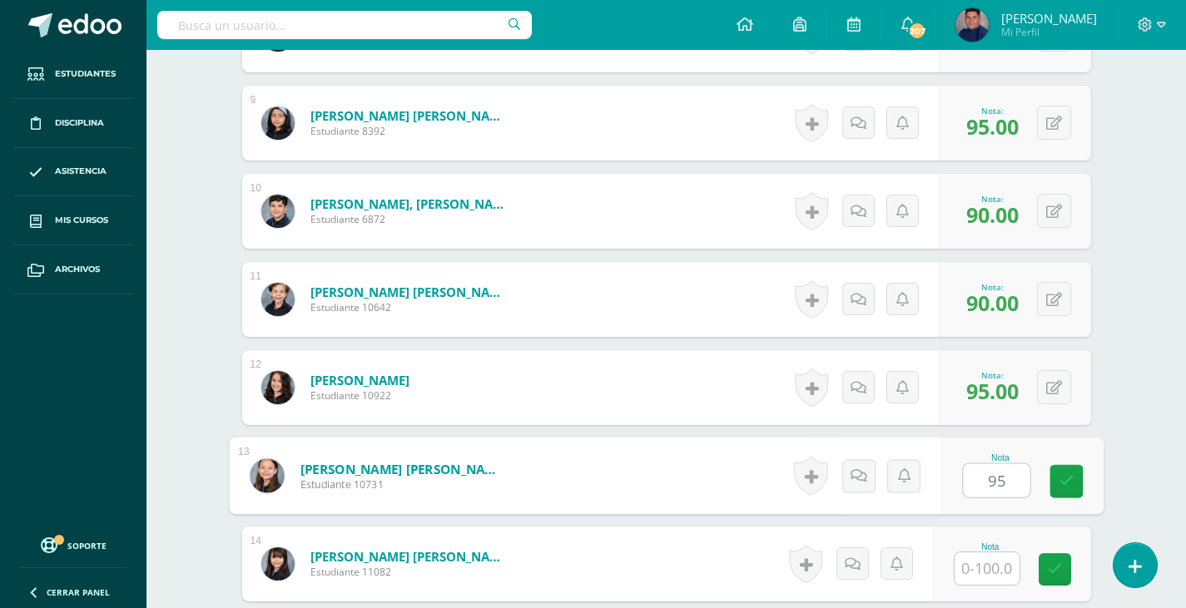
type input "95"
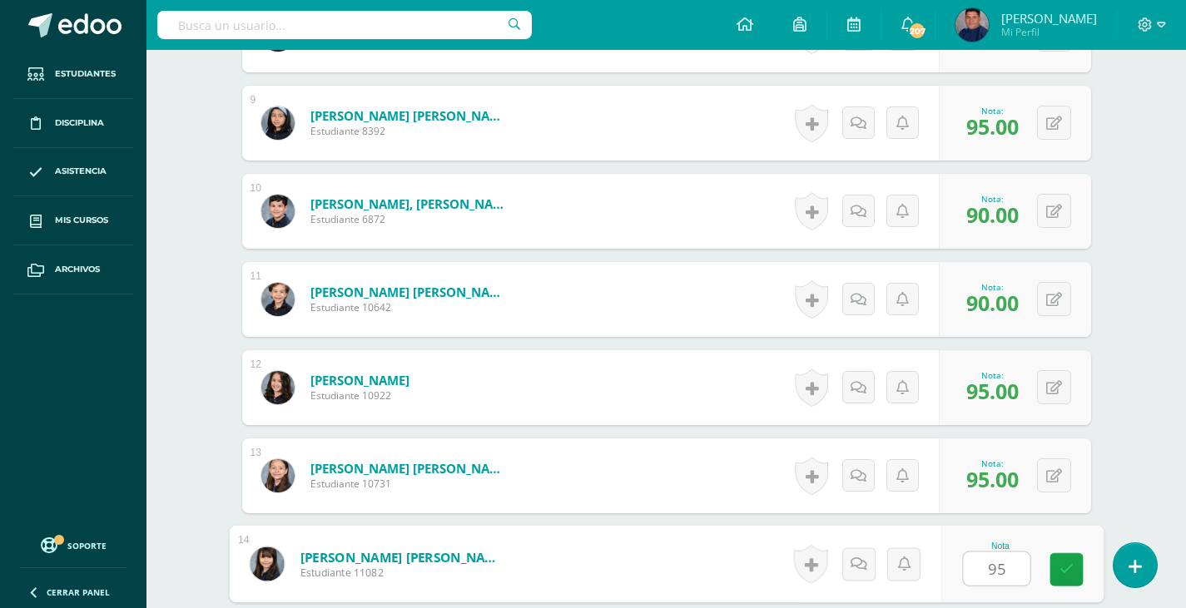
type input "95"
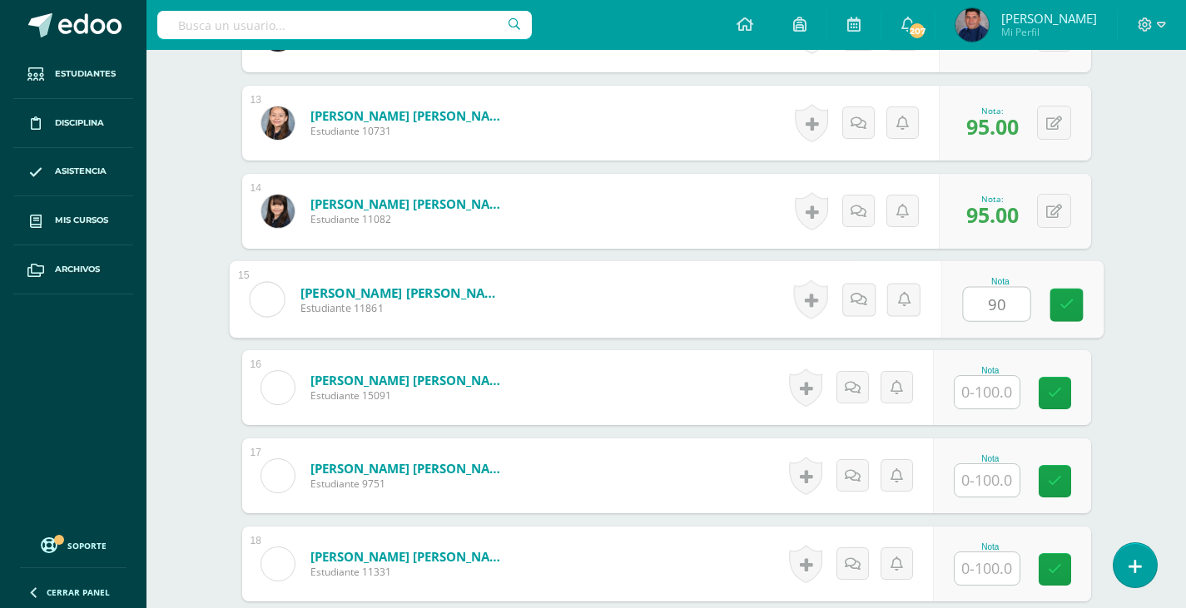
type input "90"
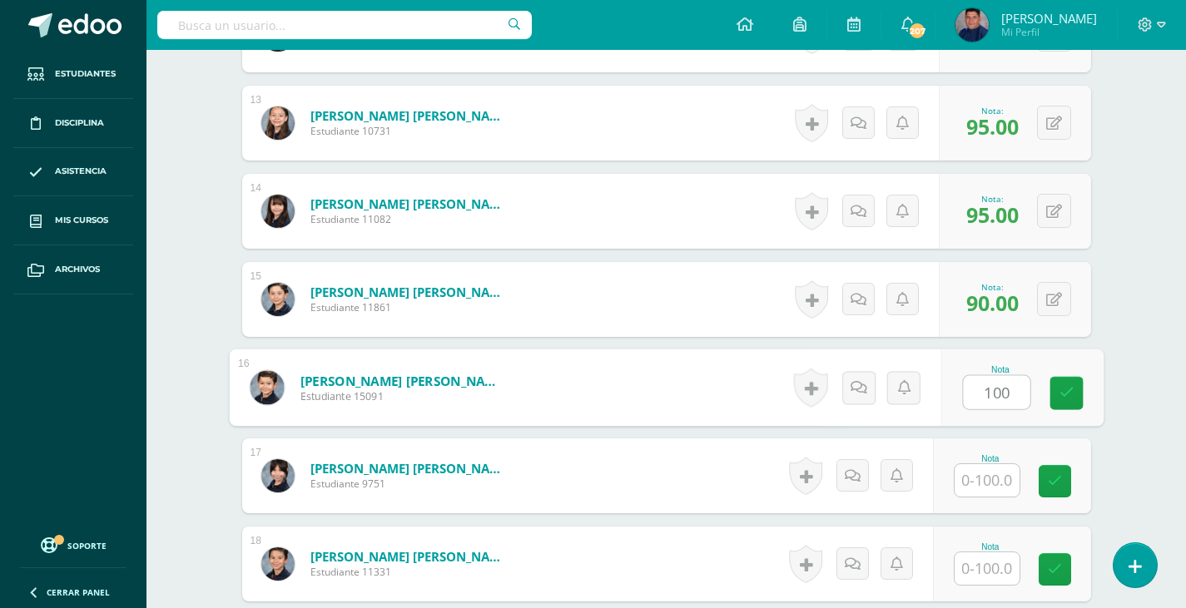
type input "100"
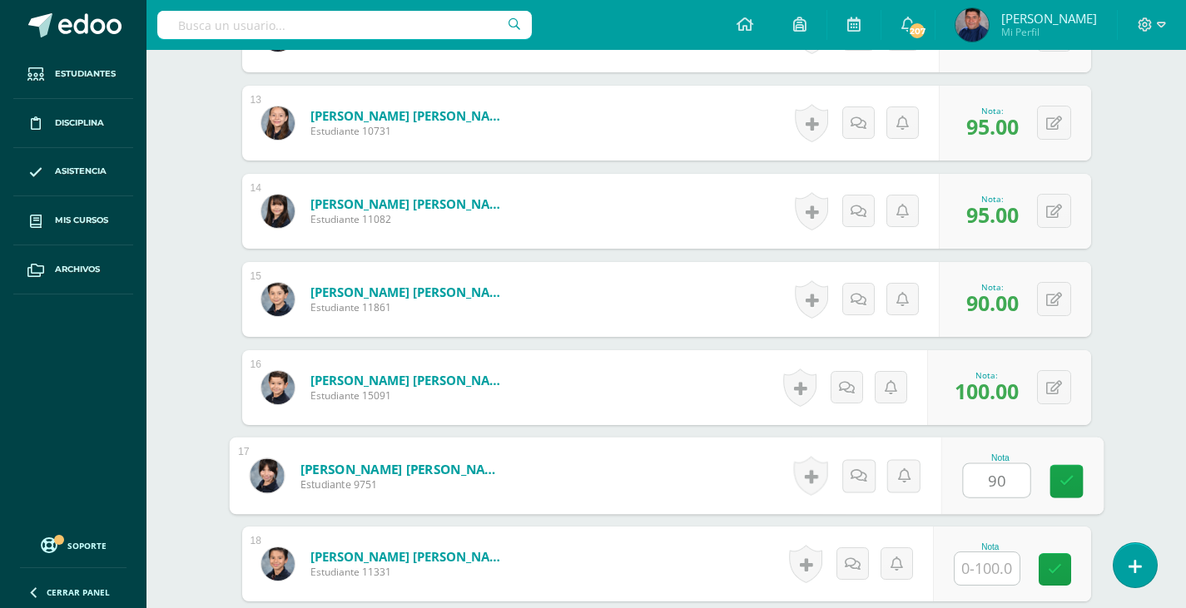
type input "90"
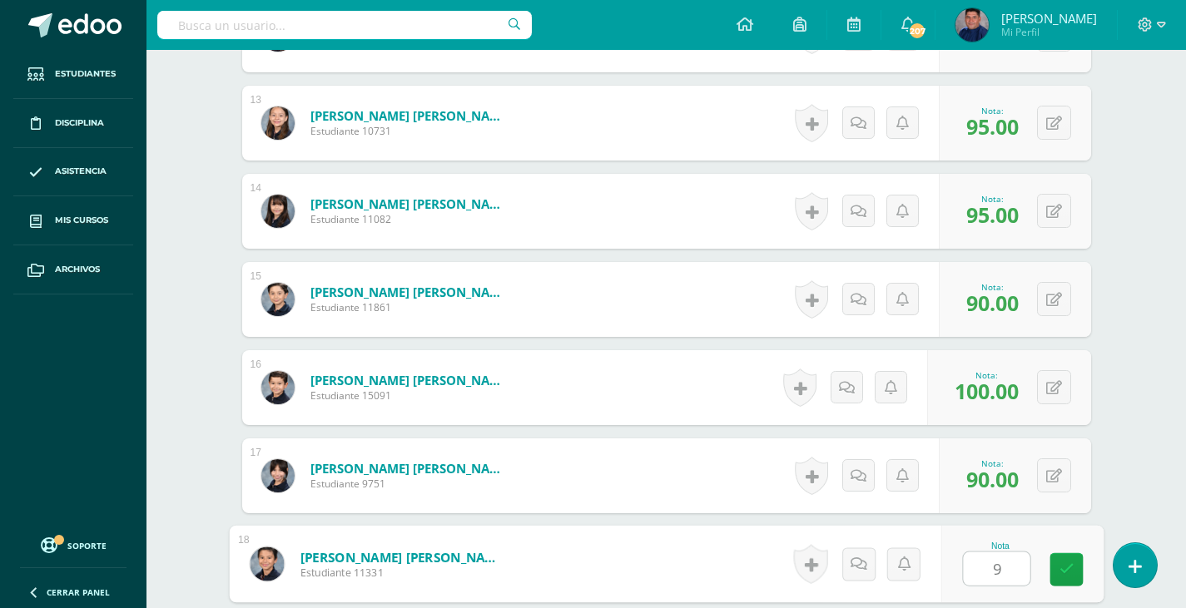
type input "90"
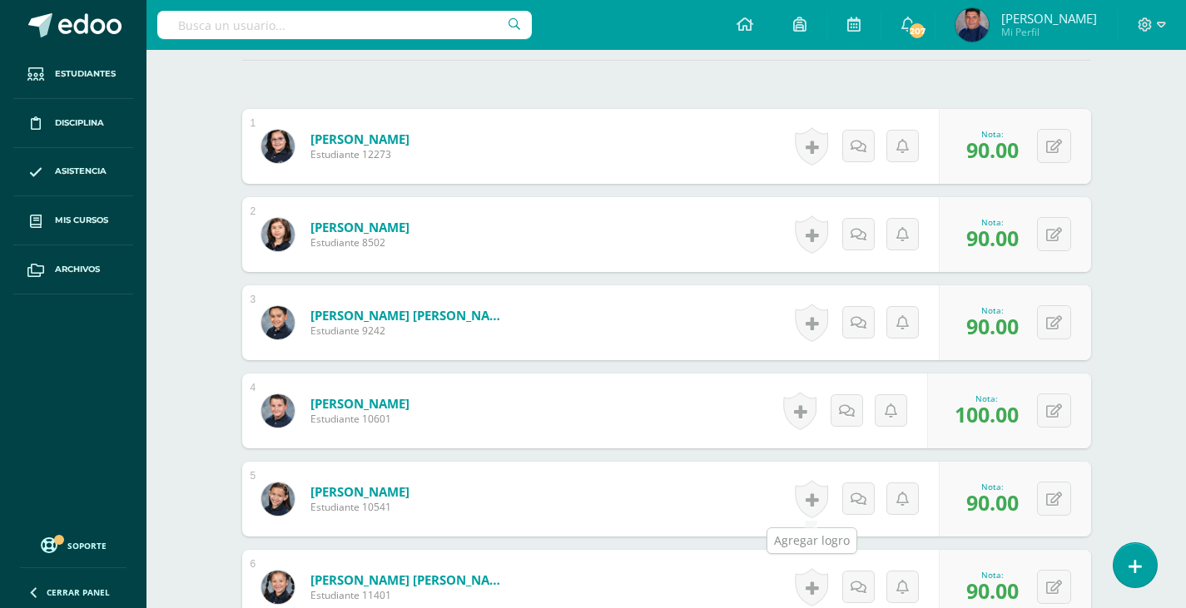
scroll to position [0, 0]
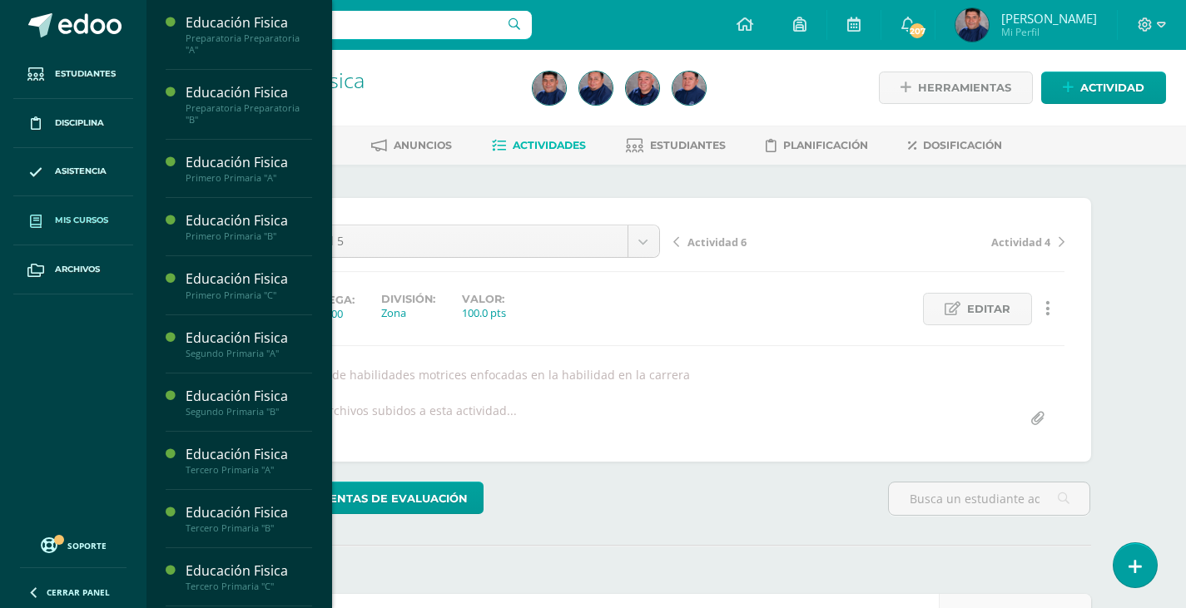
click at [61, 214] on span "Mis cursos" at bounding box center [81, 220] width 53 height 13
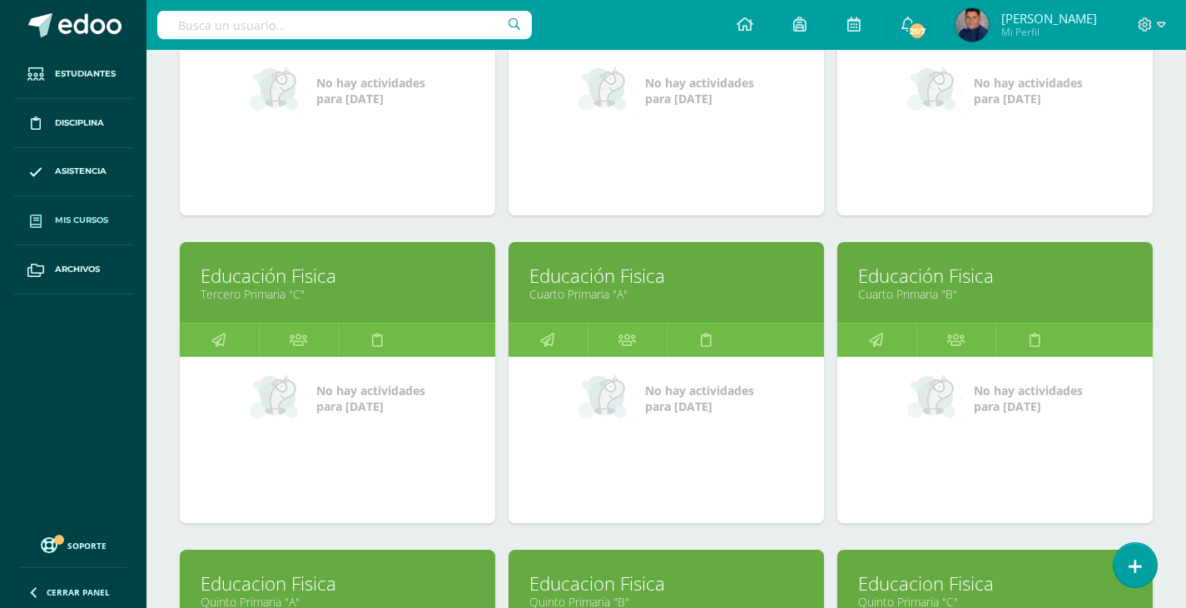
scroll to position [998, 0]
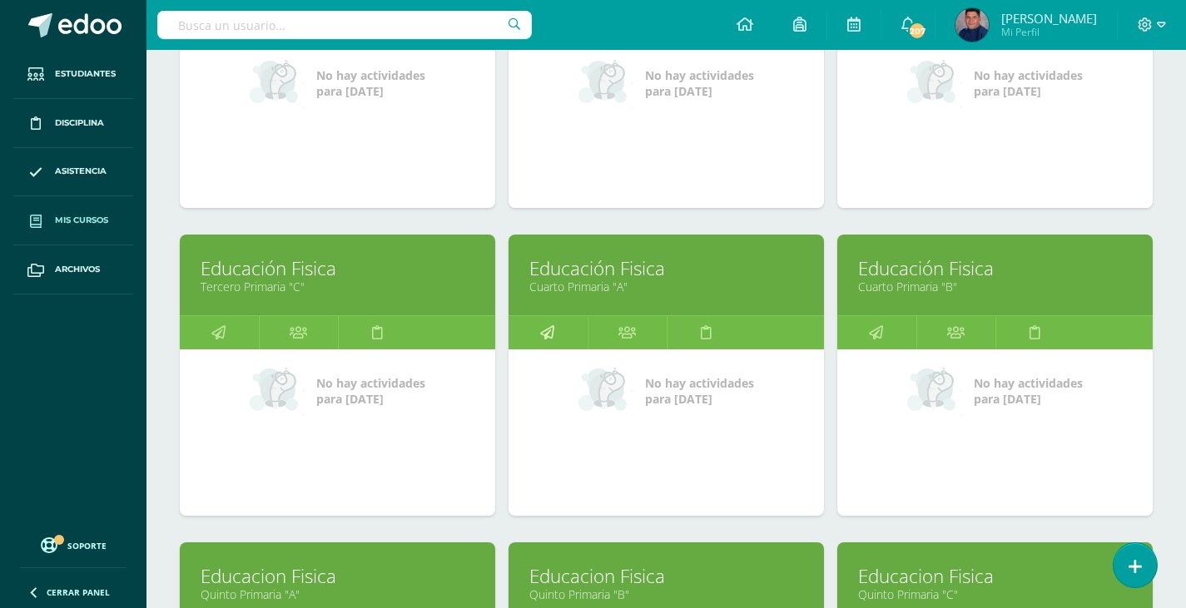
click at [552, 329] on icon at bounding box center [547, 332] width 14 height 32
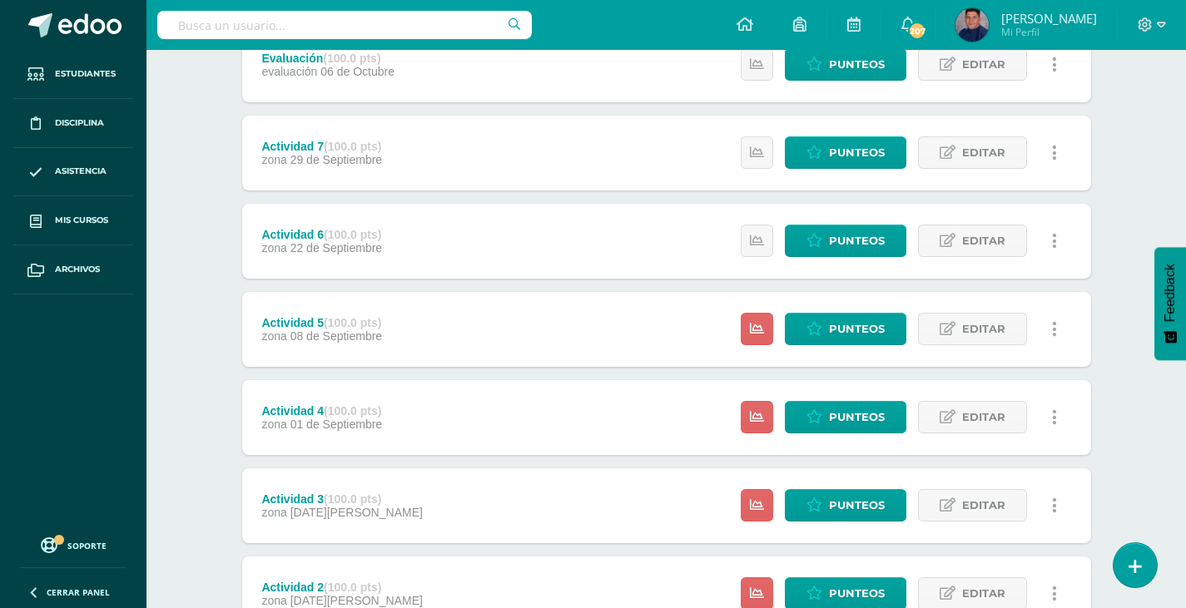
scroll to position [416, 0]
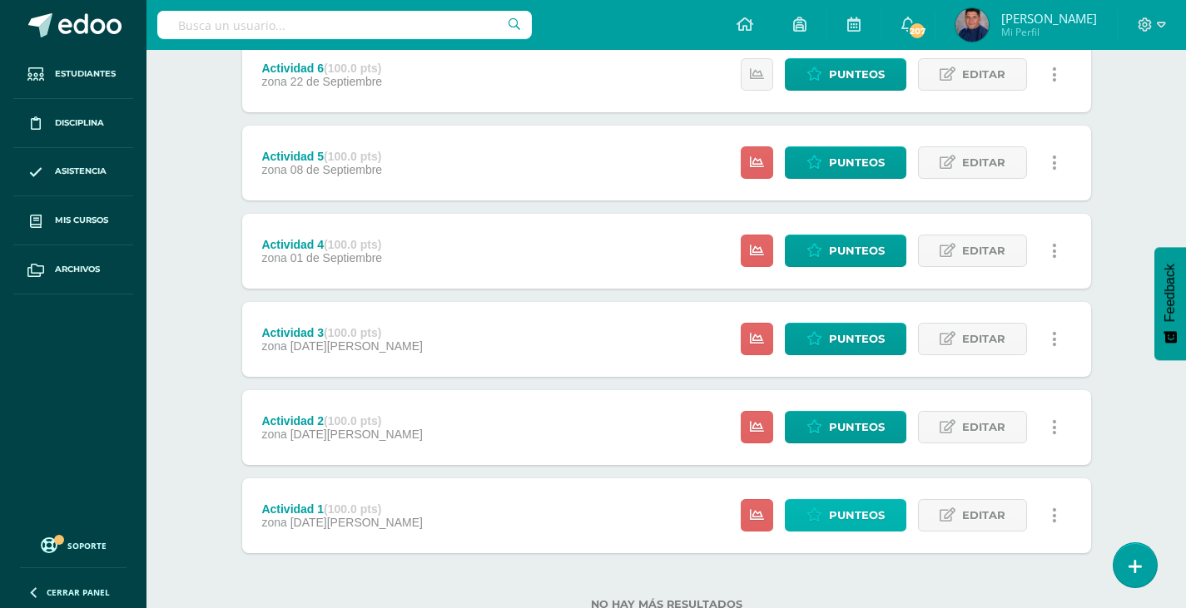
click at [791, 511] on link "Punteos" at bounding box center [845, 515] width 121 height 32
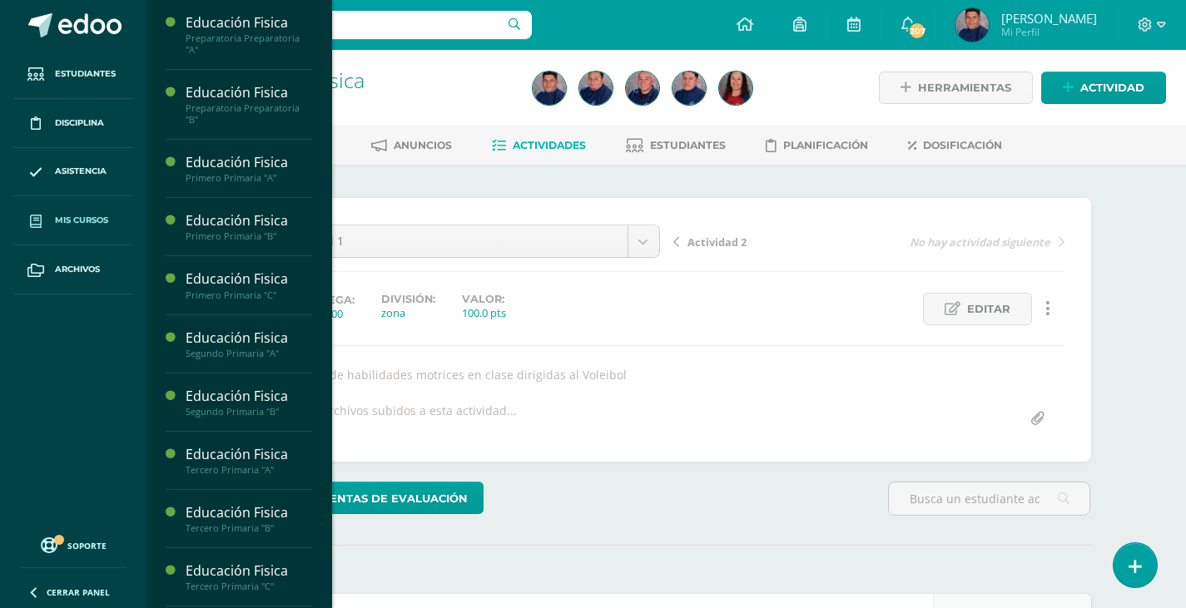
click at [87, 210] on link "Mis cursos" at bounding box center [73, 220] width 120 height 49
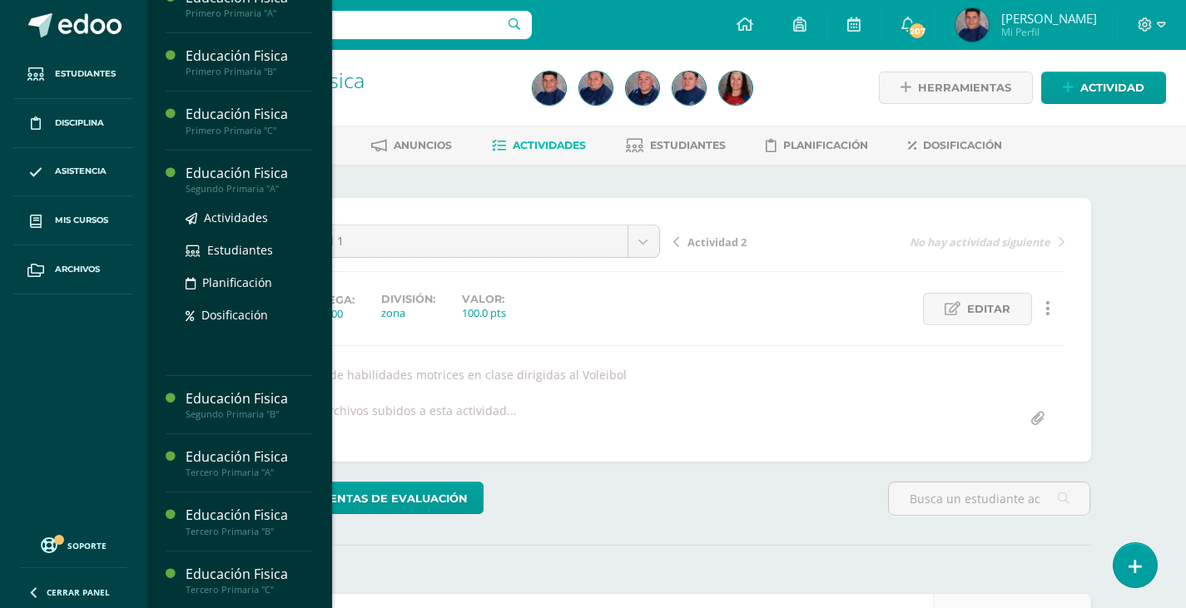
scroll to position [250, 0]
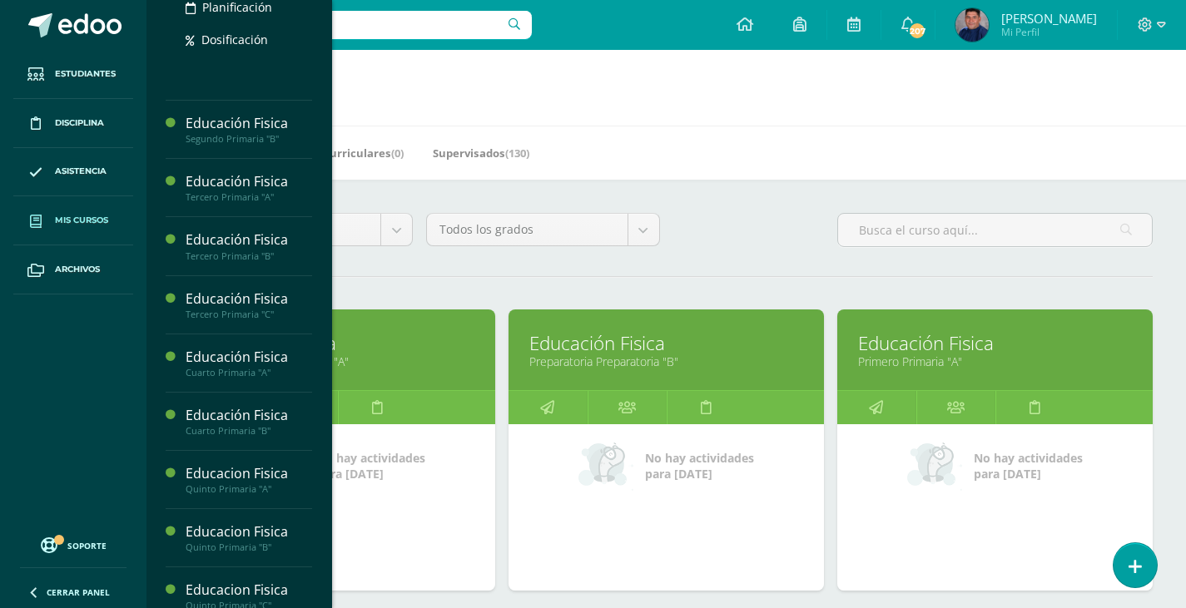
scroll to position [415, 0]
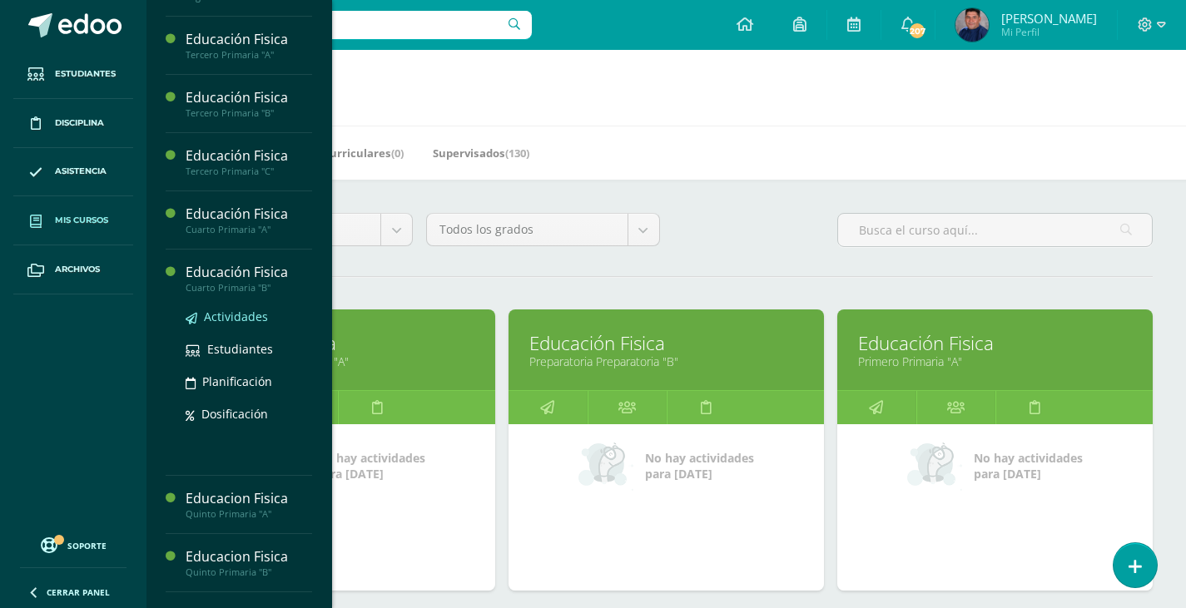
click at [245, 316] on span "Actividades" at bounding box center [236, 317] width 64 height 16
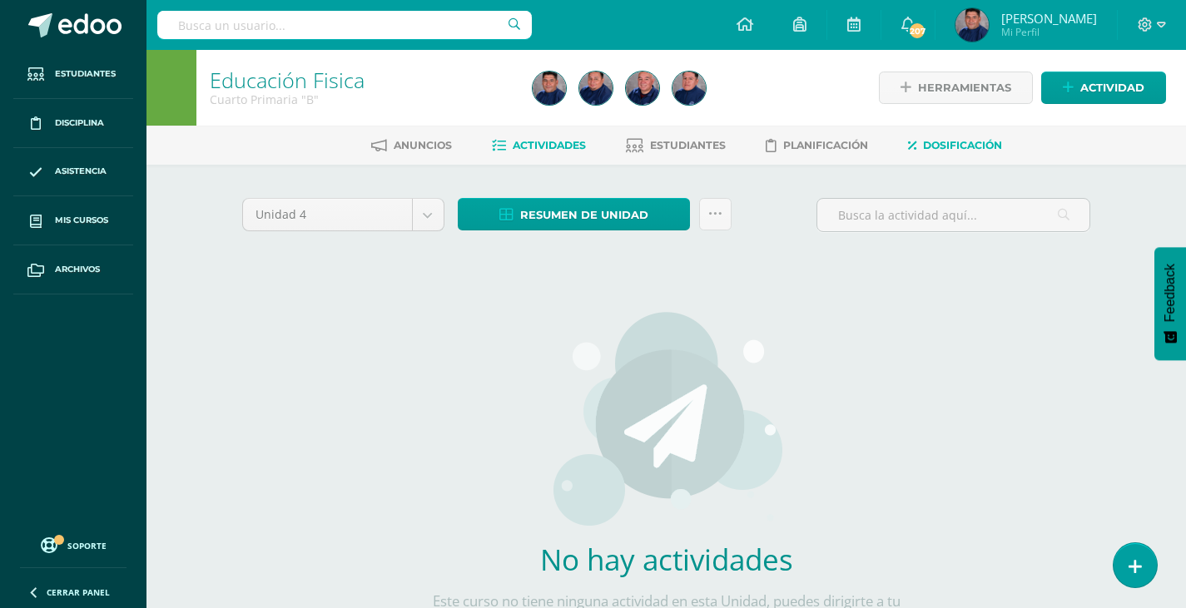
click at [953, 147] on span "Dosificación" at bounding box center [962, 145] width 79 height 12
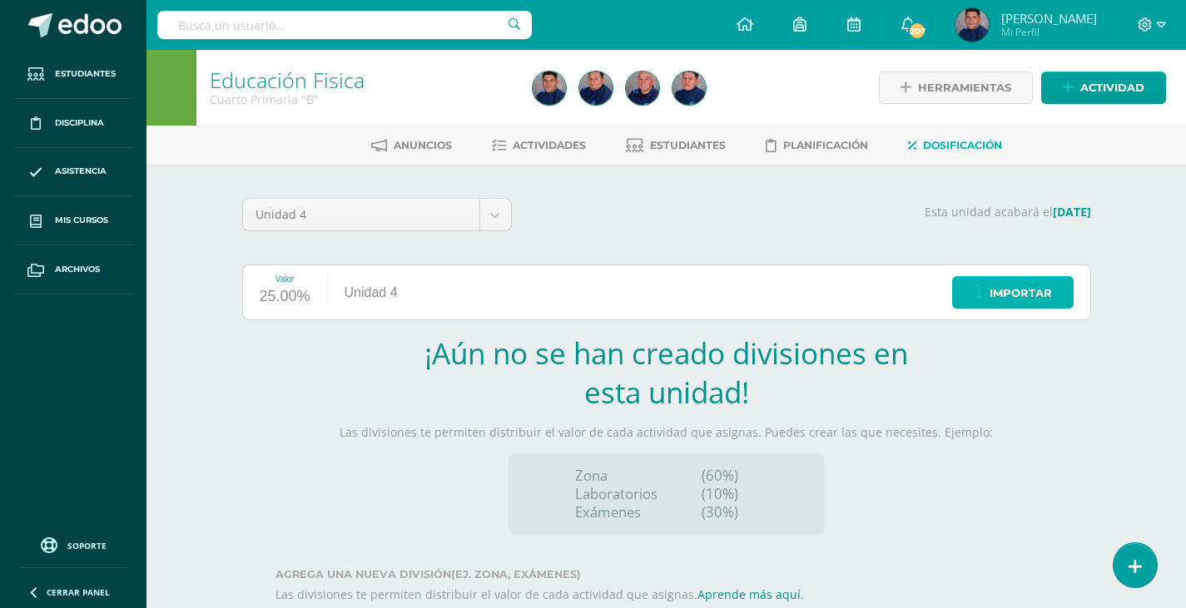
click at [993, 291] on span "Importar" at bounding box center [1020, 293] width 62 height 31
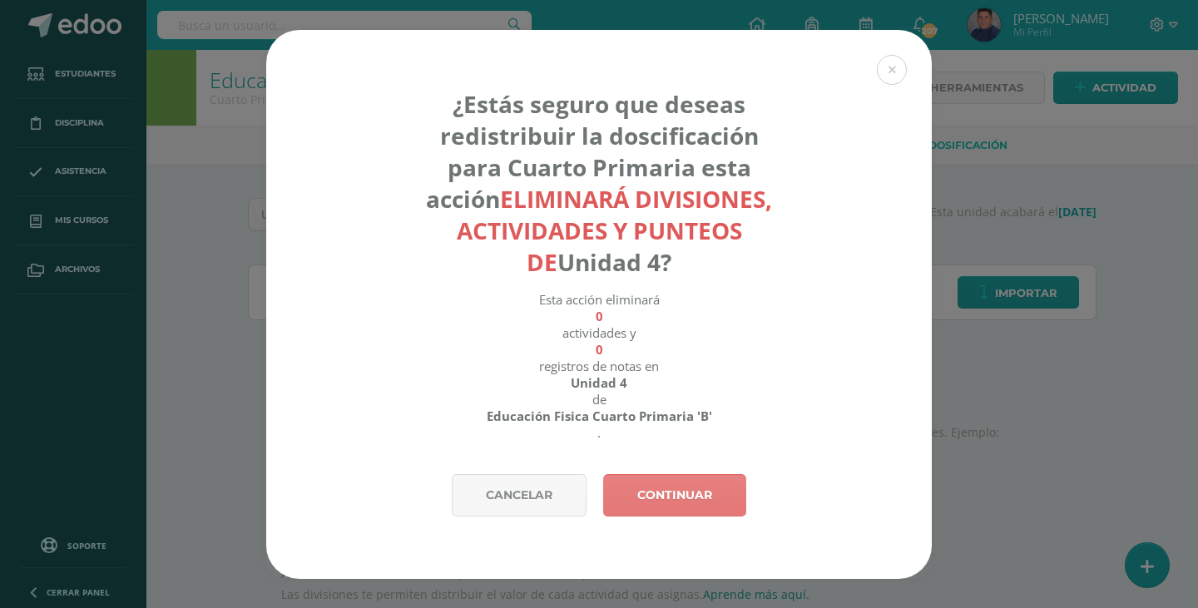
click at [677, 497] on link "Continuar" at bounding box center [674, 495] width 143 height 42
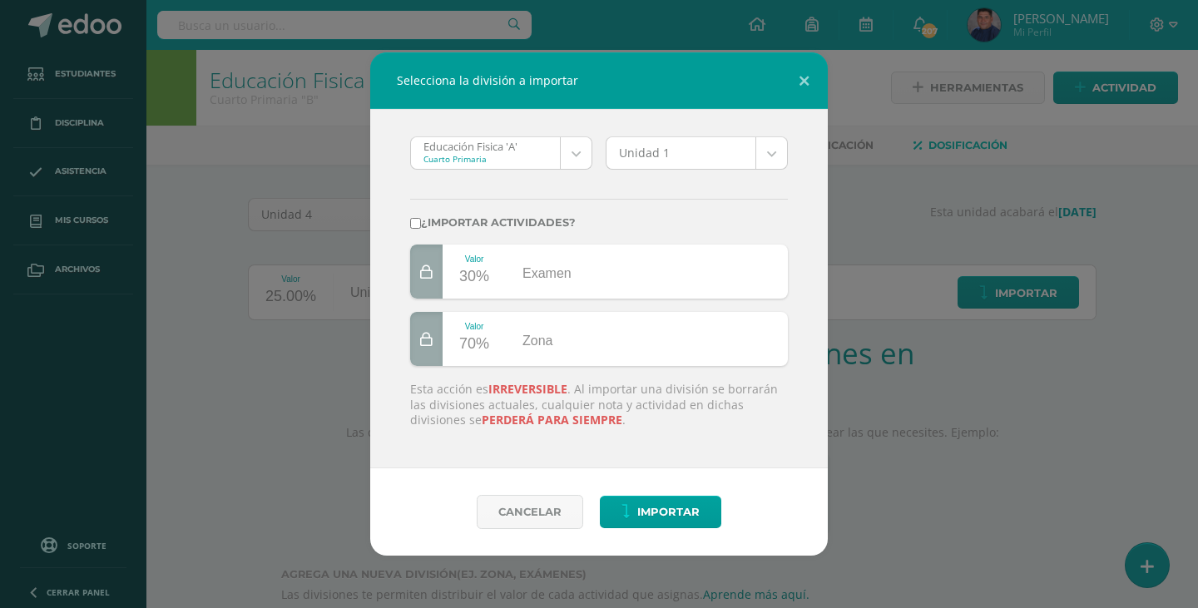
click at [413, 219] on input "¿Importar actividades?" at bounding box center [415, 223] width 11 height 11
checkbox input "true"
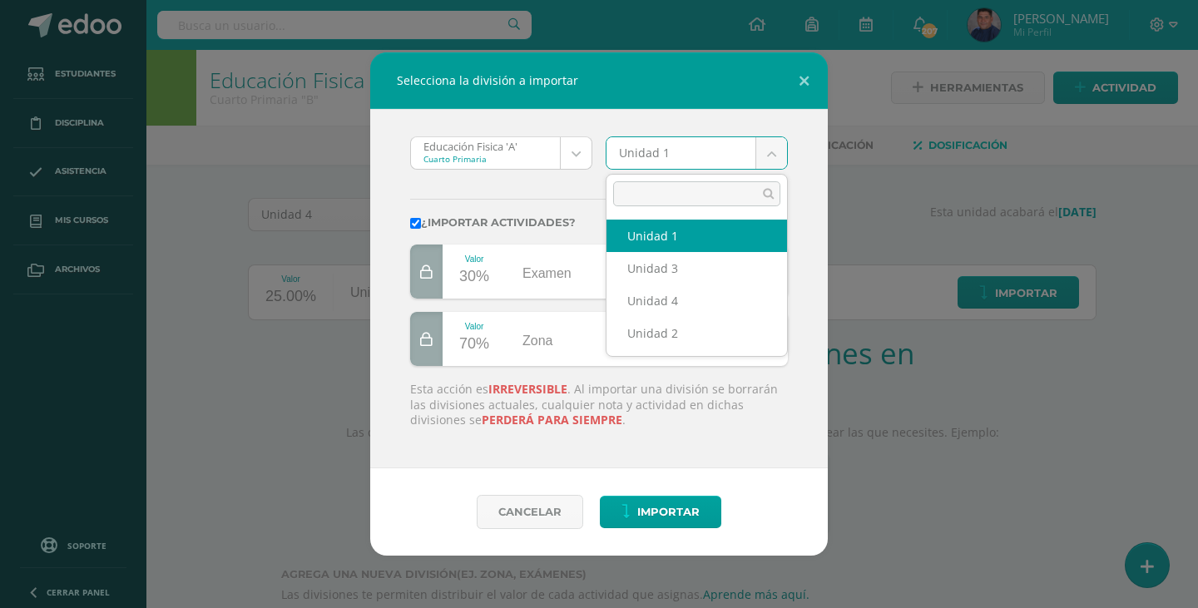
click at [775, 157] on body "Selecciona la división a importar Educación Fisica 'A' Cuarto Primaria Educació…" at bounding box center [599, 352] width 1198 height 705
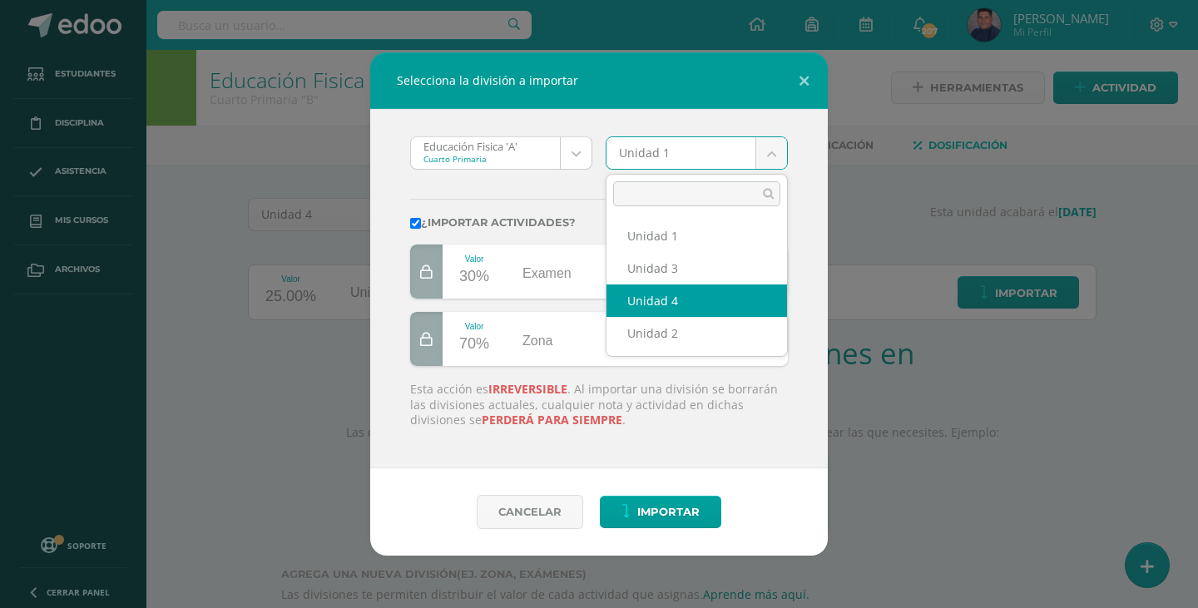
select select "211203"
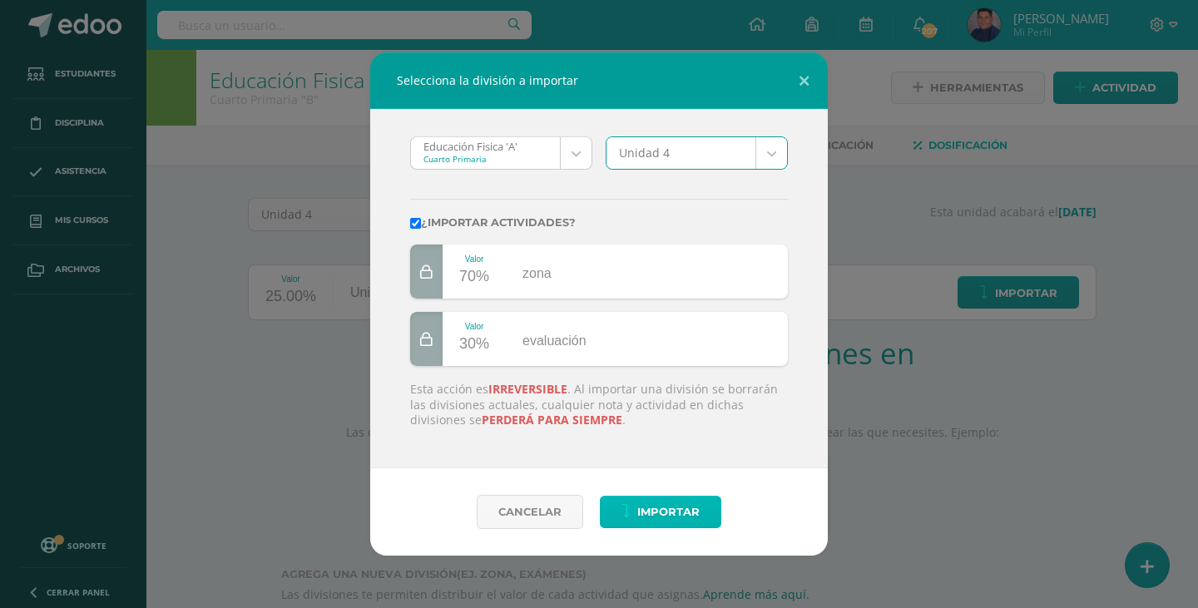
click at [682, 507] on span "Importar" at bounding box center [668, 512] width 62 height 31
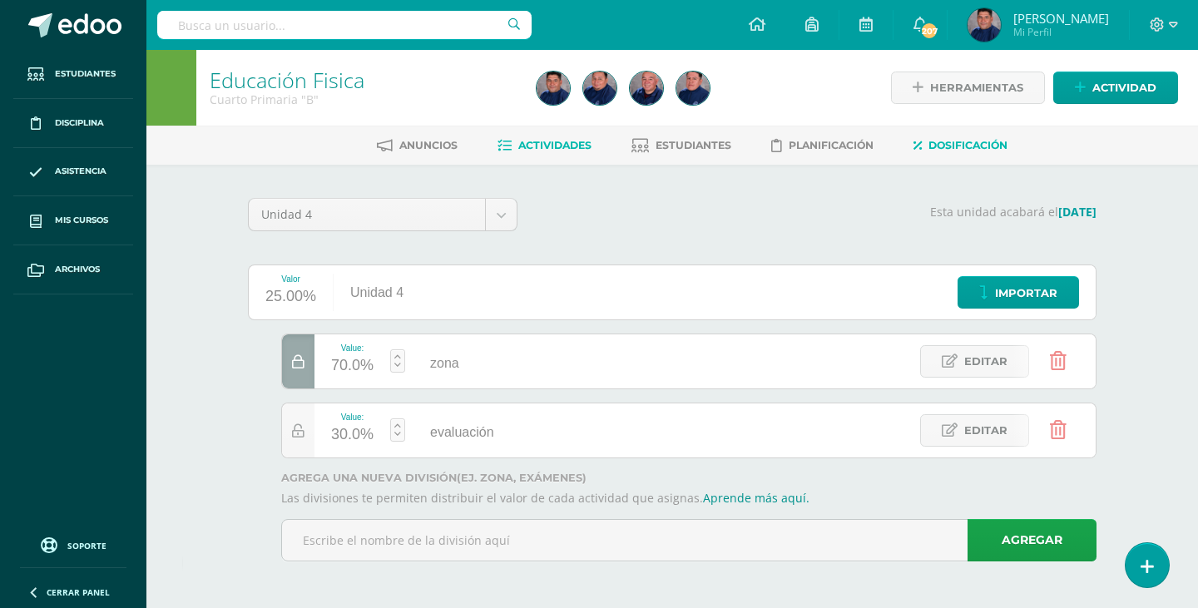
click at [527, 143] on span "Actividades" at bounding box center [554, 145] width 73 height 12
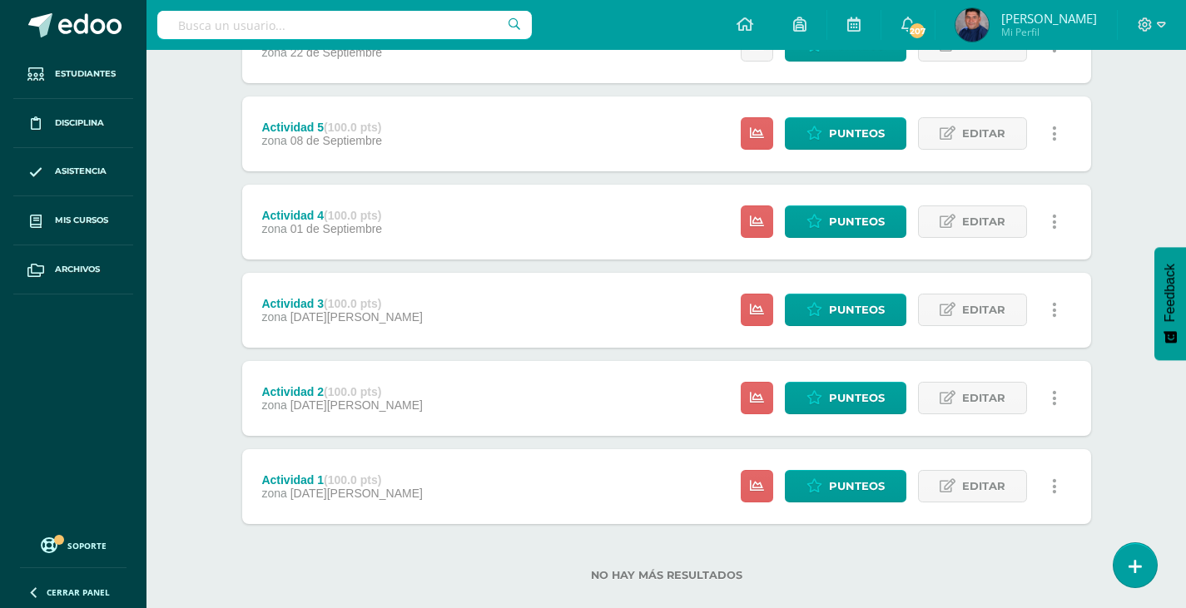
scroll to position [472, 0]
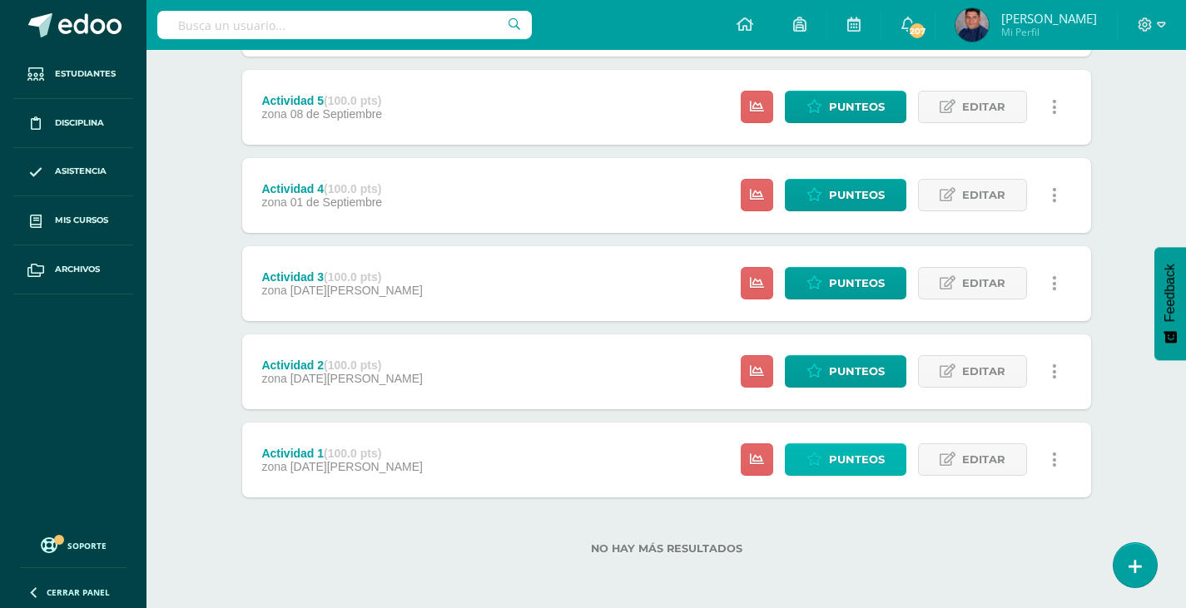
click at [859, 456] on span "Punteos" at bounding box center [857, 459] width 56 height 31
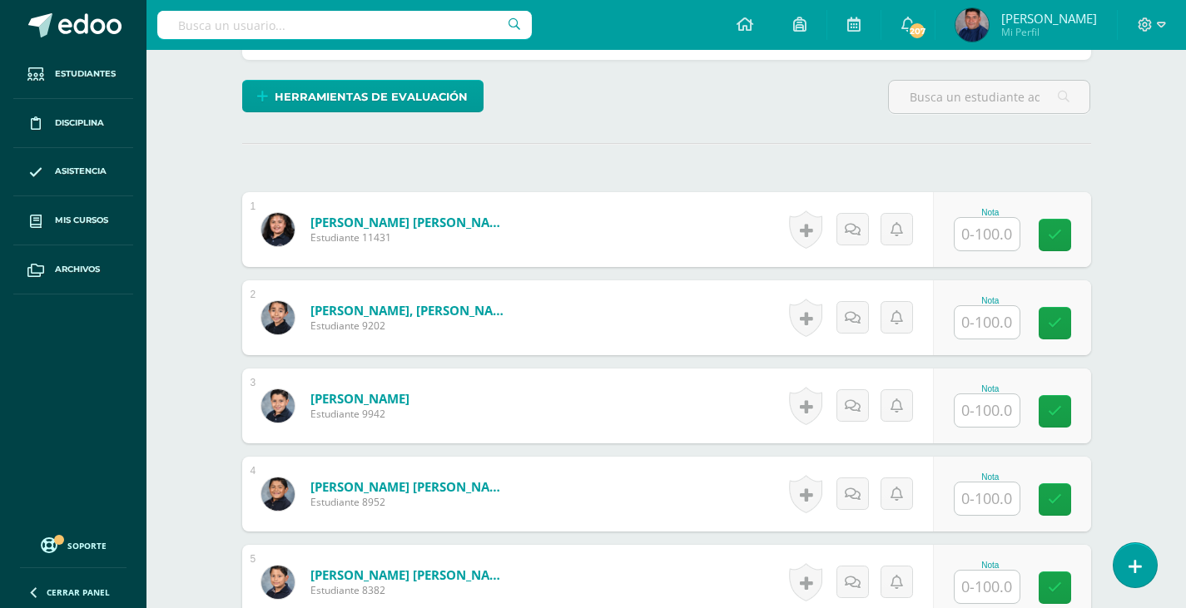
scroll to position [351, 0]
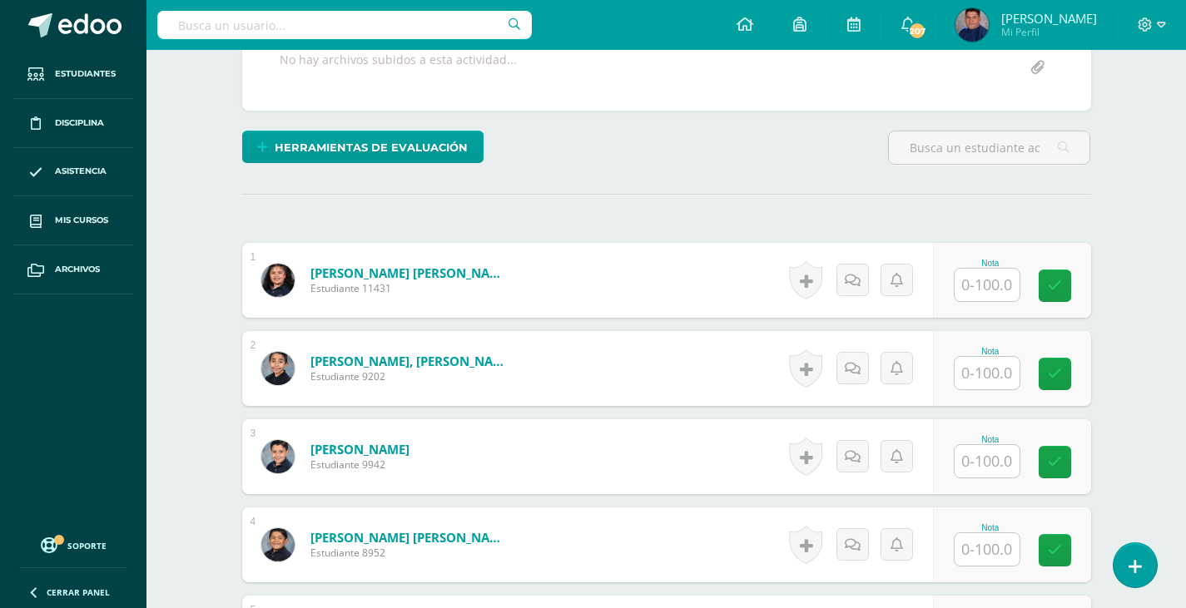
click at [1009, 282] on input "text" at bounding box center [986, 285] width 65 height 32
type input "100"
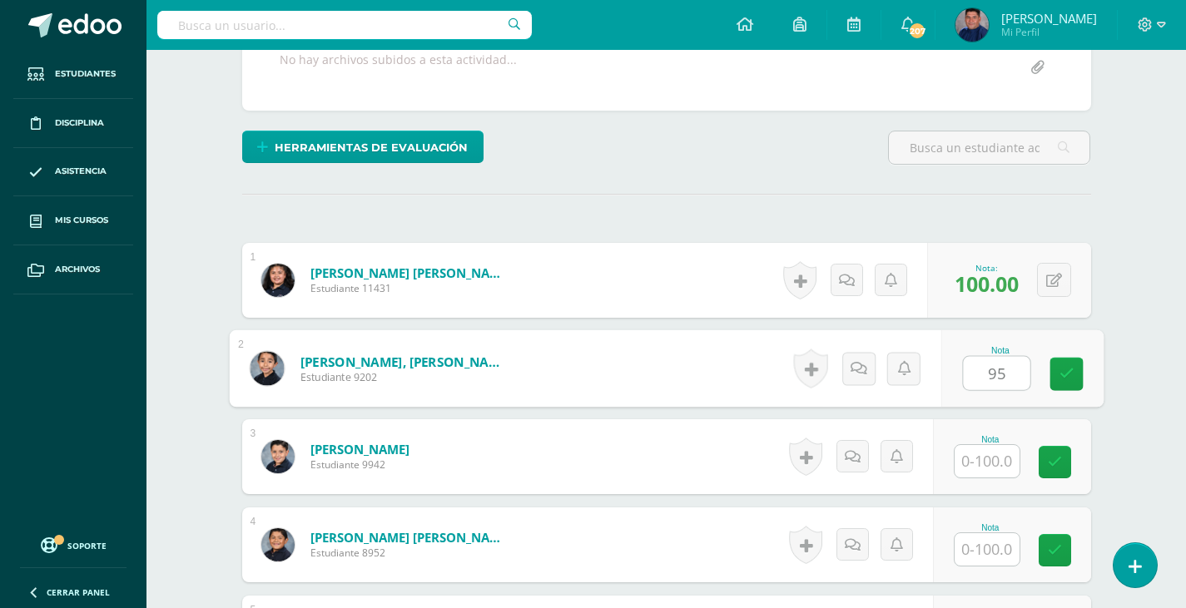
type input "95"
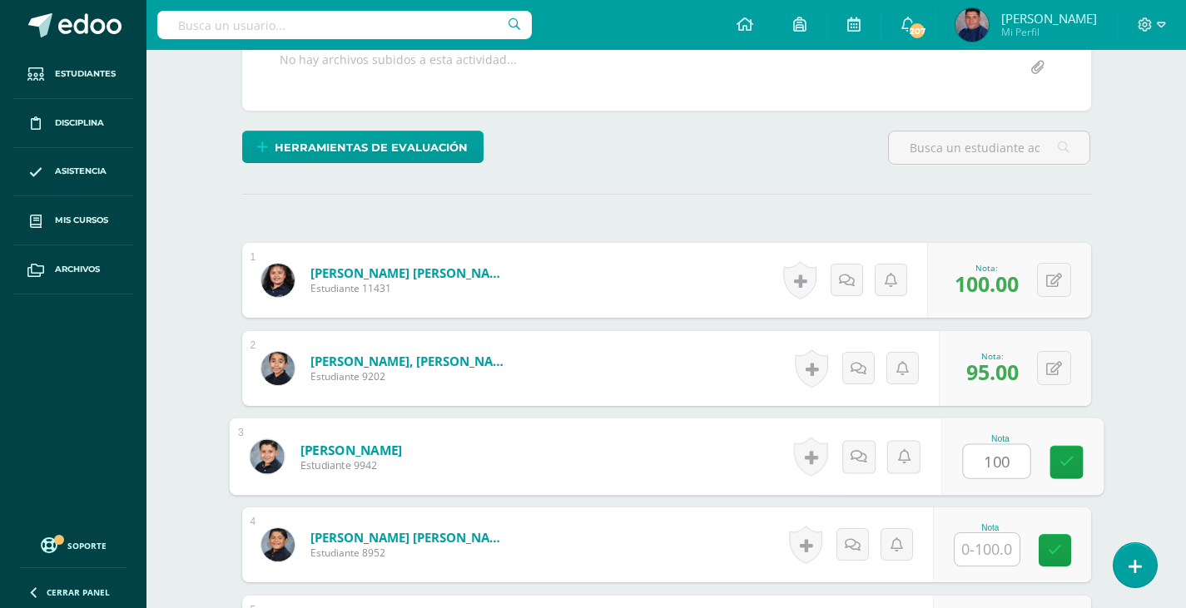
type input "100"
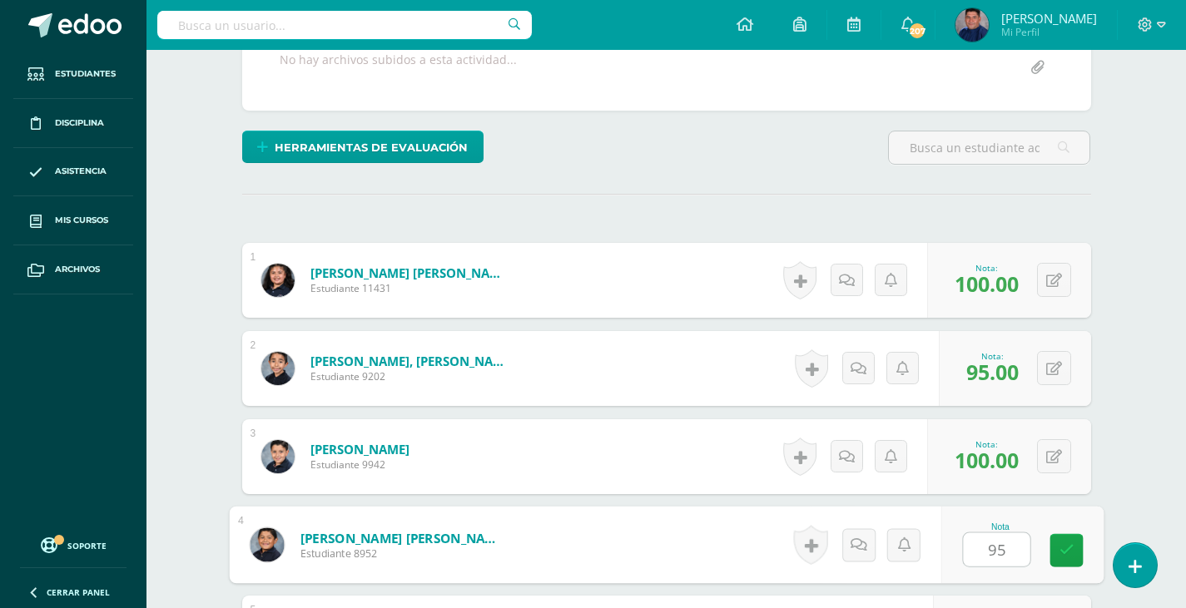
type input "95"
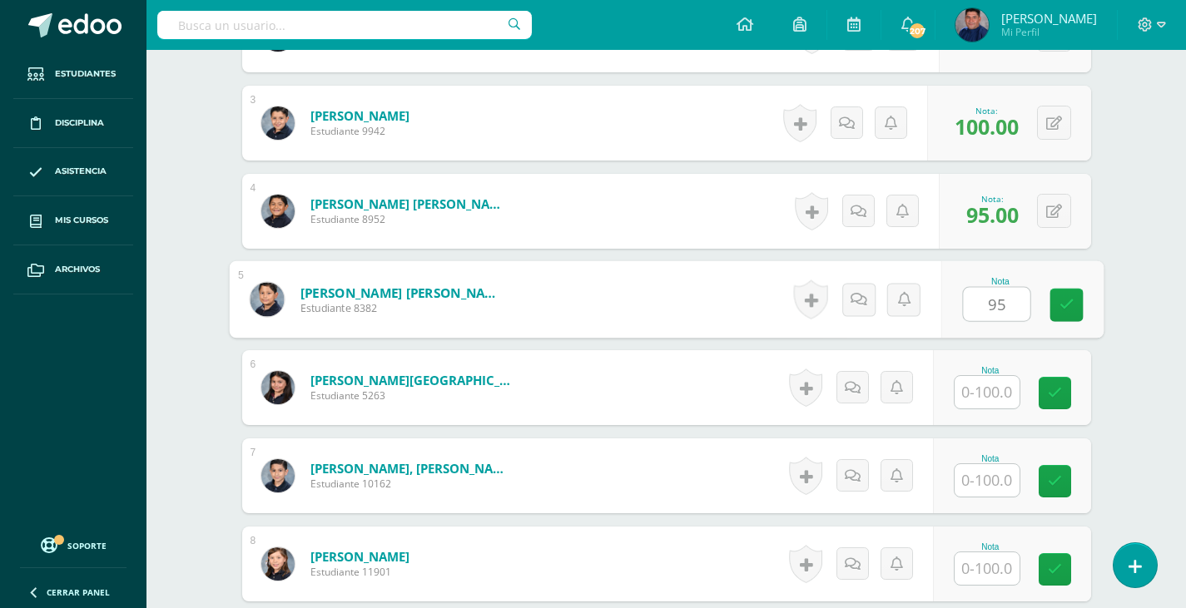
type input "95"
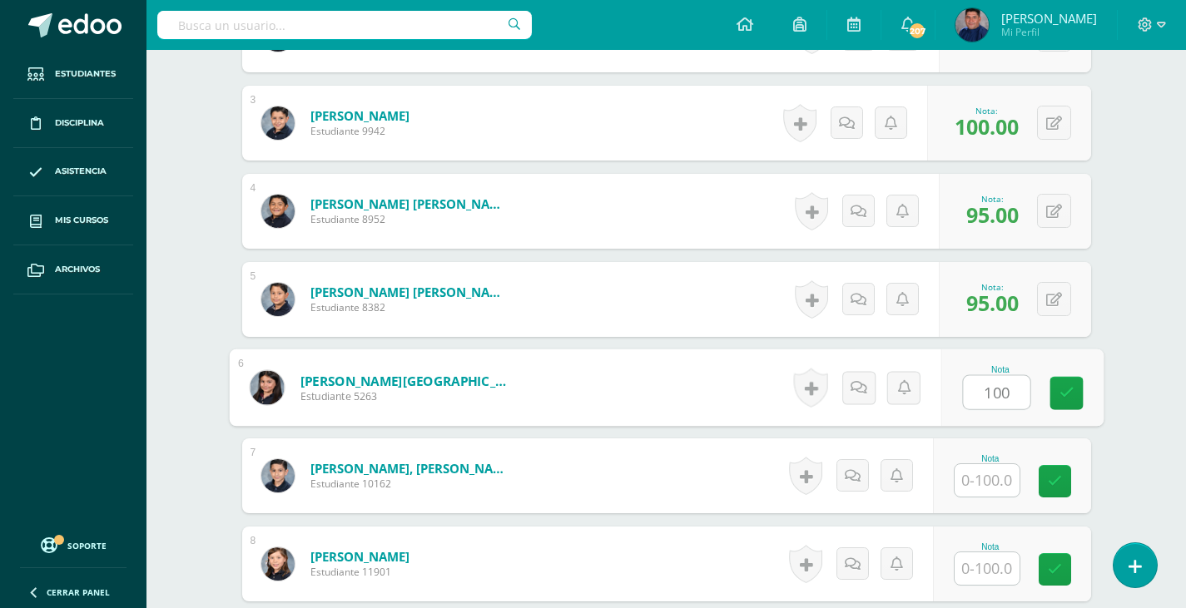
type input "100"
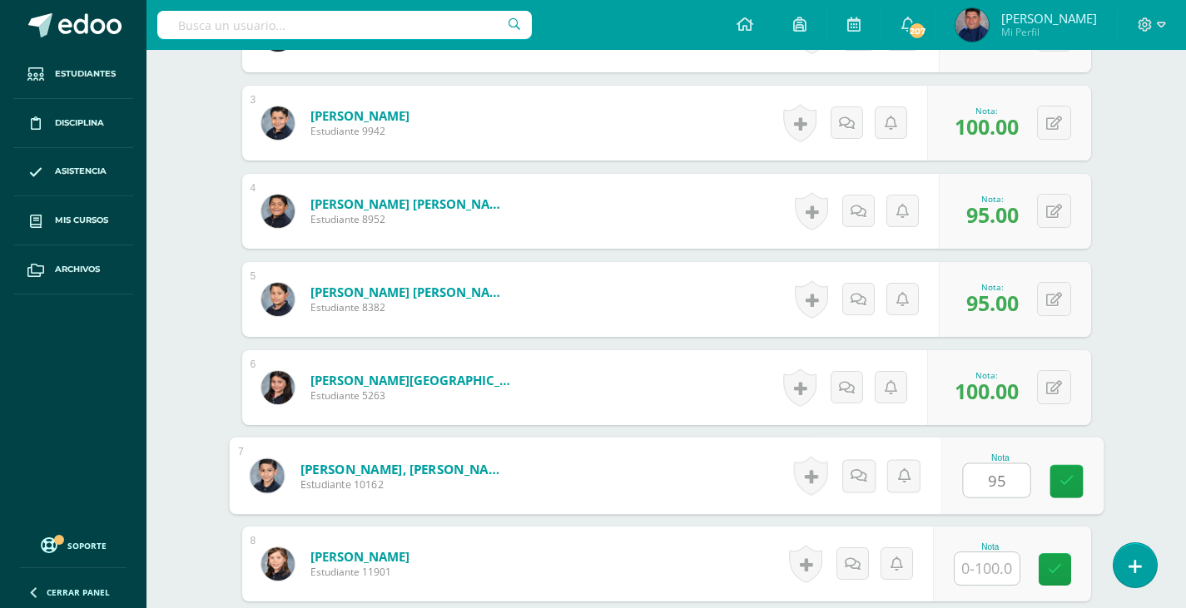
type input "95"
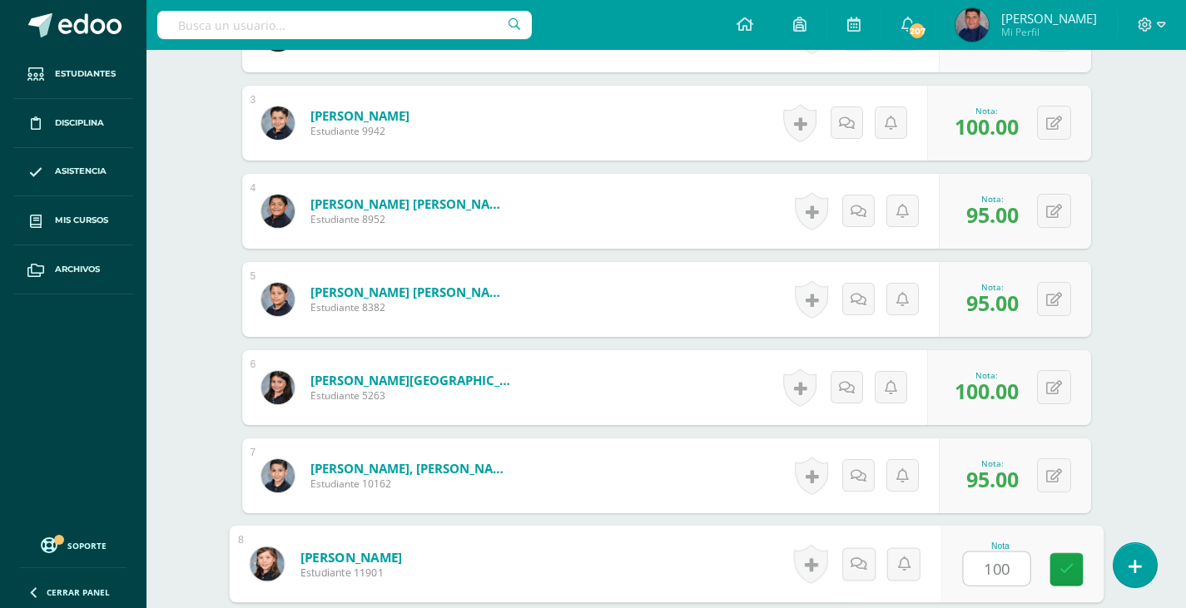
type input "100"
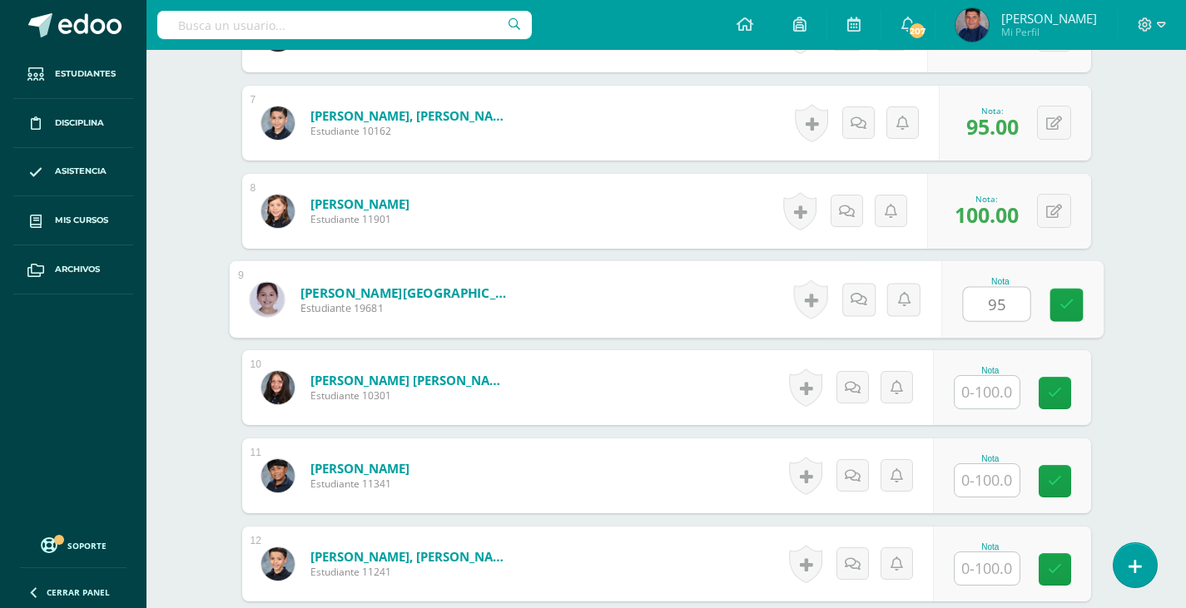
type input "95"
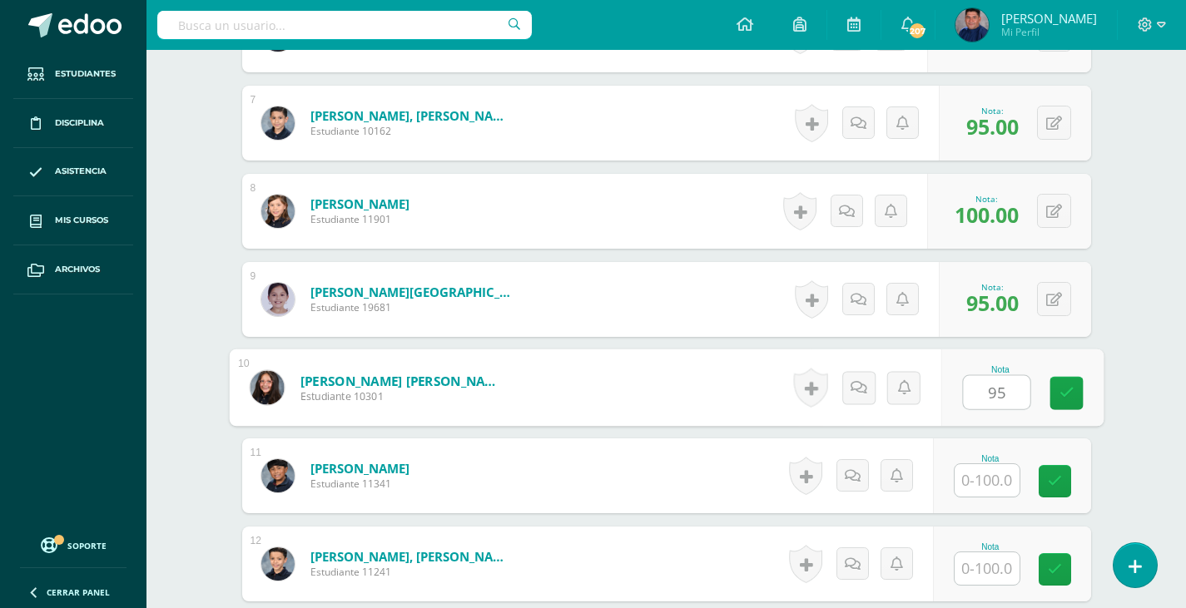
type input "95"
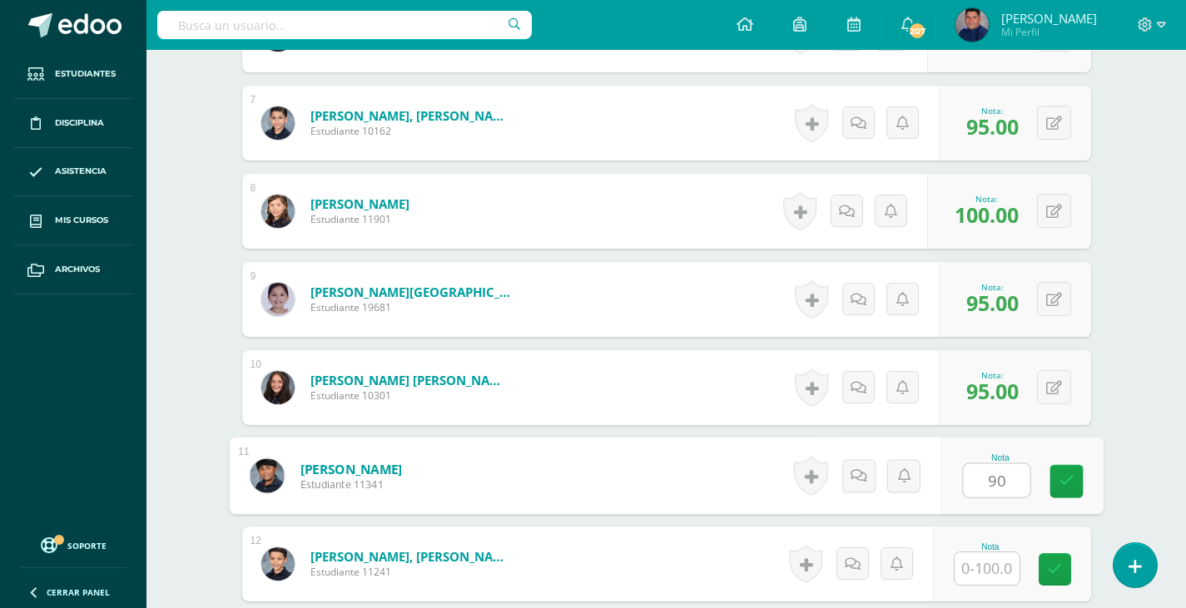
type input "90"
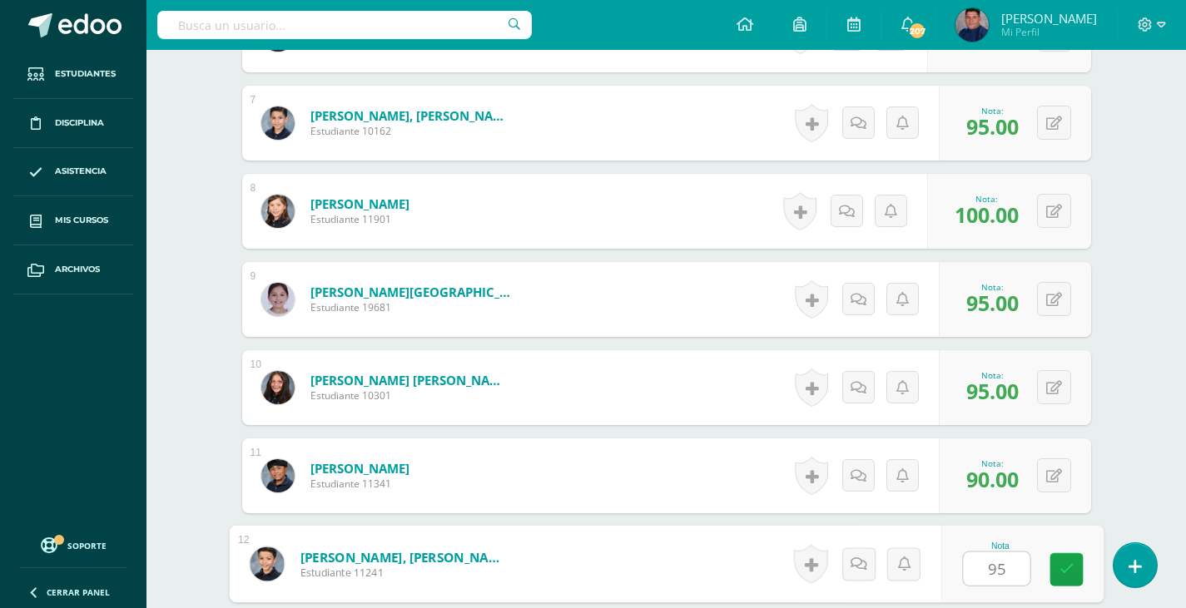
type input "95"
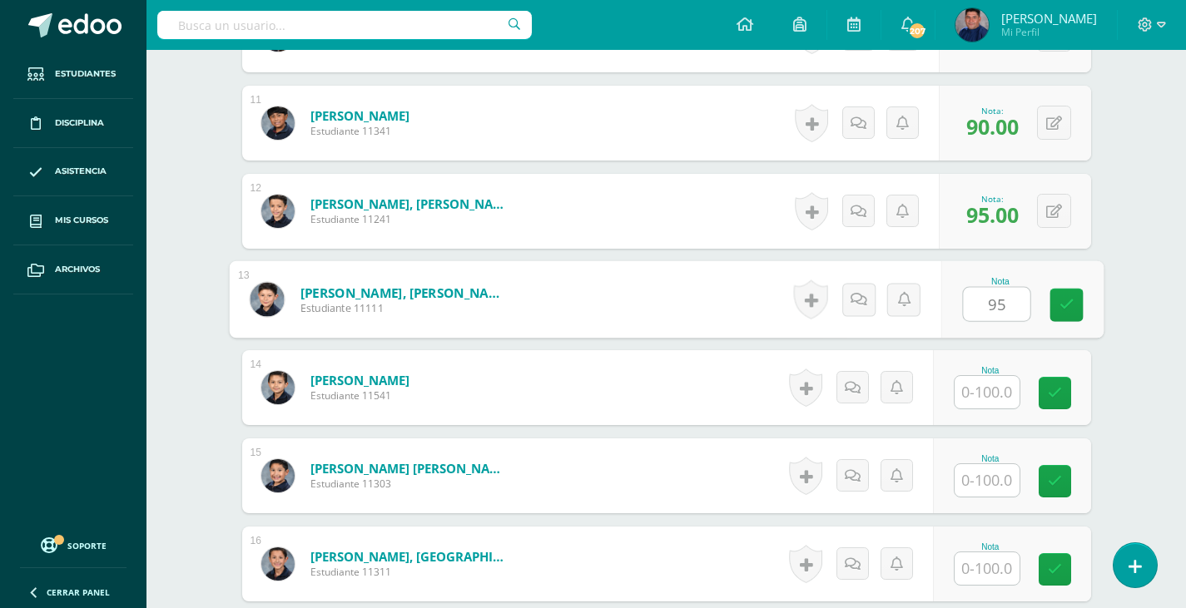
type input "95"
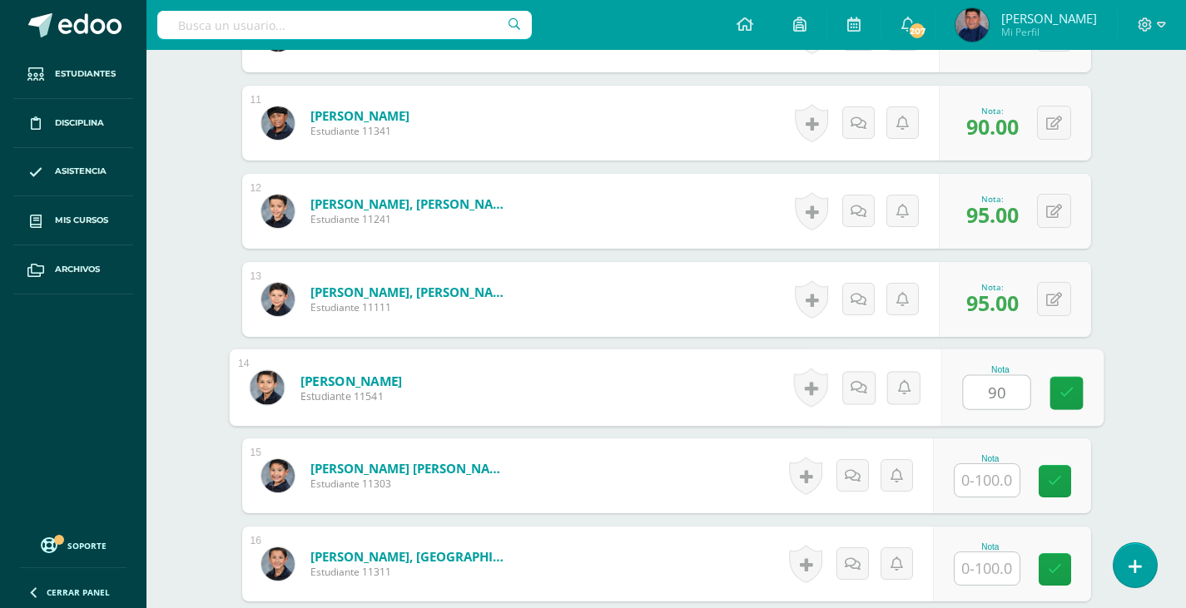
type input "90"
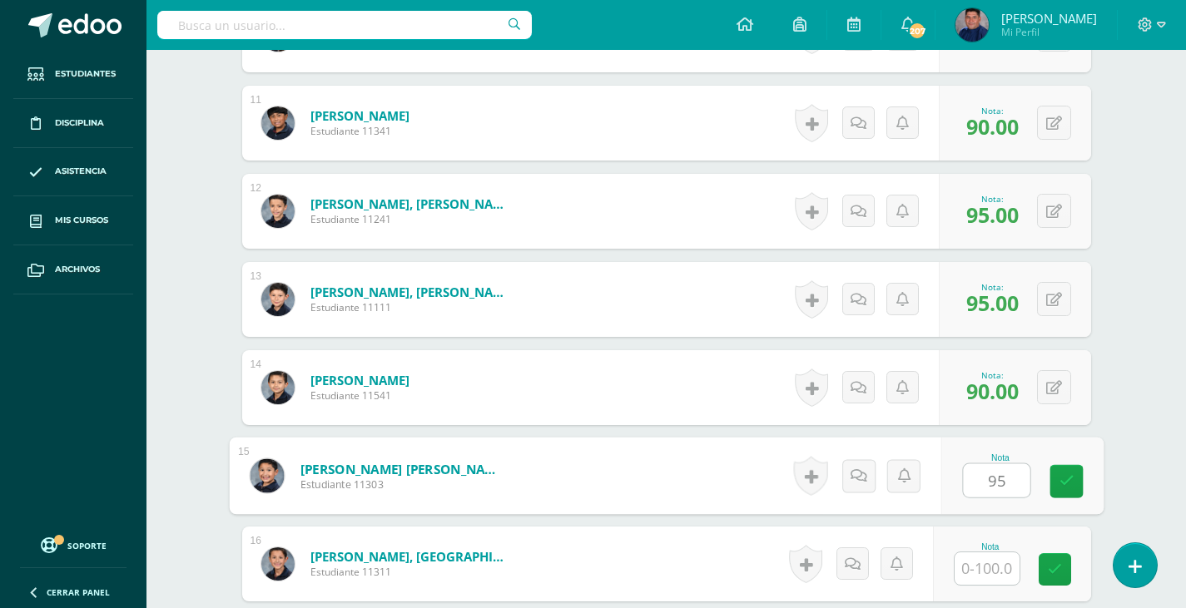
type input "95"
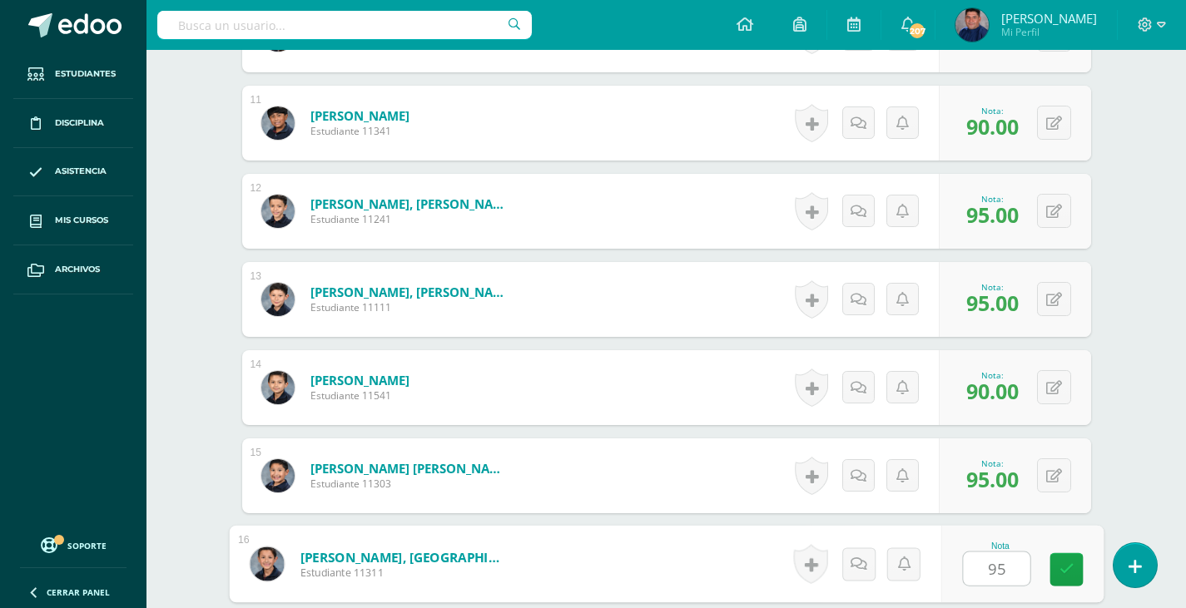
type input "95"
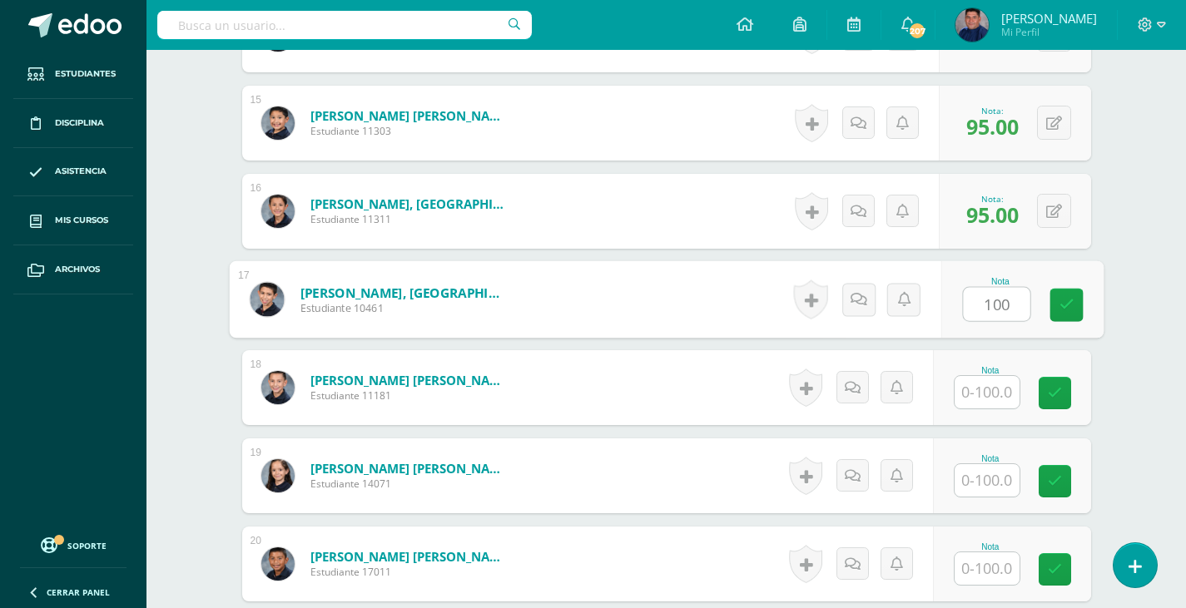
type input "100"
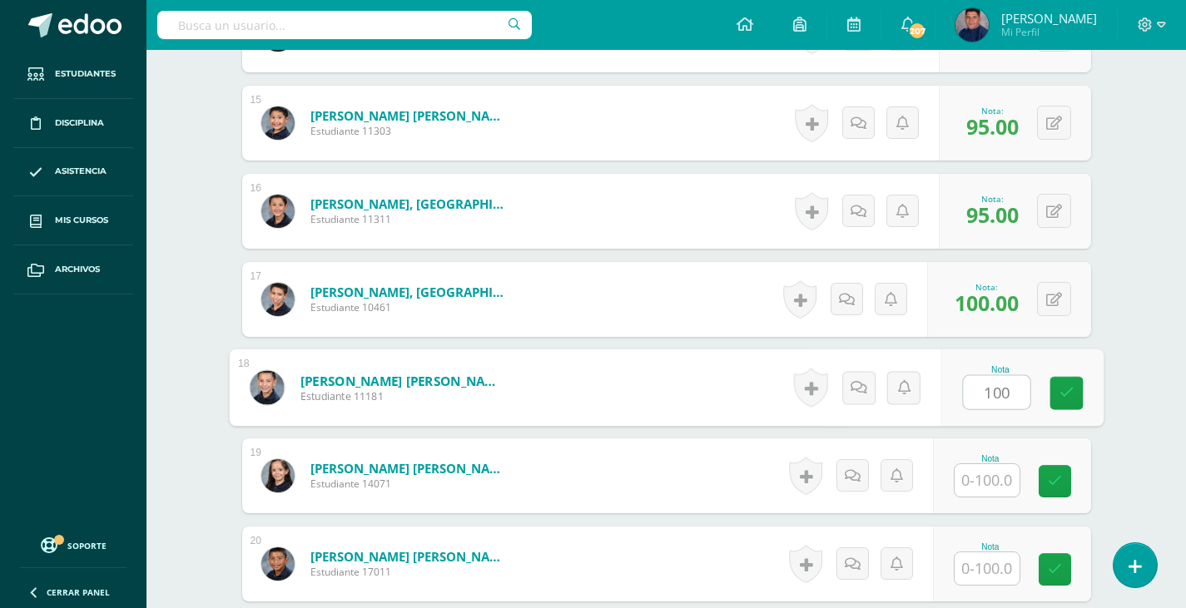
type input "100"
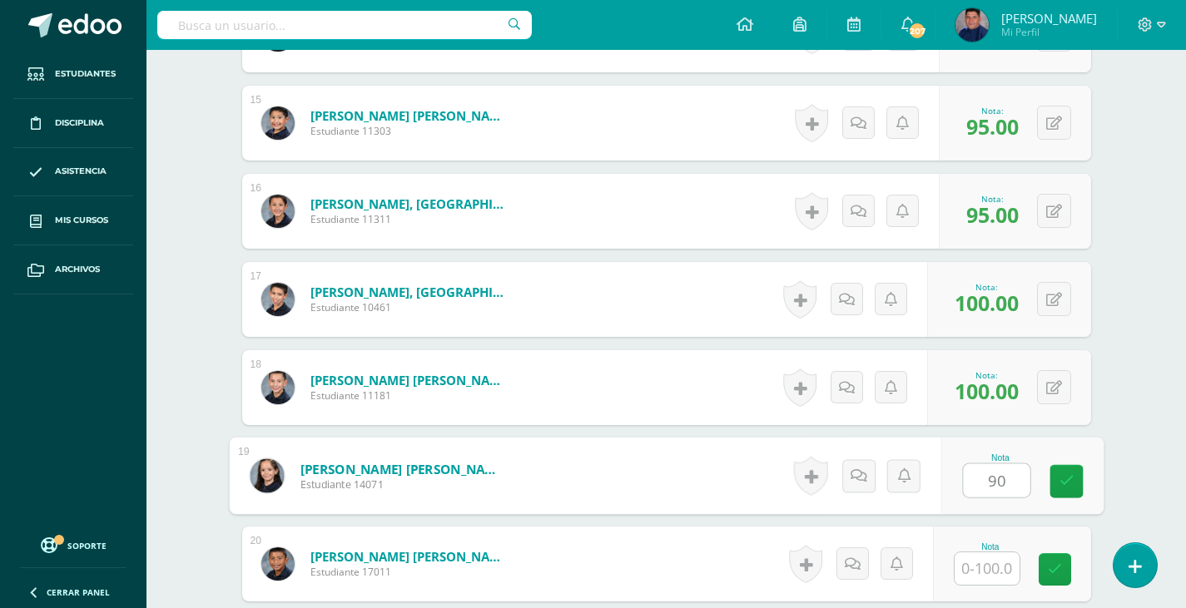
type input "90"
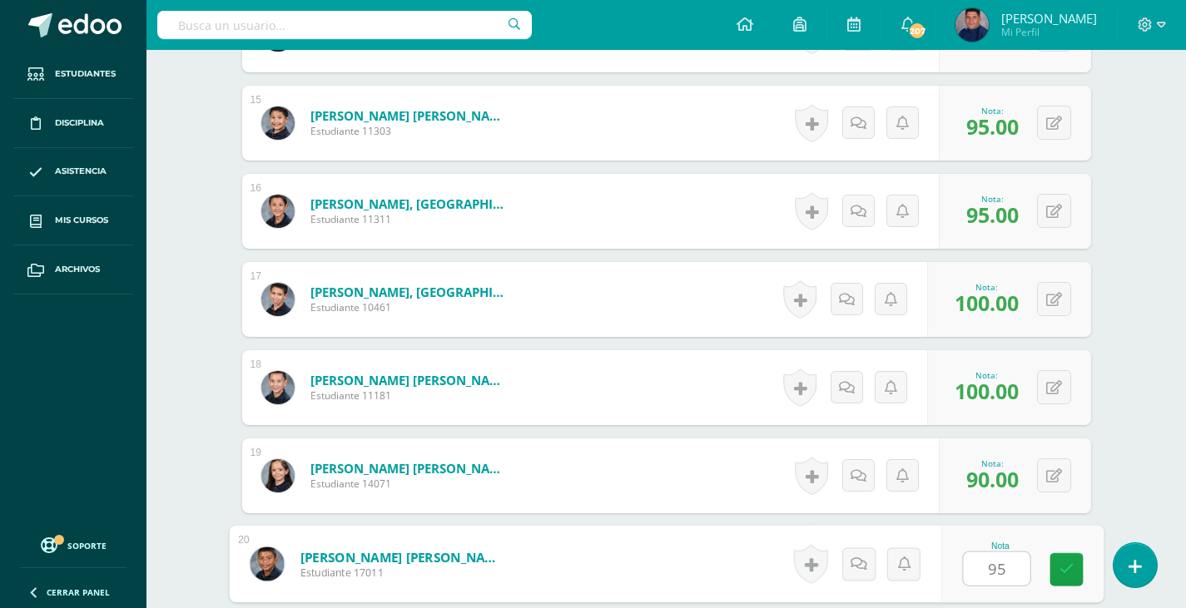
type input "95"
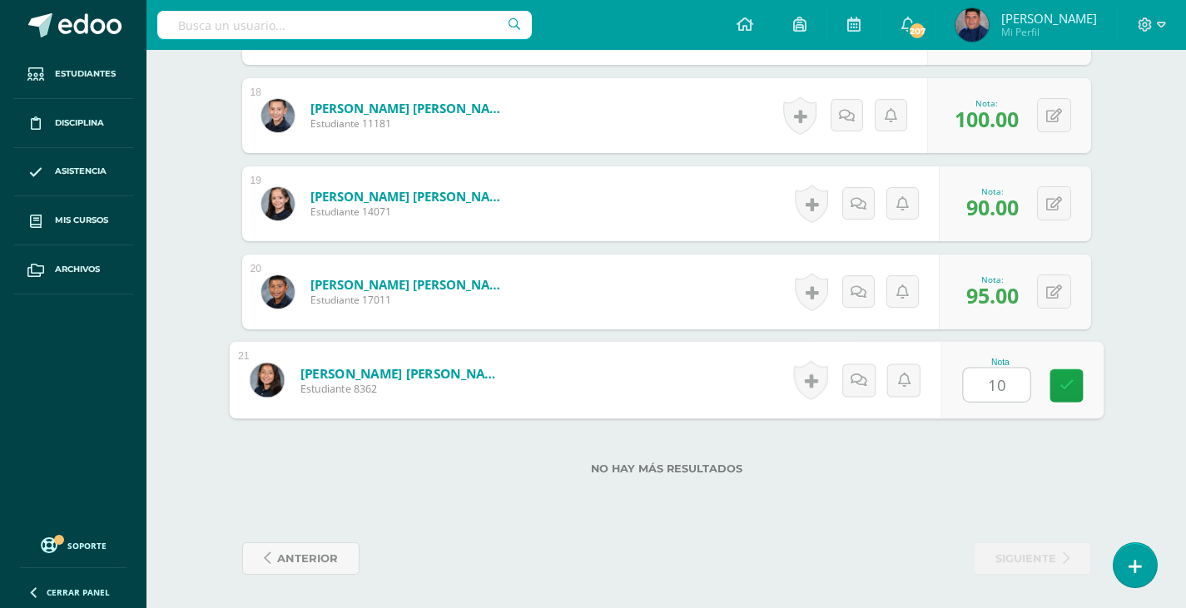
type input "100"
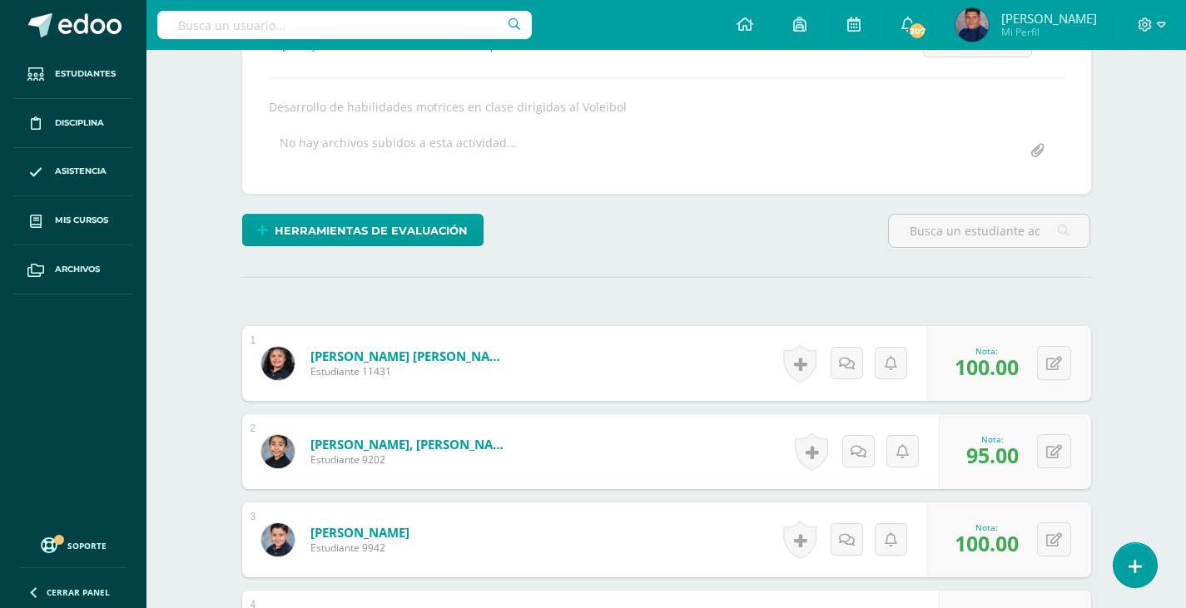
scroll to position [0, 0]
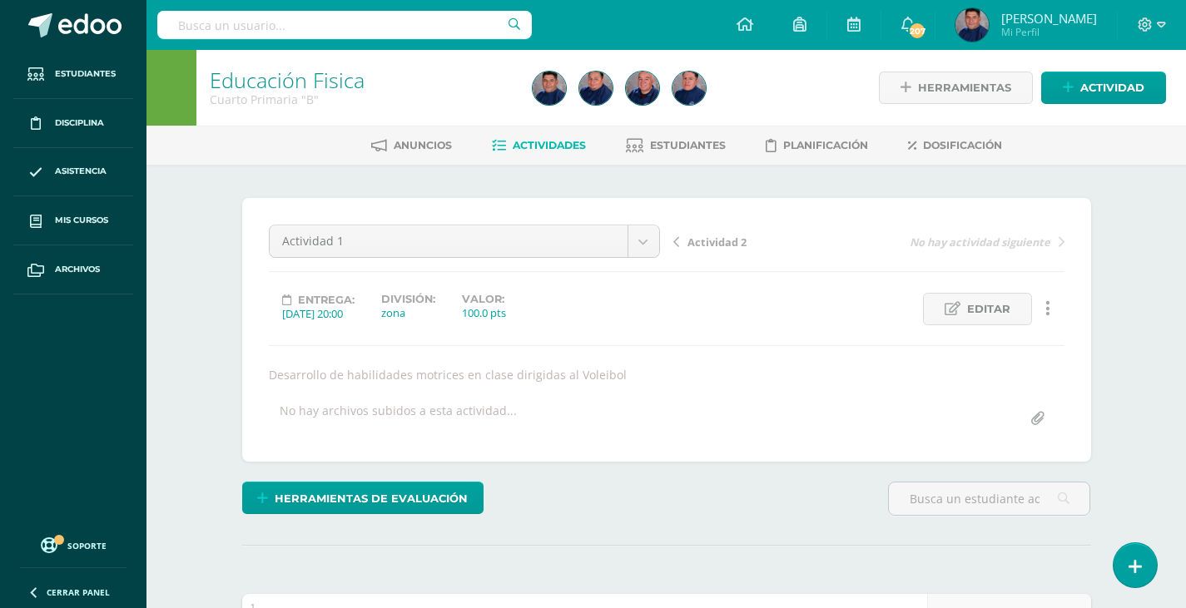
click at [726, 245] on span "Actividad 2" at bounding box center [716, 242] width 59 height 15
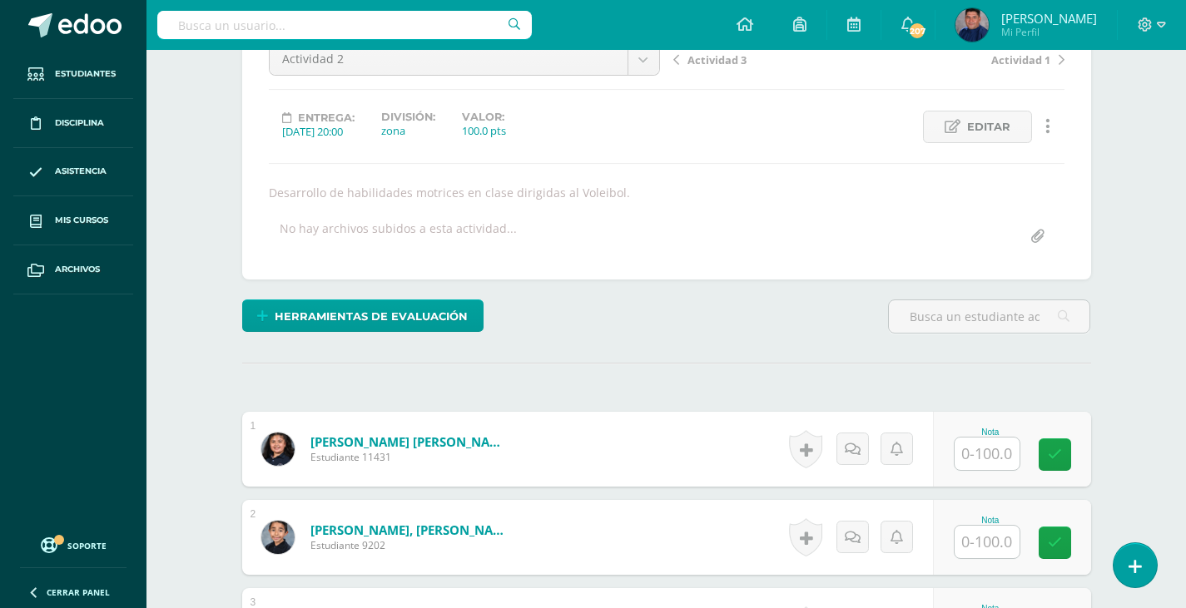
scroll to position [183, 0]
click at [969, 462] on input "text" at bounding box center [986, 453] width 65 height 32
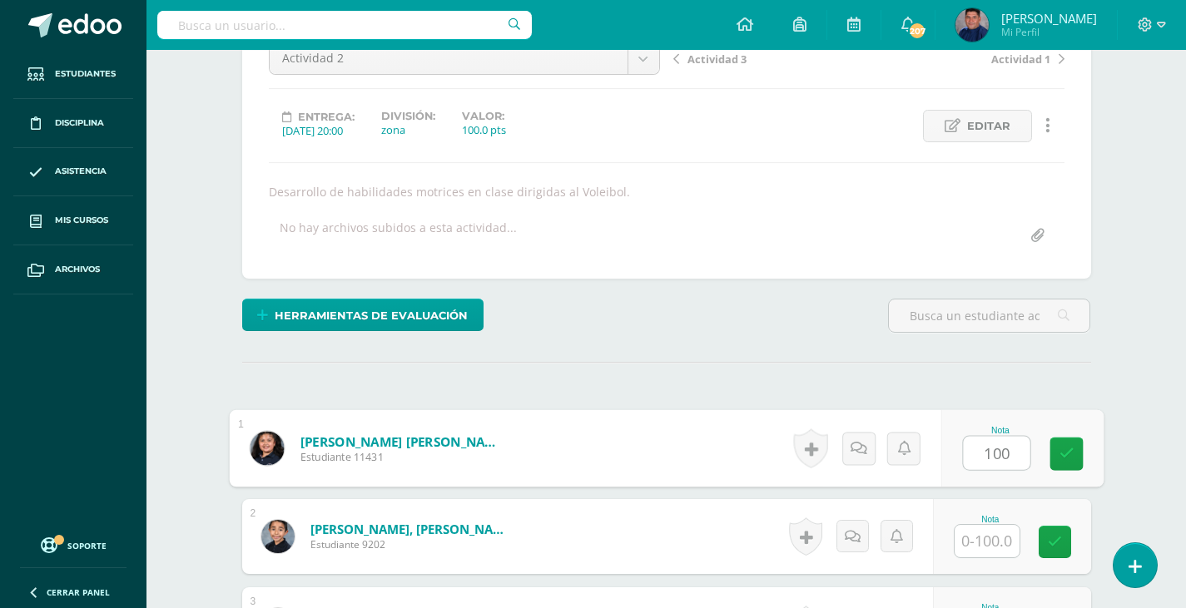
type input "100"
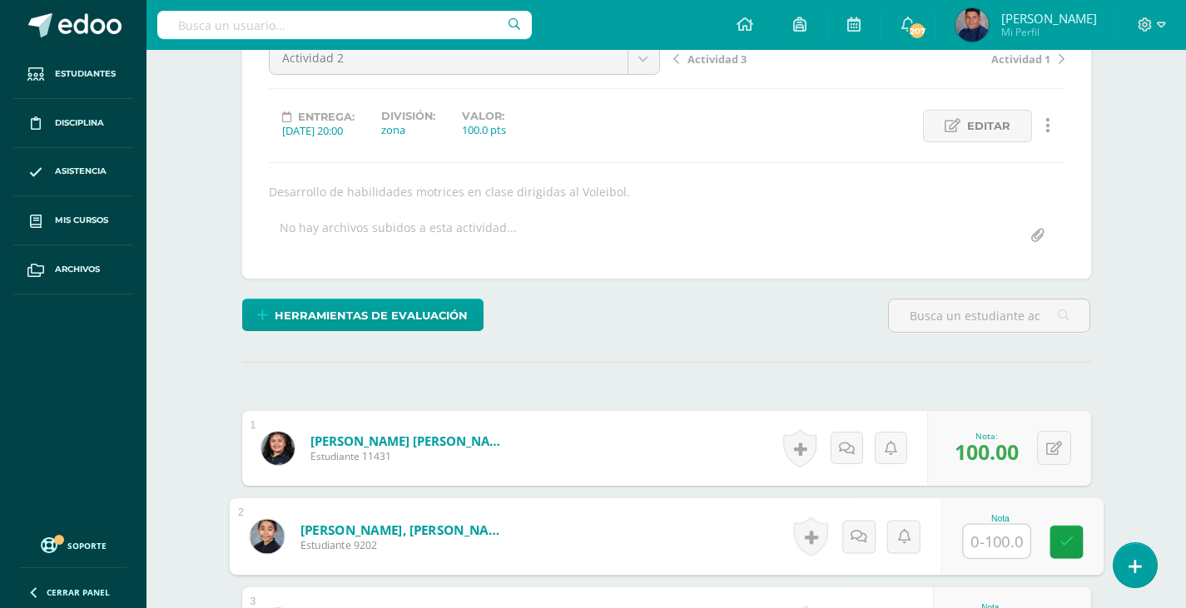
scroll to position [184, 0]
type input "95"
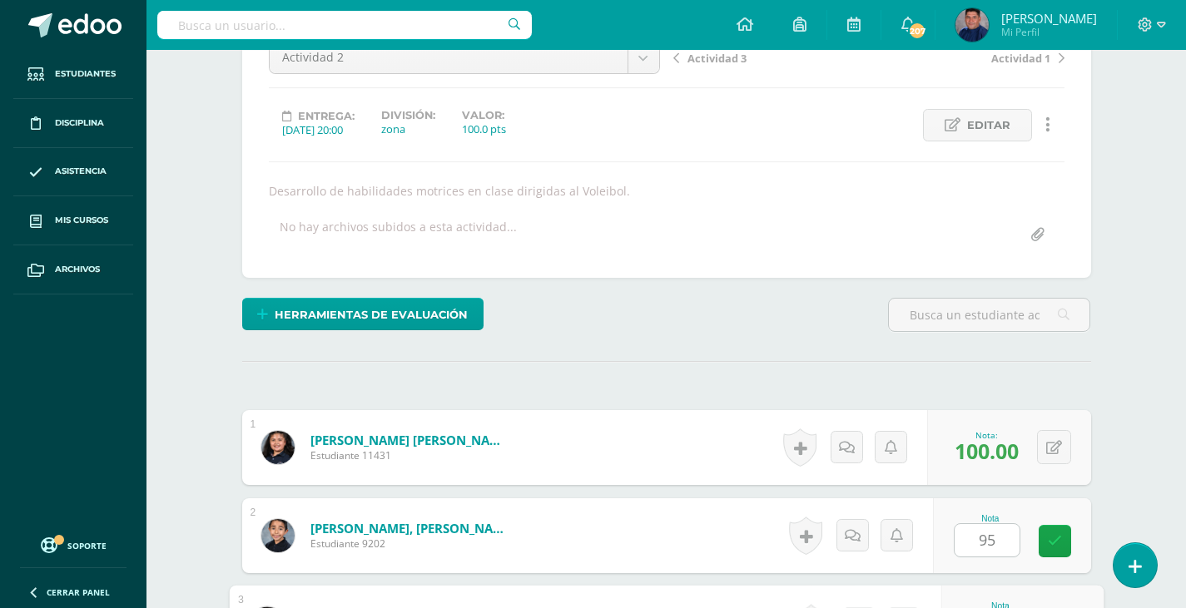
scroll to position [509, 0]
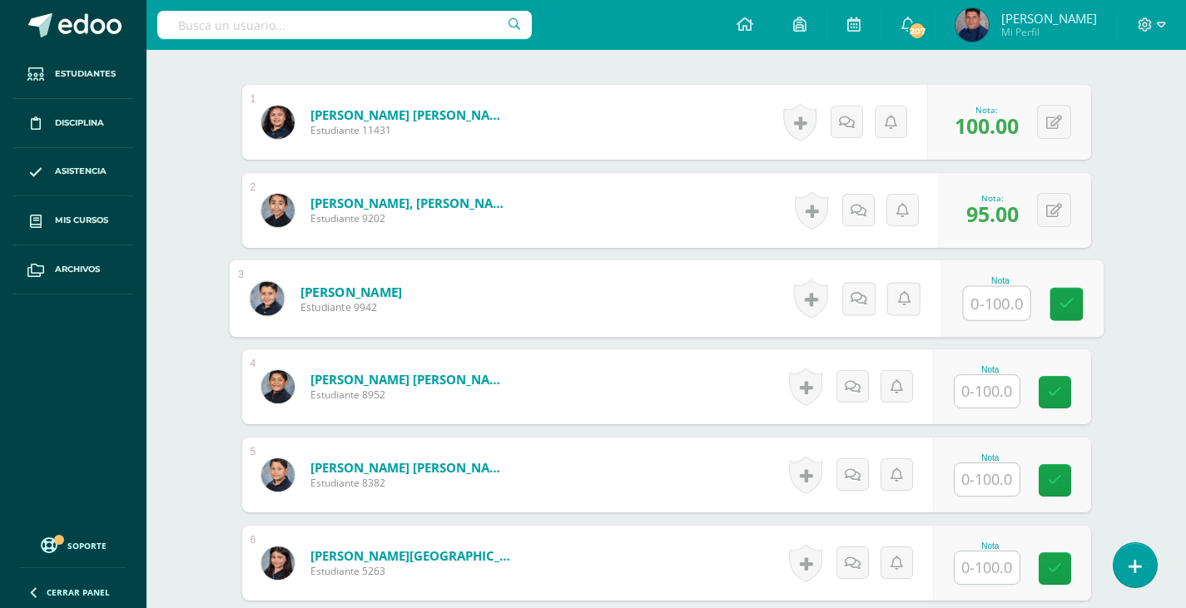
type input "9"
type input "100"
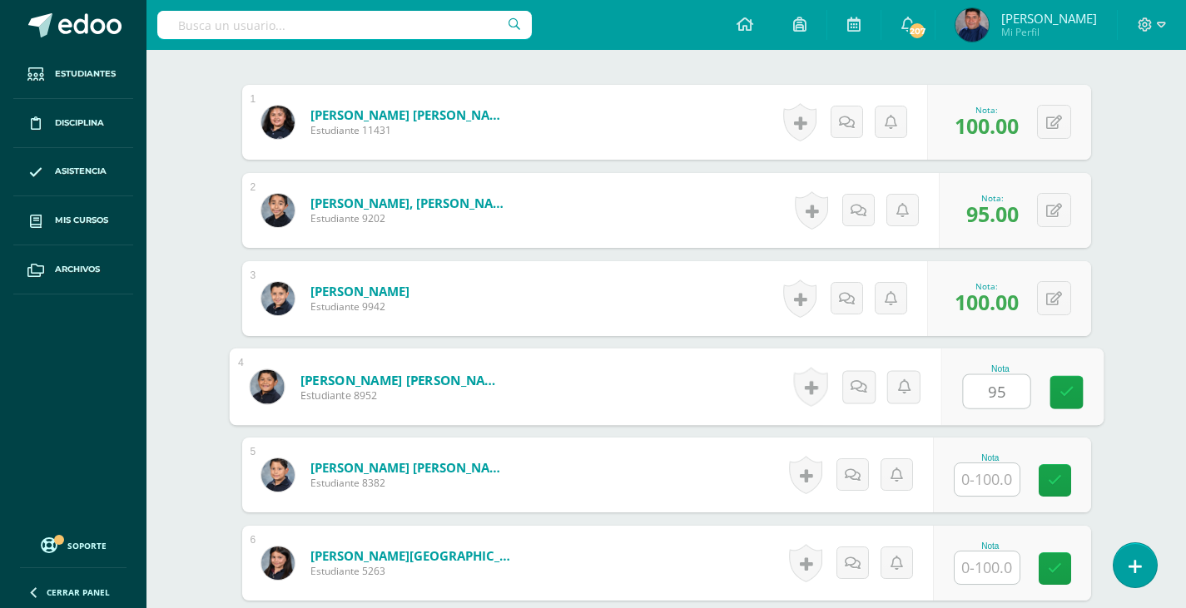
type input "95"
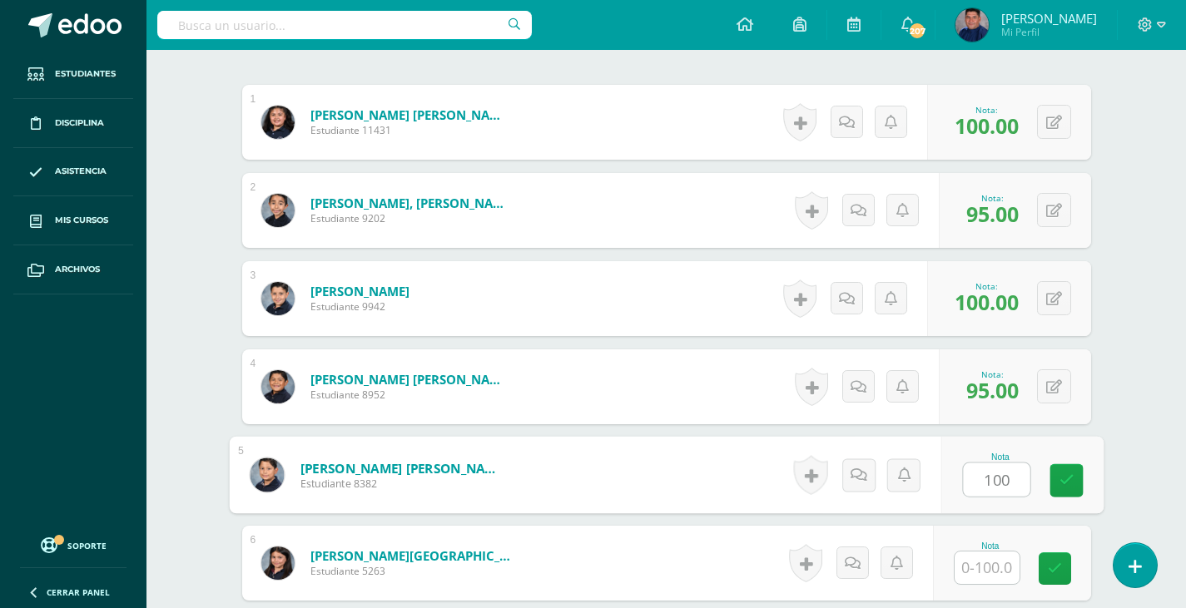
type input "100"
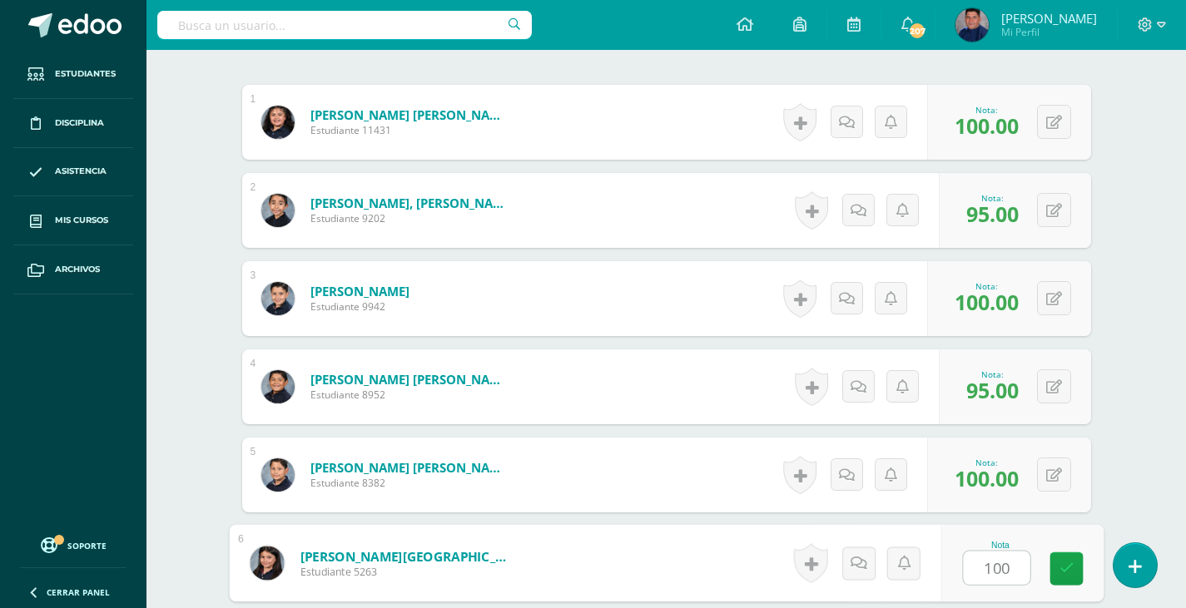
type input "100"
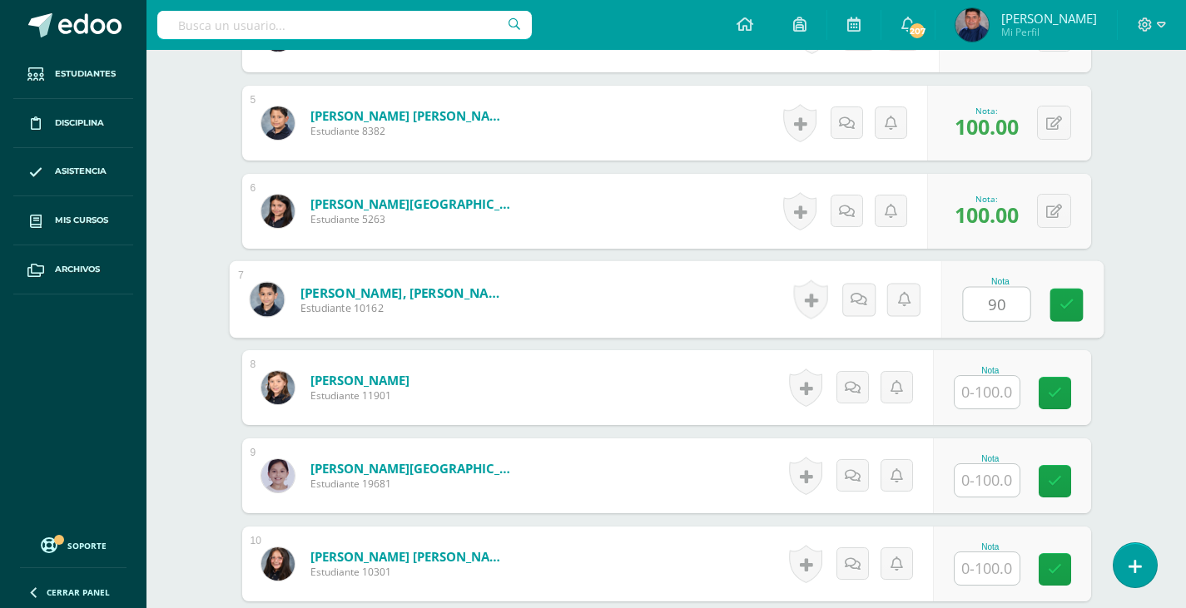
type input "90"
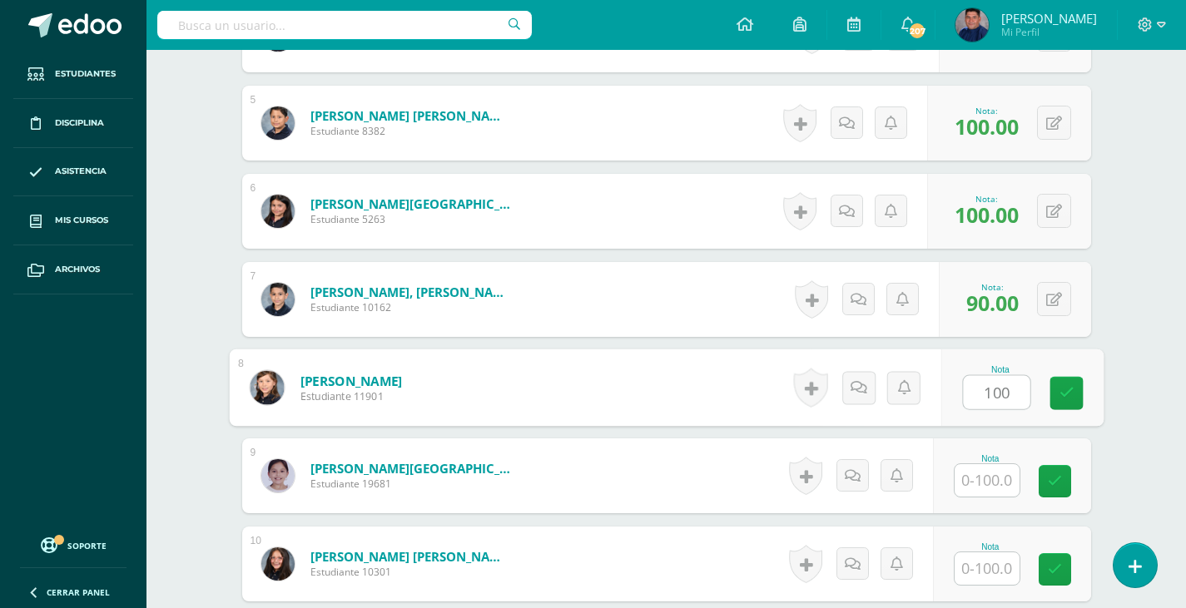
type input "100"
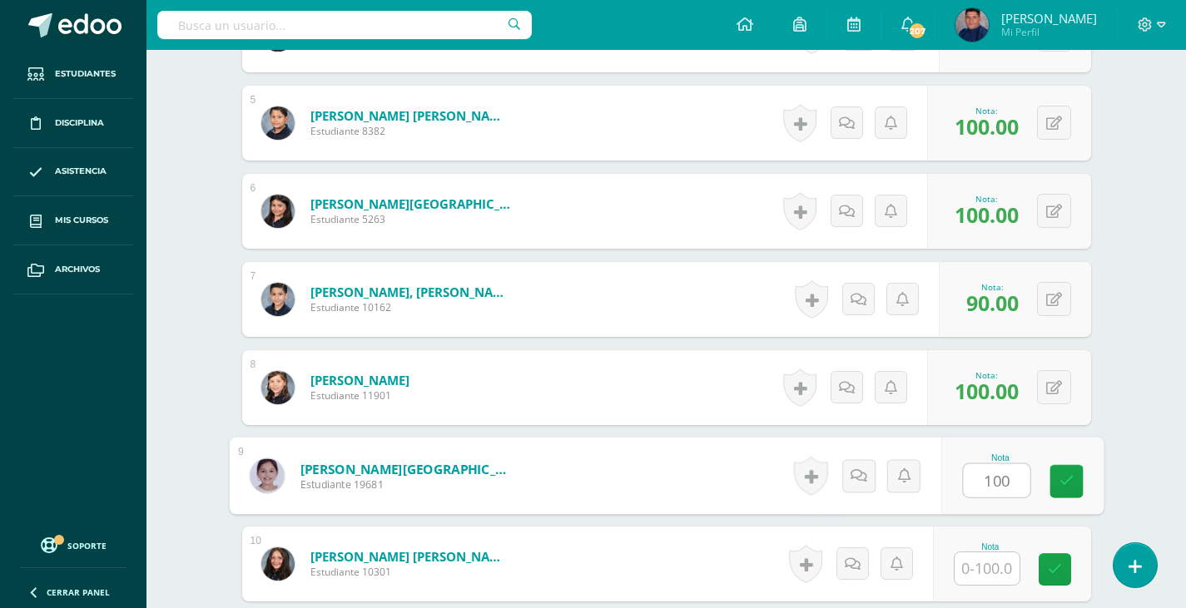
type input "100"
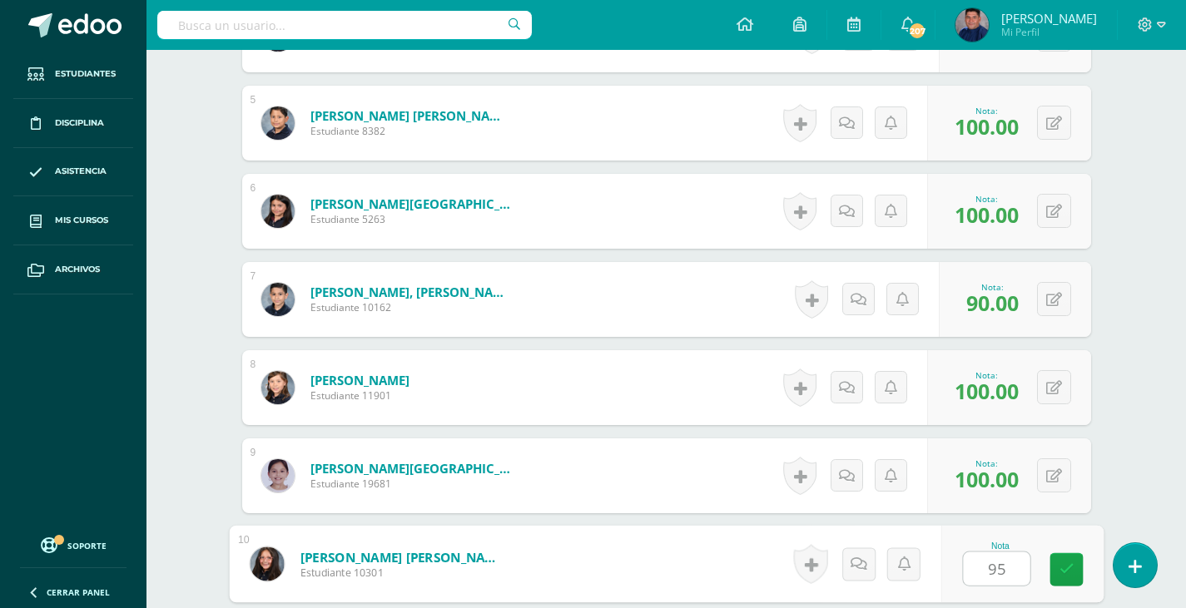
type input "95"
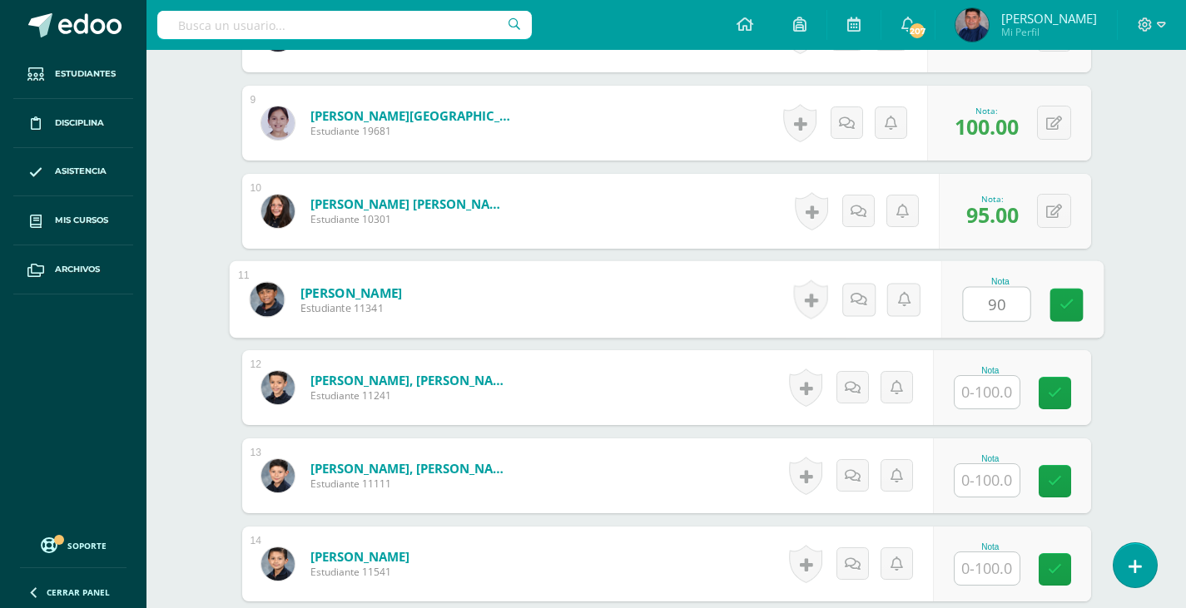
type input "90"
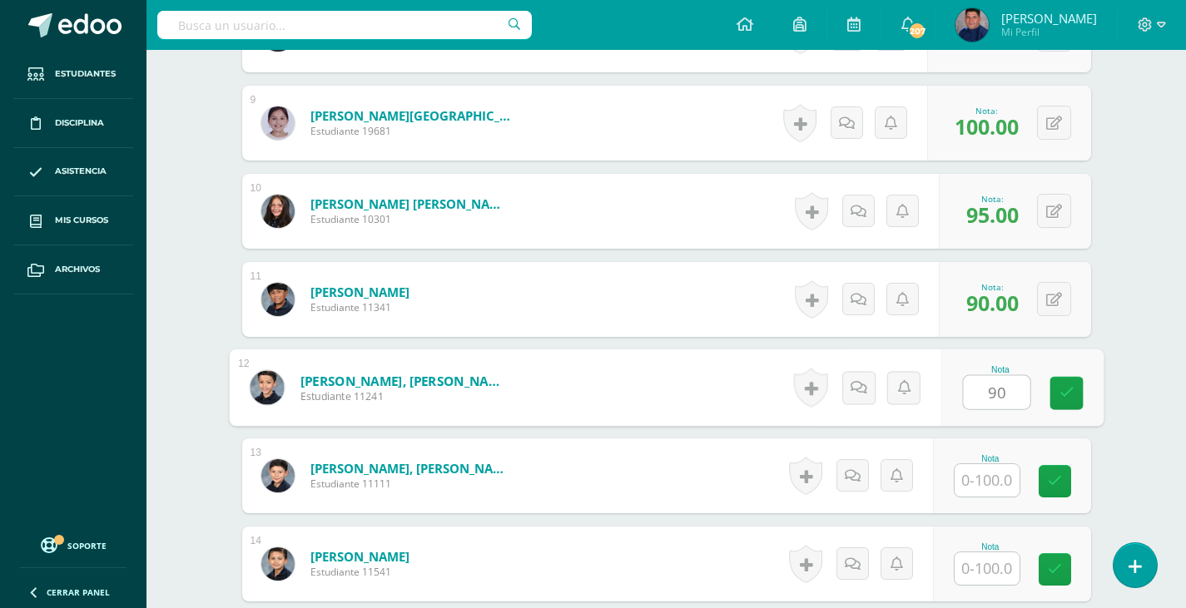
type input "90"
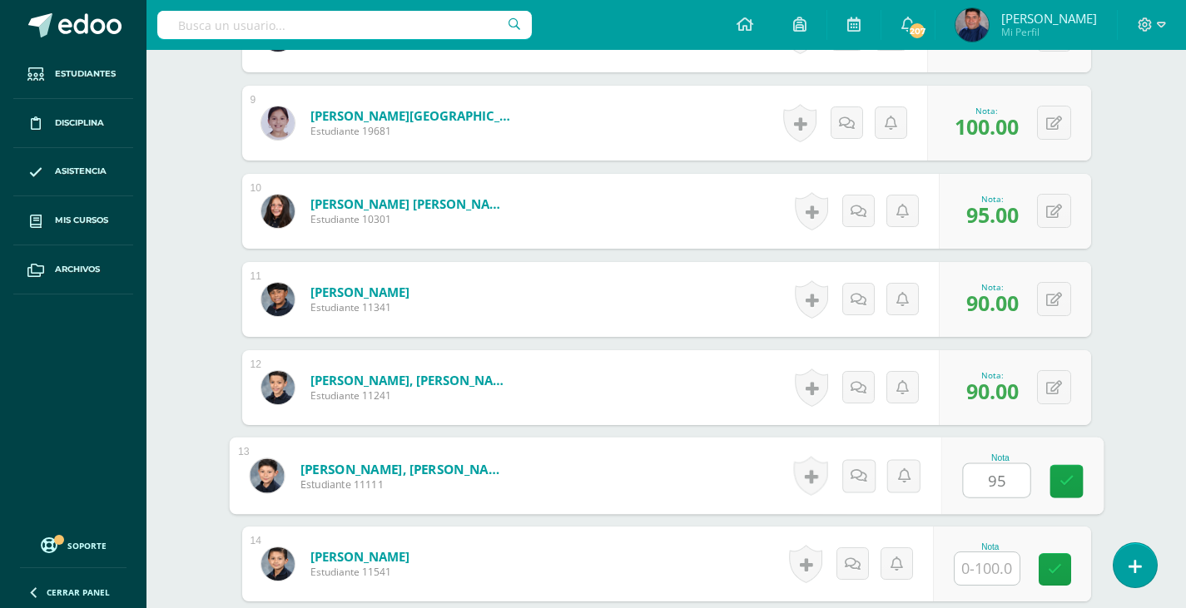
type input "95"
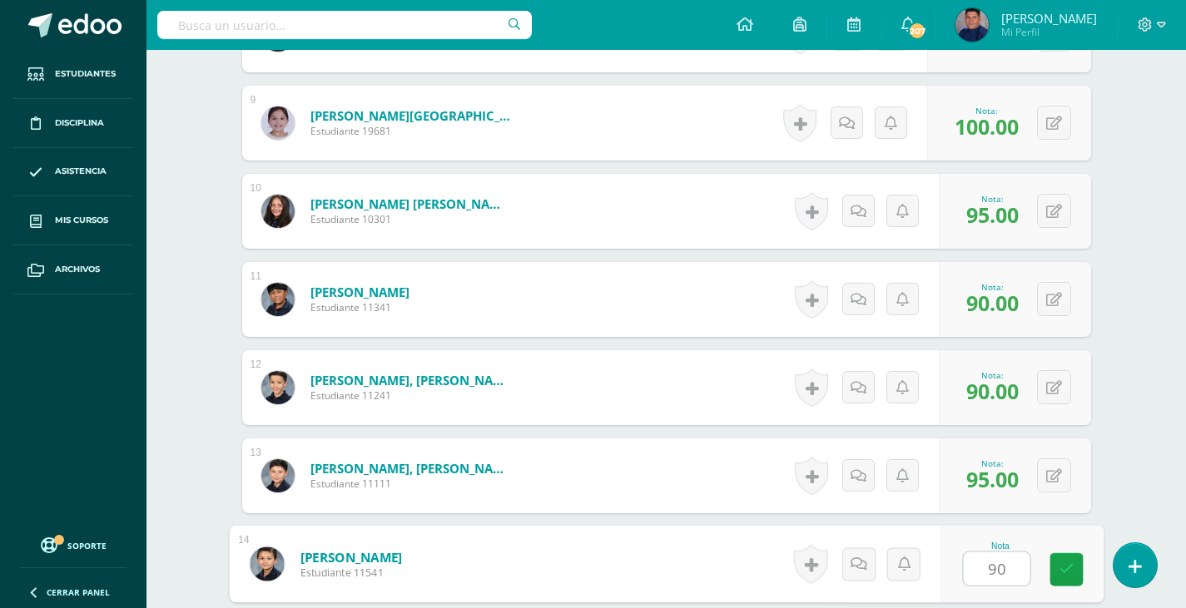
type input "90"
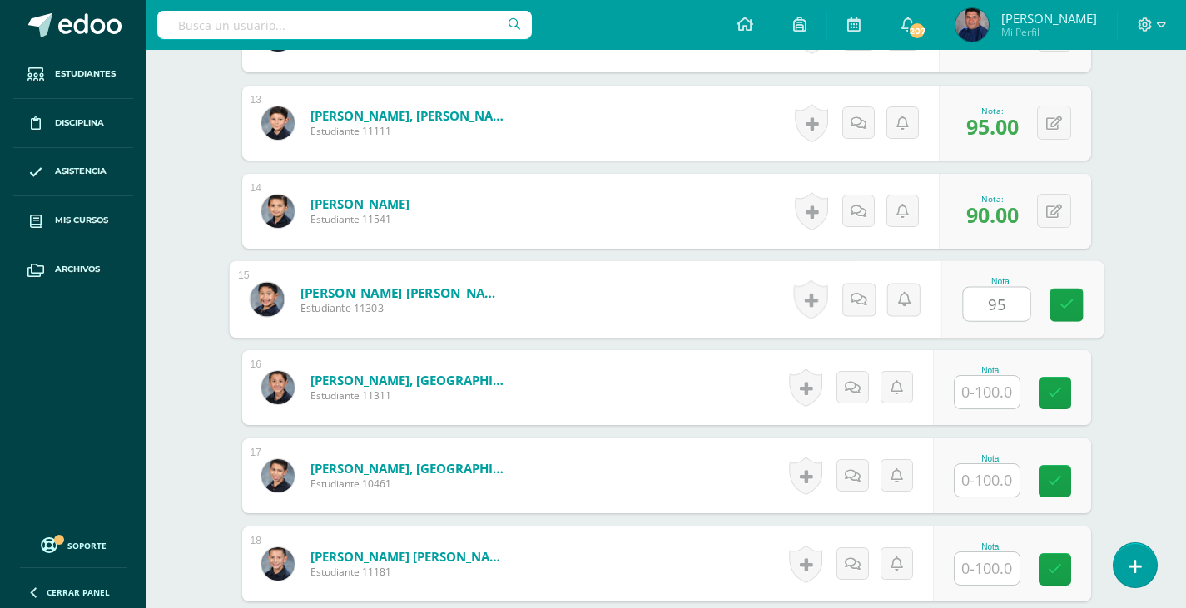
type input "95"
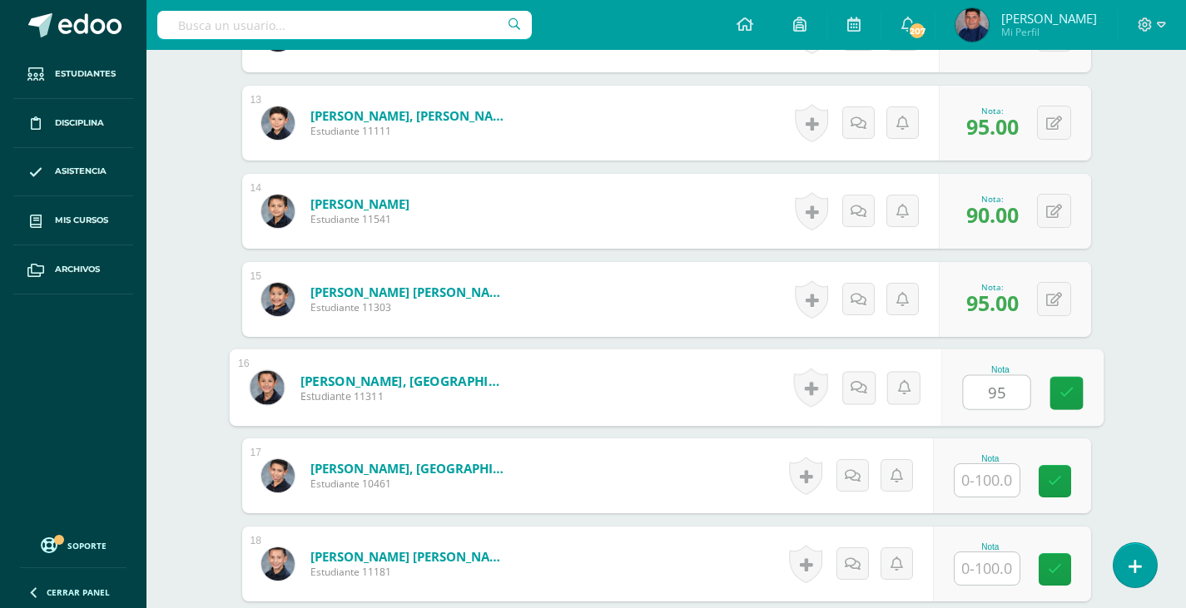
type input "95"
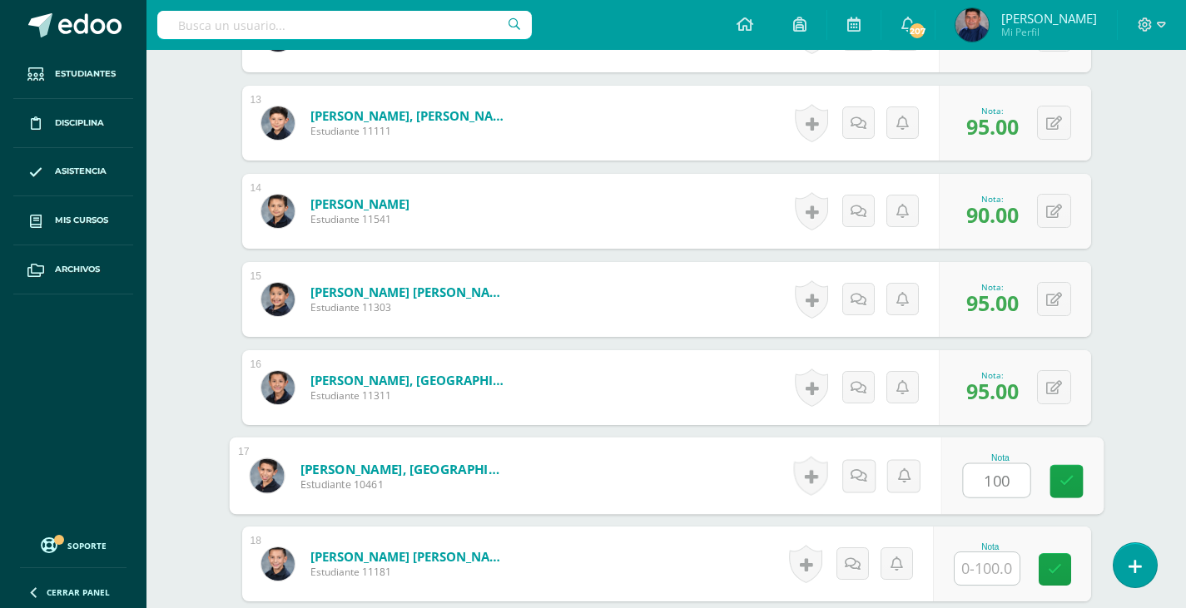
type input "100"
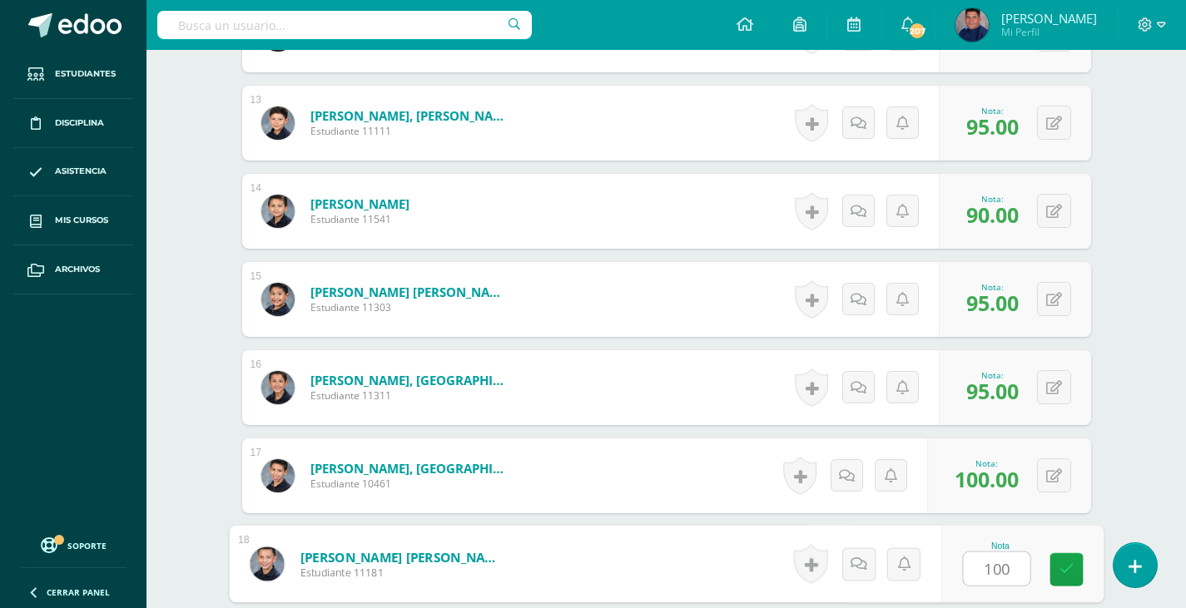
type input "100"
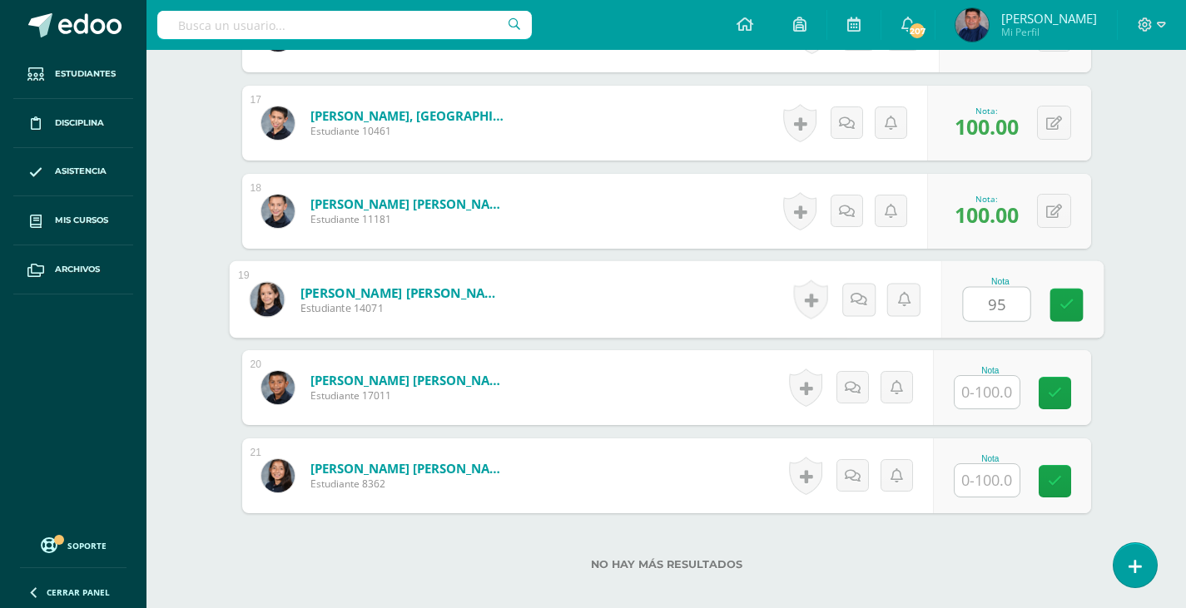
type input "95"
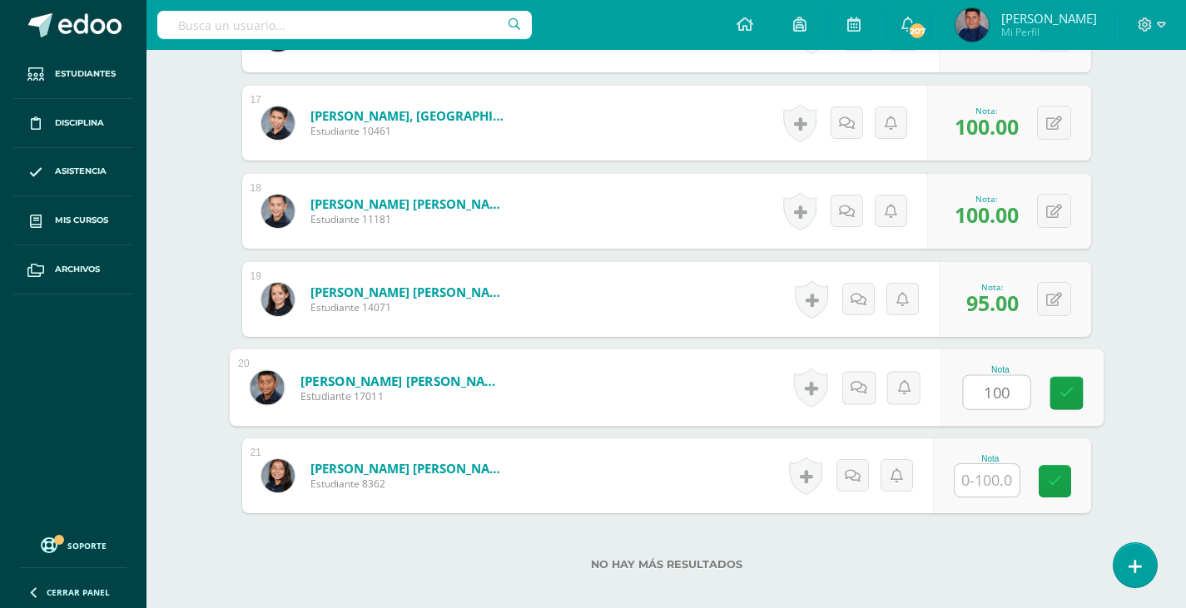
type input "100"
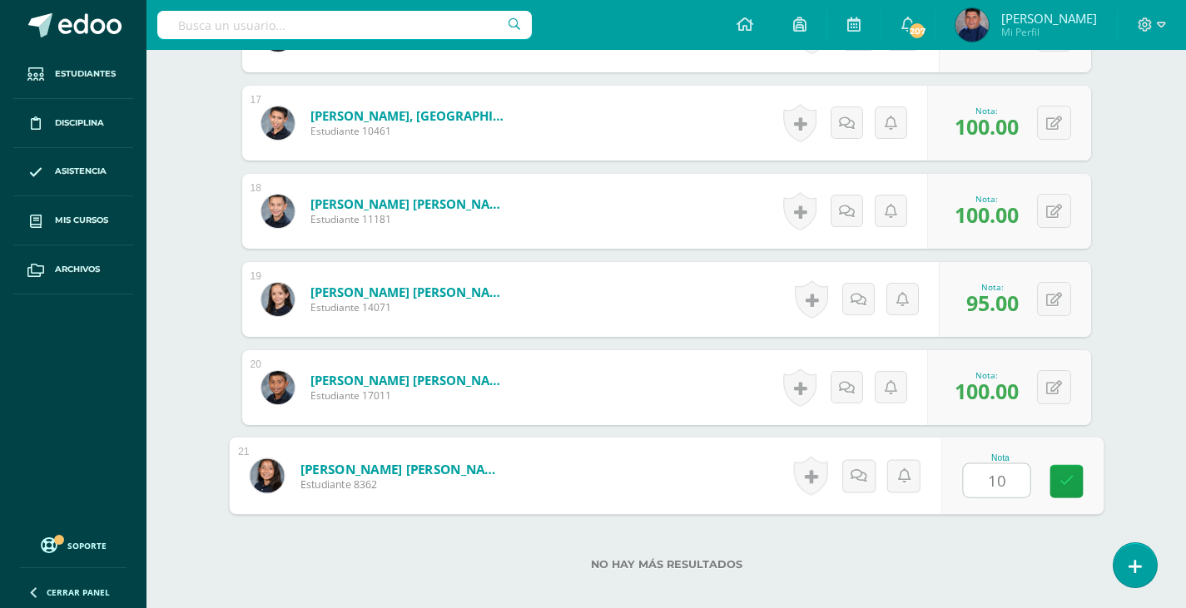
type input "100"
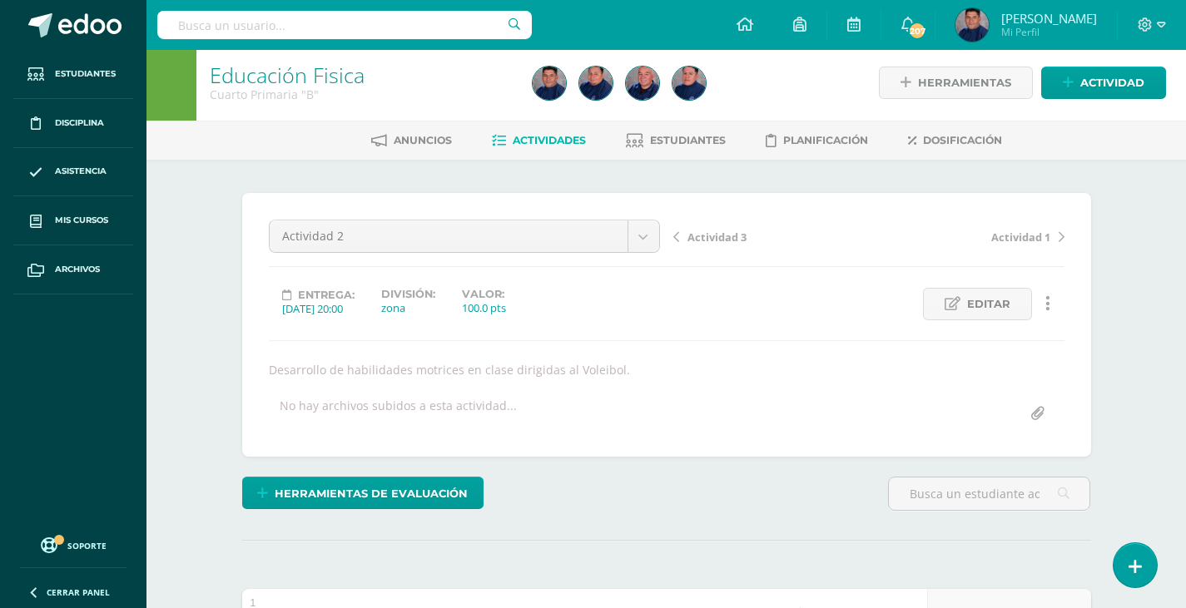
scroll to position [0, 0]
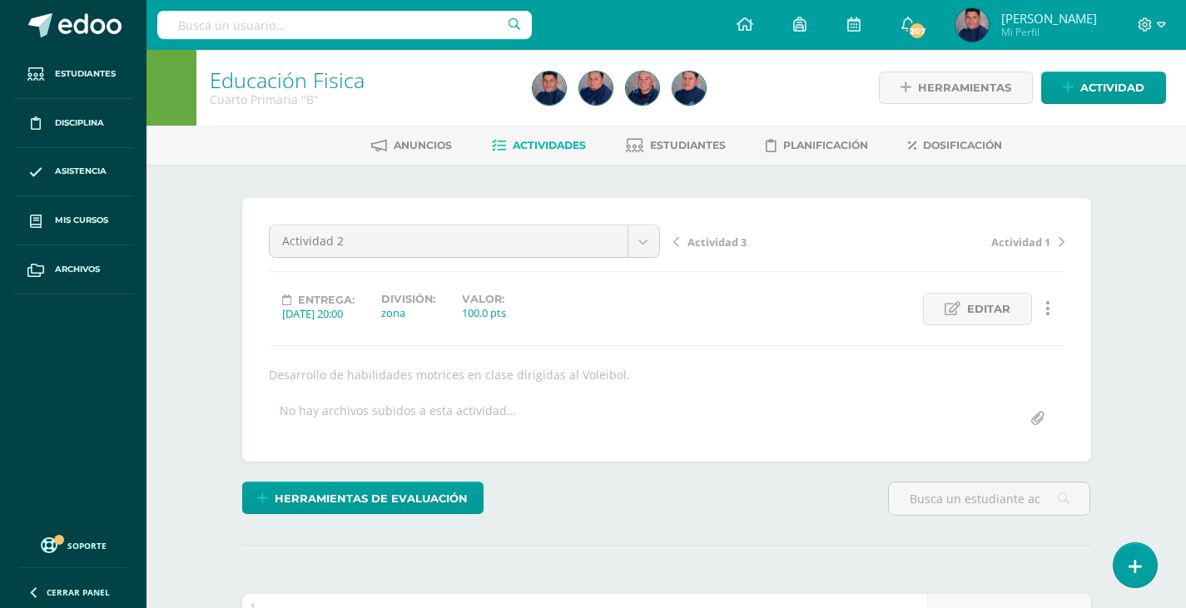
click at [741, 241] on span "Actividad 3" at bounding box center [716, 242] width 59 height 15
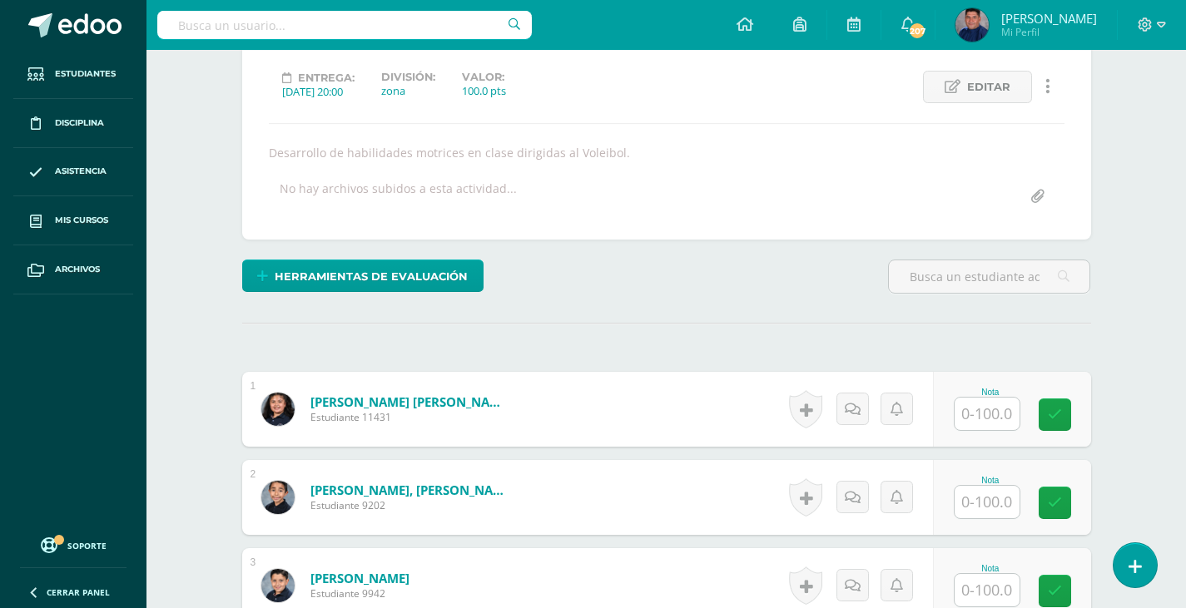
scroll to position [335, 0]
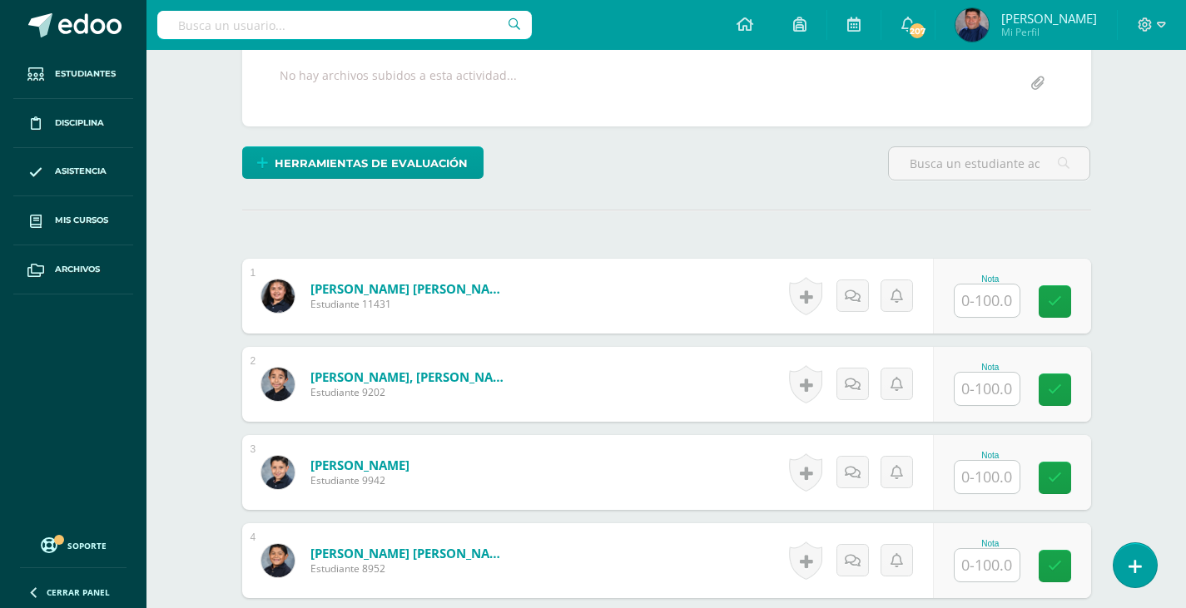
click at [1011, 297] on input "text" at bounding box center [986, 301] width 65 height 32
type input "95"
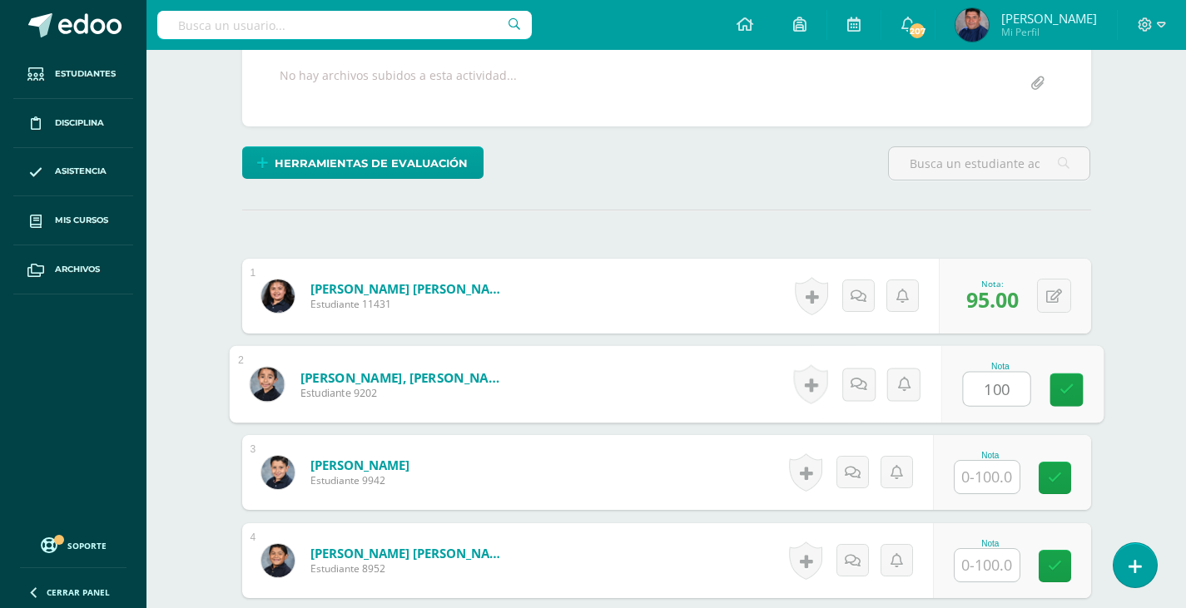
type input "100"
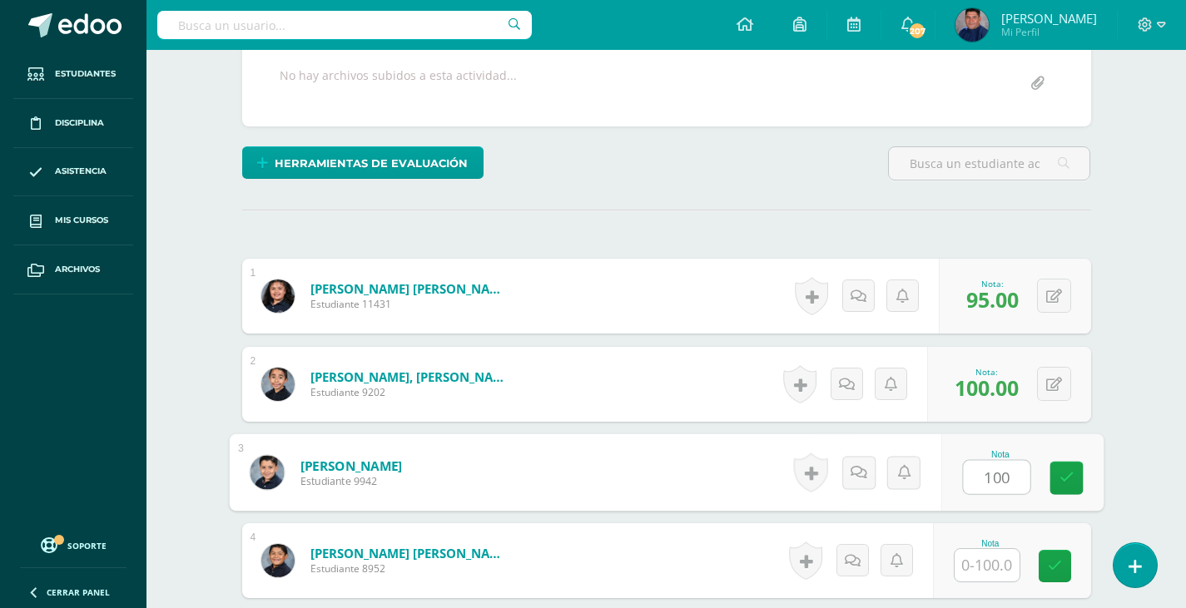
type input "100"
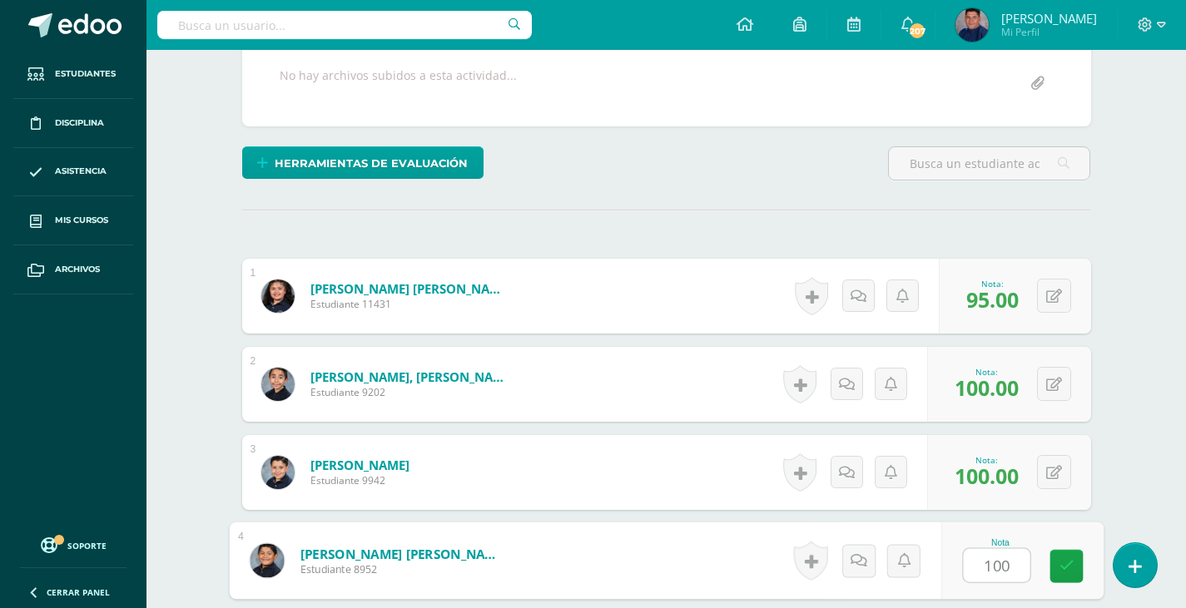
type input "100"
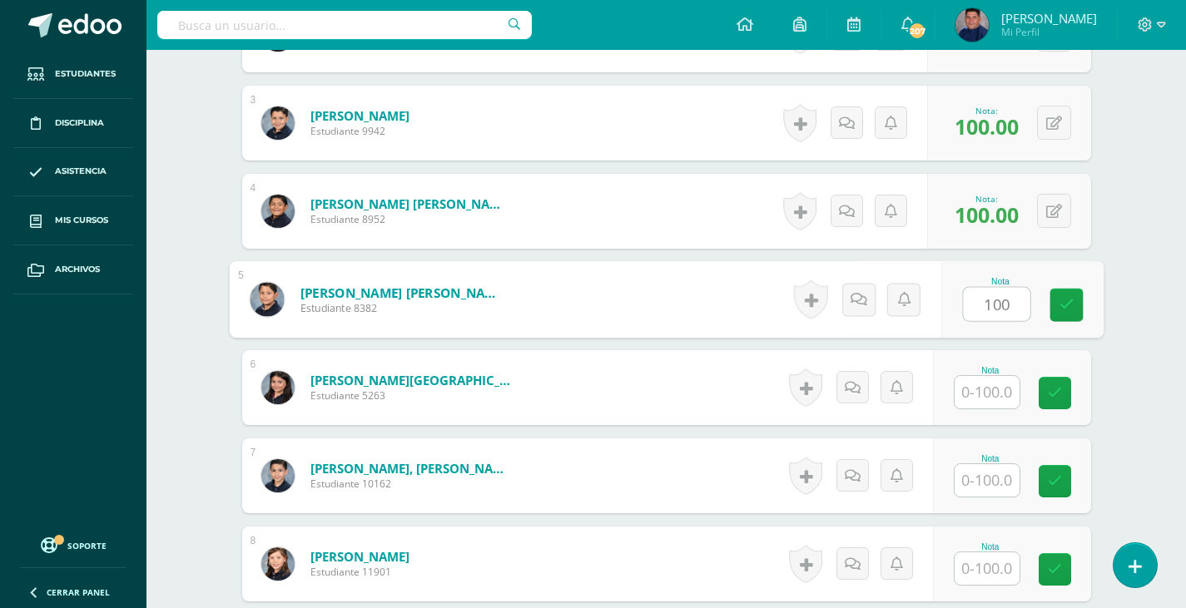
type input "100"
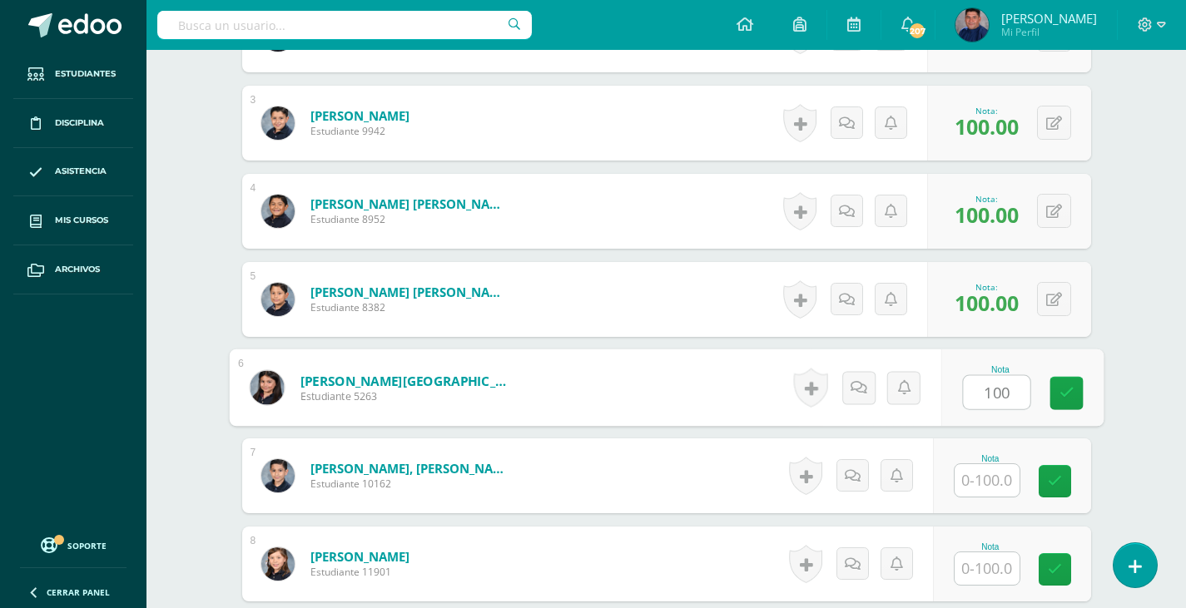
type input "100"
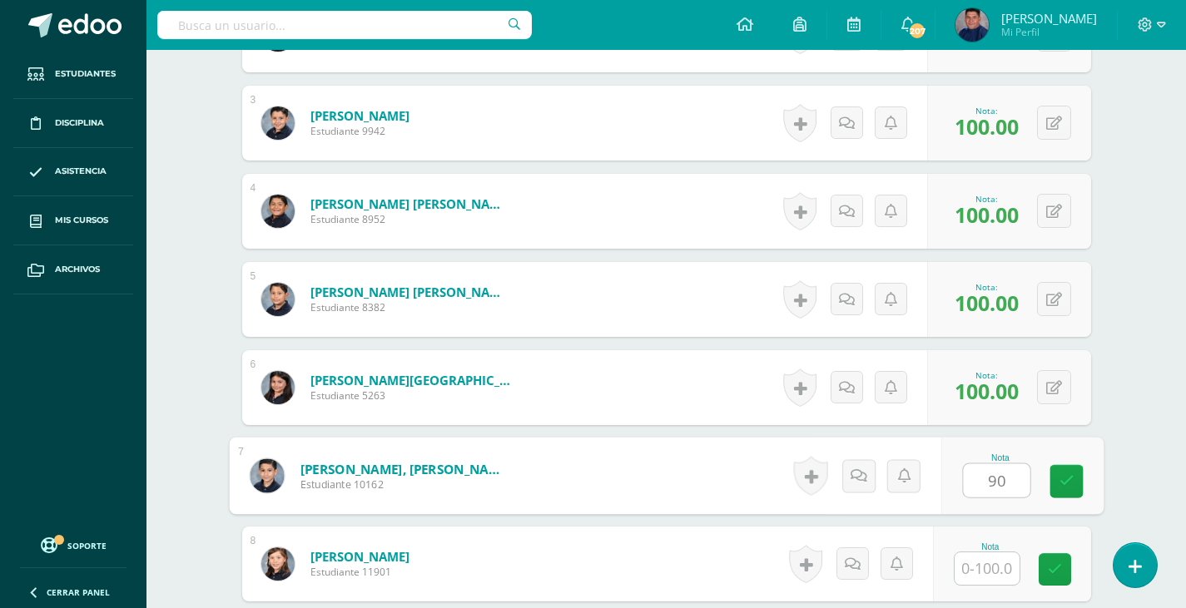
type input "90"
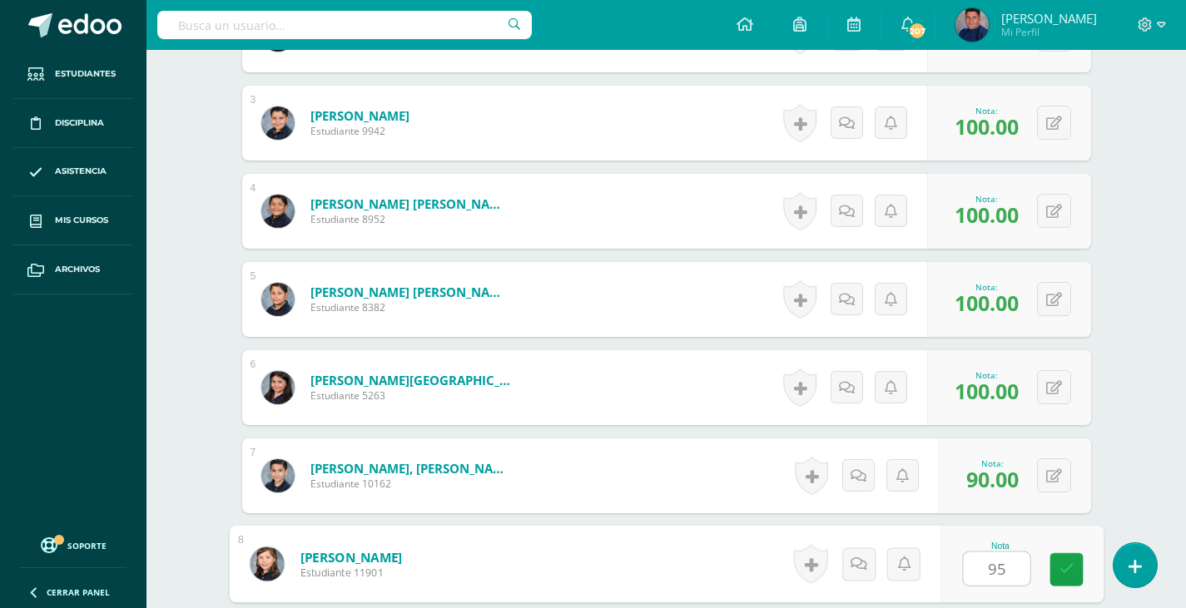
type input "95"
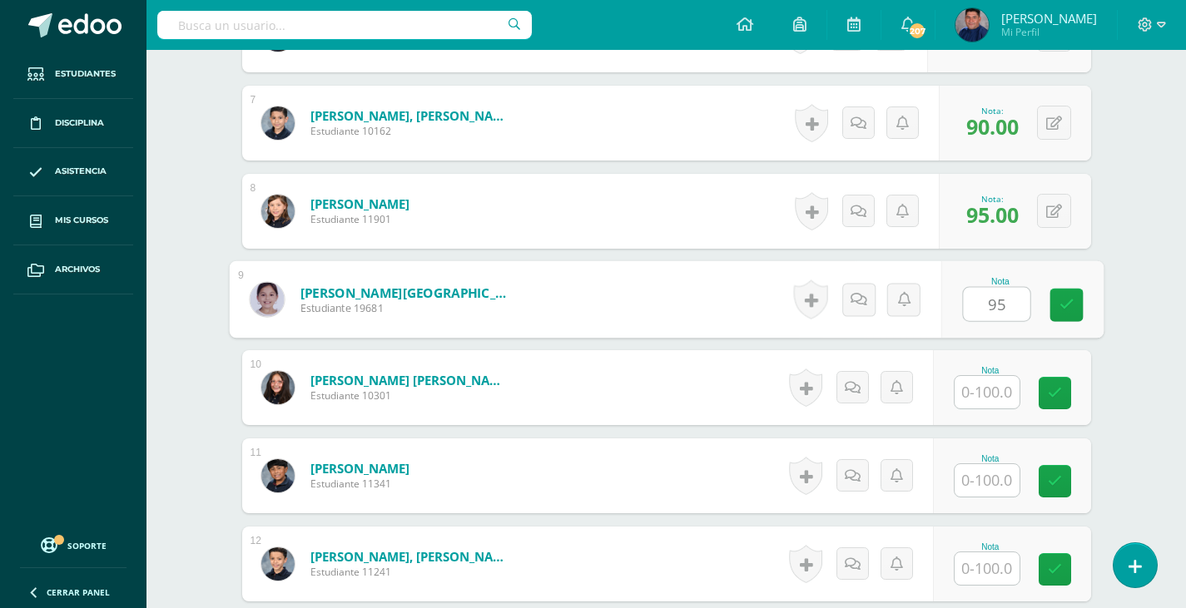
type input "95"
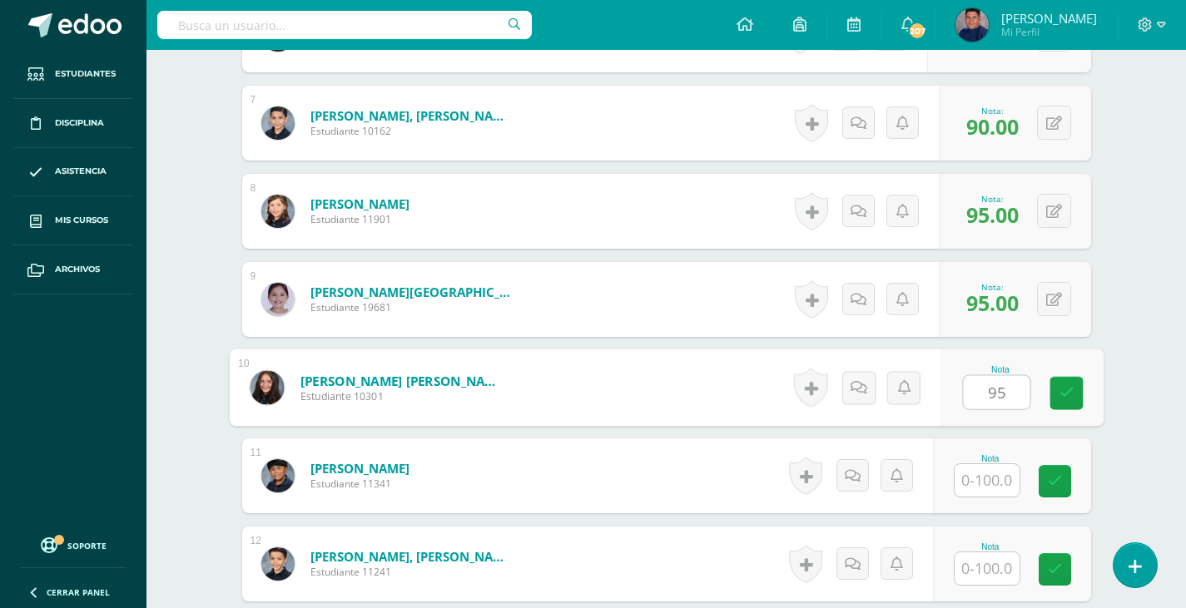
type input "95"
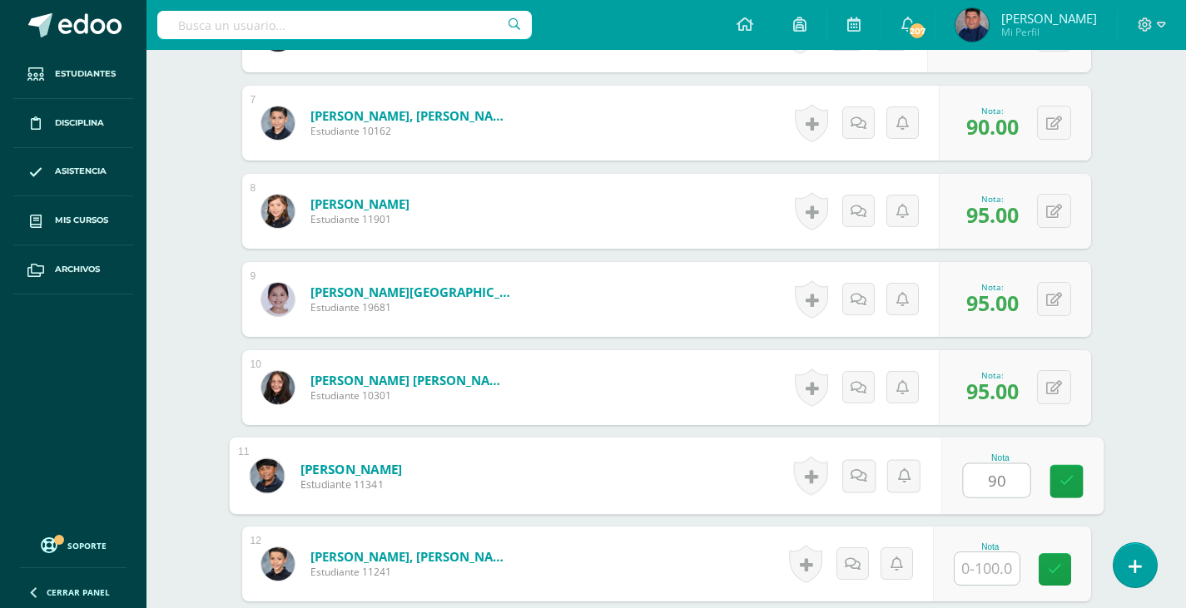
type input "90"
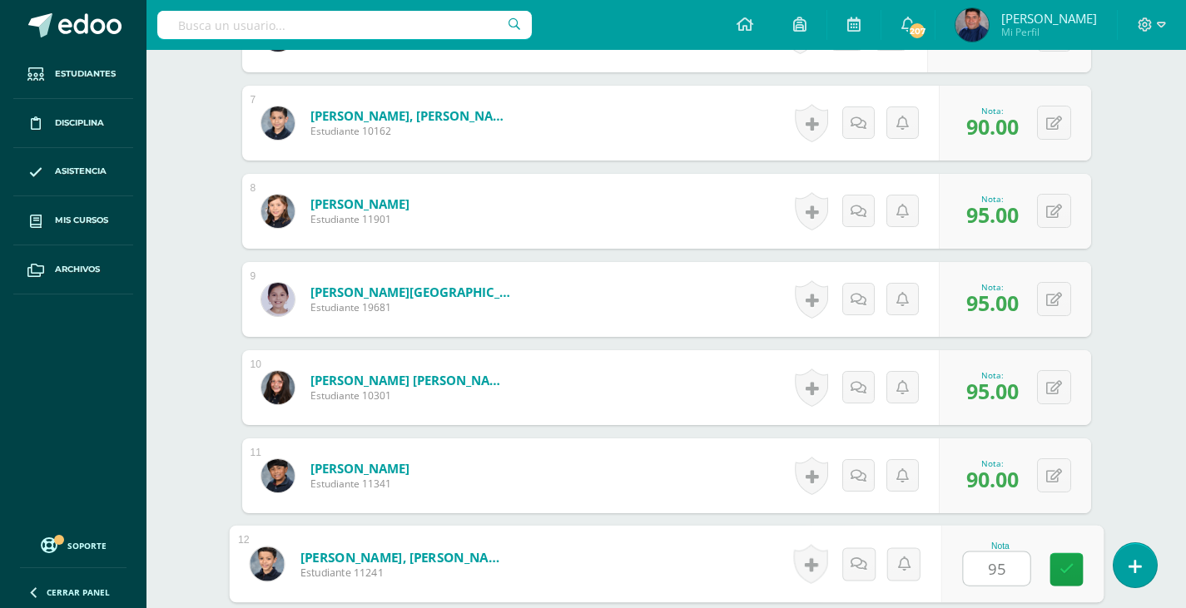
type input "95"
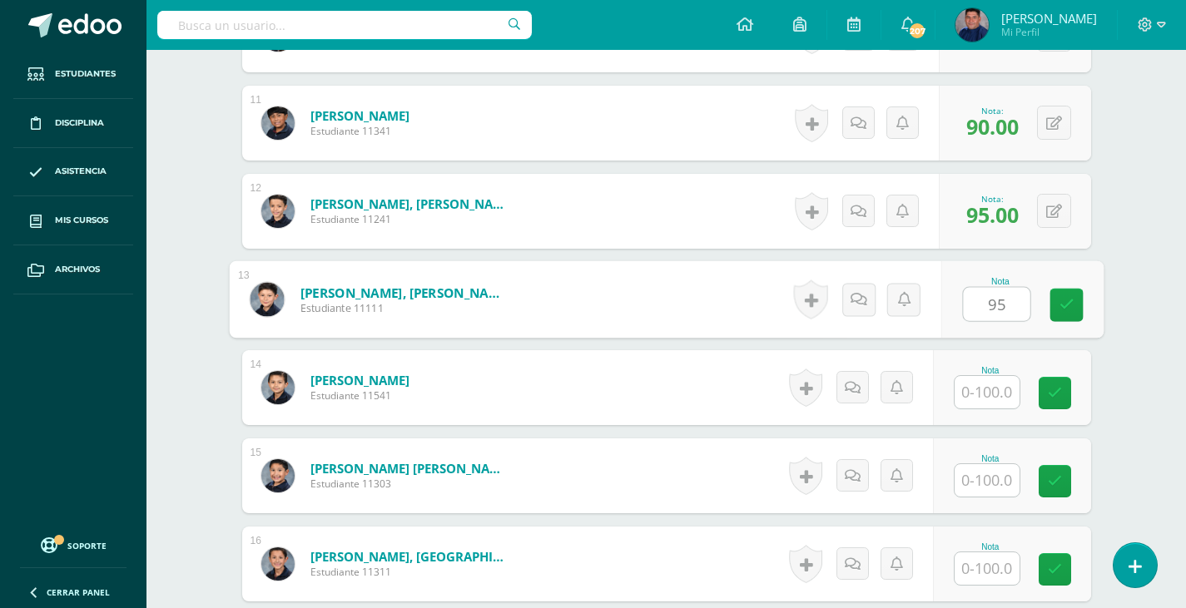
type input "95"
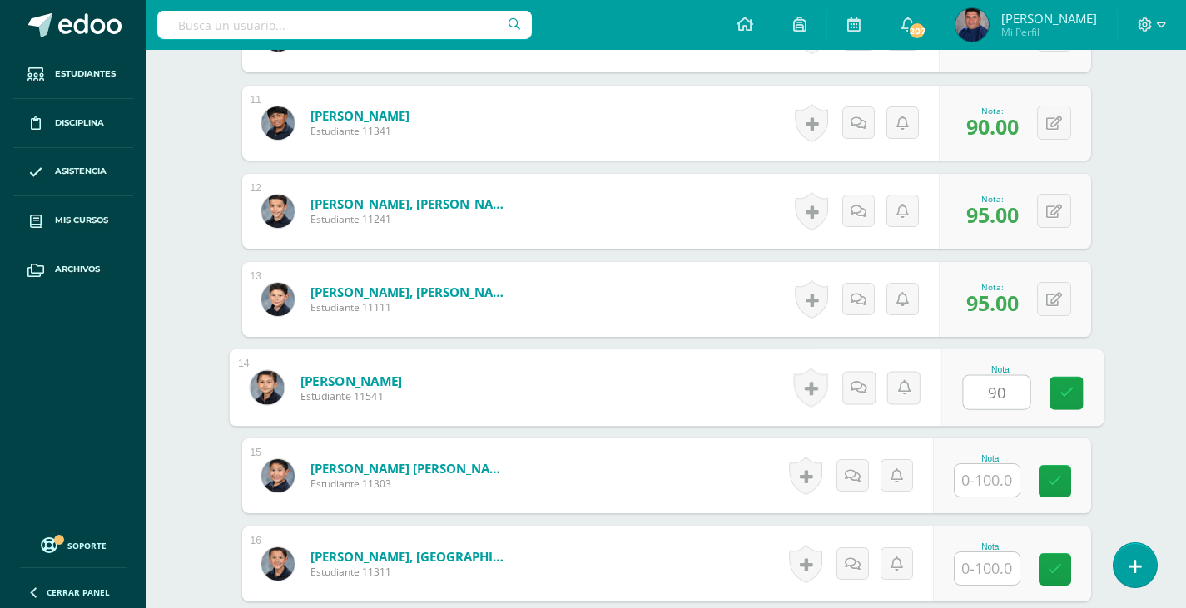
type input "90"
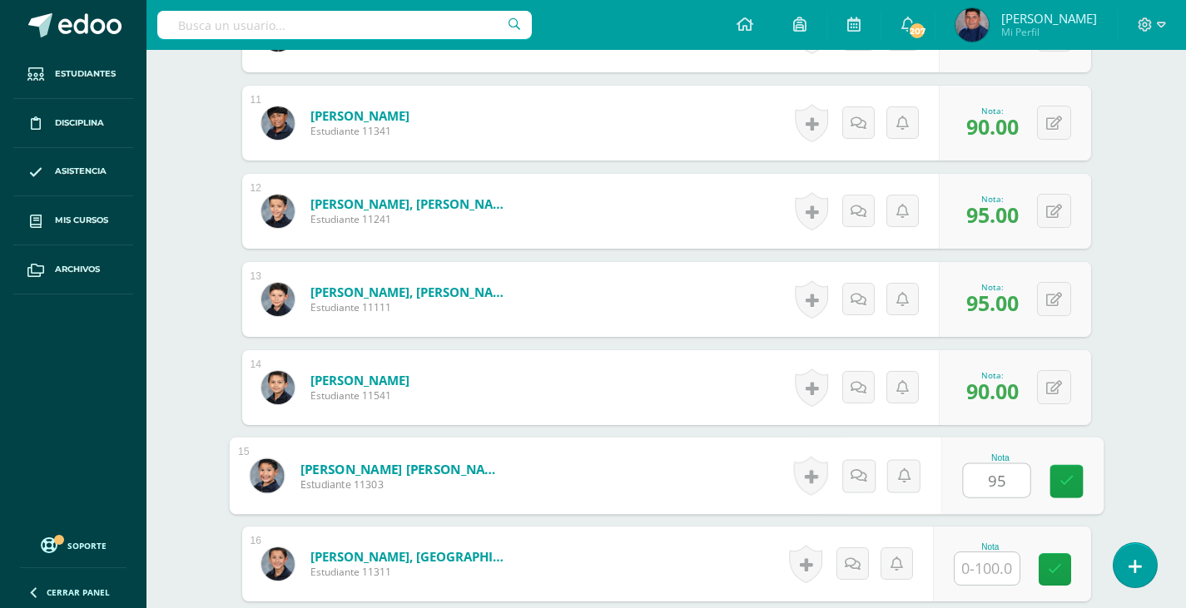
type input "95"
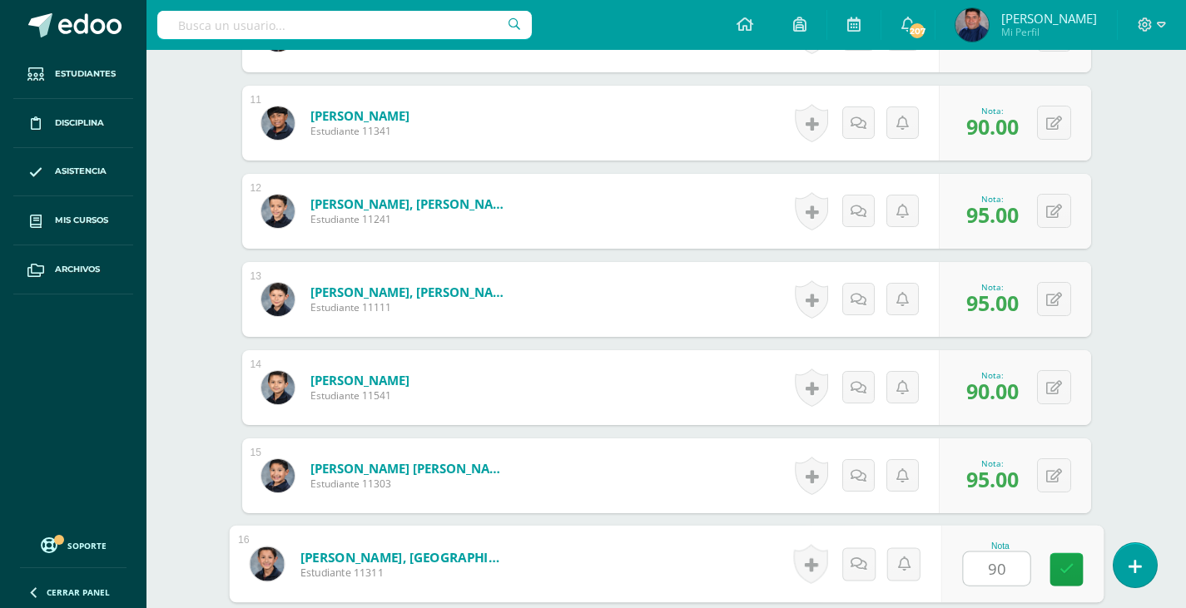
type input "90"
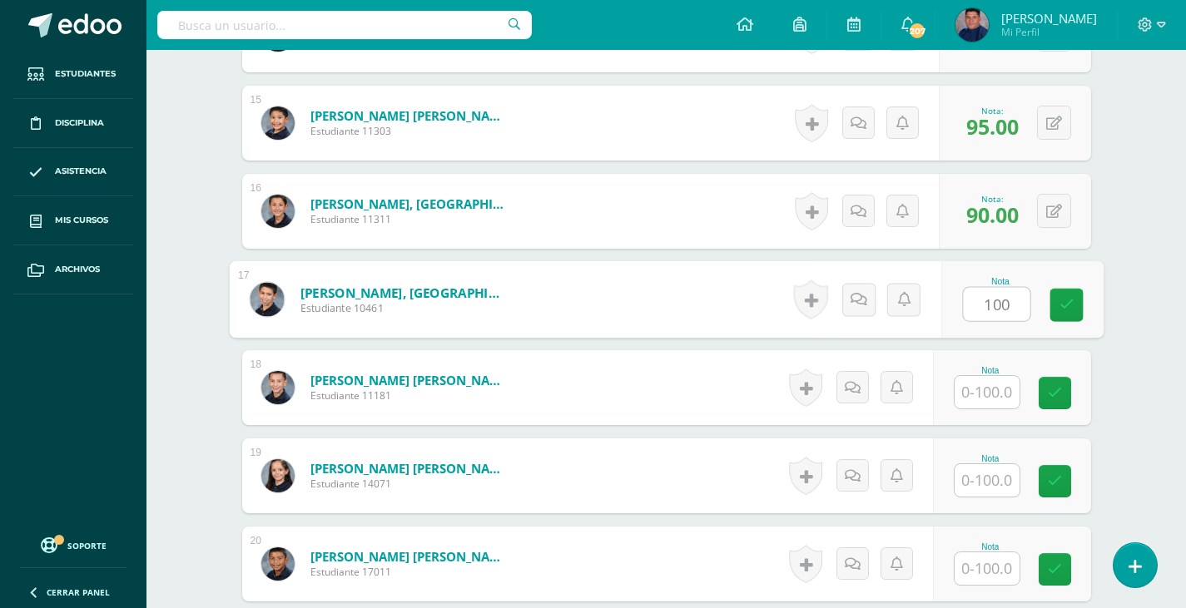
type input "100"
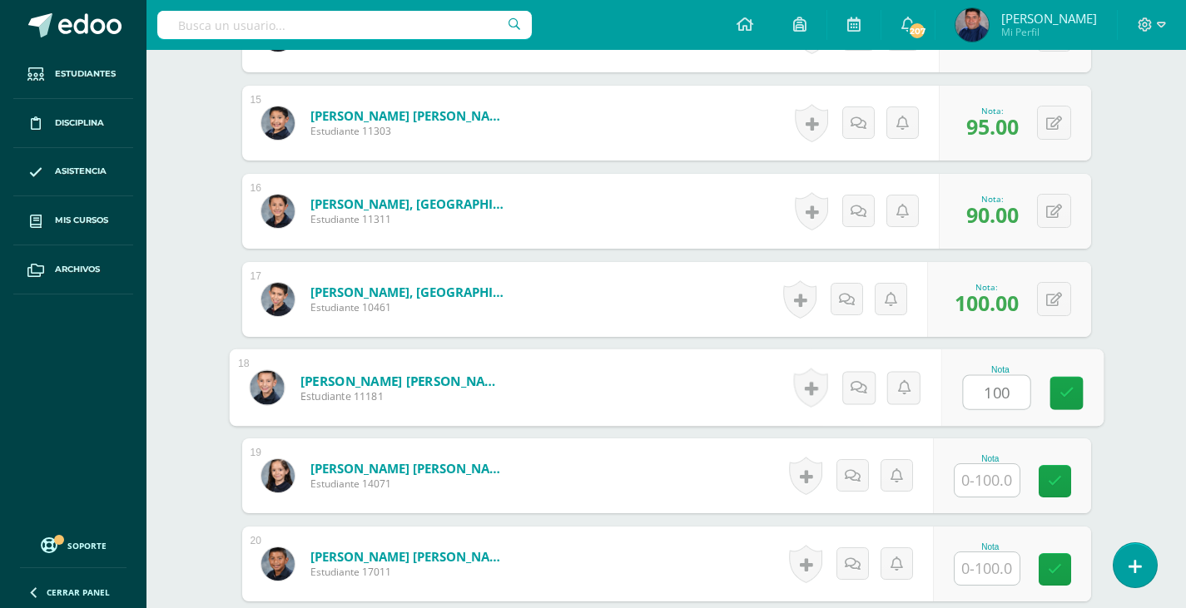
type input "100"
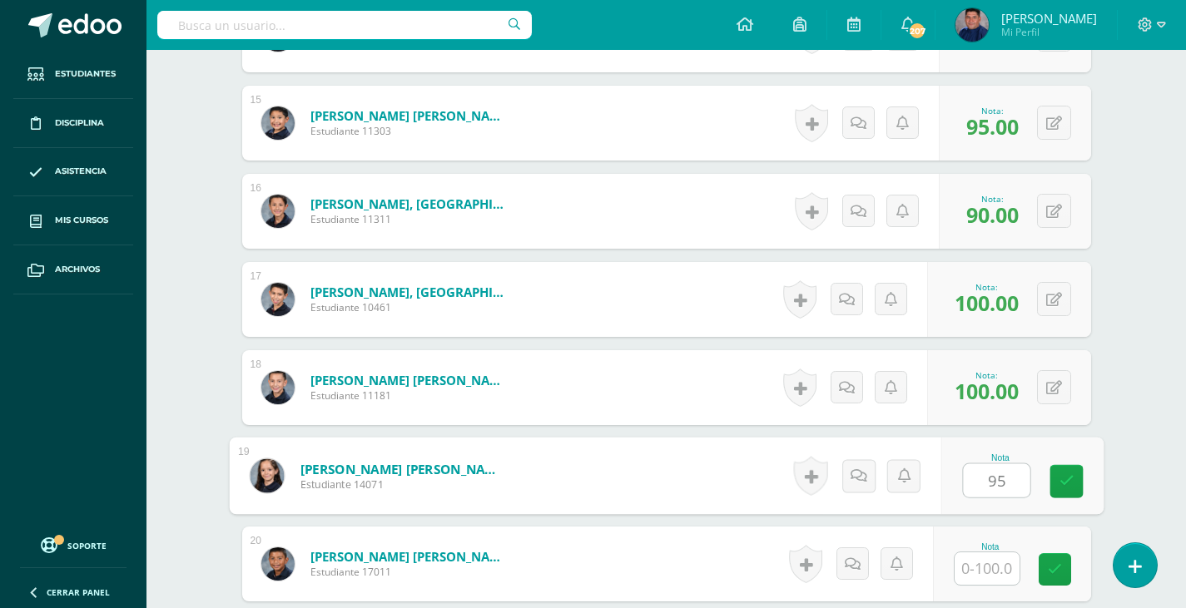
type input "95"
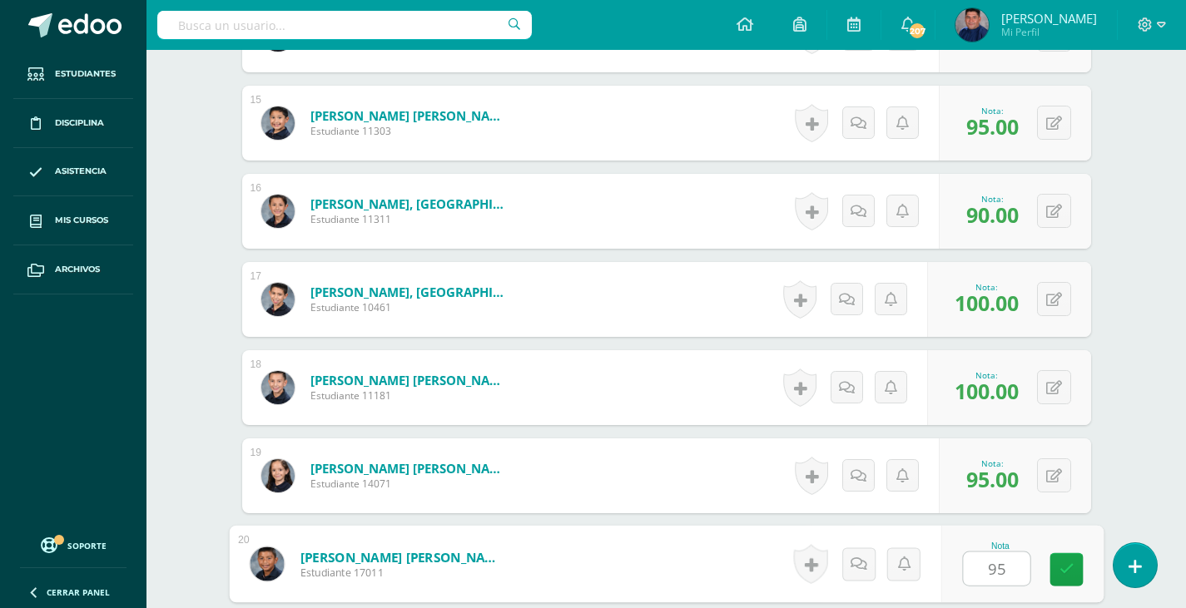
type input "95"
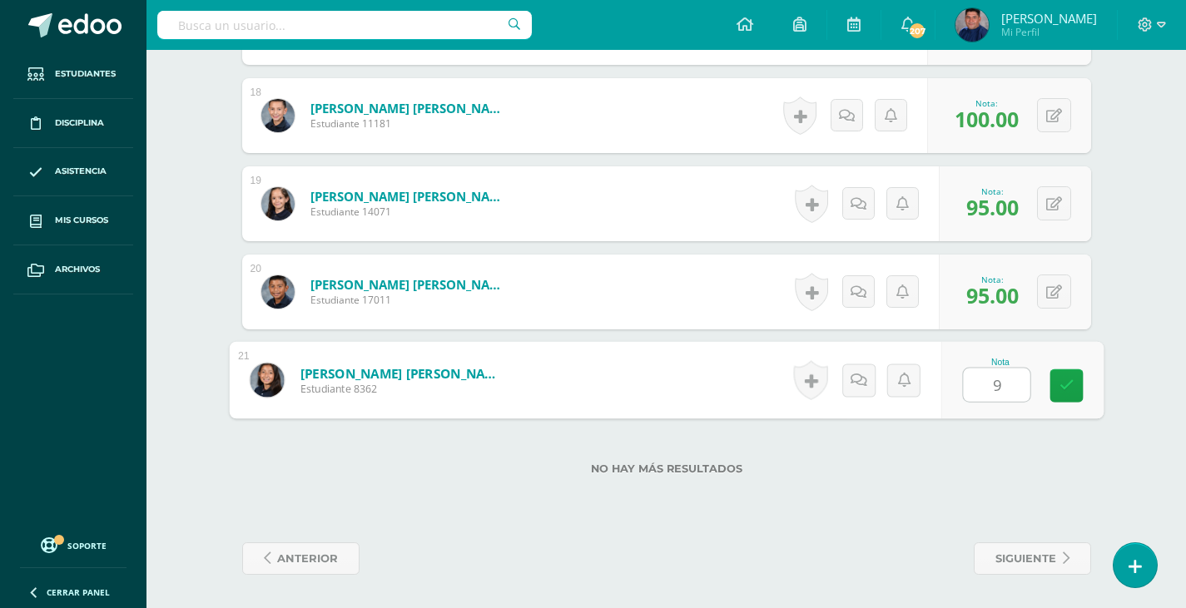
type input "95"
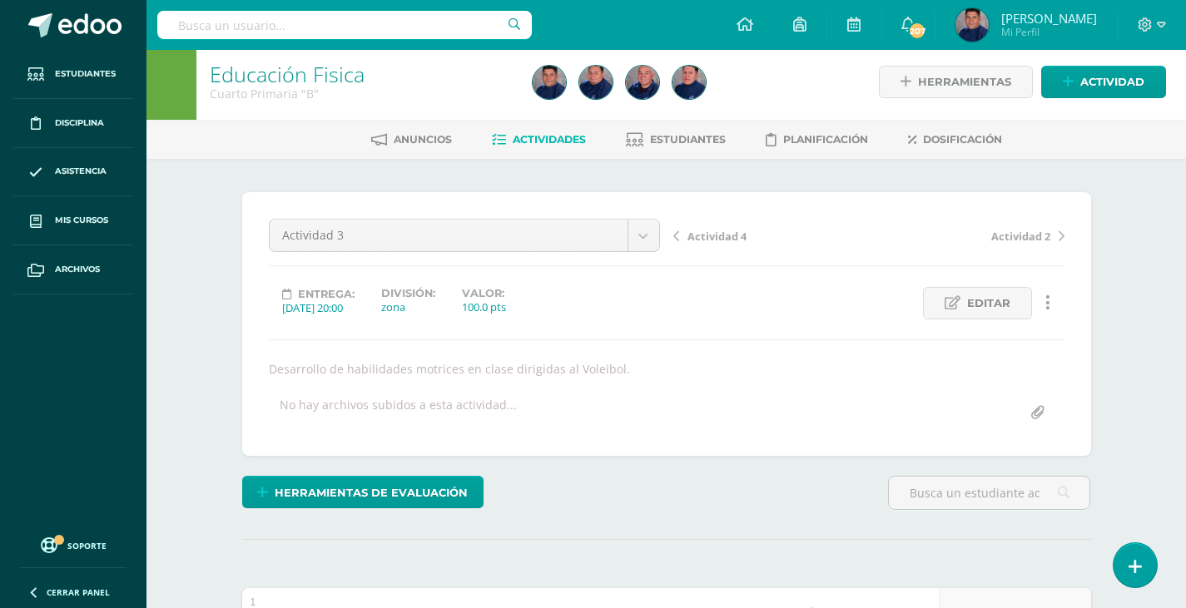
scroll to position [0, 0]
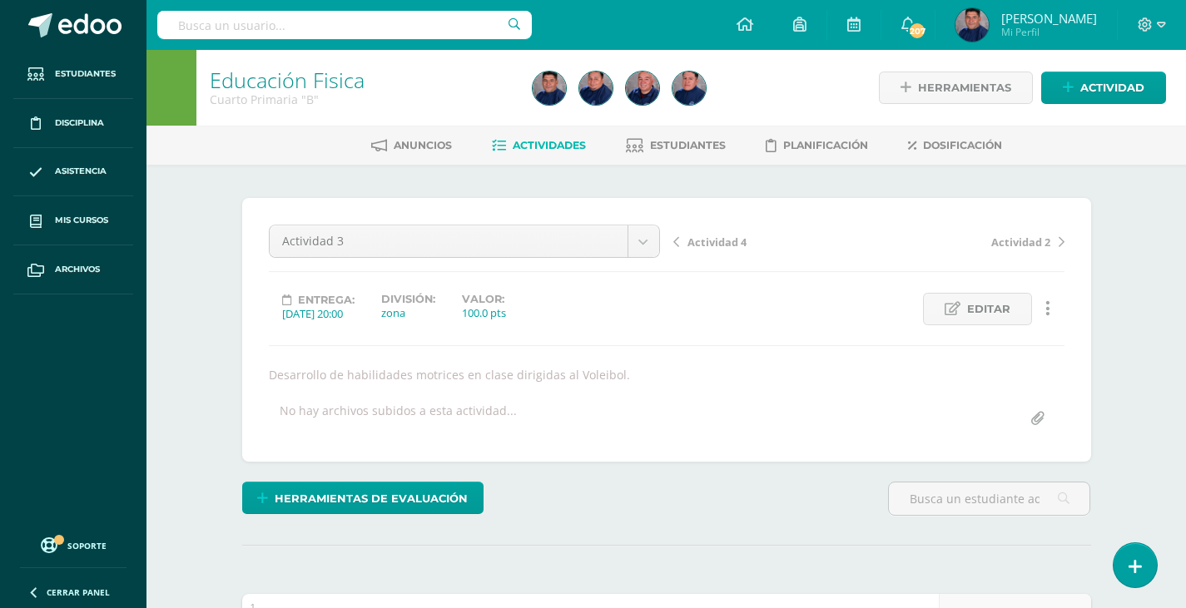
click at [716, 239] on span "Actividad 4" at bounding box center [716, 242] width 59 height 15
click at [716, 240] on span "Actividad 4" at bounding box center [716, 242] width 59 height 15
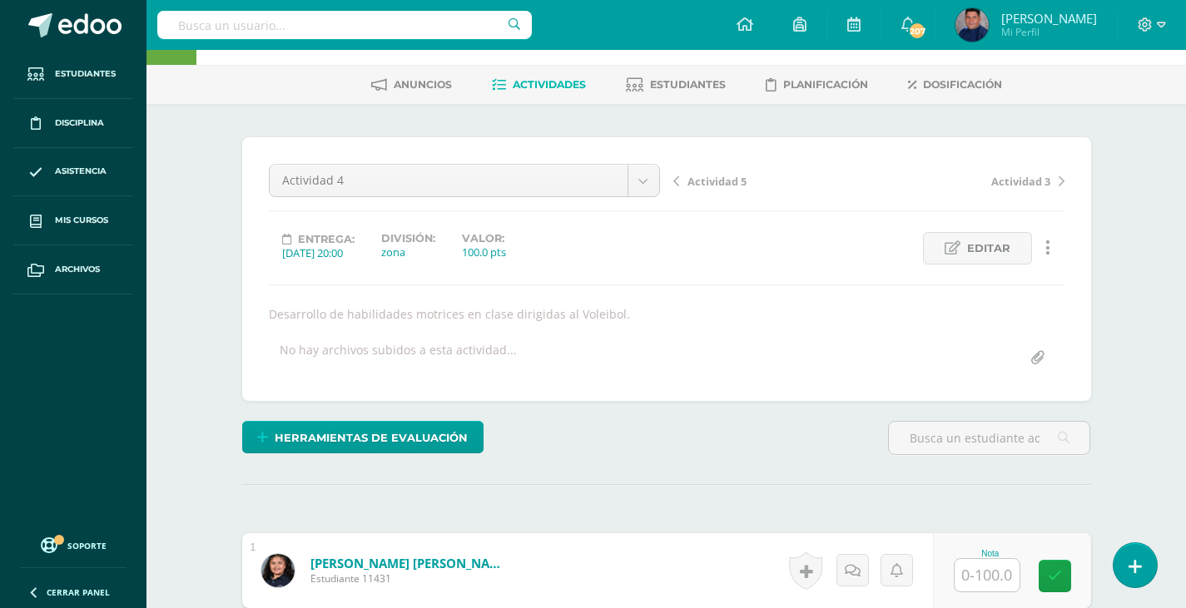
scroll to position [167, 0]
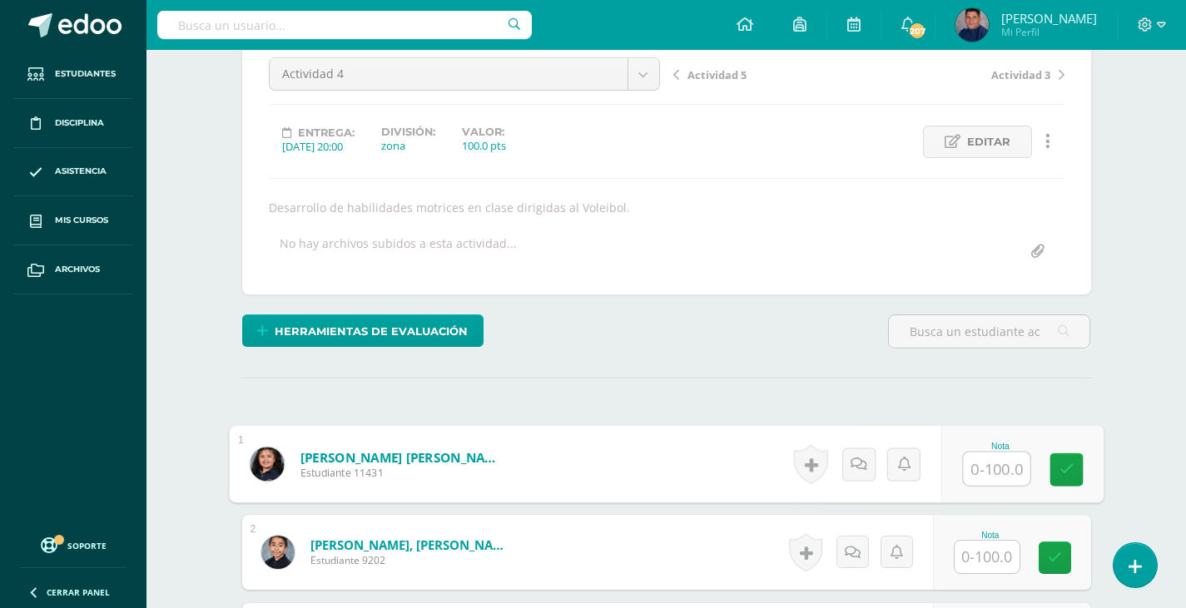
click at [988, 471] on input "text" at bounding box center [996, 469] width 67 height 33
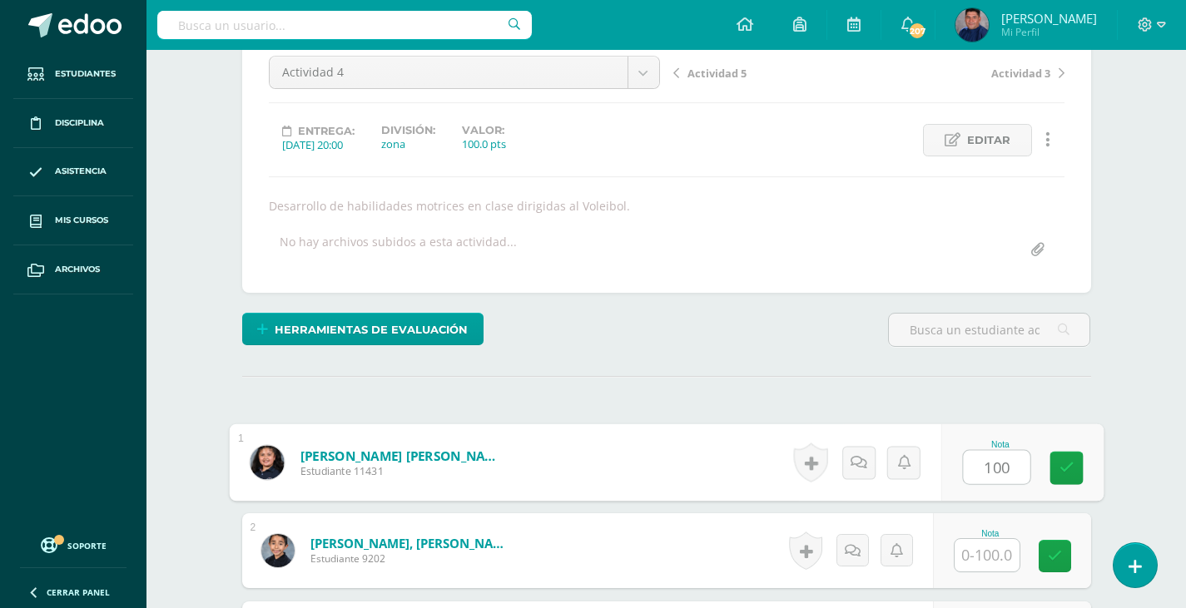
type input "100"
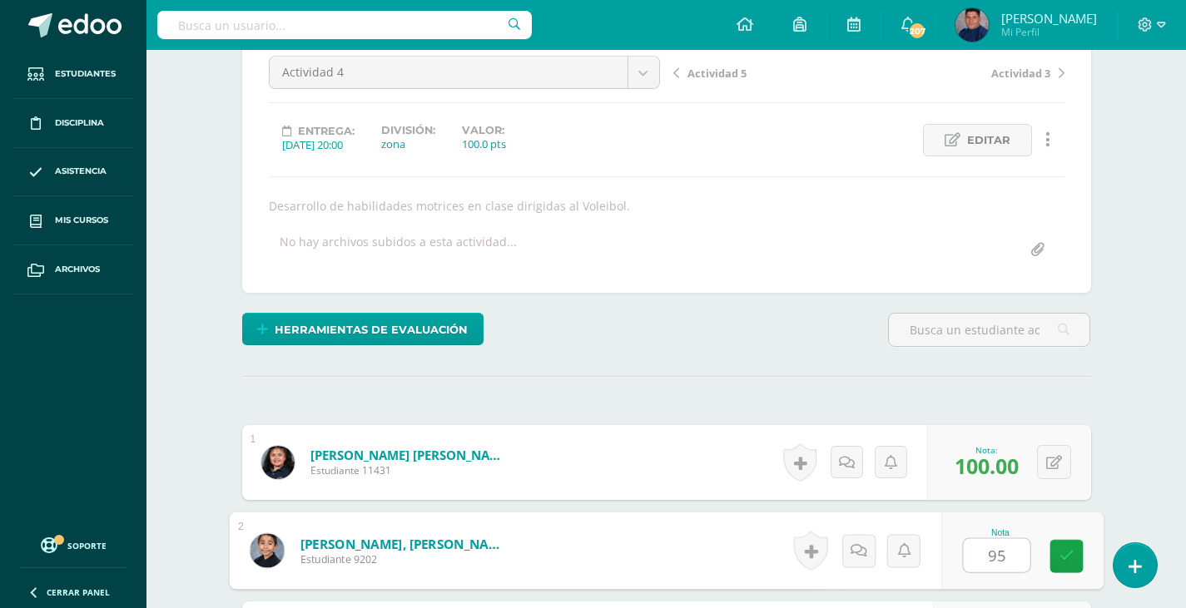
type input "95"
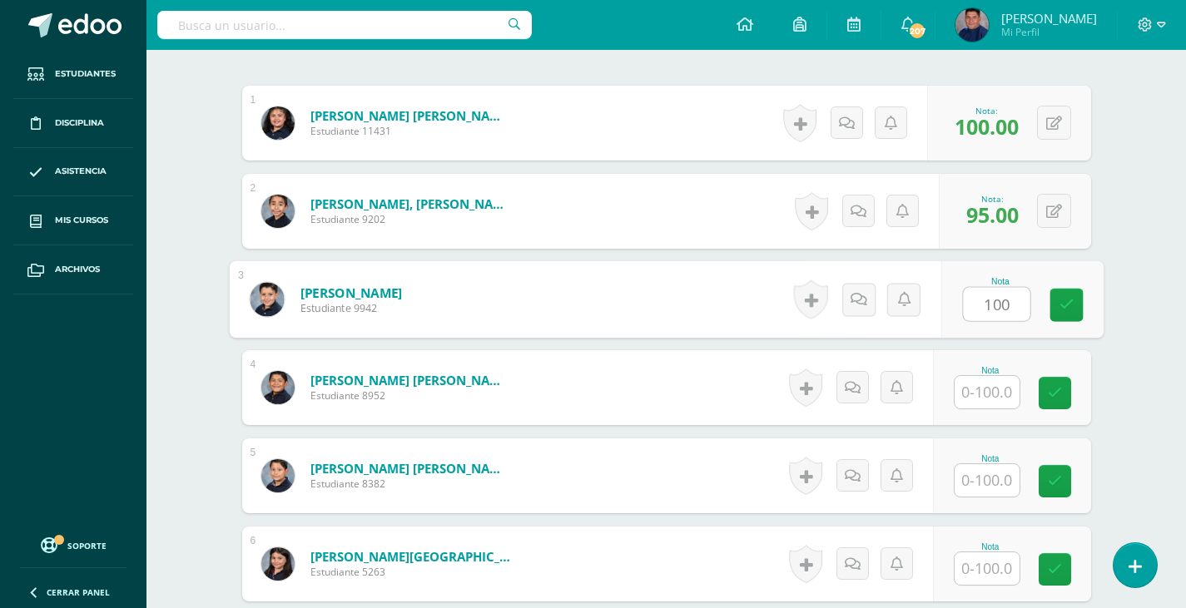
type input "100"
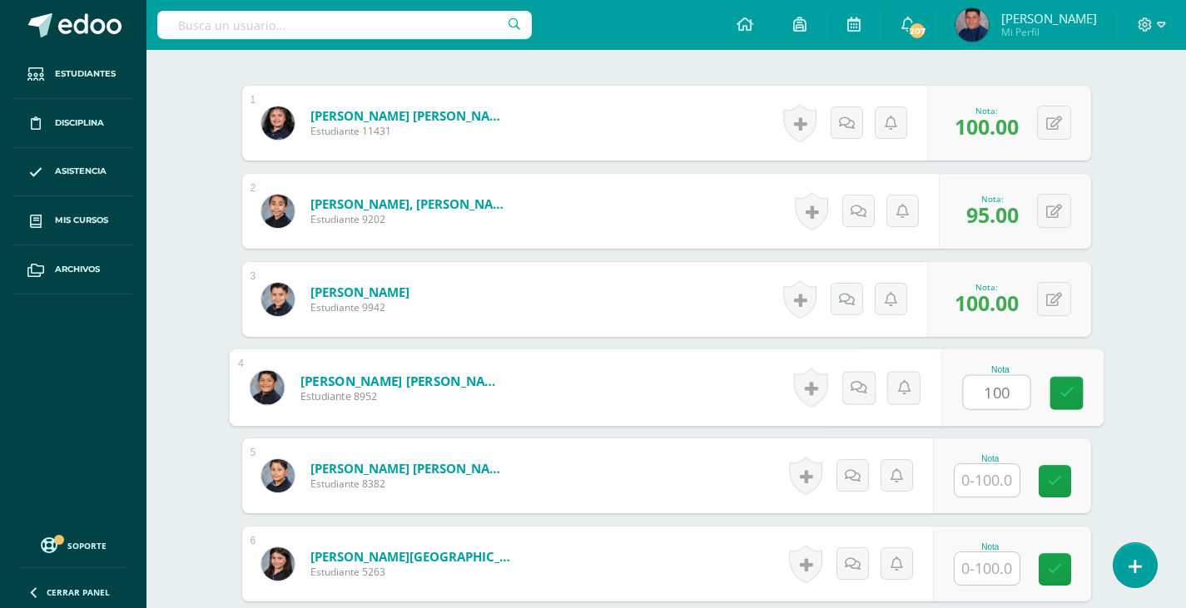
type input "100"
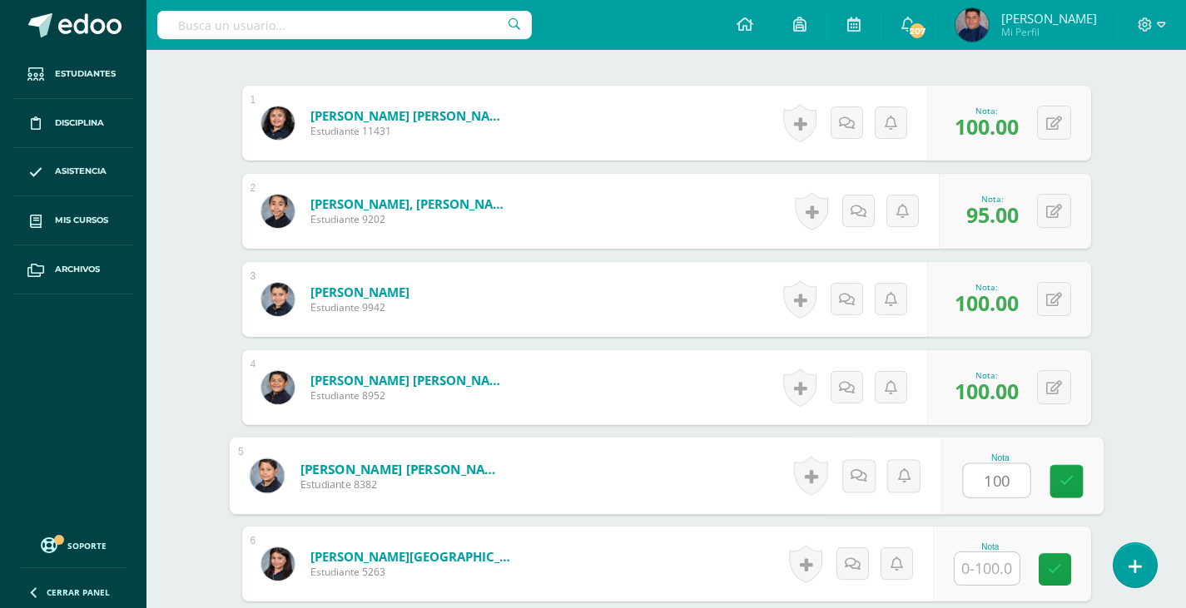
type input "100"
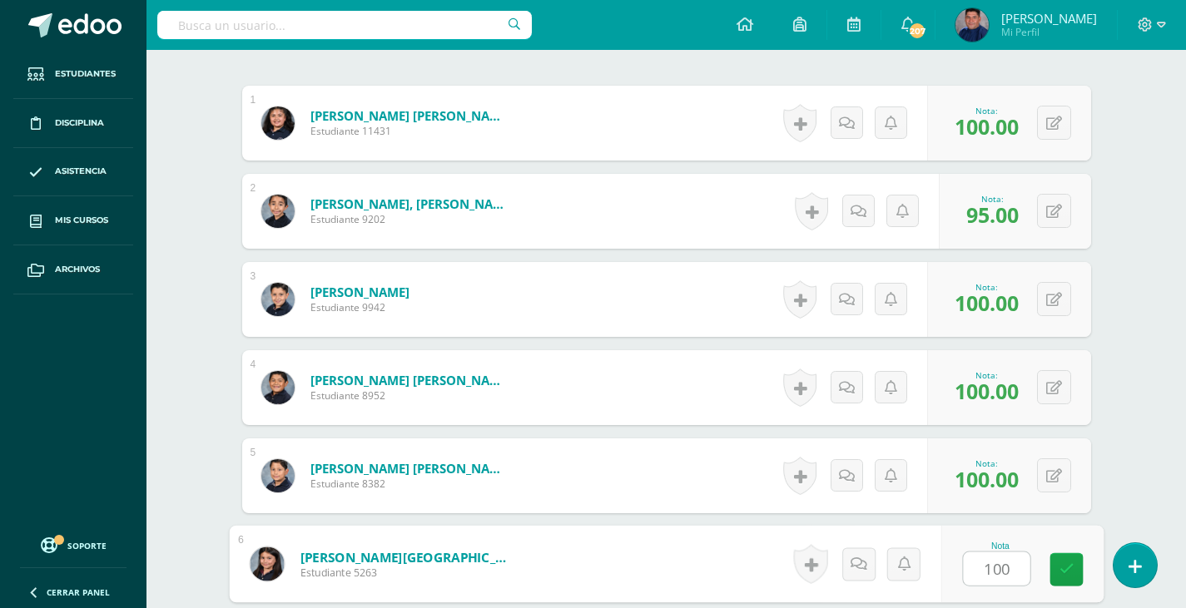
type input "100"
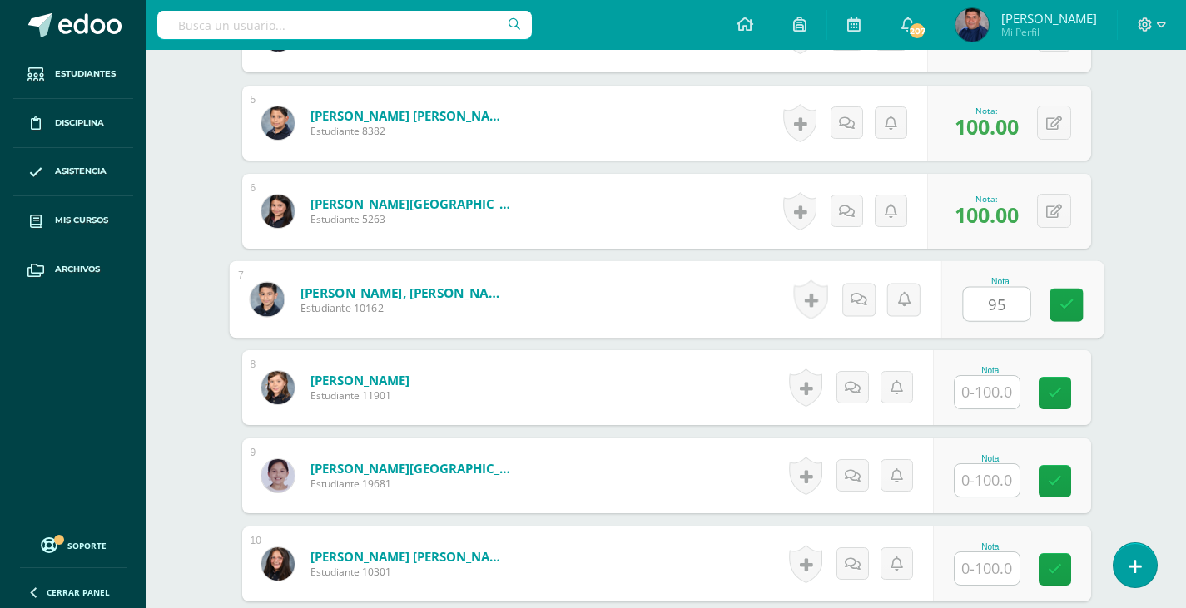
type input "95"
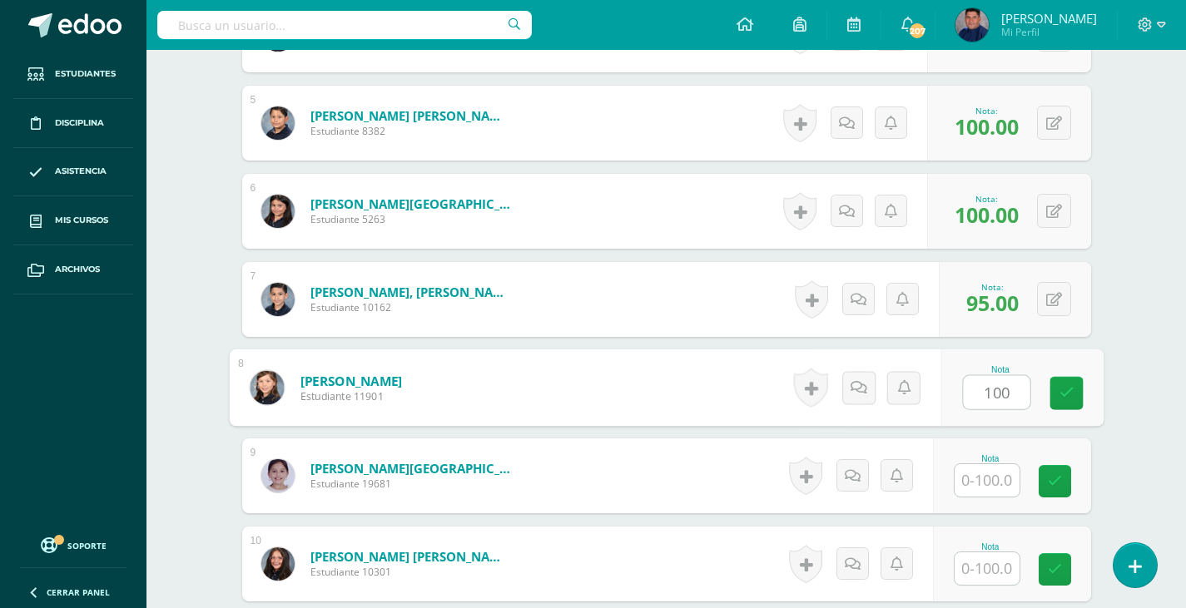
type input "100"
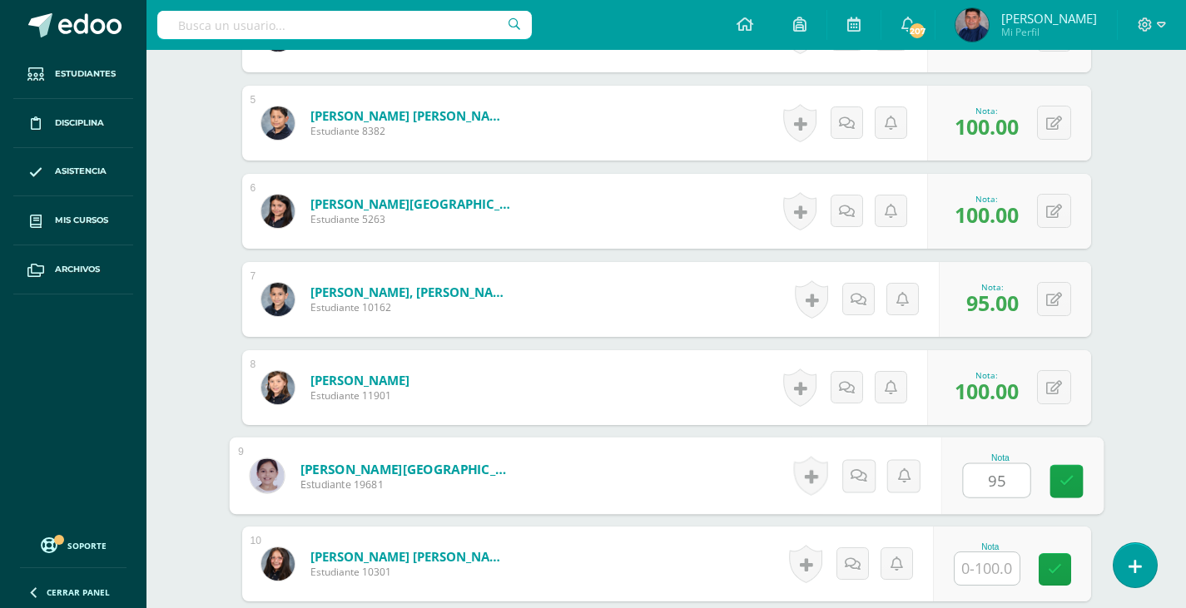
type input "95"
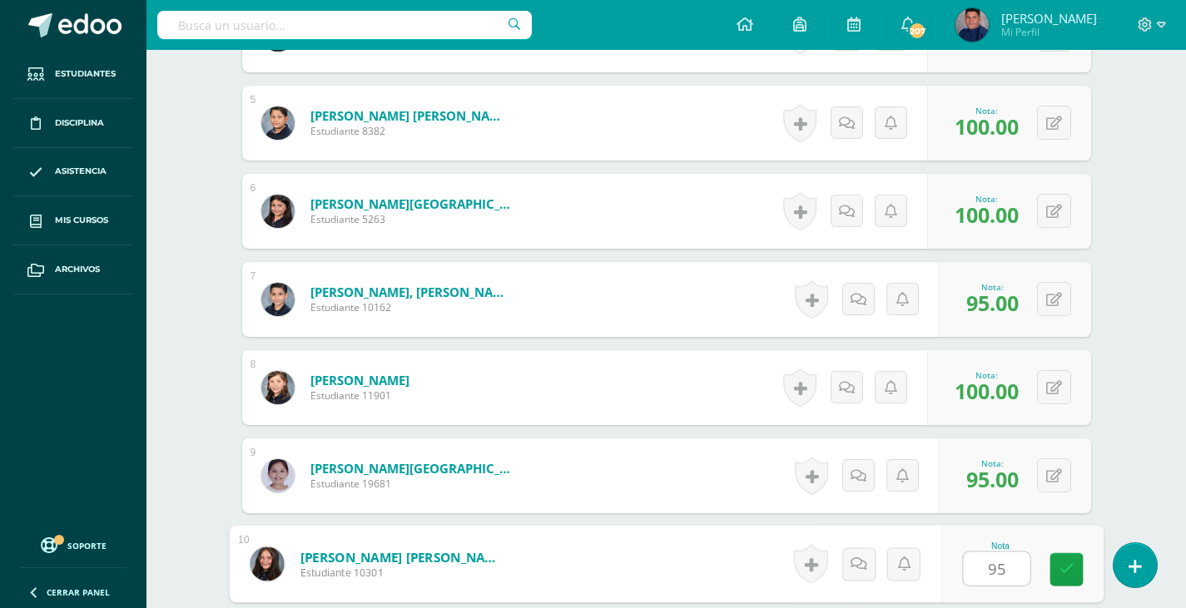
type input "95"
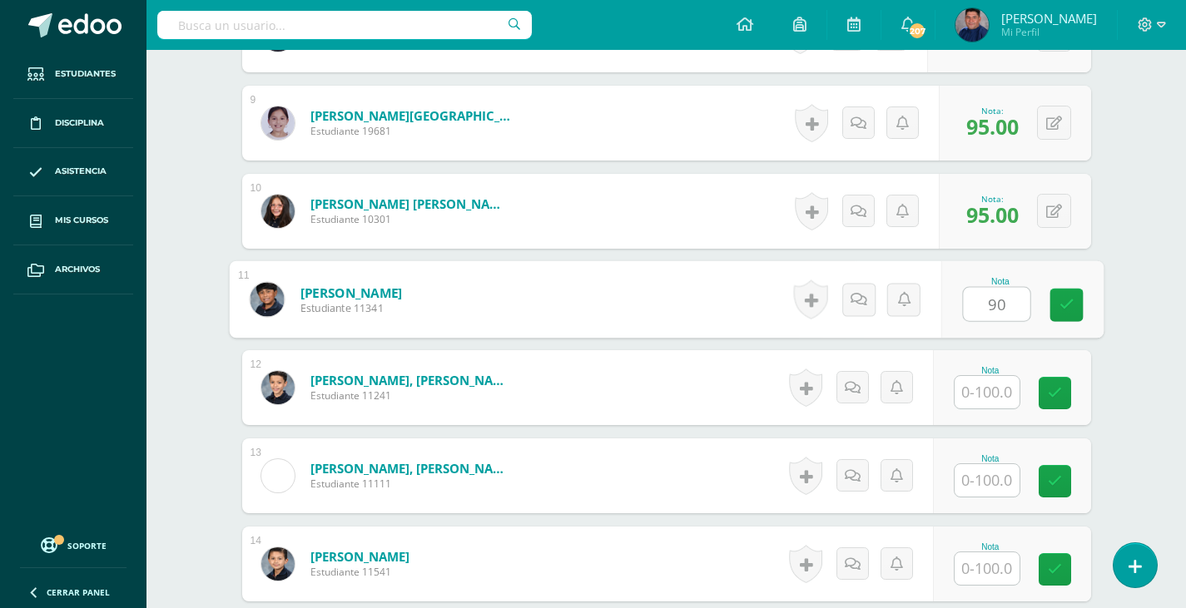
type input "90"
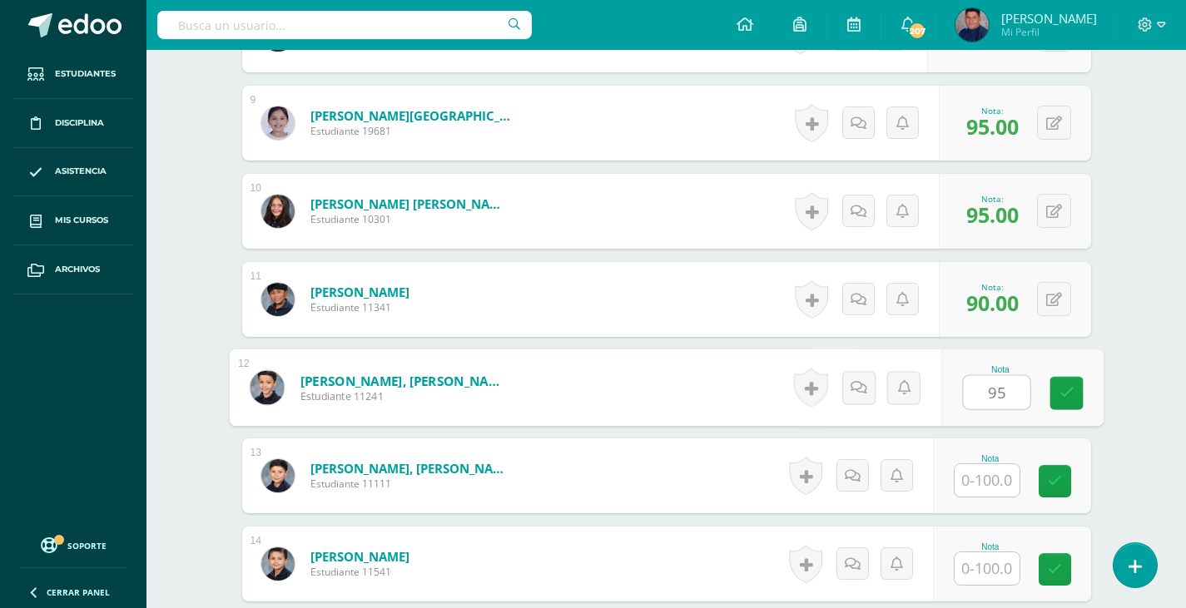
type input "95"
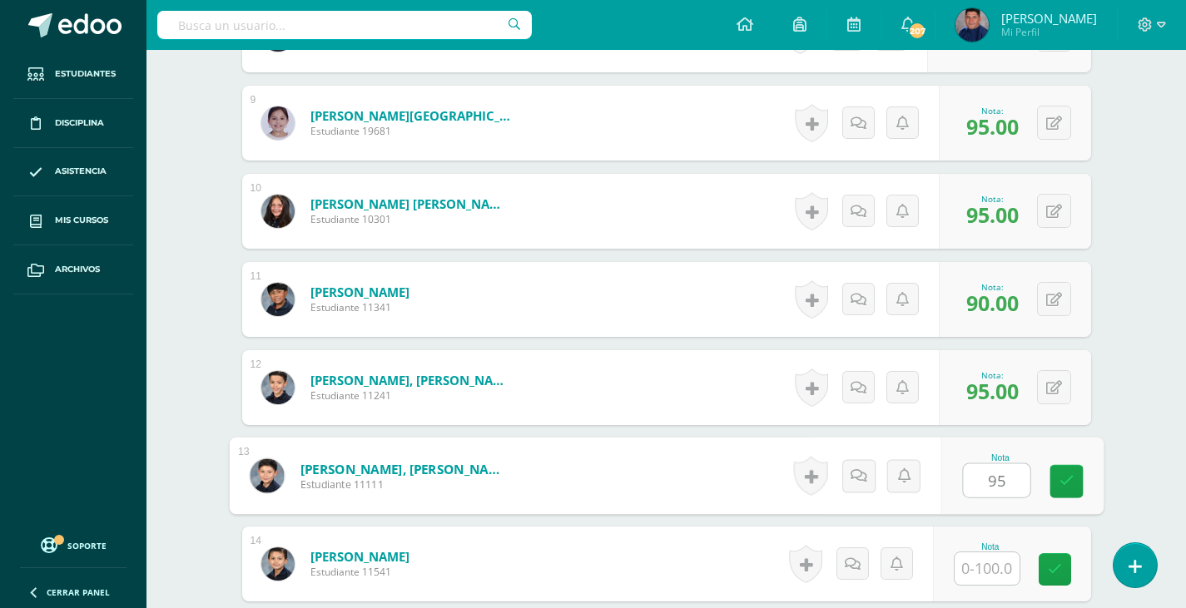
type input "95"
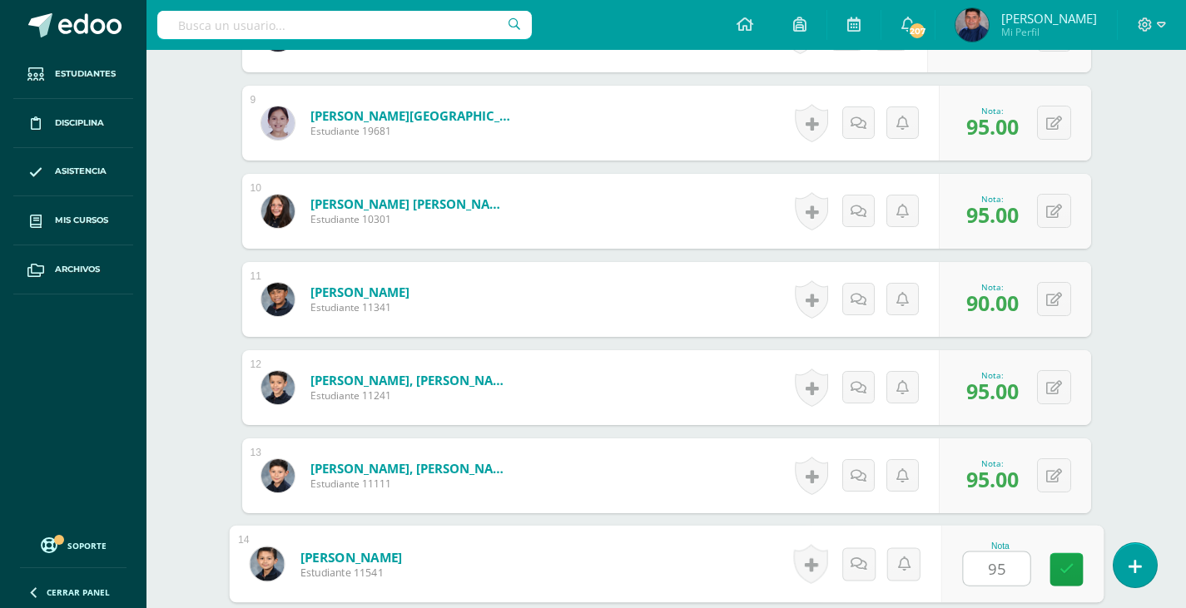
type input "95"
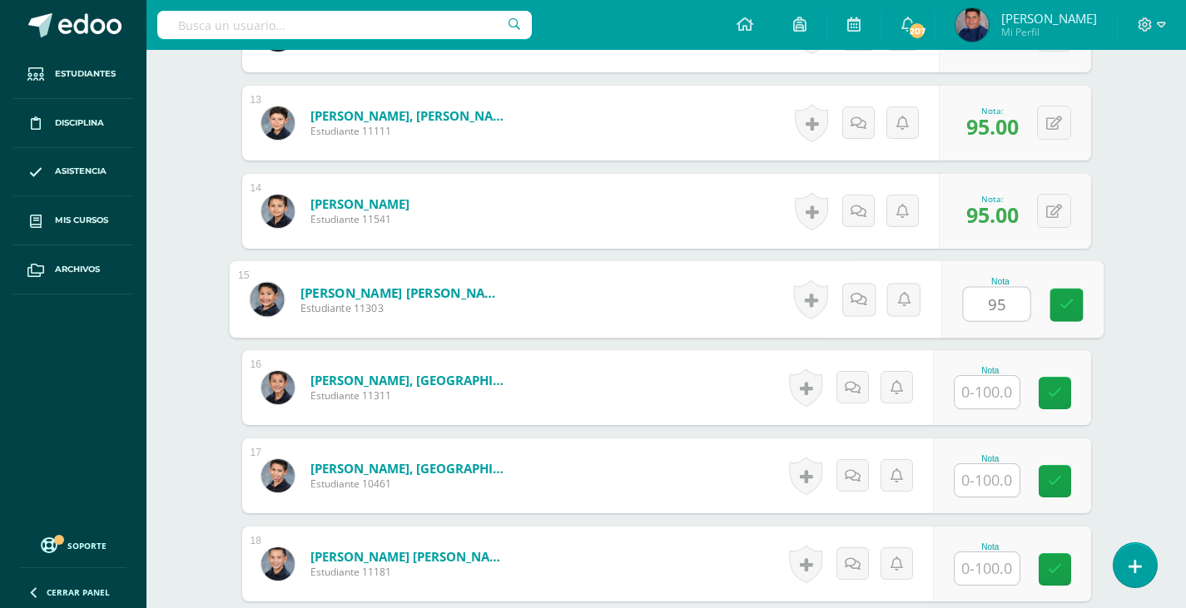
type input "95"
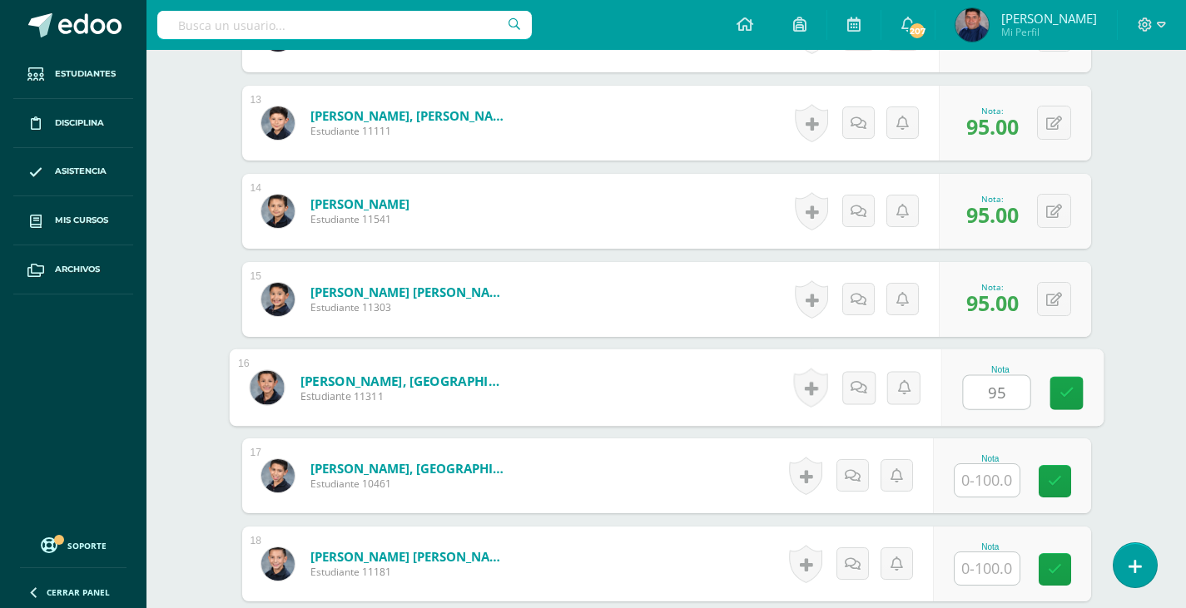
type input "95"
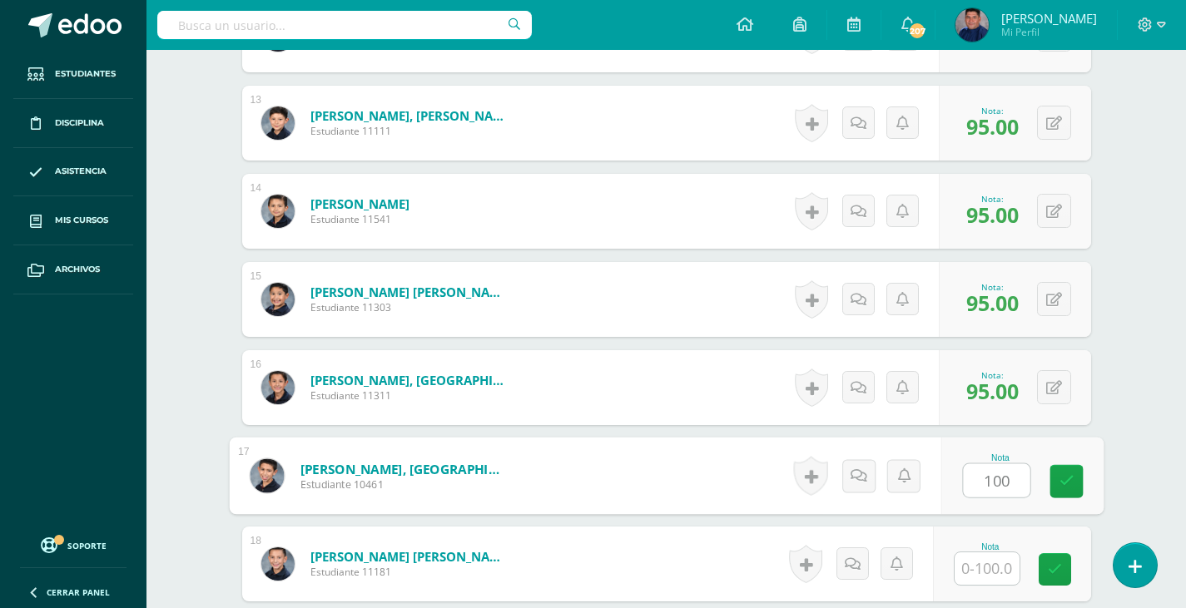
type input "100"
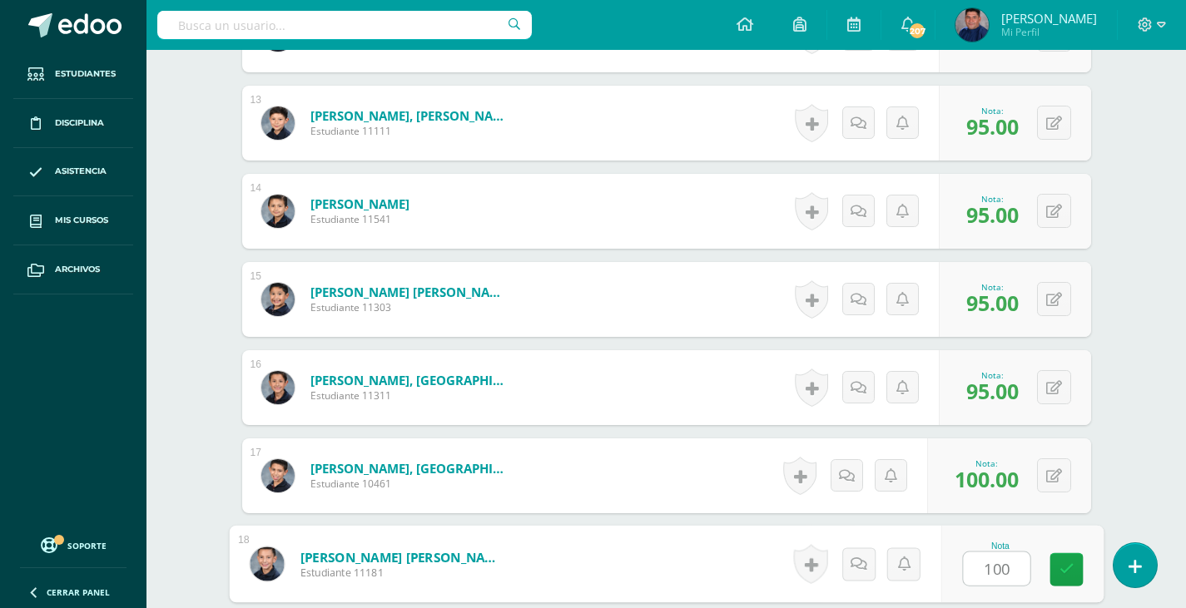
type input "100"
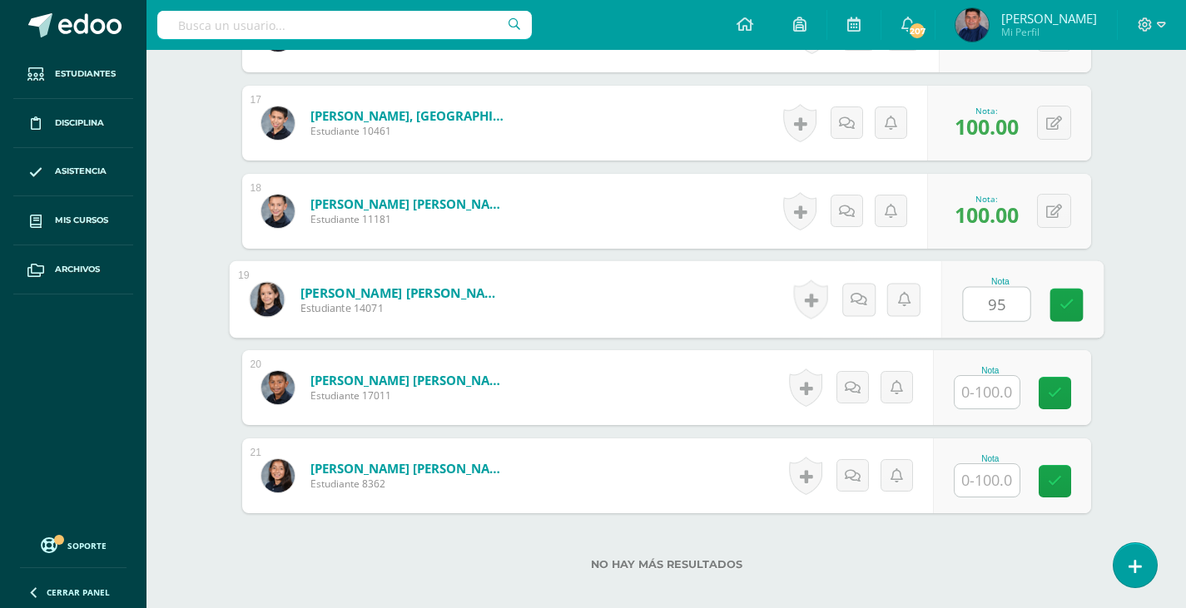
type input "95"
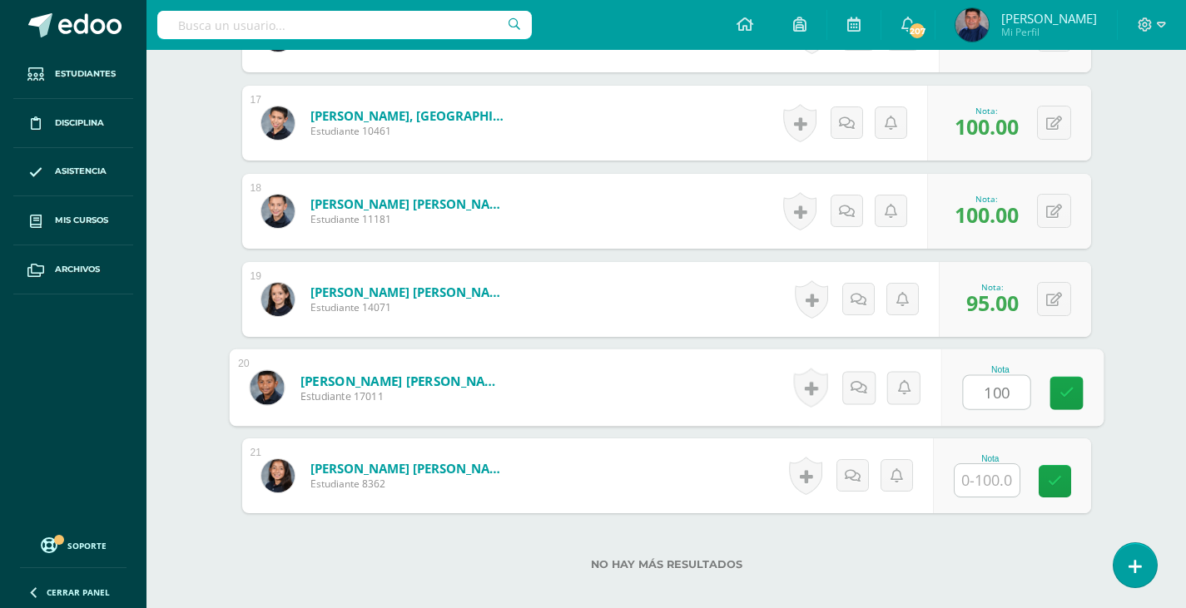
type input "100"
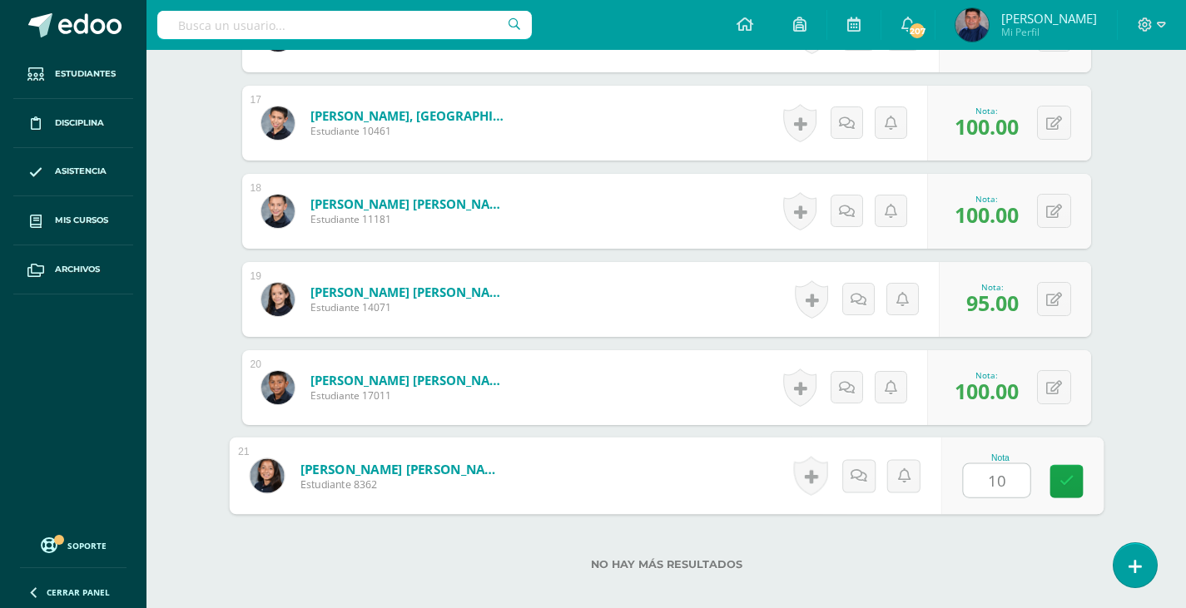
type input "100"
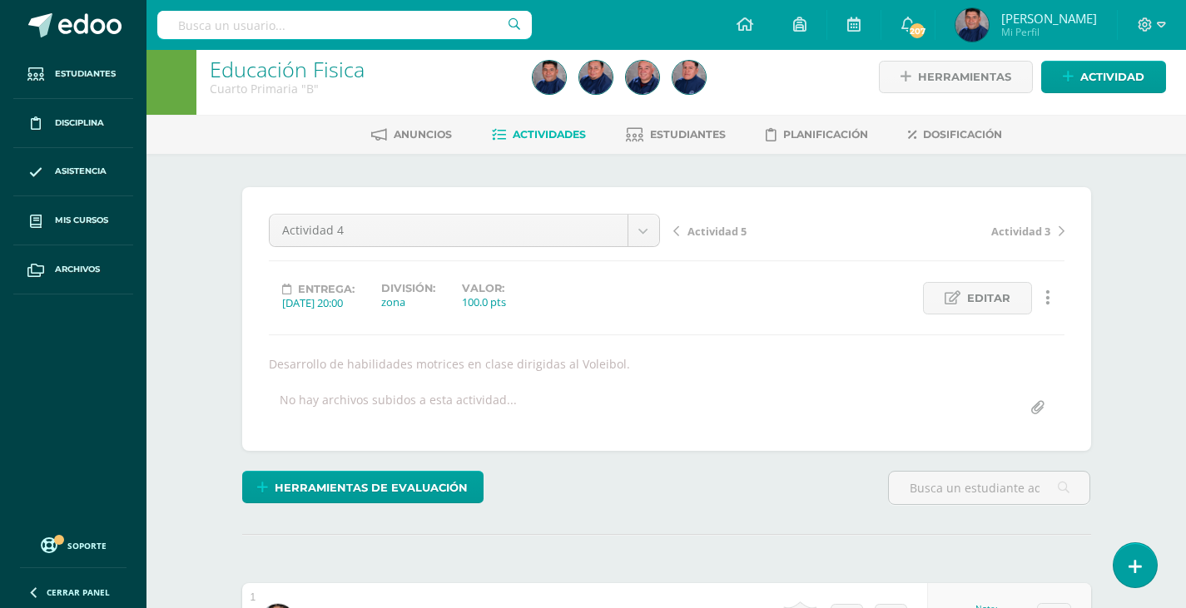
scroll to position [0, 0]
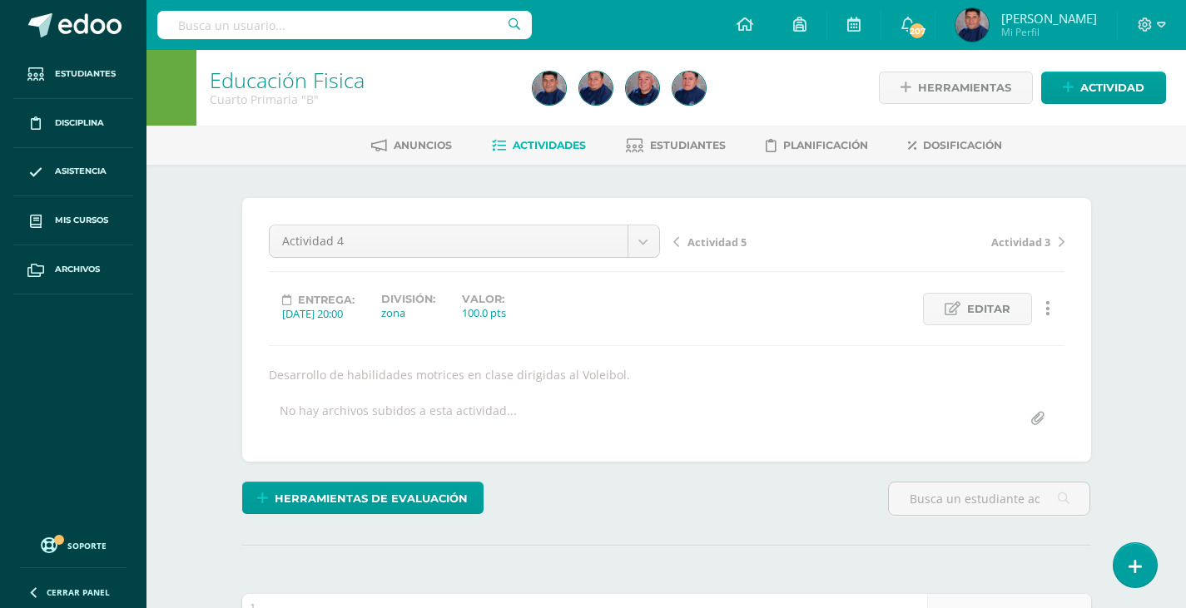
click at [707, 242] on span "Actividad 5" at bounding box center [716, 242] width 59 height 15
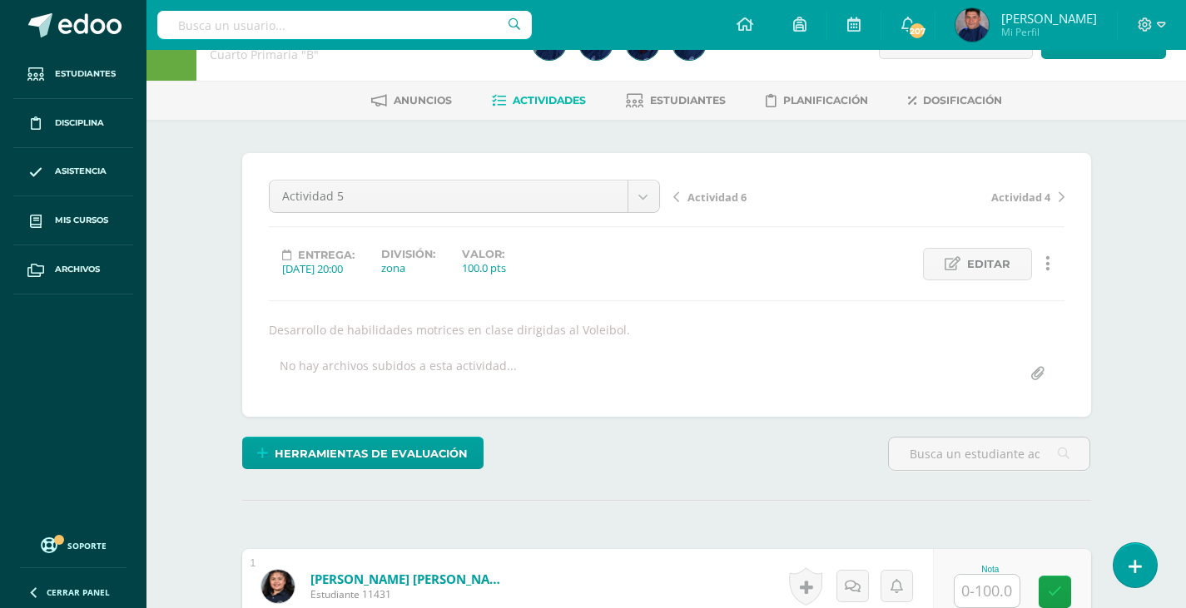
scroll to position [334, 0]
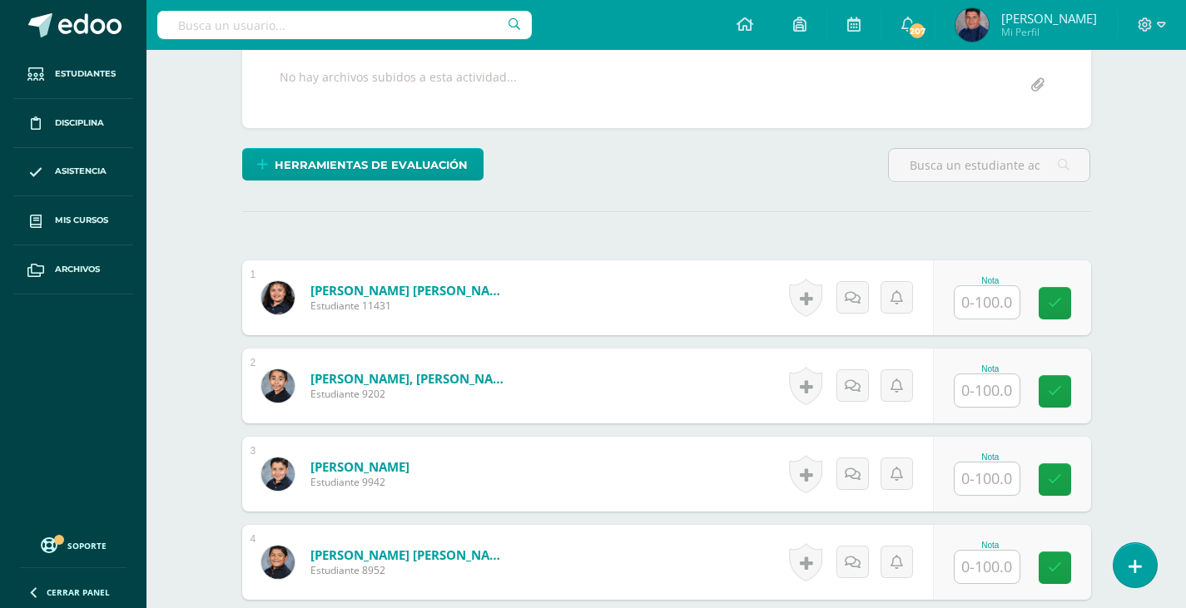
click at [965, 295] on input "text" at bounding box center [986, 302] width 65 height 32
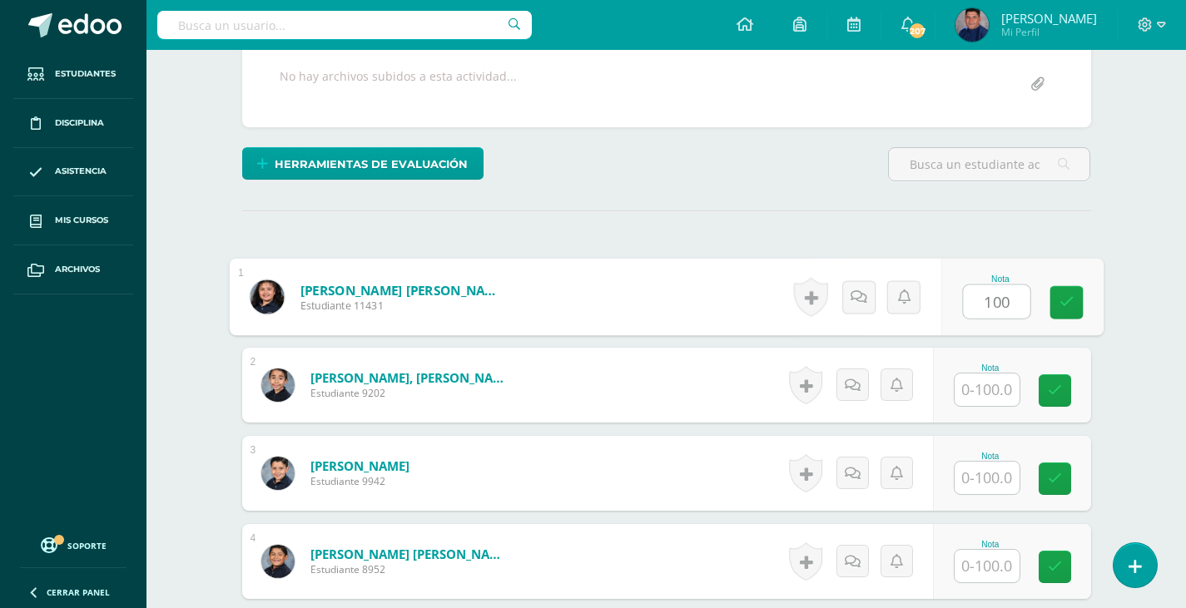
type input "100"
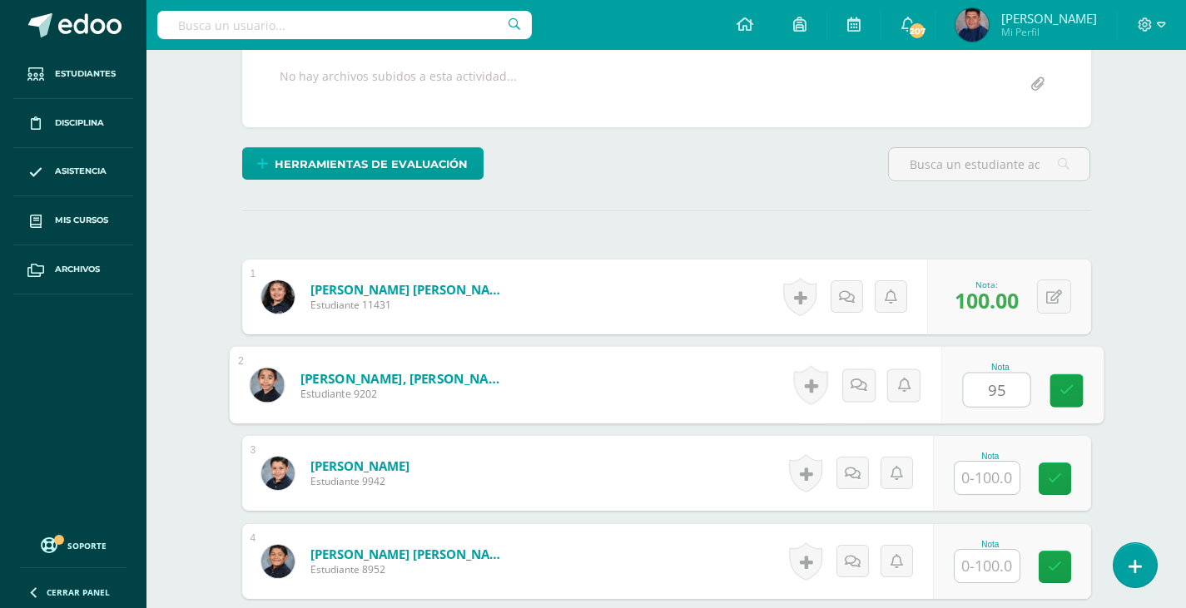
type input "95"
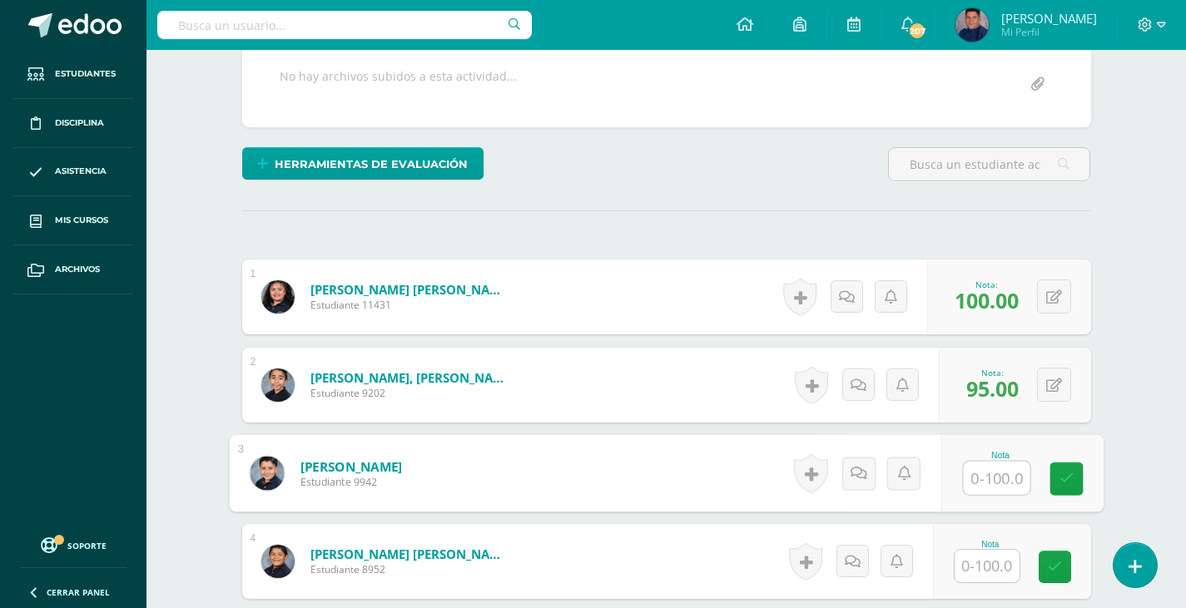
type input "9"
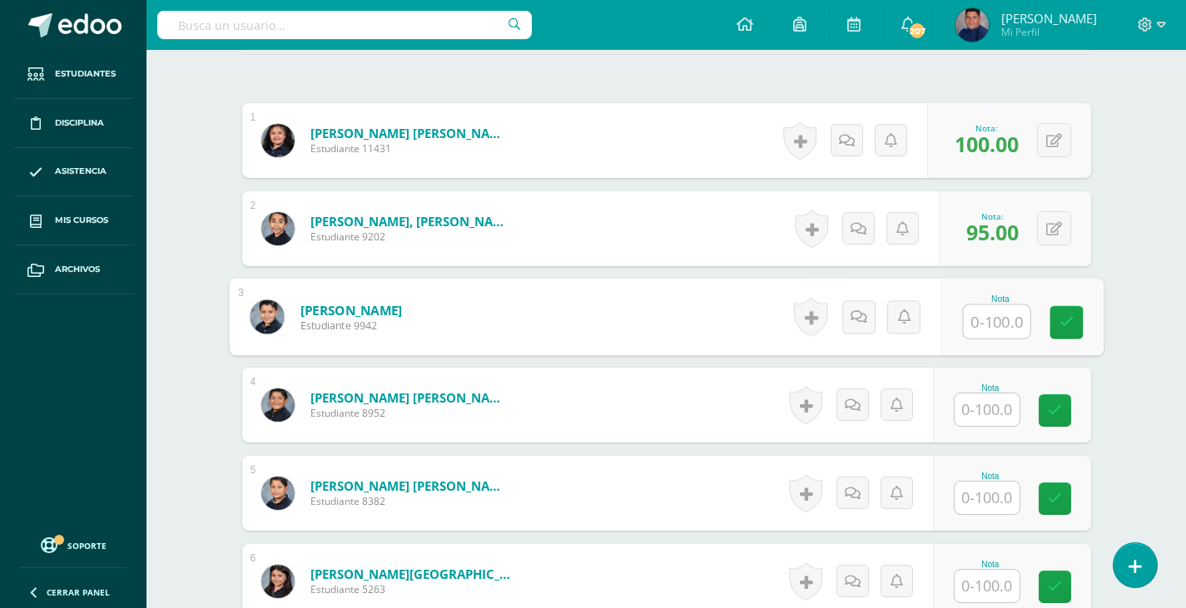
scroll to position [501, 0]
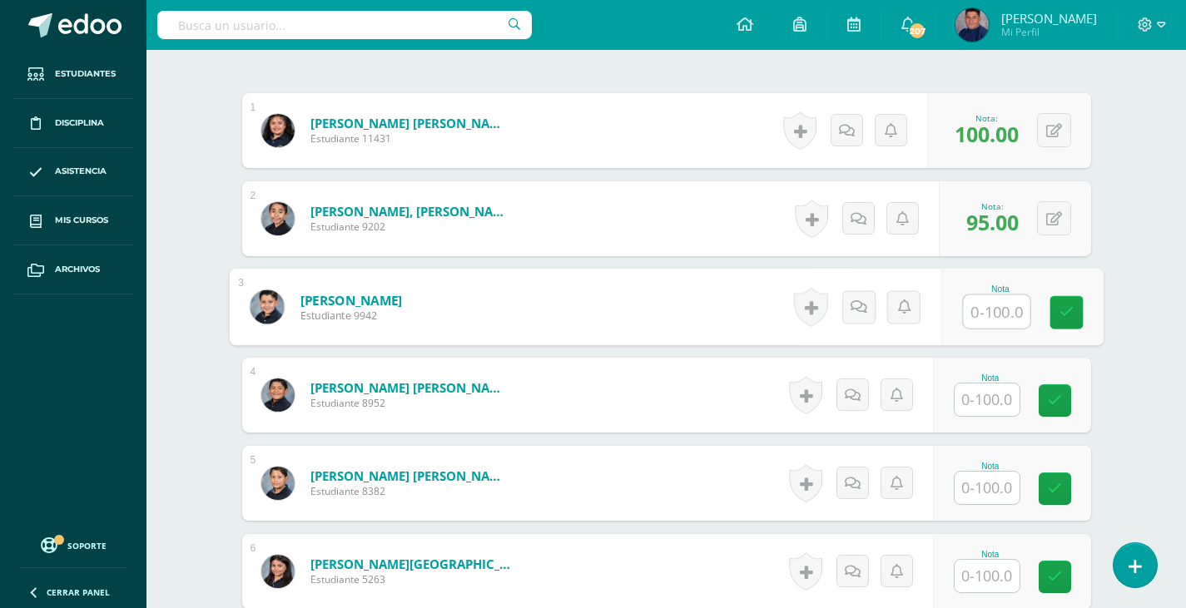
click at [983, 399] on input "text" at bounding box center [986, 400] width 65 height 32
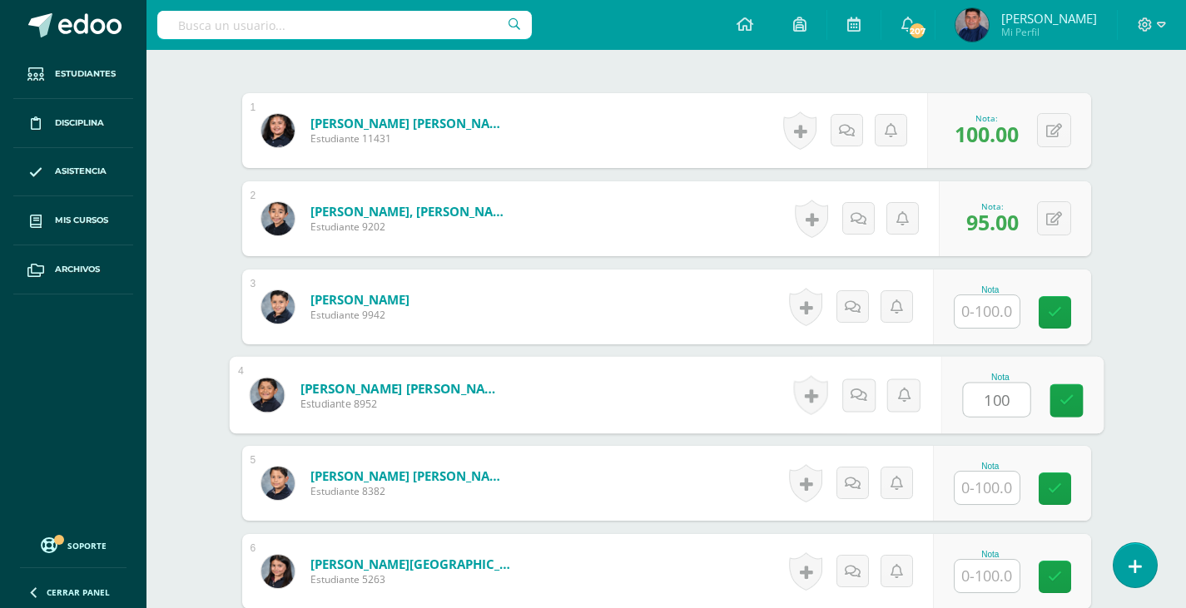
type input "100"
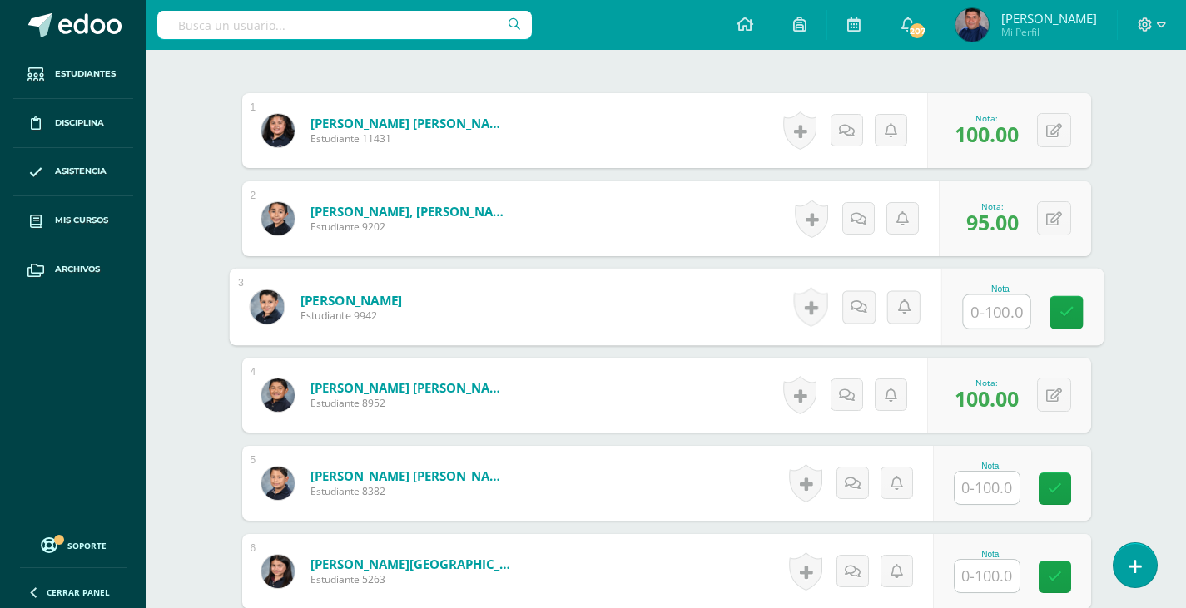
click at [986, 308] on input "text" at bounding box center [996, 311] width 67 height 33
type input "95"
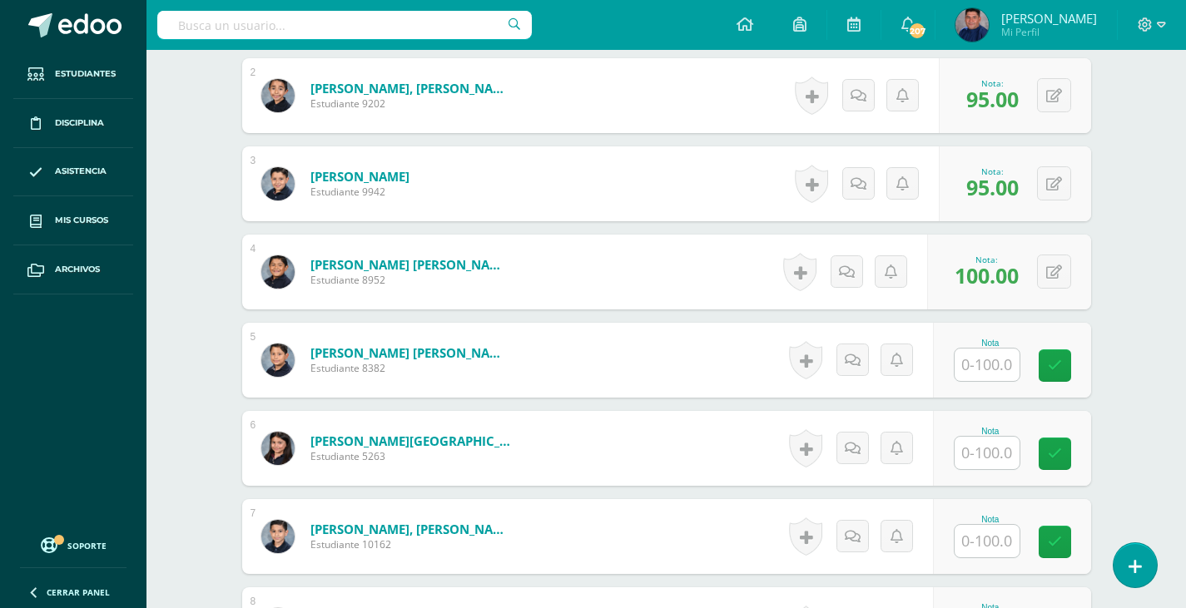
scroll to position [667, 0]
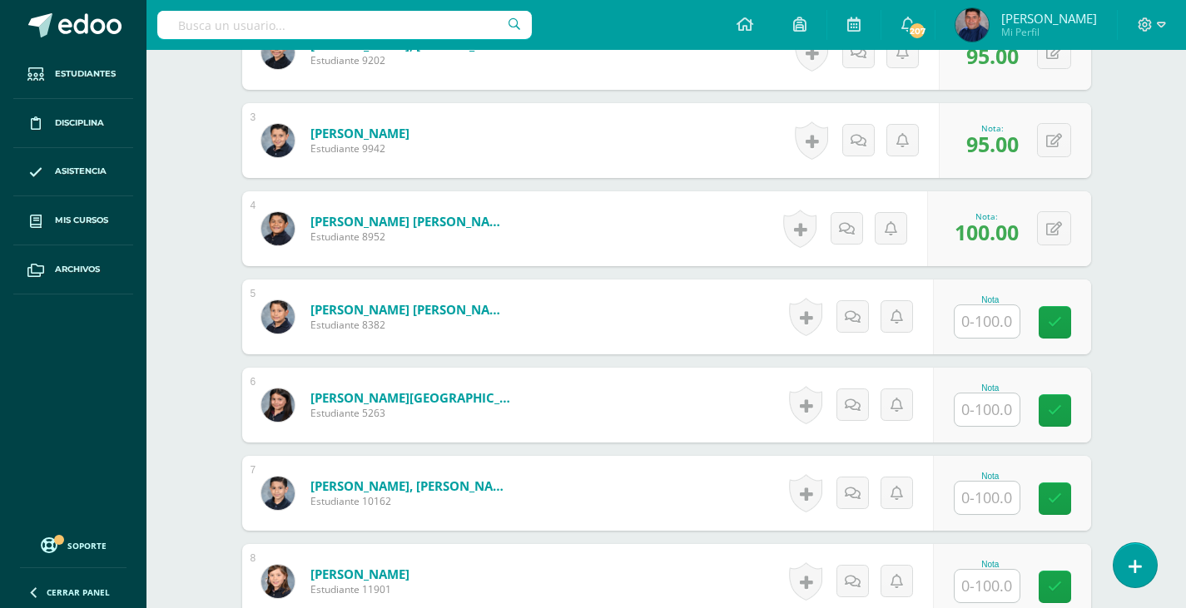
click at [991, 305] on div at bounding box center [986, 322] width 67 height 34
click at [993, 315] on input "text" at bounding box center [986, 321] width 65 height 32
type input "95"
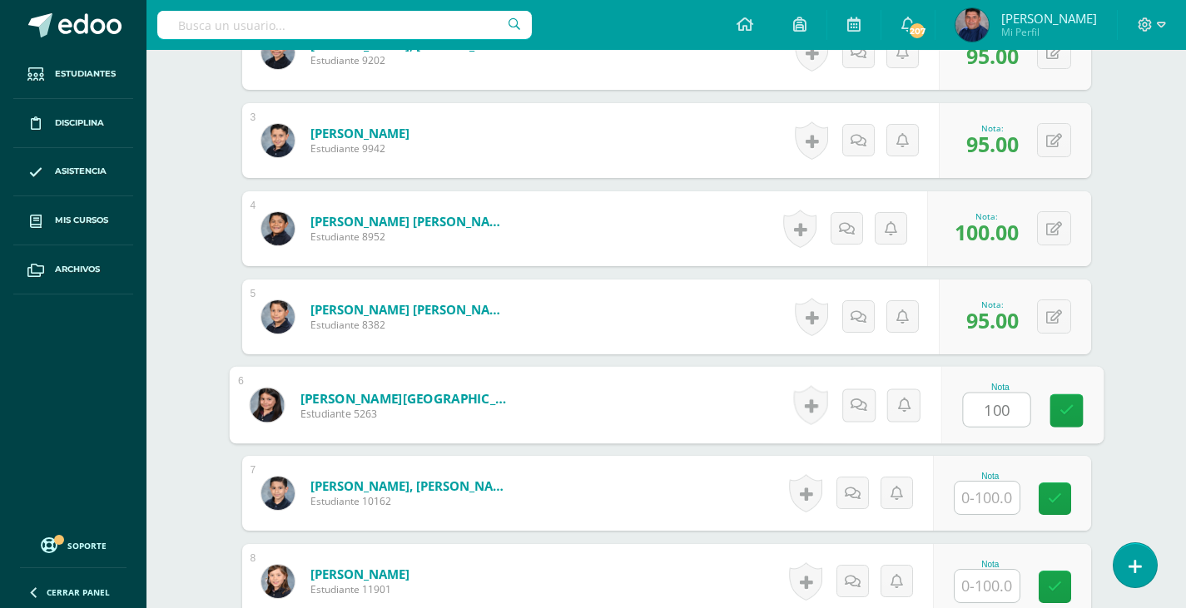
type input "100"
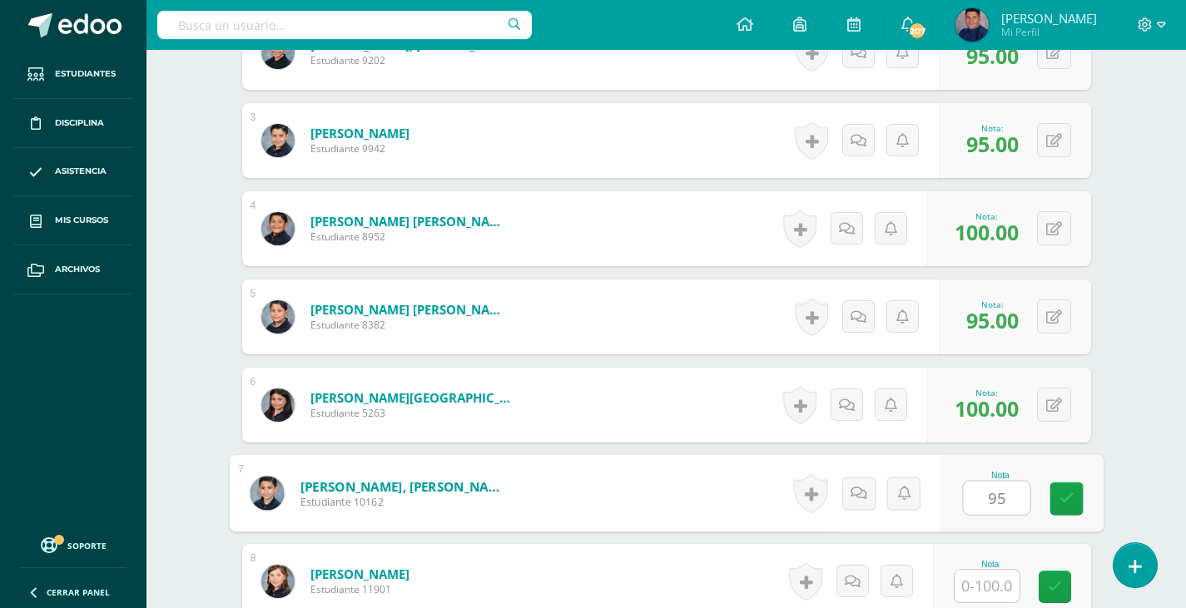
type input "95"
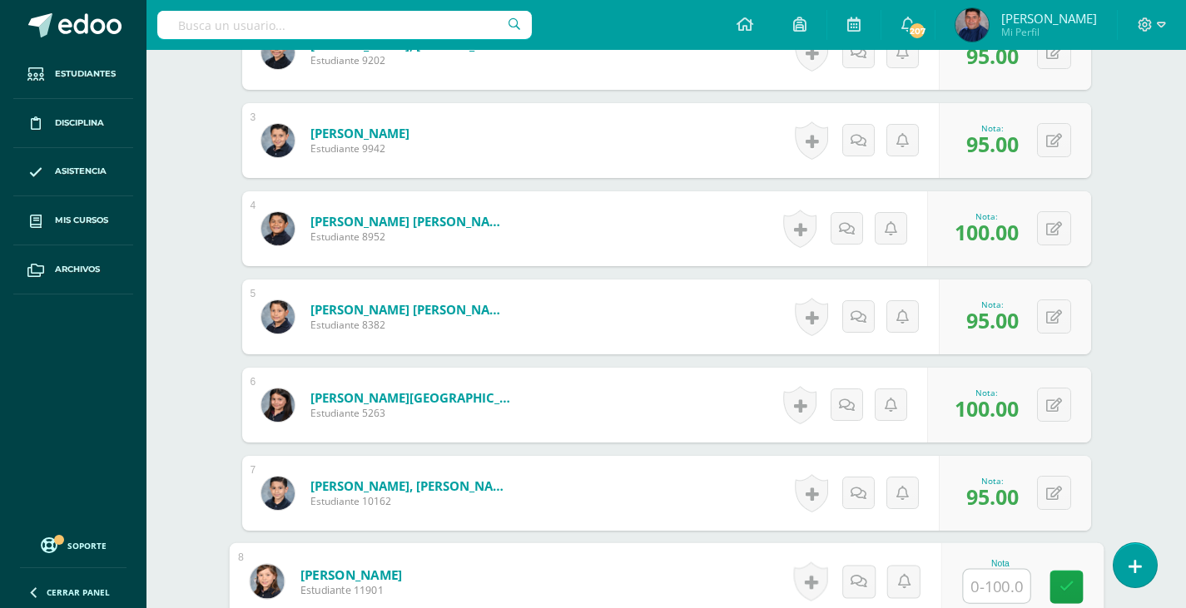
scroll to position [834, 0]
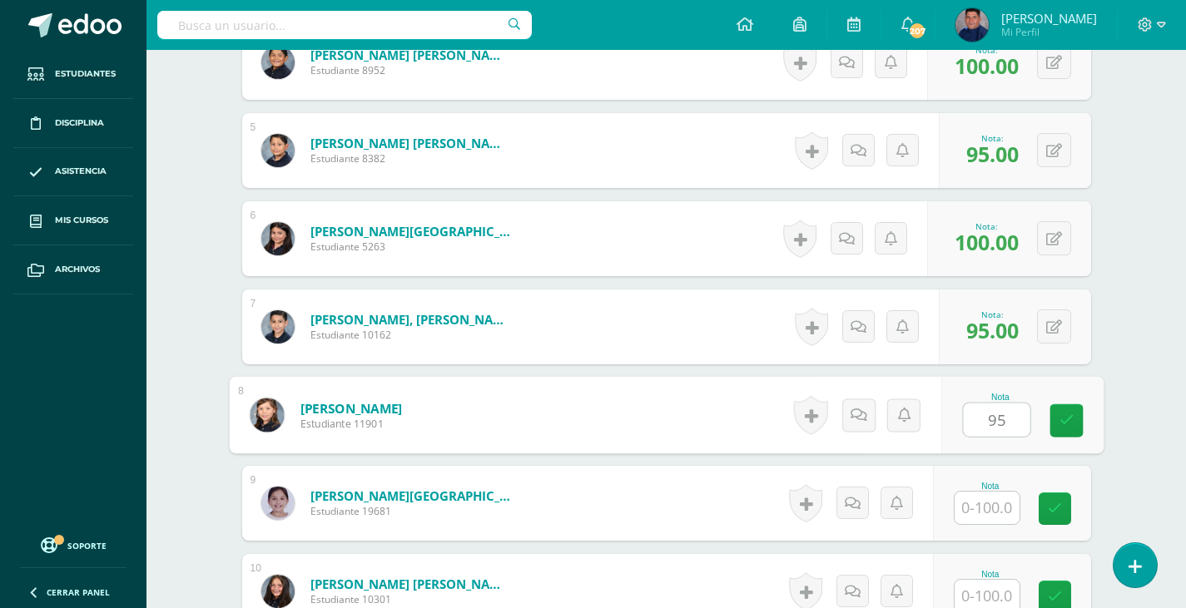
type input "95"
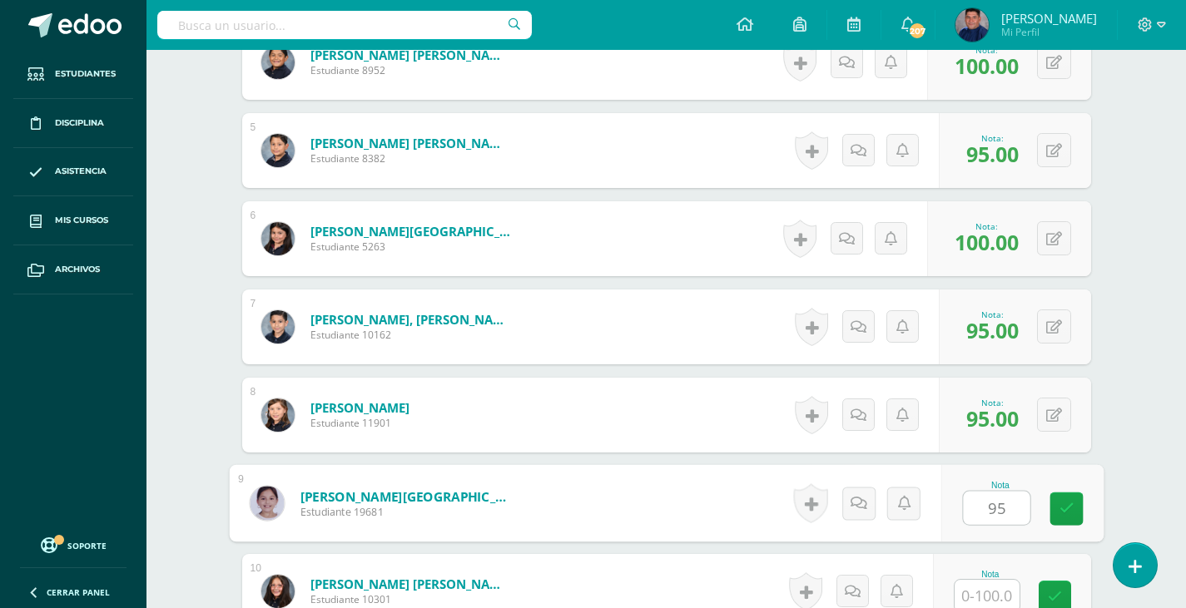
type input "95"
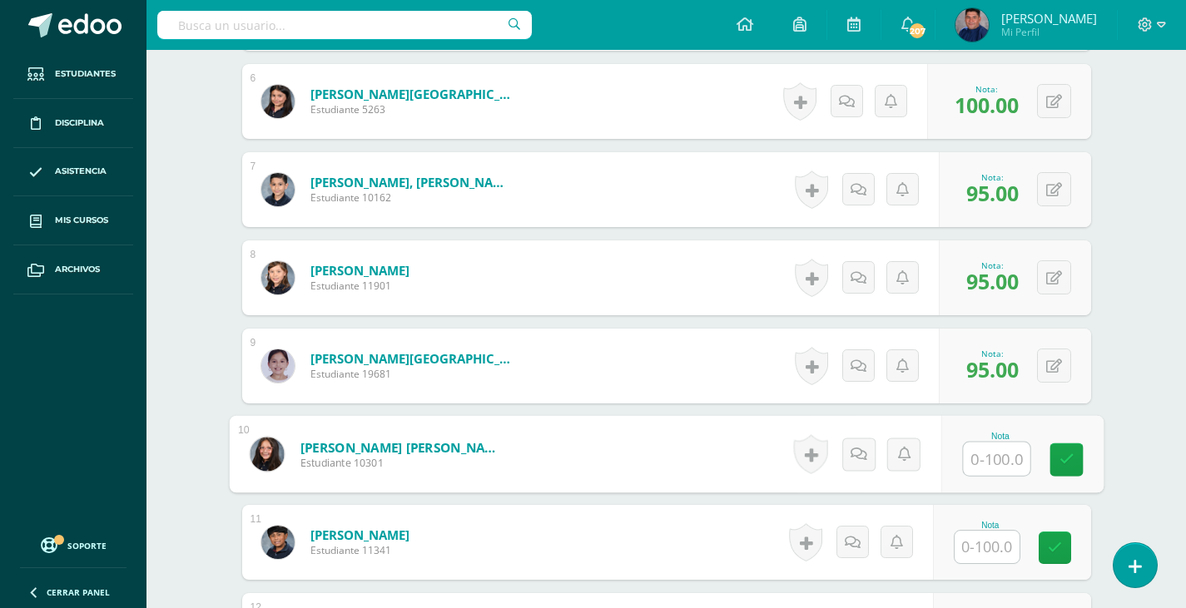
scroll to position [1004, 0]
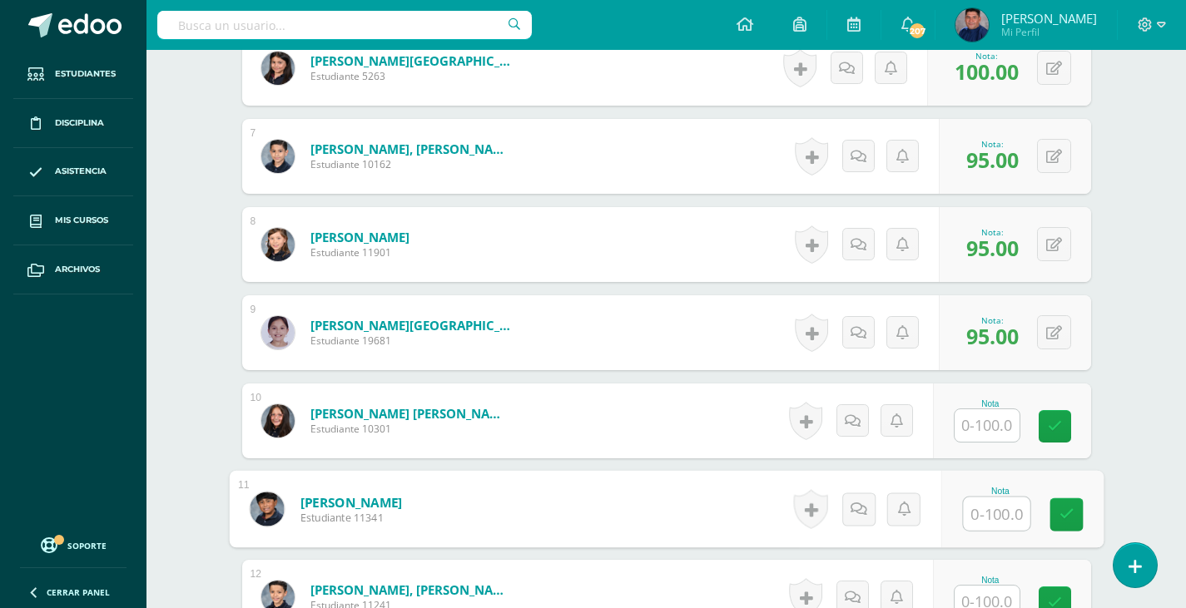
click at [996, 512] on input "text" at bounding box center [996, 514] width 67 height 33
type input "95"
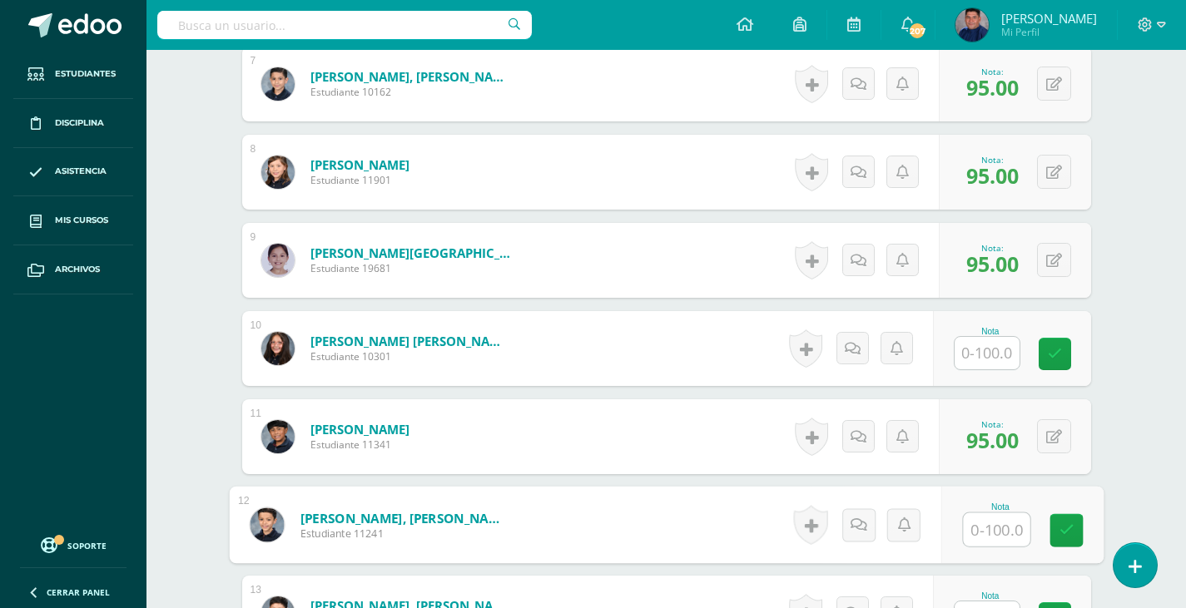
scroll to position [1347, 0]
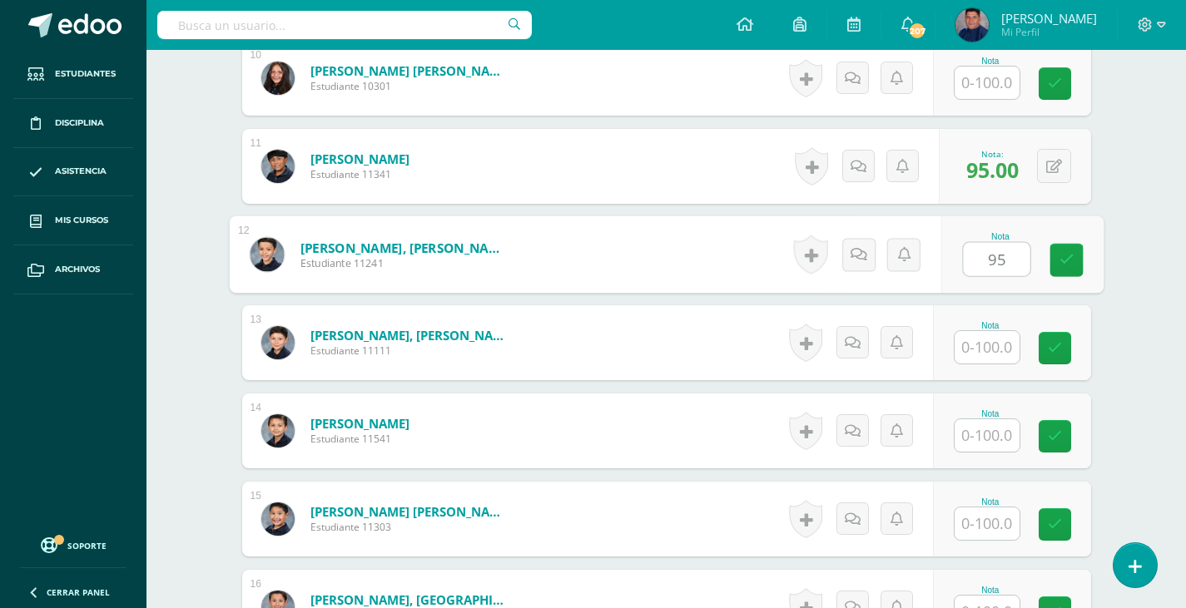
type input "95"
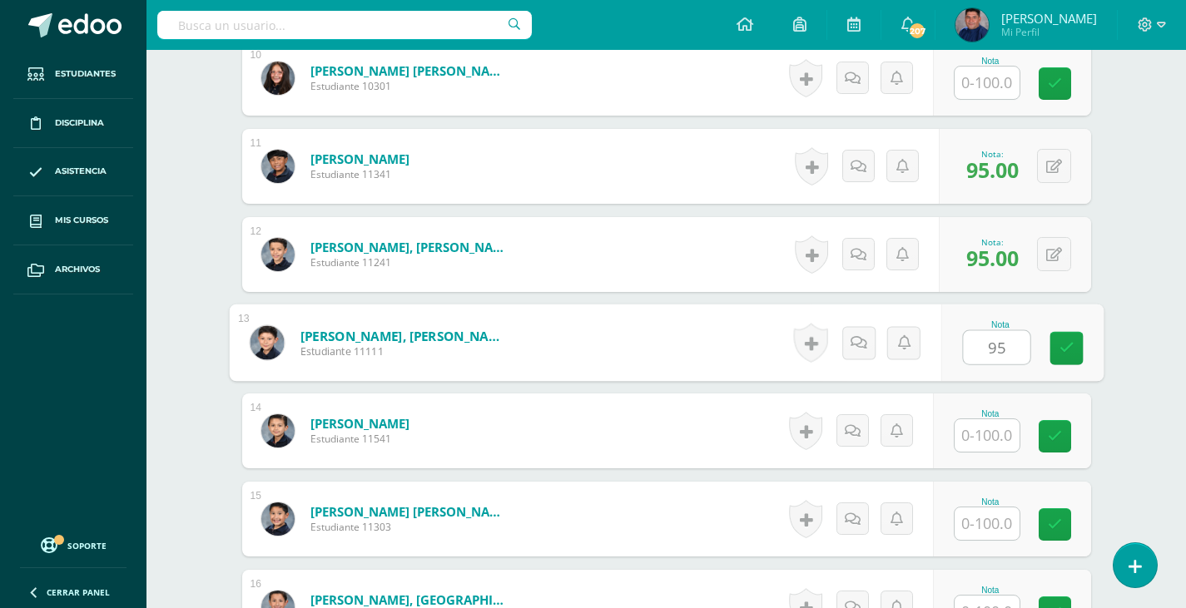
type input "95"
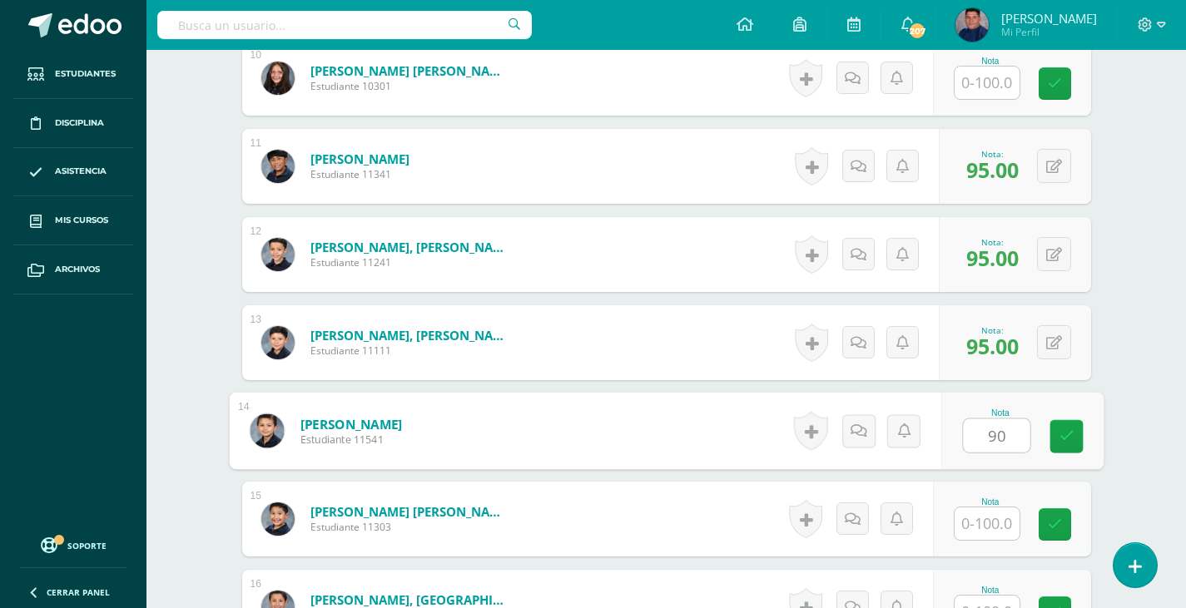
type input "90"
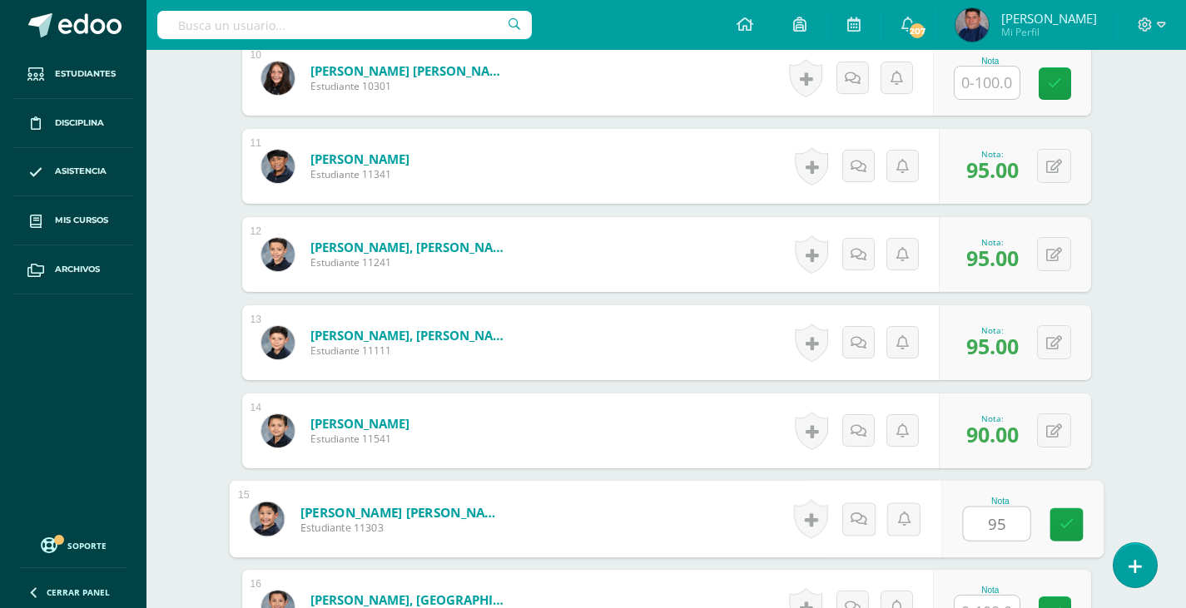
type input "95"
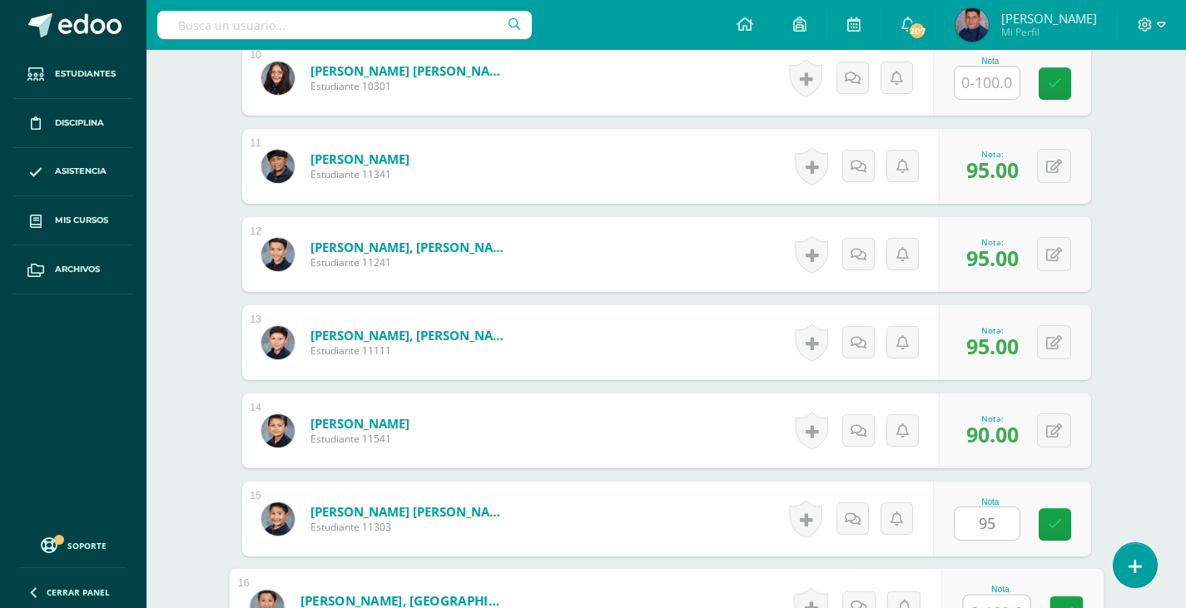
scroll to position [1367, 0]
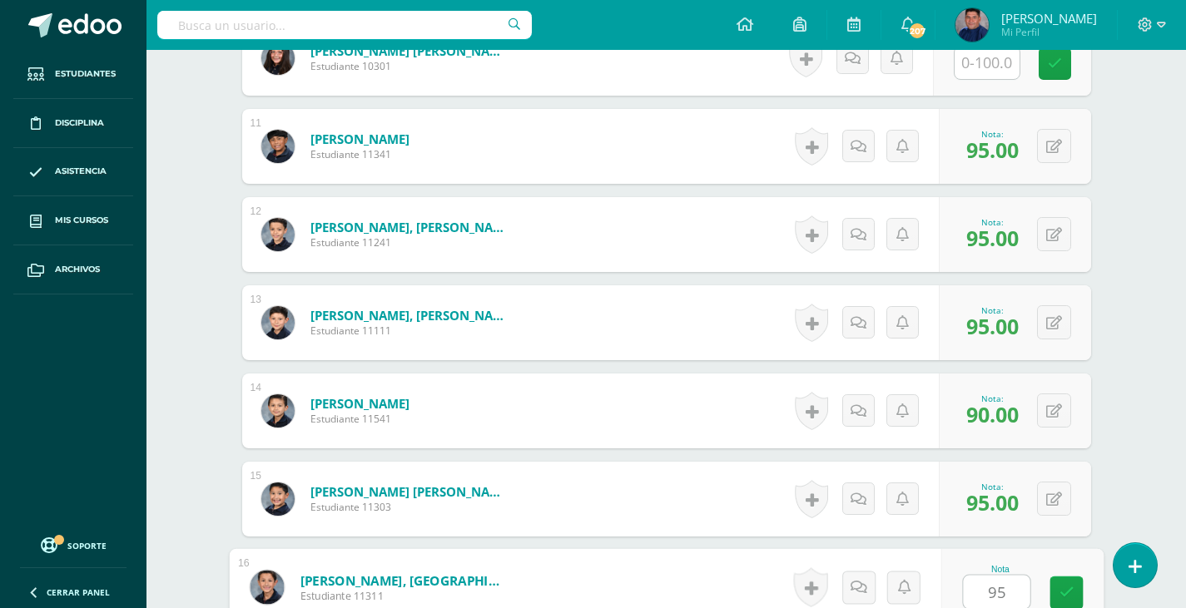
type input "95"
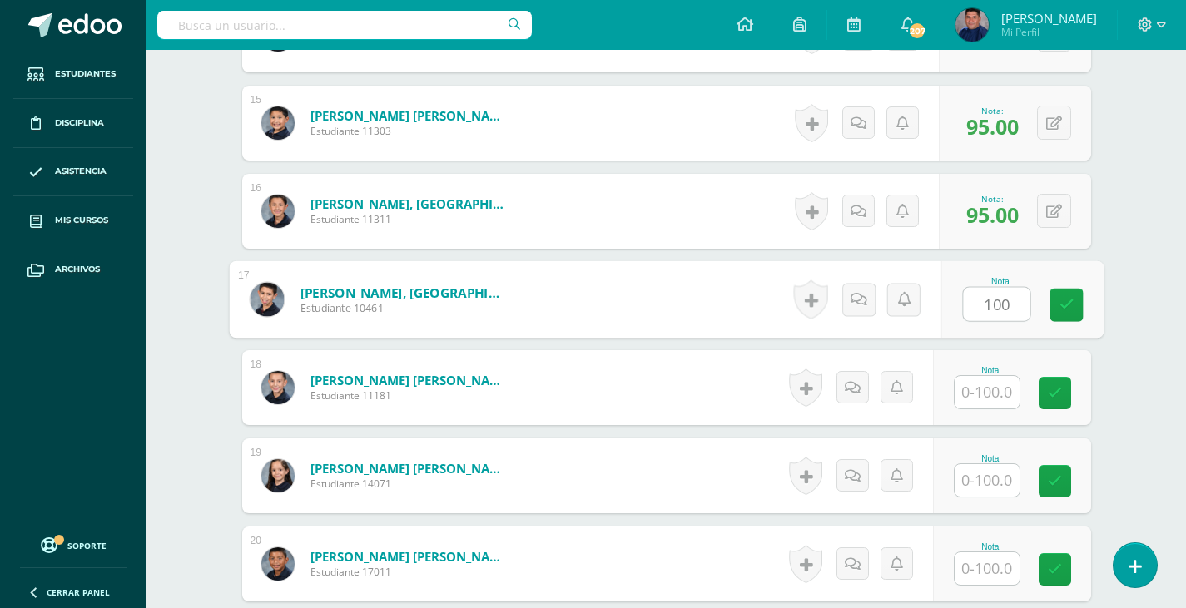
type input "100"
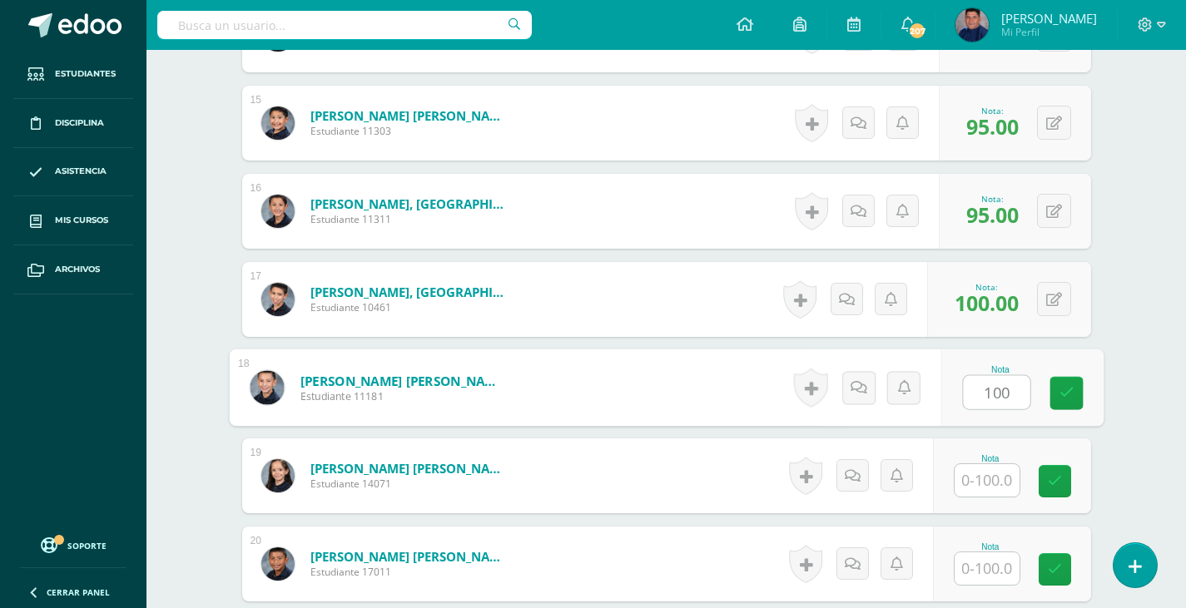
type input "100"
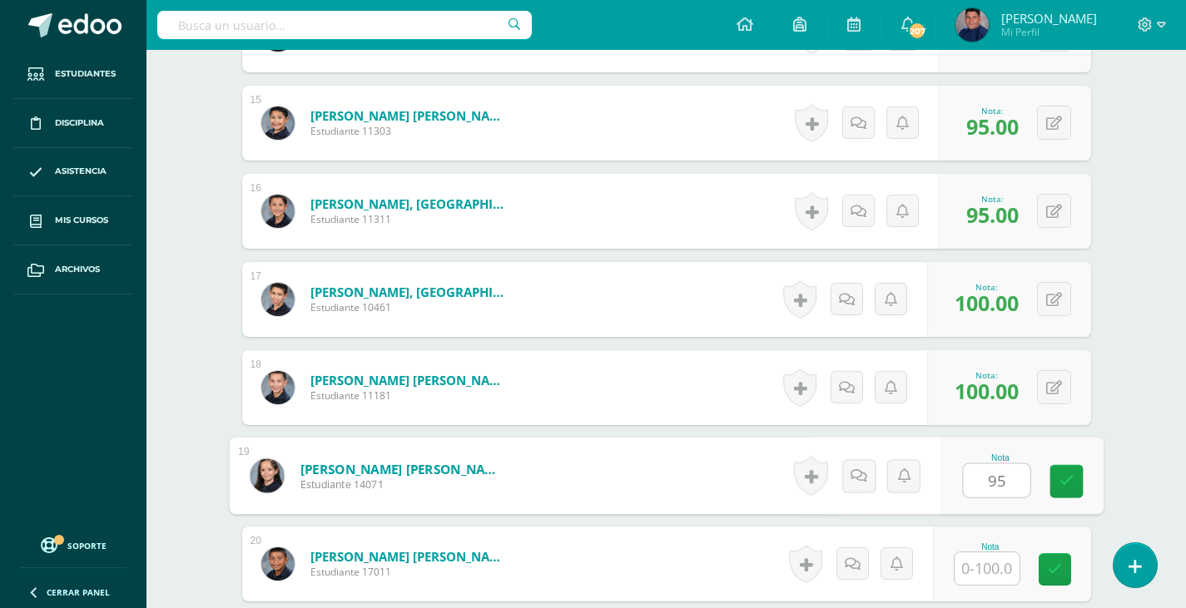
type input "95"
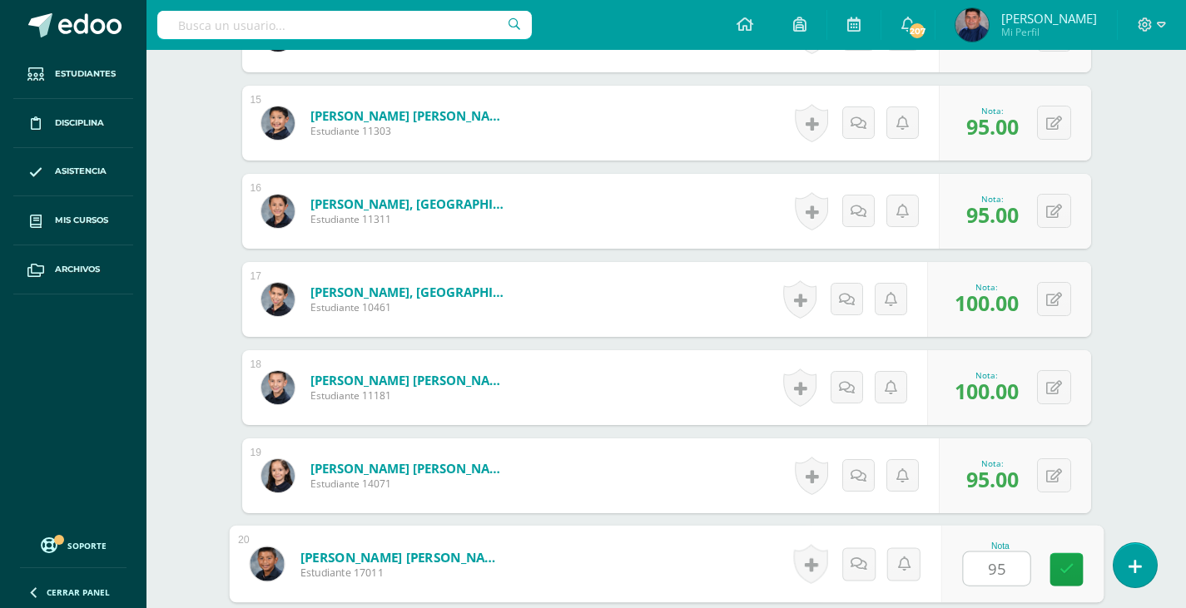
type input "95"
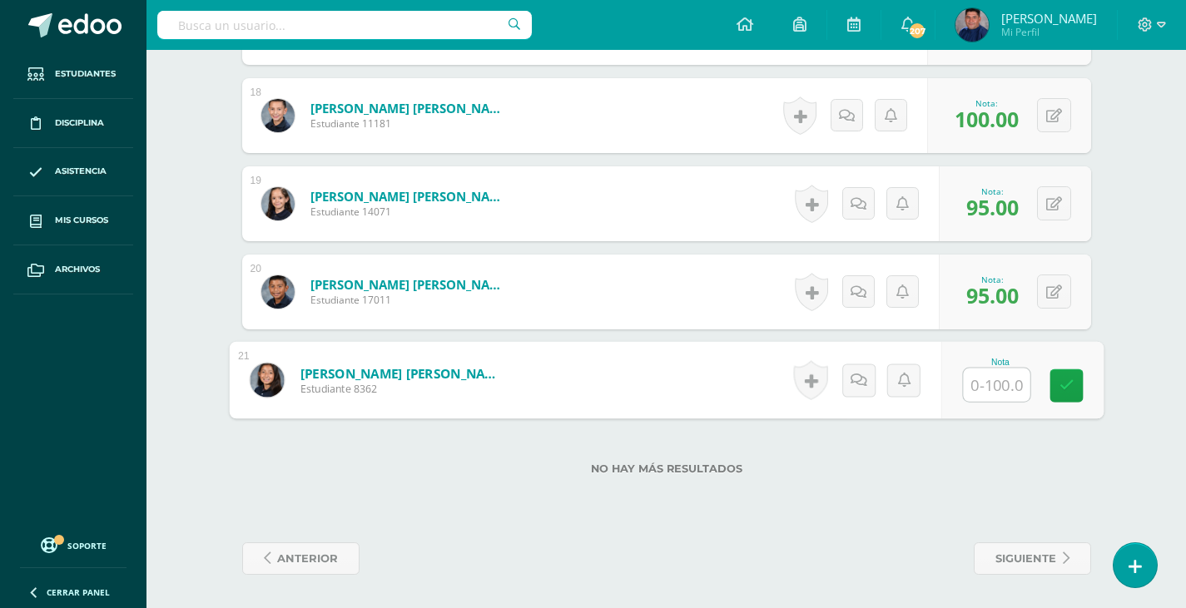
type input "9"
type input "100"
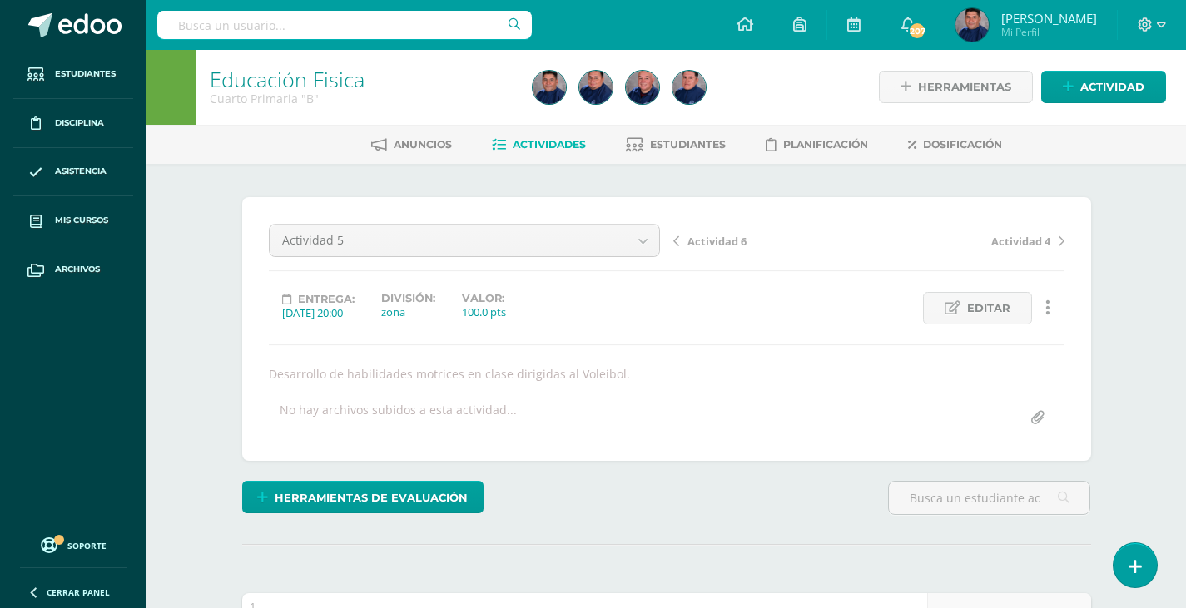
scroll to position [0, 0]
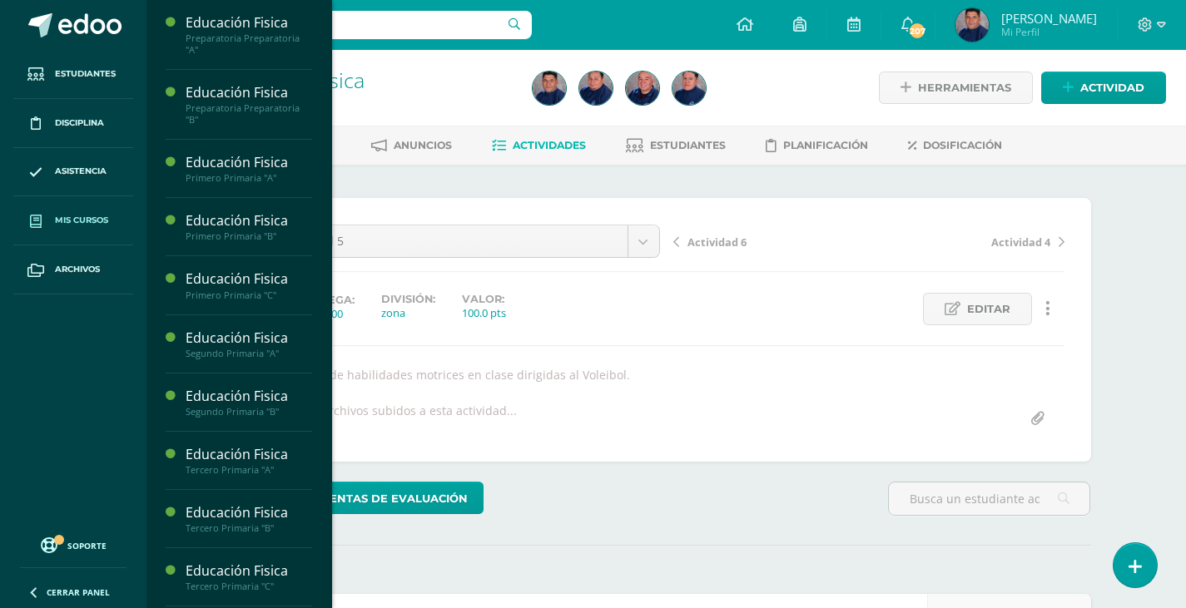
click at [94, 220] on span "Mis cursos" at bounding box center [81, 220] width 53 height 13
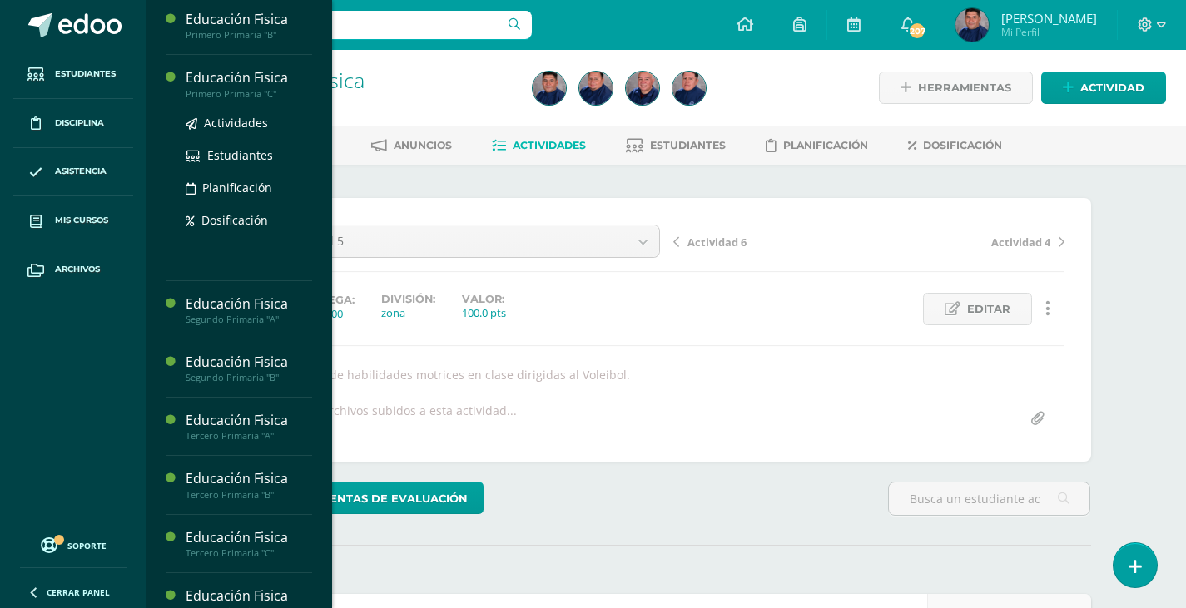
scroll to position [250, 0]
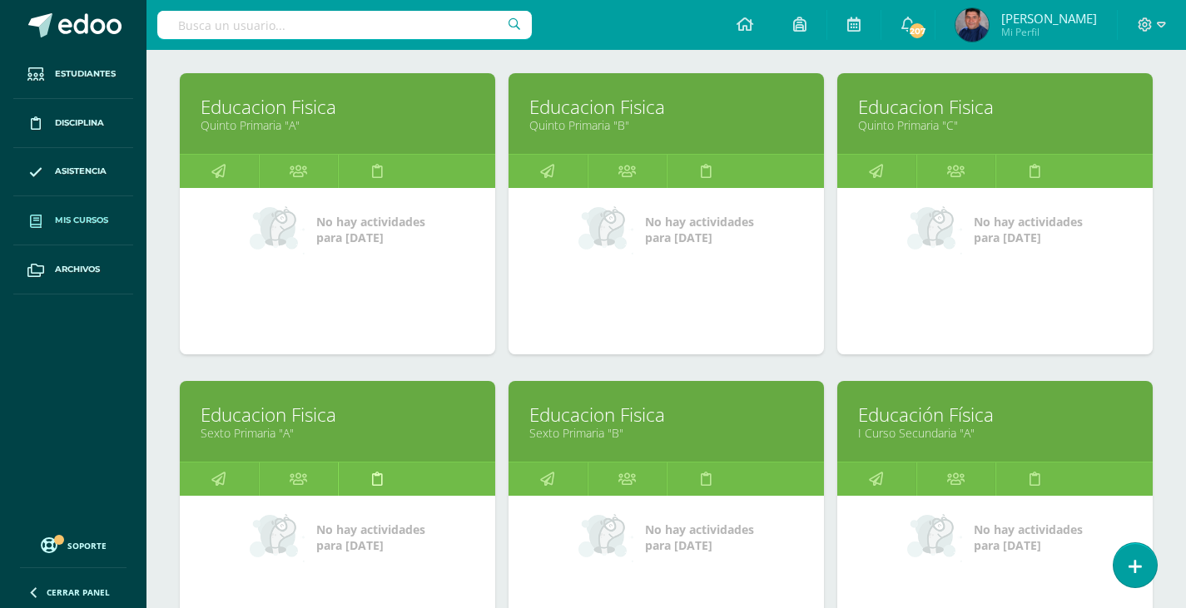
scroll to position [1478, 0]
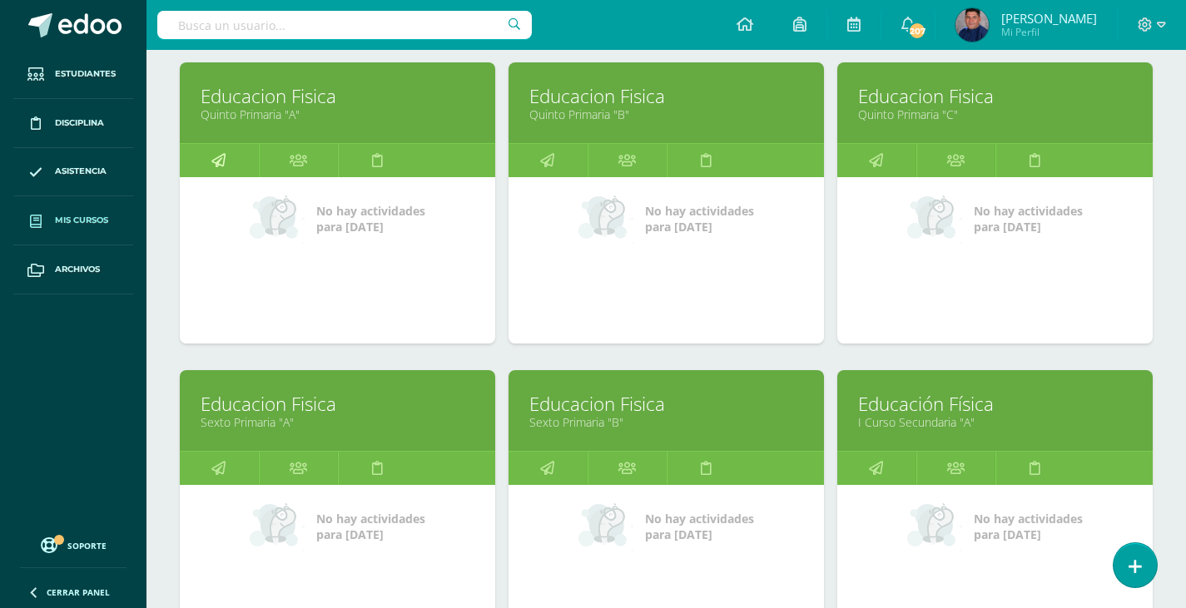
click at [222, 158] on icon at bounding box center [218, 160] width 14 height 32
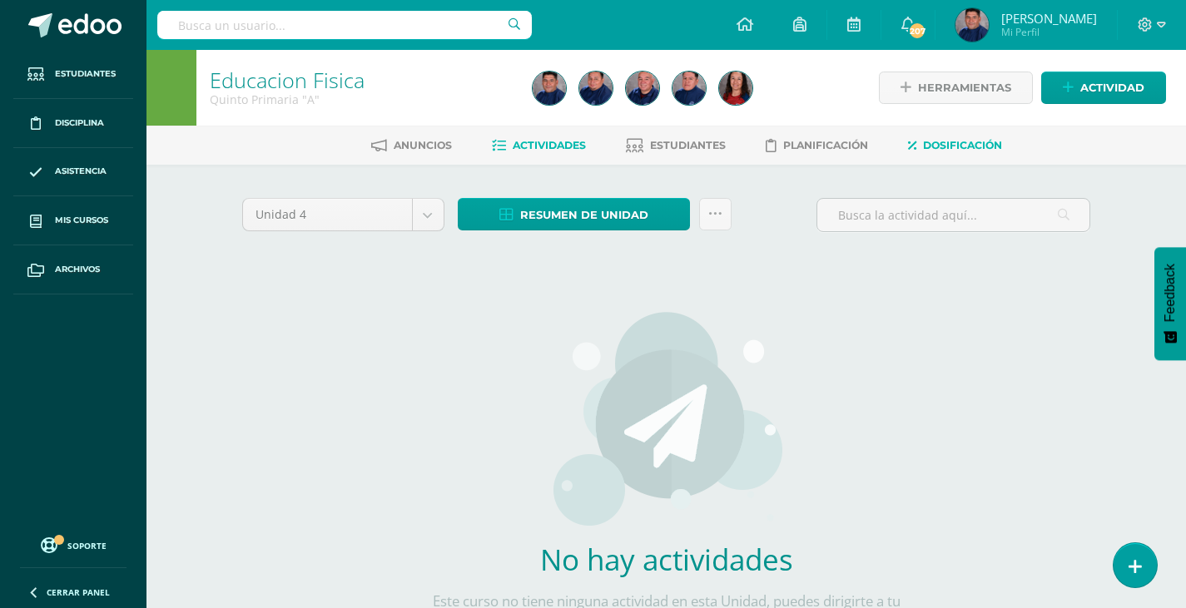
click at [953, 142] on span "Dosificación" at bounding box center [962, 145] width 79 height 12
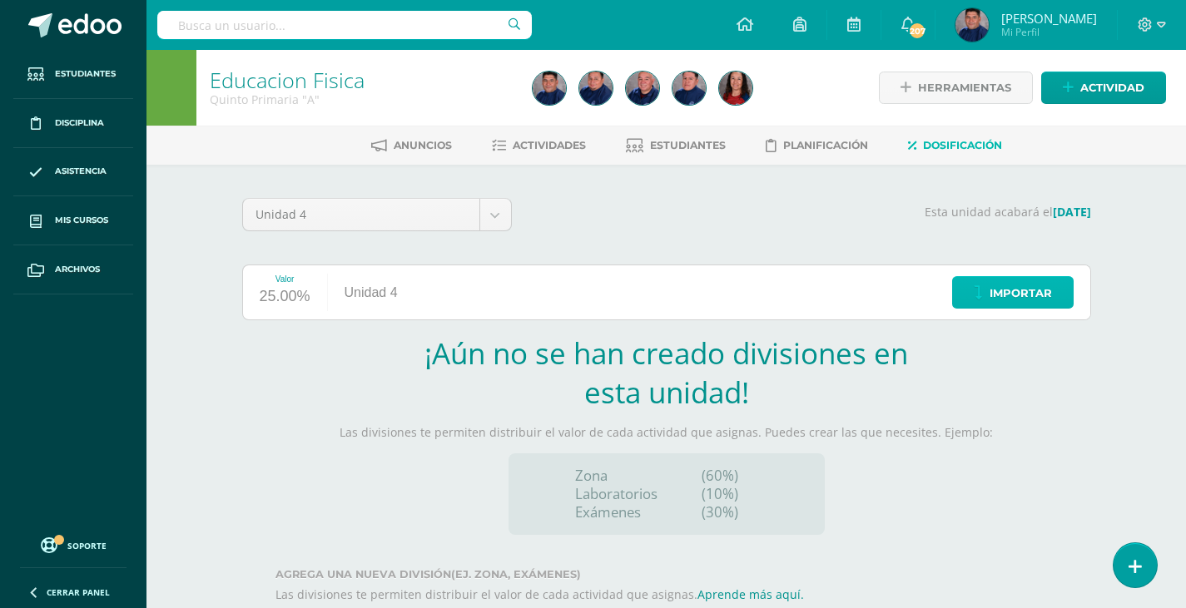
click at [1034, 308] on span "Importar" at bounding box center [1020, 293] width 62 height 31
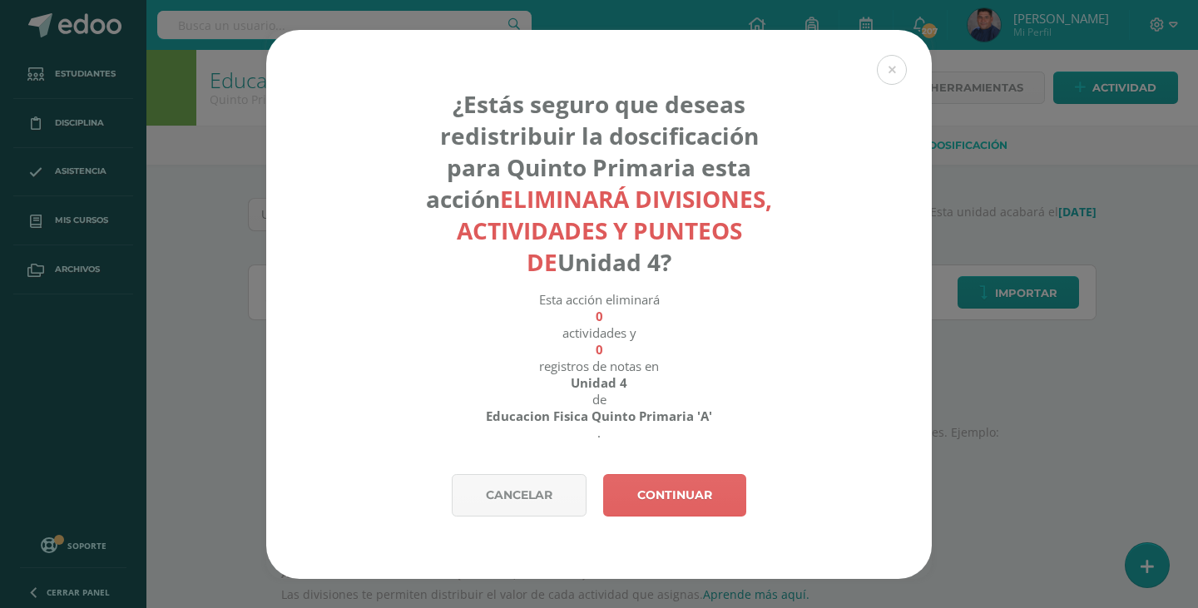
click at [1030, 289] on div "¿Estás seguro que deseas redistribuir la doscificación para Quinto Primaria est…" at bounding box center [599, 304] width 1185 height 549
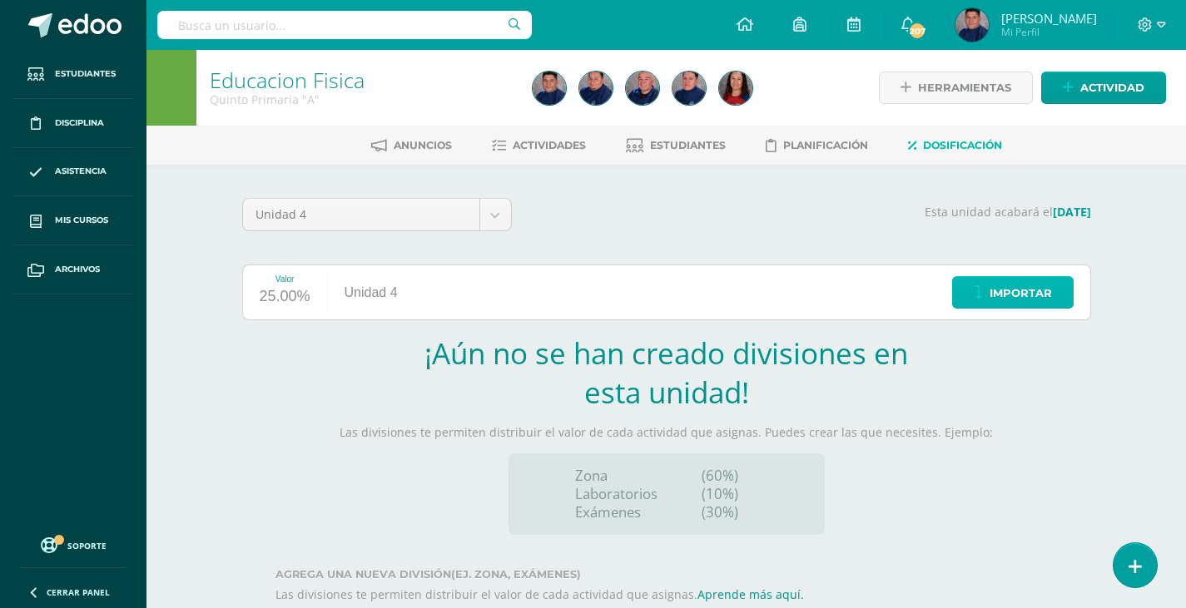
click at [1016, 295] on span "Importar" at bounding box center [1020, 293] width 62 height 31
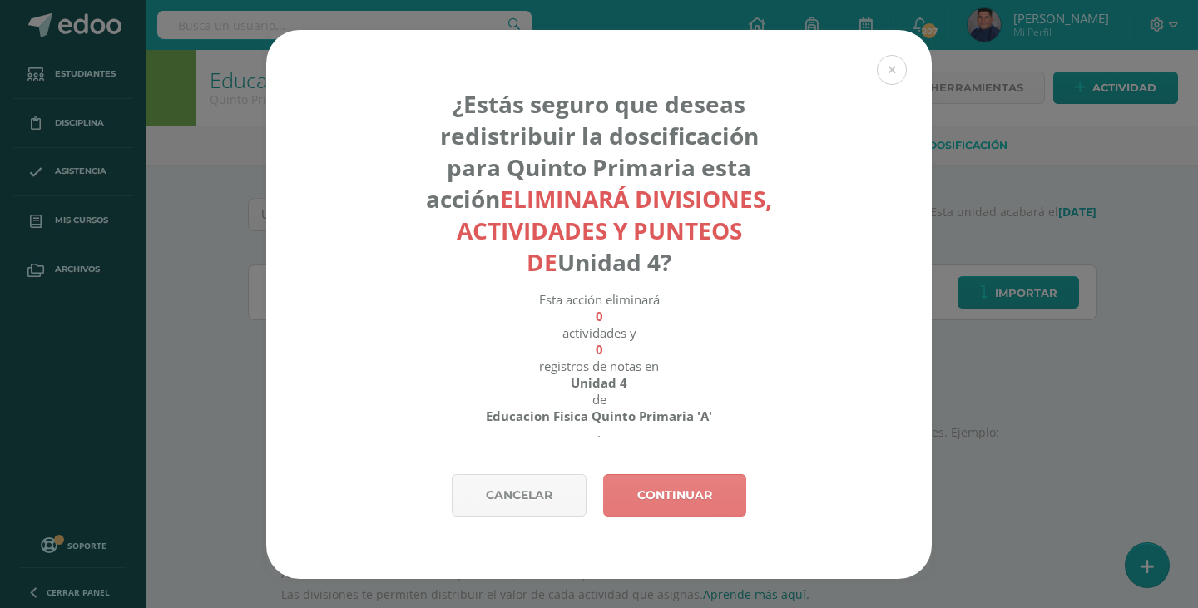
click at [715, 490] on link "Continuar" at bounding box center [674, 495] width 143 height 42
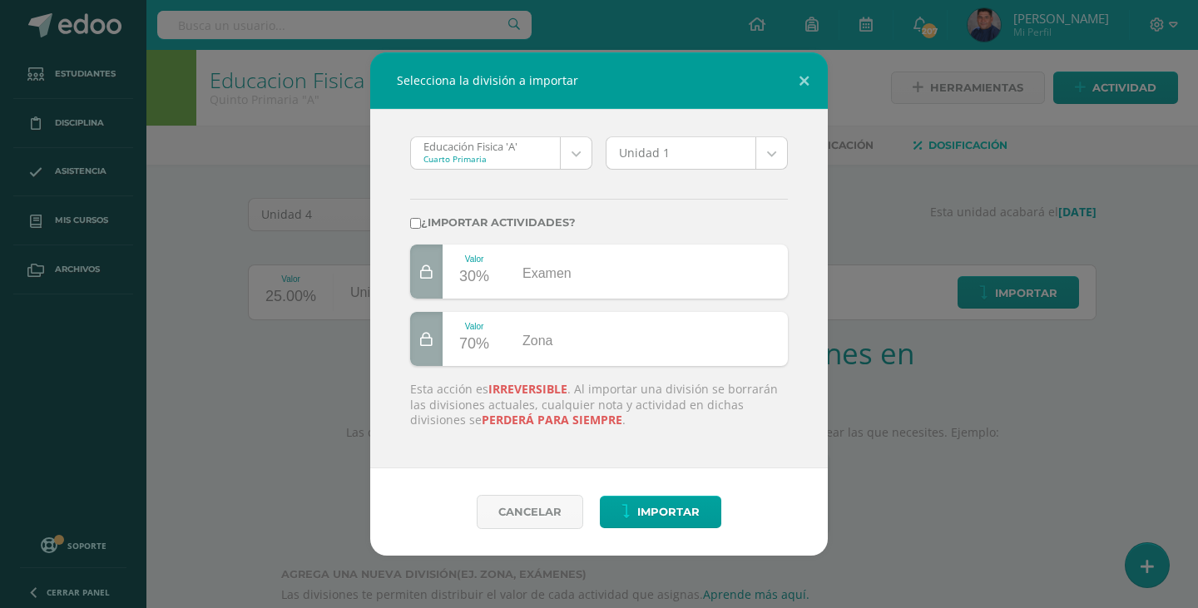
click at [417, 220] on input "¿Importar actividades?" at bounding box center [415, 223] width 11 height 11
checkbox input "true"
click at [579, 153] on body "Selecciona la división a importar Educación Fisica 'A' Cuarto Primaria Educació…" at bounding box center [599, 352] width 1198 height 705
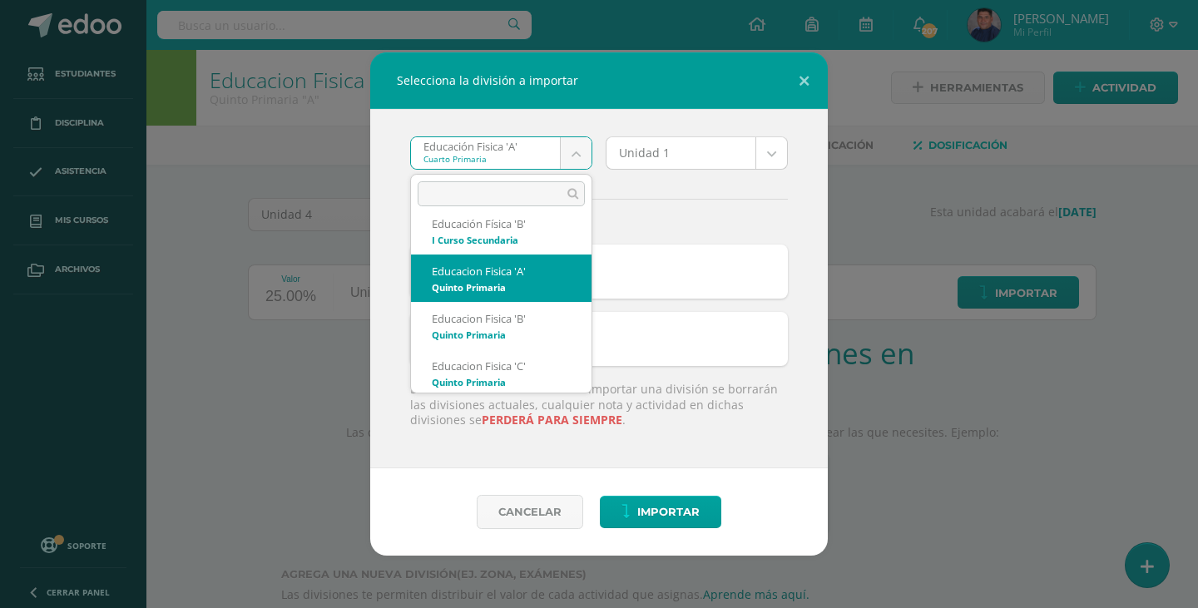
scroll to position [919, 0]
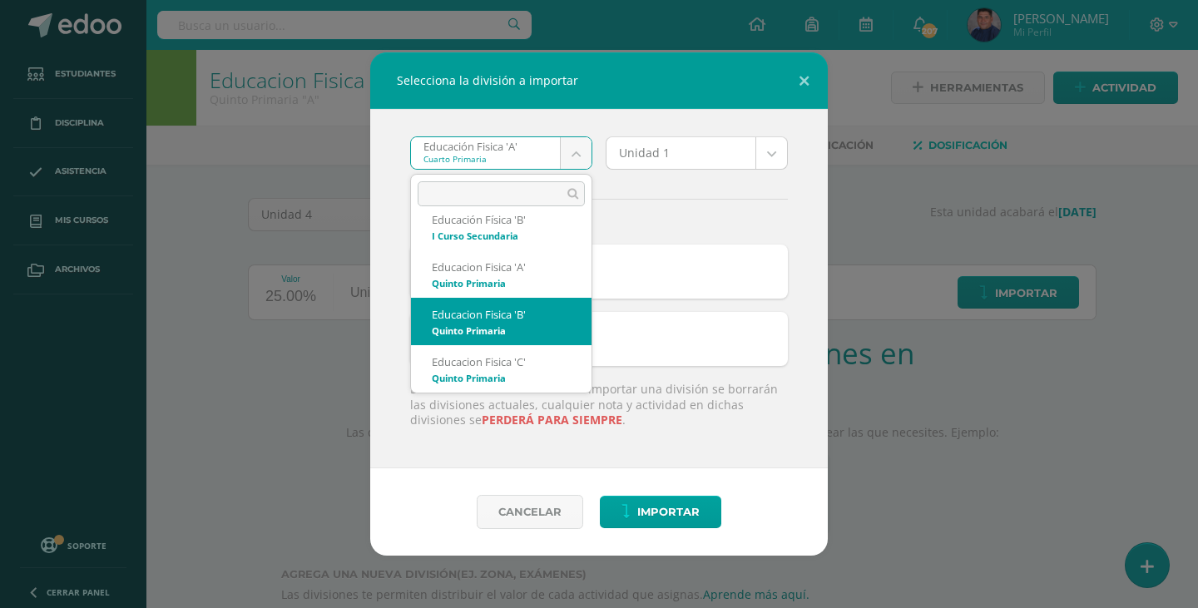
select select "5229"
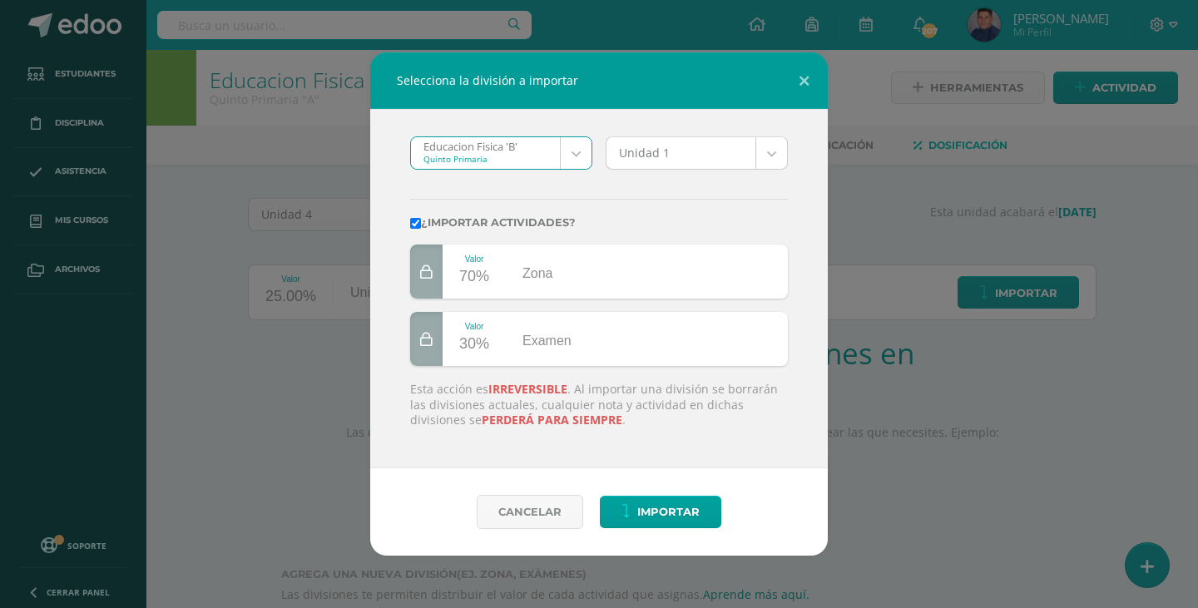
click at [779, 151] on body "Selecciona la división a importar Educacion Fisica 'B' Quinto Primaria Educació…" at bounding box center [599, 352] width 1198 height 705
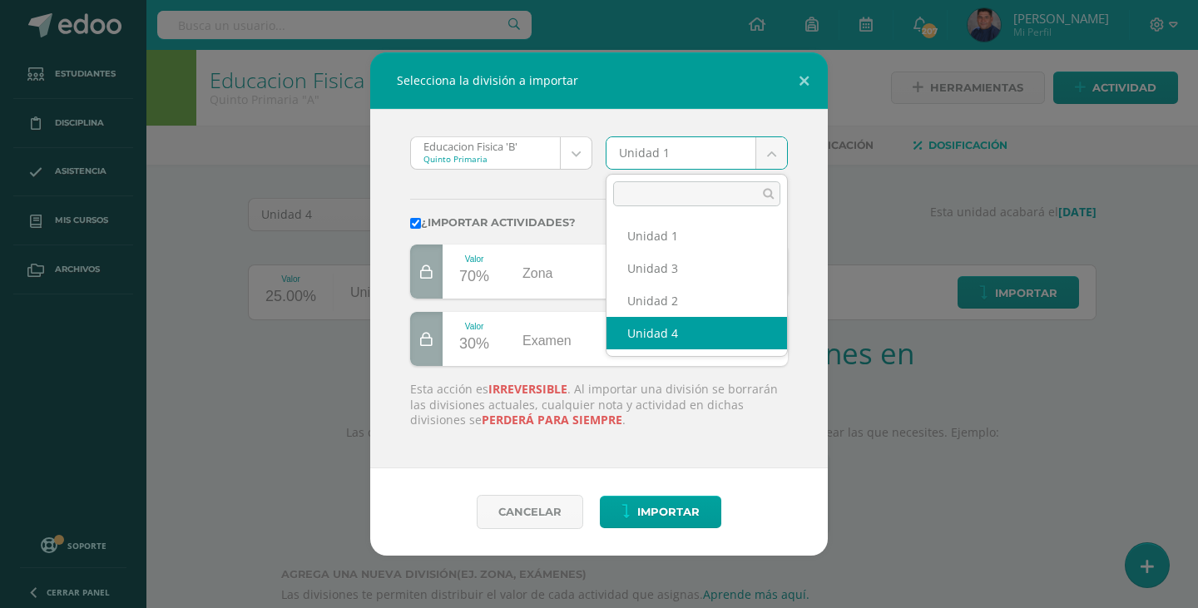
select select "211532"
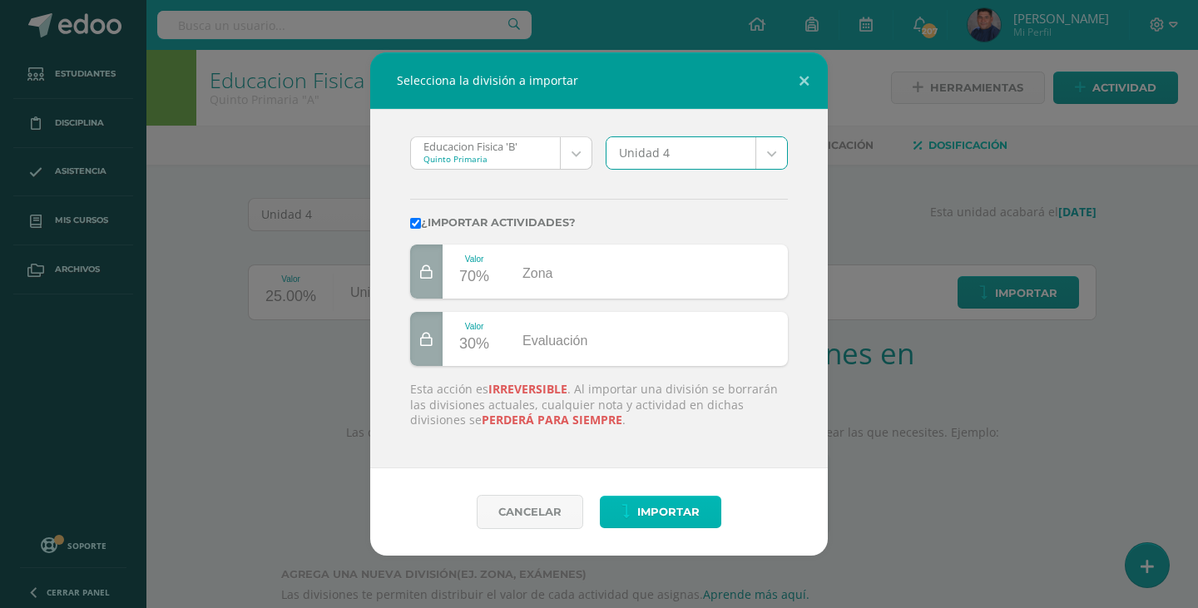
click at [687, 507] on span "Importar" at bounding box center [668, 512] width 62 height 31
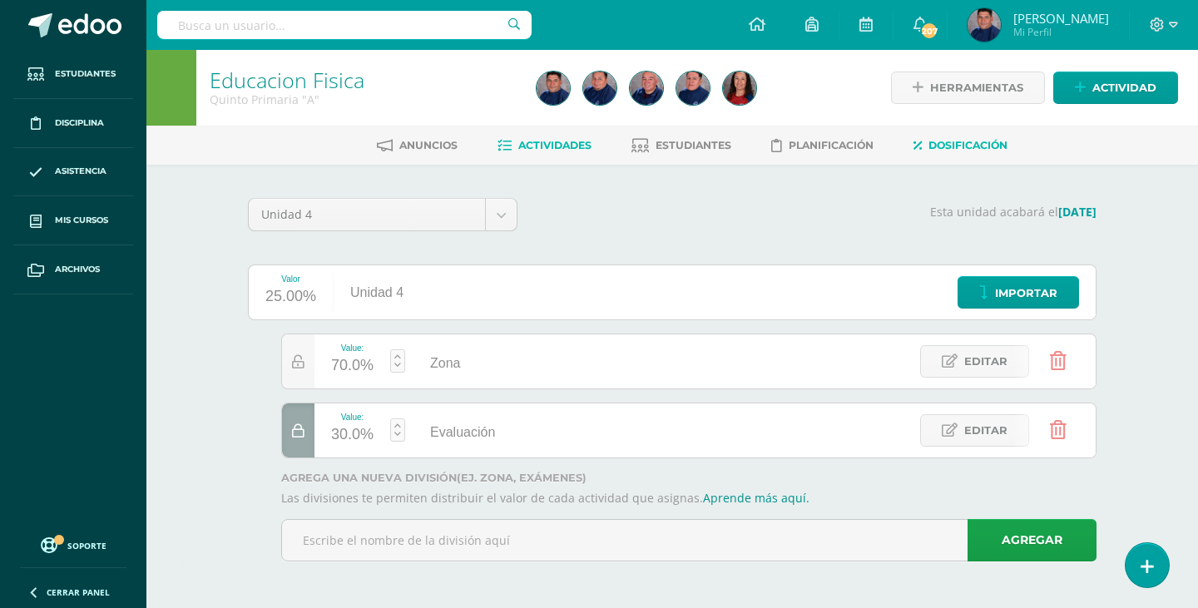
click at [542, 144] on span "Actividades" at bounding box center [554, 145] width 73 height 12
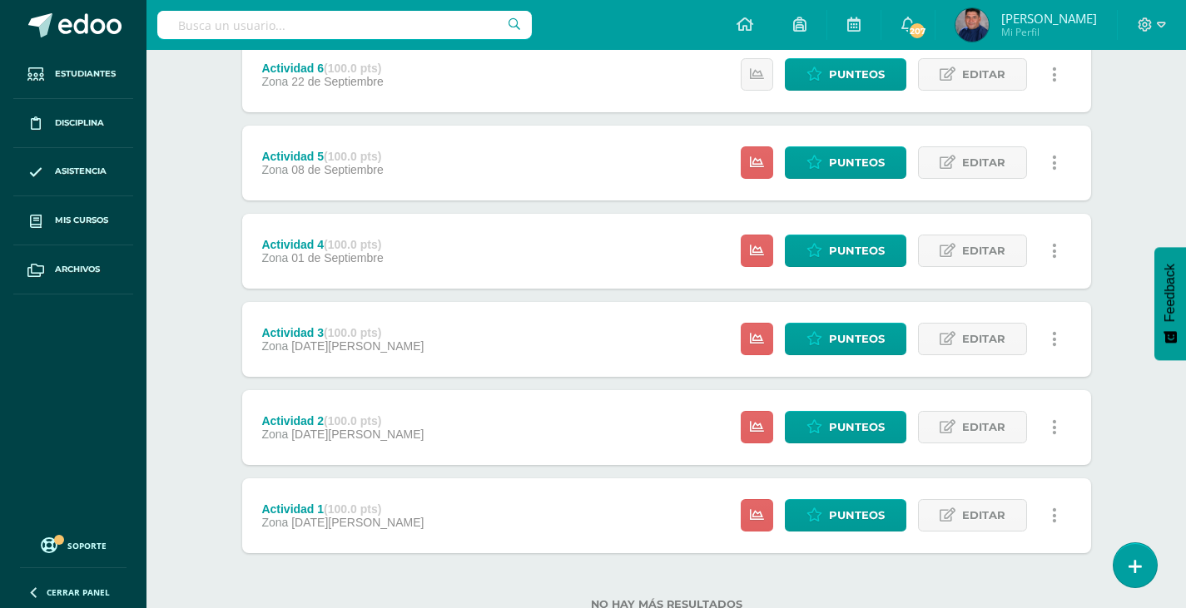
scroll to position [472, 0]
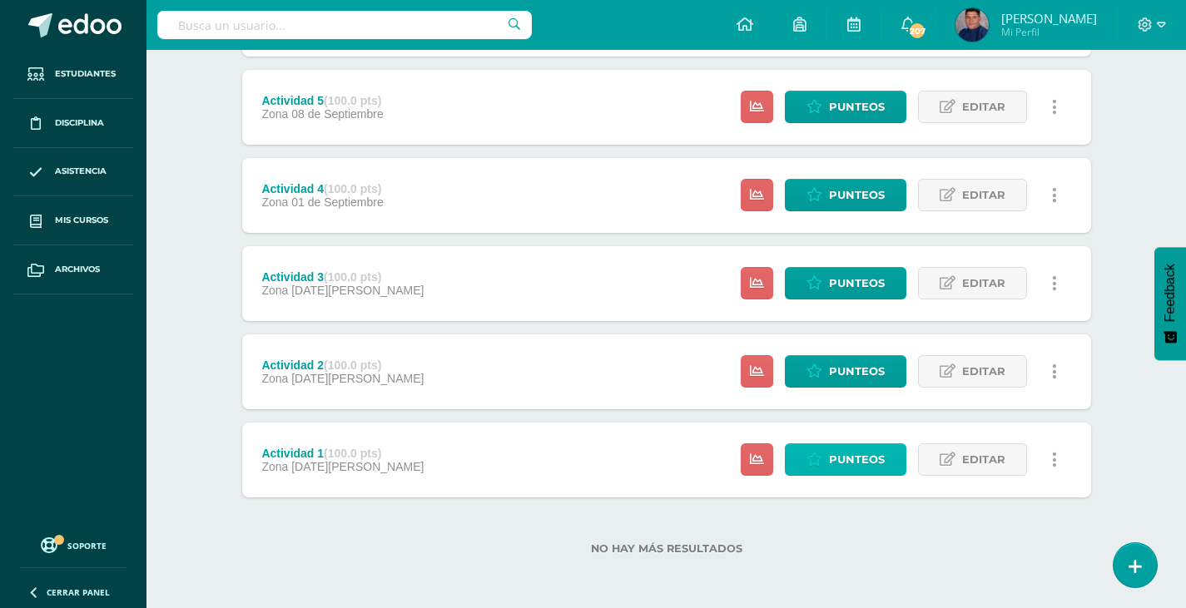
click at [839, 462] on span "Punteos" at bounding box center [857, 459] width 56 height 31
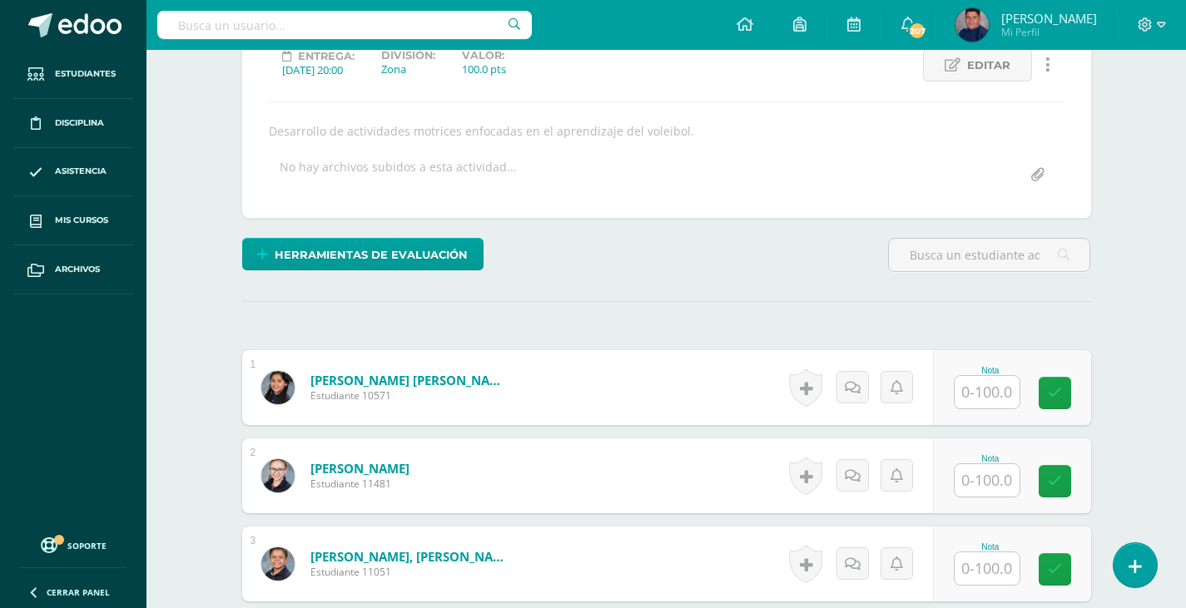
scroll to position [266, 0]
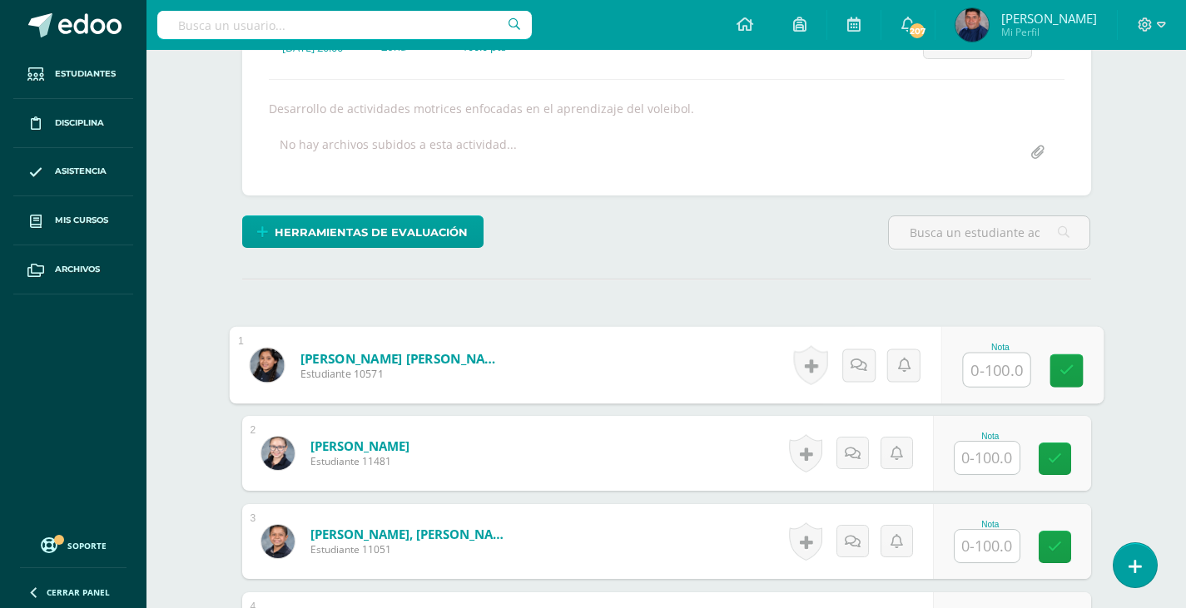
click at [988, 369] on input "text" at bounding box center [996, 370] width 67 height 33
type input "95"
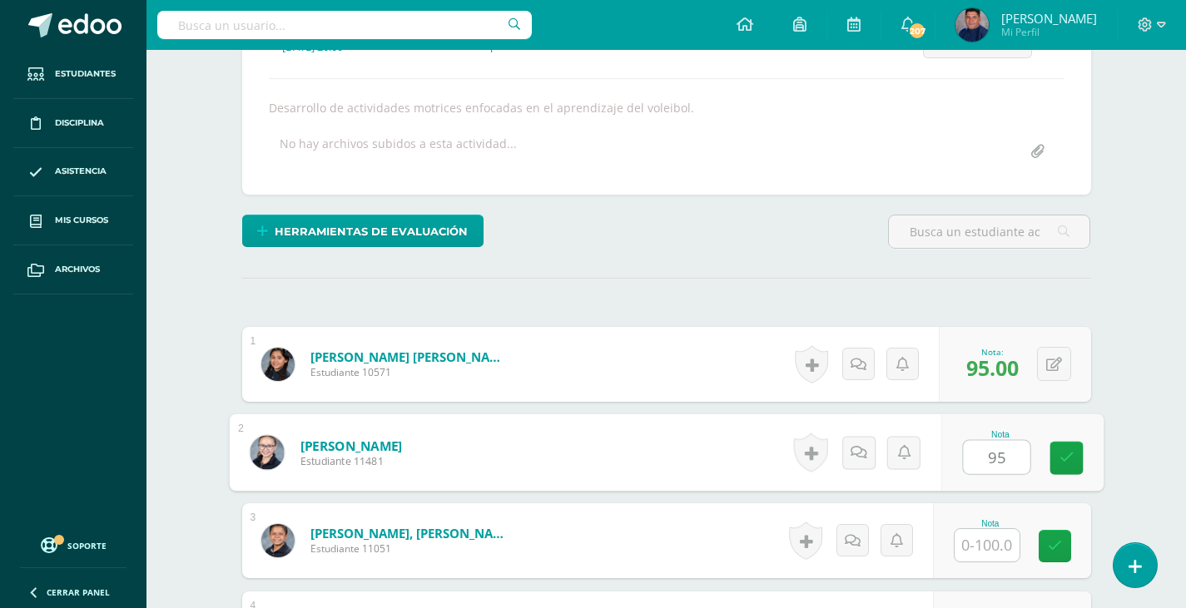
type input "95"
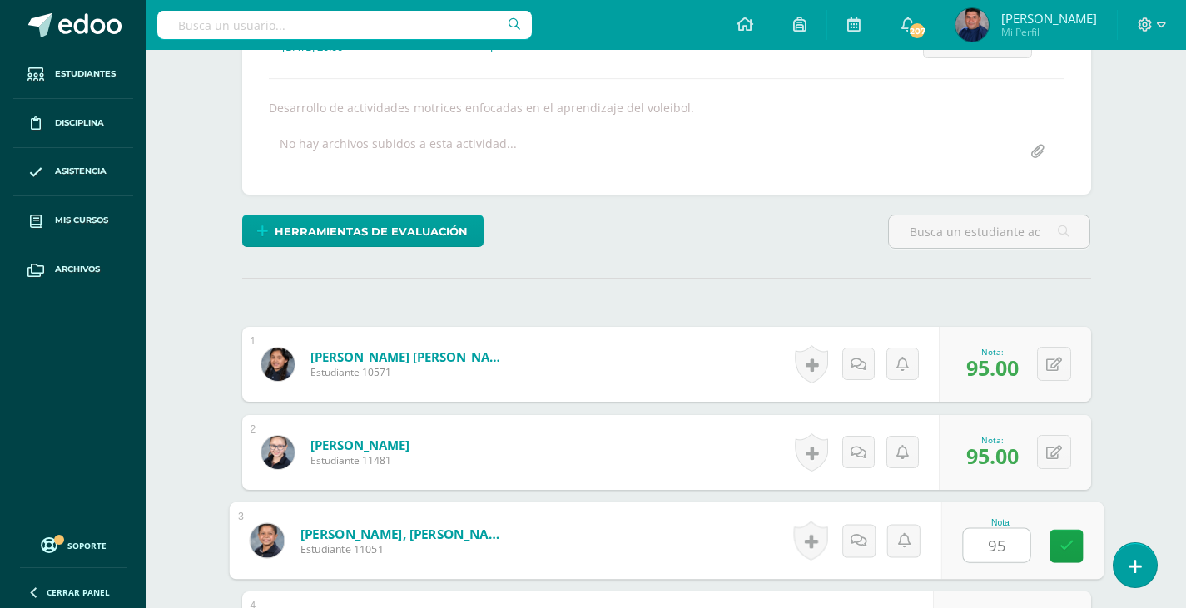
type input "95"
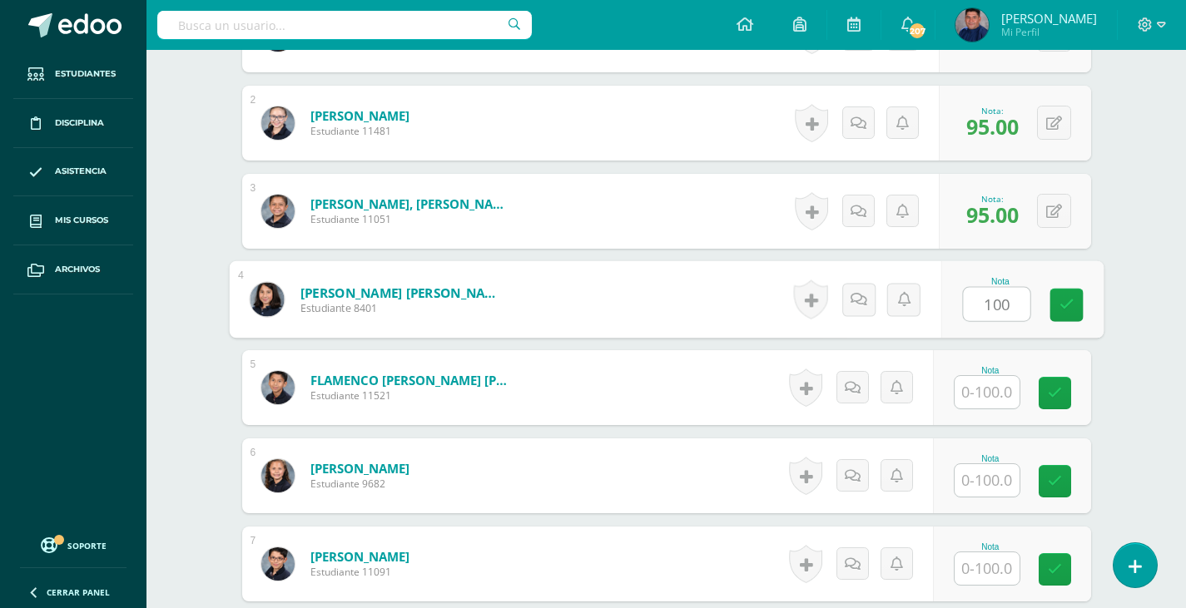
type input "100"
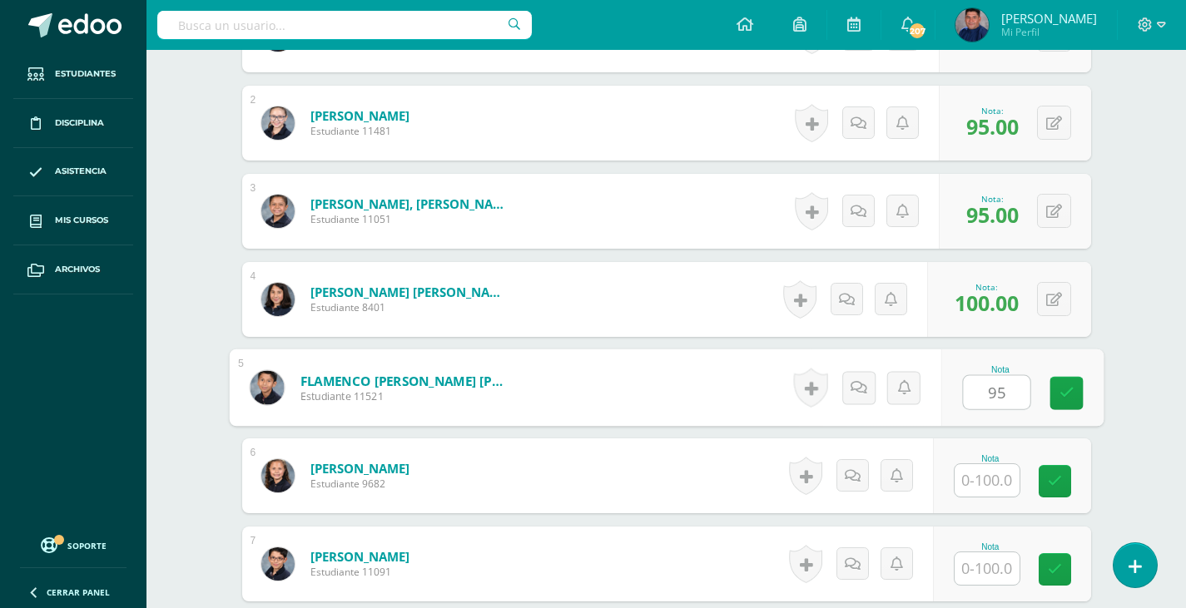
type input "95"
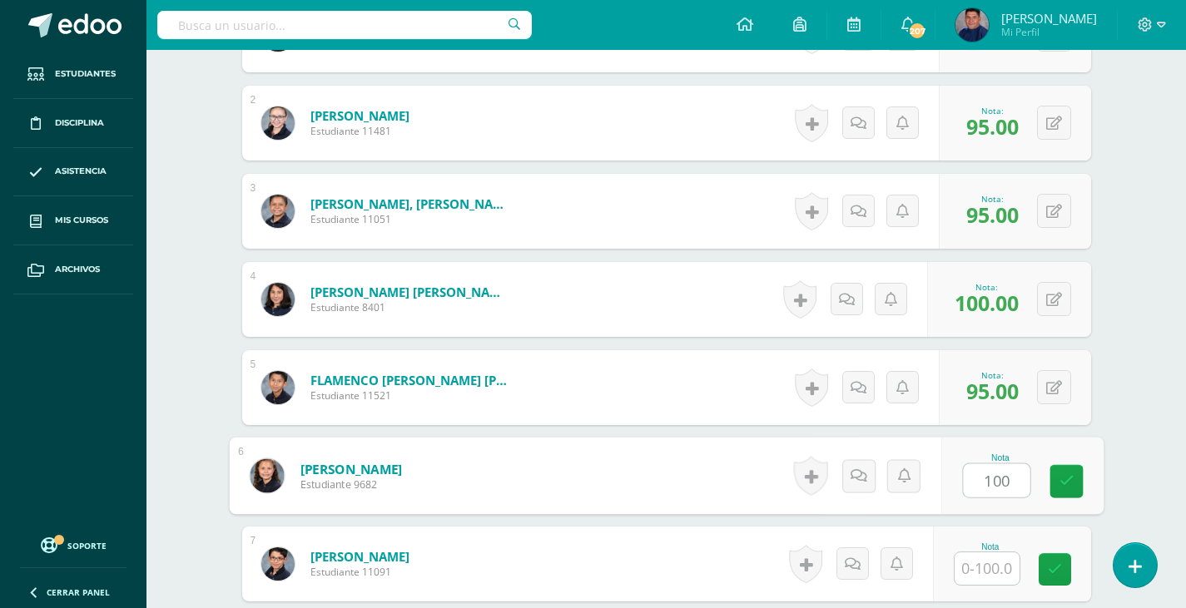
type input "100"
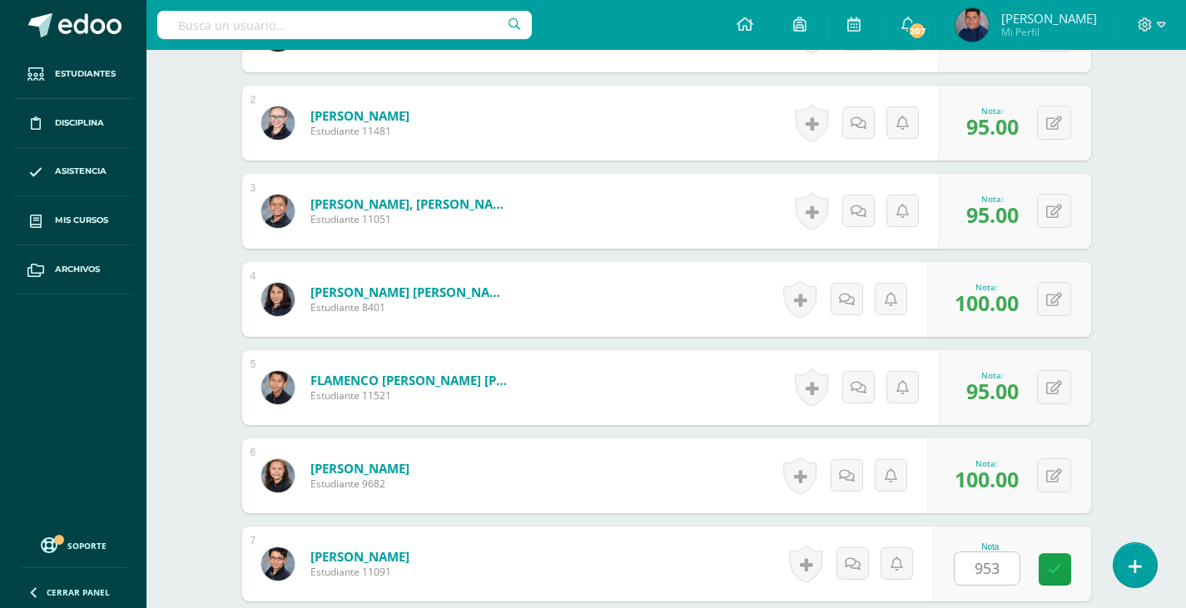
scroll to position [949, 0]
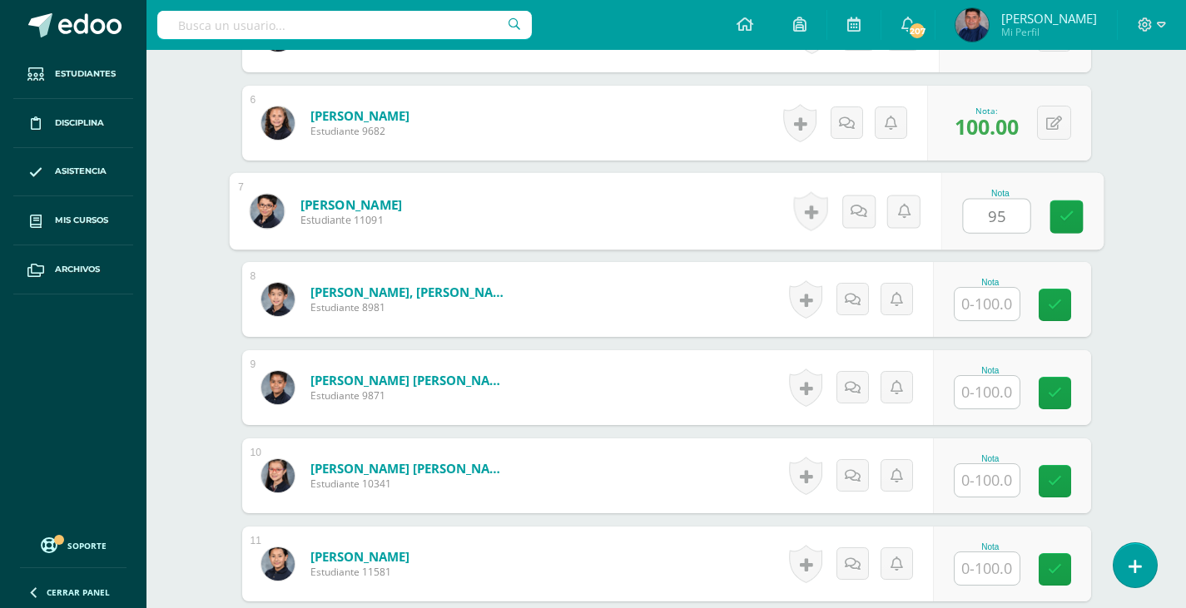
type input "95"
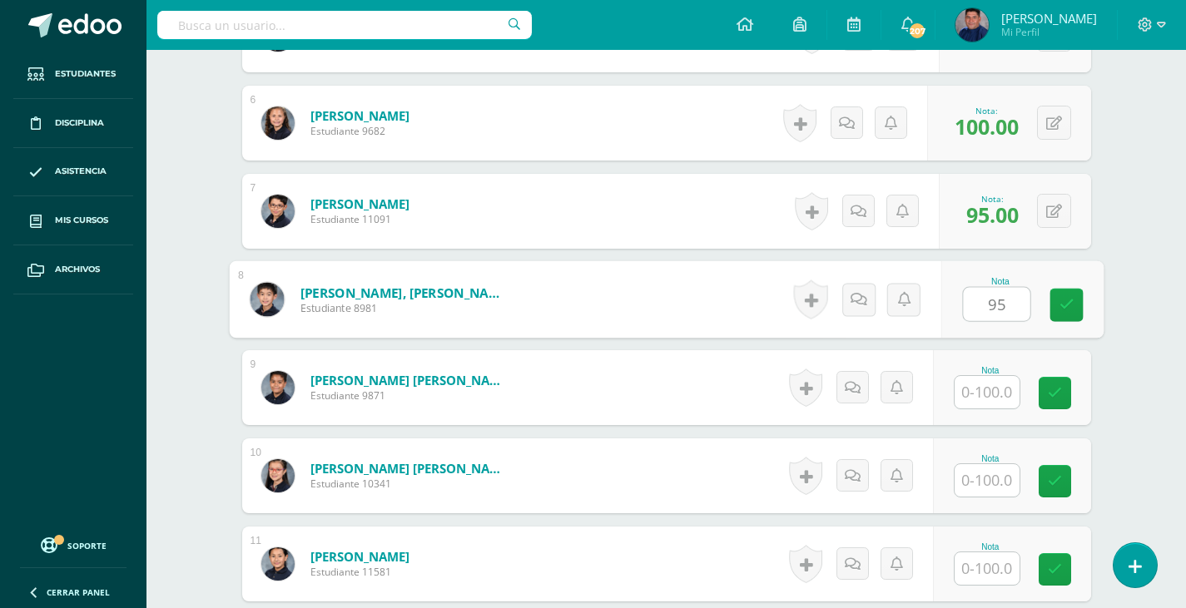
type input "95"
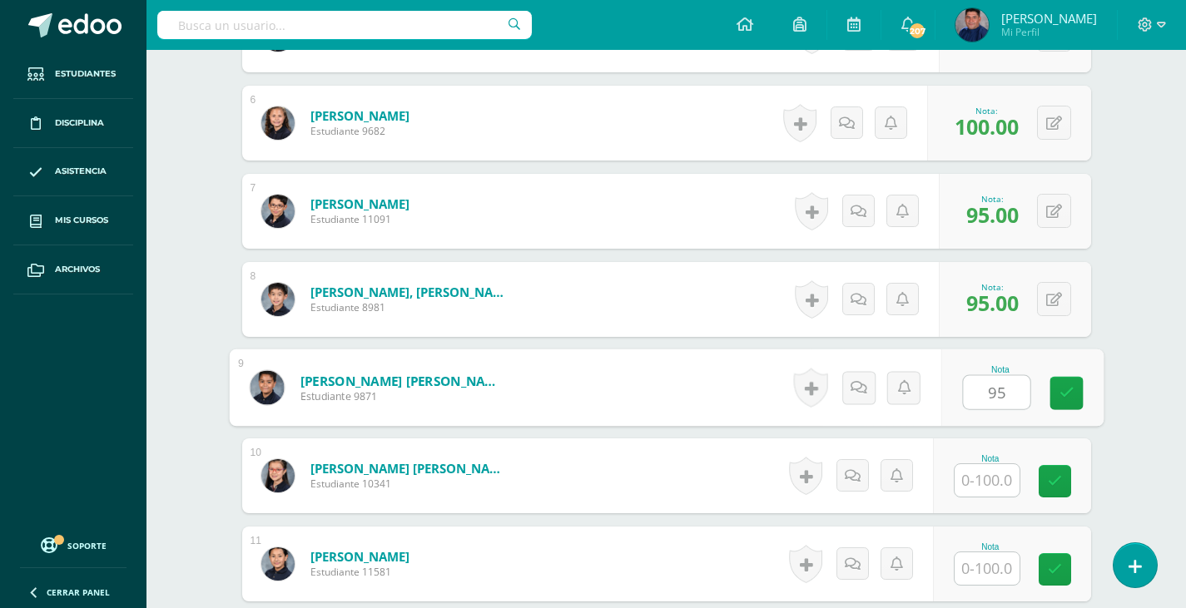
type input "95"
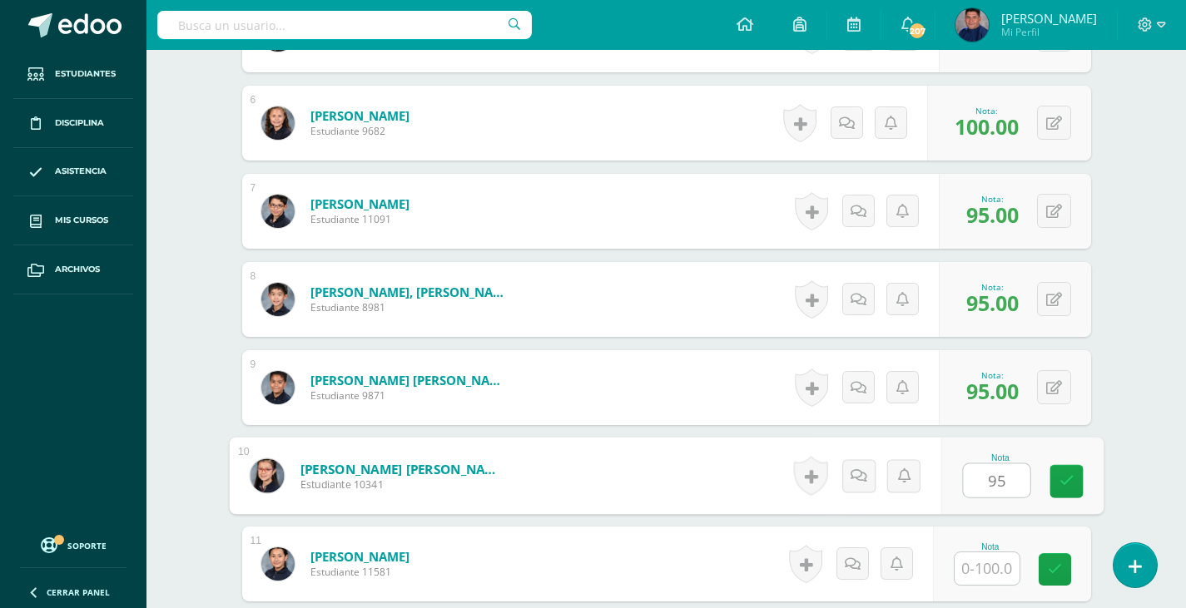
type input "95"
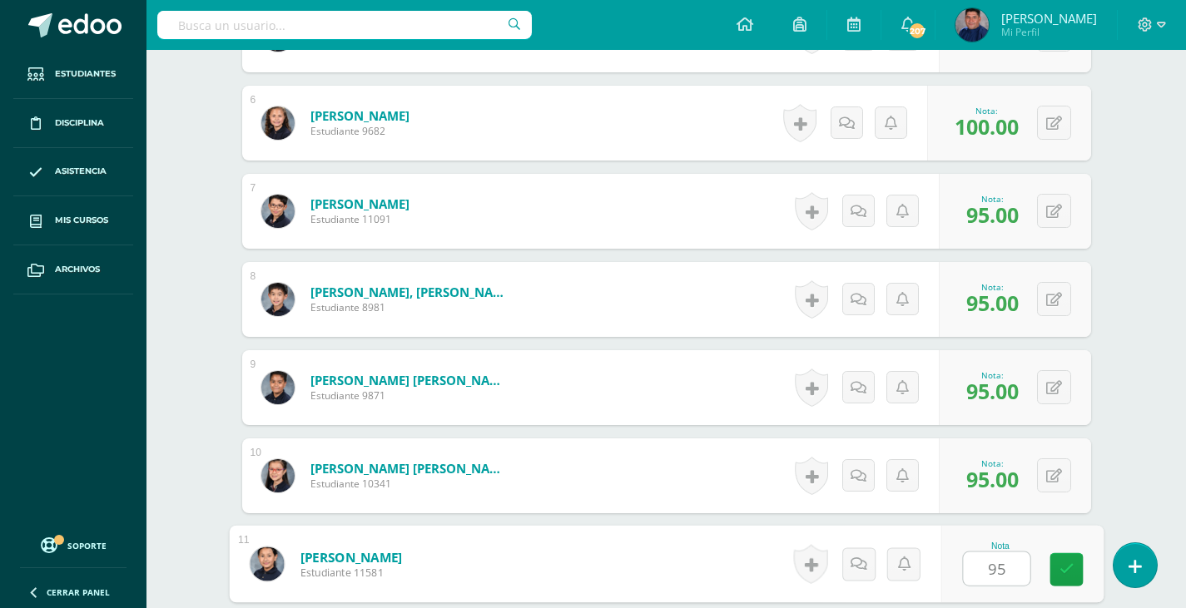
type input "95"
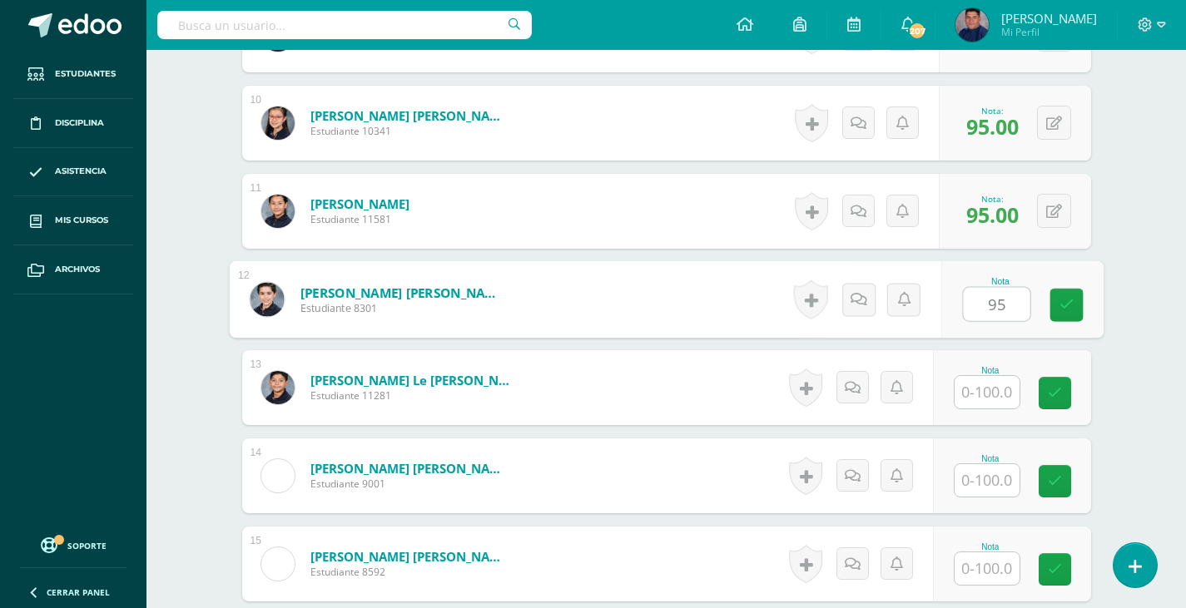
type input "95"
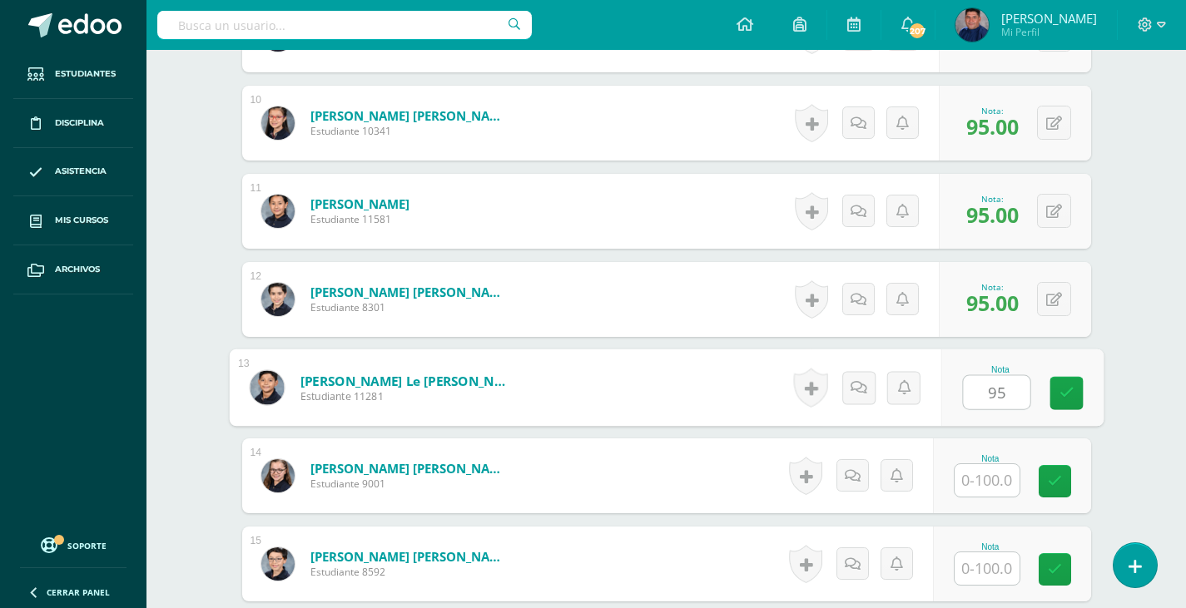
type input "95"
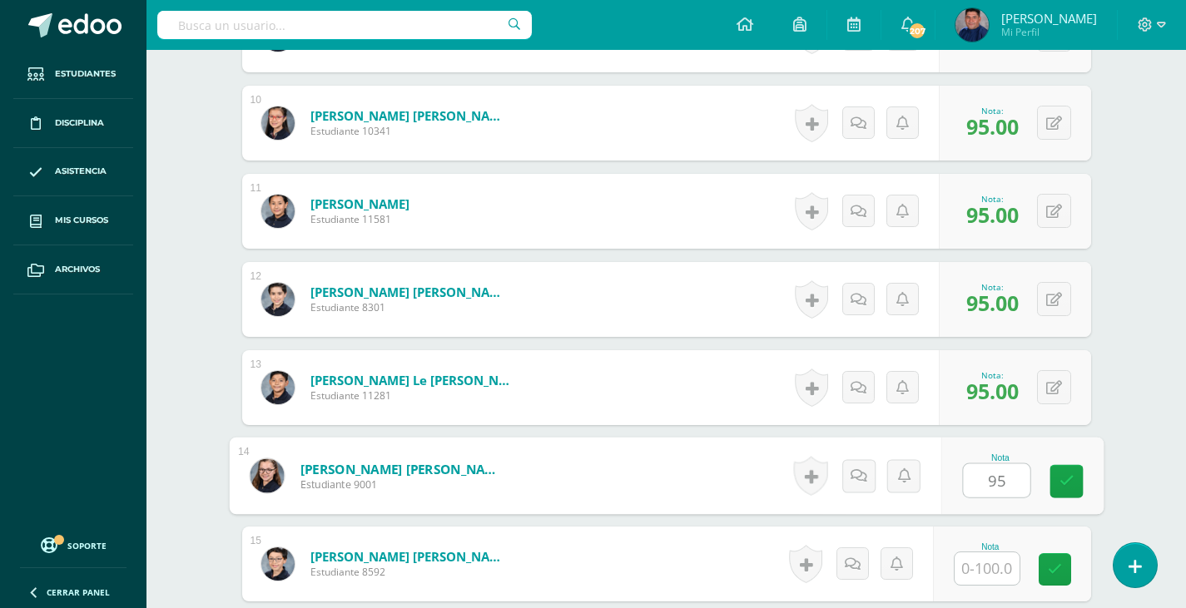
type input "95"
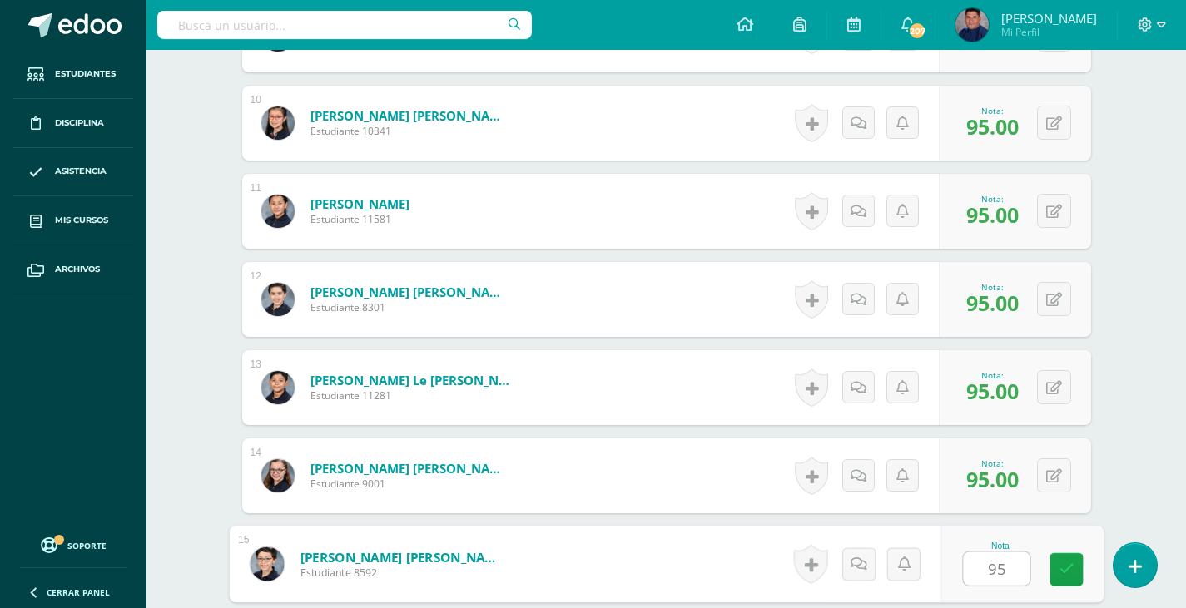
type input "95"
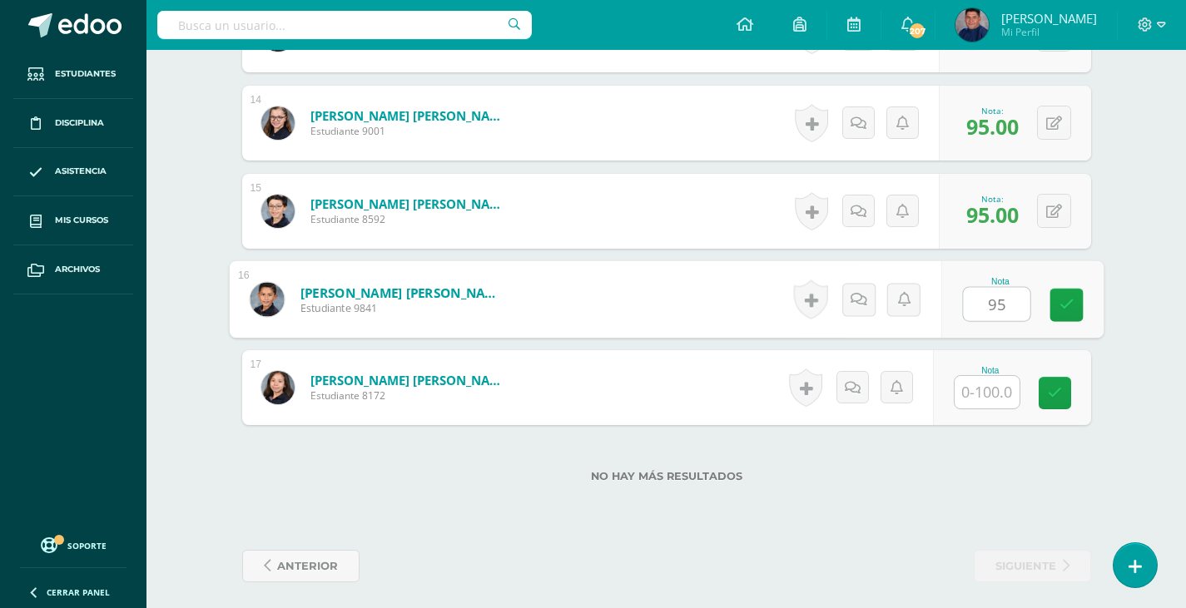
type input "95"
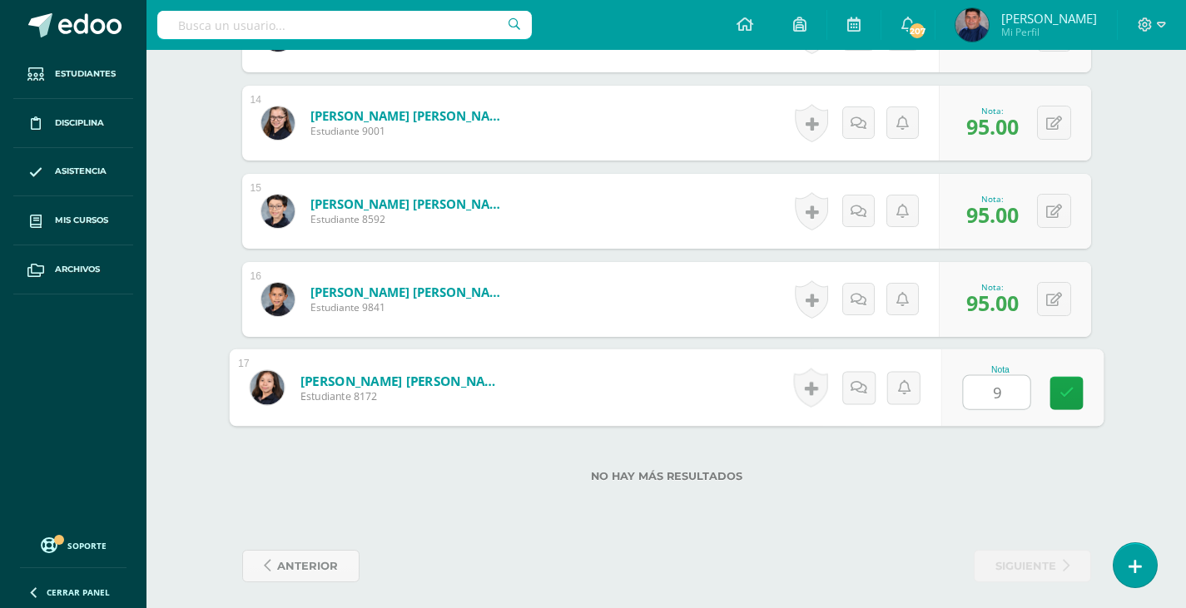
type input "95"
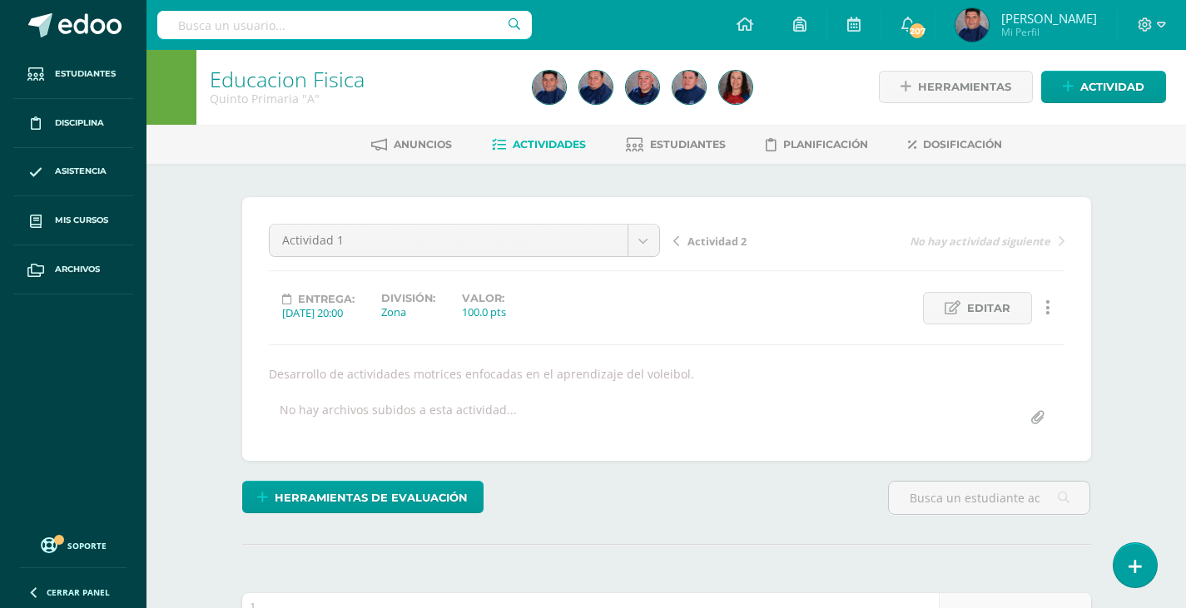
scroll to position [0, 0]
click at [733, 239] on span "Actividad 2" at bounding box center [716, 242] width 59 height 15
